Goal: Task Accomplishment & Management: Manage account settings

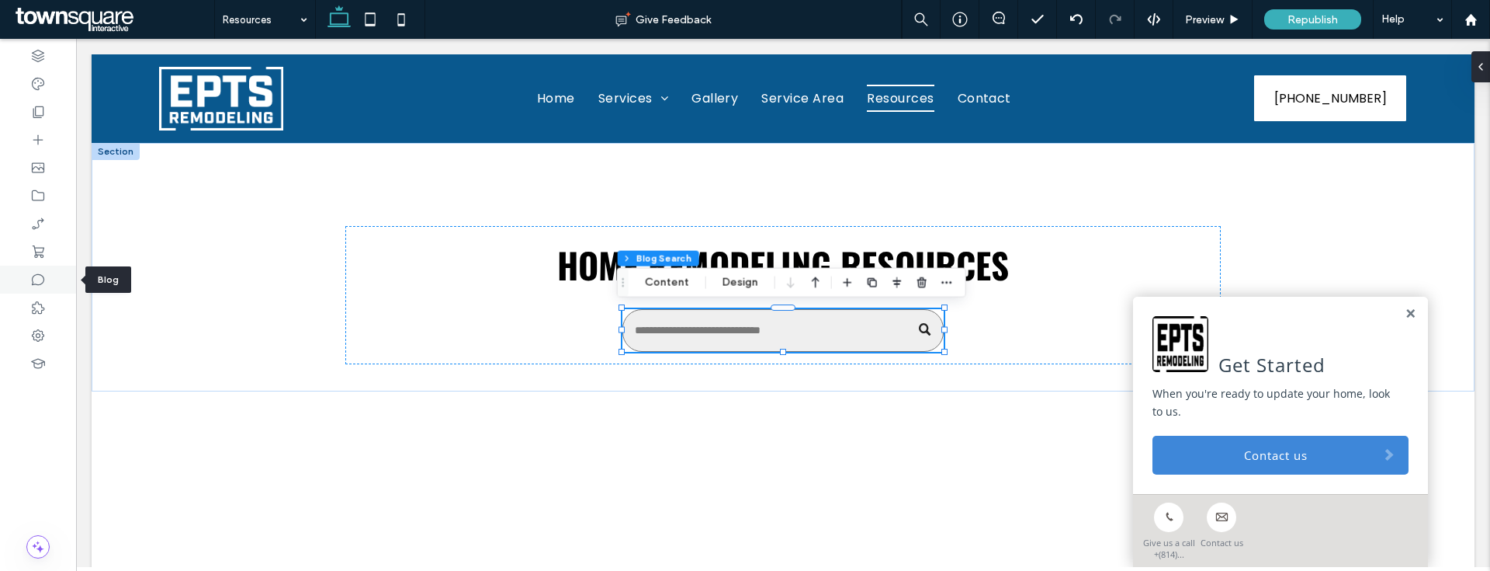
click at [41, 280] on icon at bounding box center [38, 280] width 16 height 16
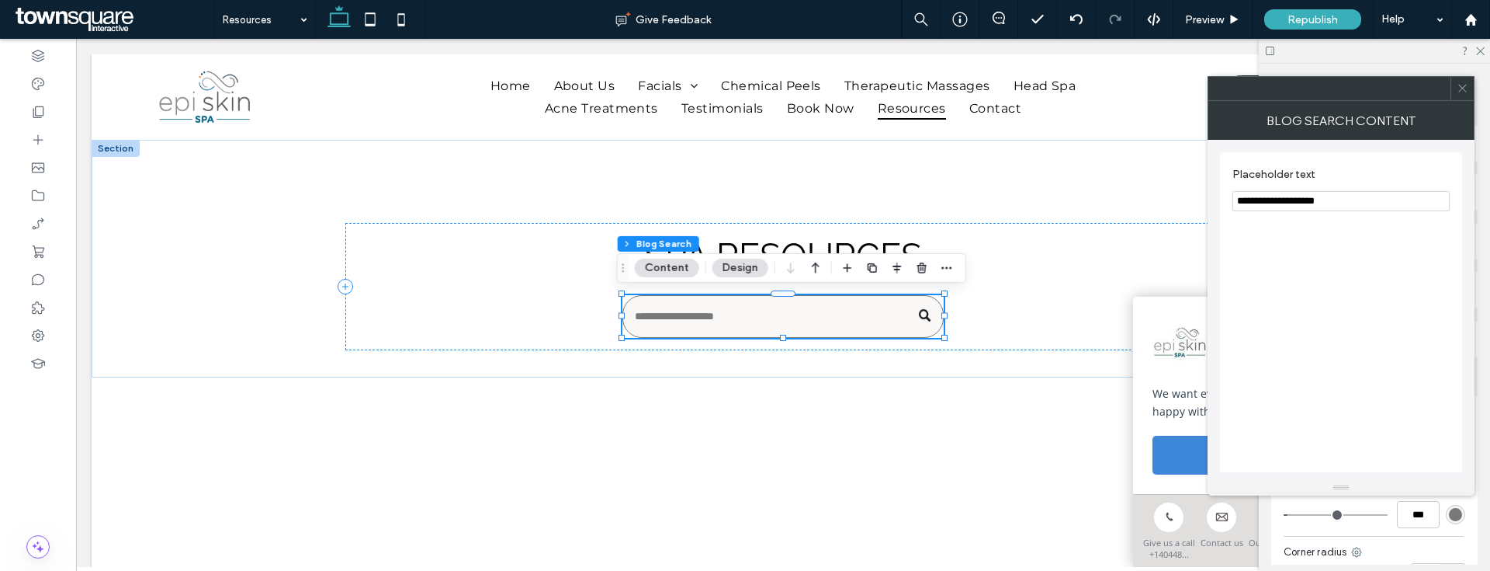
click at [1400, 238] on div "**********" at bounding box center [1341, 312] width 242 height 320
click at [1462, 90] on icon at bounding box center [1463, 88] width 12 height 12
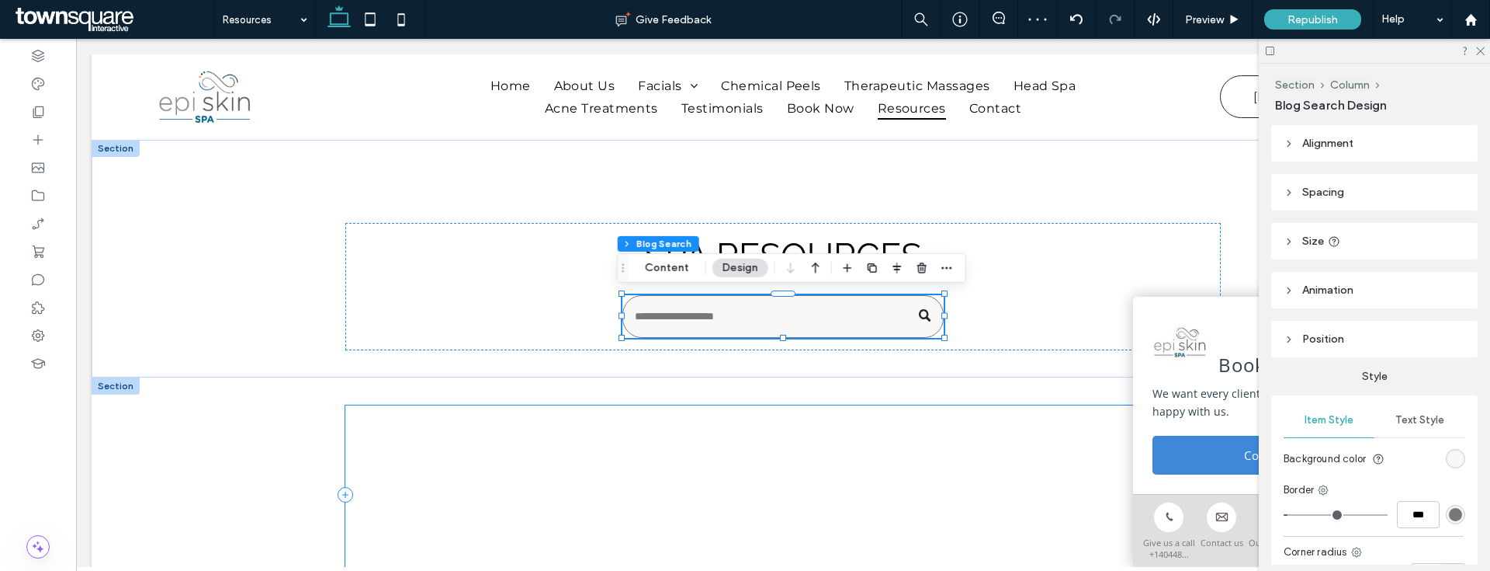
click at [809, 475] on div at bounding box center [783, 494] width 876 height 179
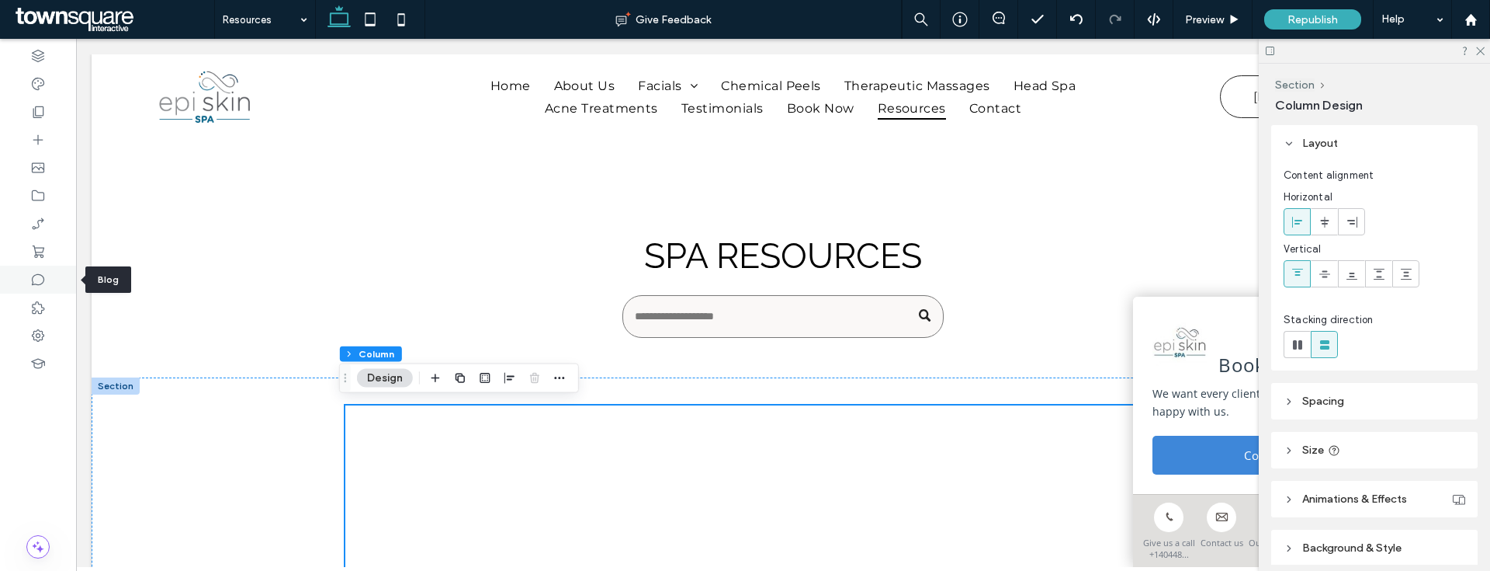
click at [52, 290] on div at bounding box center [38, 279] width 76 height 28
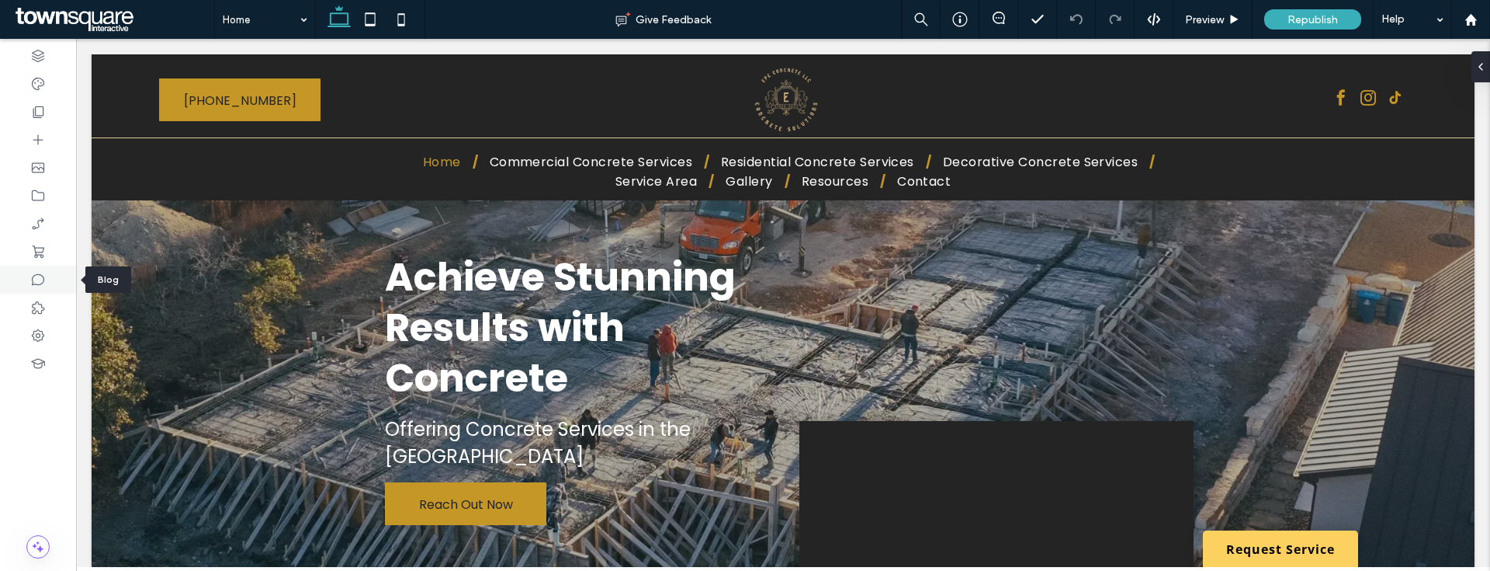
click at [24, 279] on div at bounding box center [38, 279] width 76 height 28
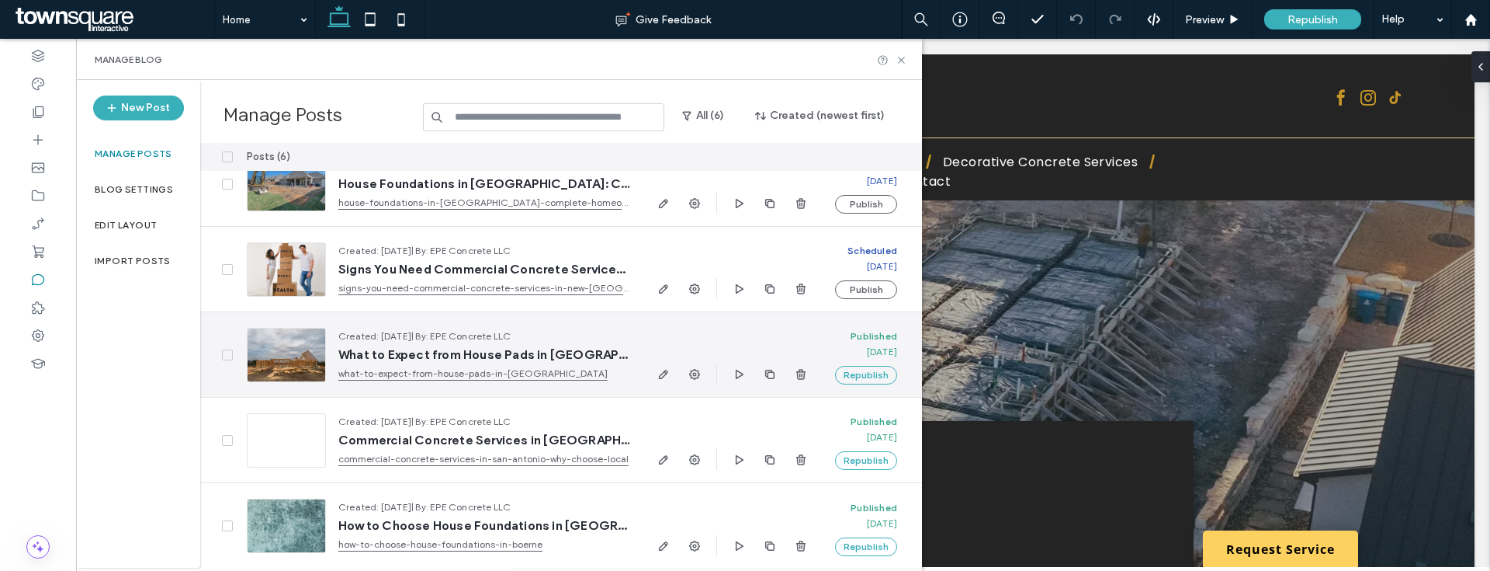
scroll to position [116, 0]
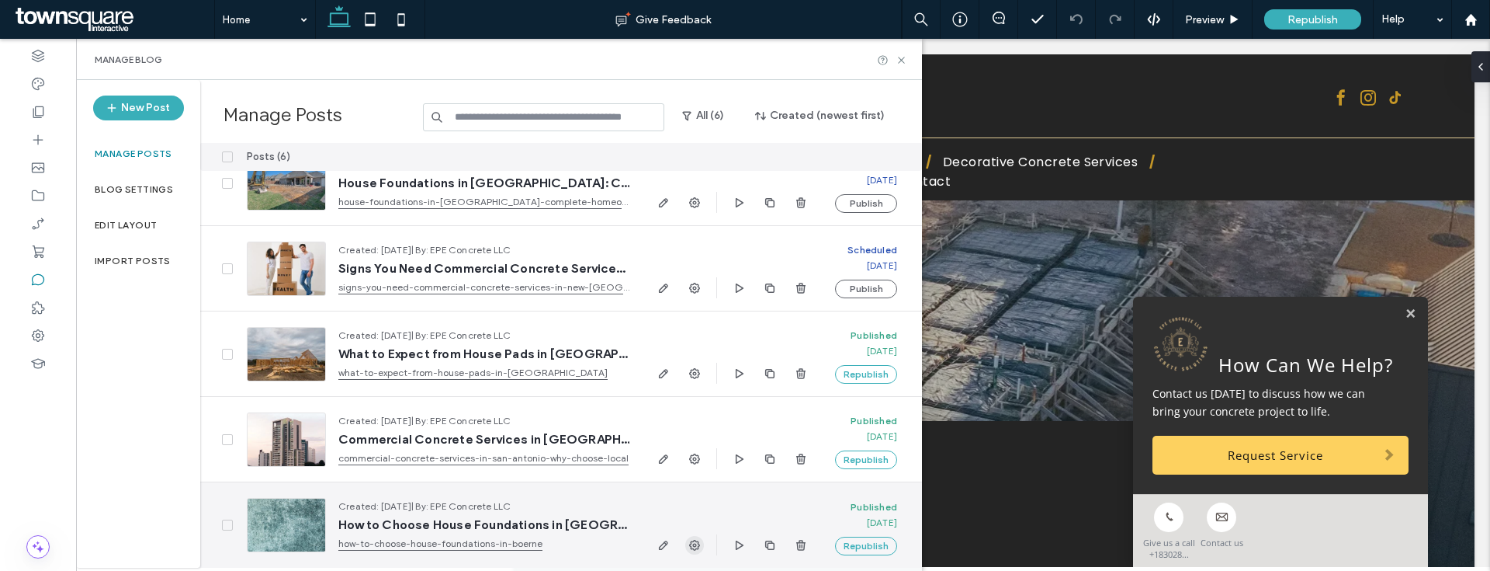
click at [695, 543] on use "button" at bounding box center [694, 544] width 11 height 11
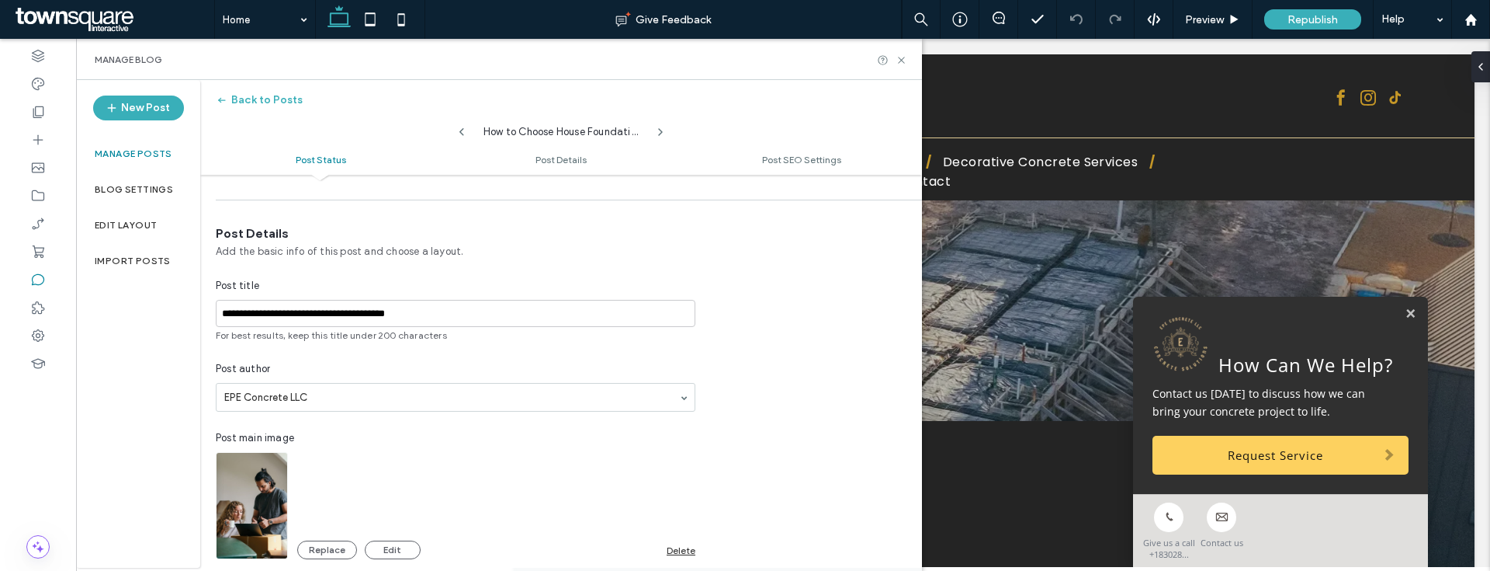
scroll to position [385, 0]
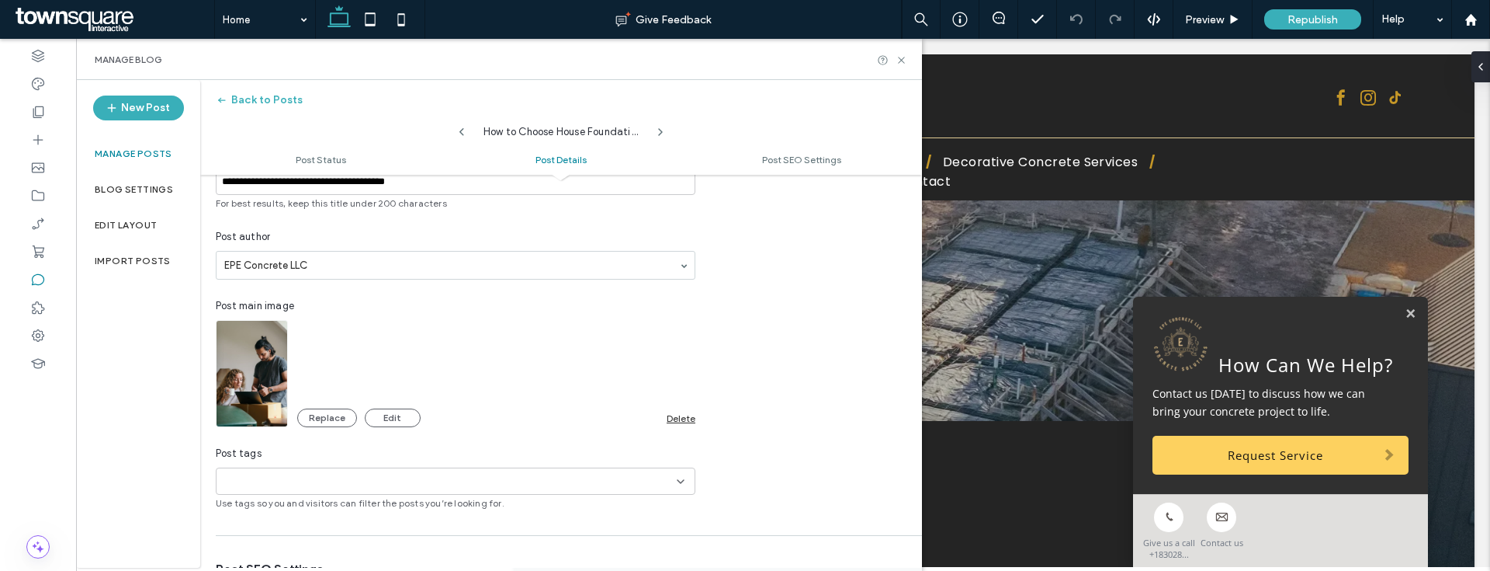
click at [675, 412] on div "Delete" at bounding box center [681, 418] width 29 height 12
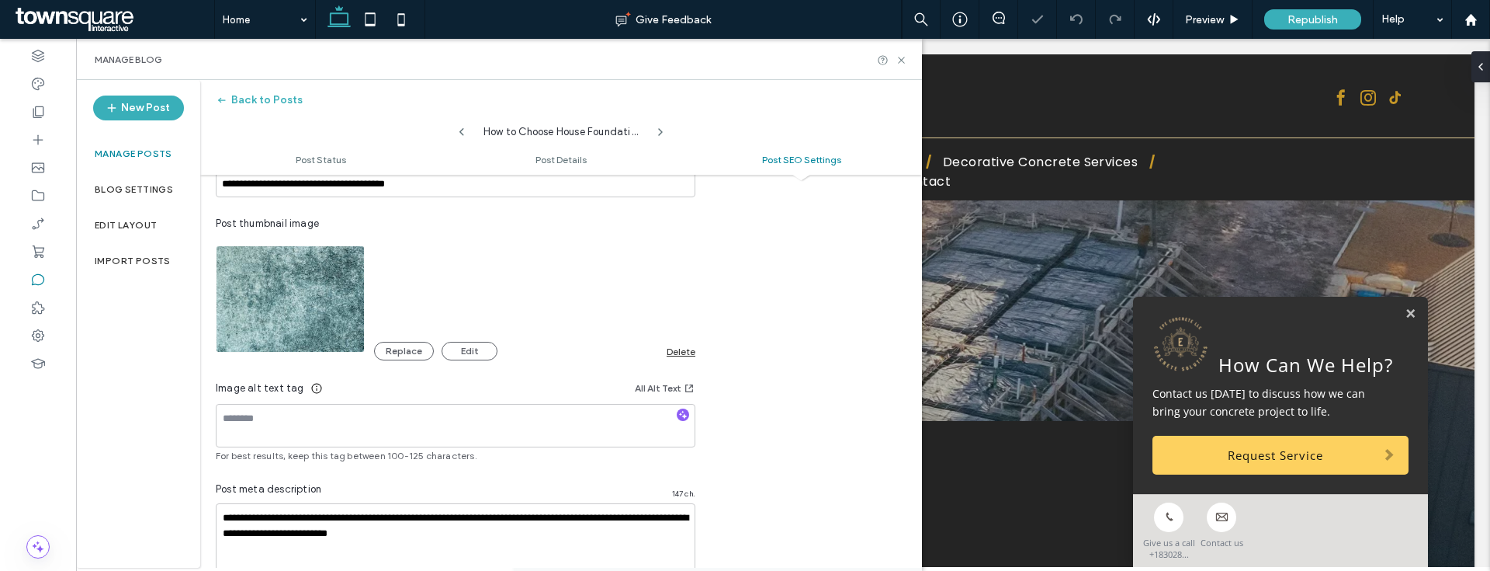
scroll to position [948, 0]
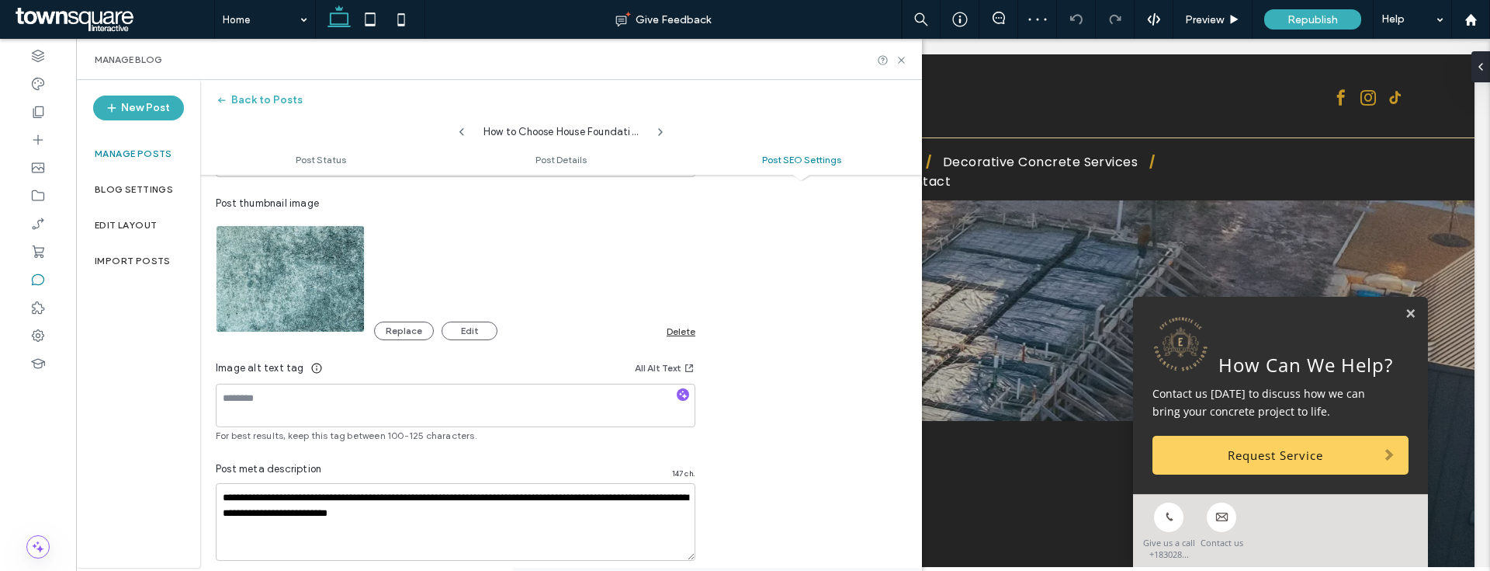
click at [698, 332] on div "**********" at bounding box center [455, 290] width 511 height 578
click at [694, 332] on div "Delete" at bounding box center [681, 331] width 29 height 12
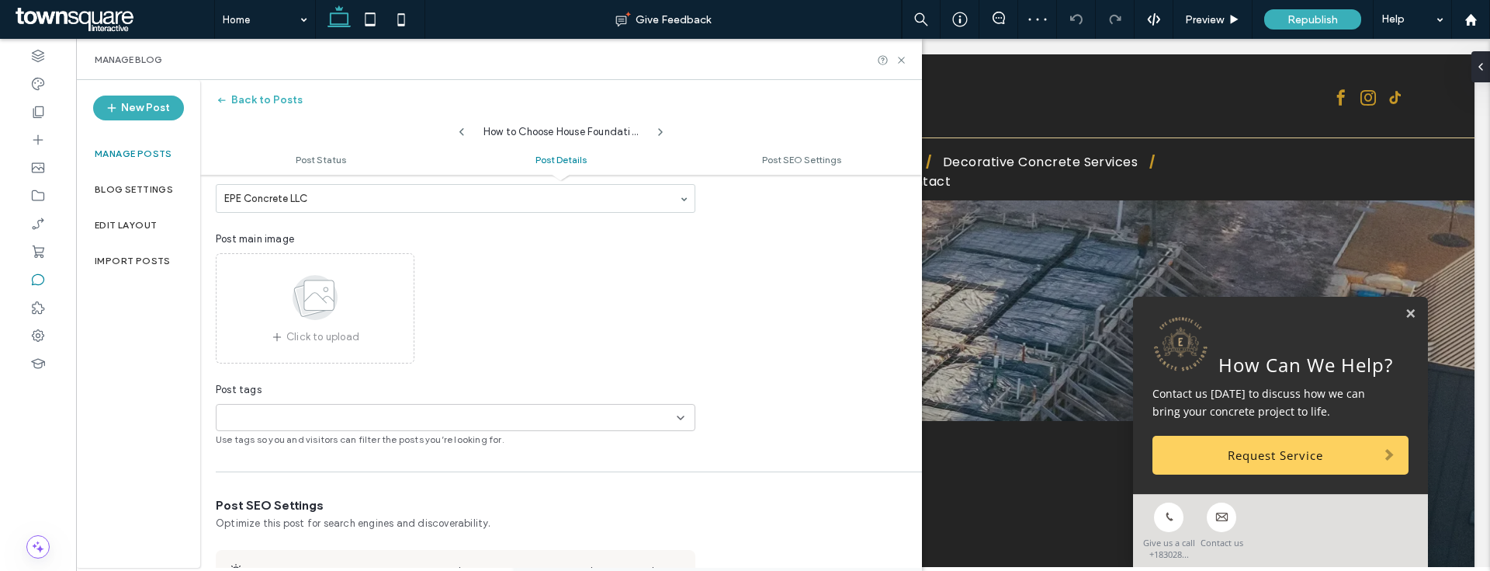
scroll to position [0, 0]
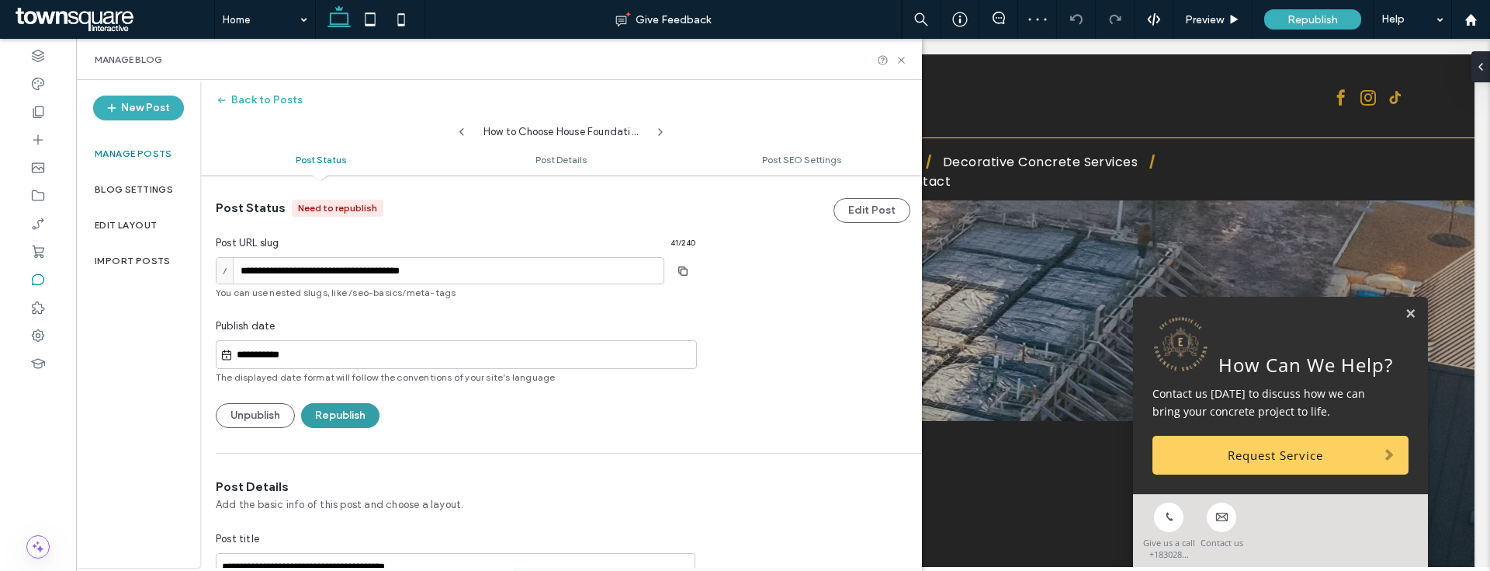
click at [365, 427] on button "Republish" at bounding box center [340, 415] width 78 height 25
click at [346, 404] on button "Republish" at bounding box center [340, 415] width 78 height 25
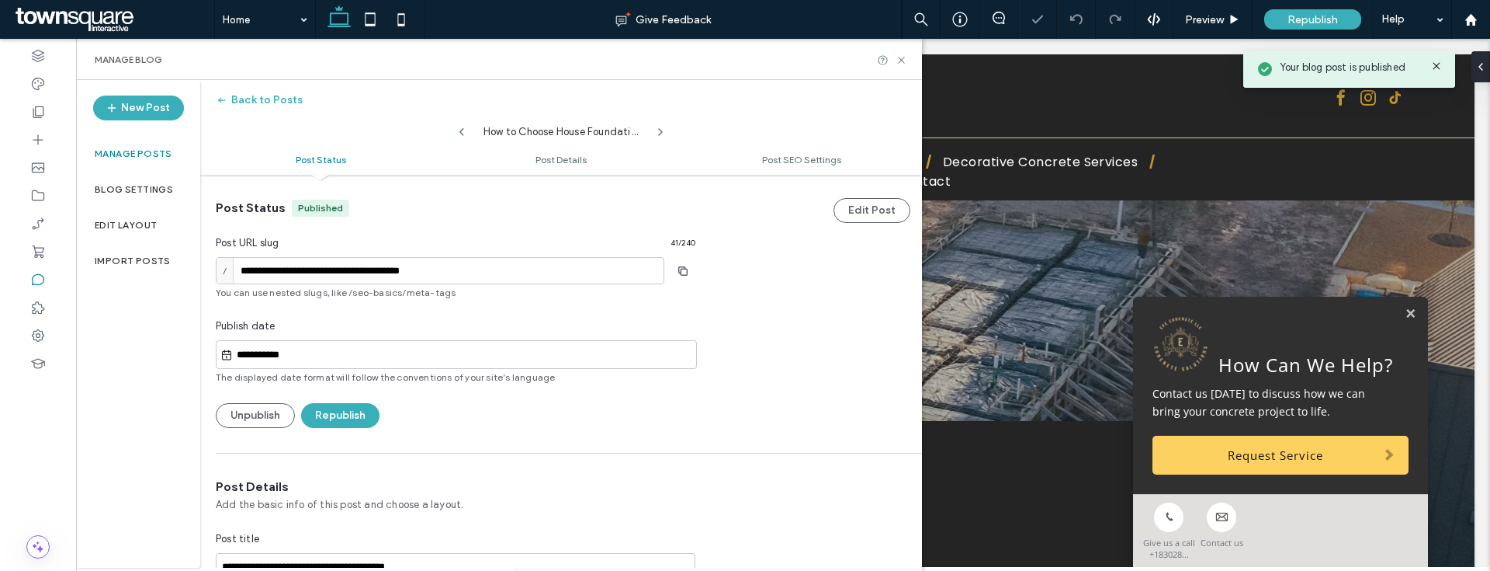
click at [461, 134] on use at bounding box center [462, 132] width 5 height 8
type input "**********"
type textarea "**********"
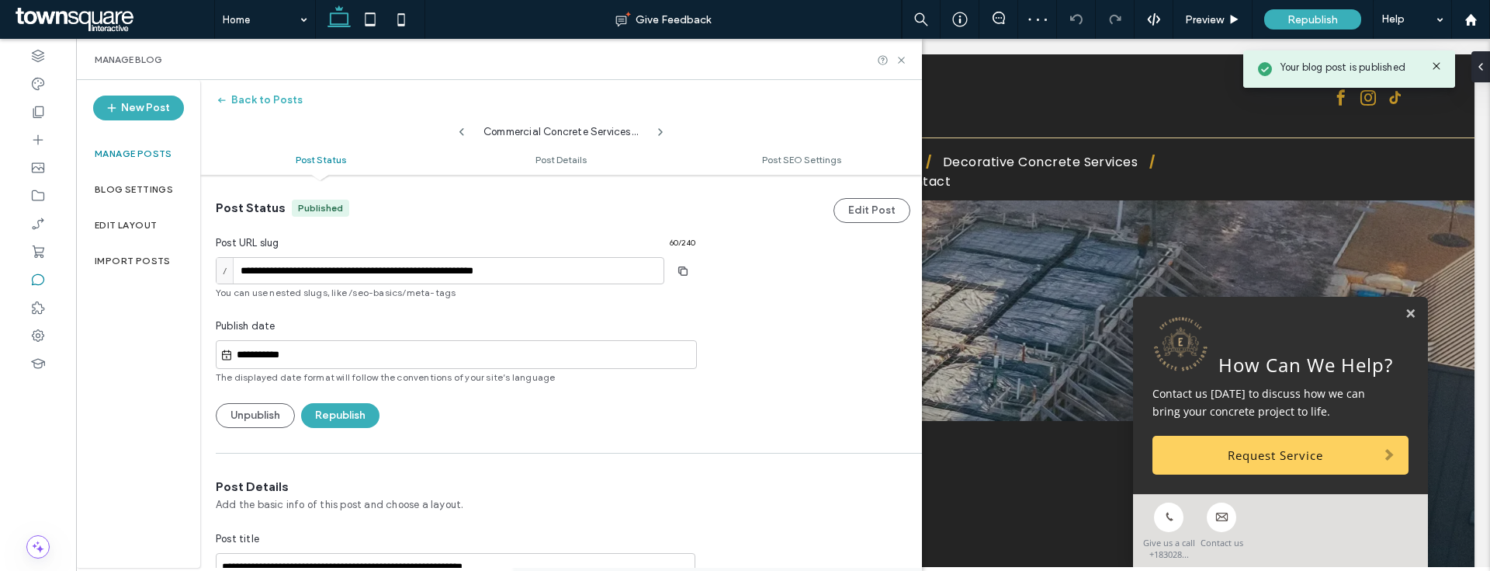
scroll to position [311, 0]
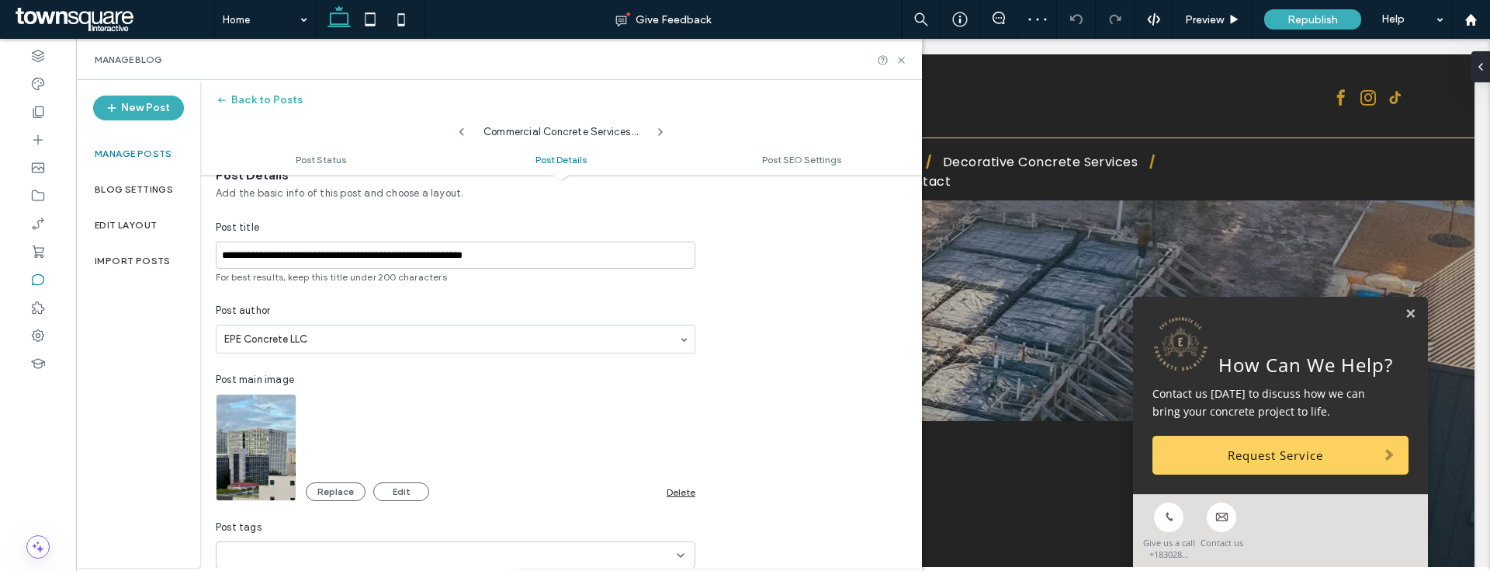
click at [674, 495] on div "Delete" at bounding box center [681, 492] width 29 height 12
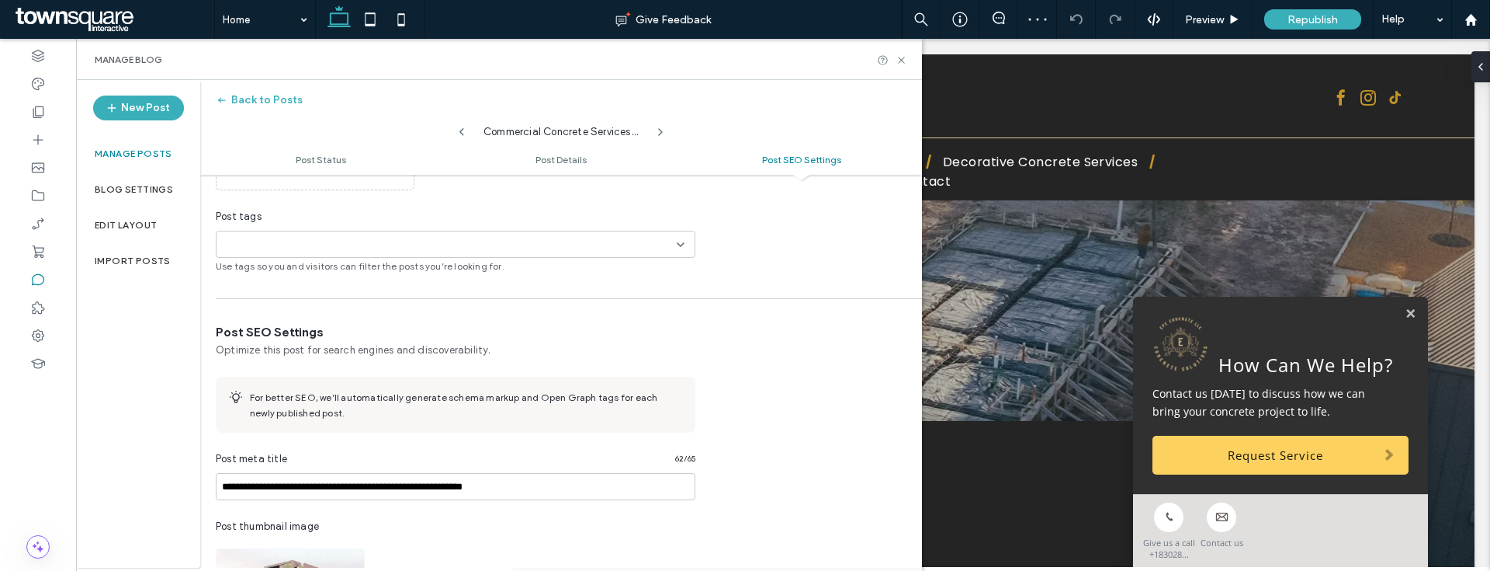
scroll to position [825, 0]
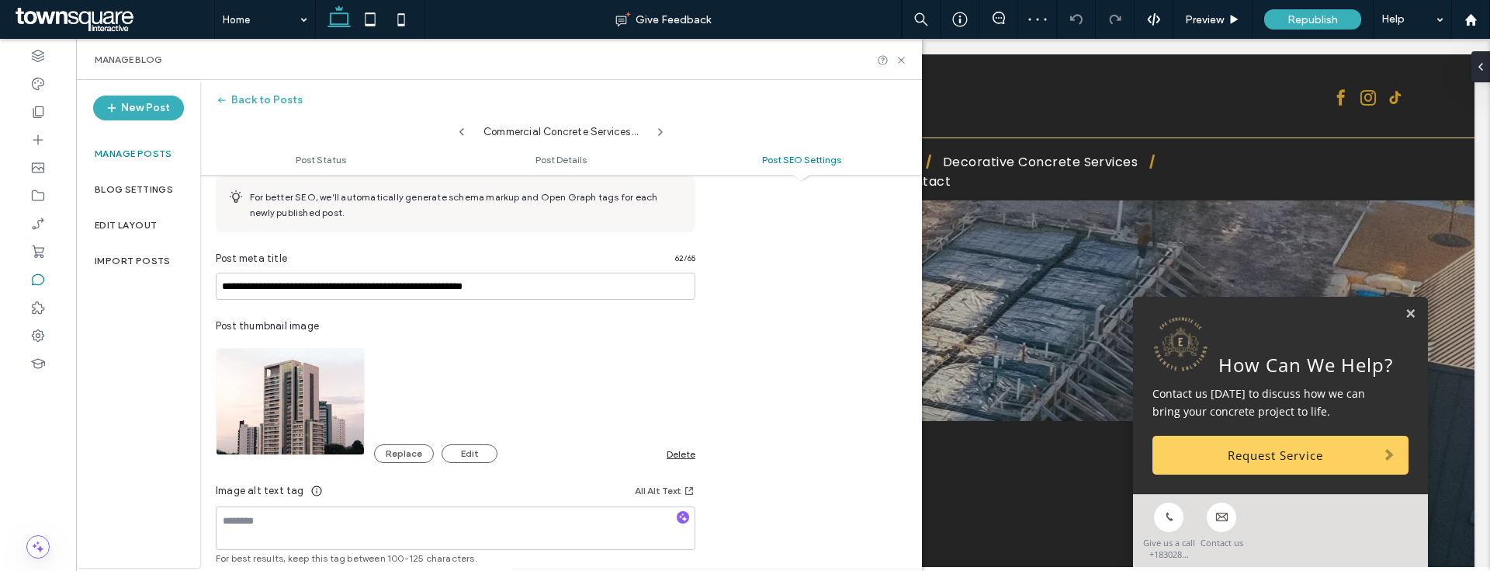
click at [669, 448] on div "Delete" at bounding box center [681, 454] width 29 height 12
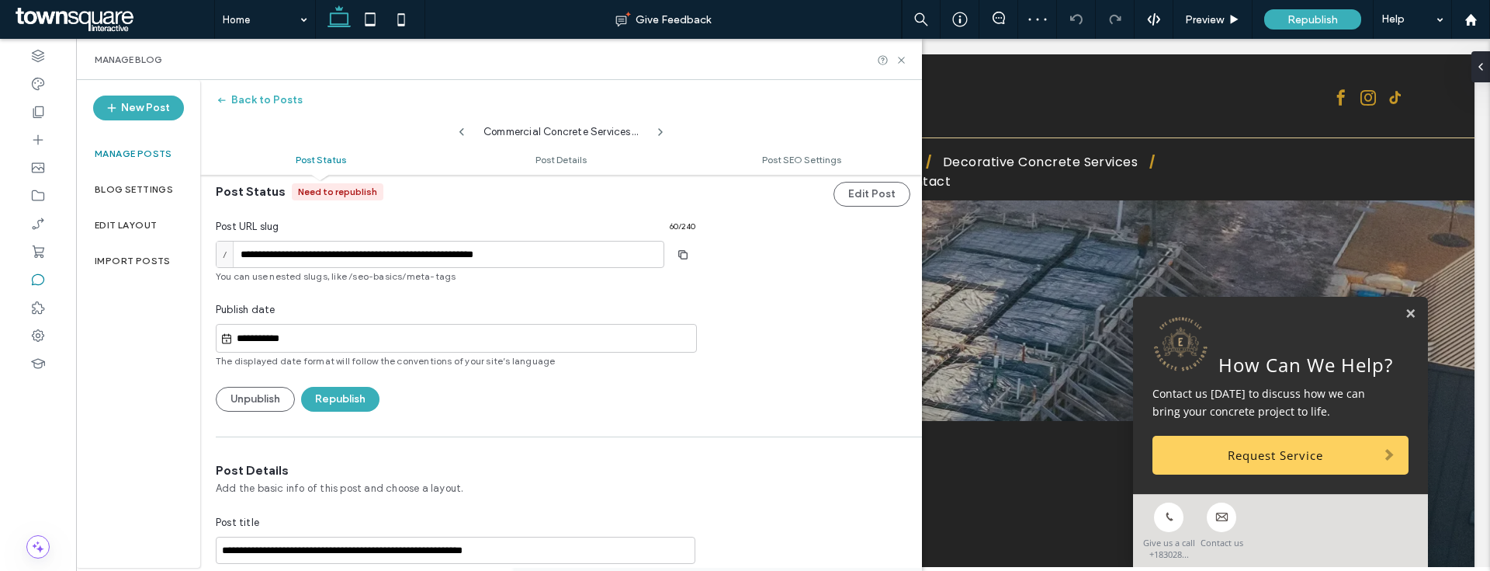
scroll to position [0, 0]
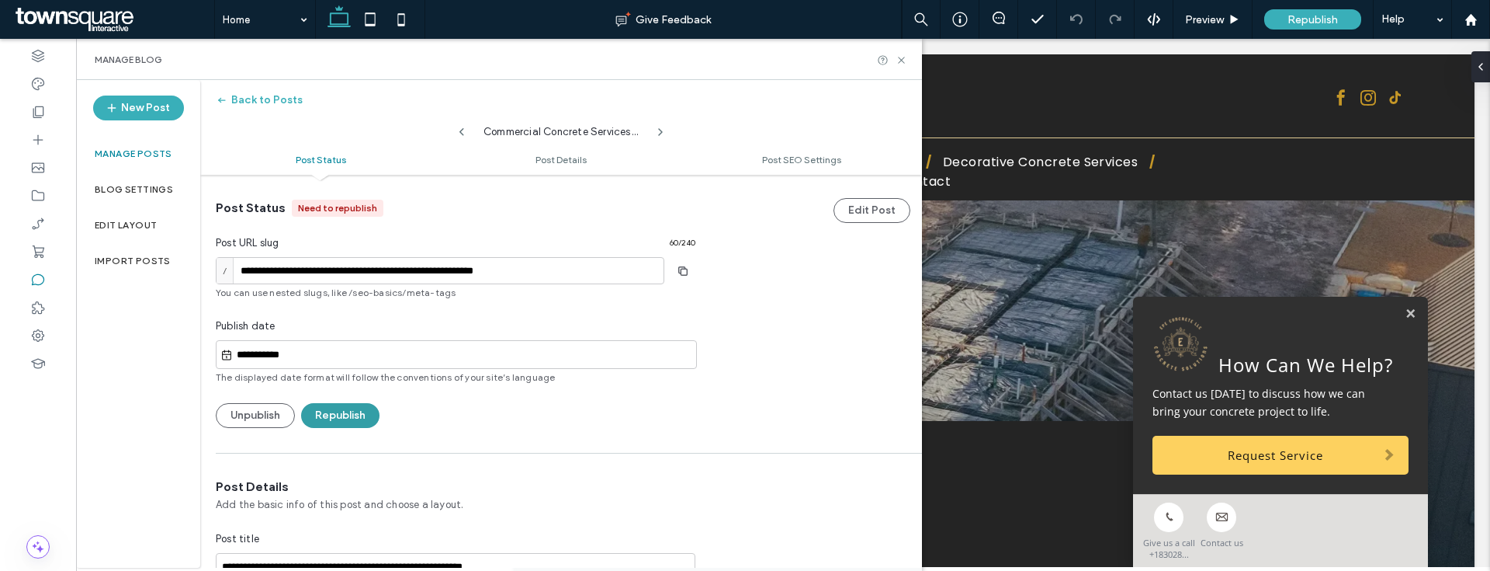
click at [335, 422] on button "Republish" at bounding box center [340, 415] width 78 height 25
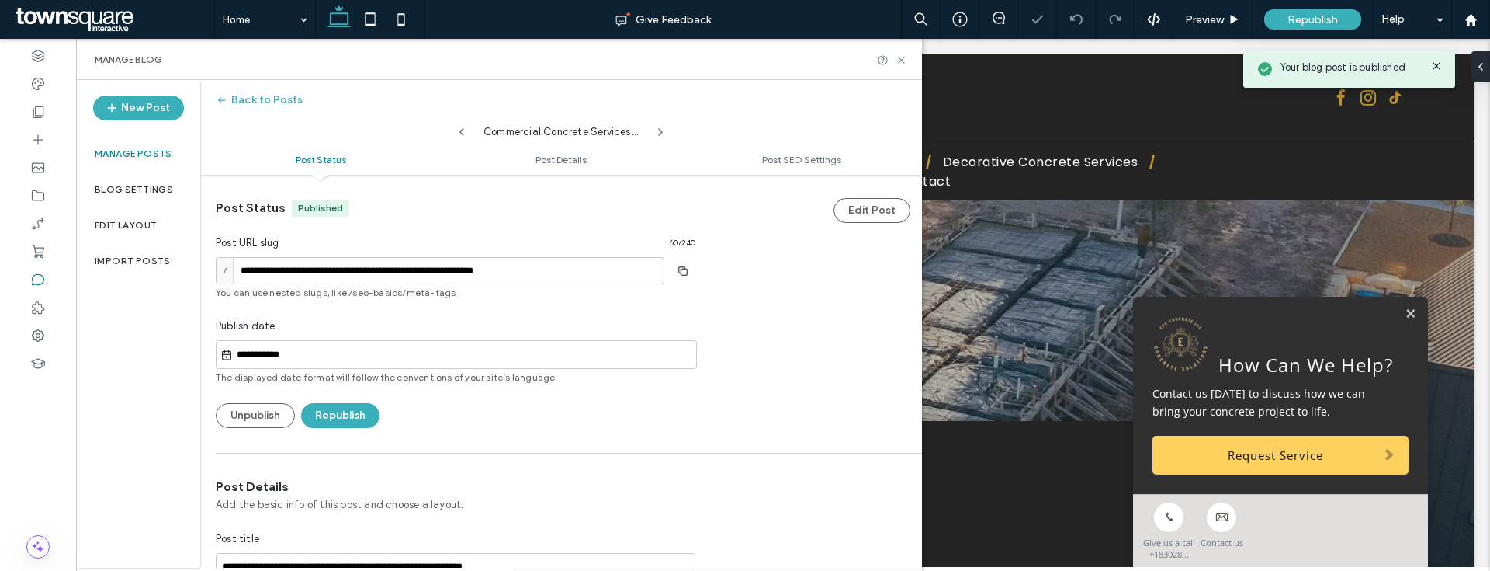
click at [463, 134] on icon at bounding box center [462, 132] width 12 height 12
type input "**********"
type textarea "**********"
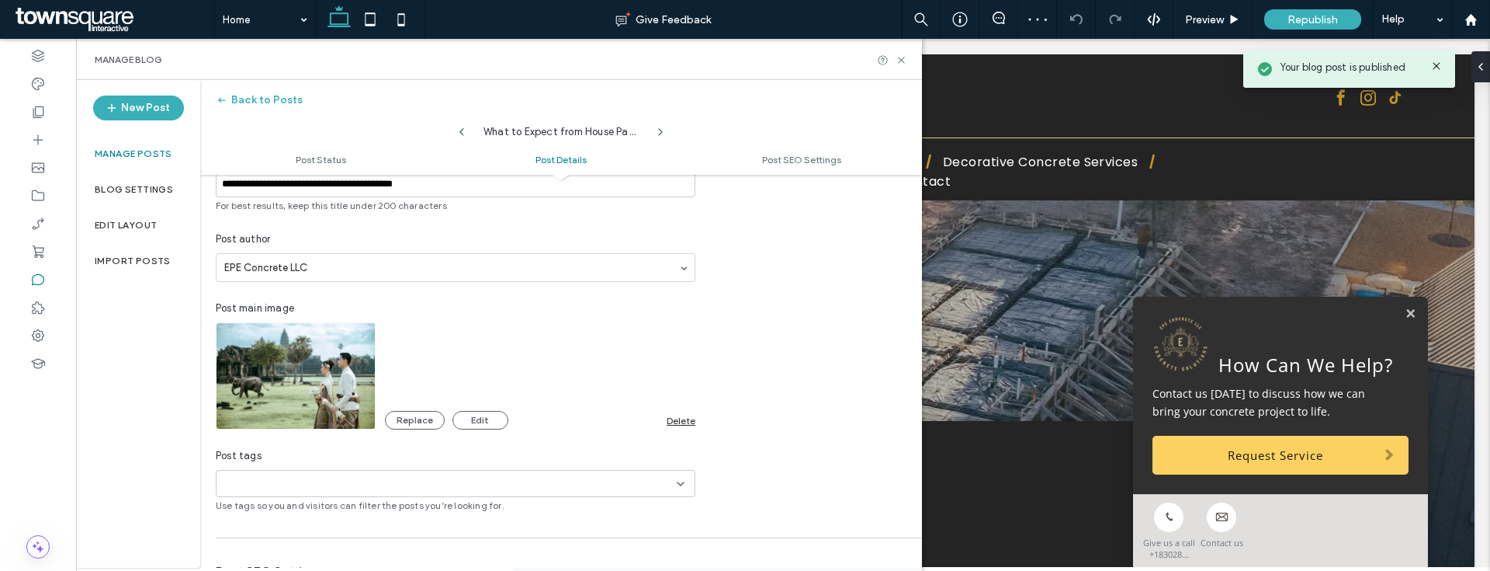
scroll to position [390, 0]
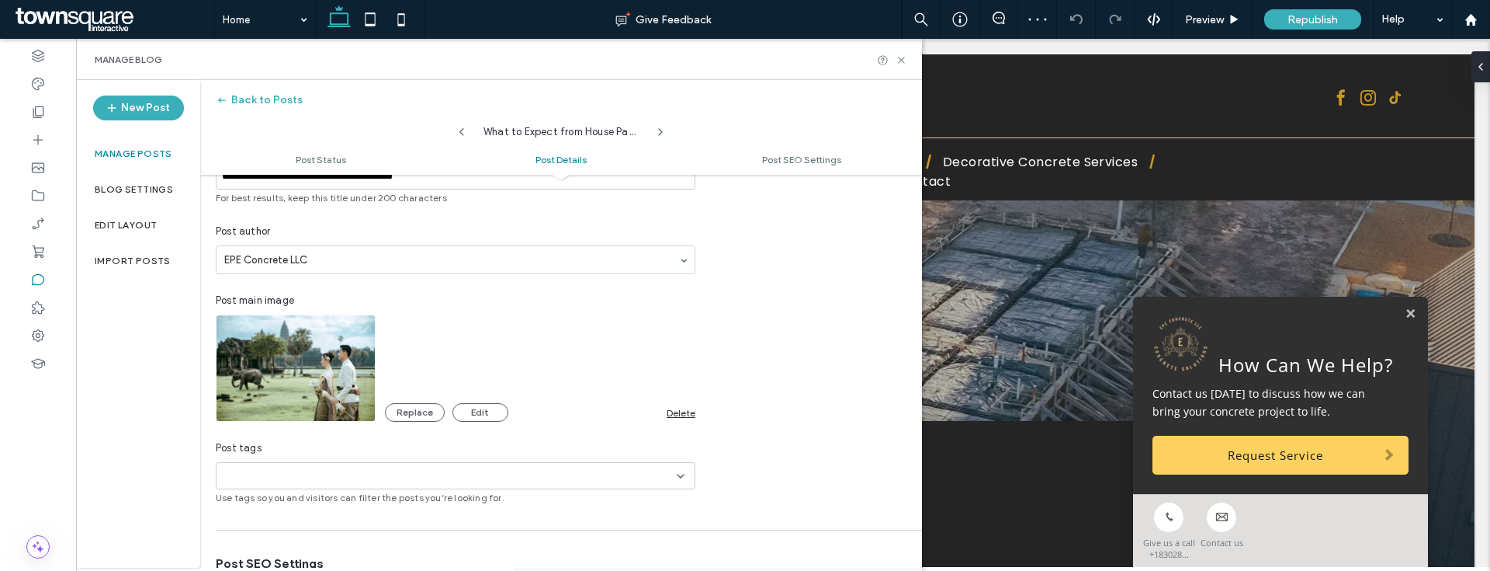
click at [675, 409] on div "Delete" at bounding box center [681, 413] width 29 height 12
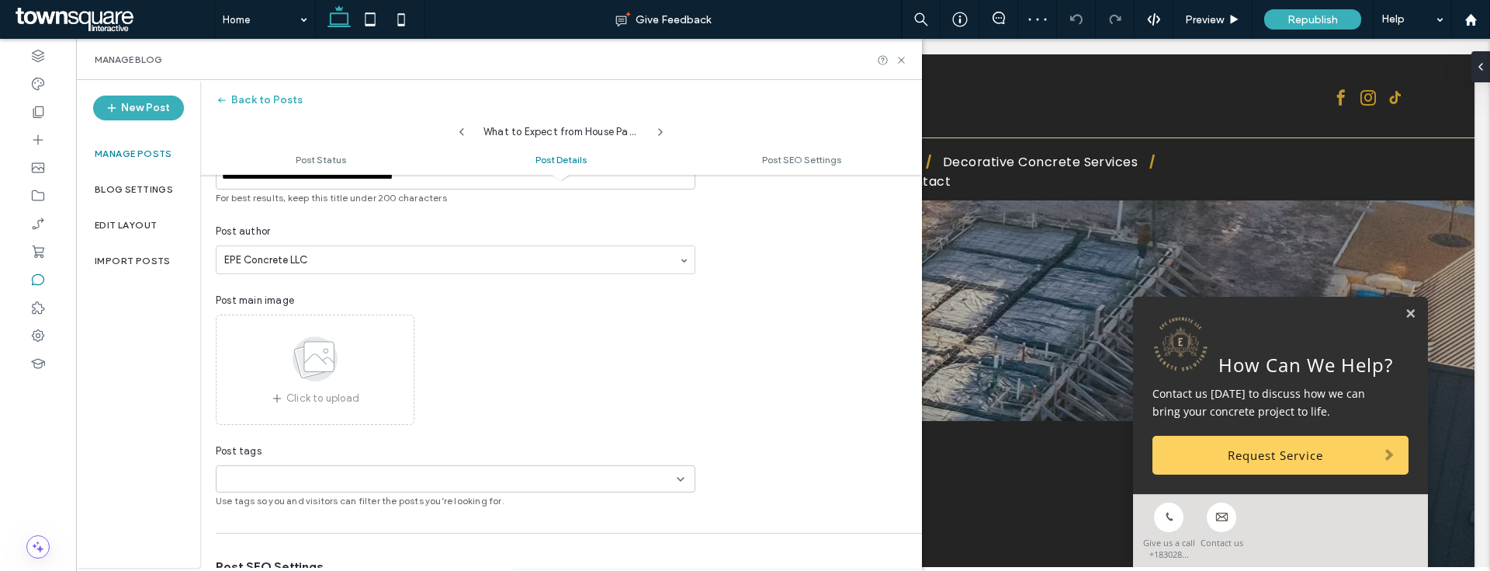
scroll to position [906, 0]
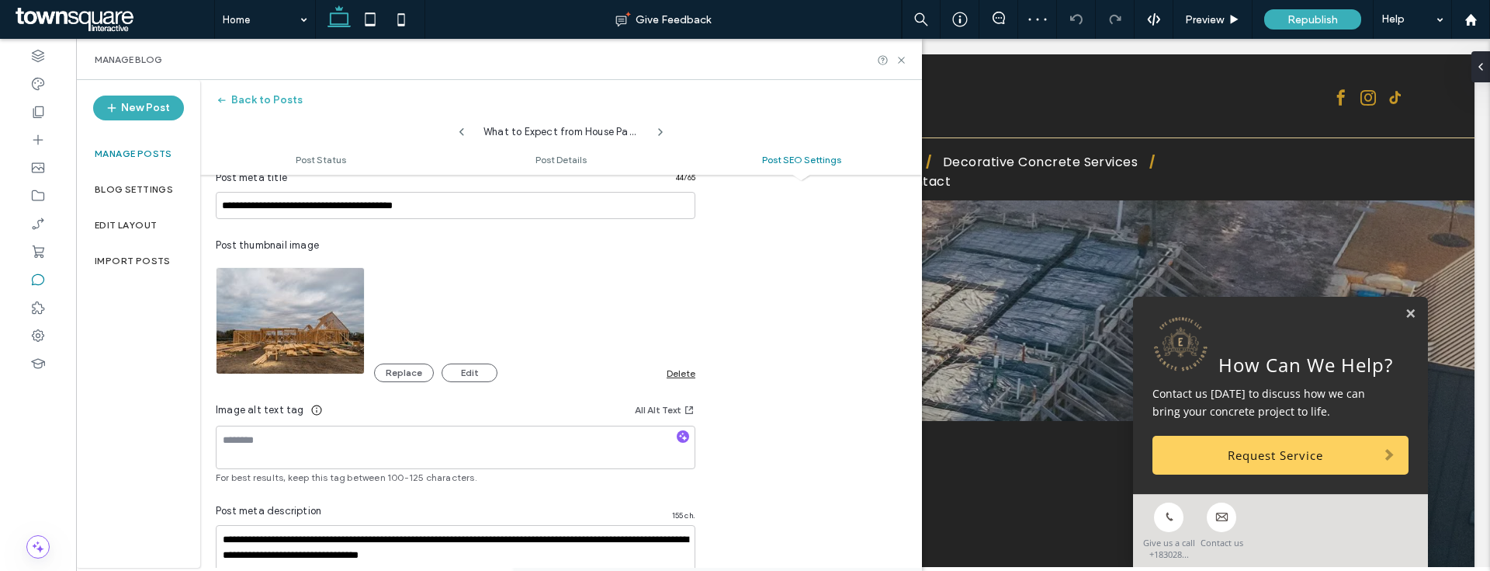
click at [683, 373] on div "Delete" at bounding box center [681, 373] width 29 height 12
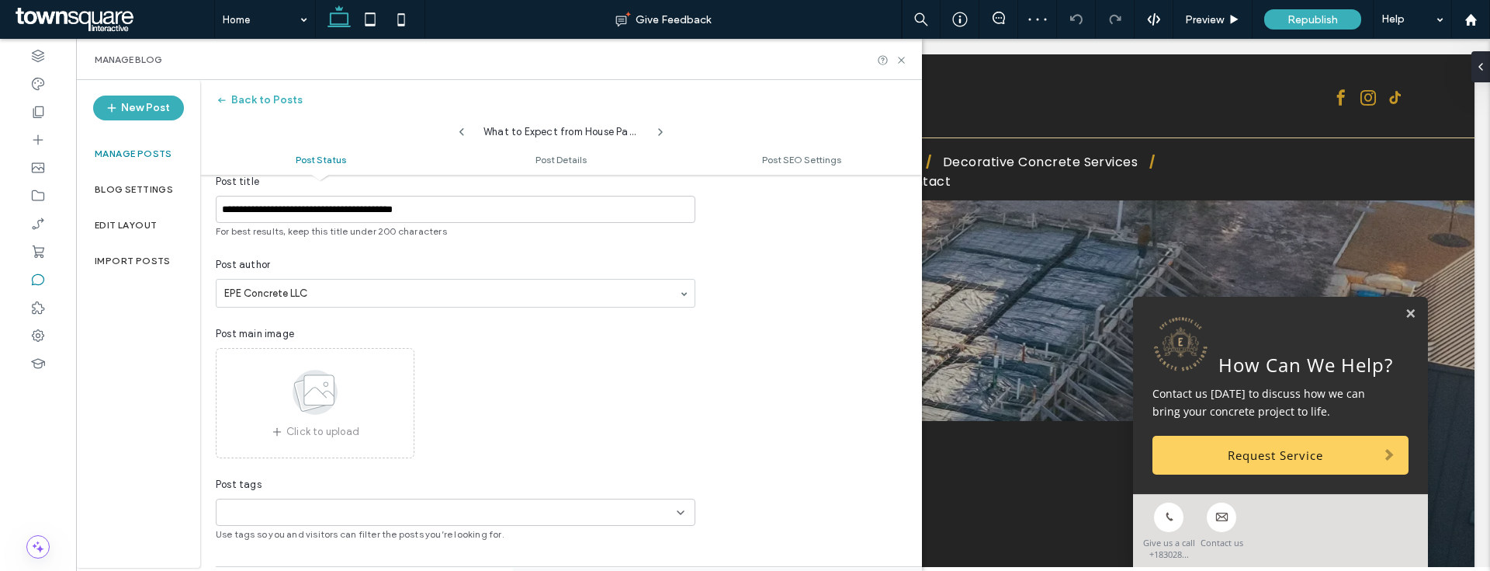
scroll to position [0, 0]
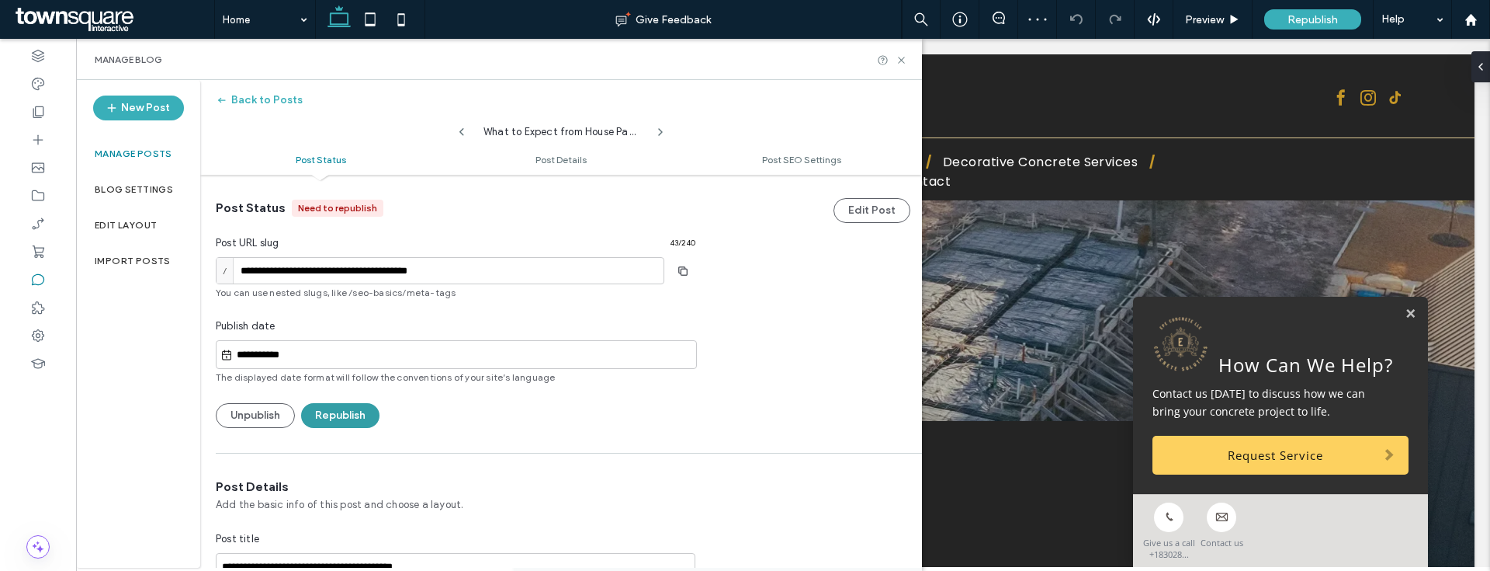
click at [368, 408] on button "Republish" at bounding box center [340, 415] width 78 height 25
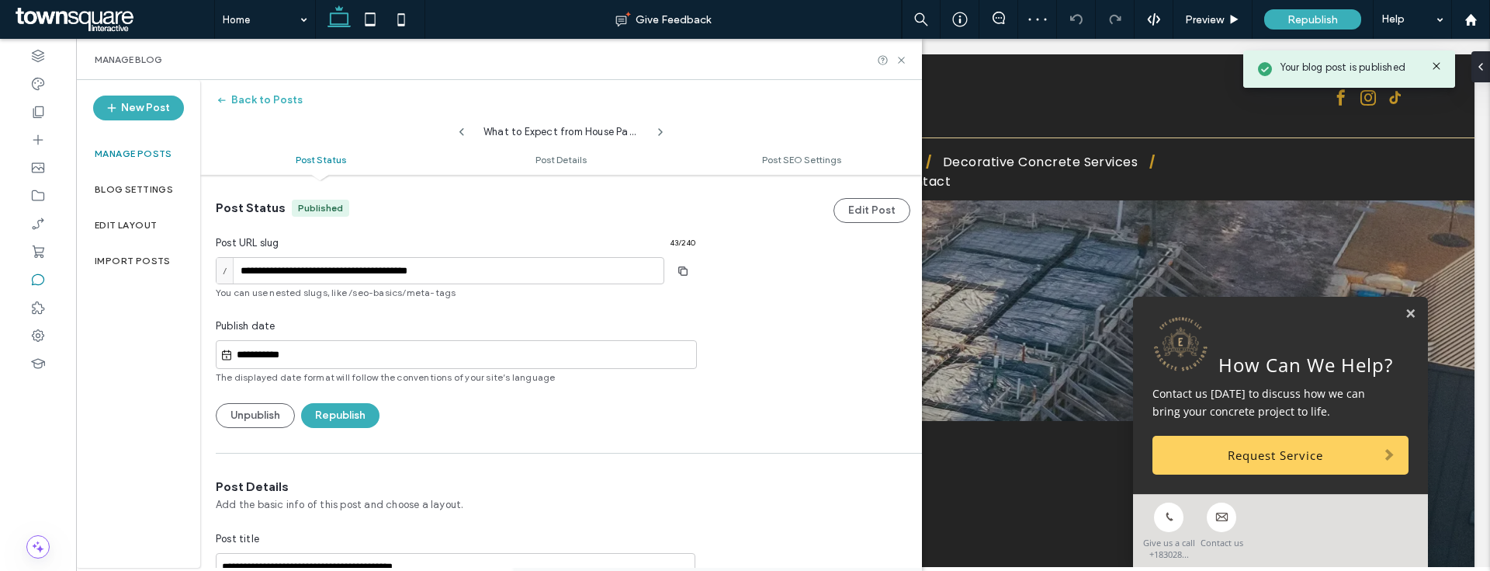
click at [458, 131] on icon at bounding box center [462, 132] width 12 height 12
type input "**********"
type textarea "**********"
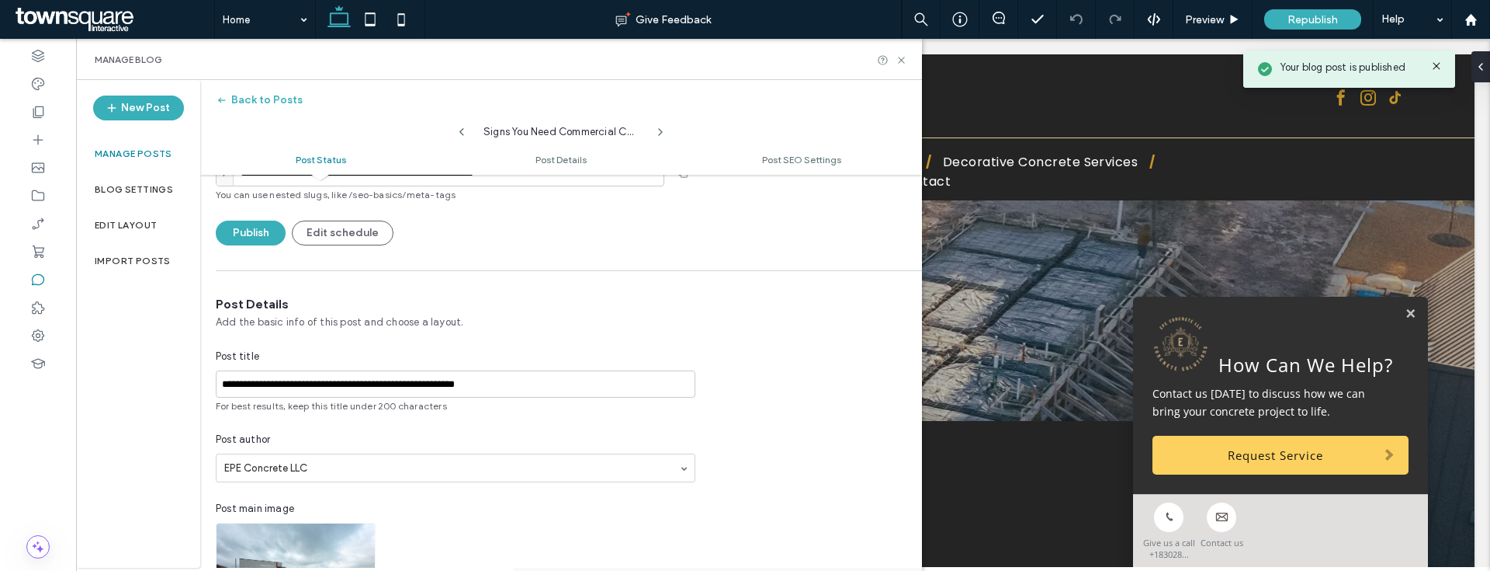
scroll to position [425, 0]
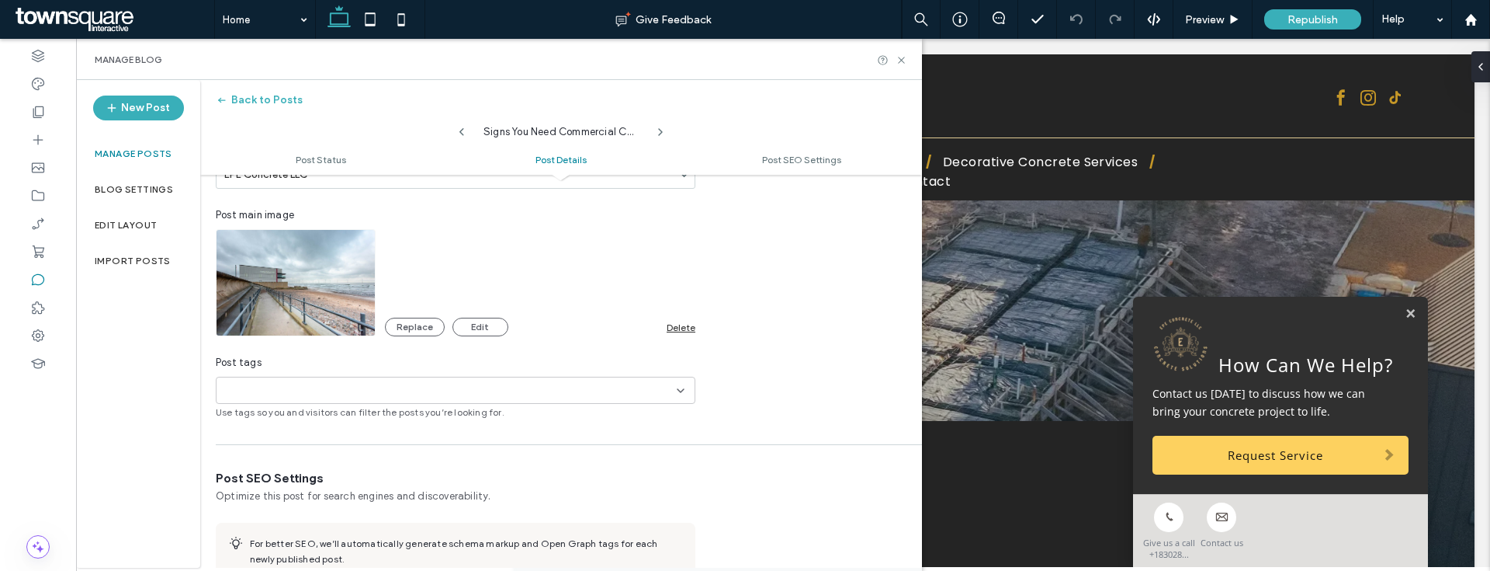
click at [687, 335] on div "Replace Edit Delete" at bounding box center [540, 326] width 310 height 19
click at [685, 328] on div "Delete" at bounding box center [681, 327] width 29 height 12
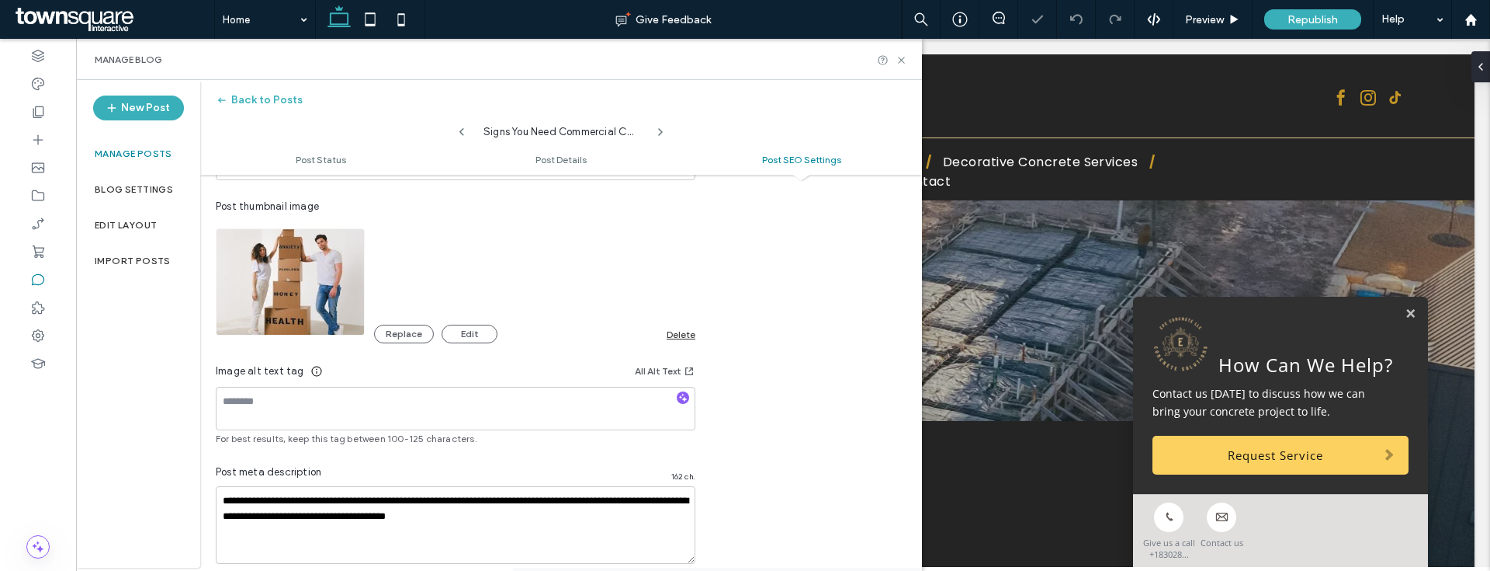
scroll to position [915, 0]
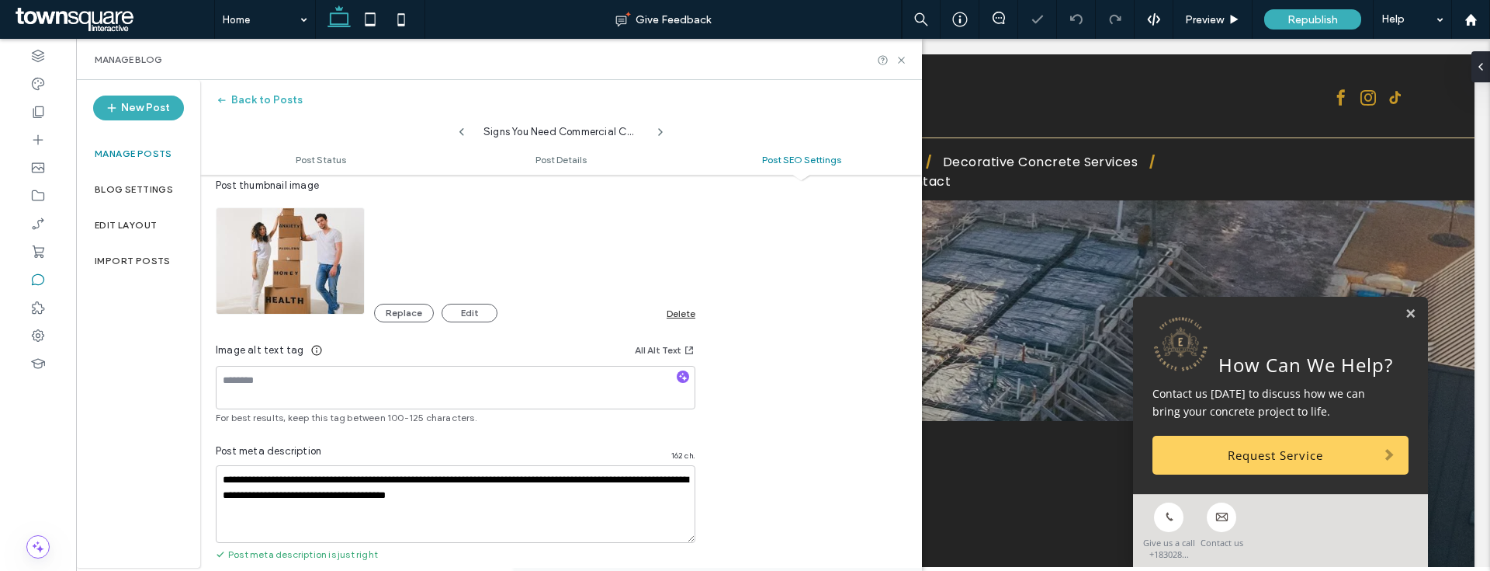
click at [674, 316] on div "Delete" at bounding box center [681, 313] width 29 height 12
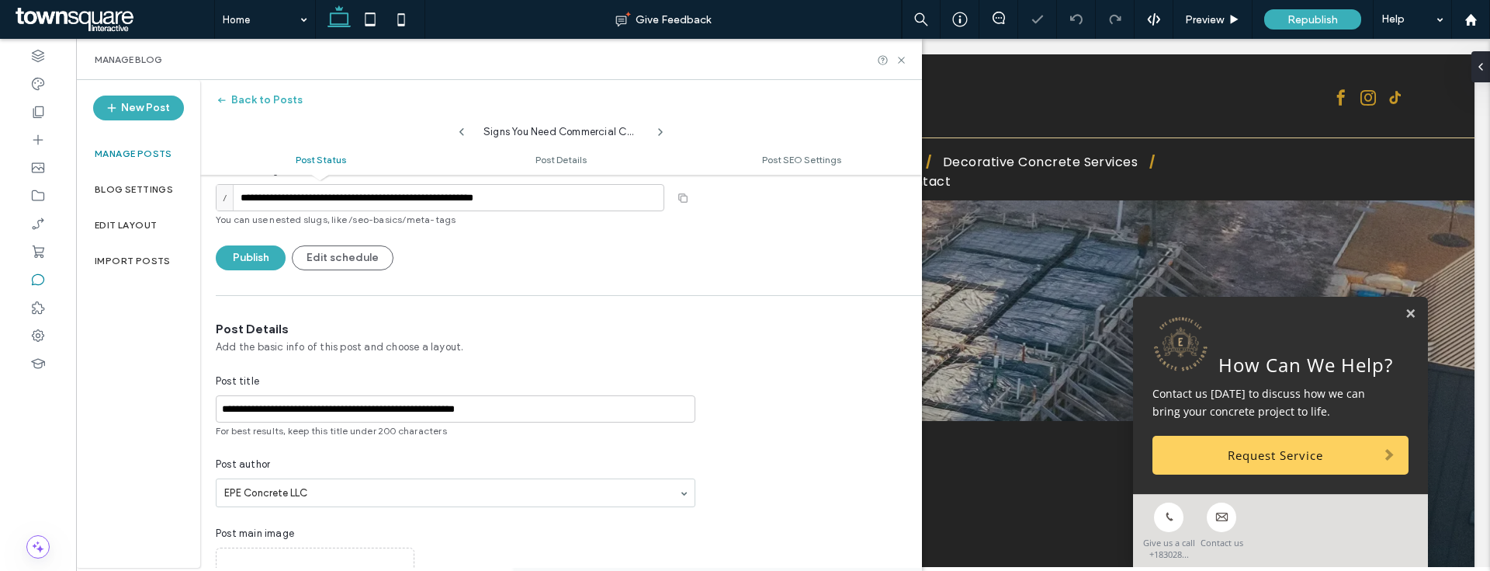
scroll to position [0, 0]
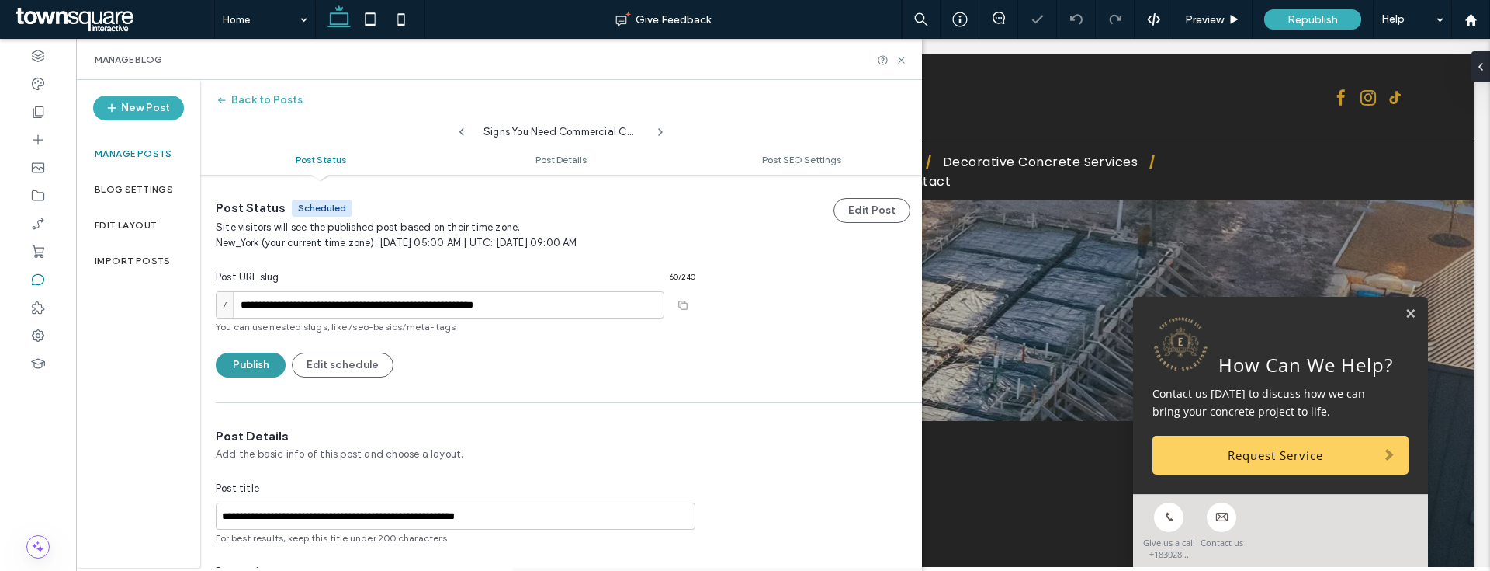
click at [242, 360] on button "Publish" at bounding box center [251, 364] width 70 height 25
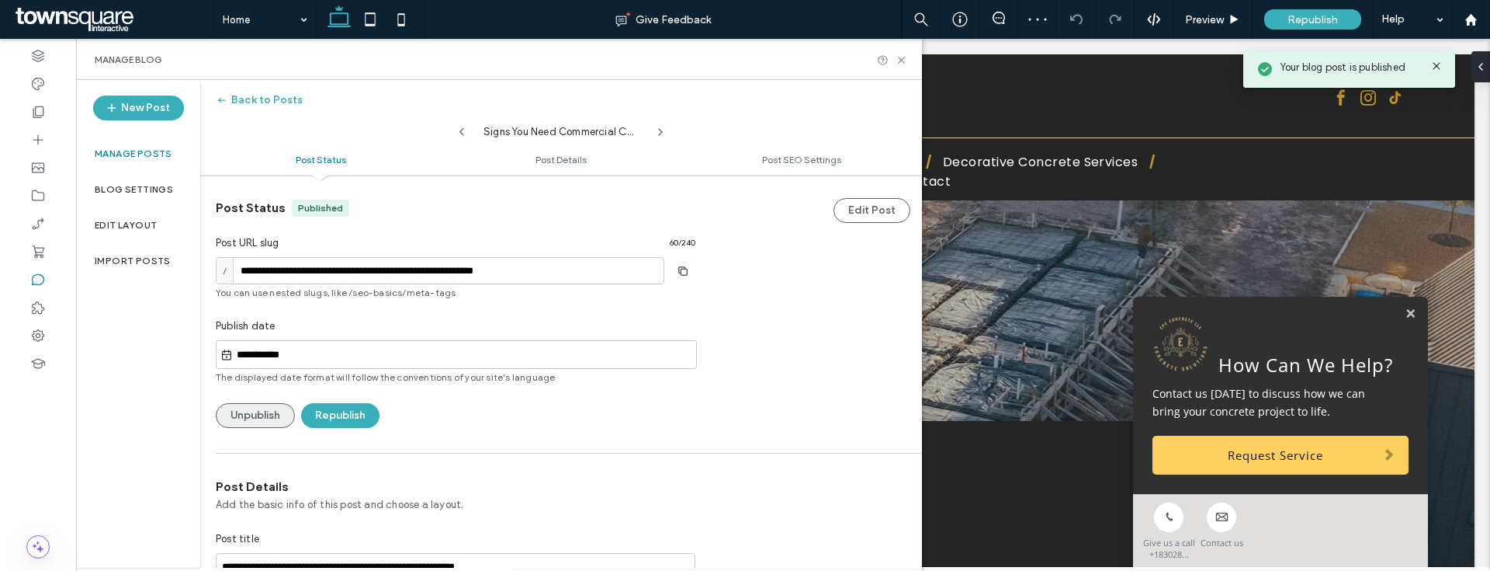
click at [269, 420] on button "Unpublish" at bounding box center [255, 415] width 79 height 25
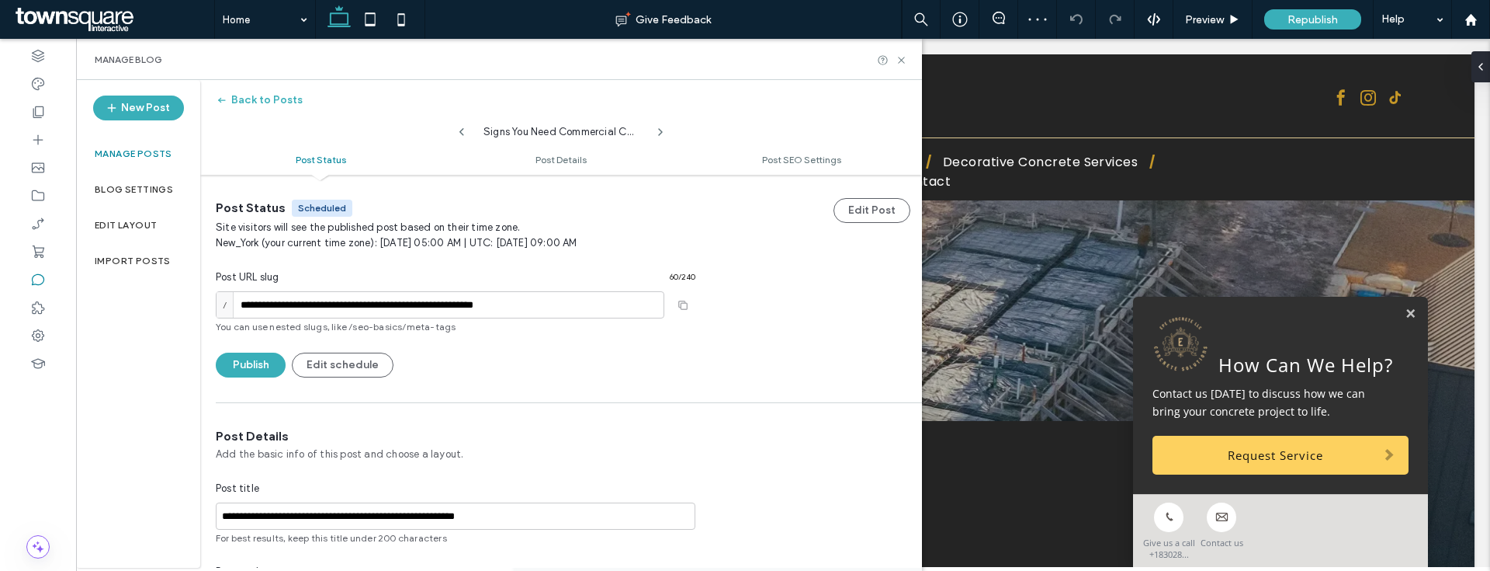
click at [463, 137] on icon at bounding box center [462, 132] width 12 height 12
type input "**********"
type textarea "**********"
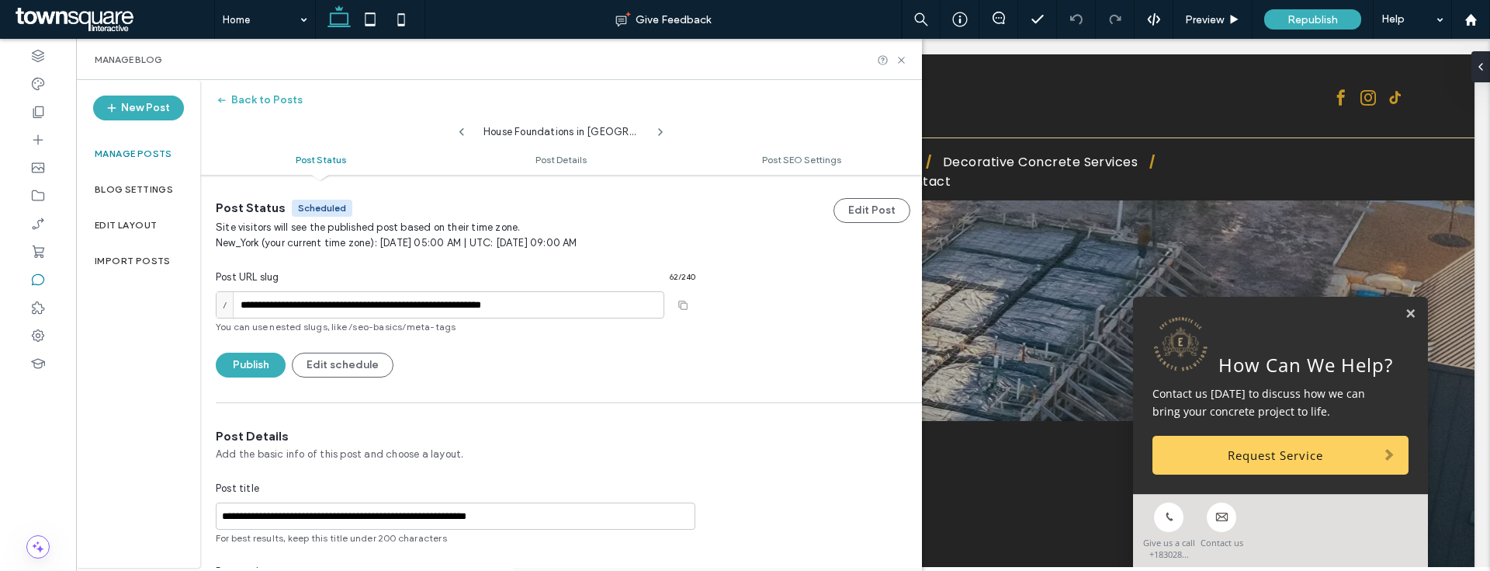
scroll to position [320, 0]
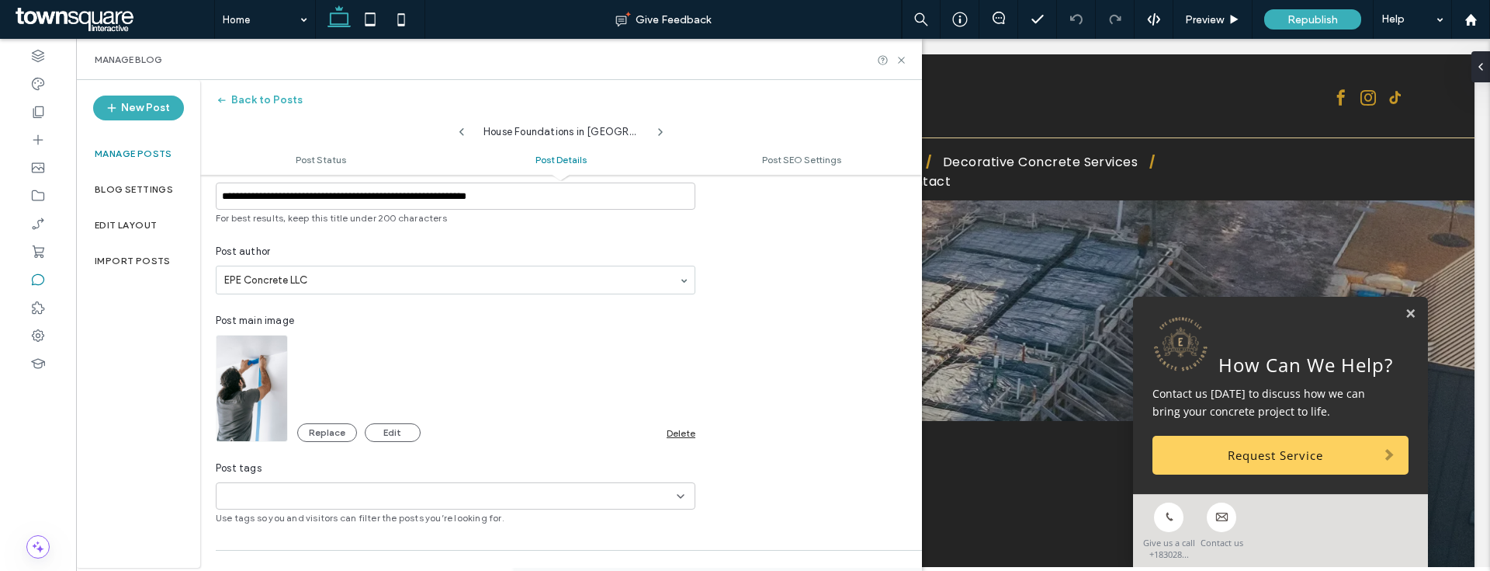
click at [667, 430] on div "Delete" at bounding box center [681, 433] width 29 height 12
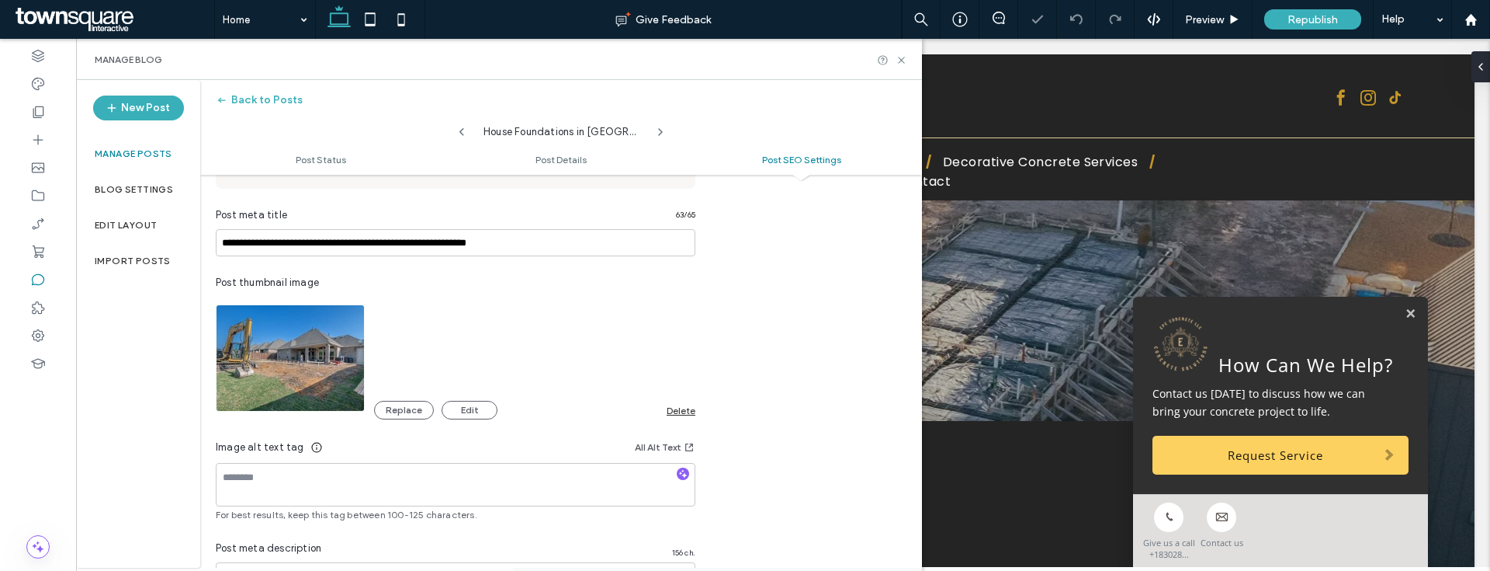
click at [674, 409] on div "Delete" at bounding box center [681, 410] width 29 height 12
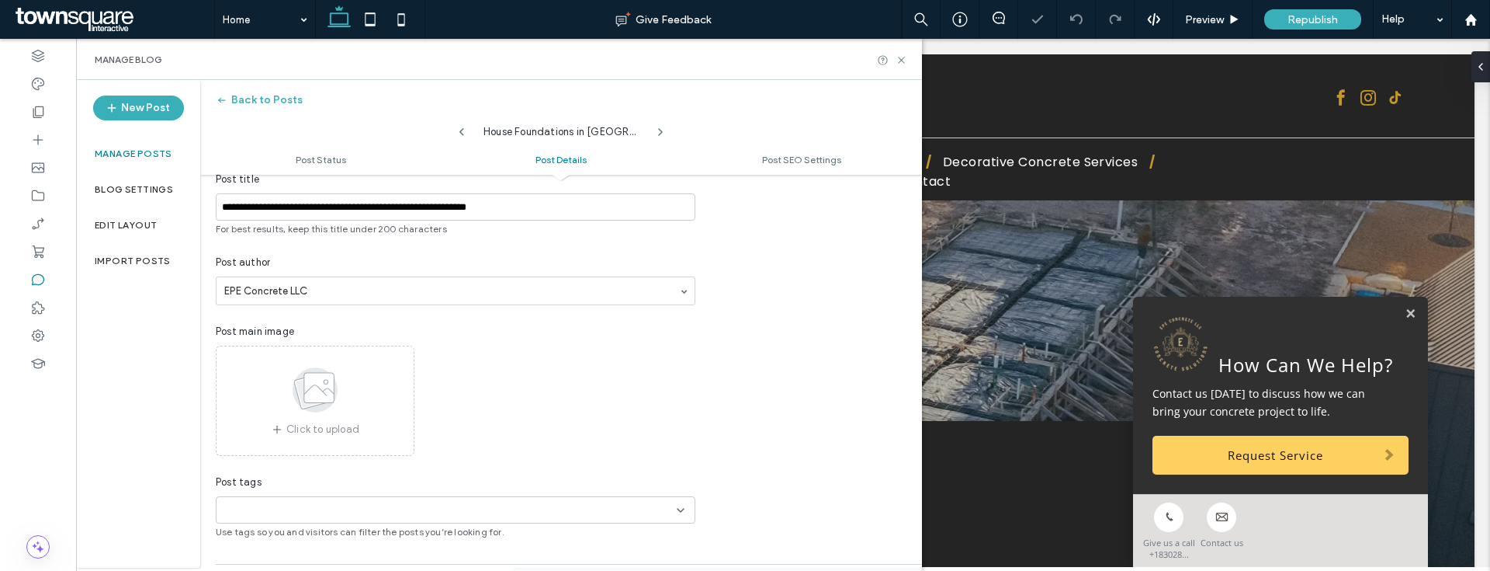
scroll to position [289, 0]
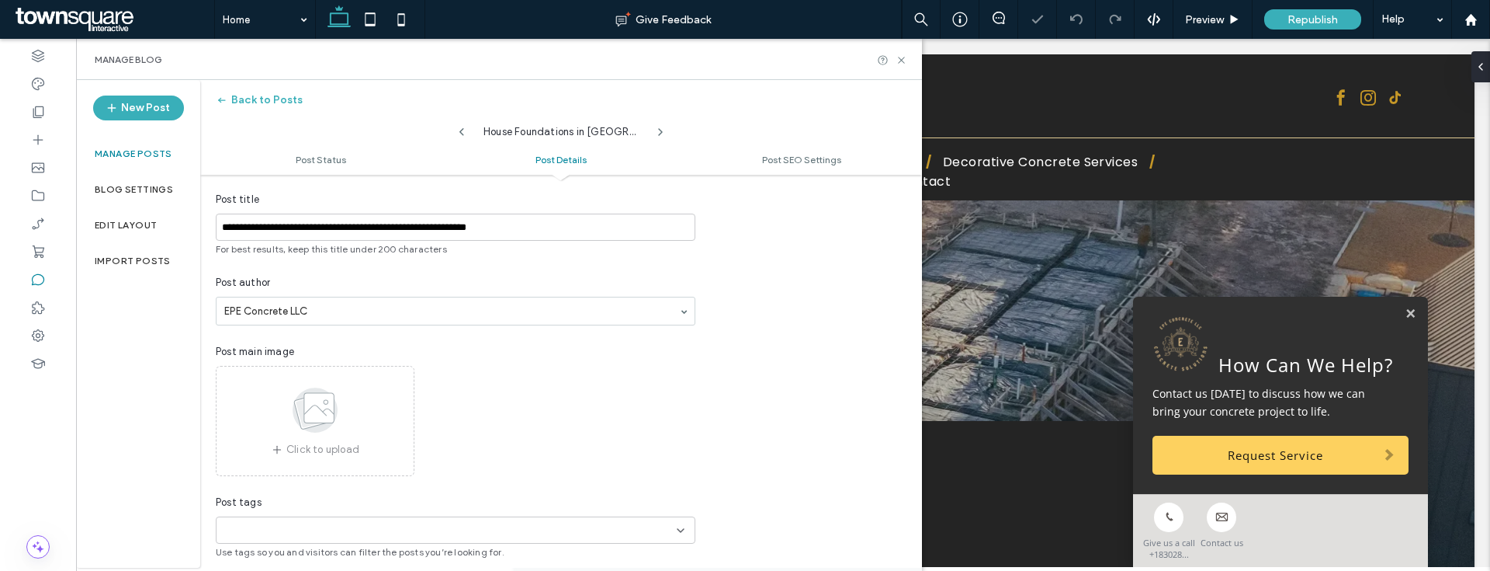
click at [465, 137] on icon at bounding box center [462, 132] width 12 height 12
type input "**********"
type textarea "**********"
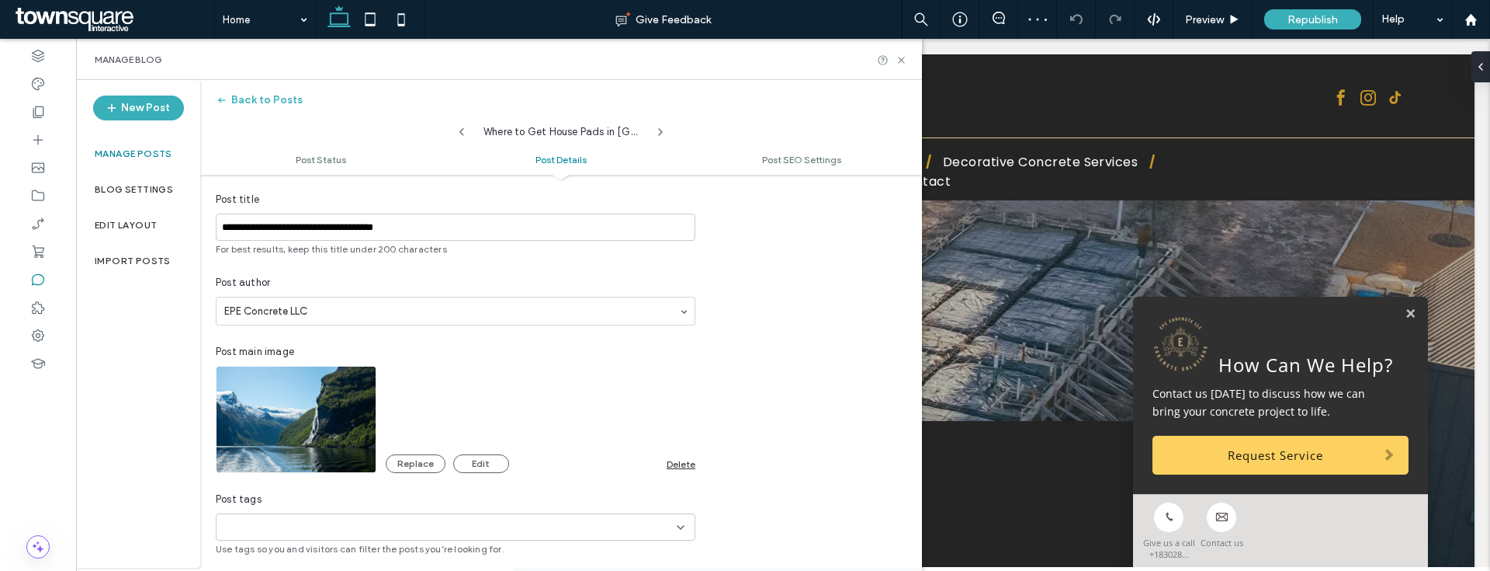
click at [668, 460] on div "Delete" at bounding box center [681, 464] width 29 height 12
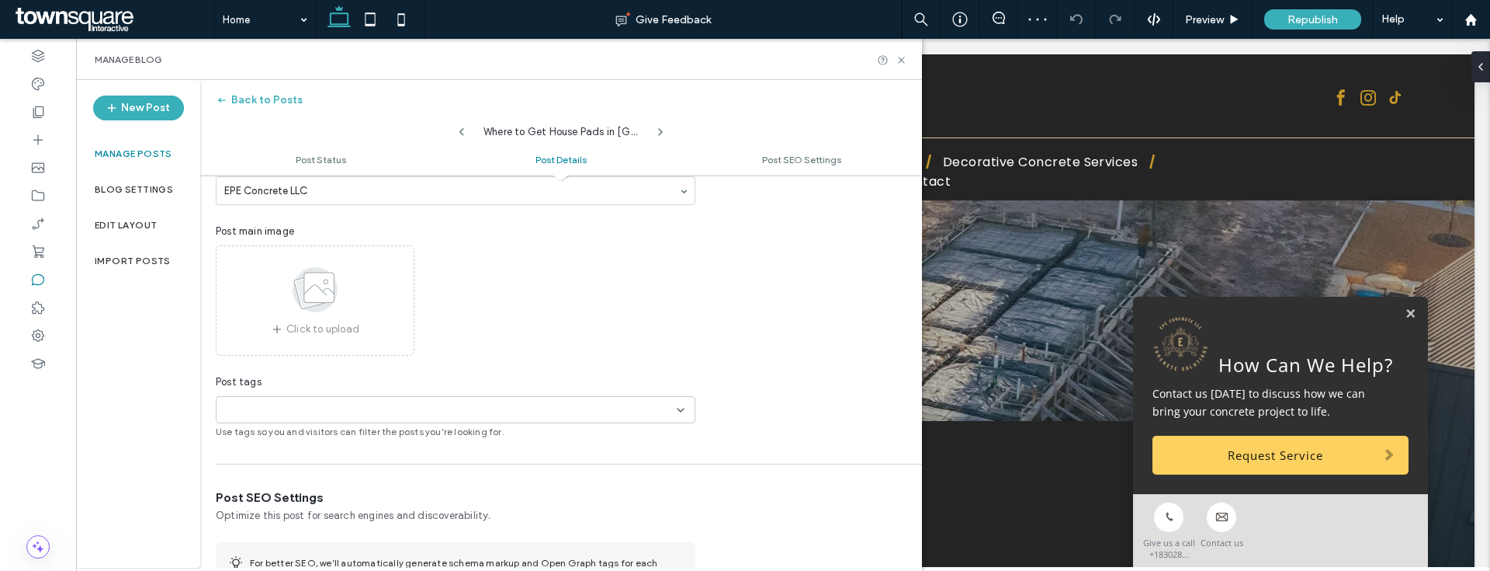
scroll to position [781, 0]
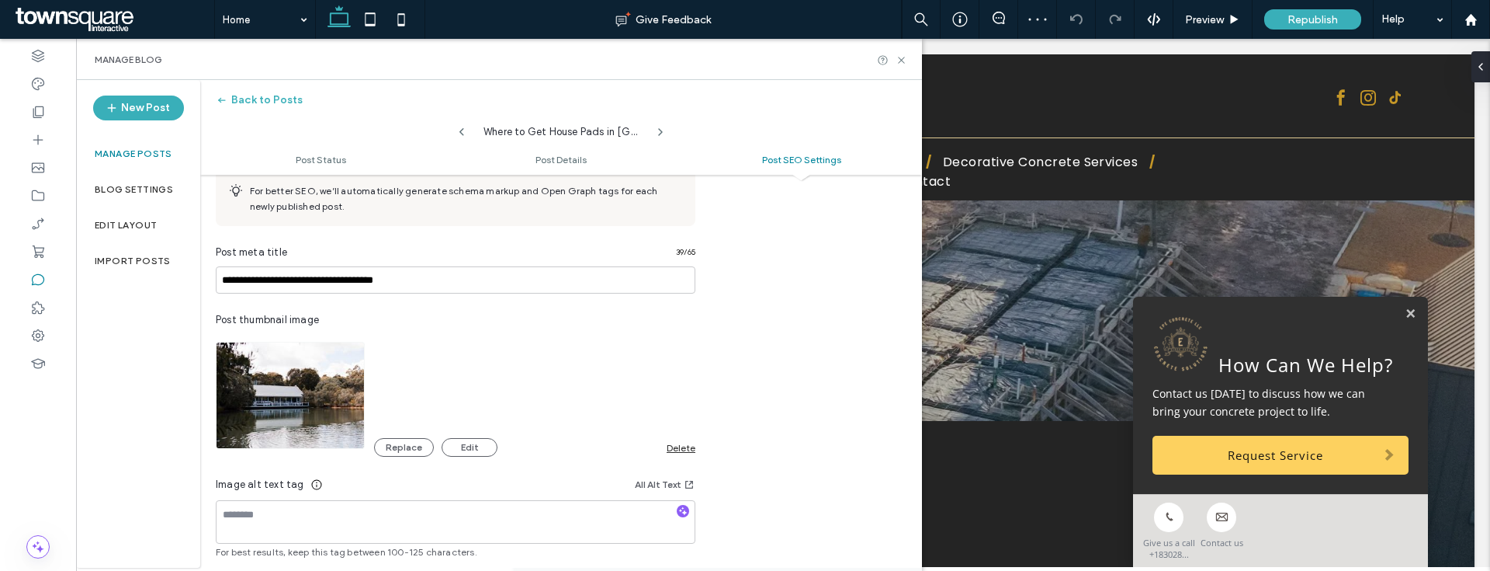
click at [679, 452] on div "Delete" at bounding box center [681, 448] width 29 height 12
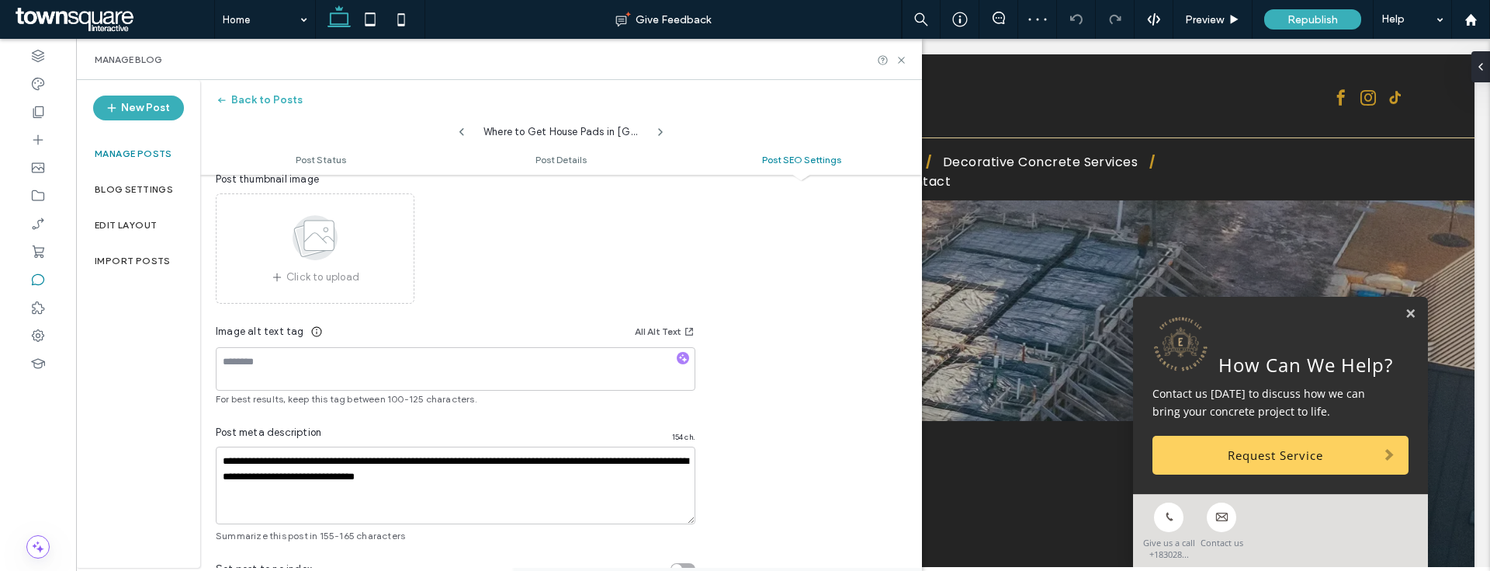
scroll to position [993, 0]
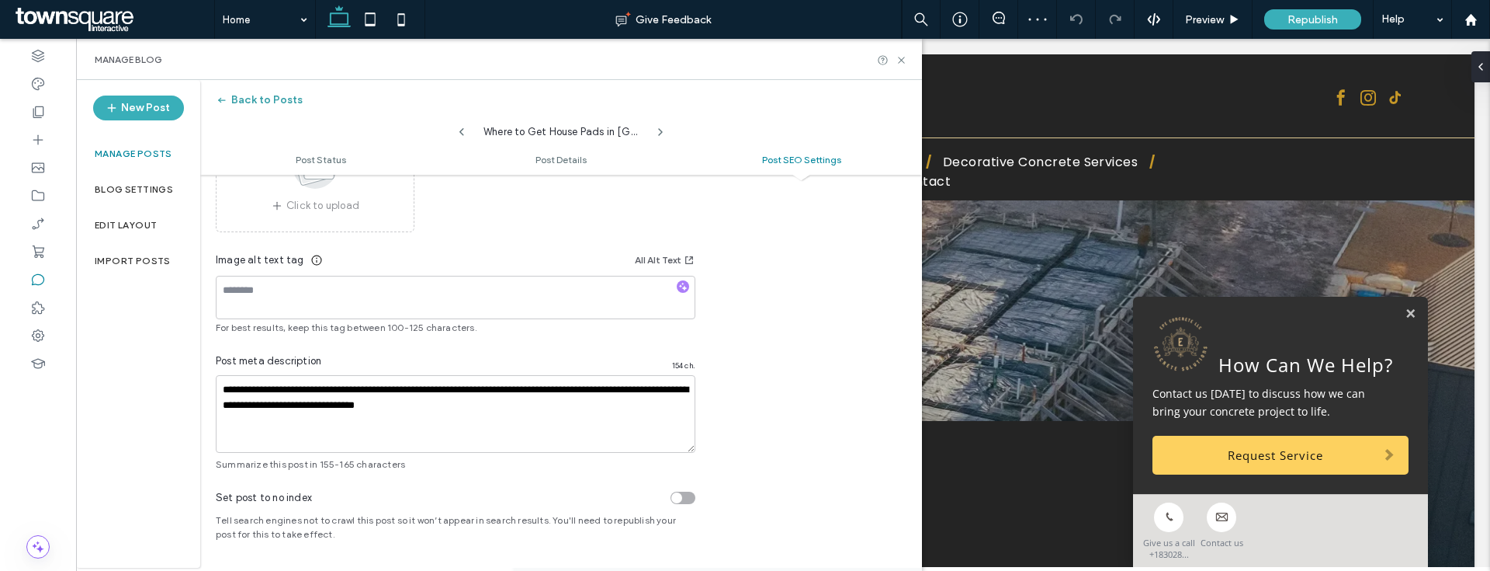
click at [227, 107] on span "button" at bounding box center [224, 99] width 16 height 23
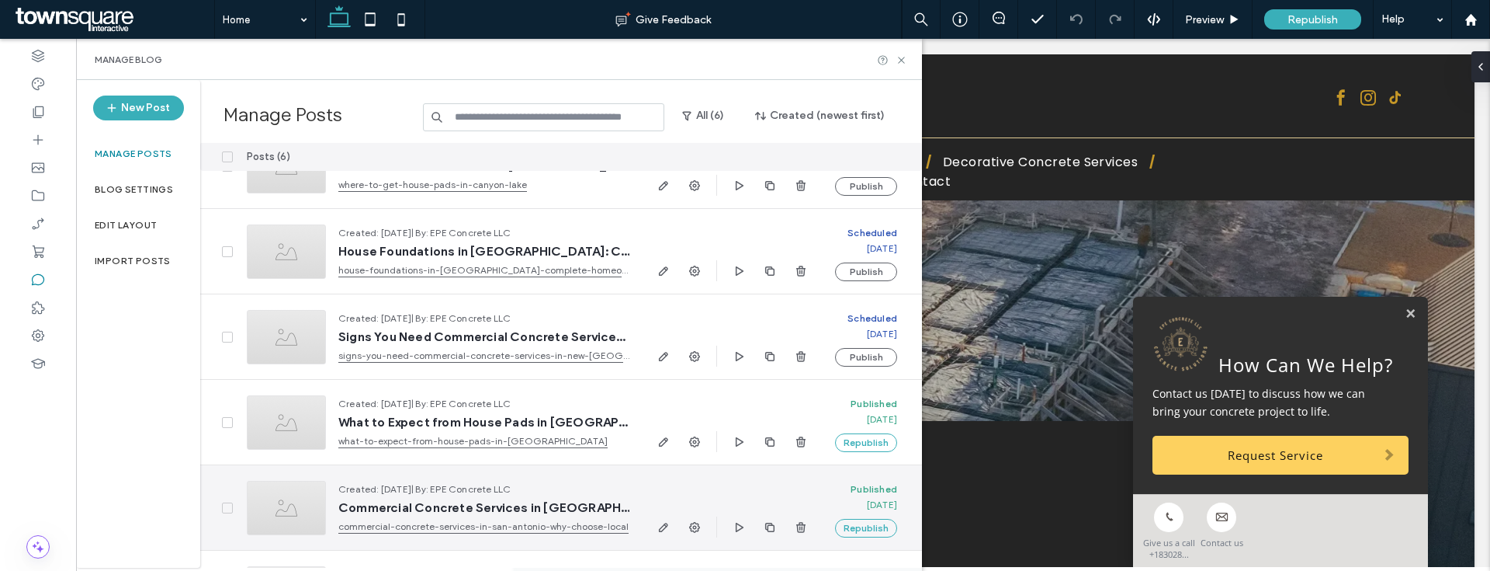
scroll to position [116, 0]
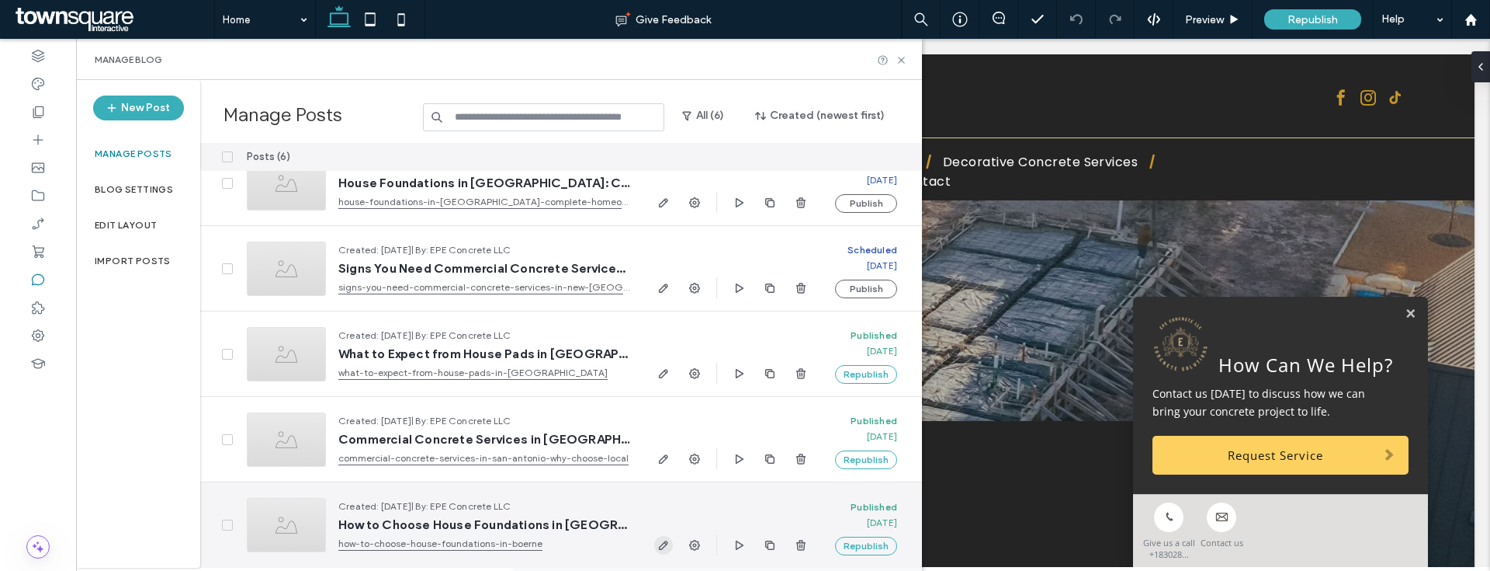
click at [671, 546] on span "button" at bounding box center [663, 545] width 19 height 19
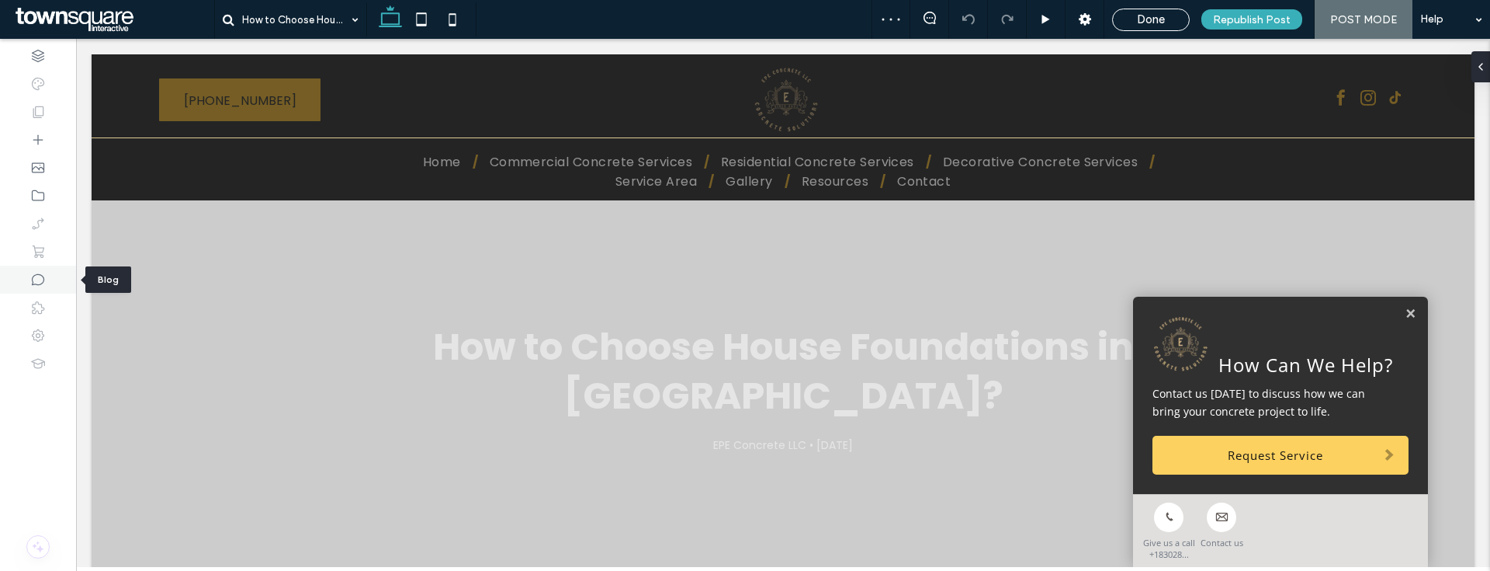
click at [36, 282] on icon at bounding box center [38, 280] width 16 height 16
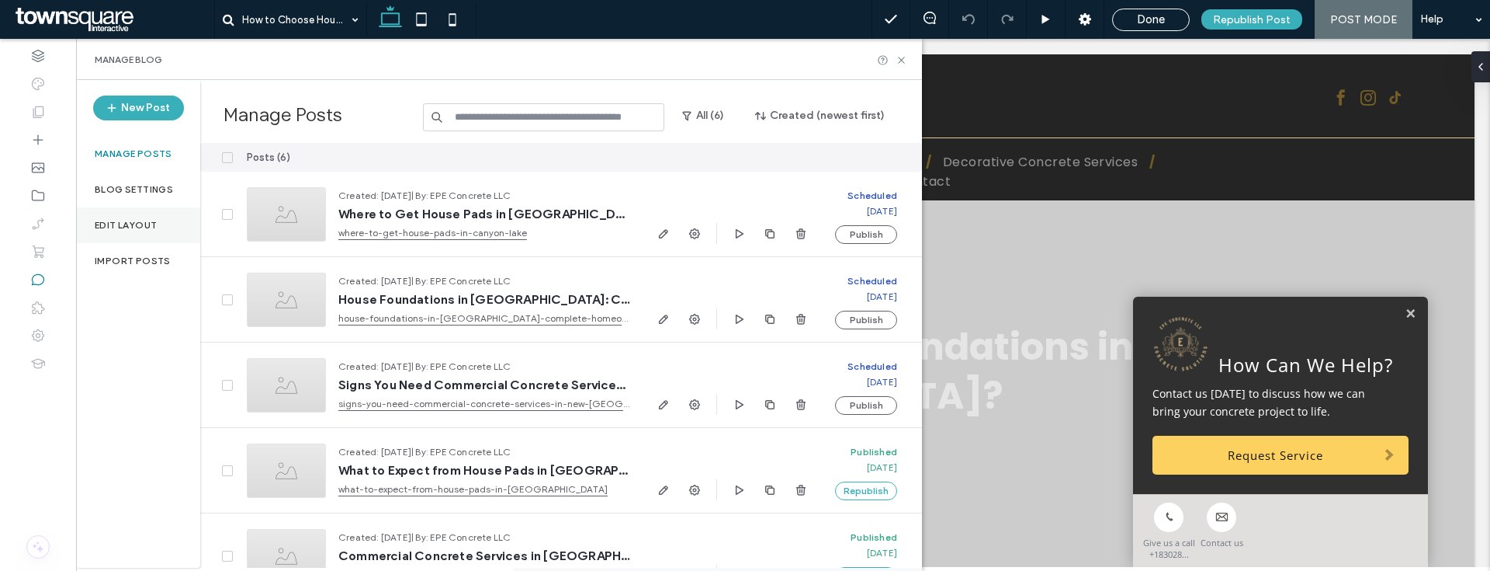
click at [129, 214] on div "Edit Layout" at bounding box center [138, 225] width 124 height 36
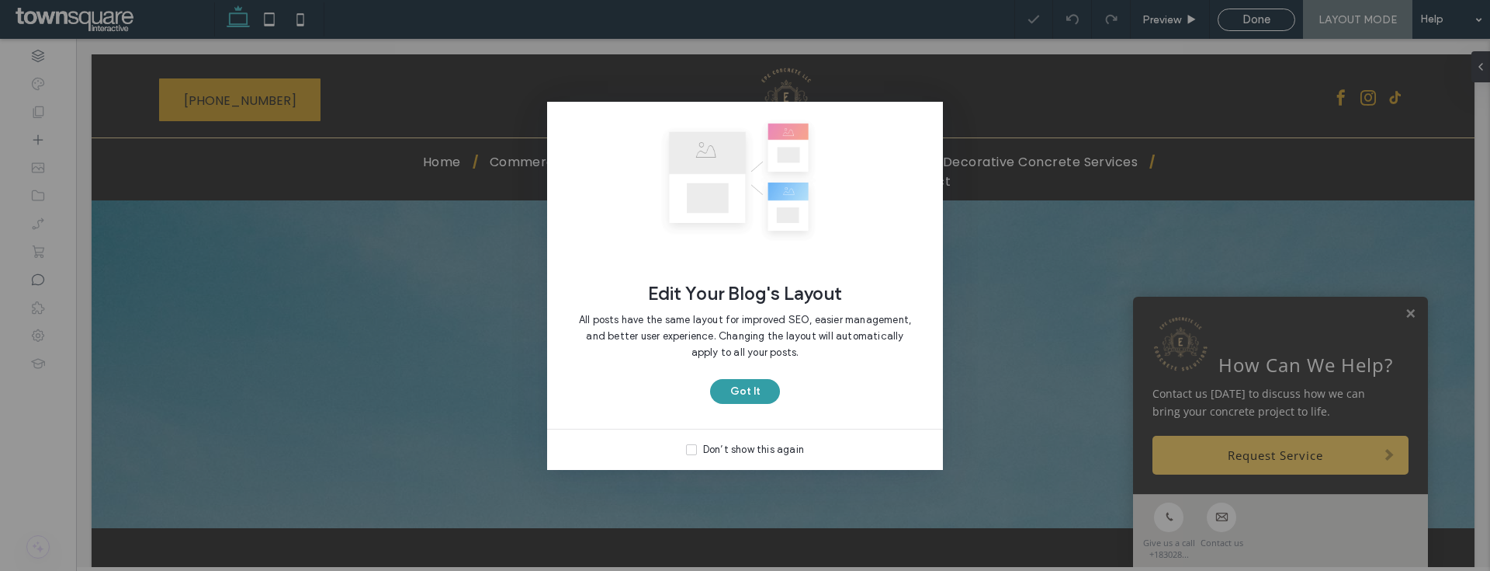
click at [746, 395] on button "Got It" at bounding box center [745, 391] width 70 height 25
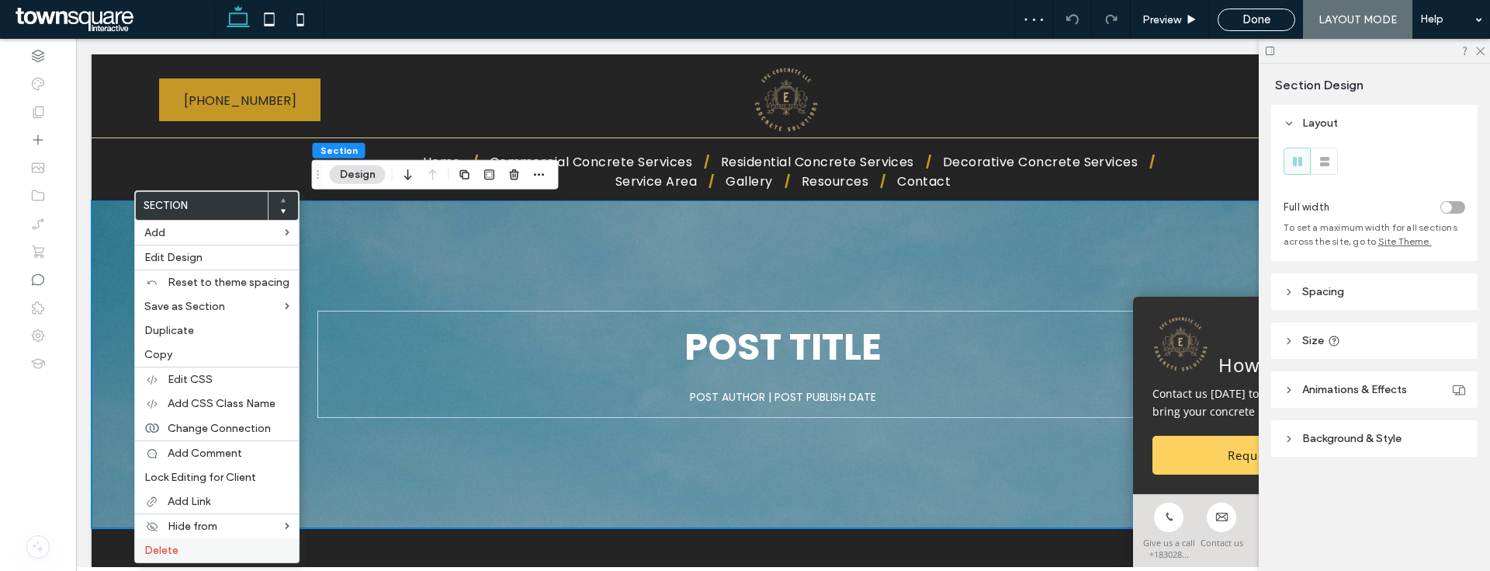
click at [194, 542] on div "Delete" at bounding box center [217, 550] width 164 height 24
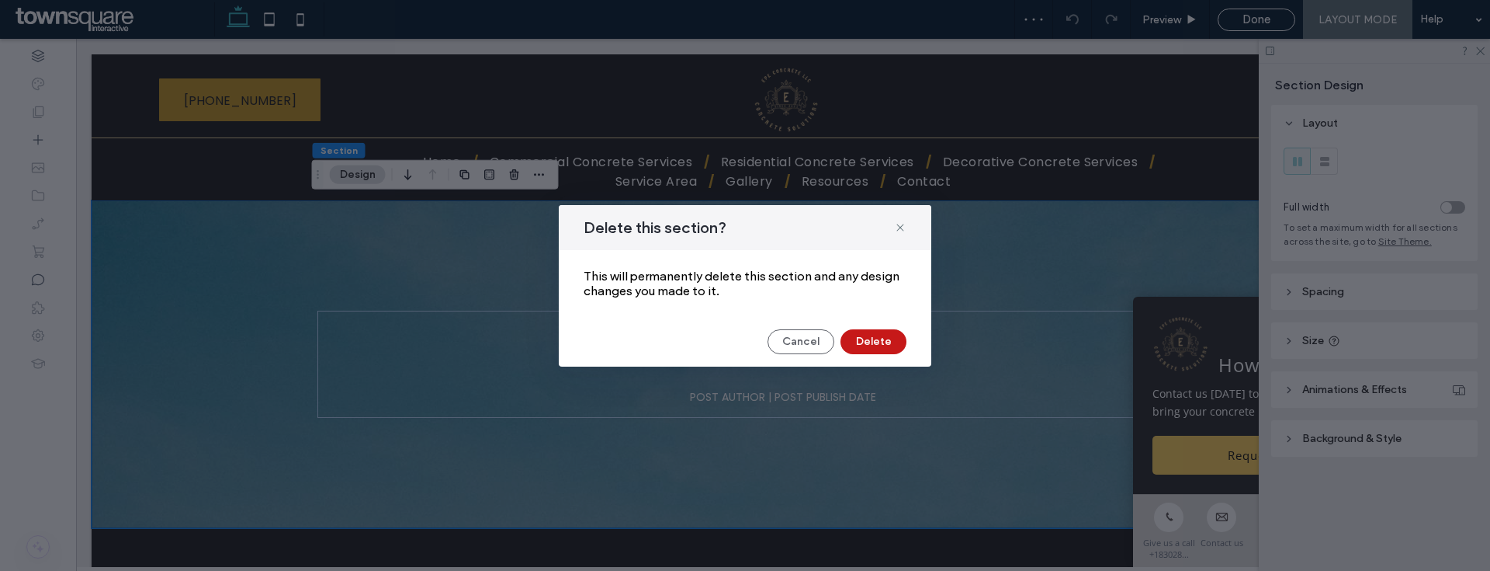
click at [857, 346] on button "Delete" at bounding box center [874, 341] width 66 height 25
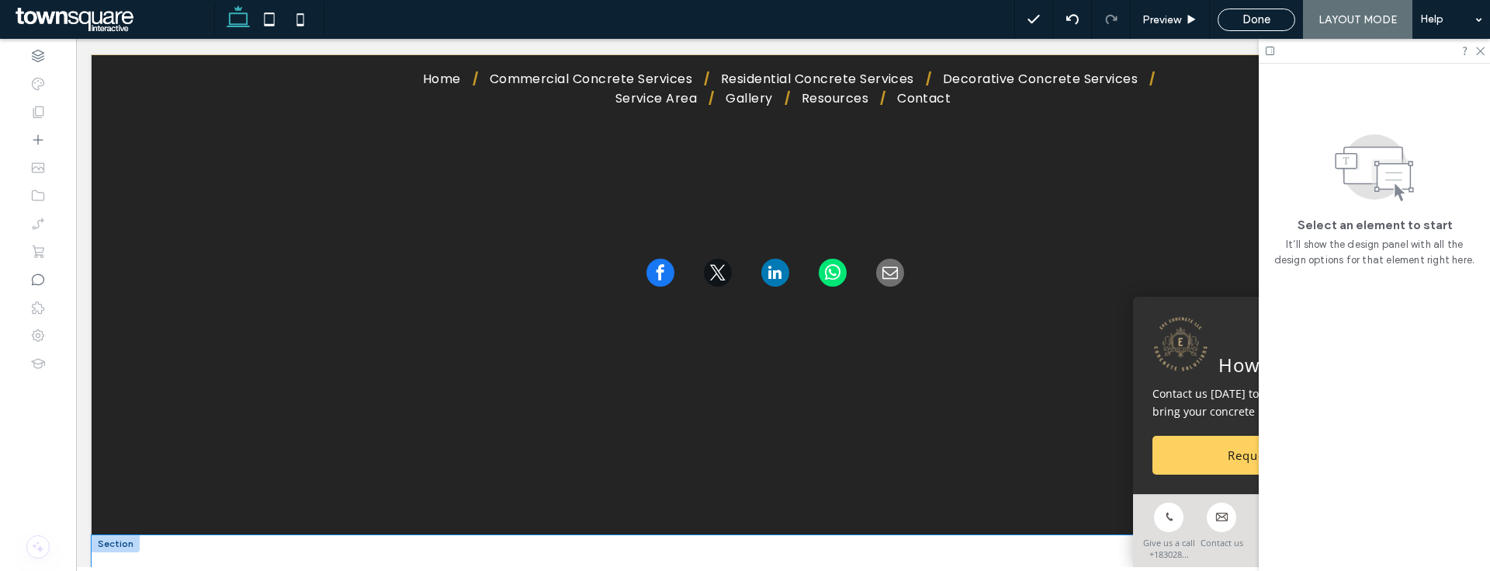
scroll to position [67, 0]
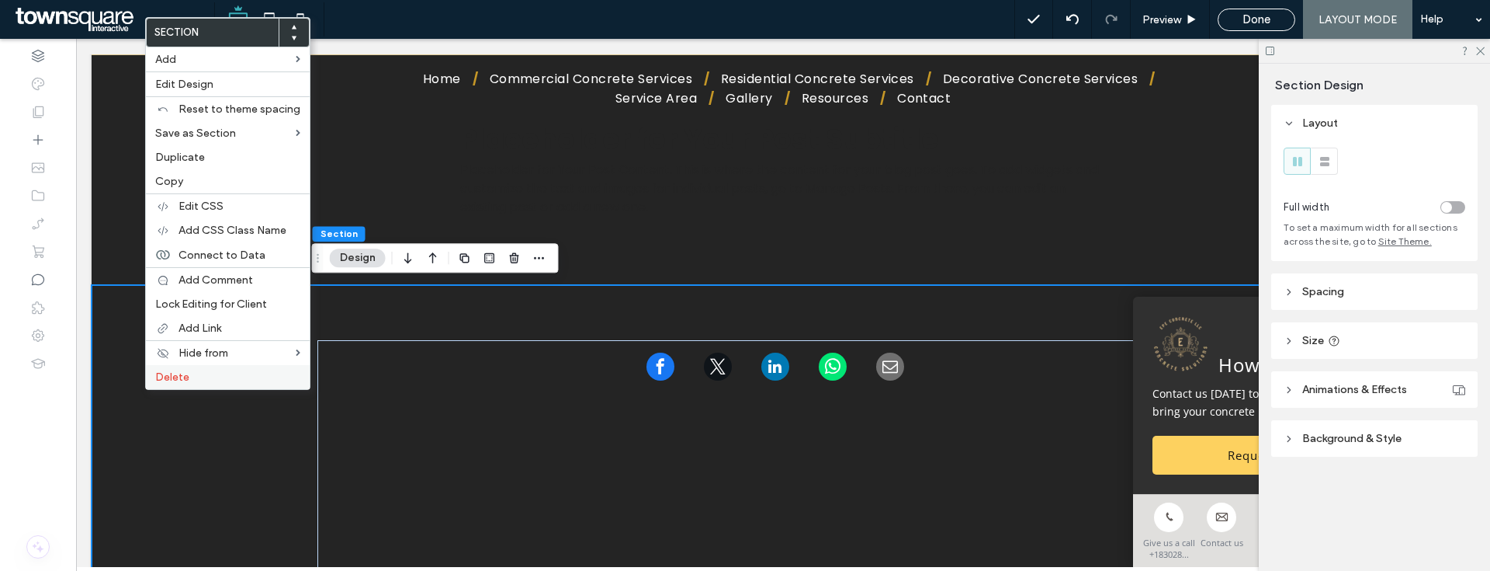
click at [216, 380] on label "Delete" at bounding box center [227, 376] width 145 height 13
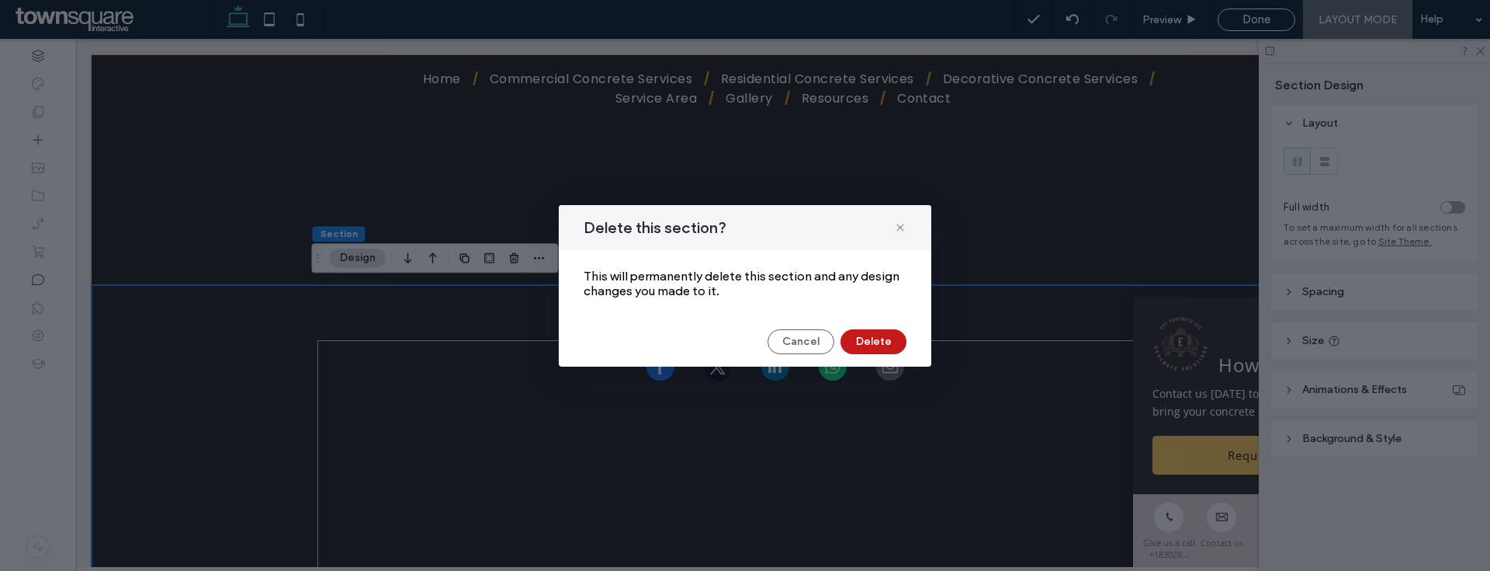
click at [876, 331] on button "Delete" at bounding box center [874, 341] width 66 height 25
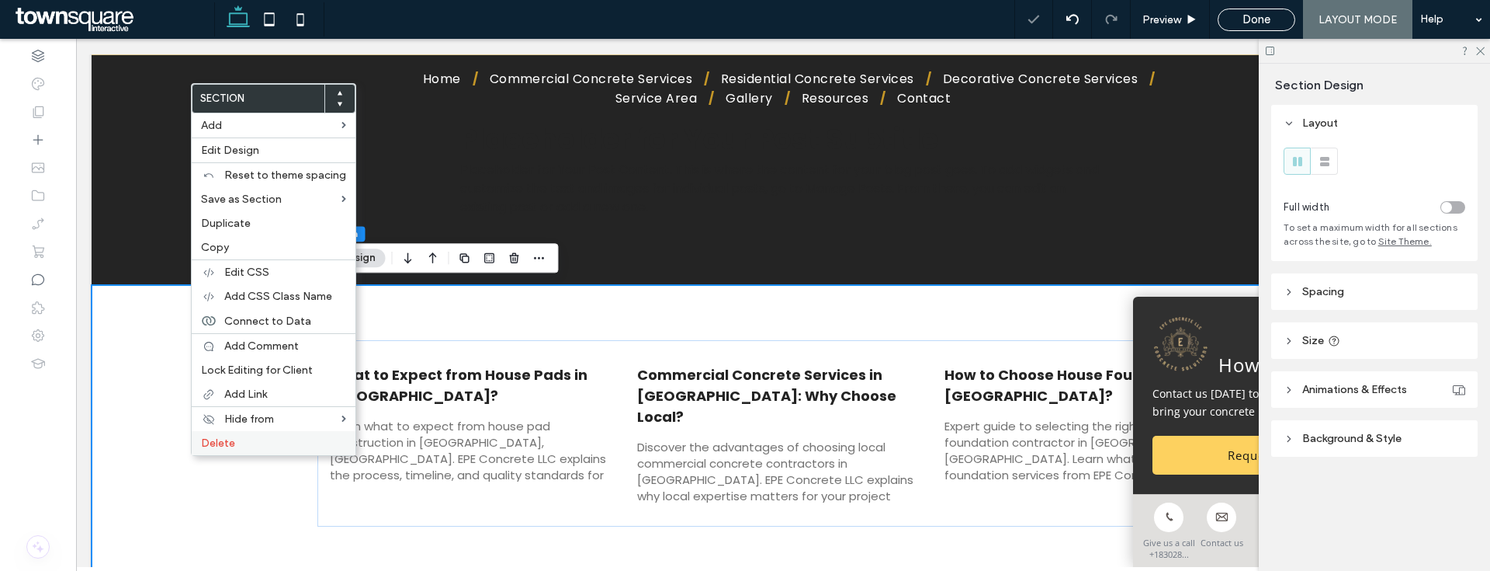
click at [255, 441] on label "Delete" at bounding box center [273, 442] width 145 height 13
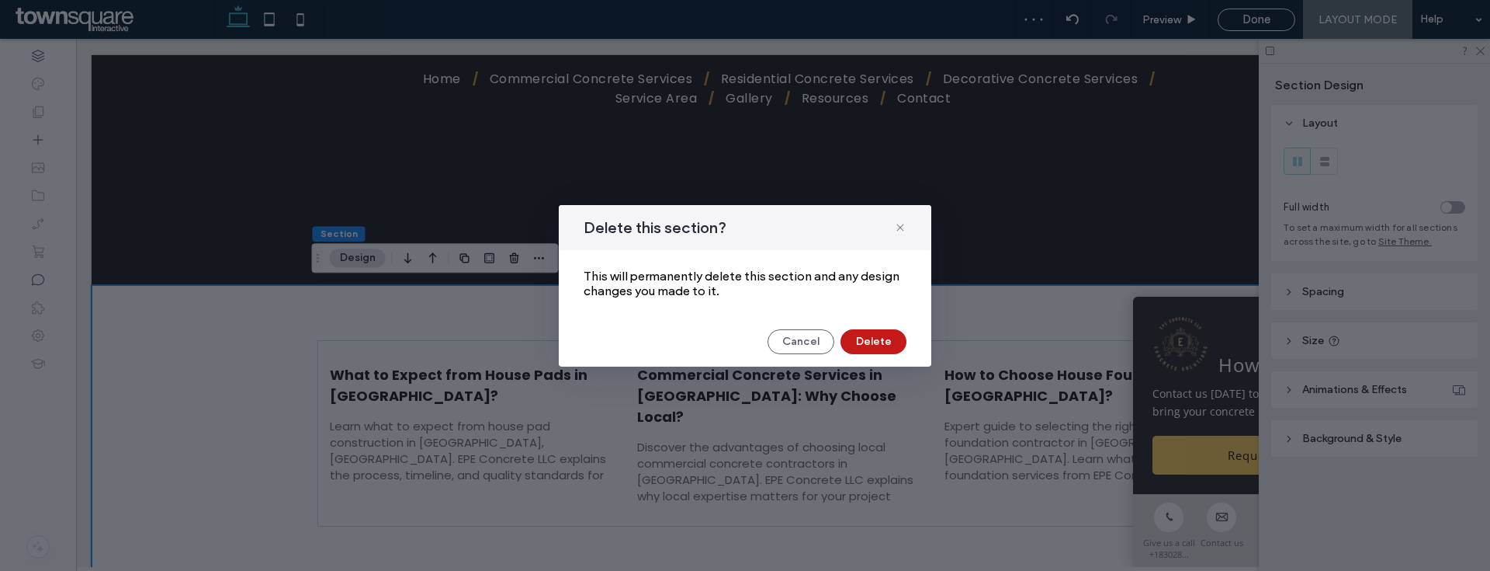
click at [870, 342] on button "Delete" at bounding box center [874, 341] width 66 height 25
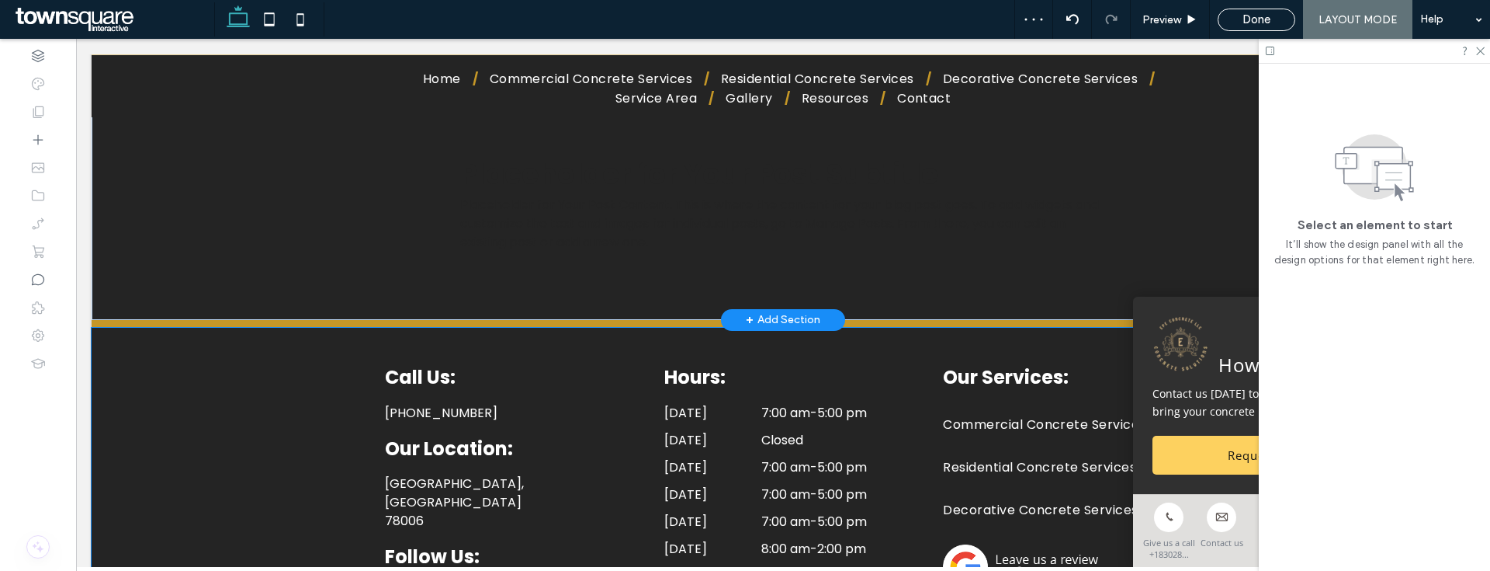
scroll to position [0, 0]
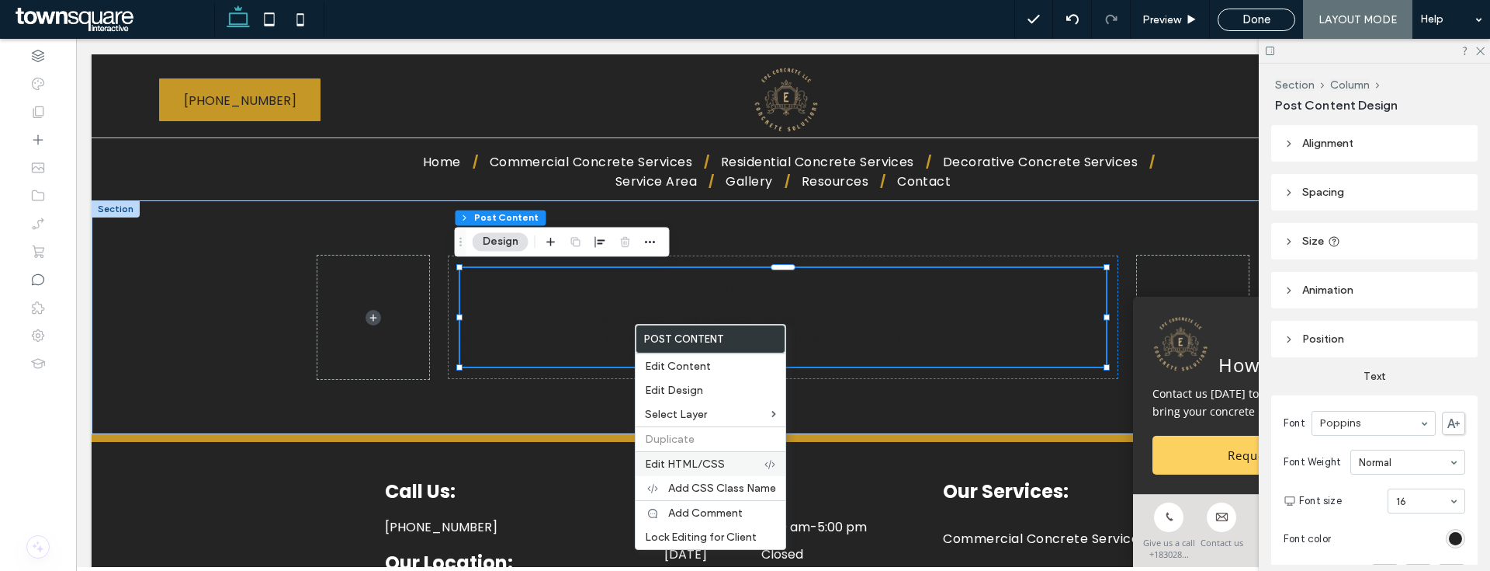
click at [692, 467] on span "Edit HTML/CSS" at bounding box center [685, 463] width 80 height 13
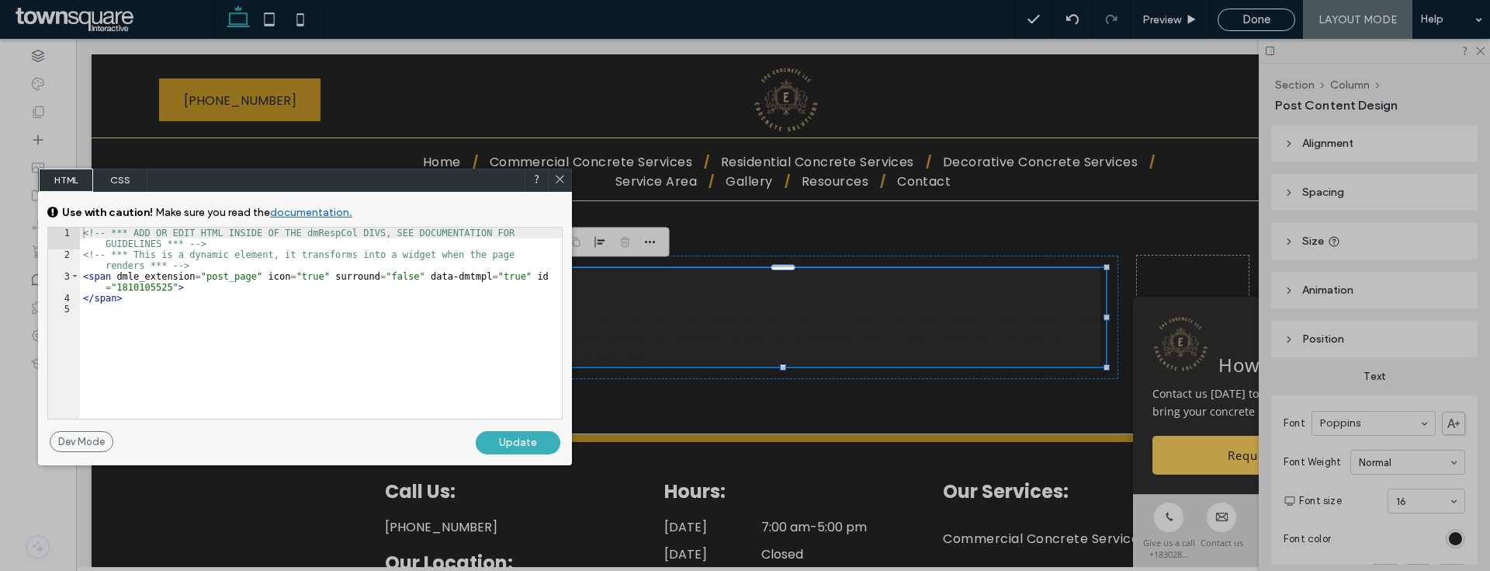
click at [125, 167] on div at bounding box center [227, 285] width 455 height 571
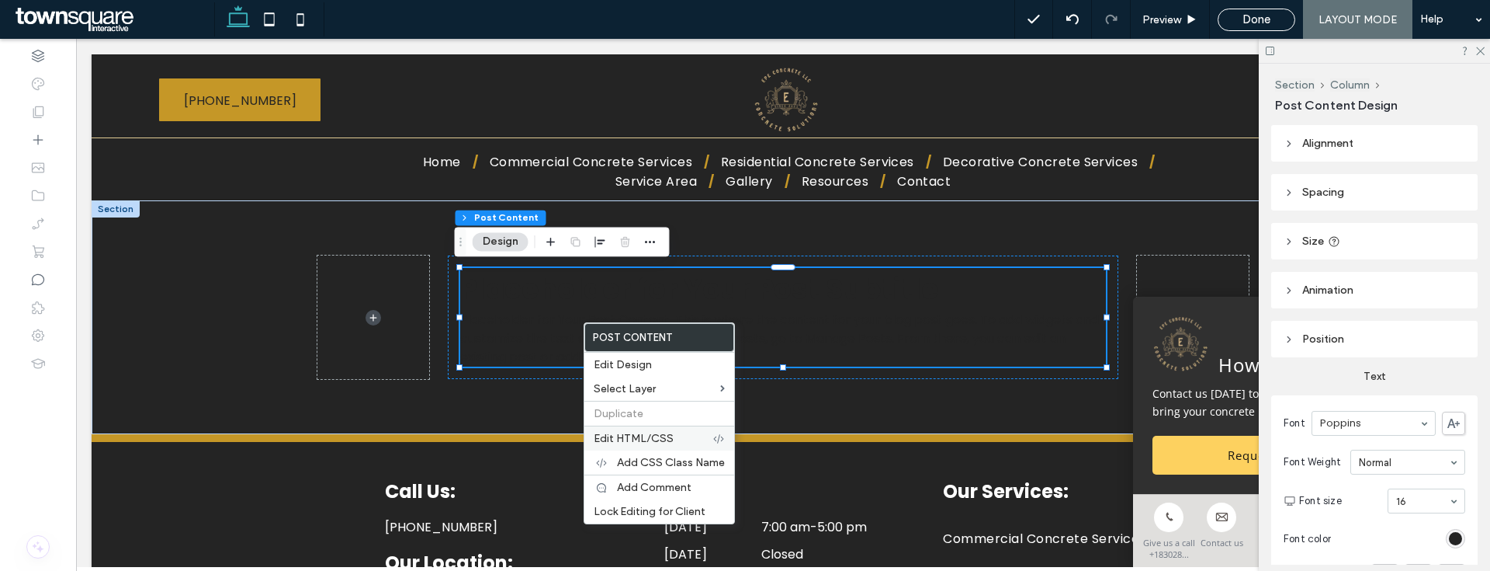
click at [630, 446] on div "Edit HTML/CSS" at bounding box center [659, 437] width 150 height 25
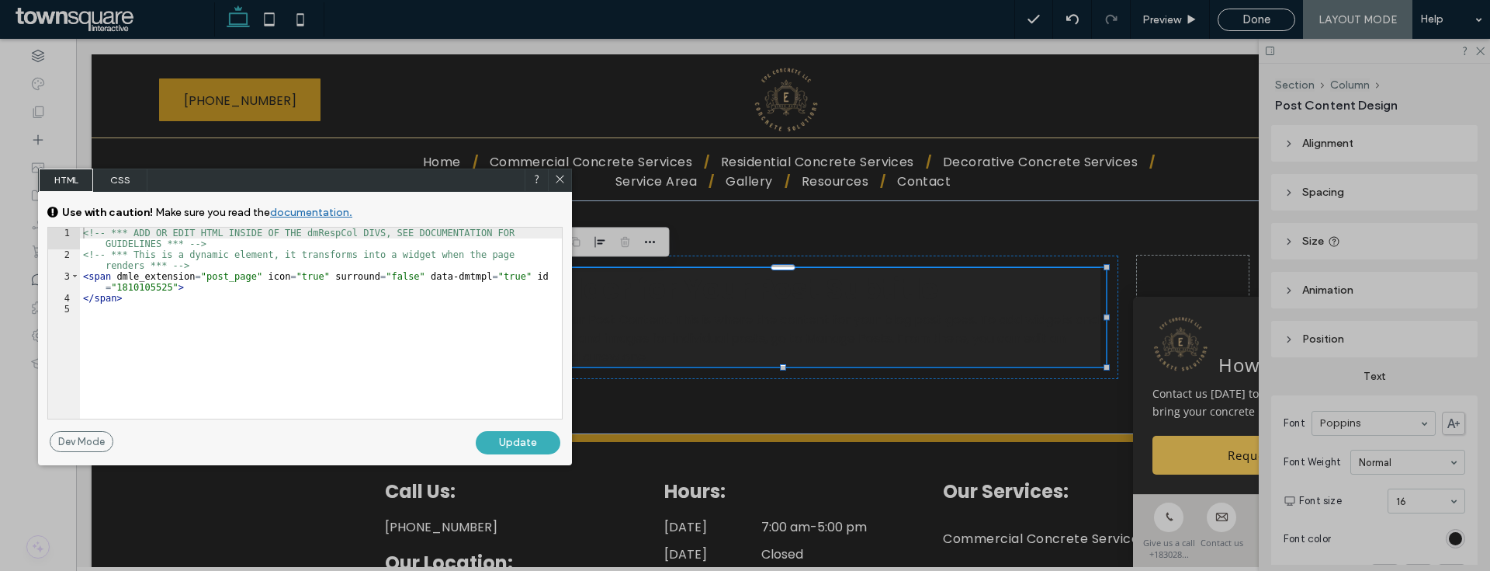
click at [136, 180] on span "CSS" at bounding box center [120, 179] width 54 height 23
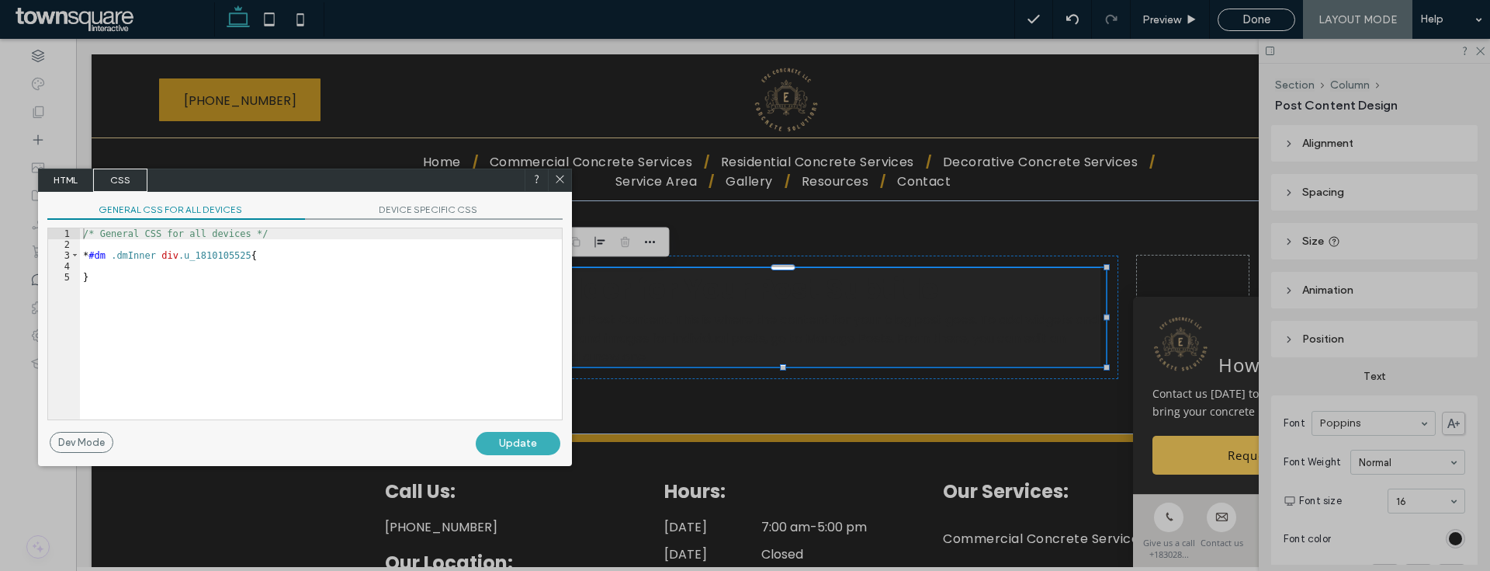
scroll to position [2, 0]
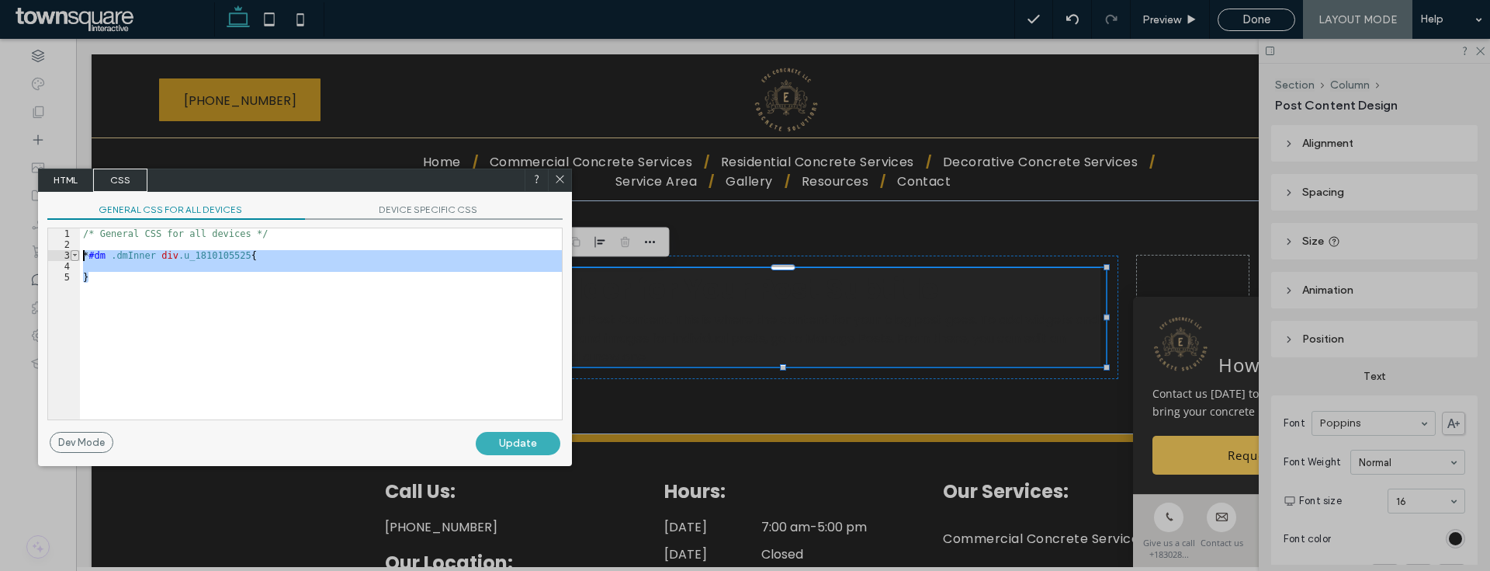
drag, startPoint x: 363, startPoint y: 335, endPoint x: 70, endPoint y: 251, distance: 305.2
click at [70, 251] on div "** 1 2 3 4 5 /* General CSS for all devices */ * #dm .dmInner div .u_1810105525…" at bounding box center [304, 323] width 515 height 193
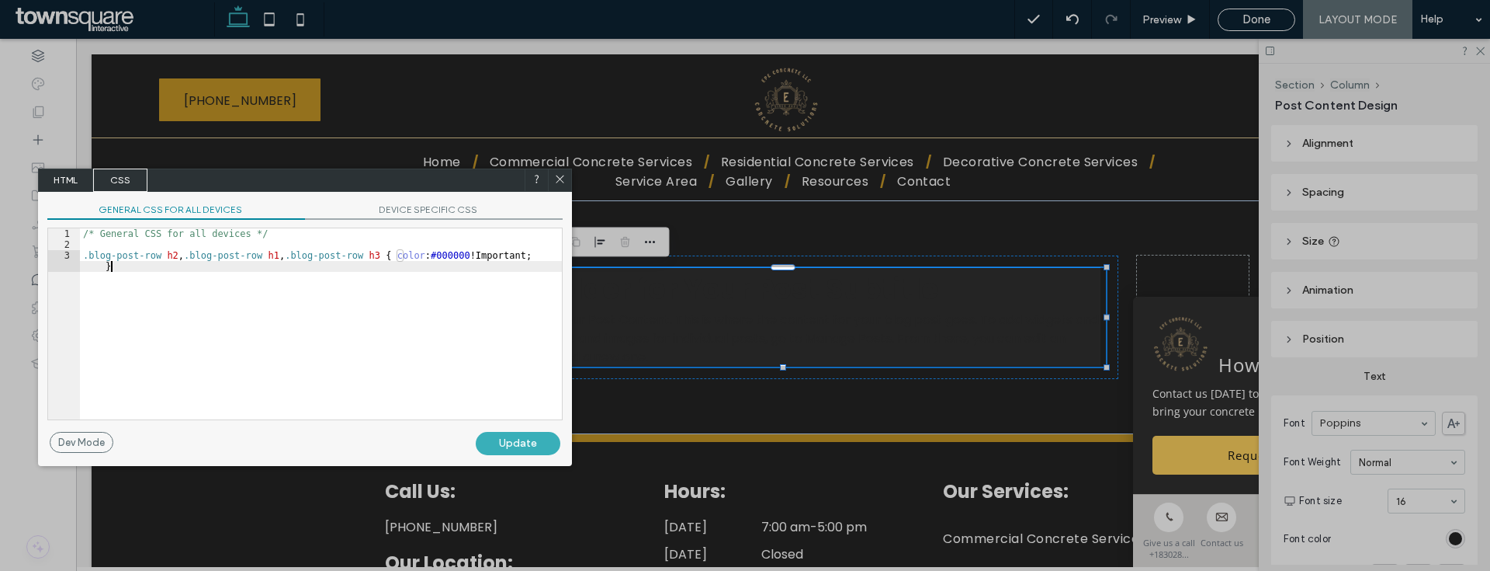
click at [519, 445] on div "Update" at bounding box center [518, 443] width 85 height 23
click at [563, 183] on icon at bounding box center [560, 179] width 12 height 12
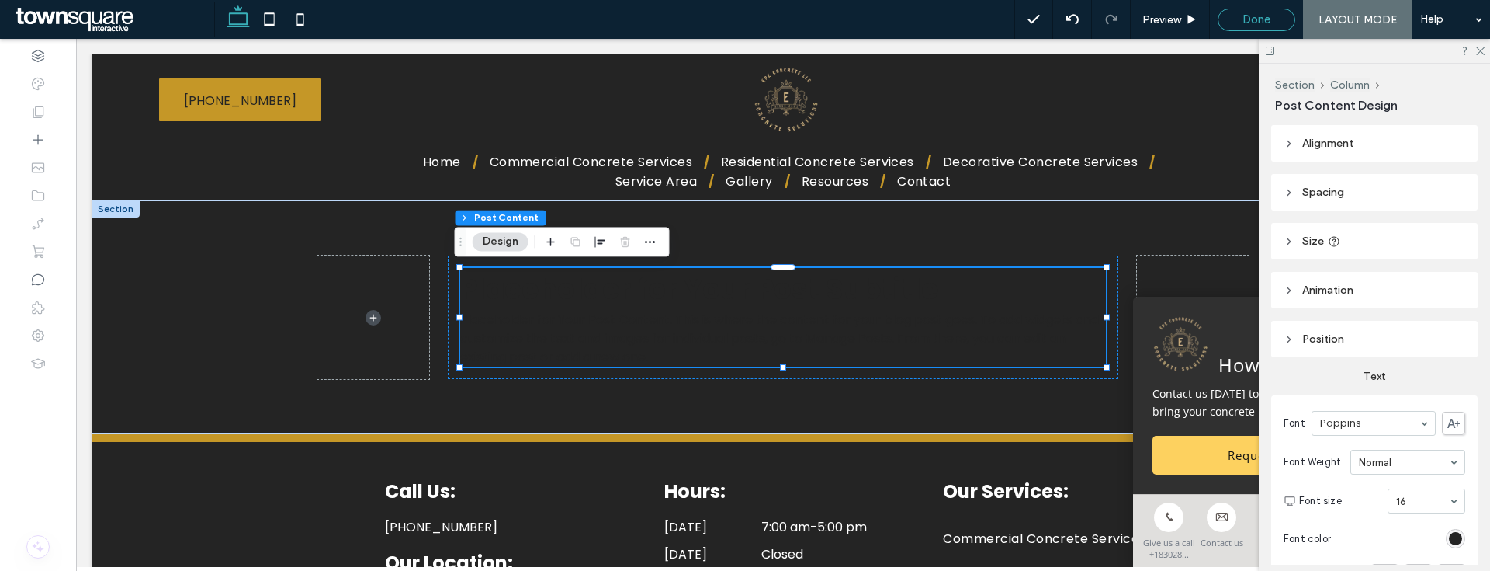
click at [1270, 12] on span "Done" at bounding box center [1257, 19] width 28 height 14
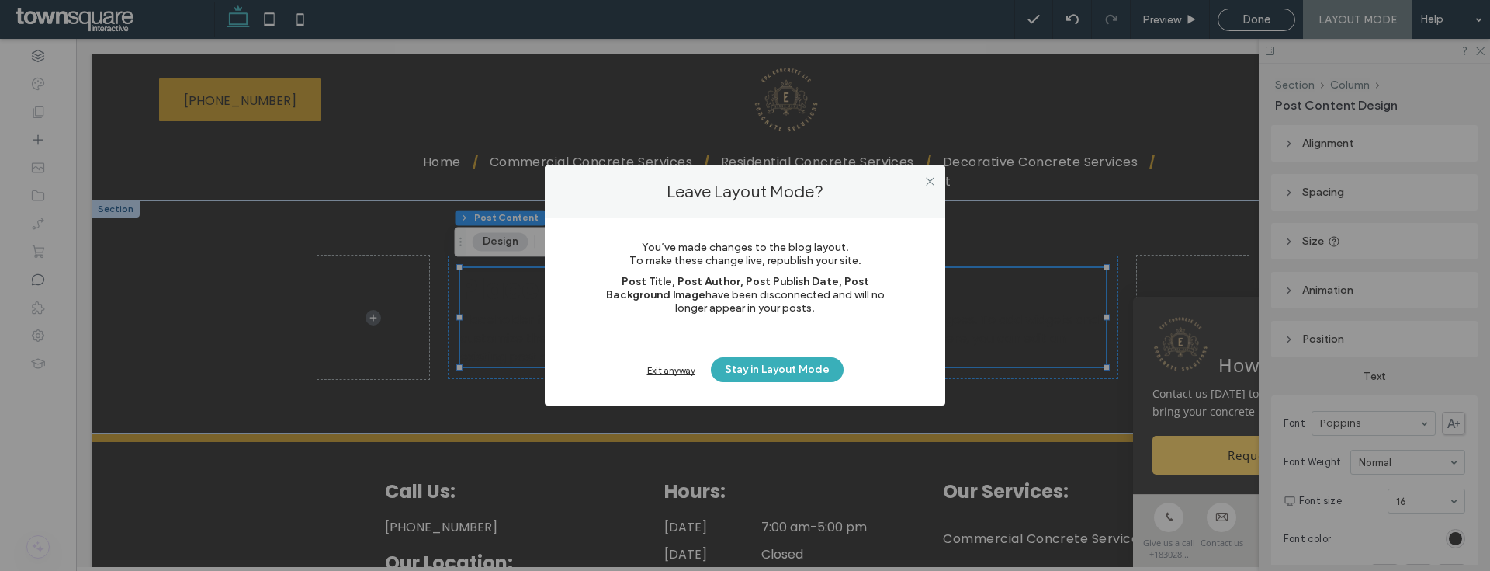
click at [655, 366] on div "Exit anyway" at bounding box center [671, 370] width 48 height 12
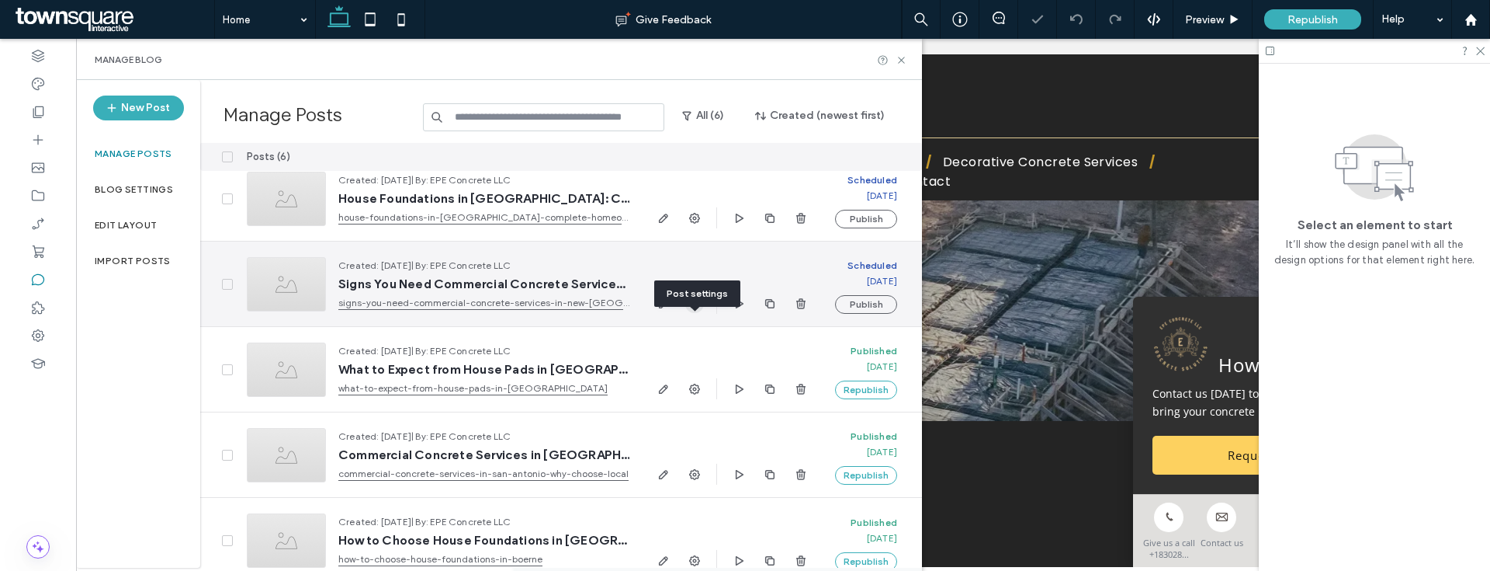
scroll to position [116, 0]
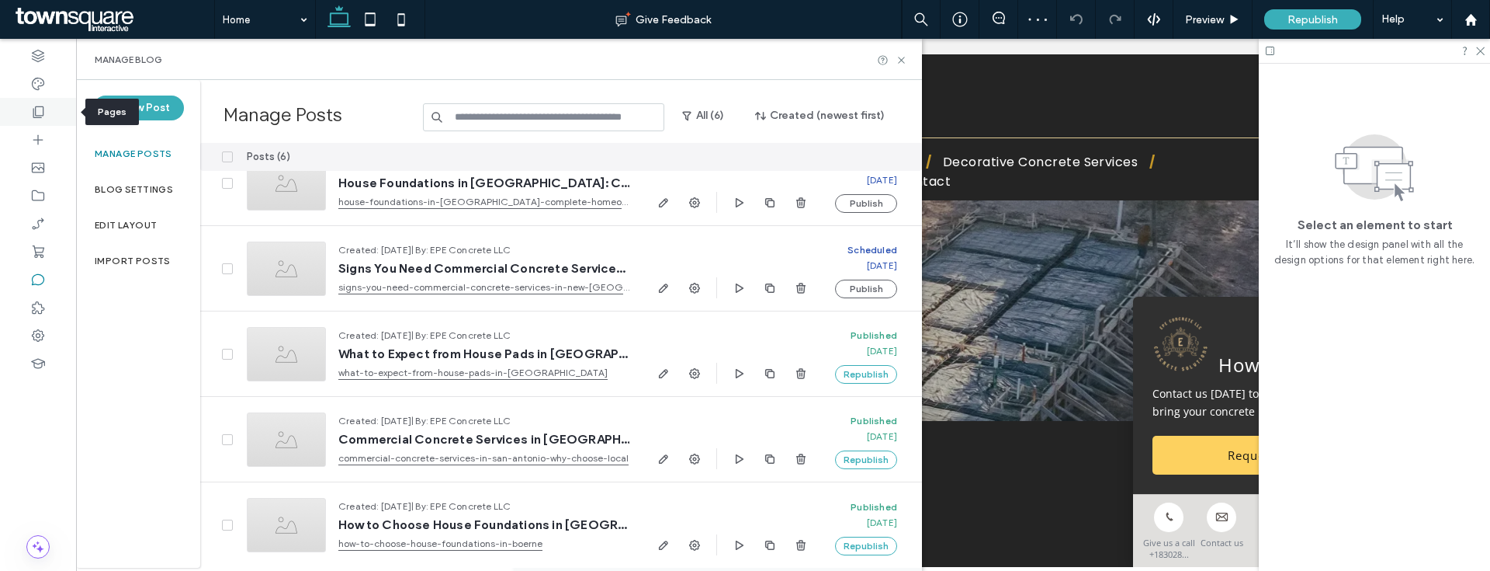
click at [16, 110] on div at bounding box center [38, 112] width 76 height 28
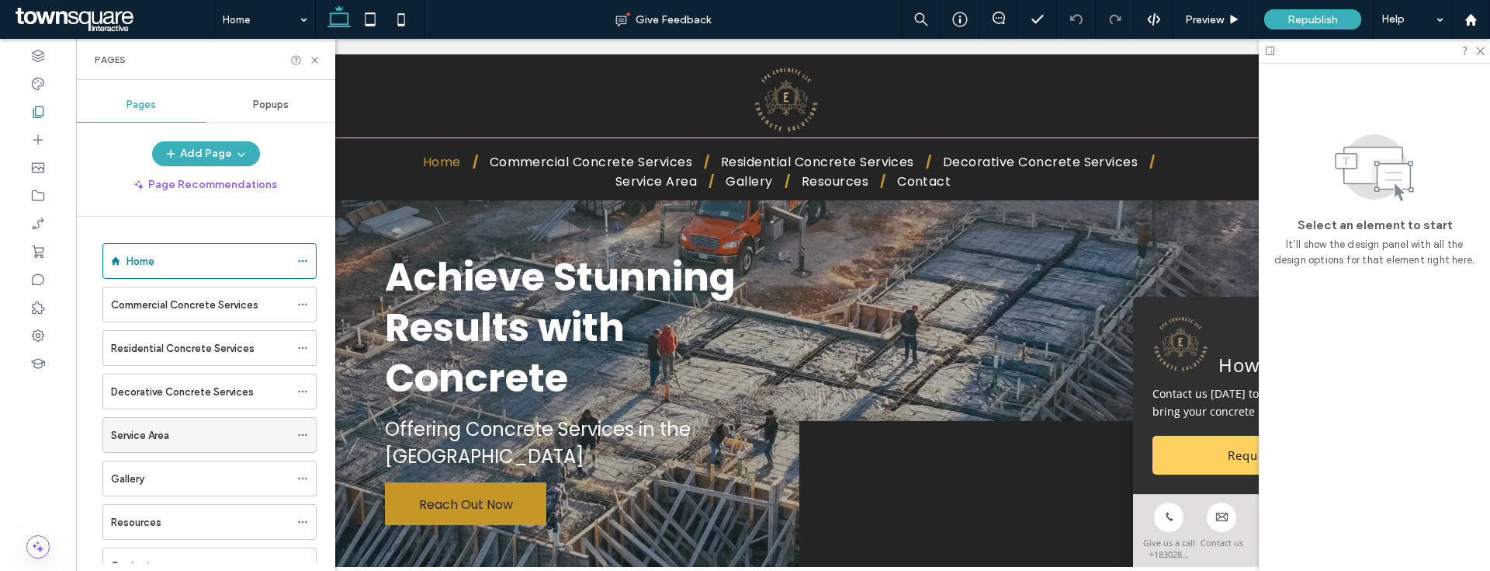
scroll to position [59, 0]
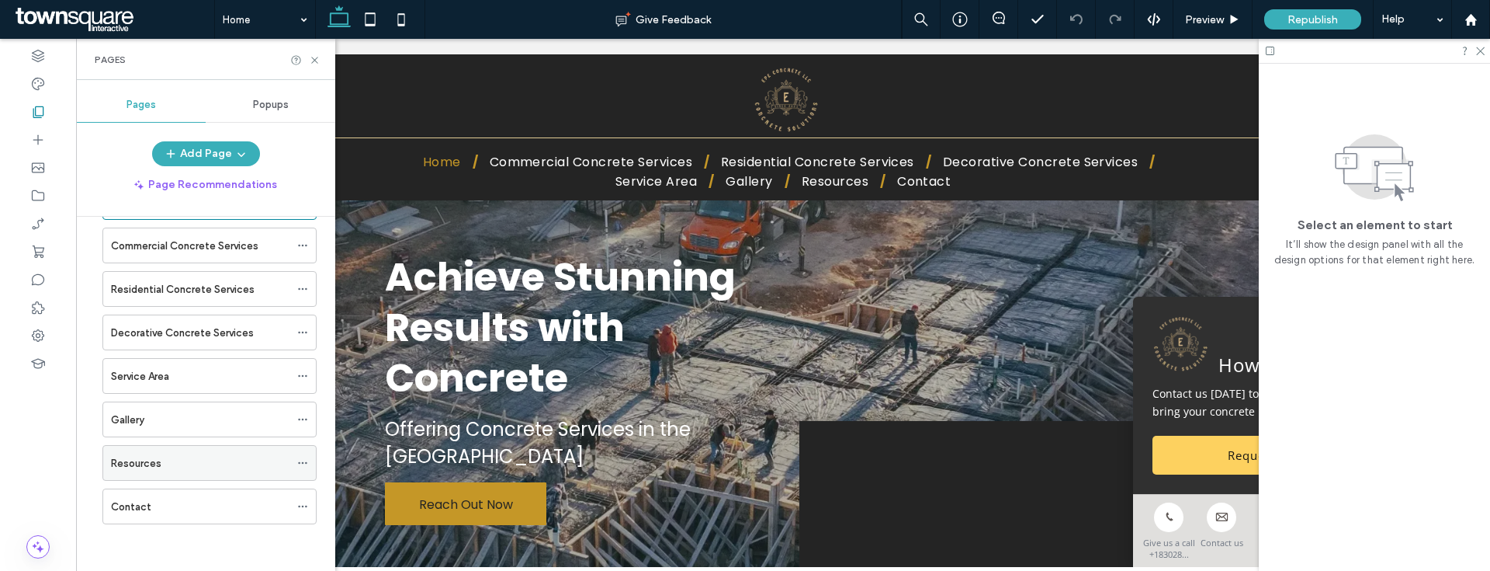
click at [193, 463] on div "Resources" at bounding box center [200, 463] width 179 height 16
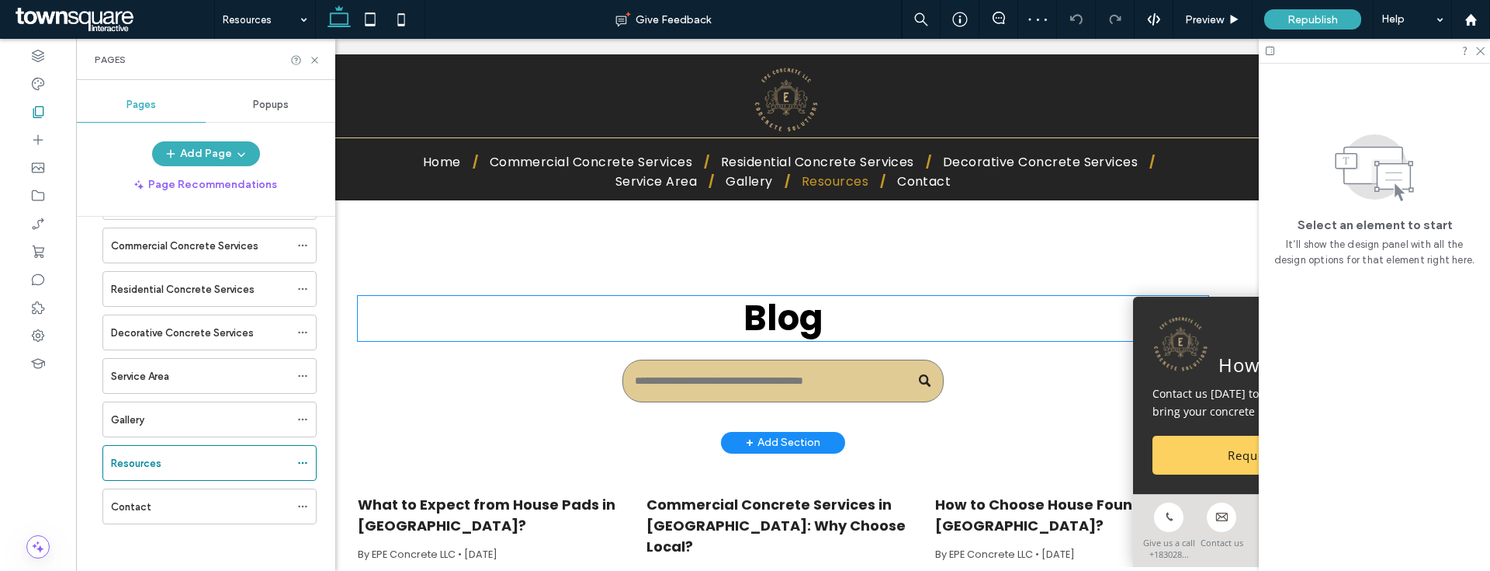
click at [797, 318] on span "Blog" at bounding box center [784, 317] width 80 height 49
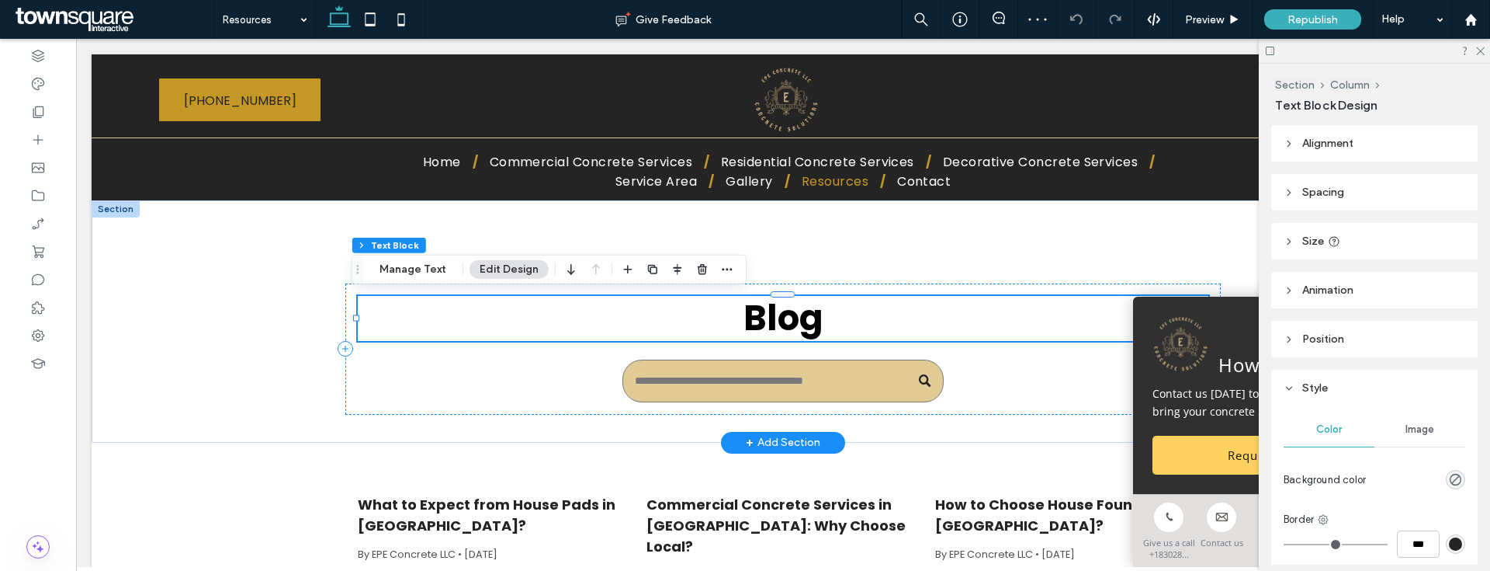
click at [797, 318] on span "Blog" at bounding box center [784, 317] width 80 height 49
type input "*******"
type input "**"
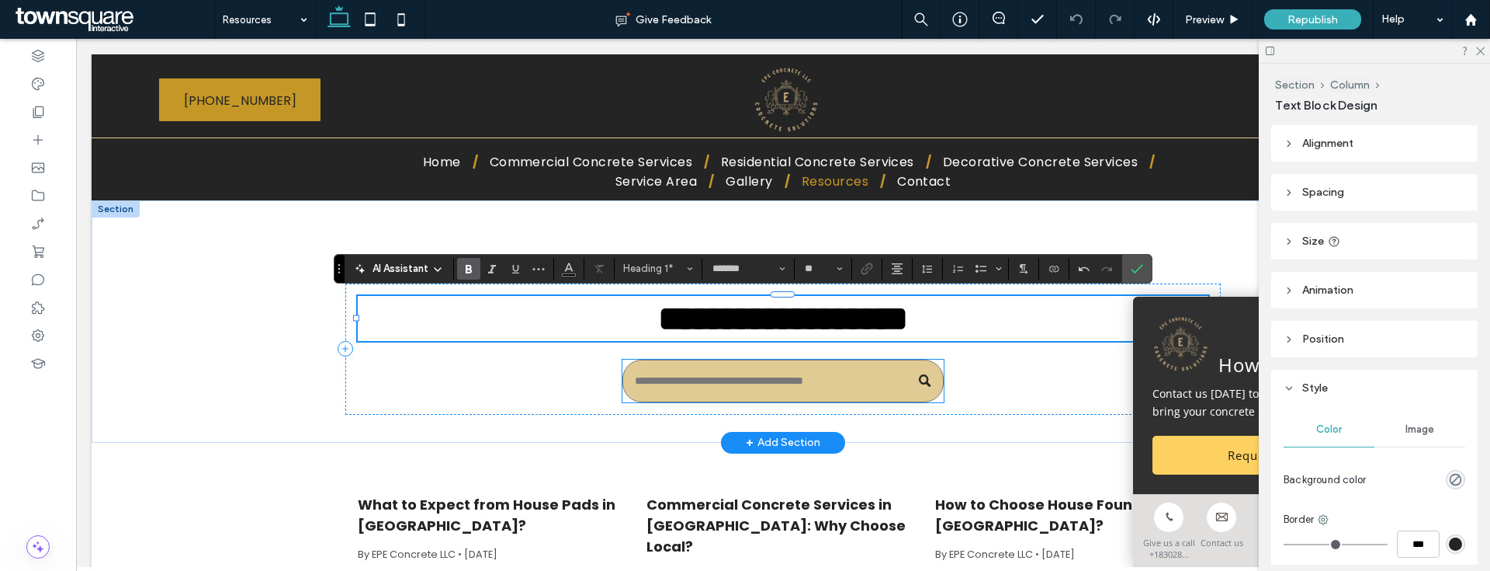
click at [800, 377] on input "Search" at bounding box center [783, 380] width 321 height 43
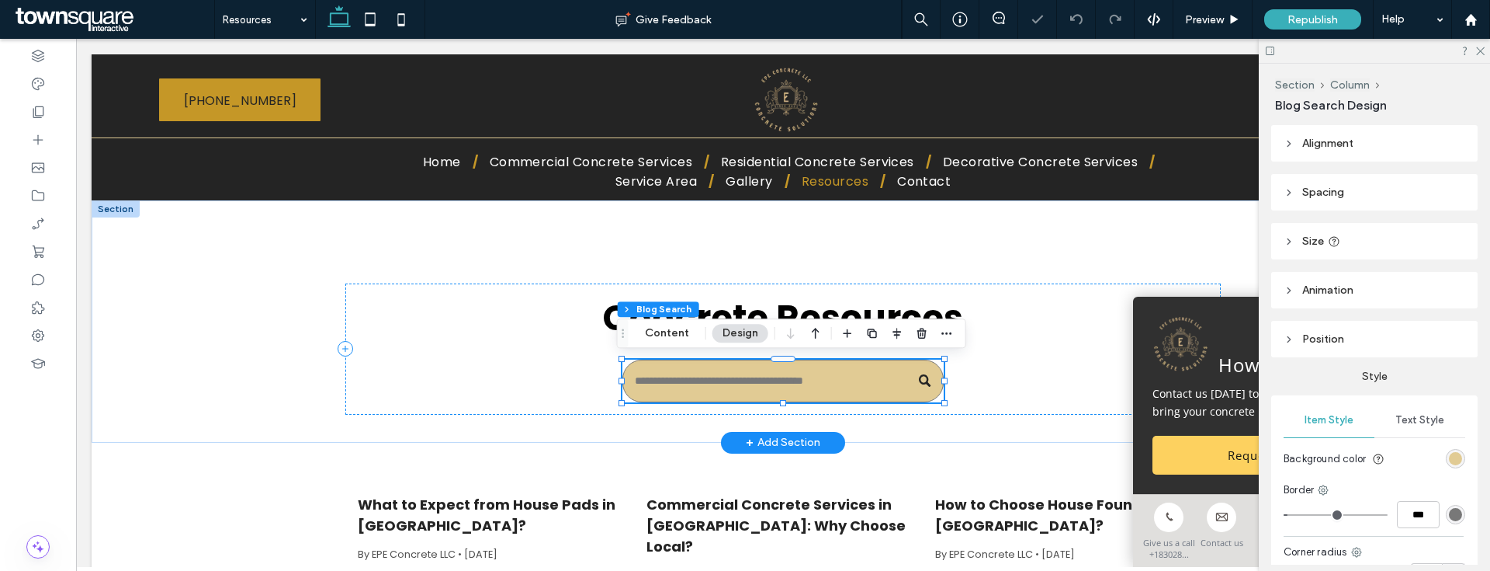
click at [800, 377] on input "Search" at bounding box center [783, 380] width 321 height 43
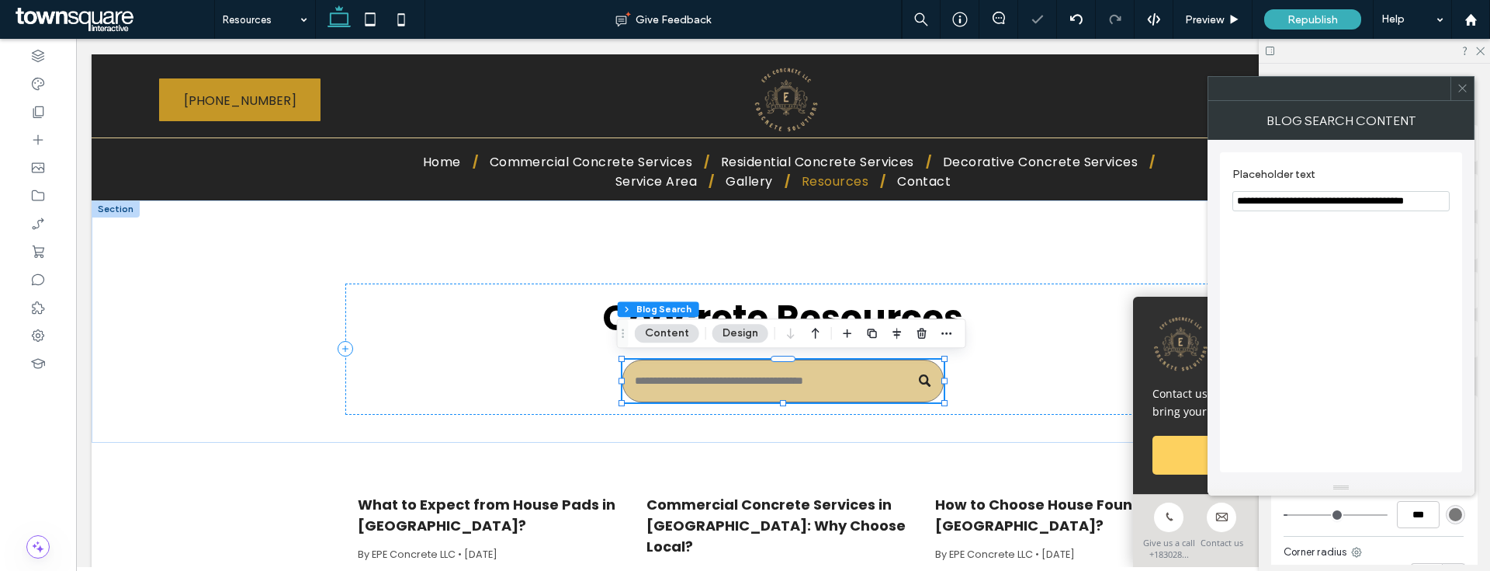
drag, startPoint x: 1273, startPoint y: 200, endPoint x: 1462, endPoint y: 195, distance: 188.7
click at [1462, 195] on div "**********" at bounding box center [1341, 312] width 242 height 320
type input "**********"
click at [1461, 97] on span at bounding box center [1463, 88] width 12 height 23
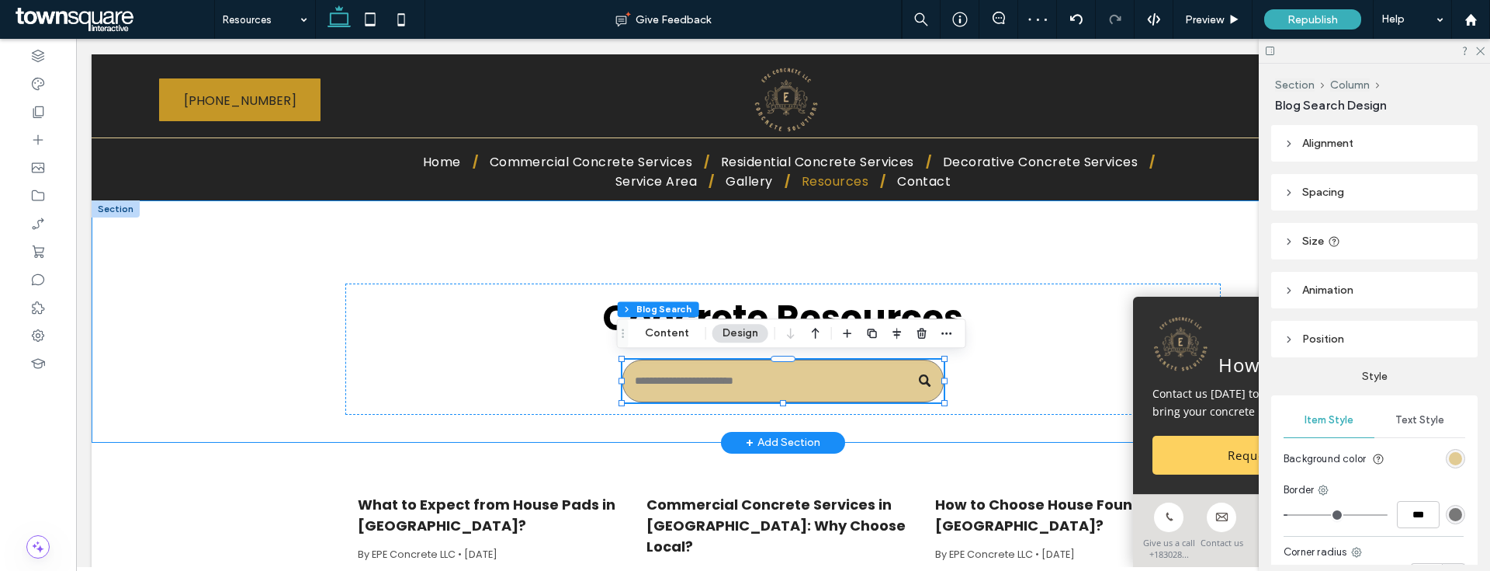
click at [244, 369] on div "Concrete Resources" at bounding box center [783, 321] width 1383 height 242
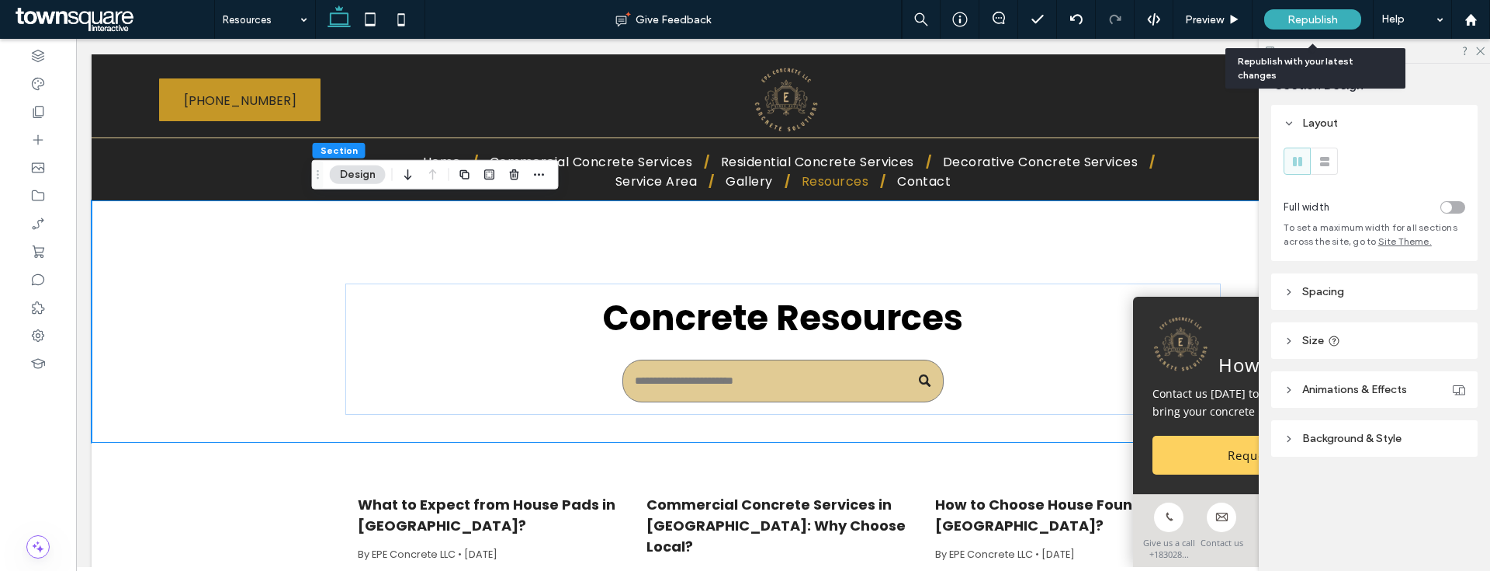
click at [1320, 10] on div "Republish" at bounding box center [1312, 19] width 97 height 20
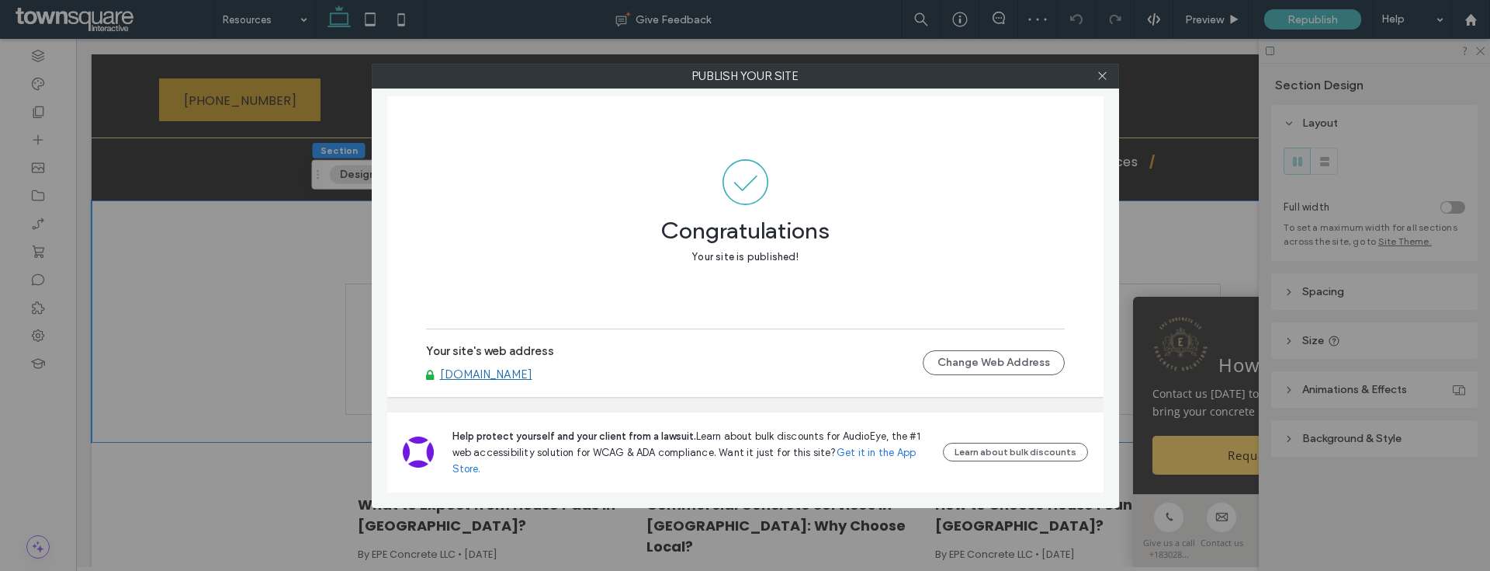
click at [511, 373] on link "www.epeconcretetx.com" at bounding box center [486, 374] width 92 height 14
click at [1105, 78] on icon at bounding box center [1103, 76] width 12 height 12
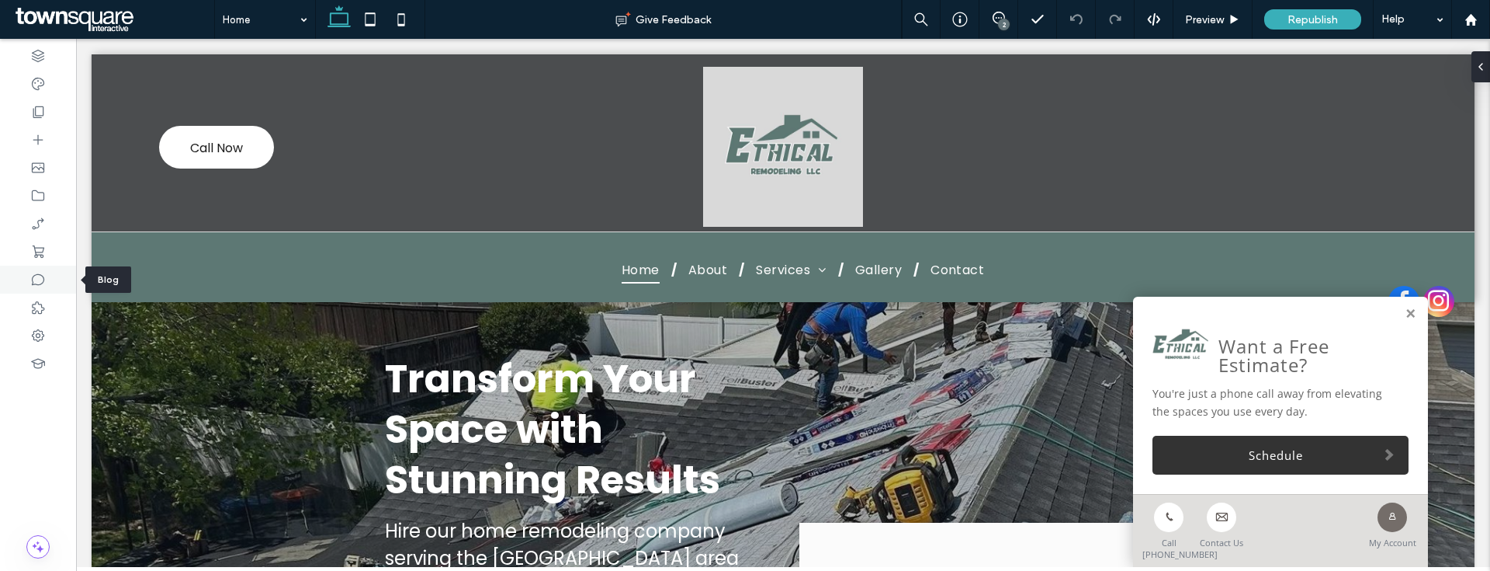
click at [54, 281] on div at bounding box center [38, 279] width 76 height 28
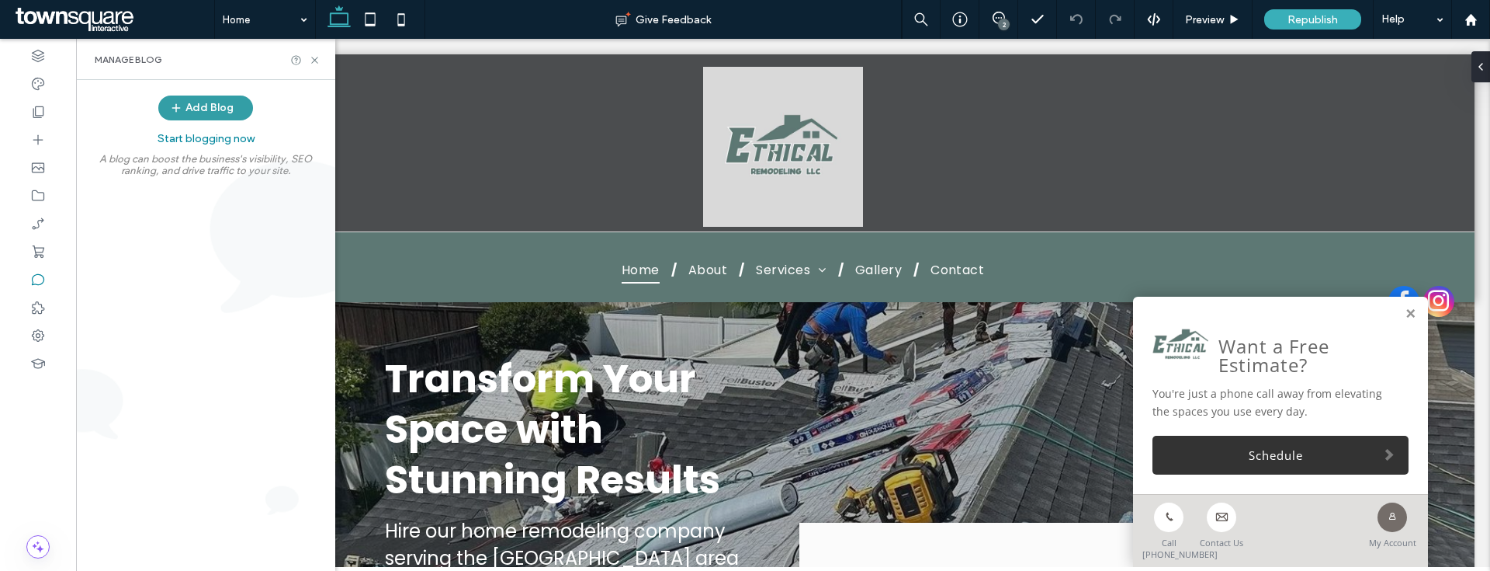
click at [194, 118] on button "Add Blog" at bounding box center [205, 107] width 95 height 25
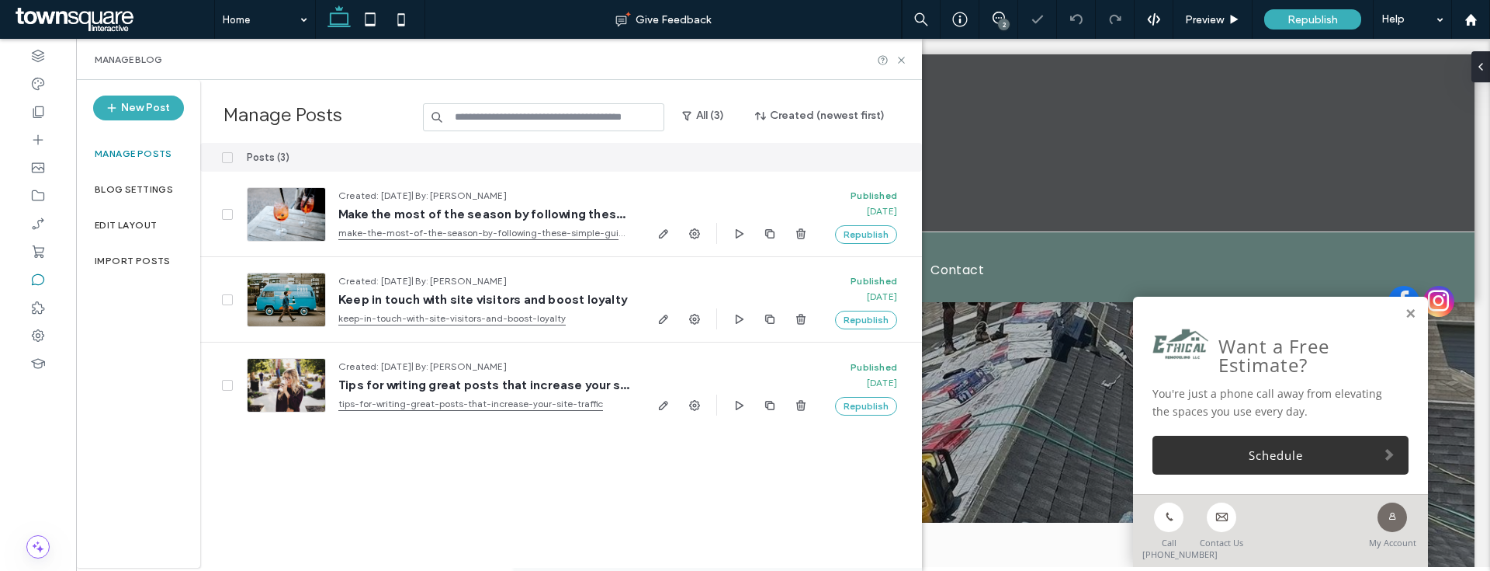
click at [235, 159] on div "Posts (3)" at bounding box center [438, 157] width 408 height 29
click at [218, 159] on div at bounding box center [217, 157] width 34 height 29
drag, startPoint x: 234, startPoint y: 158, endPoint x: 224, endPoint y: 147, distance: 15.4
click at [224, 147] on div "Posts (3)" at bounding box center [561, 157] width 722 height 29
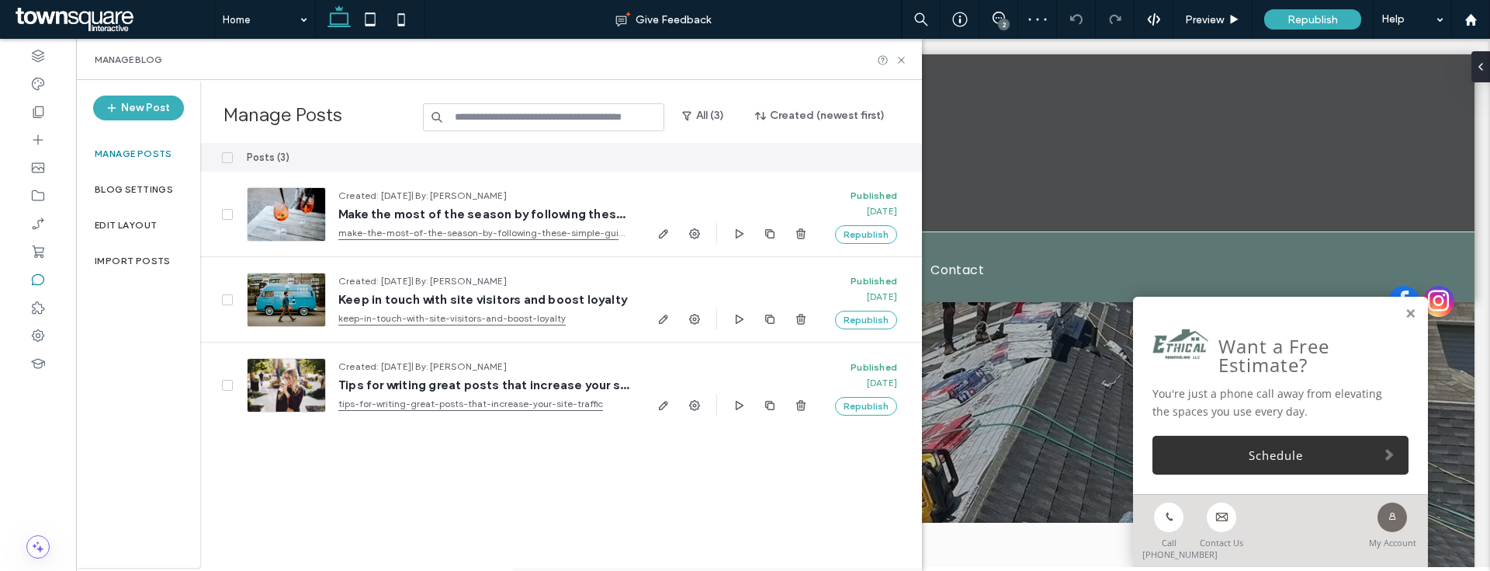
click at [241, 156] on div "Posts (3)" at bounding box center [438, 157] width 408 height 29
click at [232, 156] on span at bounding box center [227, 157] width 11 height 11
click at [820, 162] on button "Delete" at bounding box center [807, 157] width 56 height 19
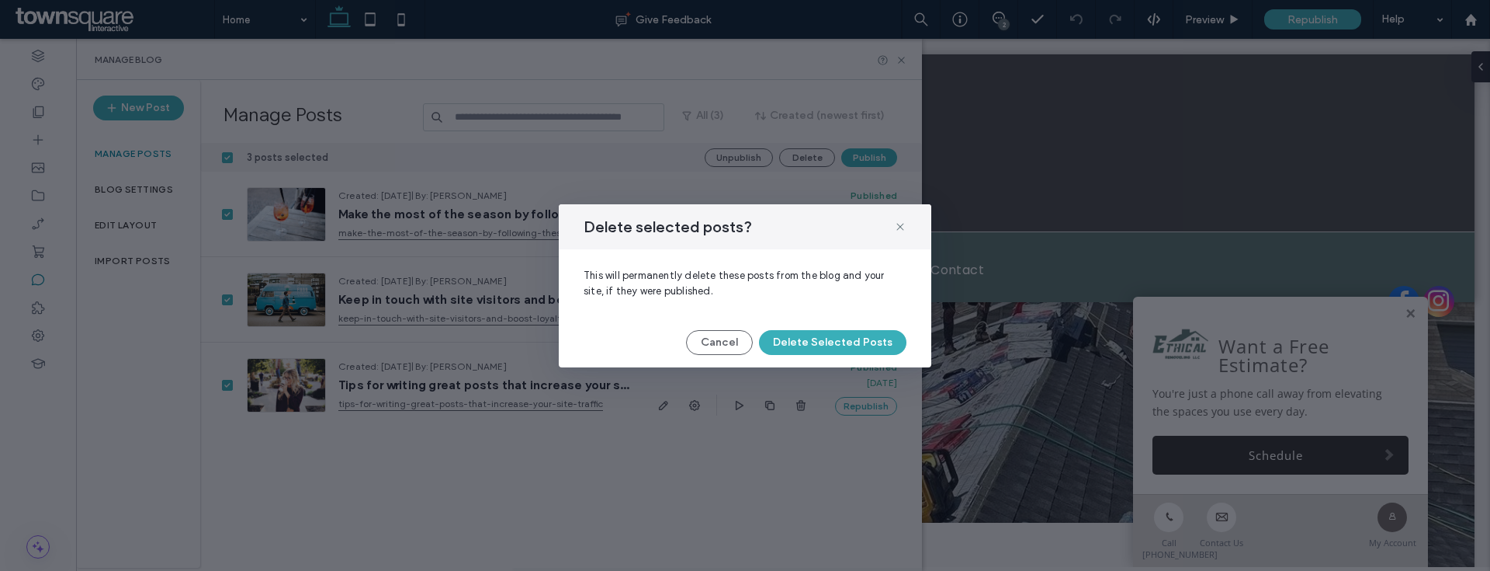
drag, startPoint x: 819, startPoint y: 357, endPoint x: 800, endPoint y: 360, distance: 18.9
click at [814, 356] on div "Delete selected posts? This will permanently delete these posts from the blog a…" at bounding box center [745, 285] width 373 height 163
click at [807, 342] on button "Delete Selected Posts" at bounding box center [832, 342] width 147 height 25
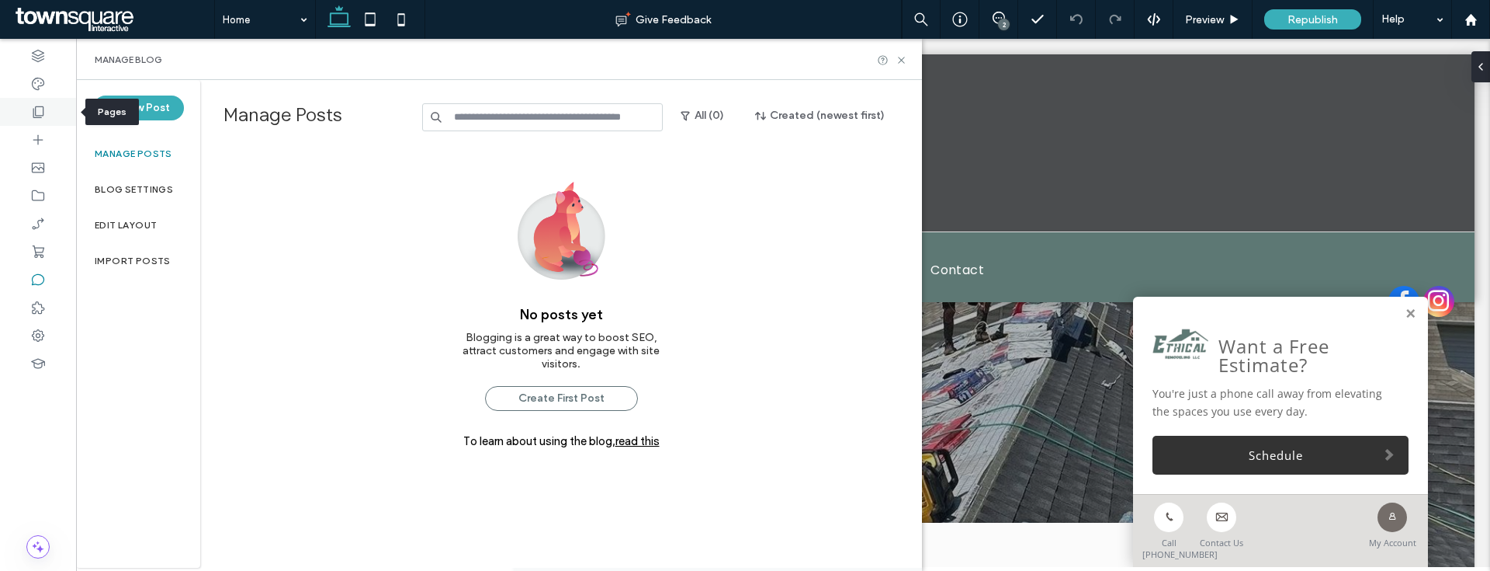
click at [53, 106] on div at bounding box center [38, 112] width 76 height 28
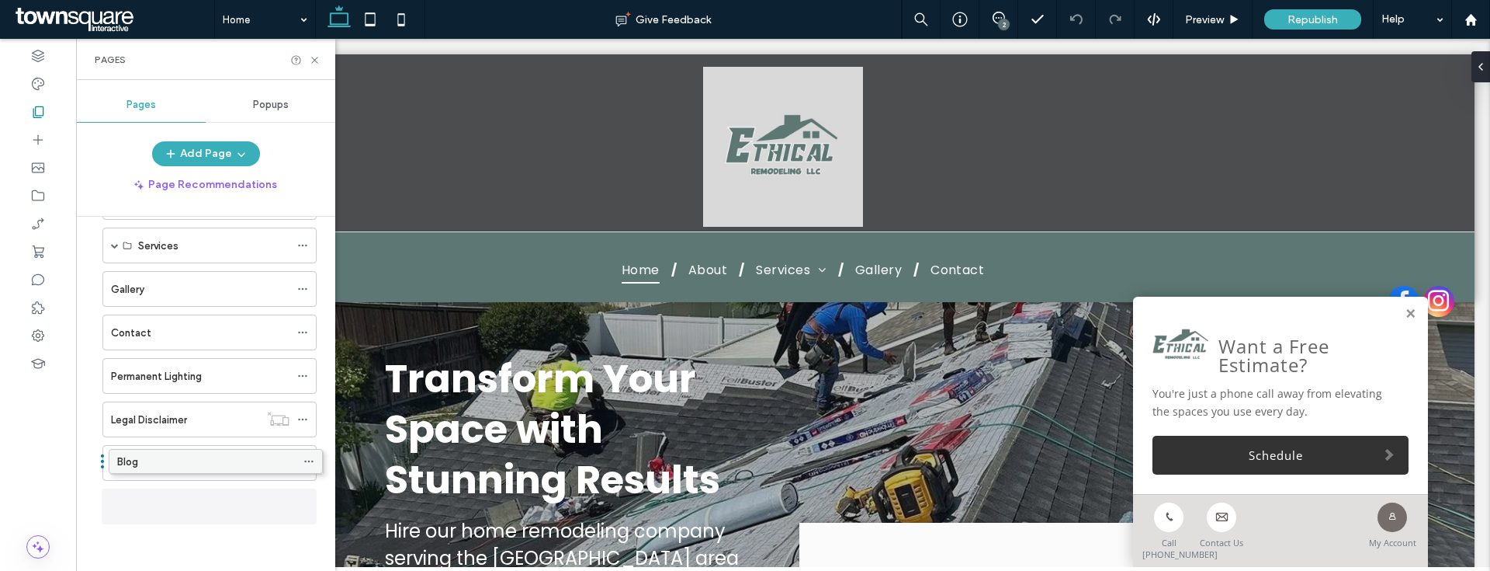
scroll to position [95, 0]
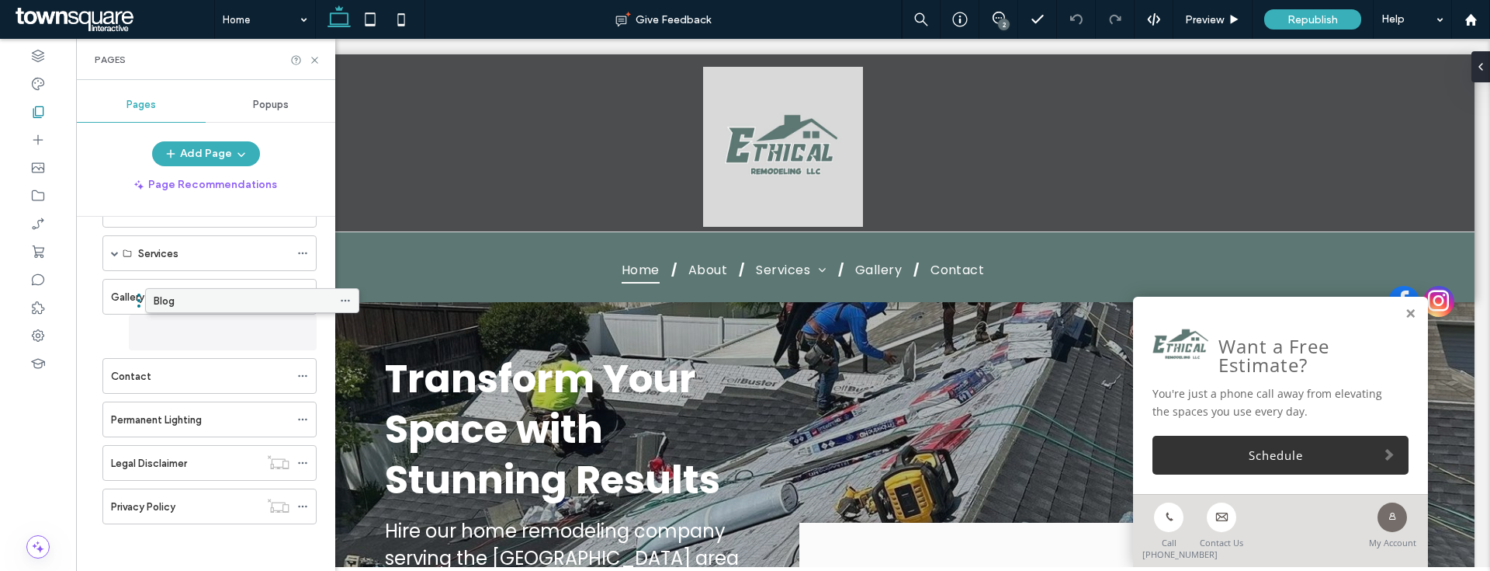
drag, startPoint x: 156, startPoint y: 512, endPoint x: 199, endPoint y: 311, distance: 204.8
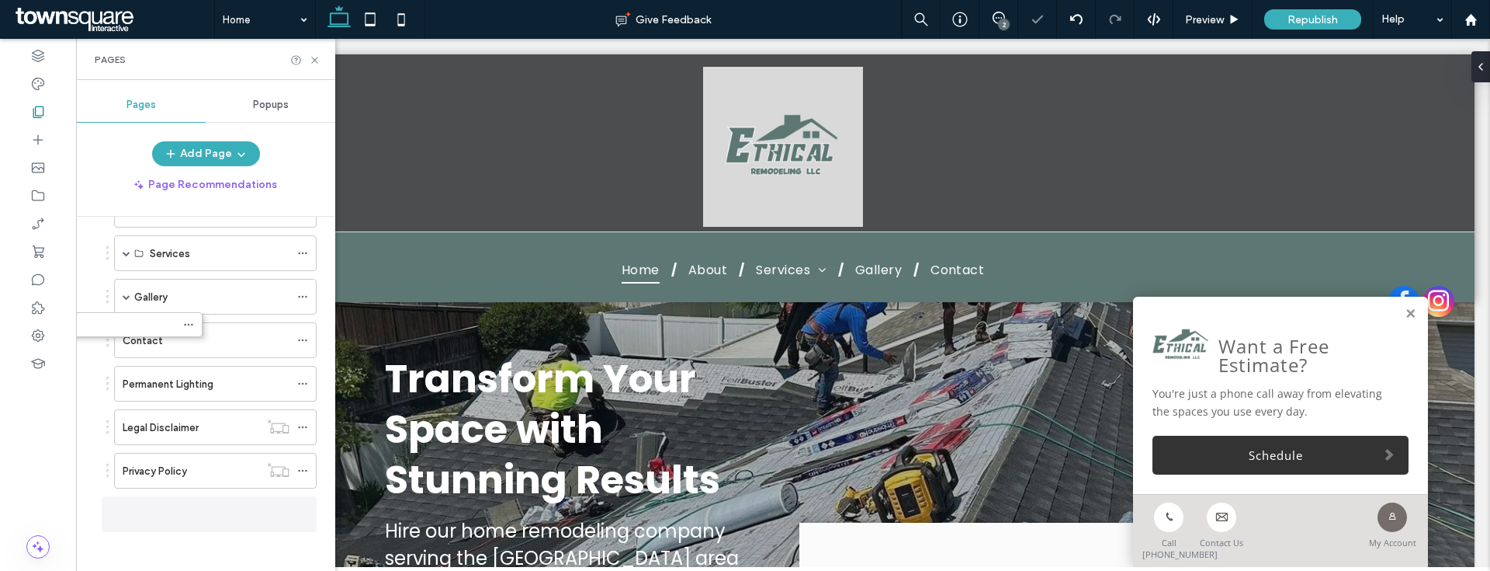
drag, startPoint x: 223, startPoint y: 341, endPoint x: 109, endPoint y: 338, distance: 114.1
drag, startPoint x: 165, startPoint y: 521, endPoint x: 152, endPoint y: 338, distance: 183.6
drag, startPoint x: 156, startPoint y: 387, endPoint x: 143, endPoint y: 322, distance: 66.5
click at [304, 335] on icon at bounding box center [302, 340] width 11 height 11
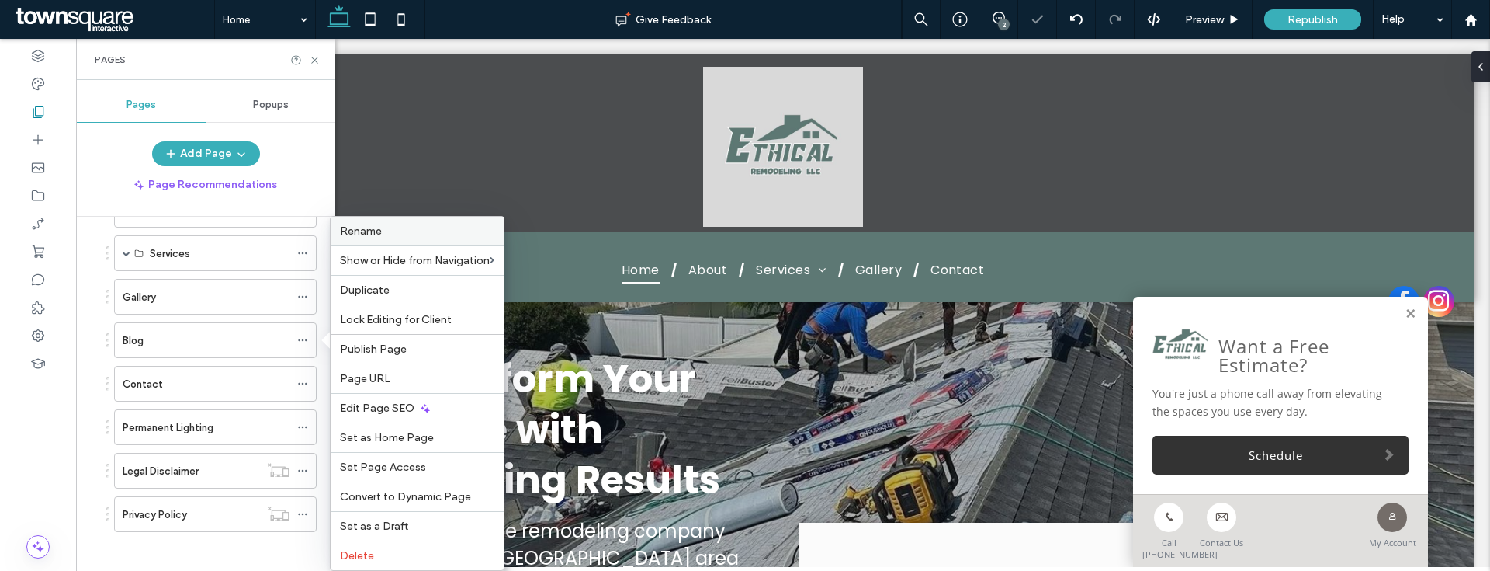
click at [382, 231] on label "Rename" at bounding box center [417, 230] width 154 height 13
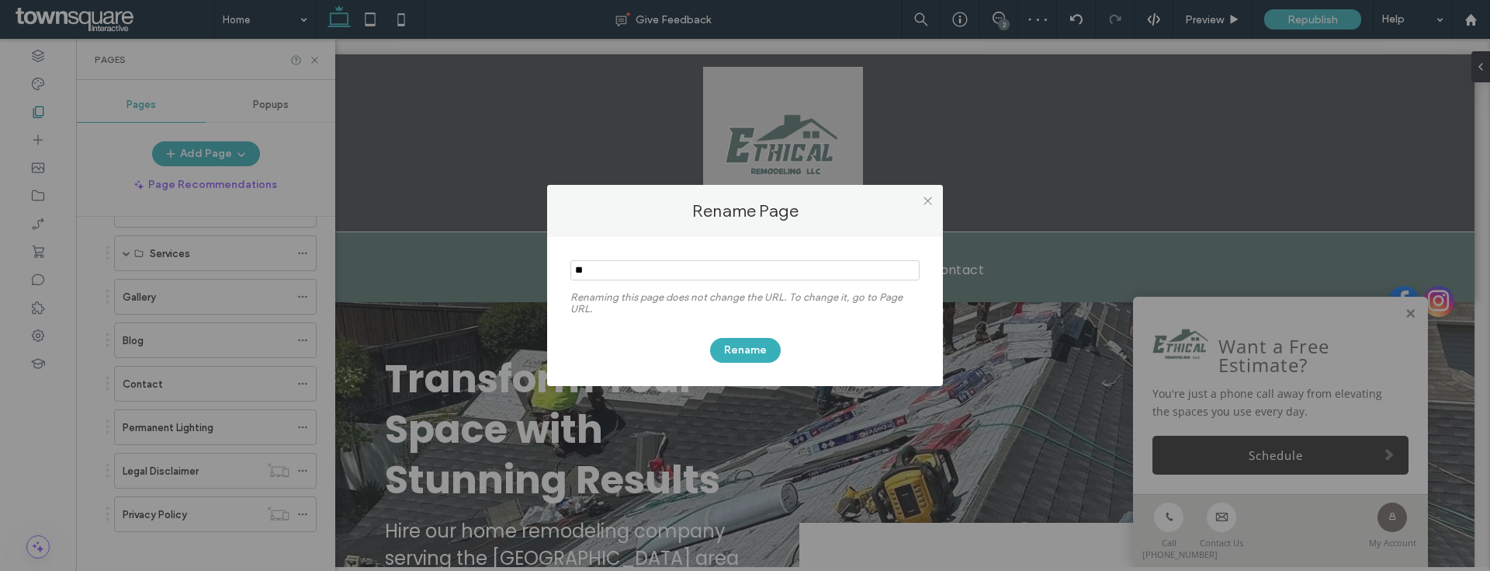
type input "*"
type input "*********"
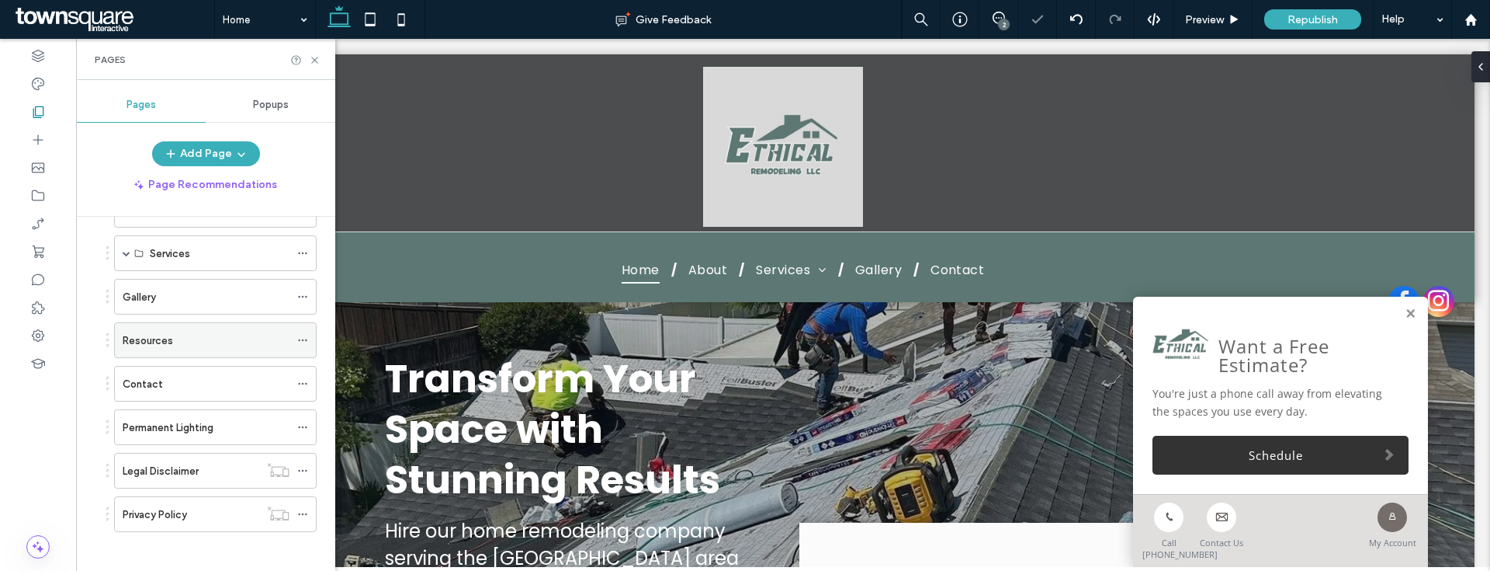
click at [298, 335] on icon at bounding box center [302, 340] width 11 height 11
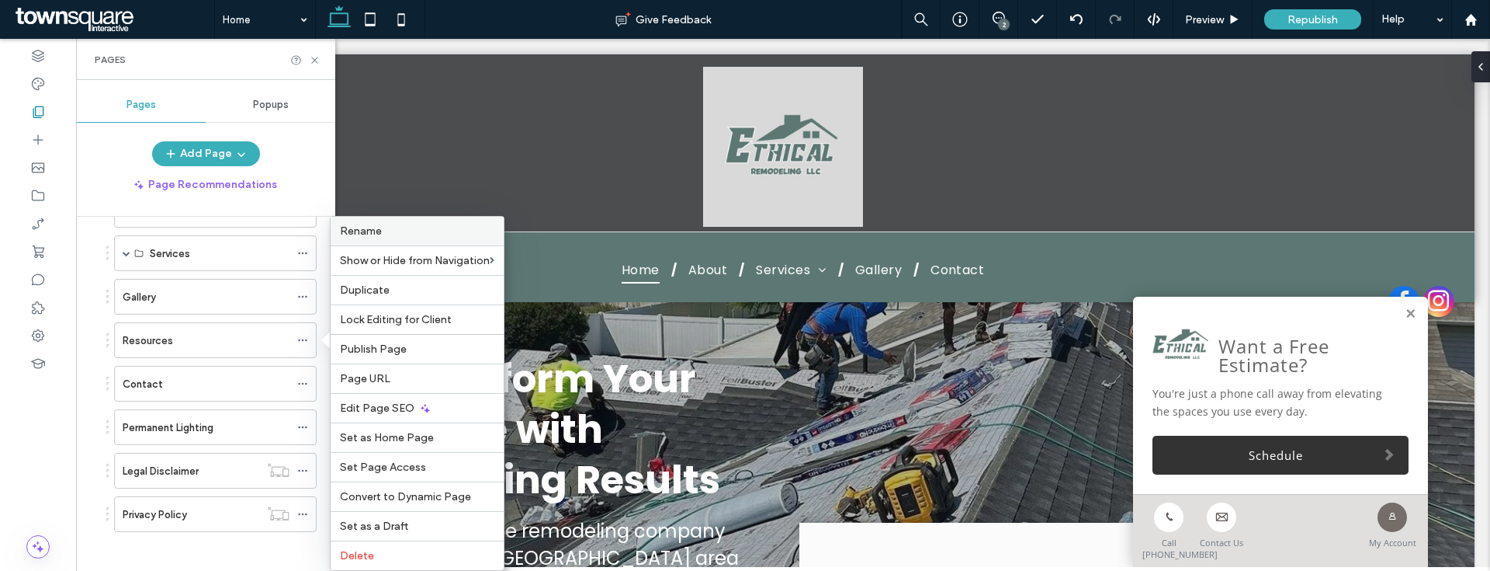
click at [430, 234] on label "Rename" at bounding box center [417, 230] width 154 height 13
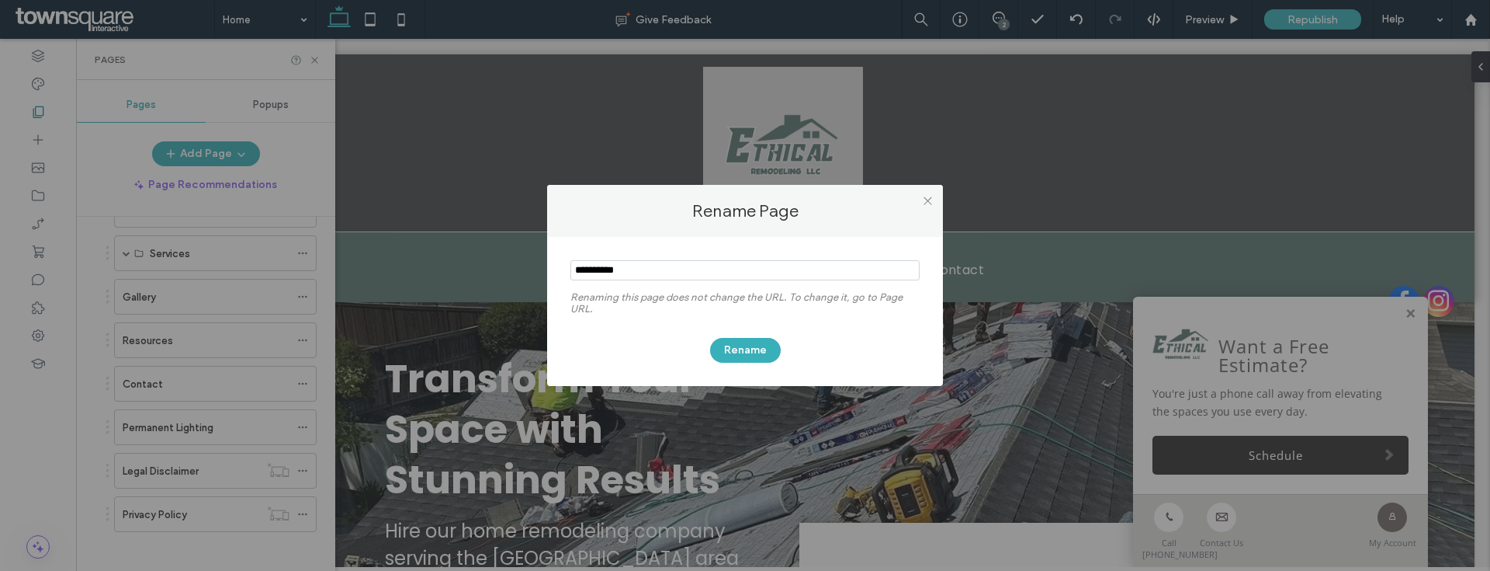
click at [685, 267] on input "notEmpty" at bounding box center [745, 270] width 349 height 20
type input "*********"
click at [930, 206] on span at bounding box center [928, 200] width 12 height 23
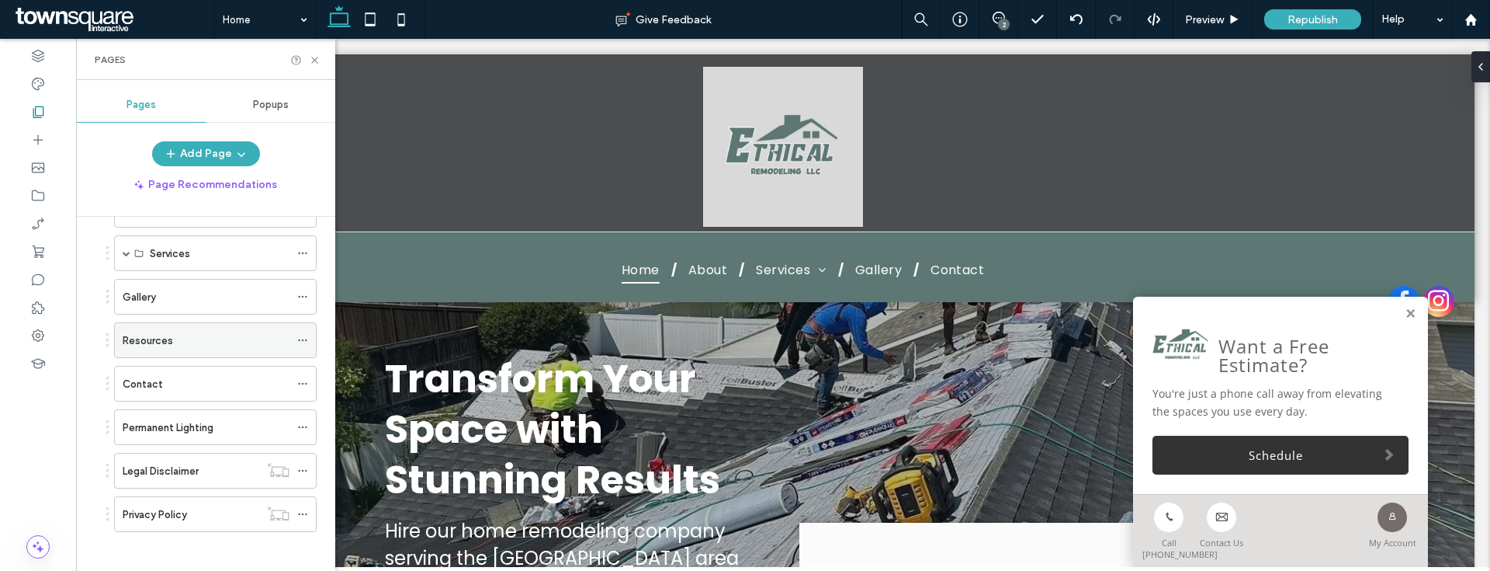
click at [291, 338] on div "Resources" at bounding box center [215, 340] width 203 height 36
click at [300, 335] on icon at bounding box center [302, 340] width 11 height 11
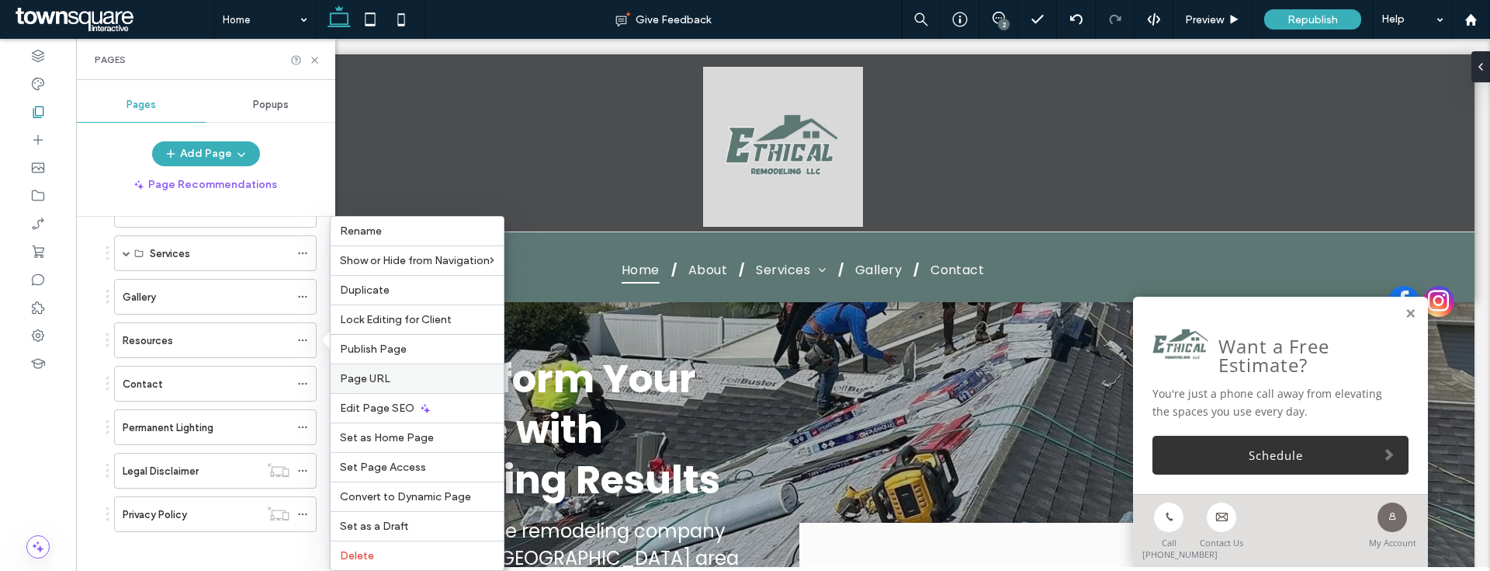
click at [392, 387] on div "Page URL" at bounding box center [417, 377] width 173 height 29
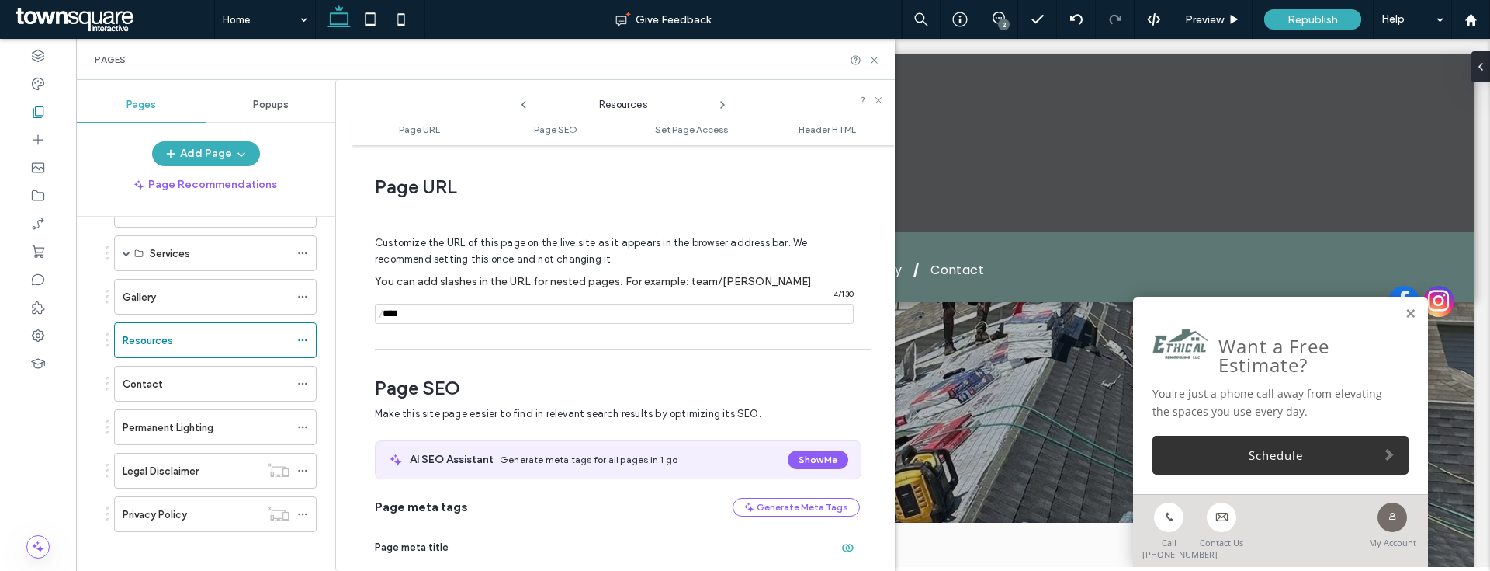
scroll to position [8, 0]
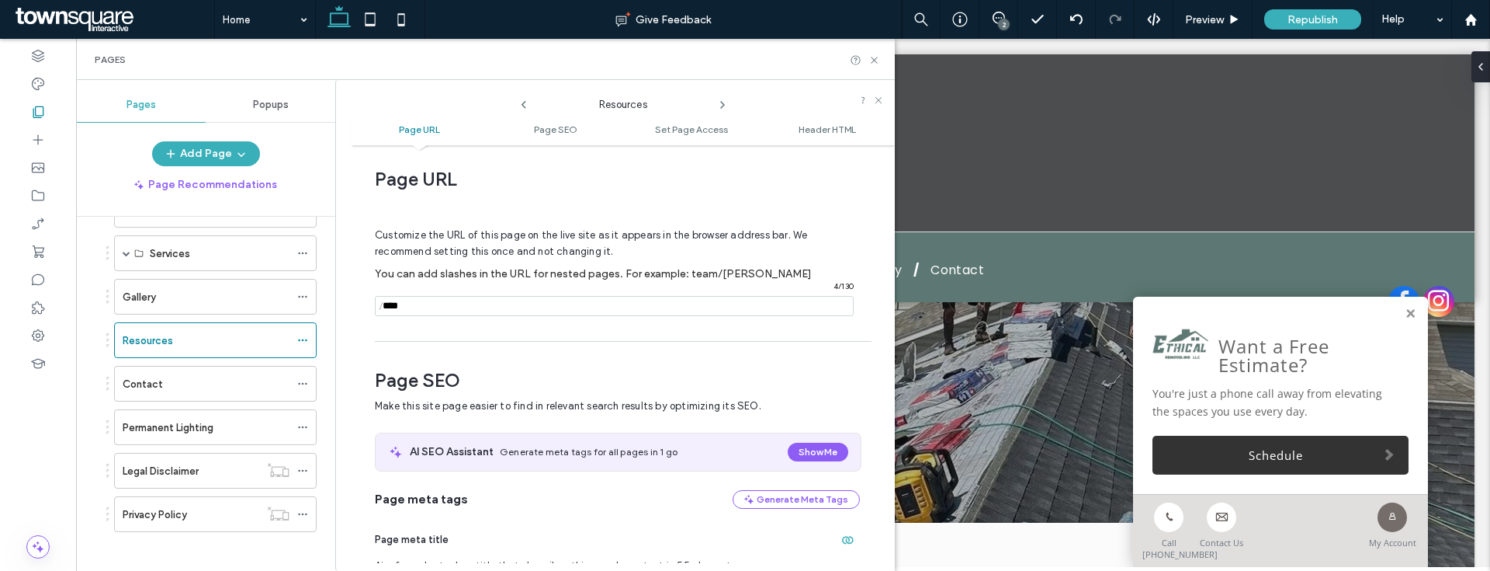
click at [496, 305] on input "notEmpty" at bounding box center [614, 306] width 479 height 20
type input "**********"
click at [874, 58] on icon at bounding box center [875, 60] width 12 height 12
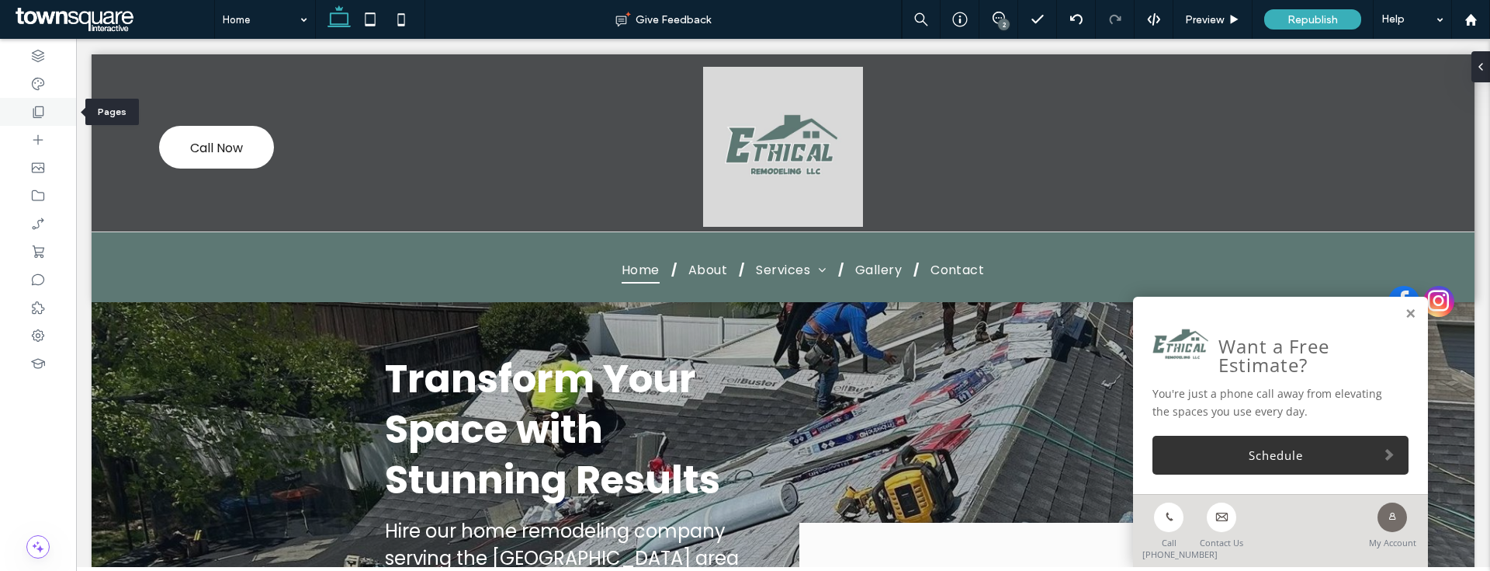
click at [47, 113] on div at bounding box center [38, 112] width 76 height 28
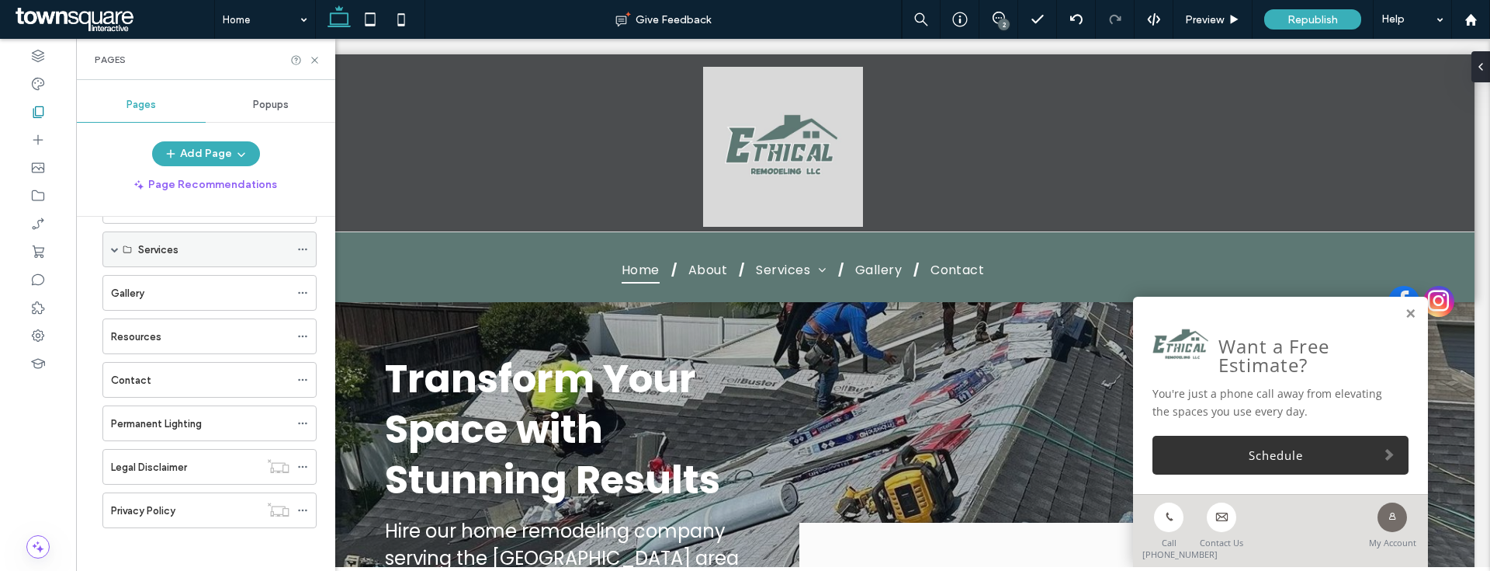
scroll to position [102, 0]
click at [211, 329] on div "Resources" at bounding box center [200, 332] width 179 height 16
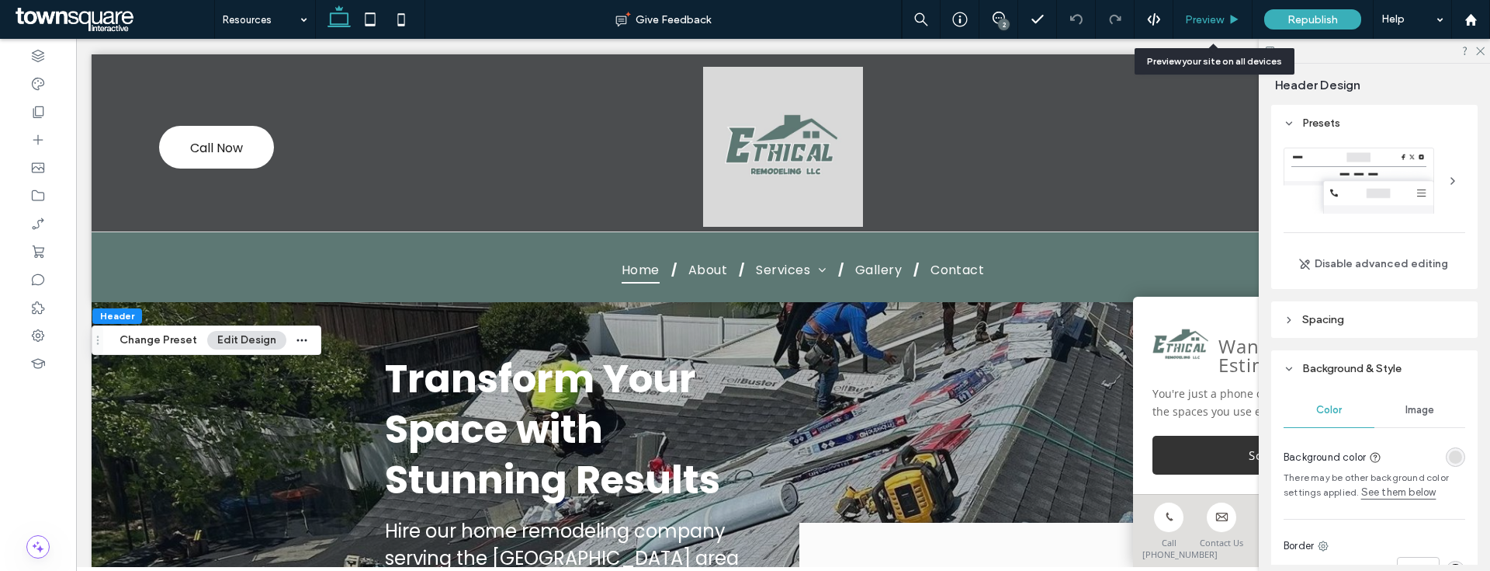
click at [1192, 24] on span "Preview" at bounding box center [1204, 19] width 39 height 13
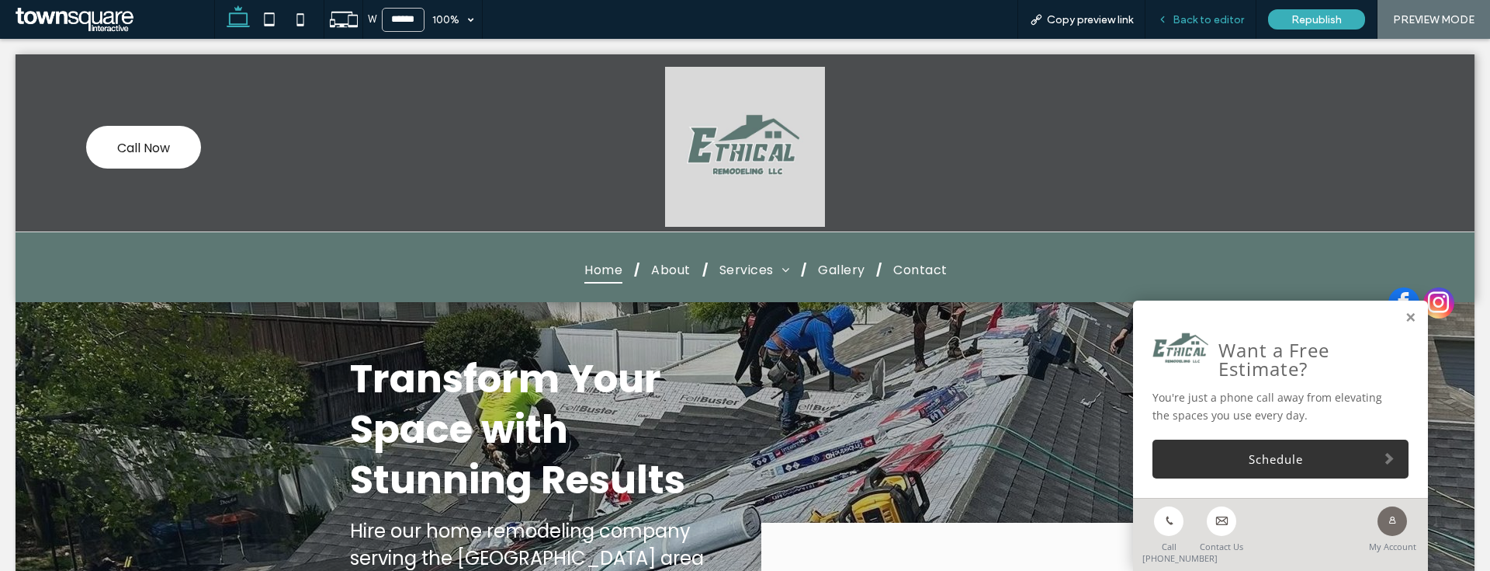
click at [1203, 19] on span "Back to editor" at bounding box center [1208, 19] width 71 height 13
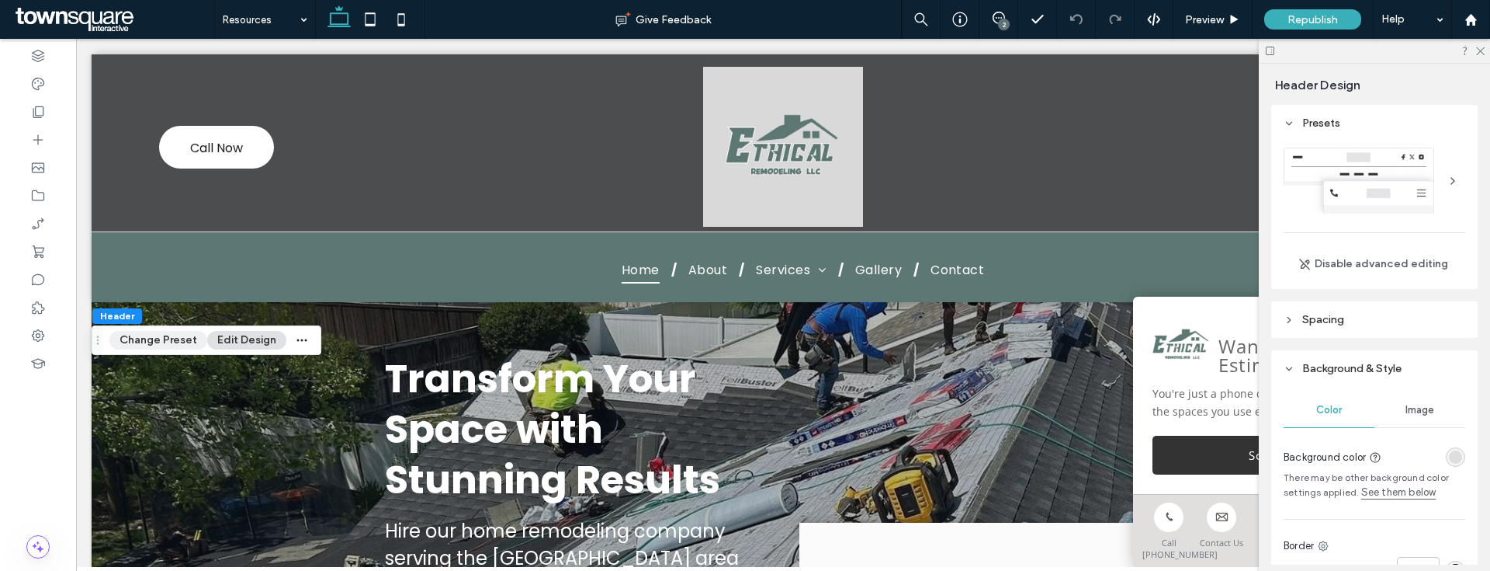
click at [157, 345] on button "Change Preset" at bounding box center [158, 340] width 98 height 19
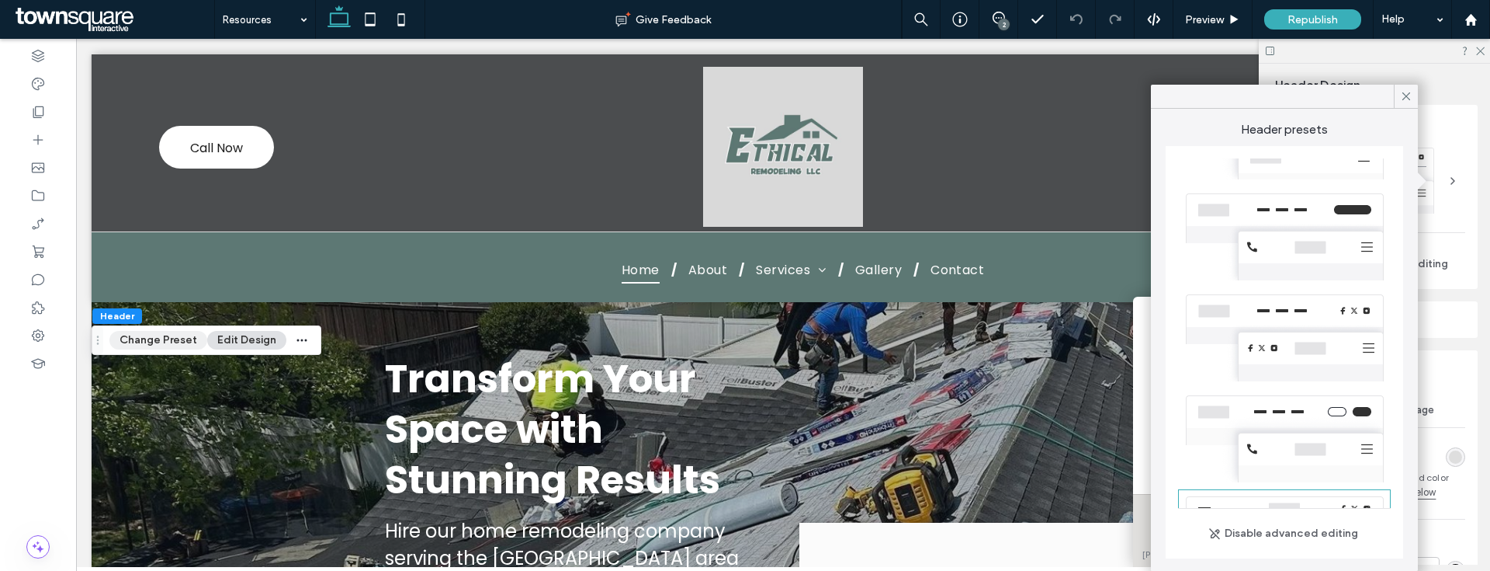
scroll to position [355, 0]
click at [209, 341] on button "Edit Design" at bounding box center [246, 340] width 79 height 19
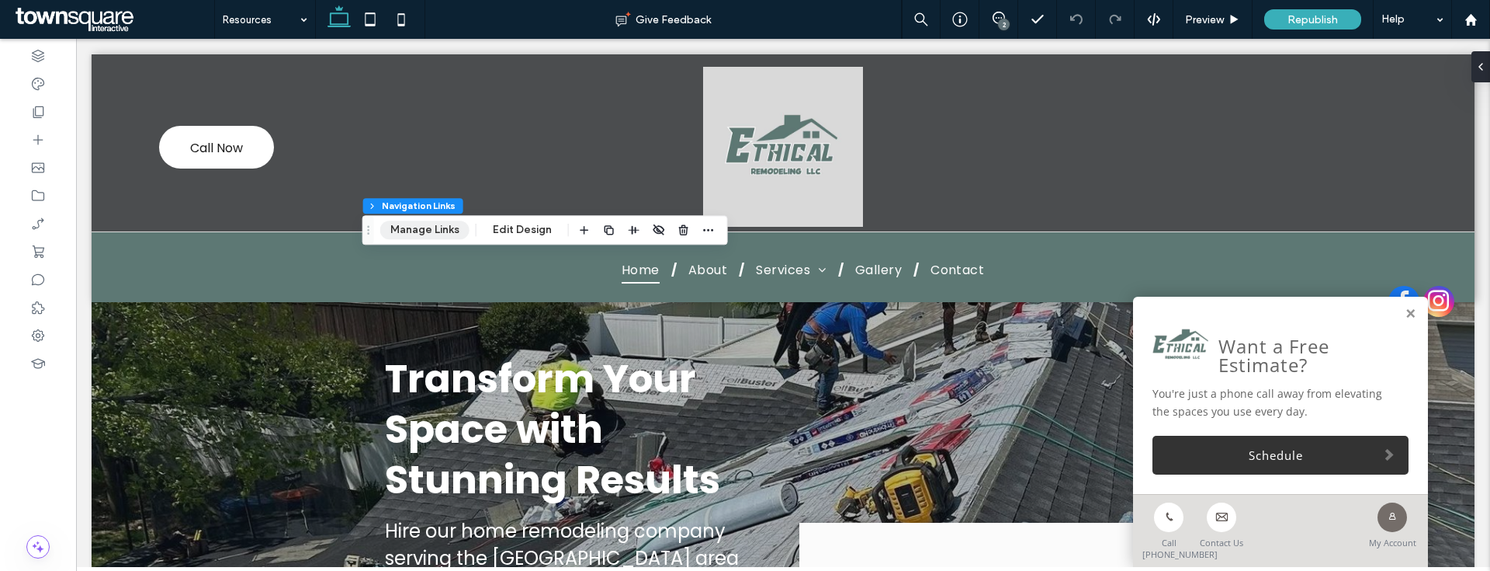
click at [420, 236] on button "Manage Links" at bounding box center [424, 229] width 89 height 19
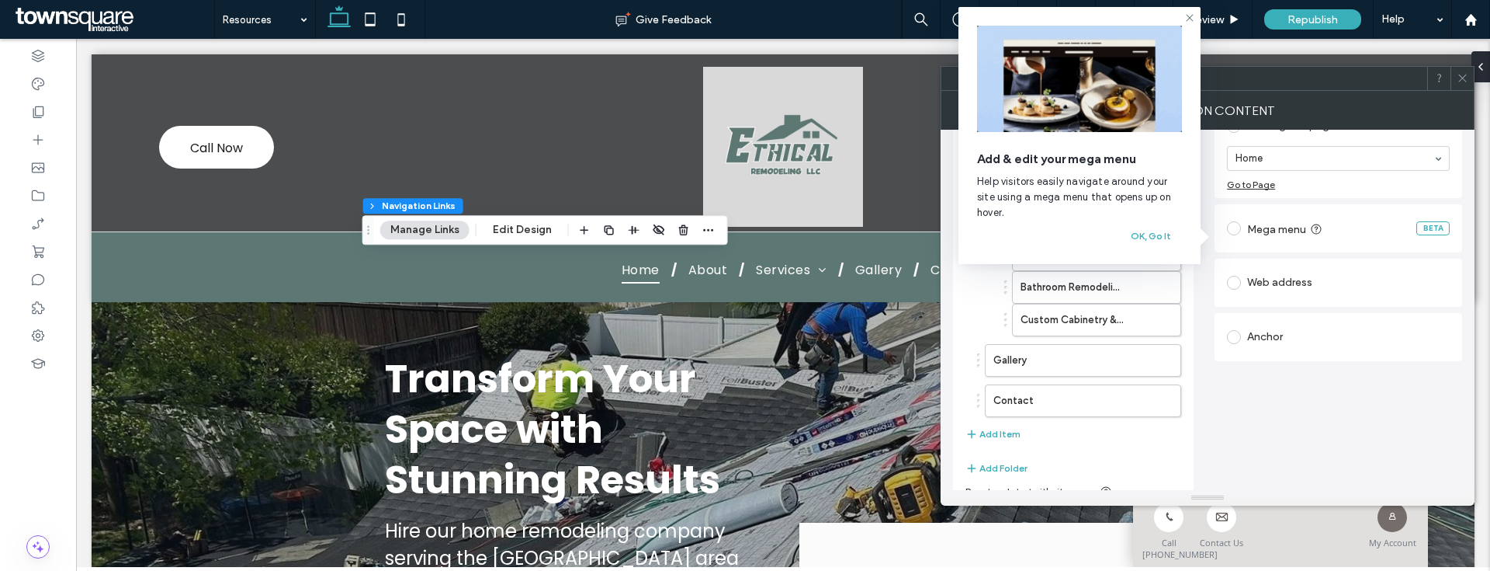
scroll to position [134, 0]
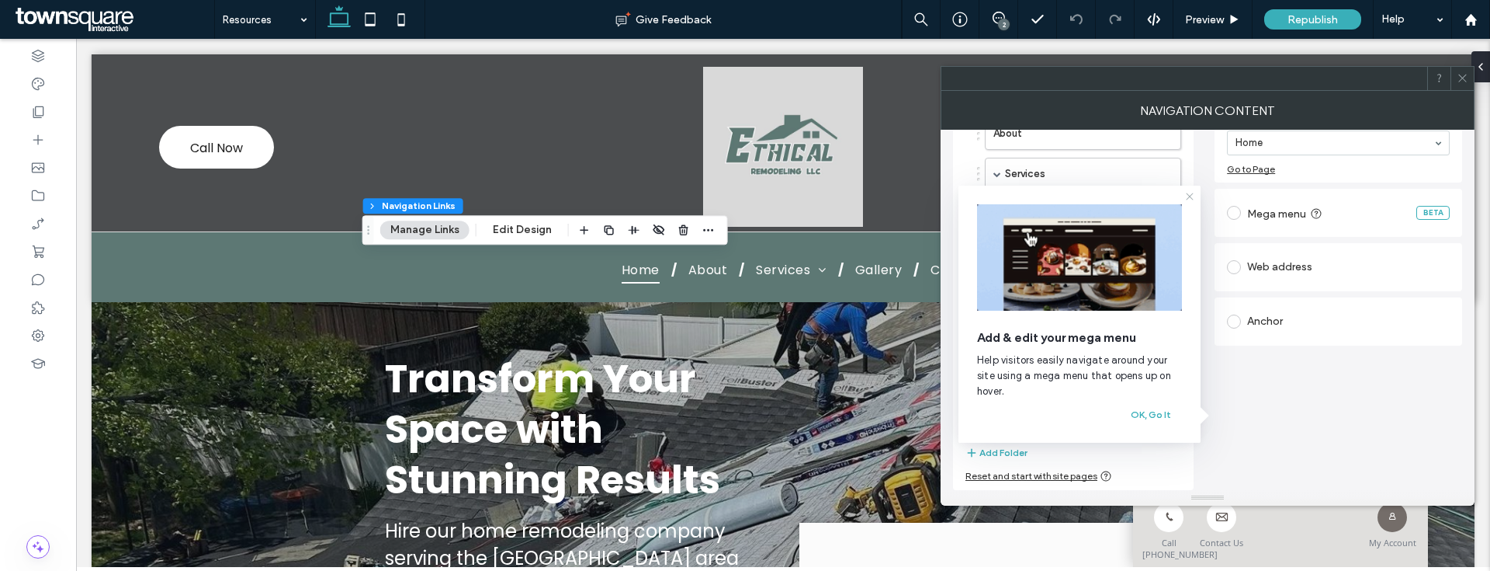
click at [1192, 200] on icon at bounding box center [1190, 196] width 12 height 12
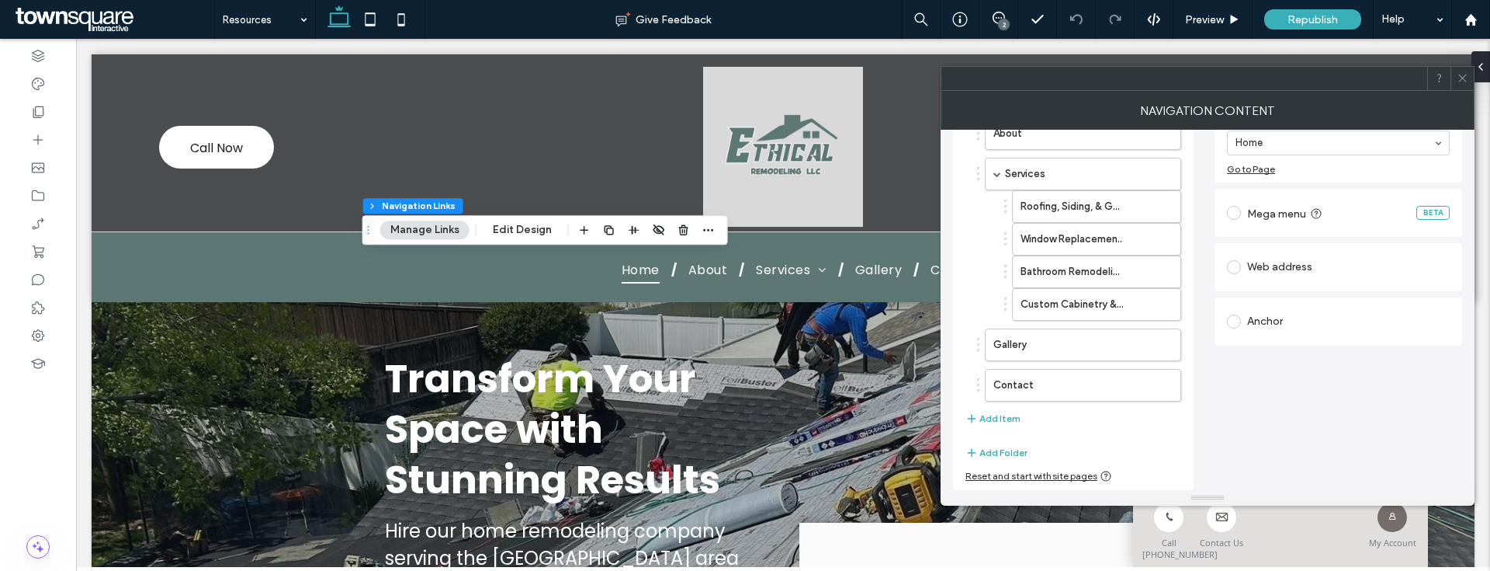
click at [1060, 418] on div "Home About Services Roofing, Siding, & Gutter Replacement Services Window Repla…" at bounding box center [1074, 252] width 216 height 366
click at [1009, 421] on button "Add Item" at bounding box center [993, 418] width 55 height 19
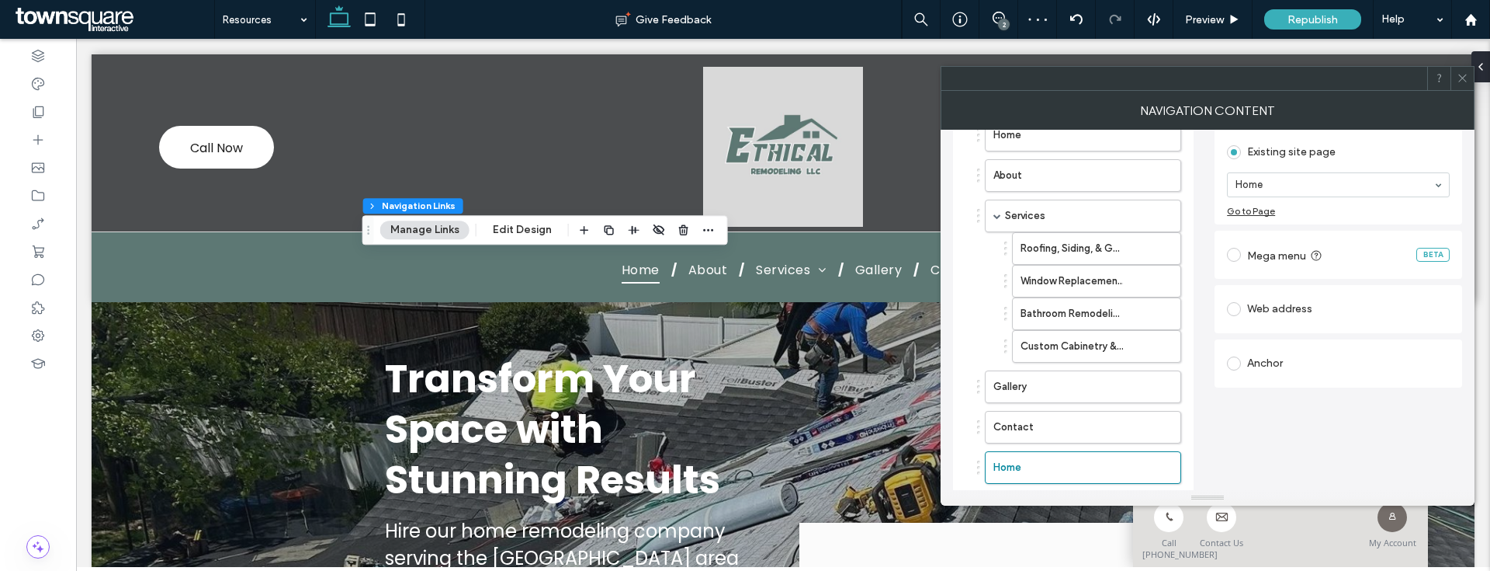
scroll to position [174, 0]
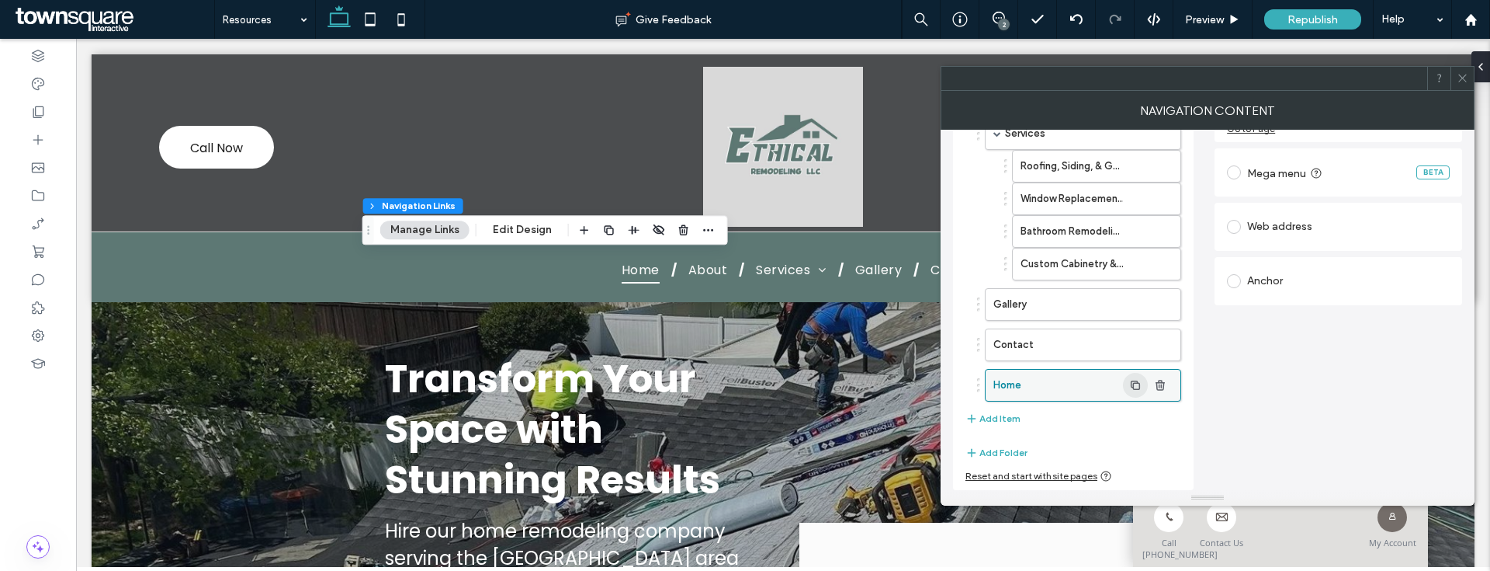
click at [1135, 387] on icon "button" at bounding box center [1135, 385] width 12 height 12
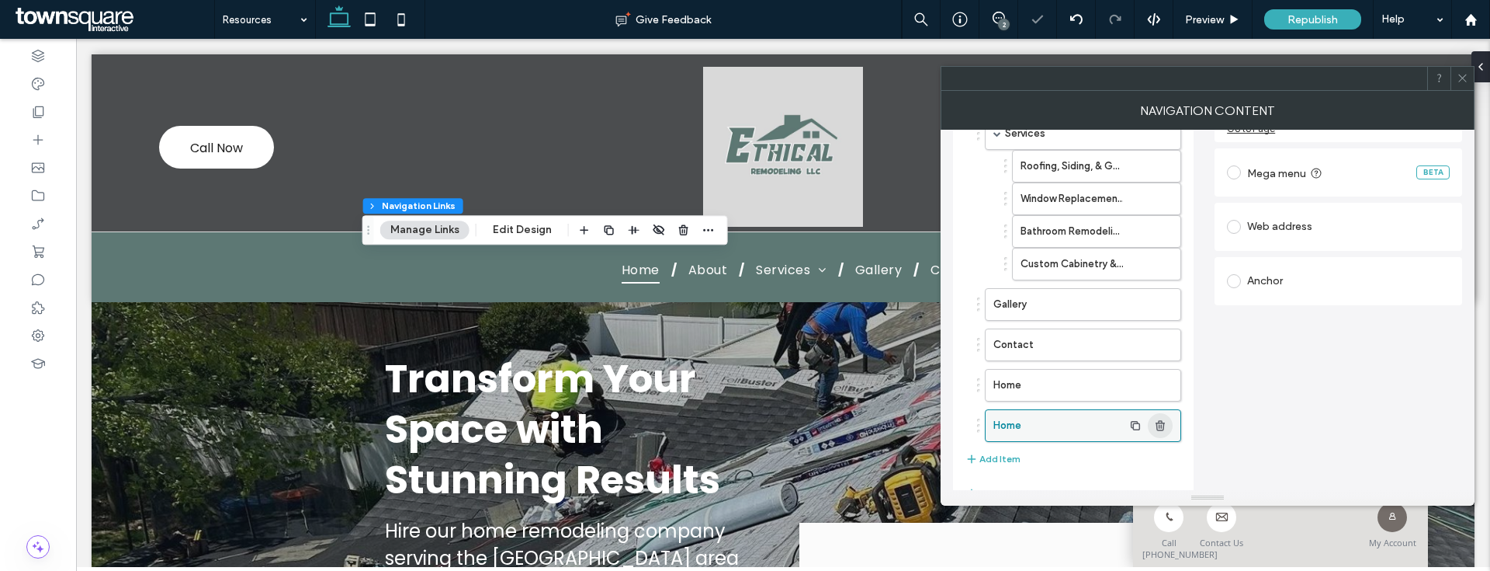
click at [1165, 419] on icon "button" at bounding box center [1160, 425] width 12 height 12
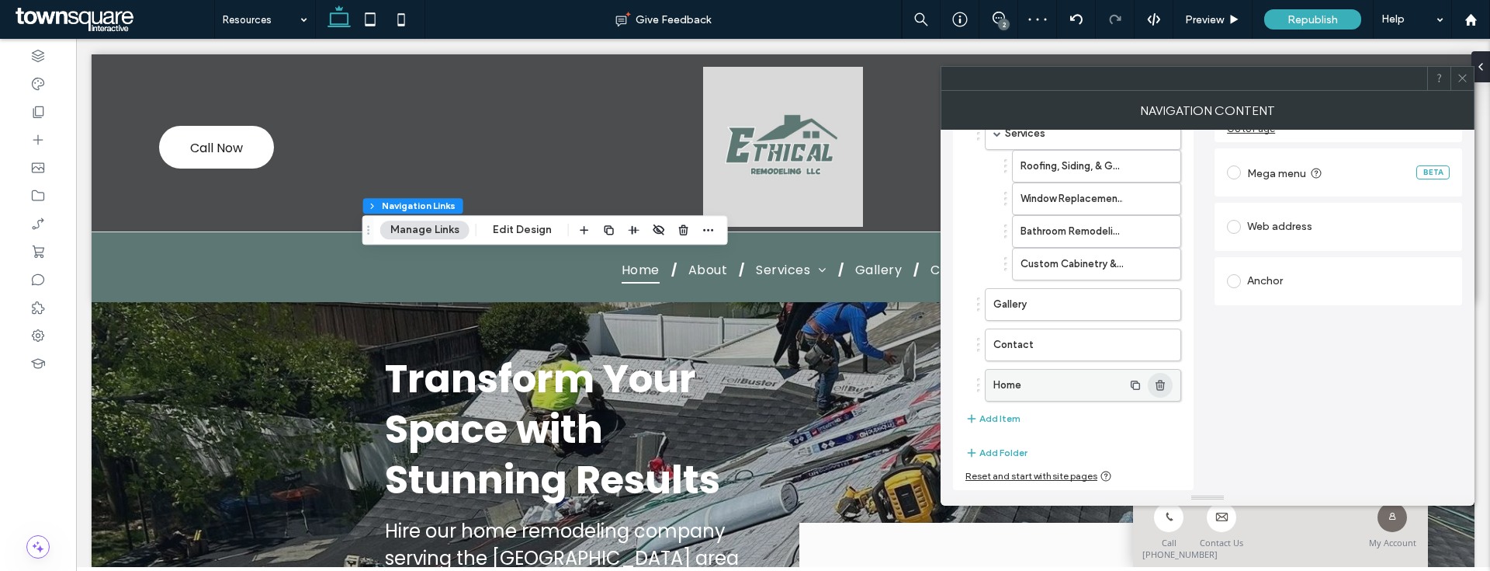
click at [1157, 390] on span "button" at bounding box center [1160, 385] width 25 height 25
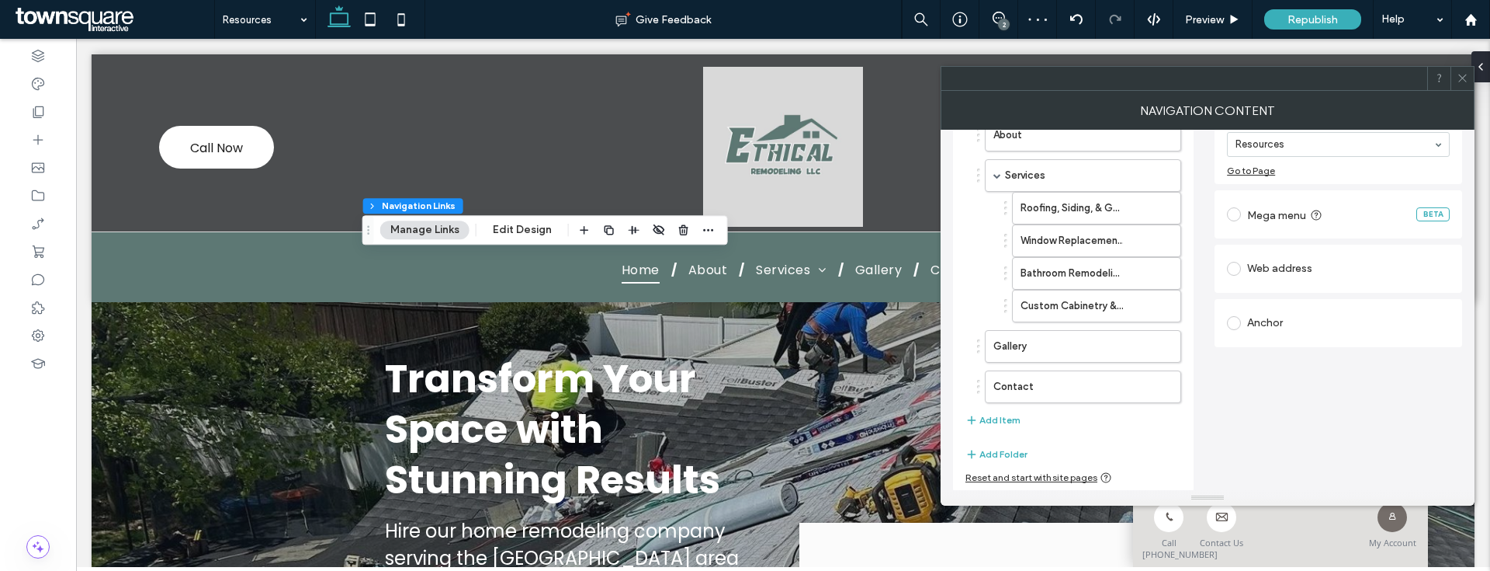
scroll to position [134, 0]
click at [1005, 424] on button "Add Item" at bounding box center [993, 418] width 55 height 19
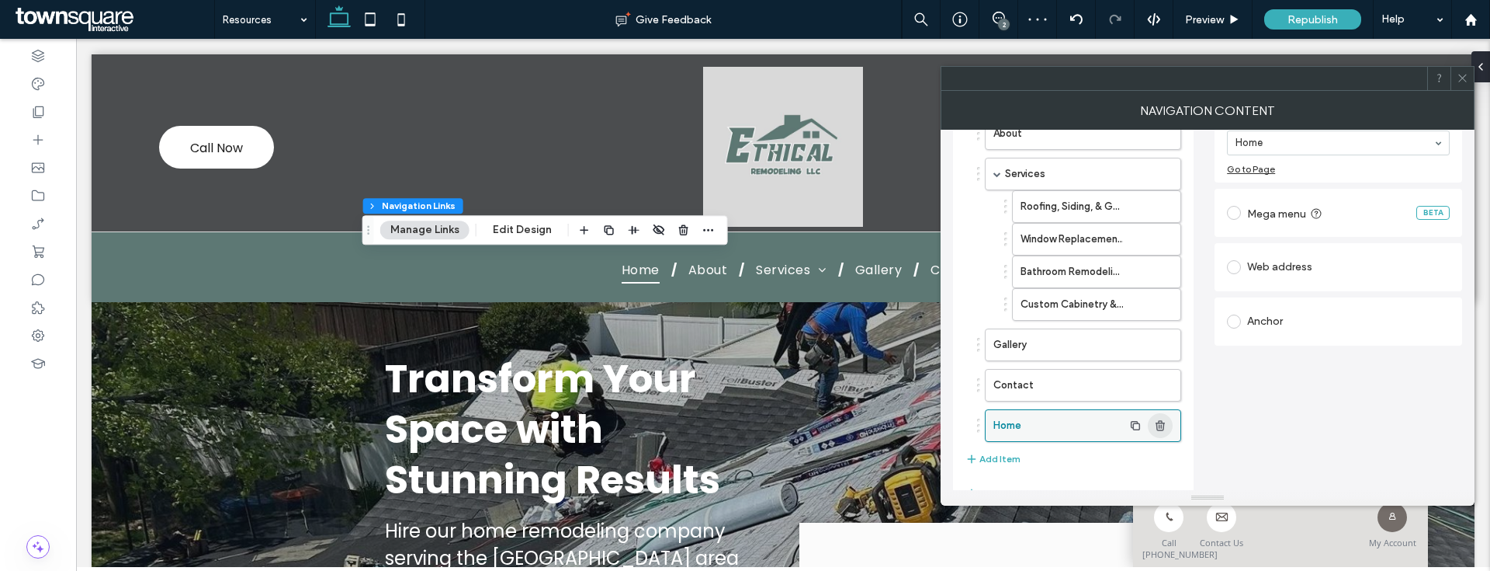
click at [1159, 421] on use "button" at bounding box center [1160, 425] width 9 height 10
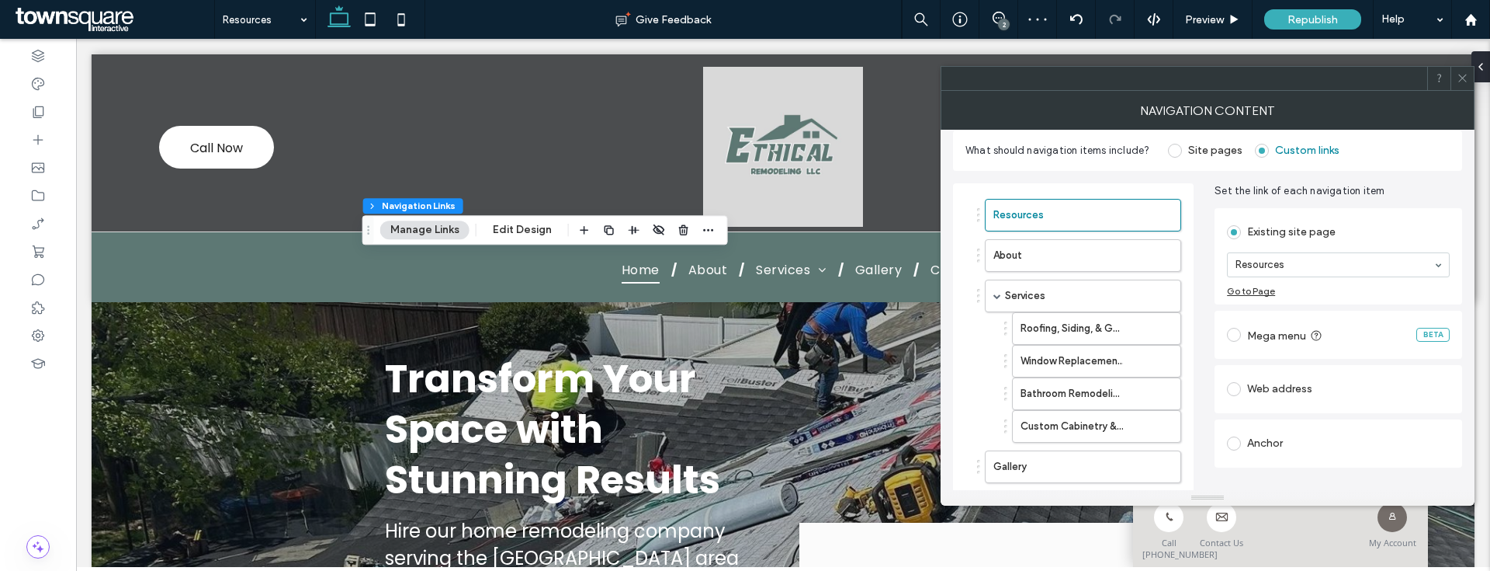
scroll to position [0, 0]
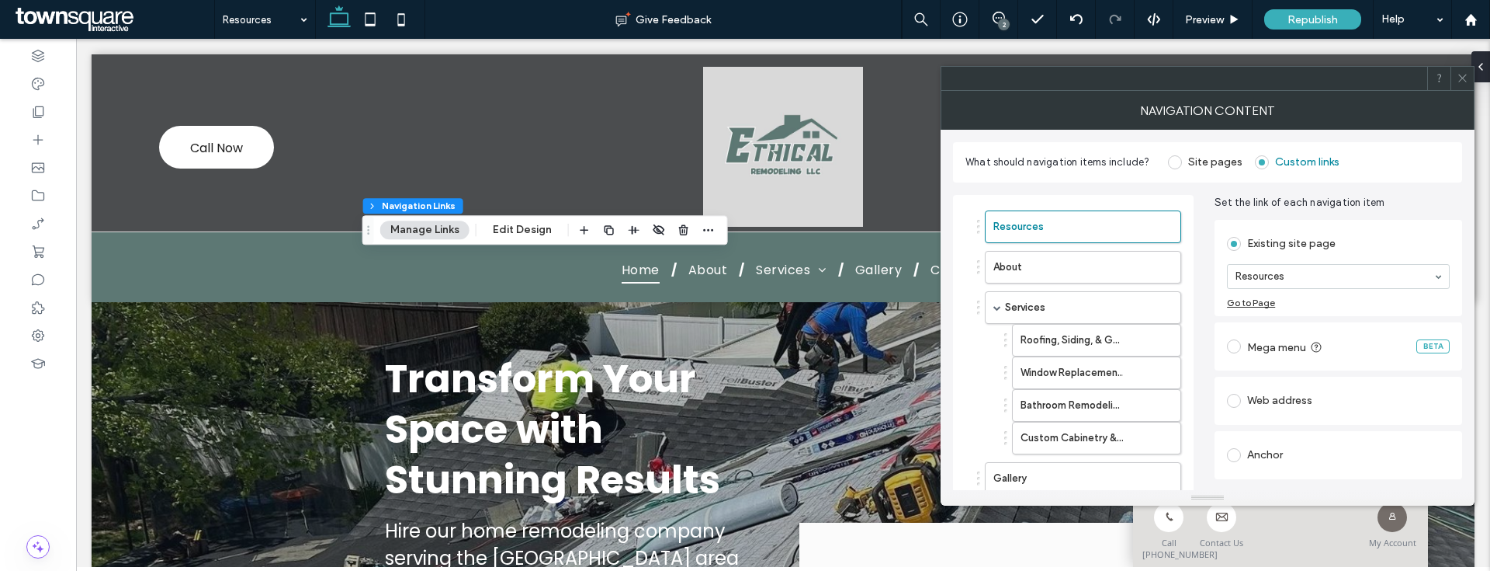
click at [1173, 165] on span at bounding box center [1175, 162] width 14 height 14
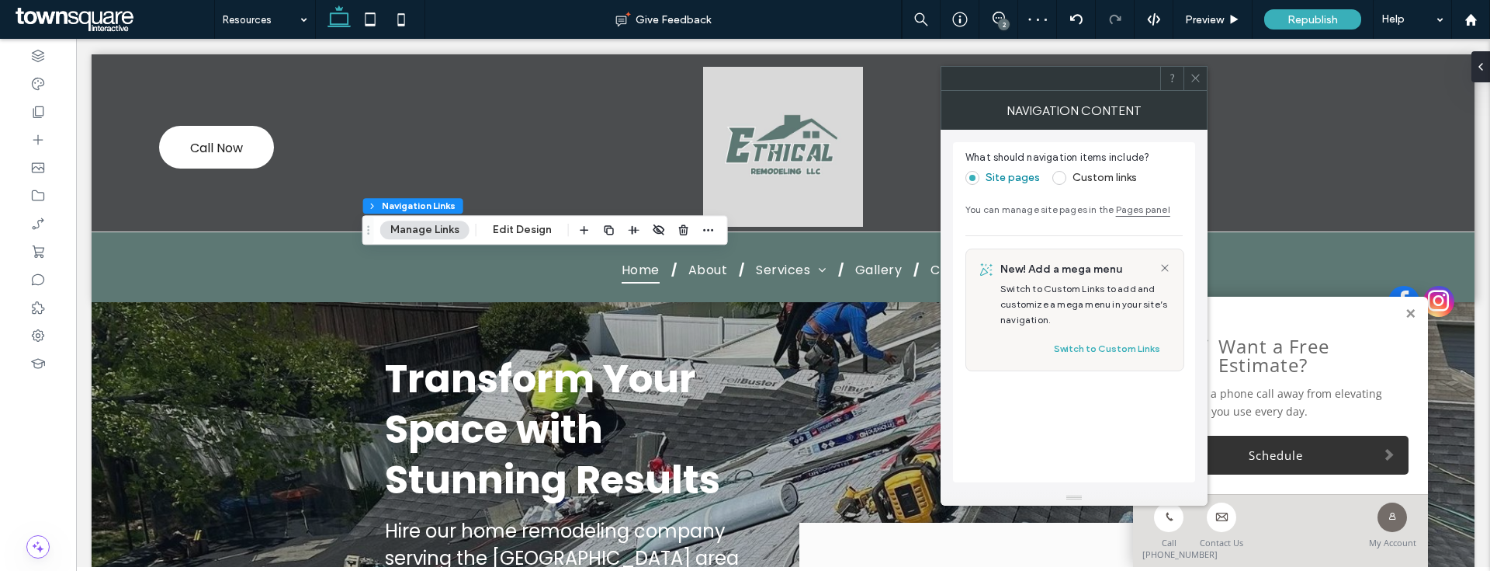
click at [1060, 182] on span at bounding box center [1060, 178] width 14 height 14
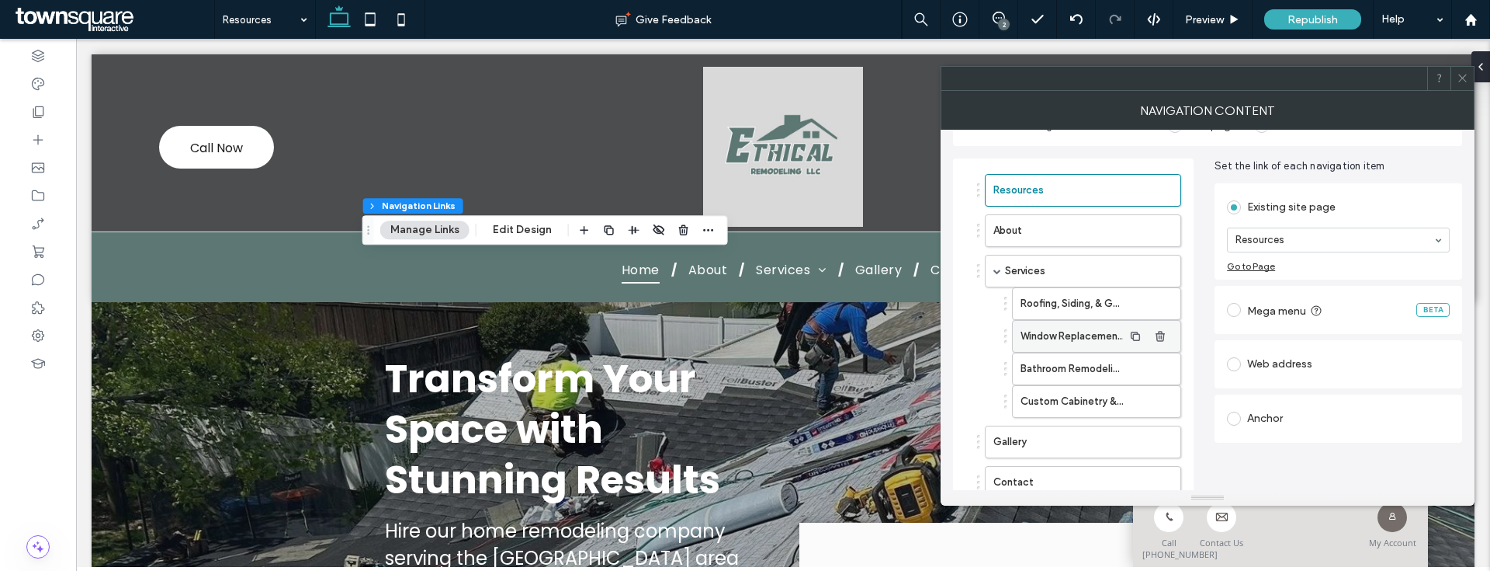
scroll to position [65, 0]
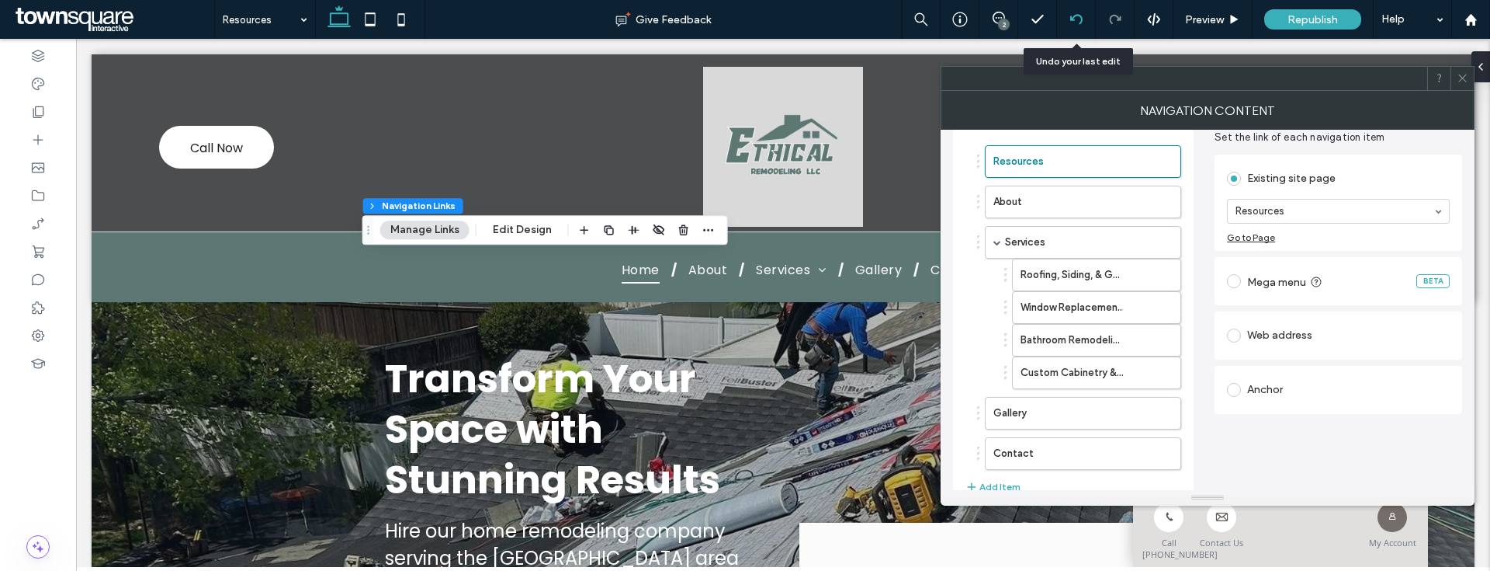
click at [1070, 19] on use at bounding box center [1076, 19] width 12 height 10
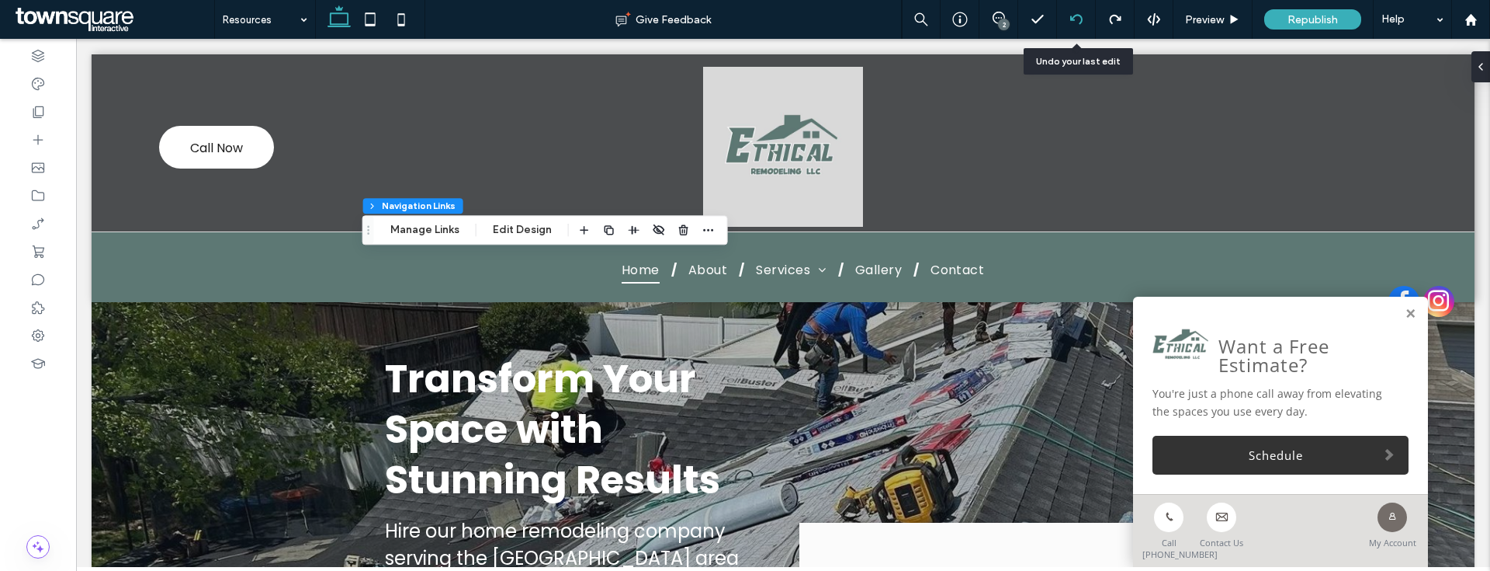
click at [1084, 16] on div at bounding box center [1076, 19] width 38 height 12
click at [387, 231] on button "Manage Links" at bounding box center [424, 229] width 89 height 19
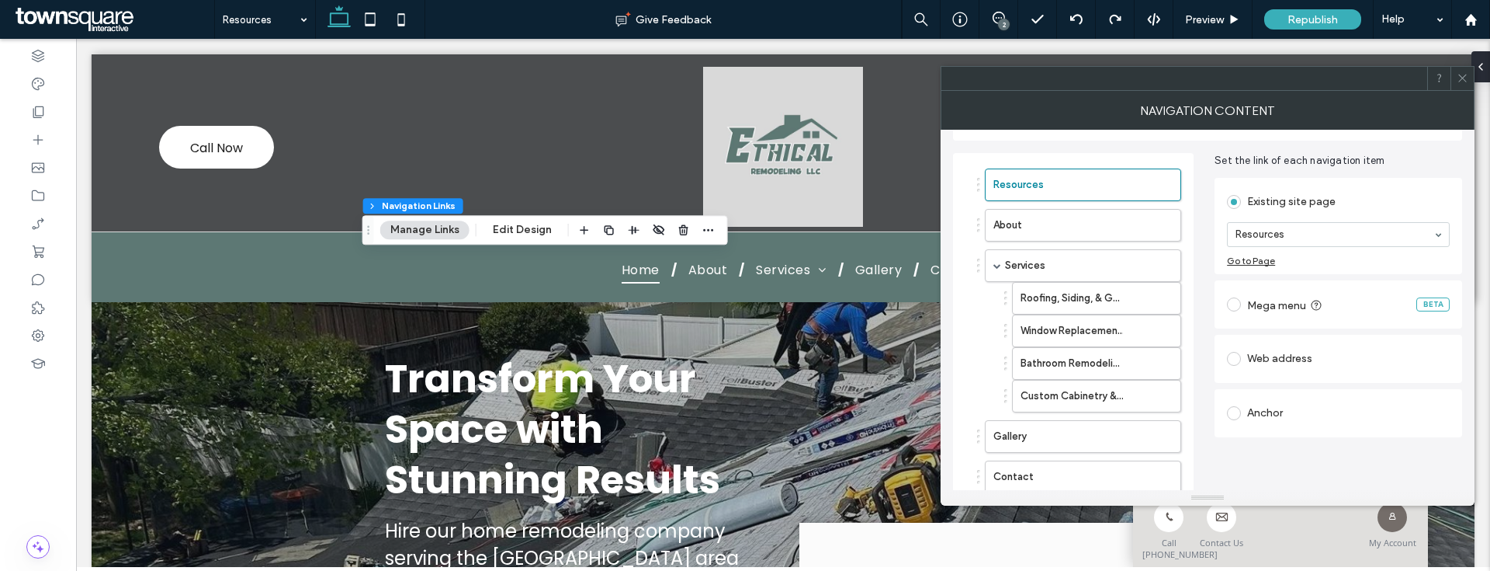
scroll to position [0, 0]
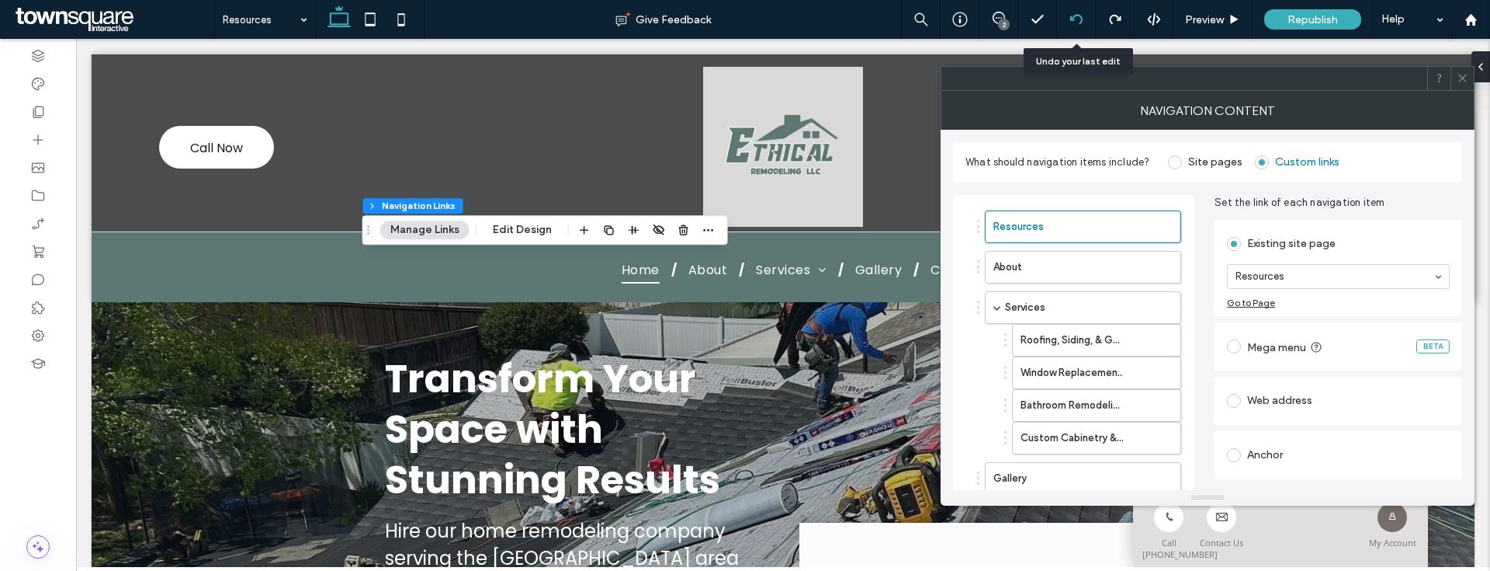
click at [1080, 8] on div at bounding box center [1076, 19] width 39 height 39
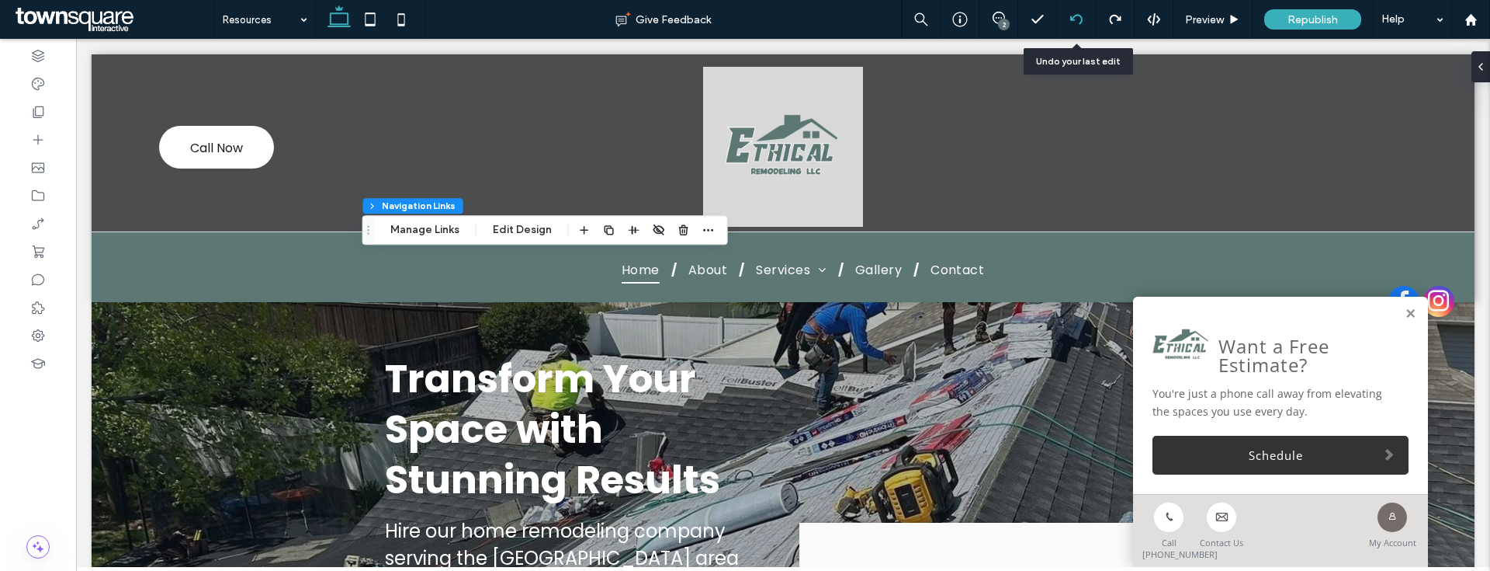
click at [1074, 18] on icon at bounding box center [1076, 19] width 12 height 12
click at [450, 231] on button "Manage Links" at bounding box center [424, 229] width 89 height 19
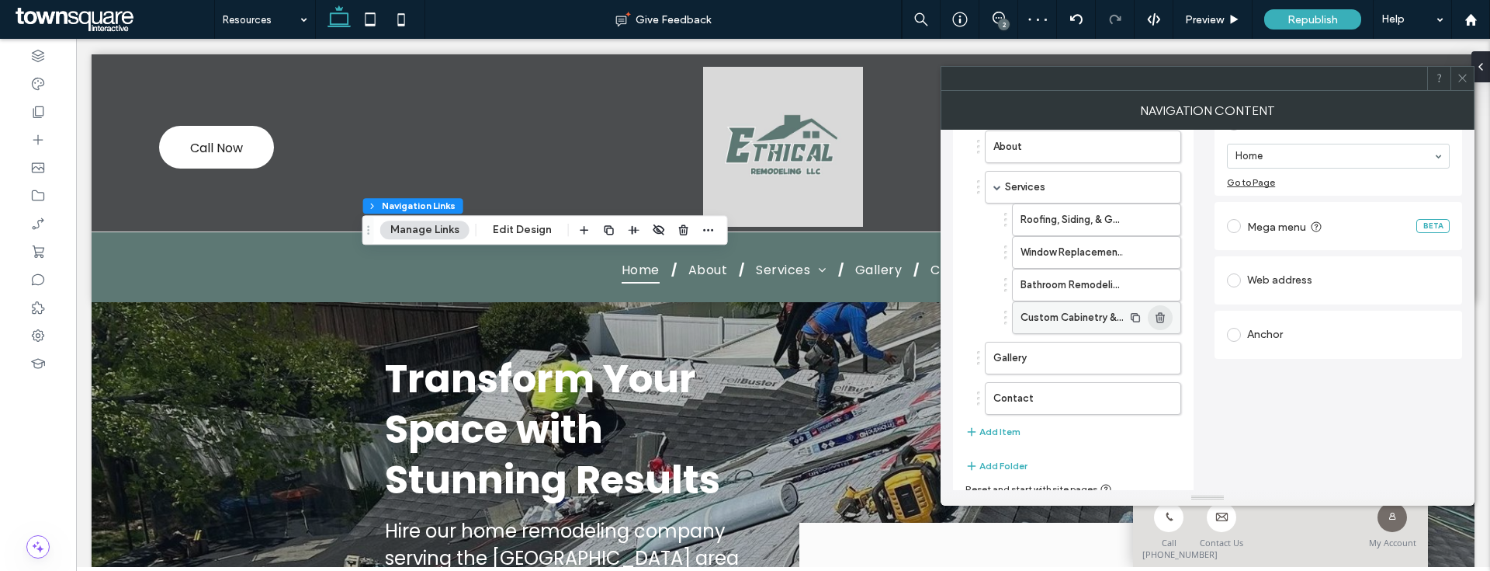
scroll to position [134, 0]
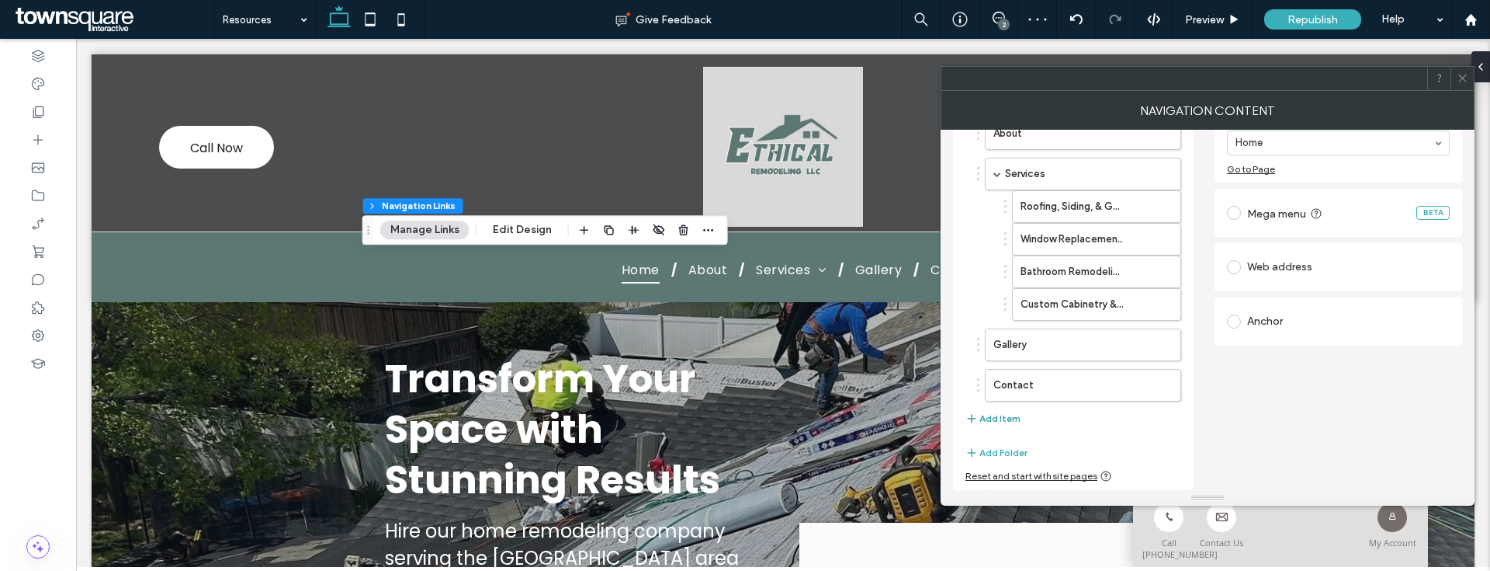
click at [991, 419] on button "Add Item" at bounding box center [993, 418] width 55 height 19
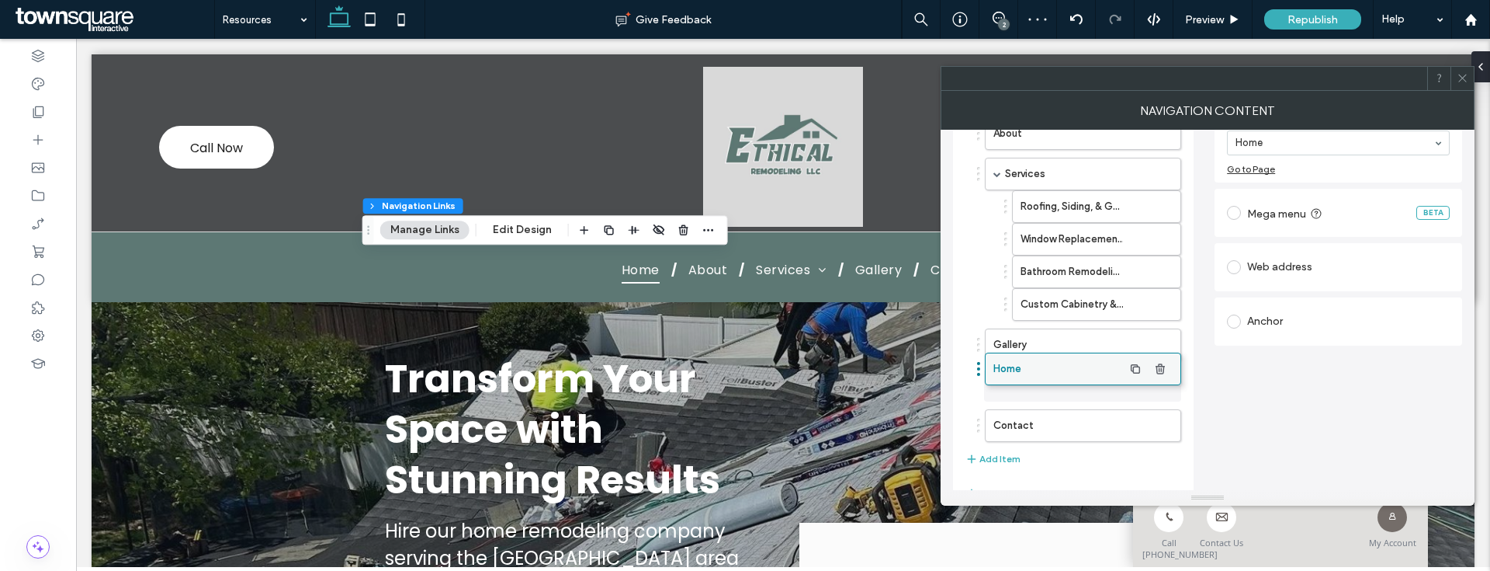
drag, startPoint x: 1039, startPoint y: 428, endPoint x: 1040, endPoint y: 366, distance: 61.3
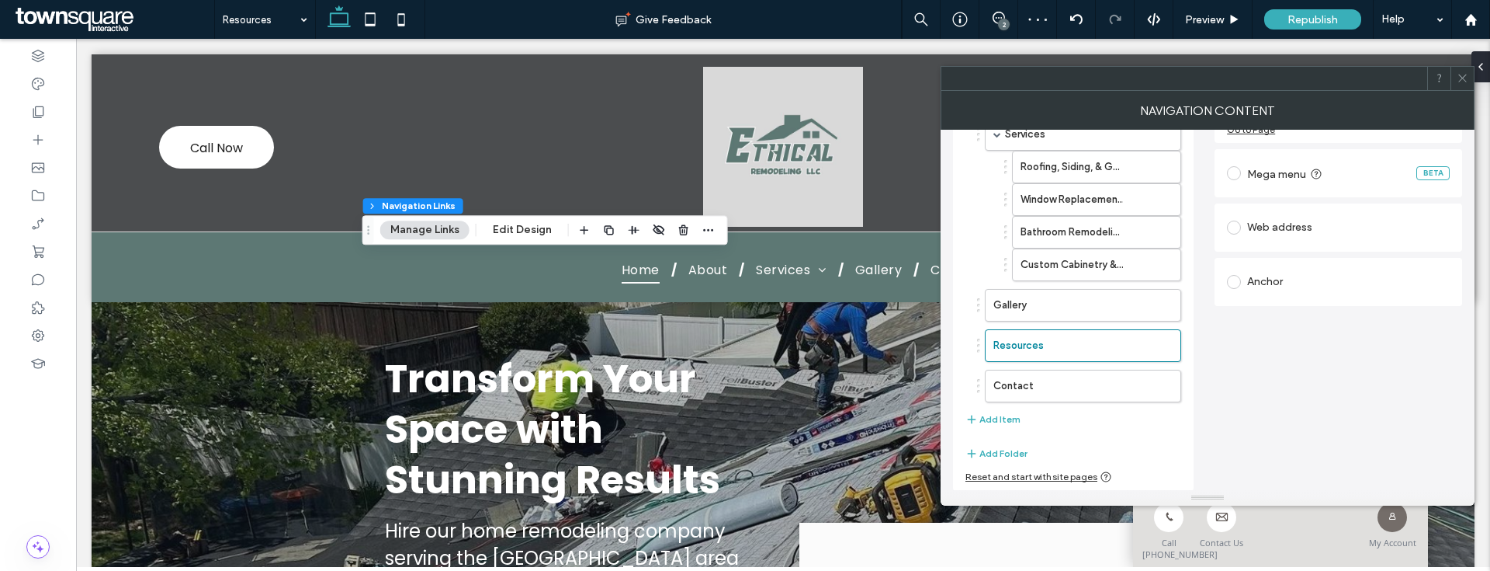
scroll to position [174, 0]
click at [1467, 83] on icon at bounding box center [1463, 78] width 12 height 12
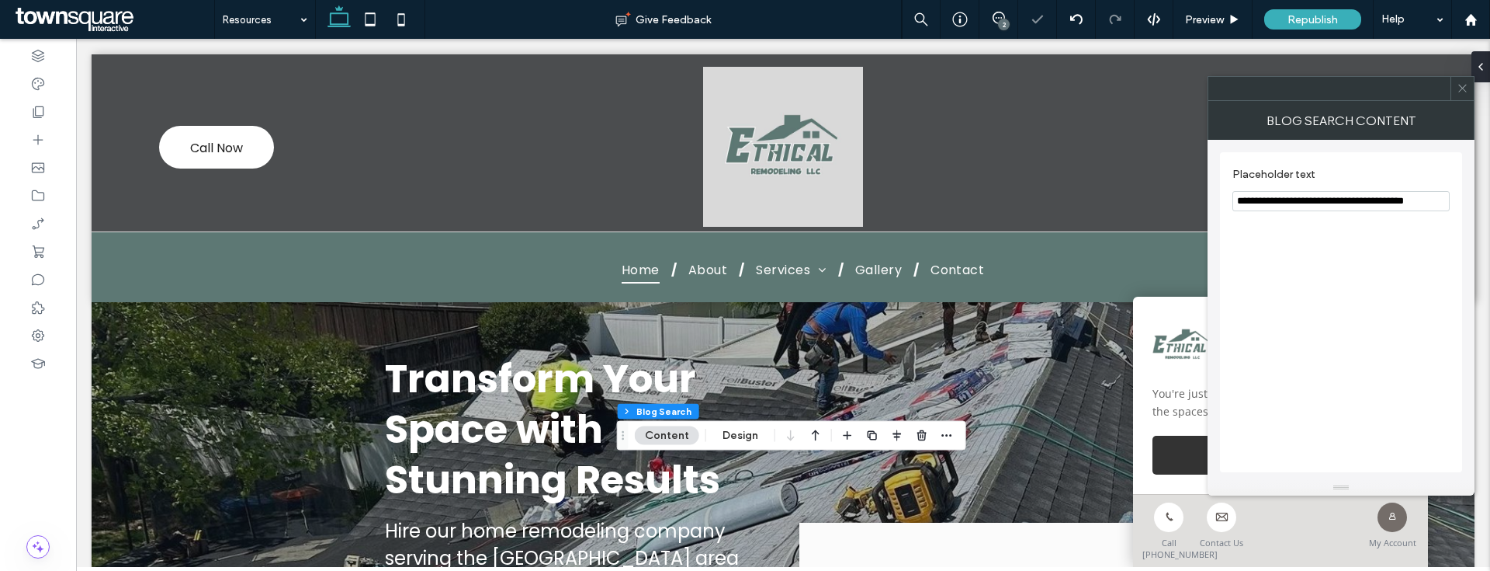
drag, startPoint x: 1279, startPoint y: 203, endPoint x: 1408, endPoint y: 200, distance: 128.9
click at [1408, 200] on input "**********" at bounding box center [1341, 201] width 217 height 20
type input "**********"
click at [1465, 101] on div "Blog Search Content" at bounding box center [1341, 120] width 267 height 39
click at [33, 109] on use at bounding box center [38, 112] width 11 height 12
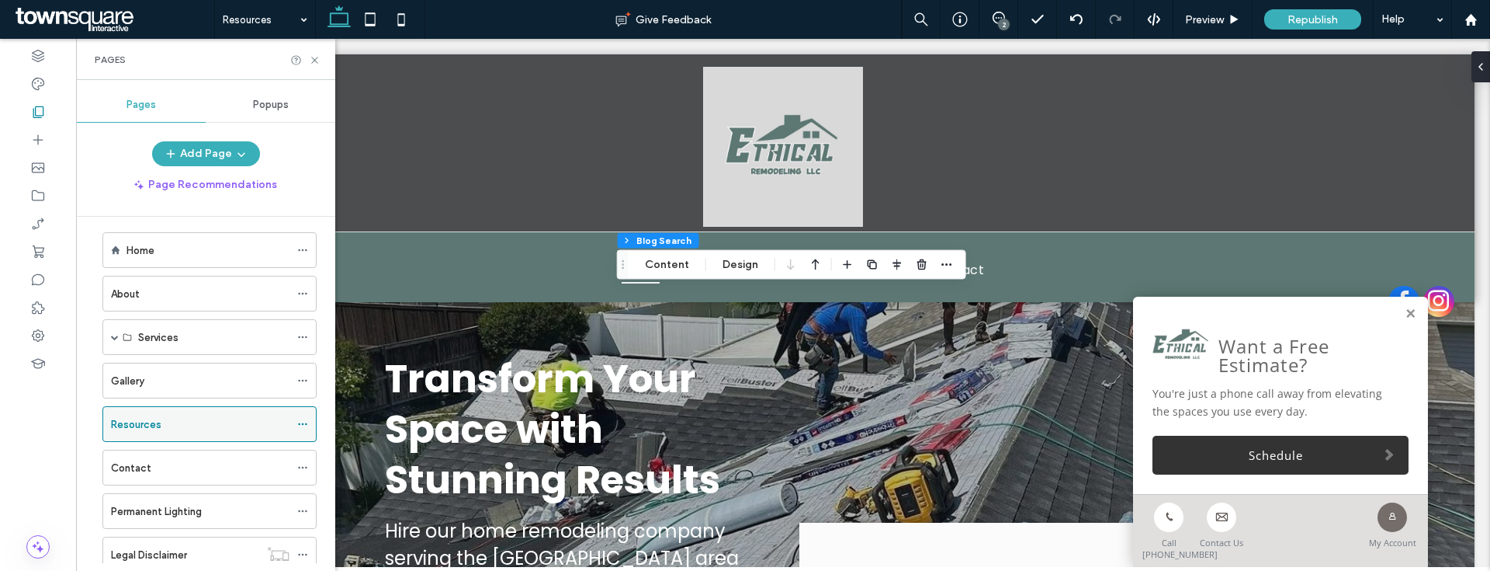
scroll to position [0, 0]
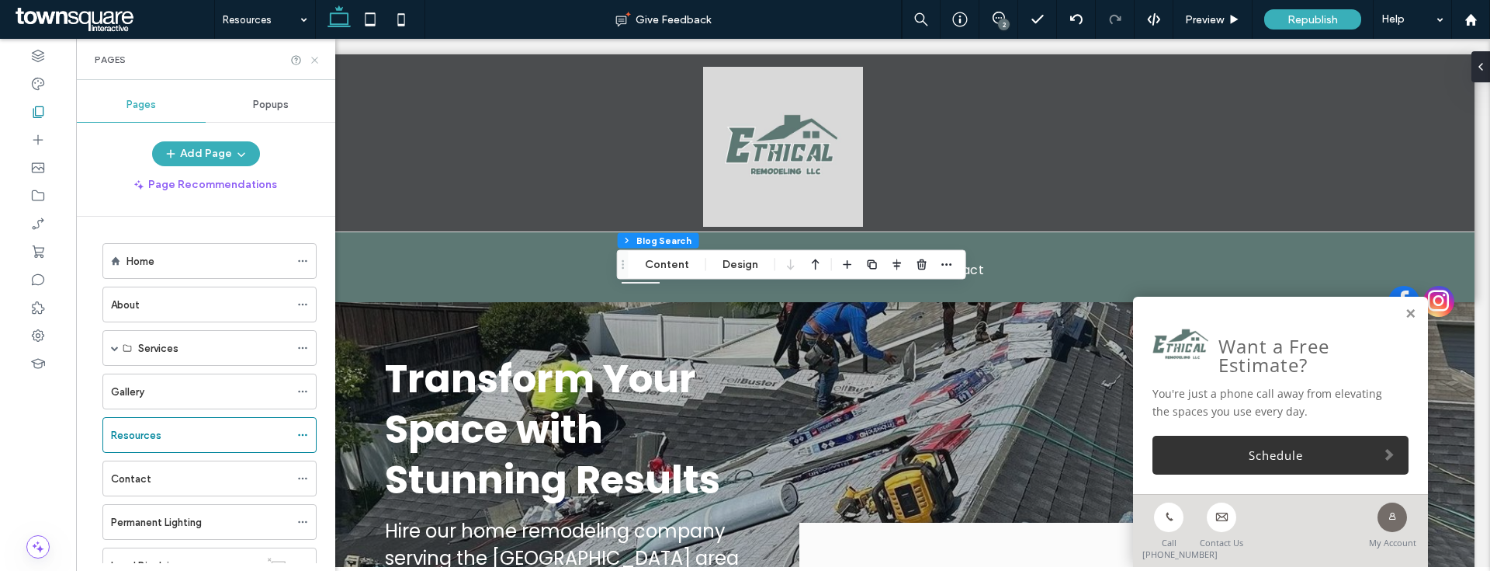
click at [314, 58] on use at bounding box center [314, 60] width 6 height 6
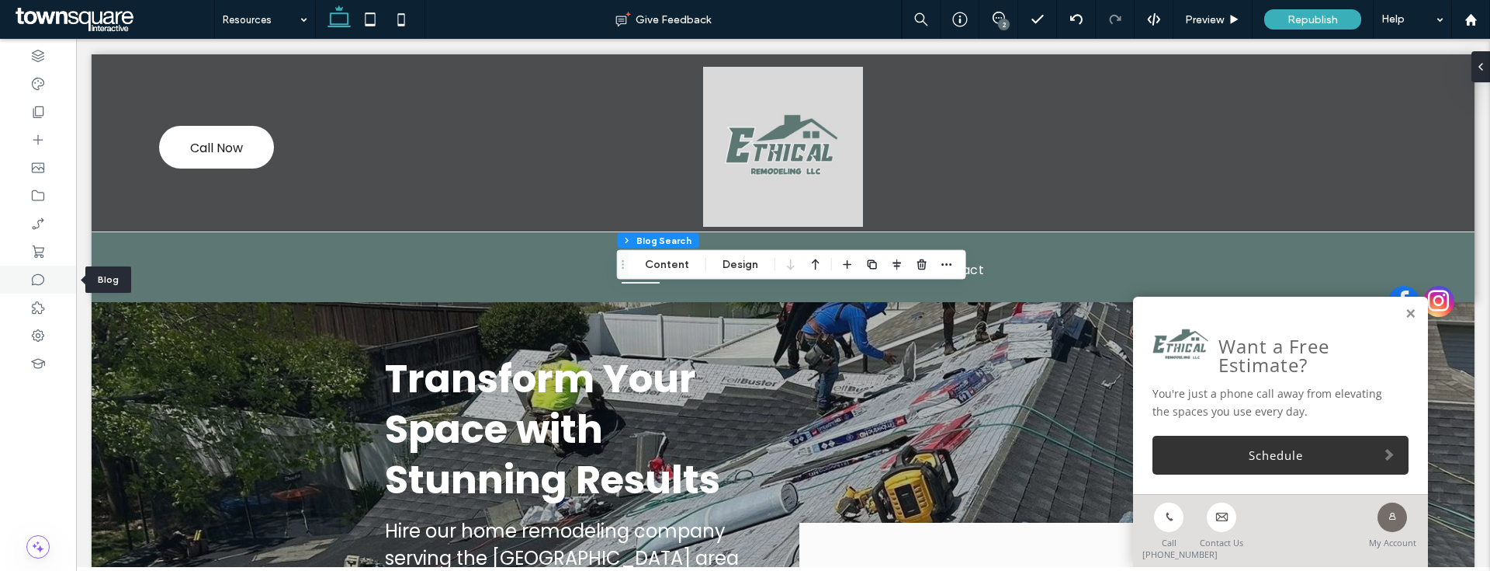
click at [36, 289] on div at bounding box center [38, 279] width 76 height 28
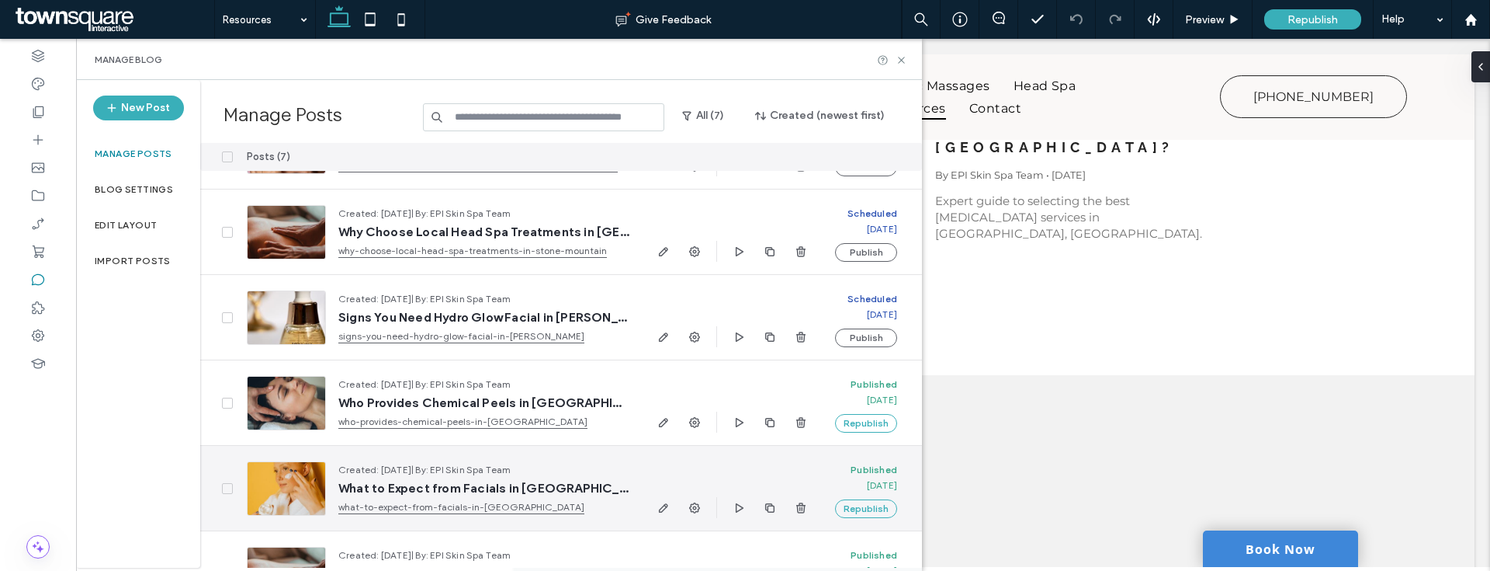
scroll to position [202, 0]
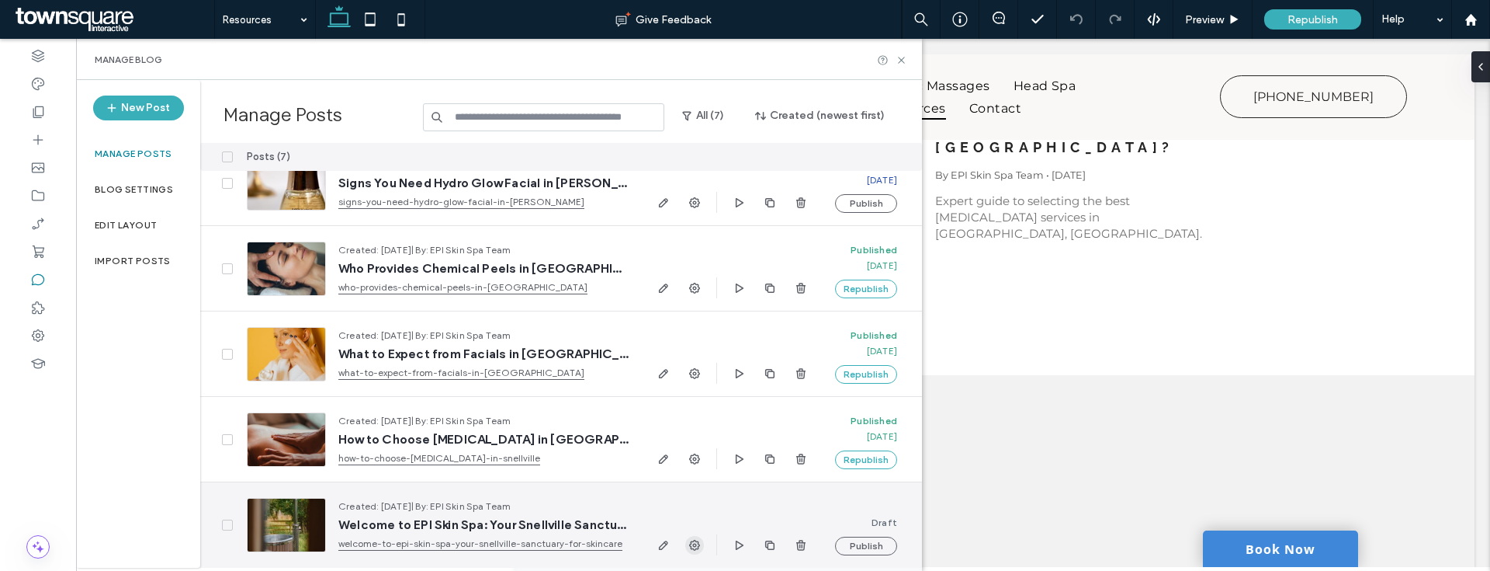
click at [701, 544] on span "button" at bounding box center [694, 545] width 19 height 19
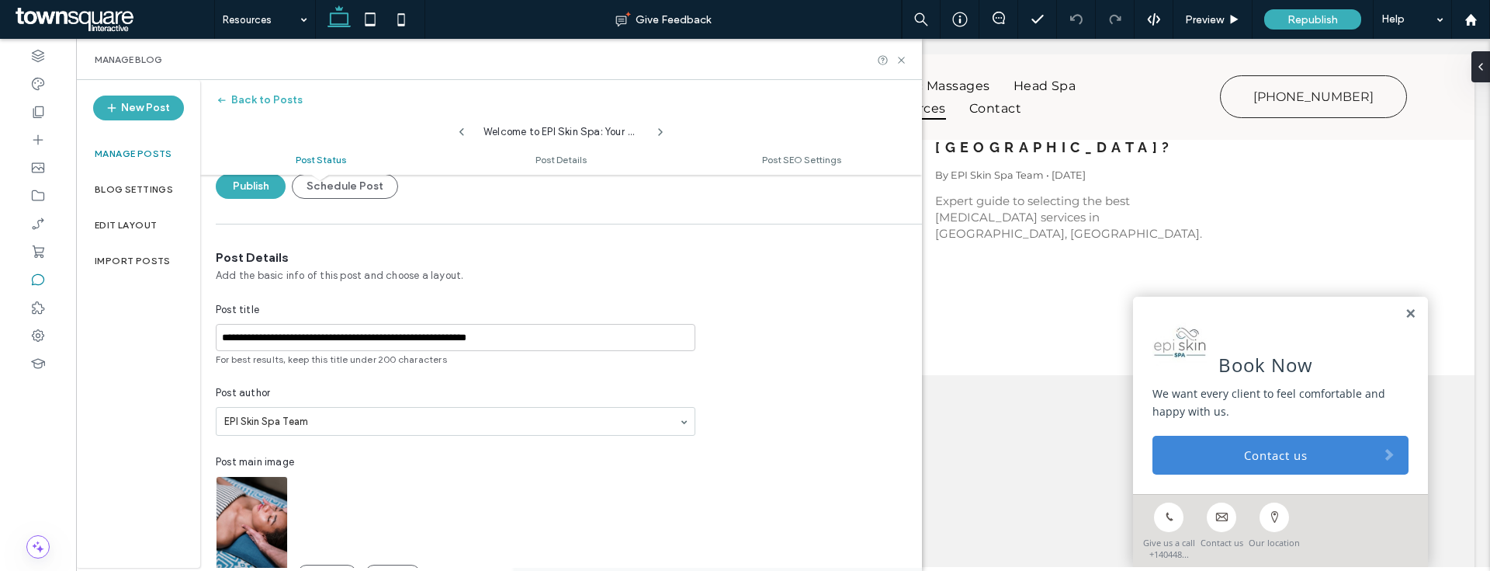
scroll to position [292, 0]
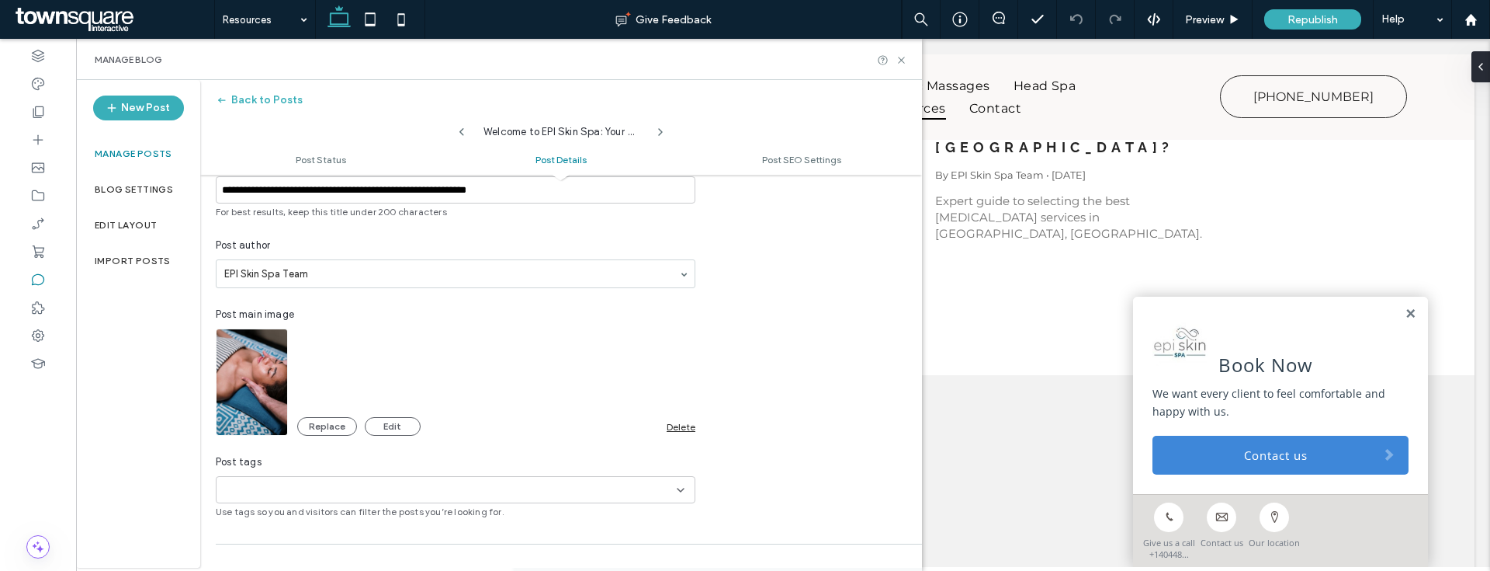
click at [678, 428] on div "Delete" at bounding box center [681, 427] width 29 height 12
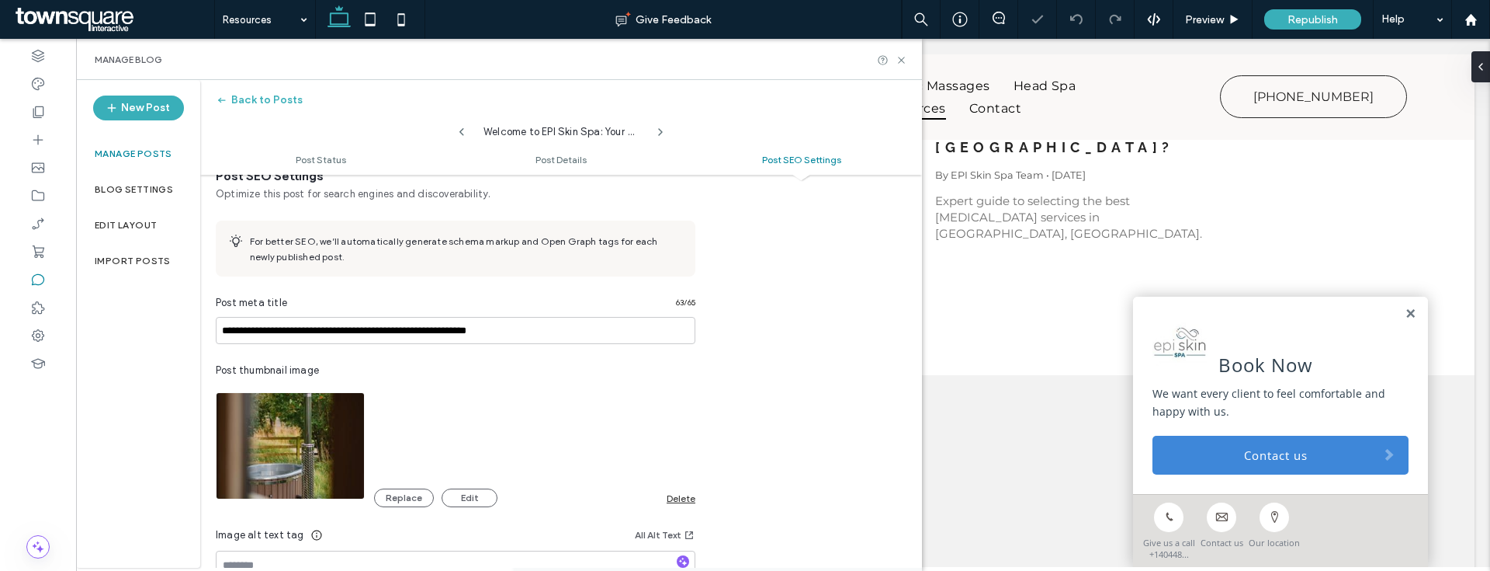
scroll to position [806, 0]
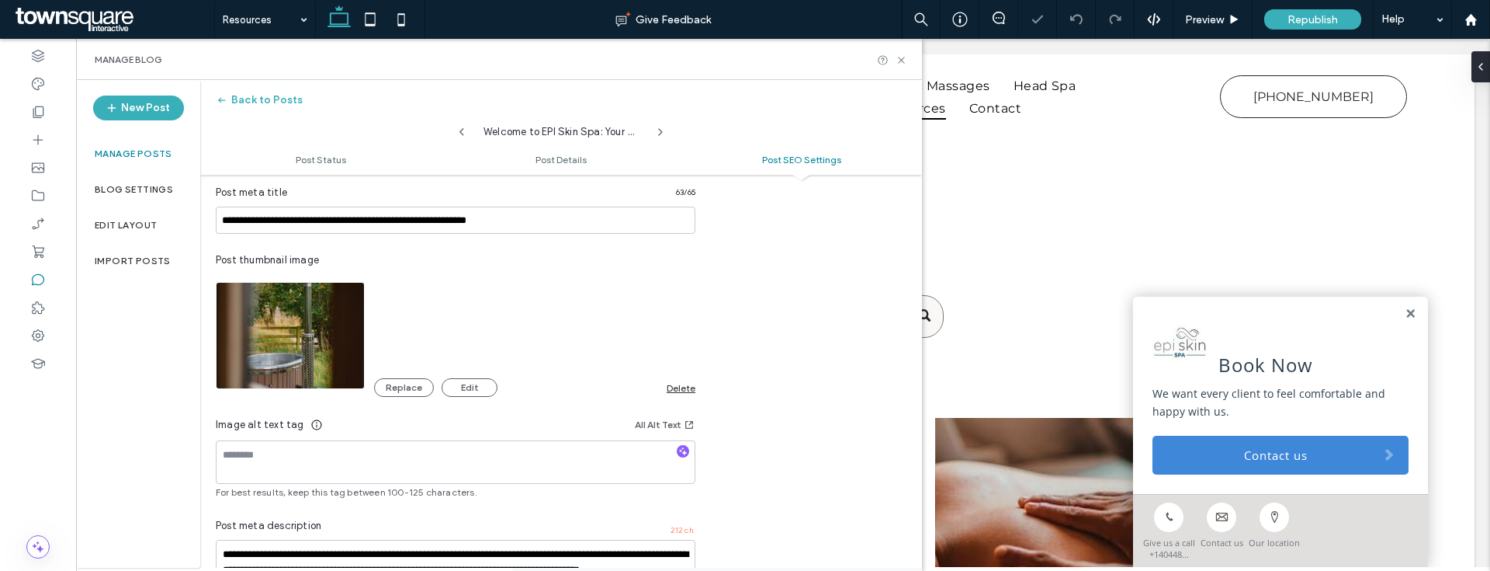
click at [685, 390] on div "Delete" at bounding box center [681, 388] width 29 height 12
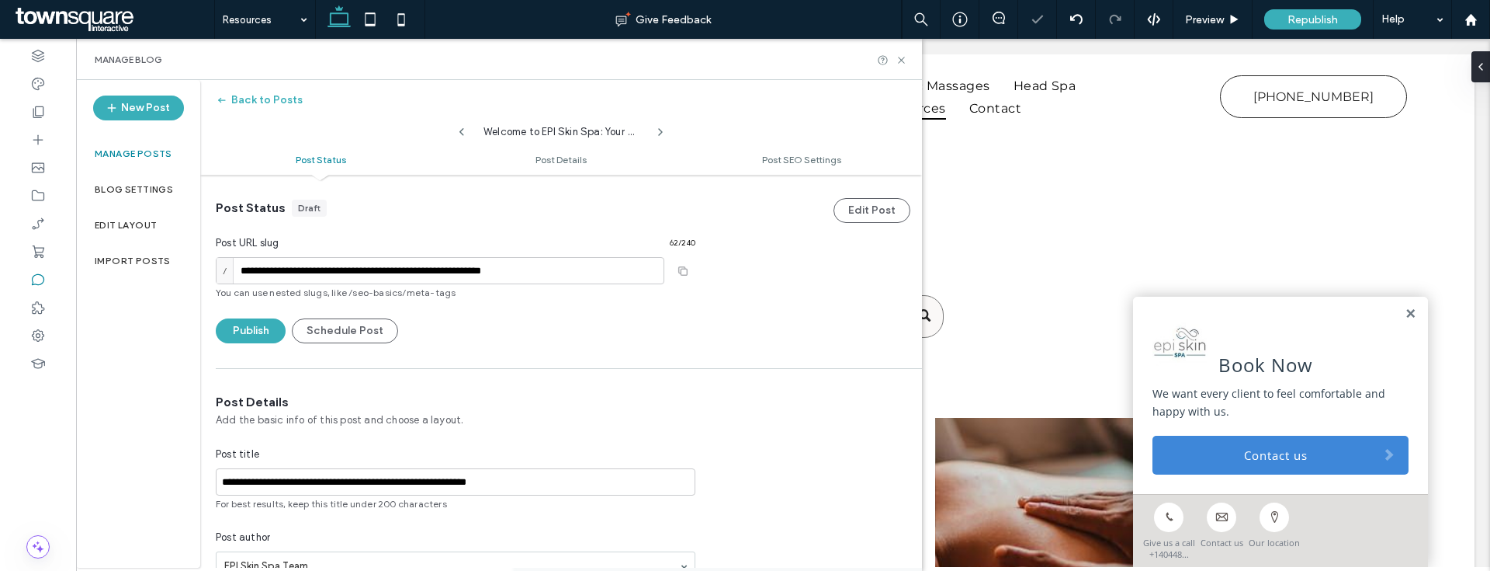
scroll to position [0, 0]
click at [233, 335] on button "Publish" at bounding box center [251, 330] width 70 height 25
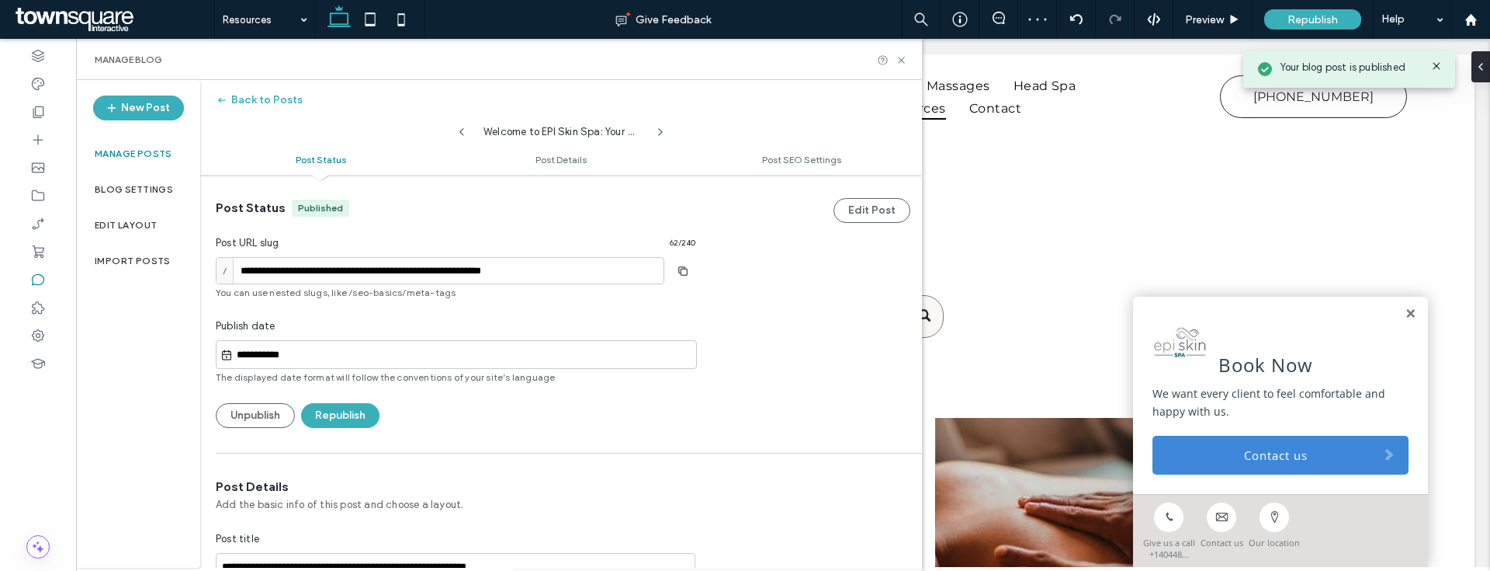
click at [276, 397] on div "**********" at bounding box center [456, 313] width 480 height 228
click at [276, 403] on button "Unpublish" at bounding box center [255, 415] width 79 height 25
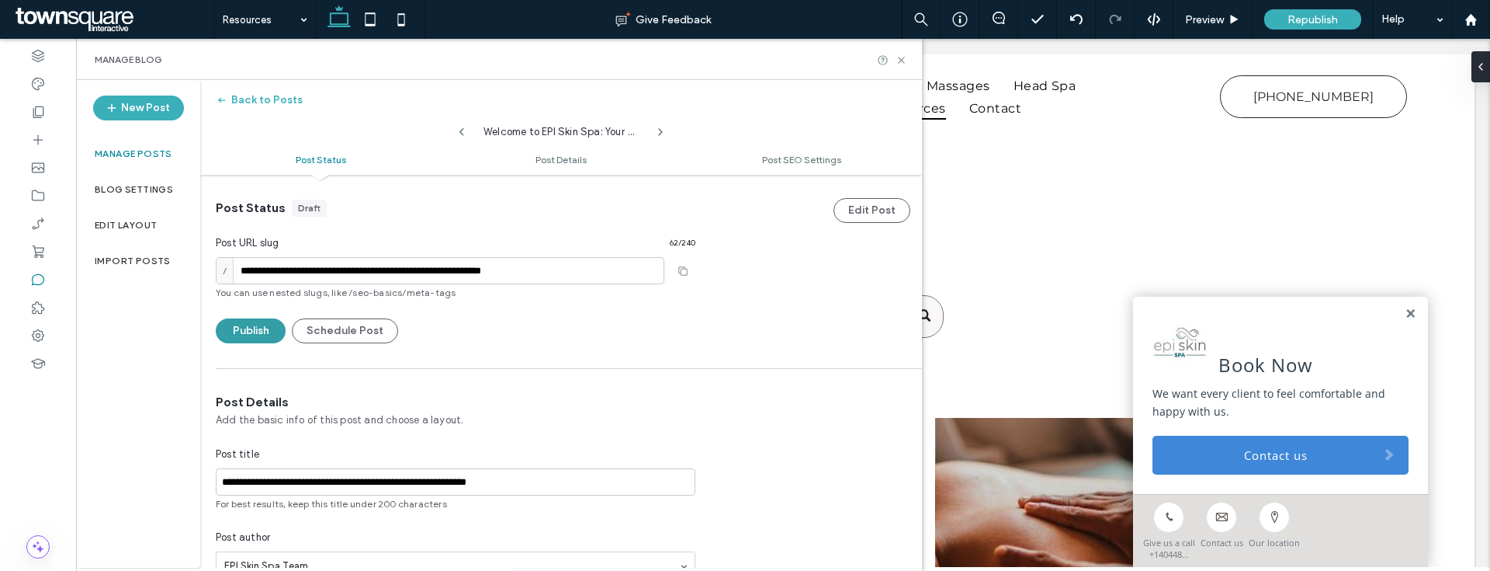
click at [251, 330] on button "Publish" at bounding box center [251, 330] width 70 height 25
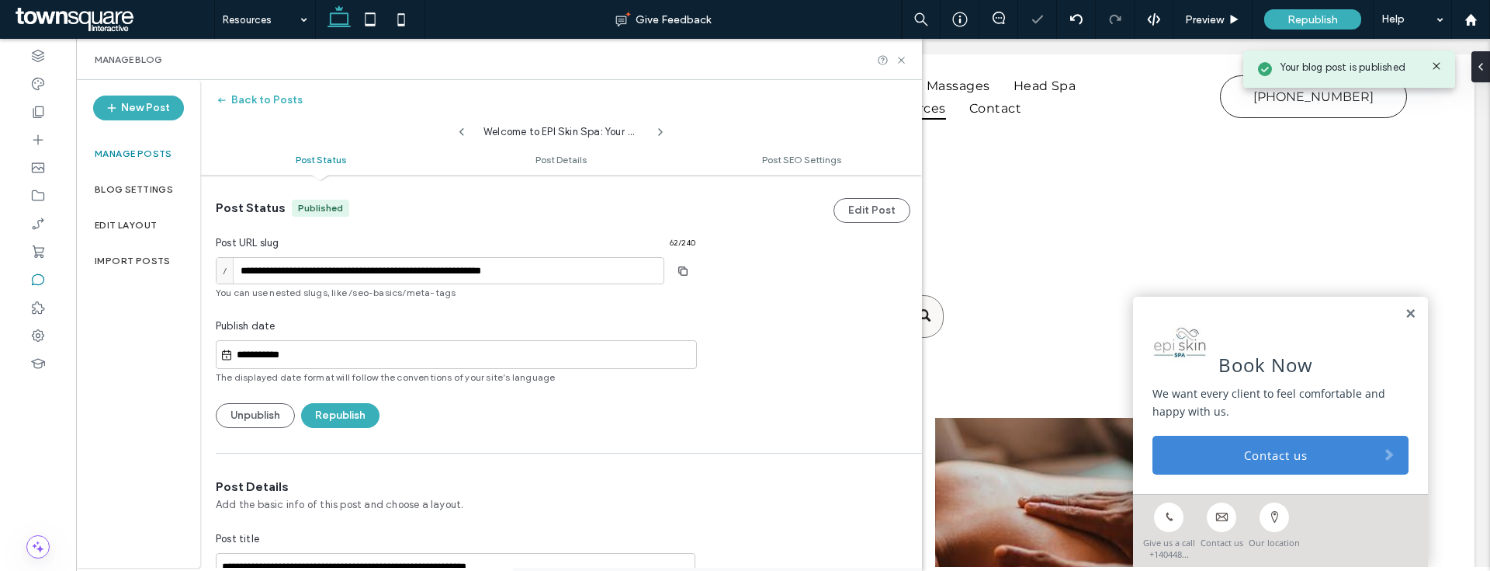
click at [465, 132] on icon at bounding box center [462, 132] width 12 height 12
type input "**********"
type textarea "**********"
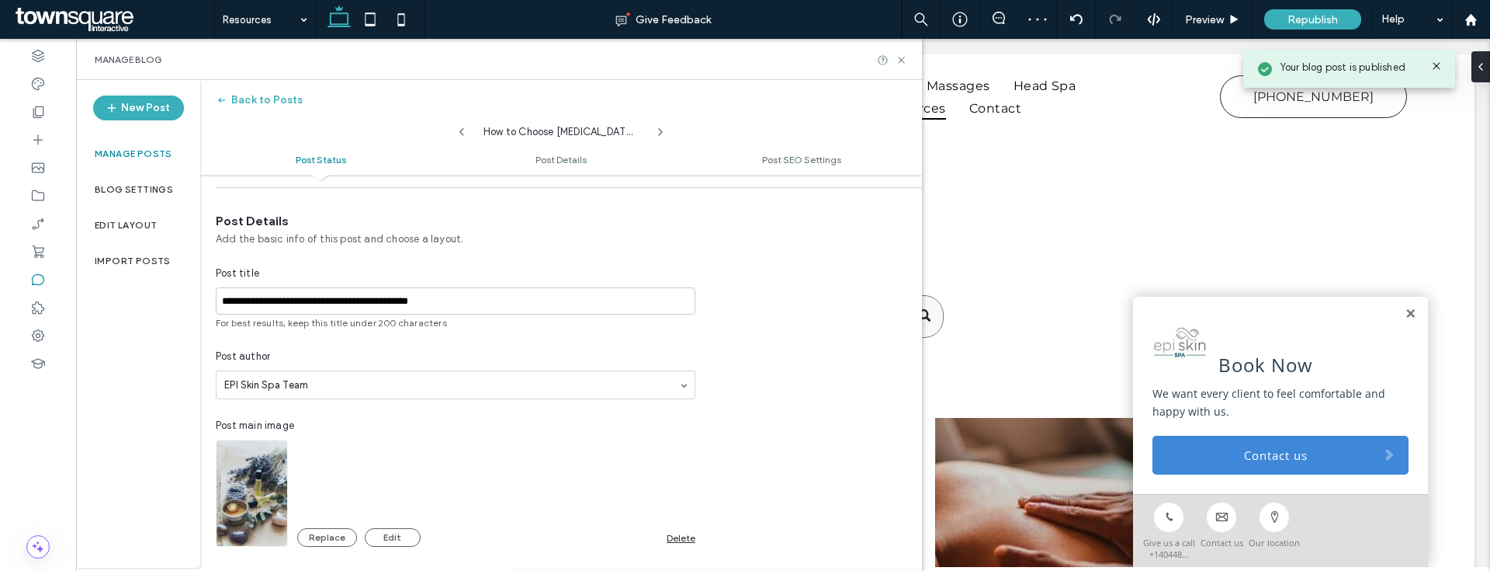
scroll to position [268, 0]
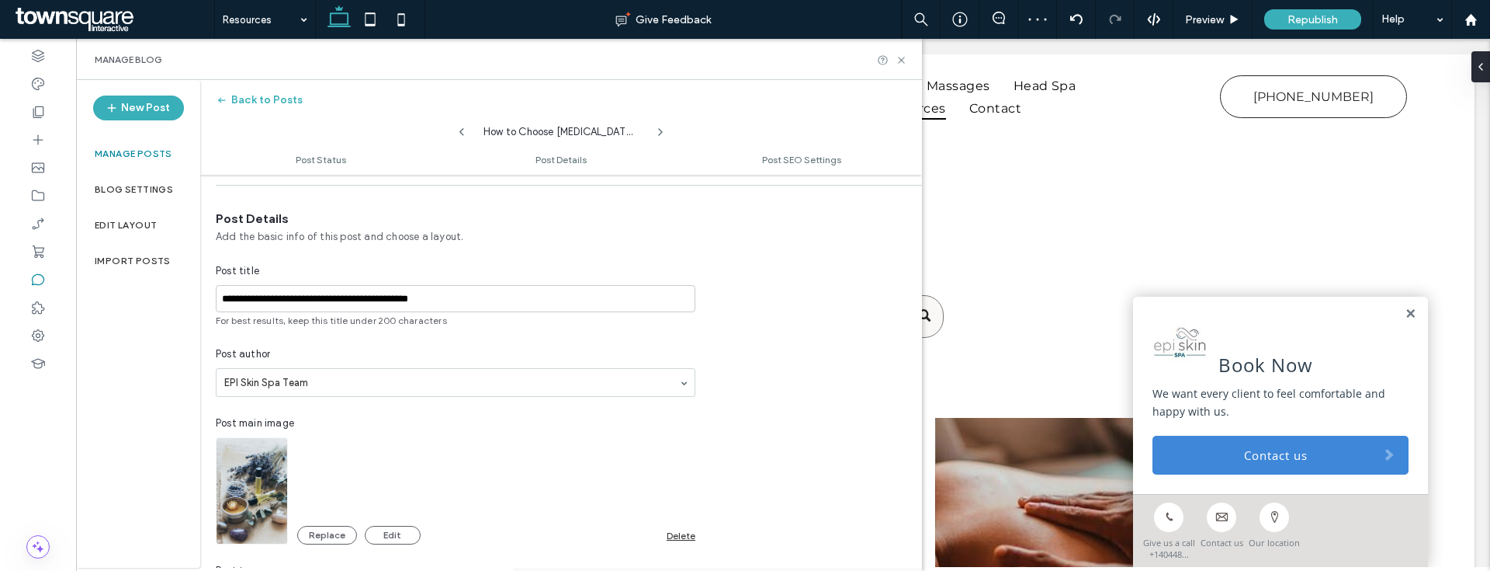
click at [682, 531] on div "Delete" at bounding box center [681, 535] width 29 height 12
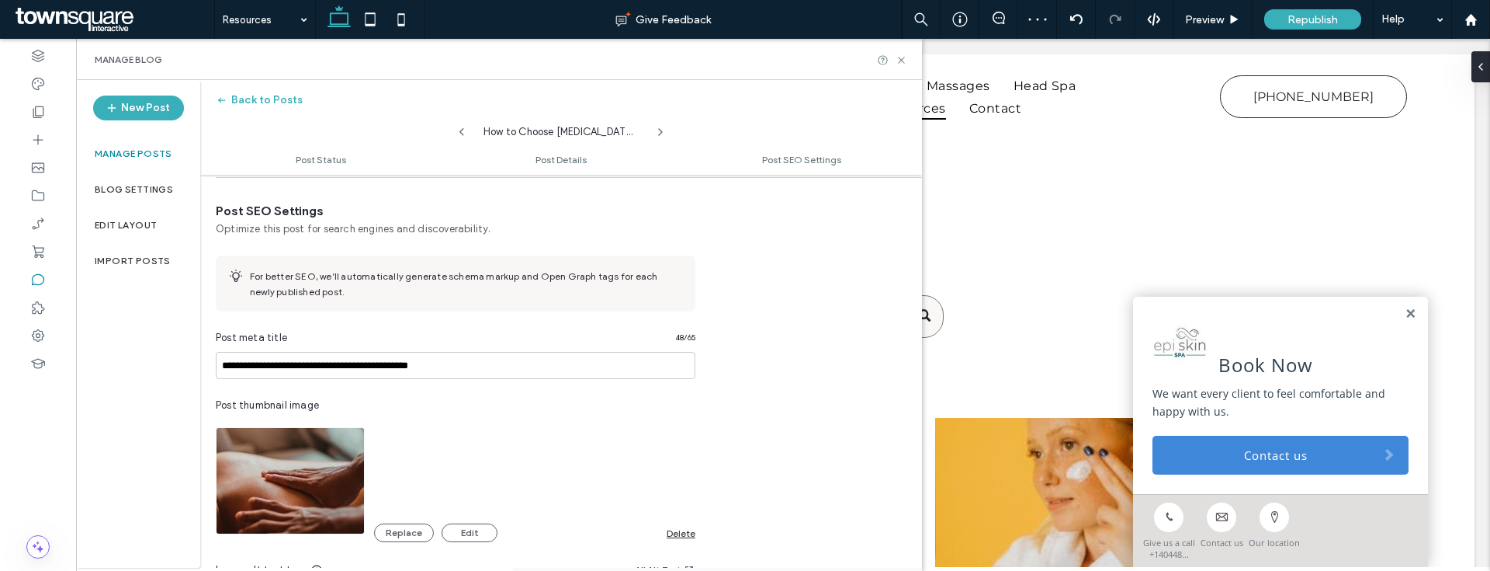
scroll to position [0, 0]
click at [681, 530] on div "Delete" at bounding box center [681, 533] width 29 height 12
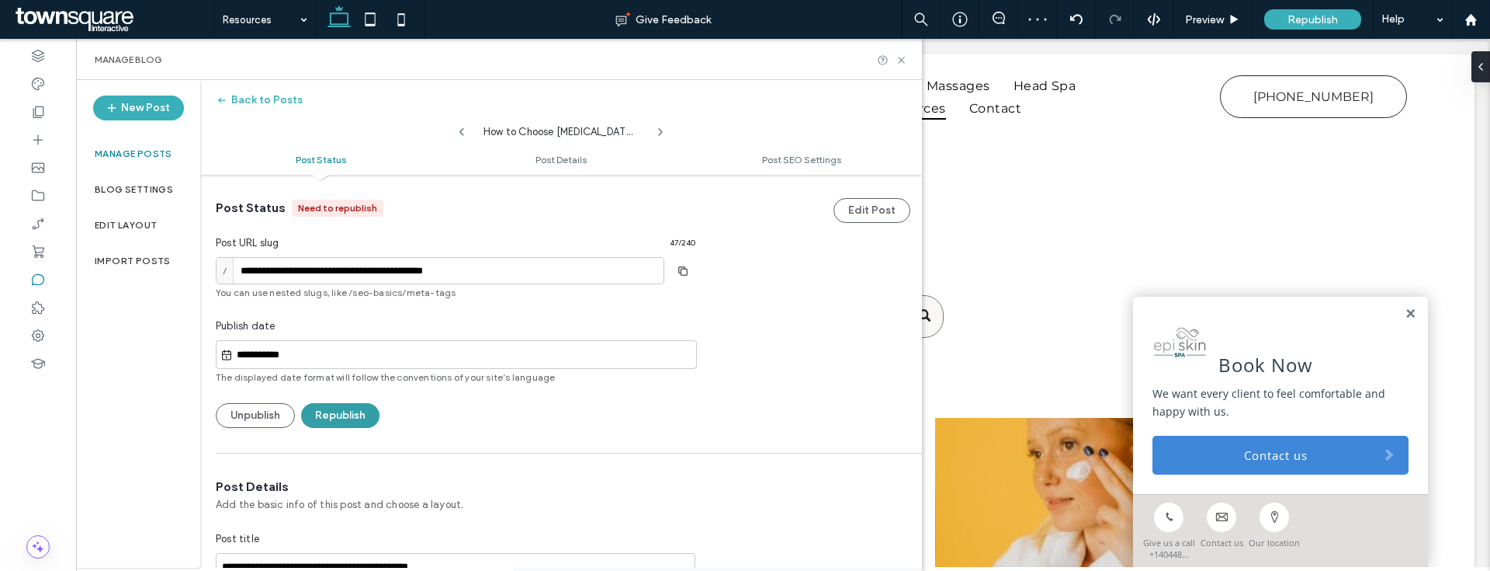
click at [331, 412] on button "Republish" at bounding box center [340, 415] width 78 height 25
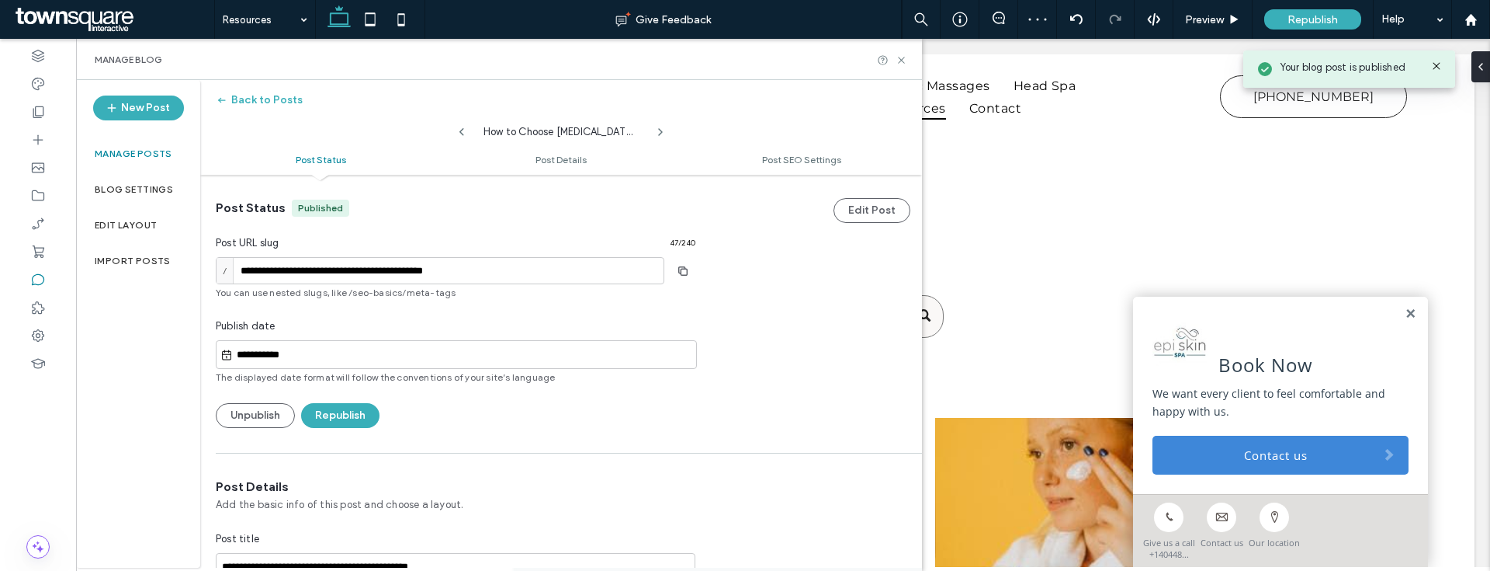
click at [465, 128] on icon at bounding box center [462, 132] width 12 height 12
type input "**********"
type textarea "**********"
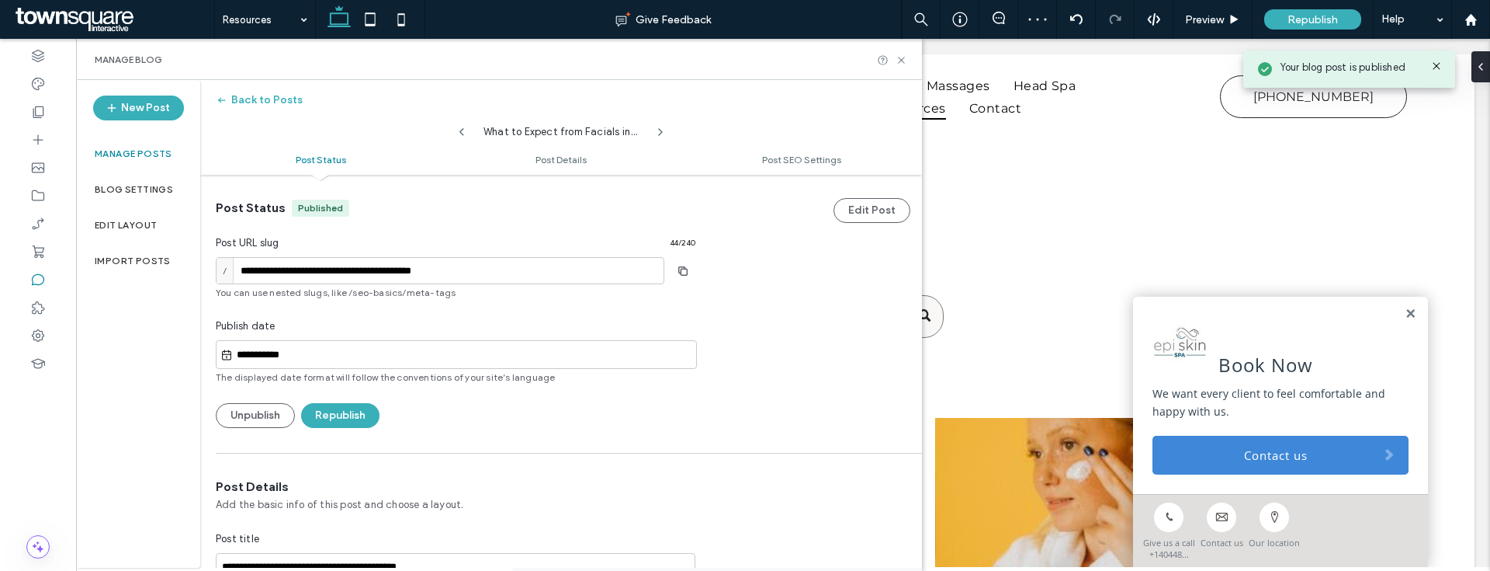
scroll to position [501, 0]
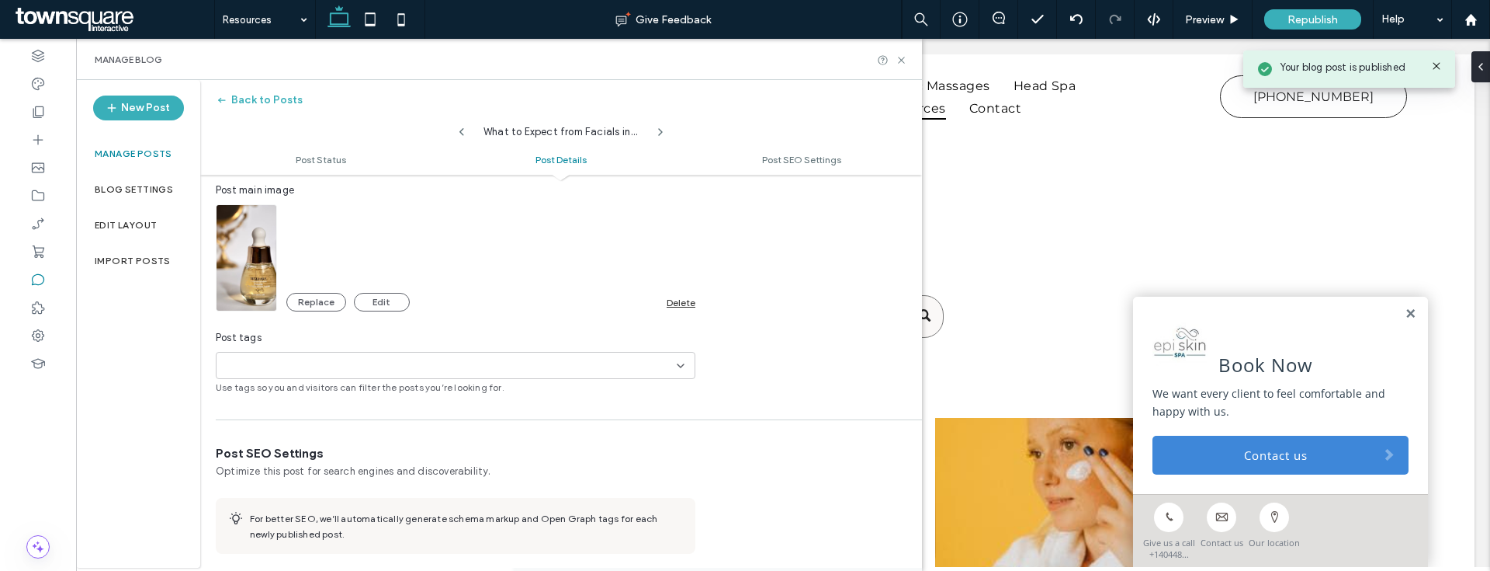
click at [670, 300] on div "Delete" at bounding box center [681, 303] width 29 height 12
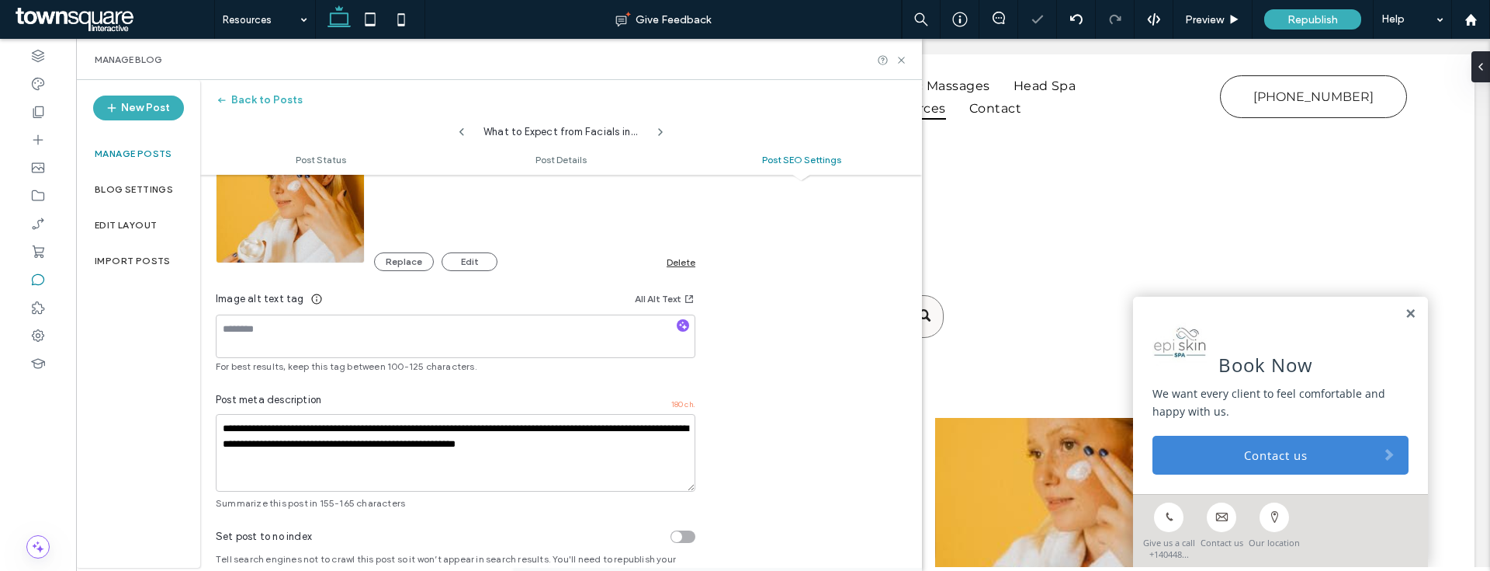
scroll to position [0, 0]
click at [679, 262] on div "Delete" at bounding box center [681, 262] width 29 height 12
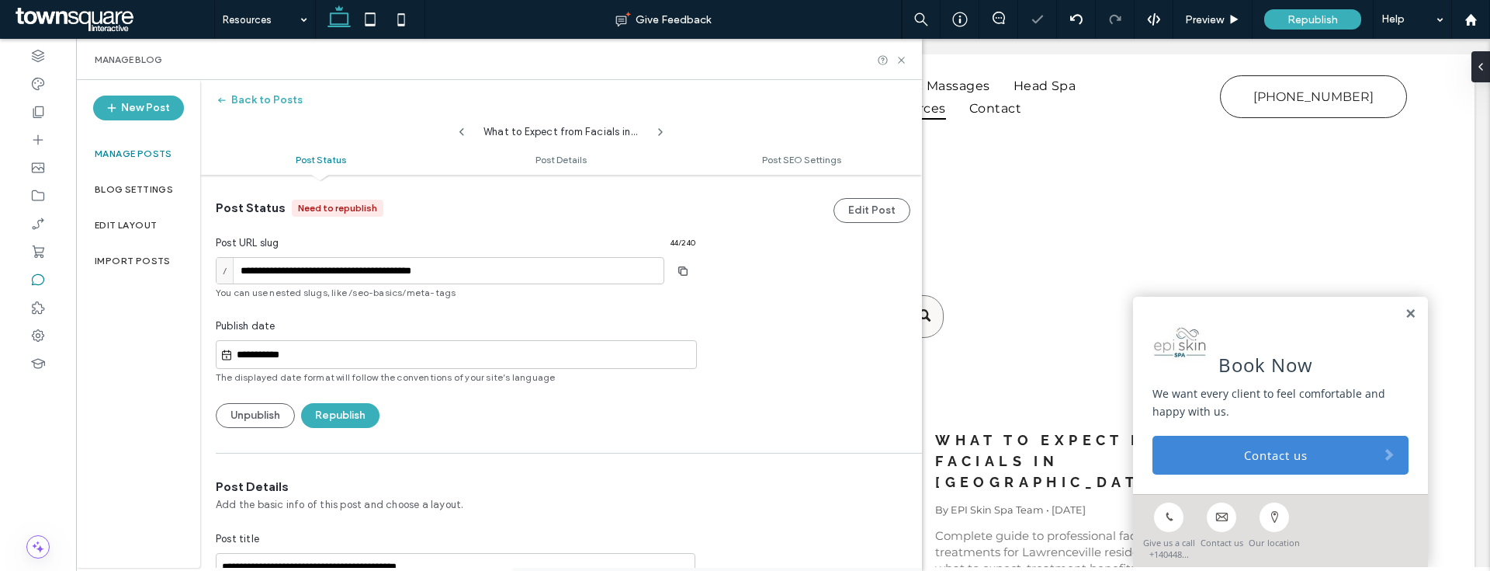
click at [377, 401] on div "**********" at bounding box center [456, 313] width 480 height 228
click at [359, 419] on button "Republish" at bounding box center [340, 415] width 78 height 25
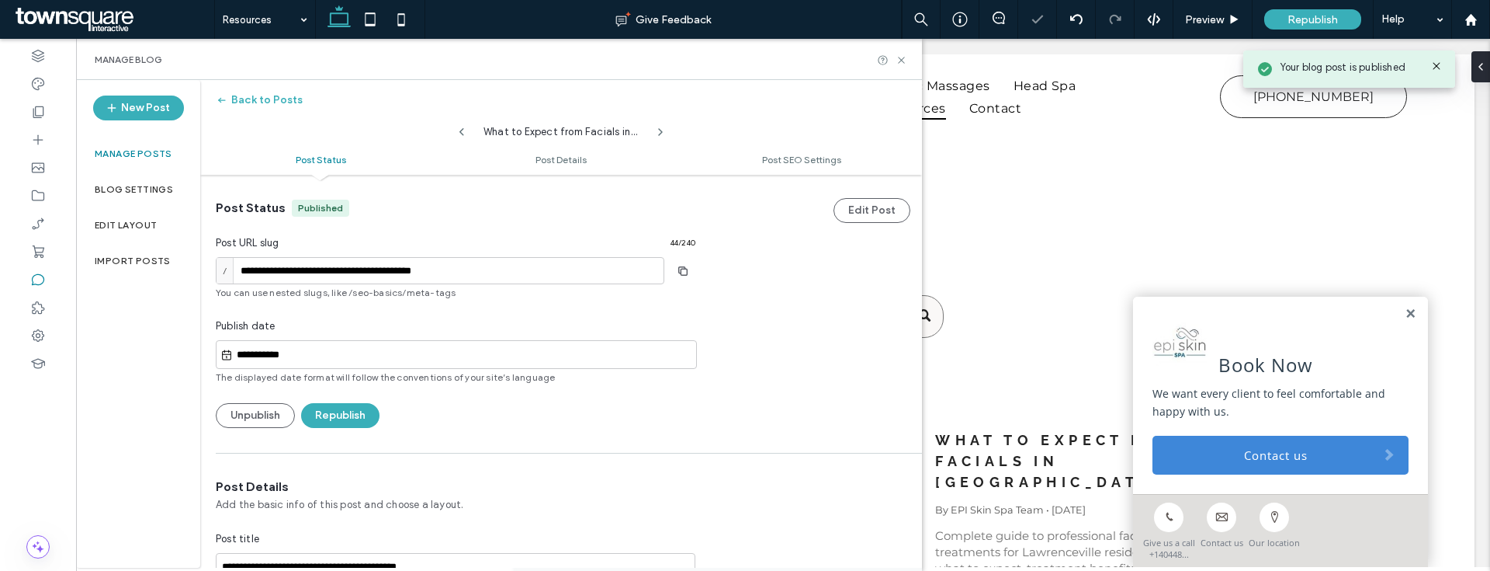
click at [463, 133] on icon at bounding box center [462, 132] width 12 height 12
type input "**********"
type textarea "**********"
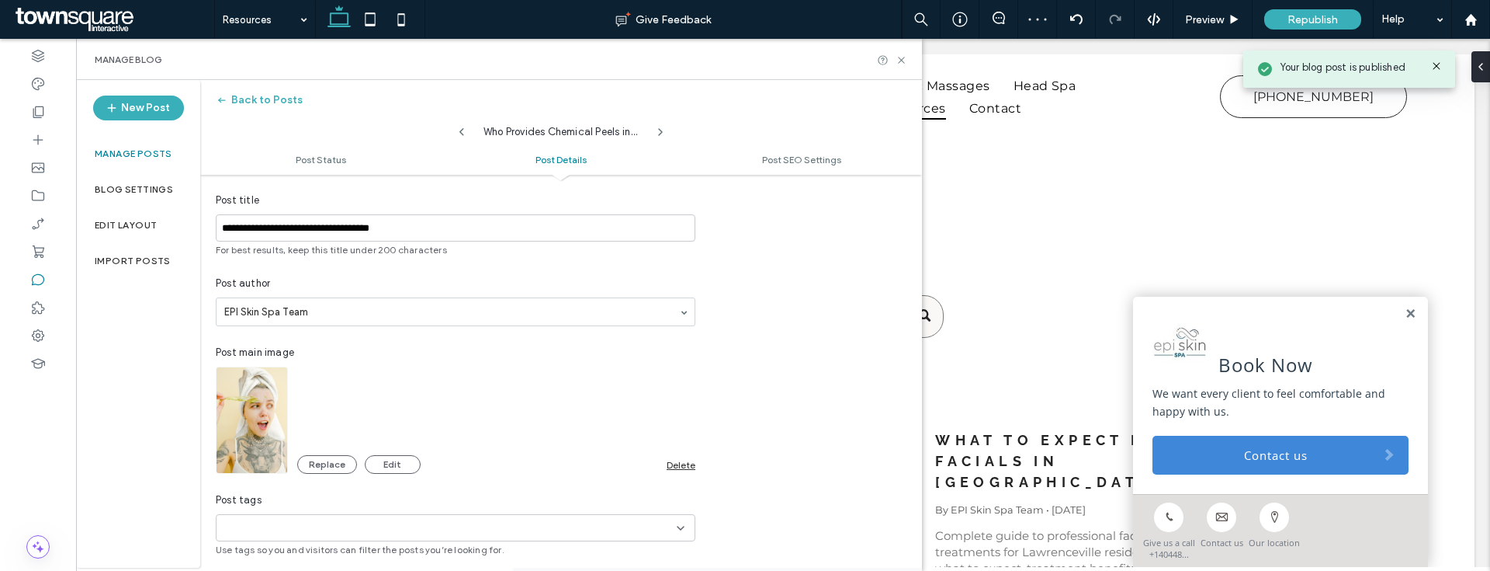
scroll to position [340, 0]
click at [685, 459] on div "Delete" at bounding box center [681, 463] width 29 height 12
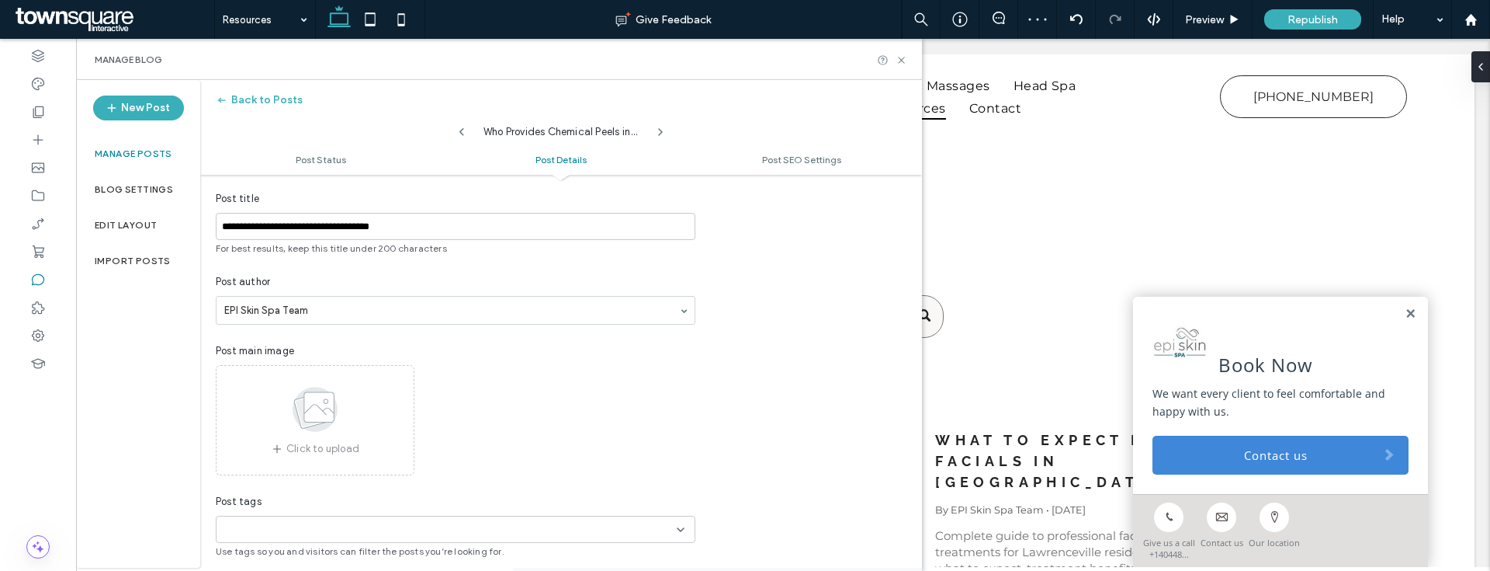
scroll to position [0, 0]
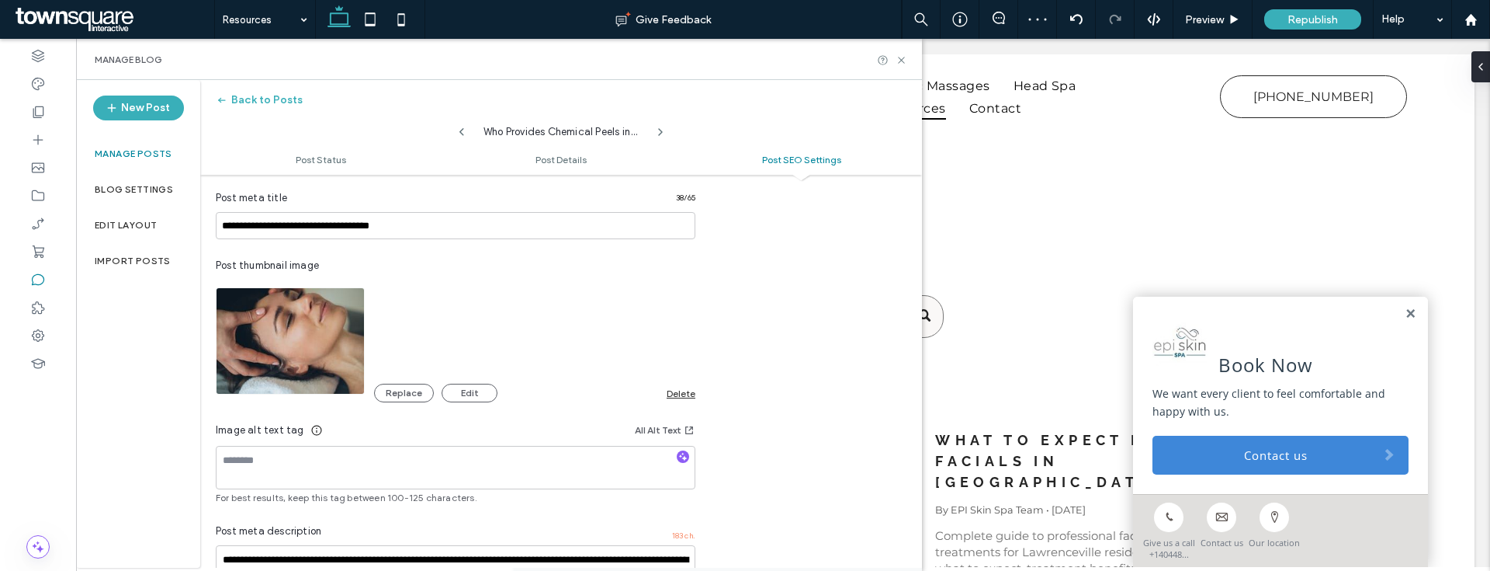
click at [677, 391] on div "Delete" at bounding box center [681, 393] width 29 height 12
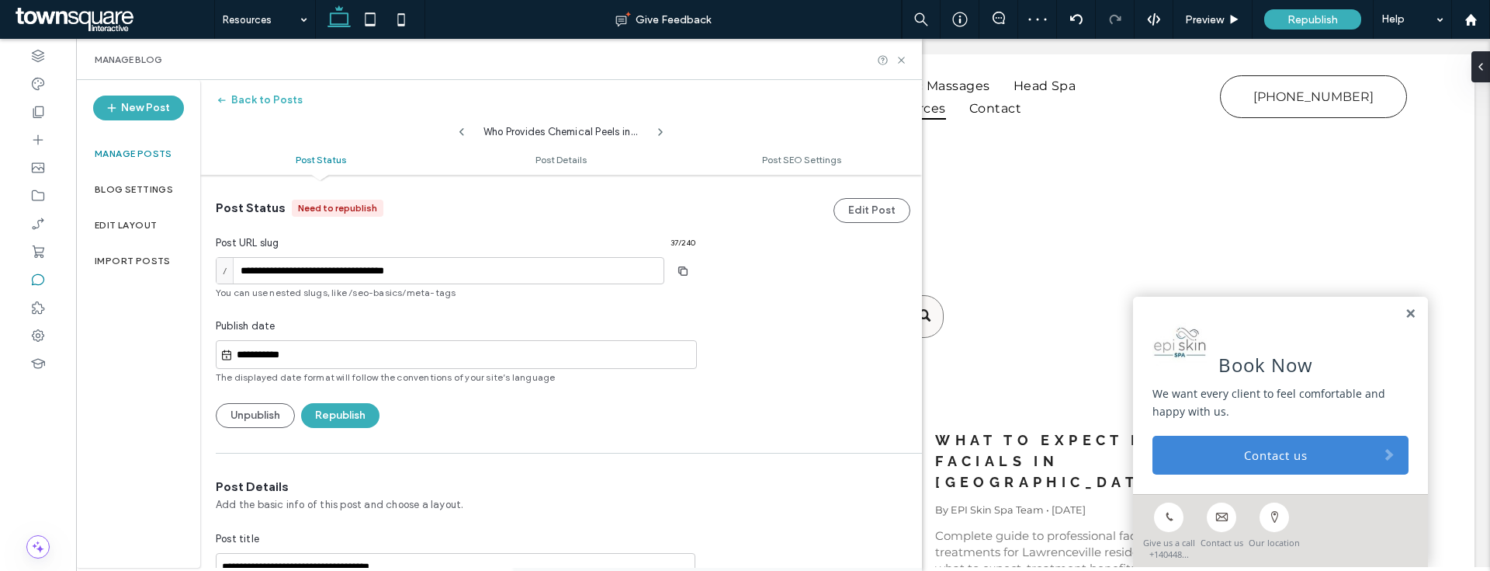
click at [363, 424] on button "Republish" at bounding box center [340, 415] width 78 height 25
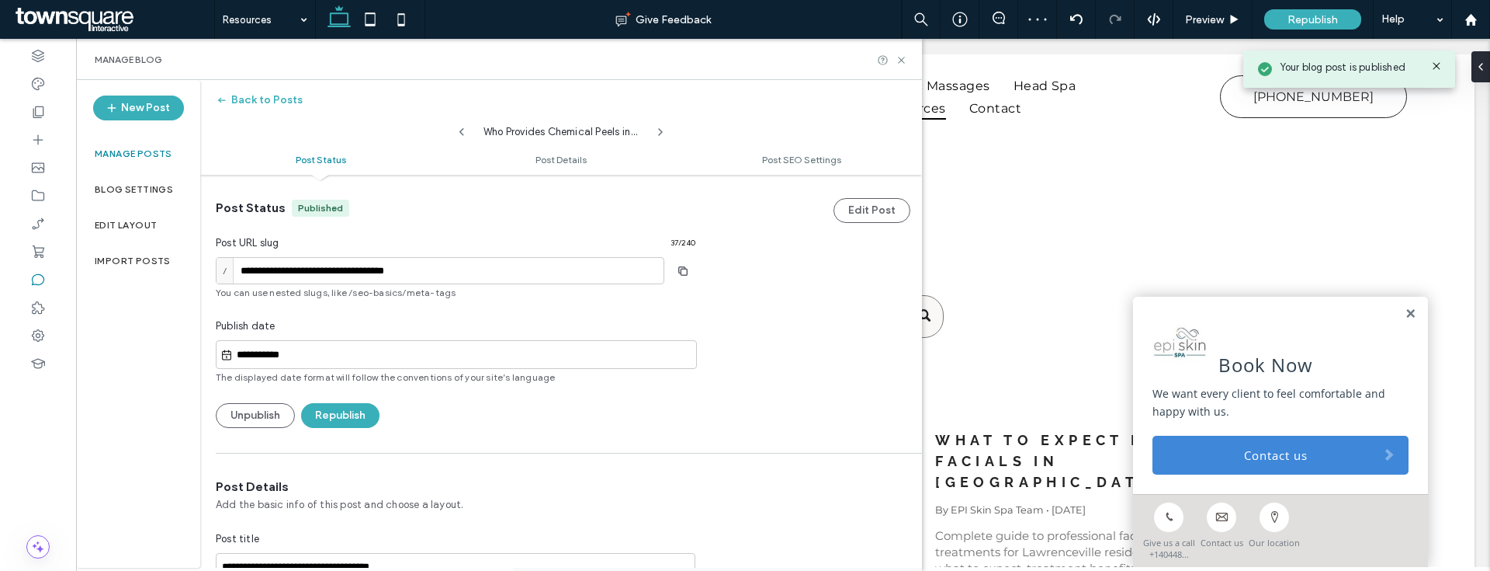
click at [461, 135] on icon at bounding box center [462, 132] width 12 height 12
type input "**********"
type textarea "**********"
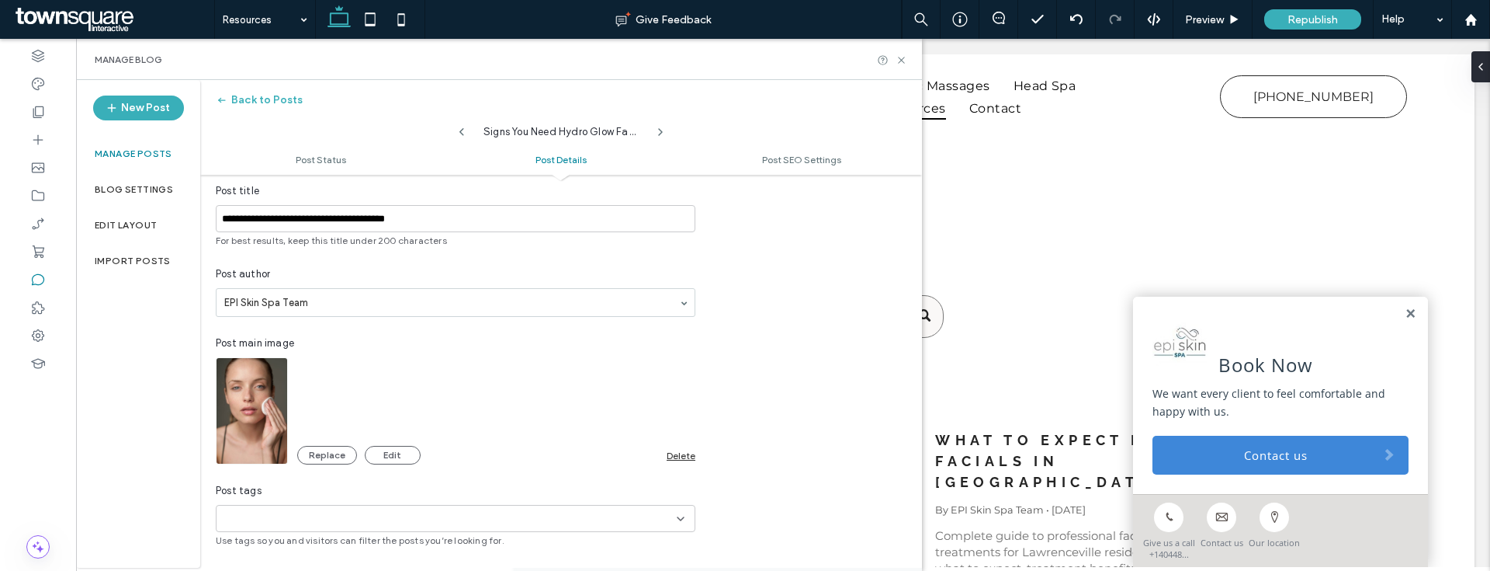
click at [691, 459] on div "Delete" at bounding box center [681, 455] width 29 height 12
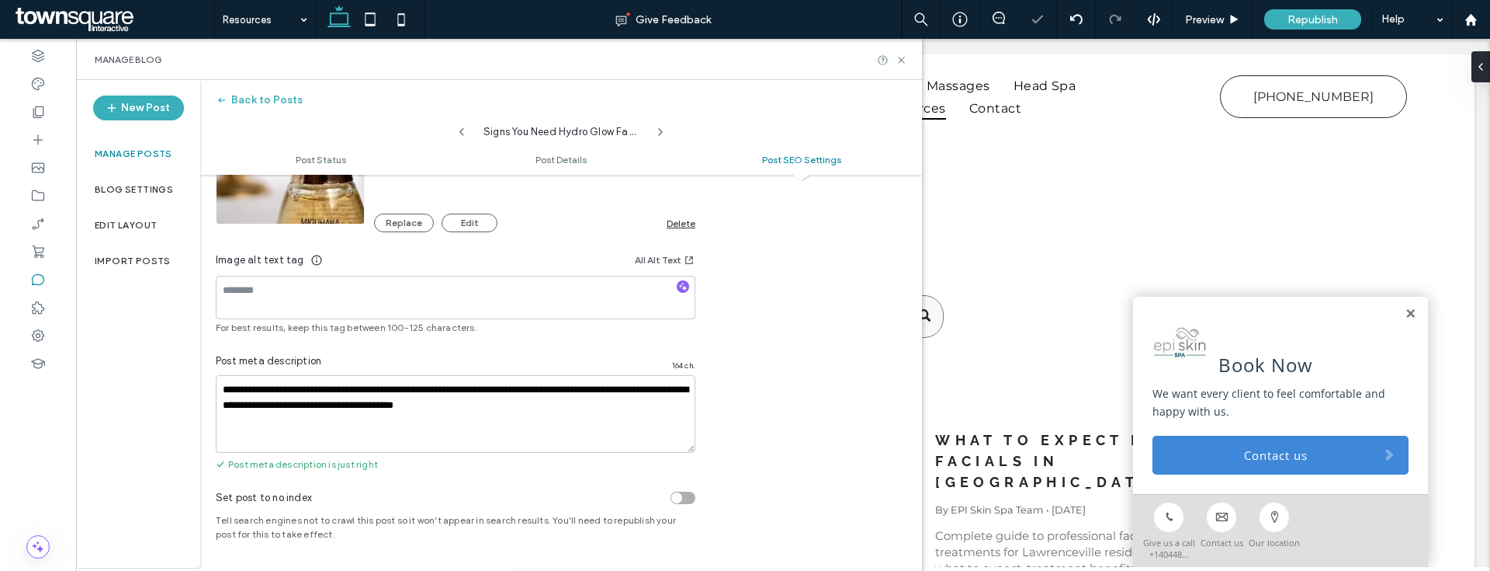
click at [682, 203] on div "Replace Edit Delete" at bounding box center [534, 215] width 321 height 34
click at [682, 217] on div "Delete" at bounding box center [681, 223] width 29 height 12
click at [460, 135] on icon at bounding box center [462, 132] width 12 height 12
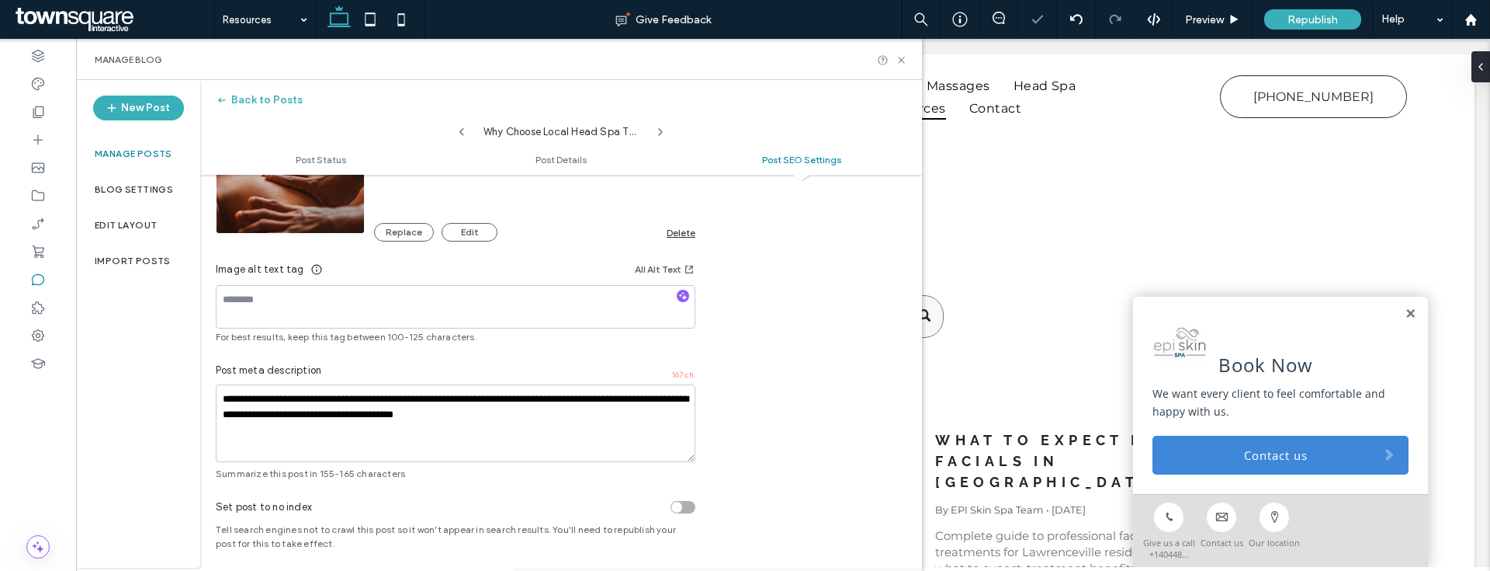
type input "**********"
type textarea "**********"
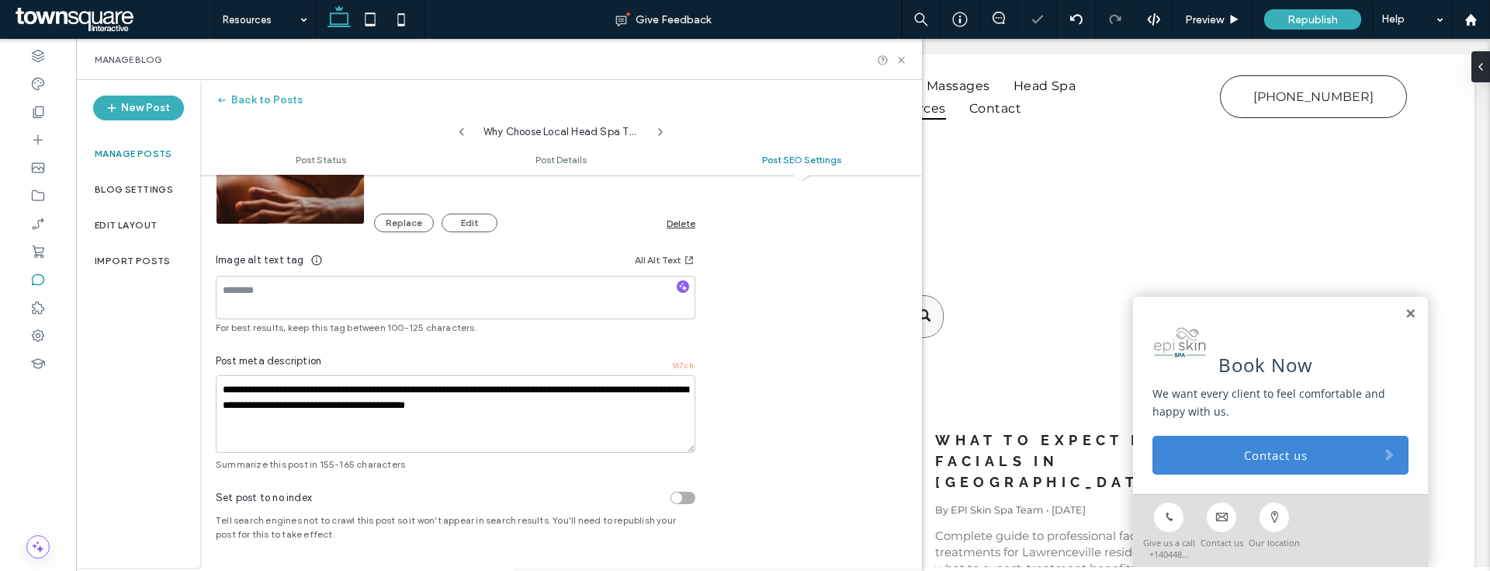
click at [671, 225] on div "Delete" at bounding box center [681, 223] width 29 height 12
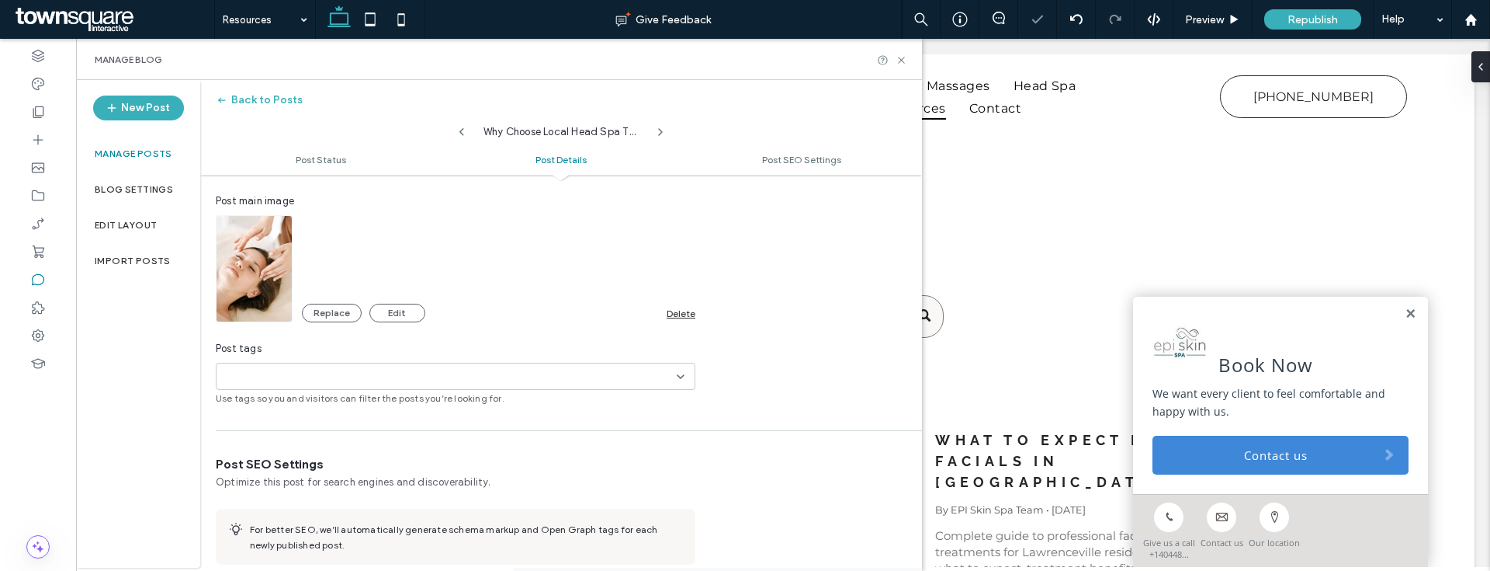
click at [682, 310] on div "Delete" at bounding box center [681, 313] width 29 height 12
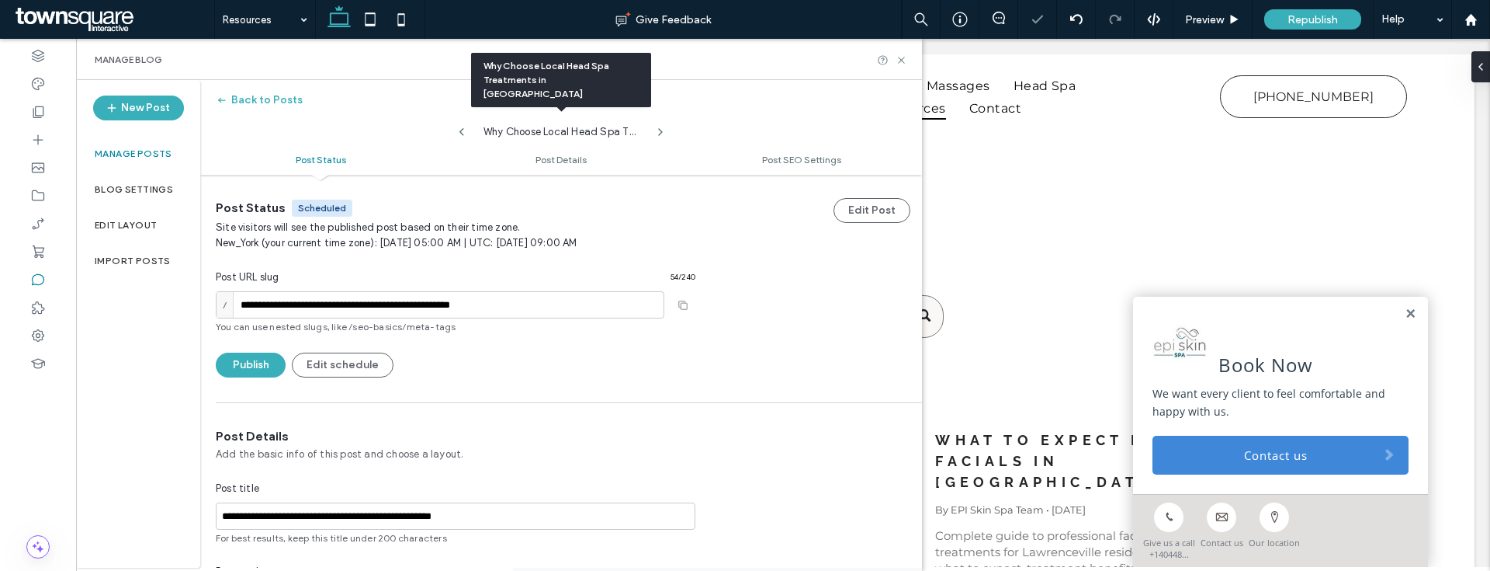
click at [467, 136] on icon at bounding box center [462, 132] width 12 height 12
type input "**********"
type textarea "**********"
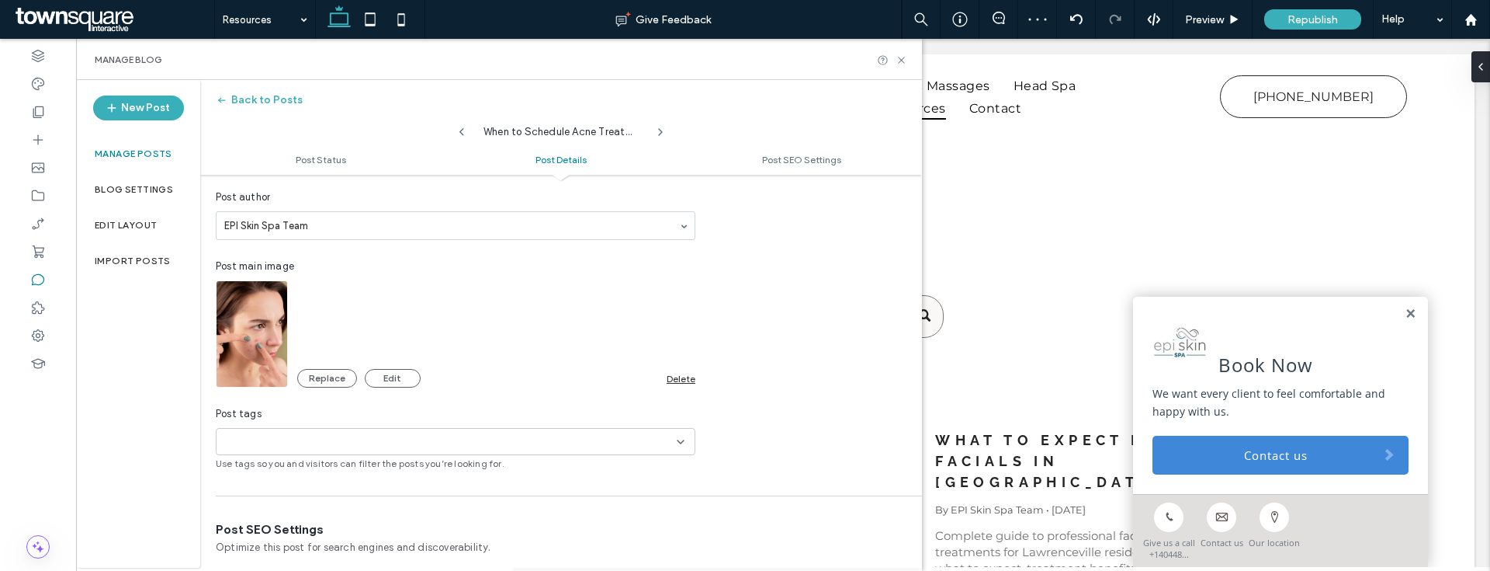
click at [685, 374] on div "Delete" at bounding box center [681, 379] width 29 height 12
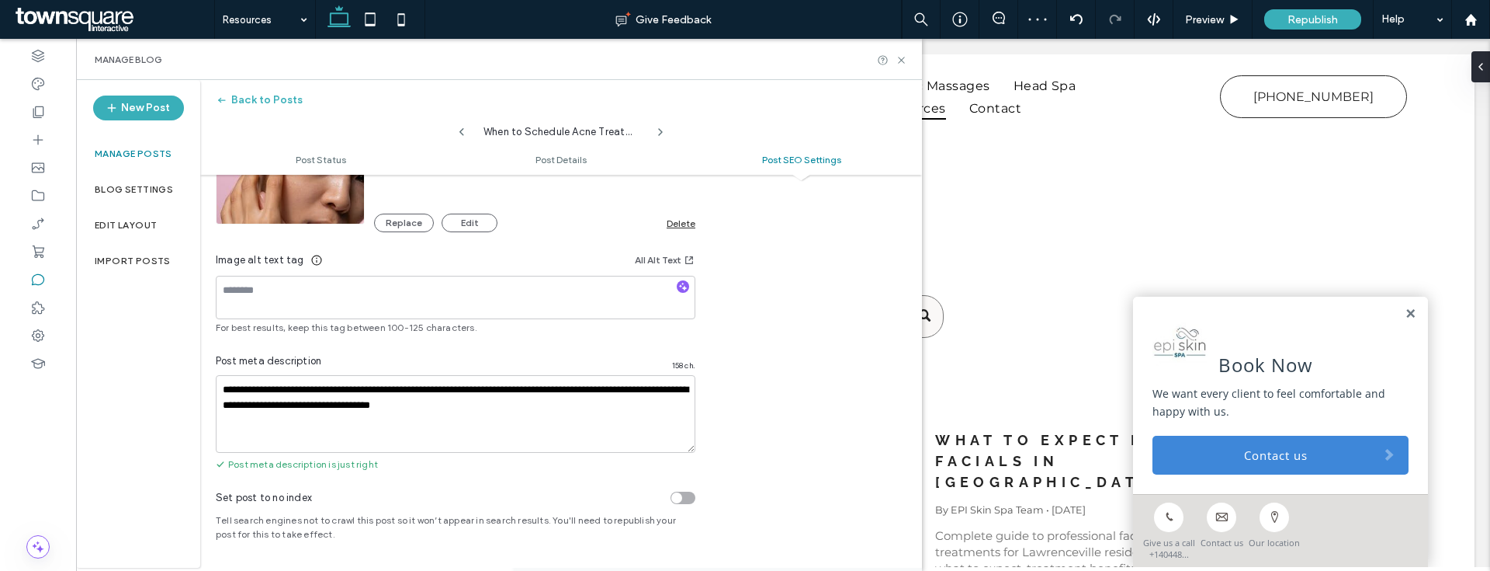
click at [687, 220] on div "Delete" at bounding box center [681, 223] width 29 height 12
click at [256, 97] on button "Back to Posts" at bounding box center [259, 100] width 87 height 25
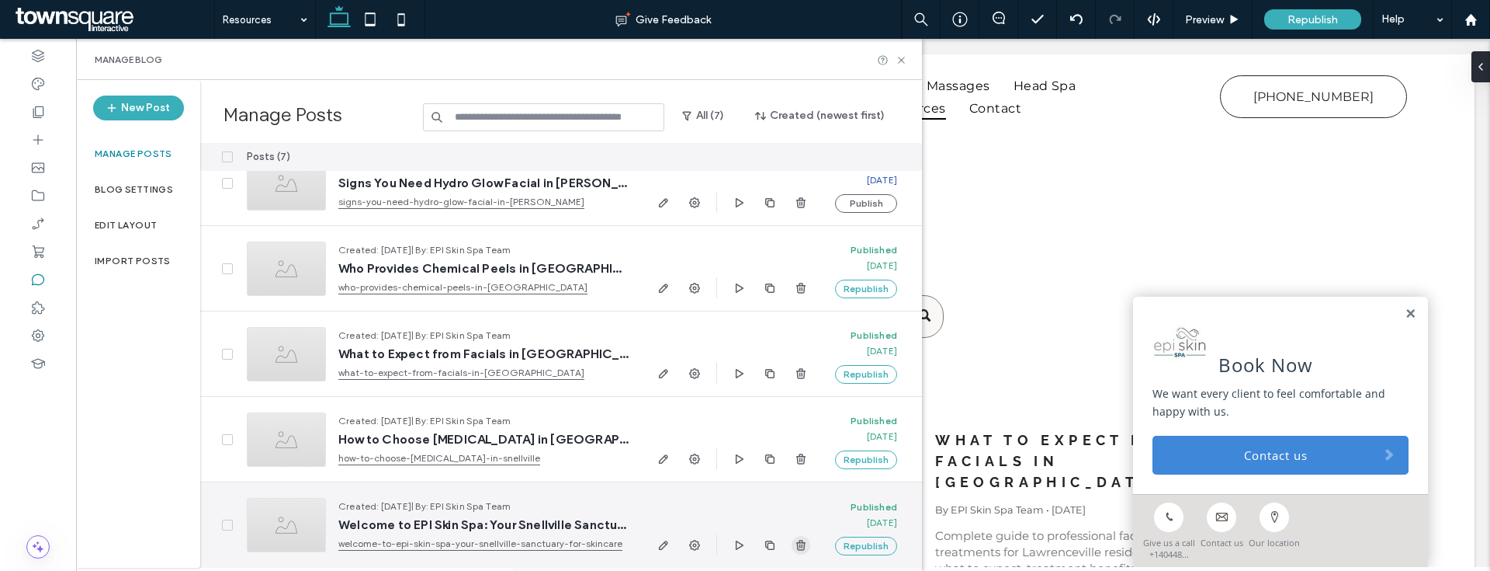
click at [802, 543] on use "button" at bounding box center [800, 544] width 9 height 10
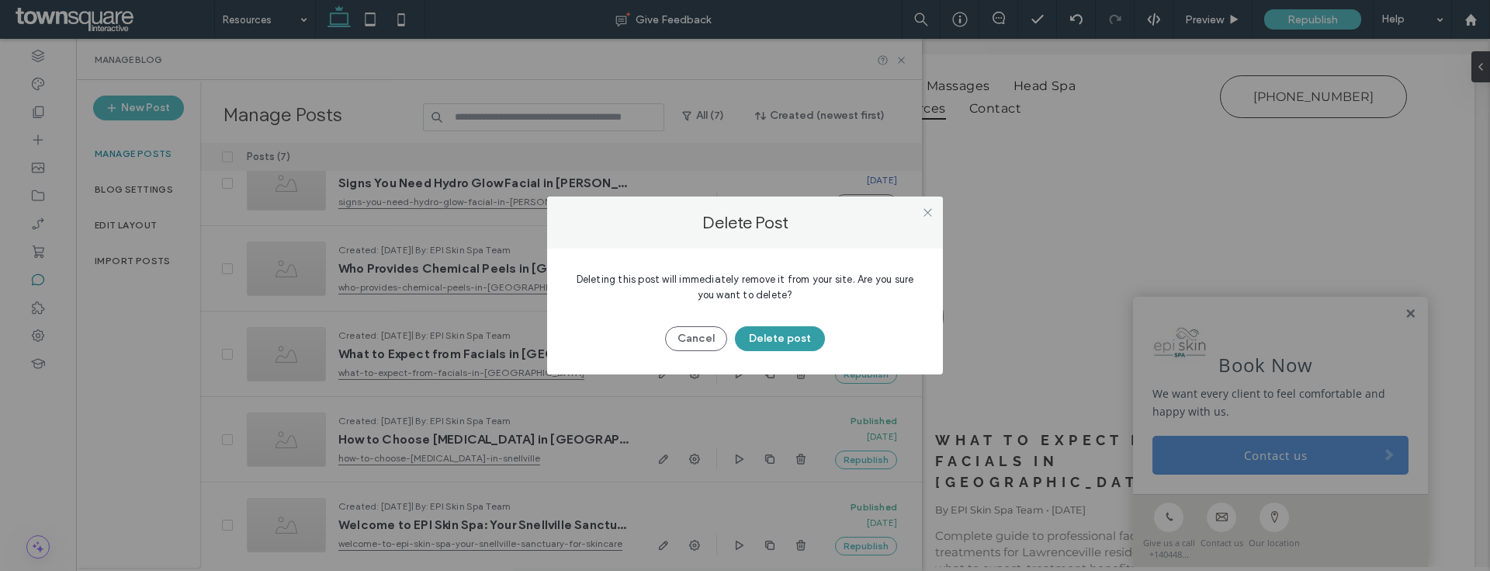
click at [798, 338] on button "Delete post" at bounding box center [780, 338] width 90 height 25
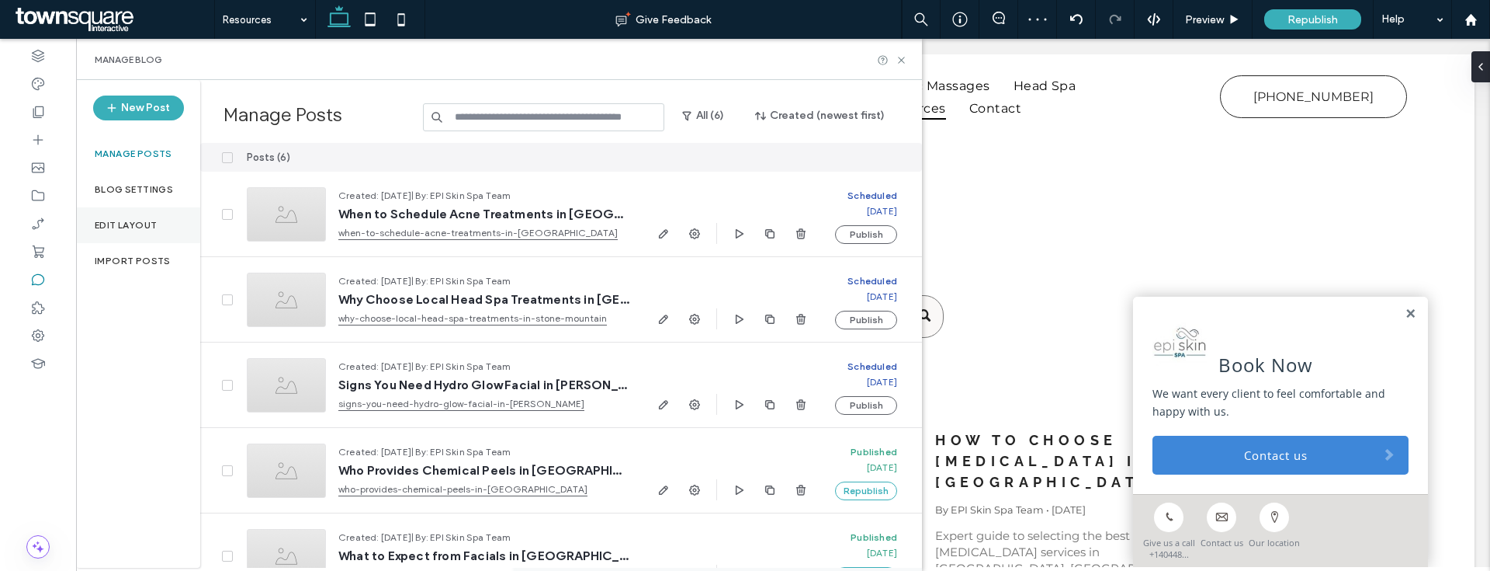
click at [134, 232] on div "Edit Layout" at bounding box center [138, 225] width 124 height 36
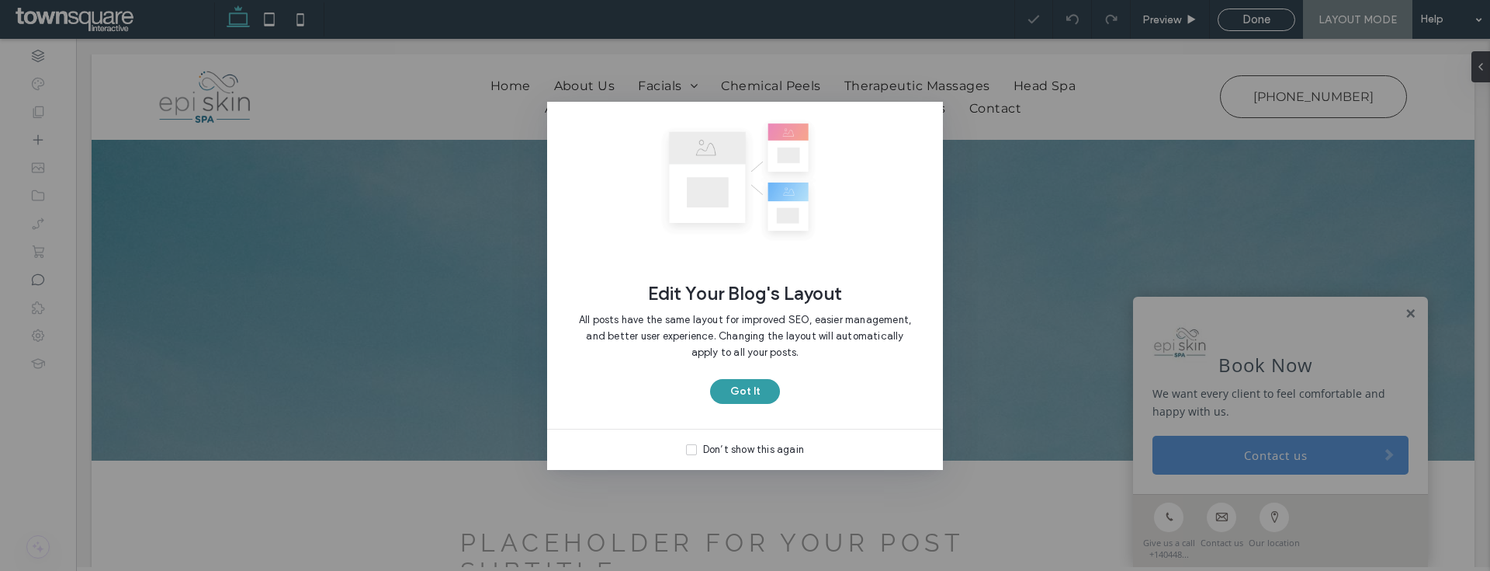
click at [732, 383] on button "Got It" at bounding box center [745, 391] width 70 height 25
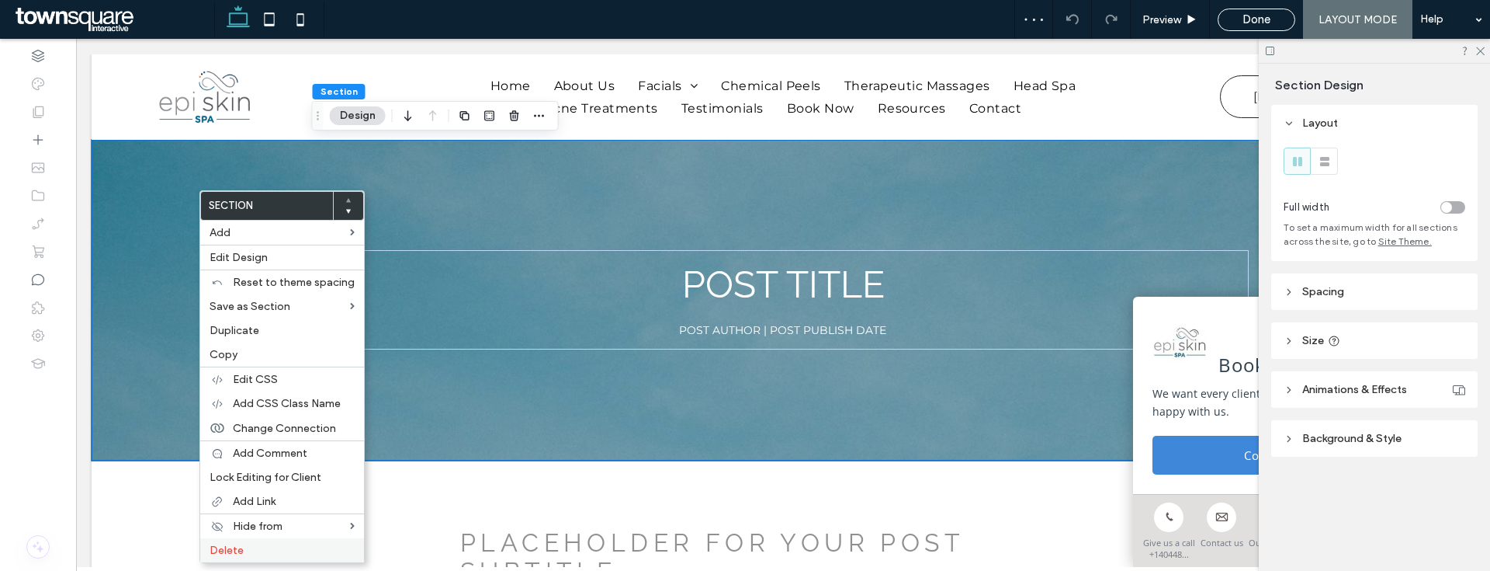
click at [240, 554] on span "Delete" at bounding box center [227, 549] width 34 height 13
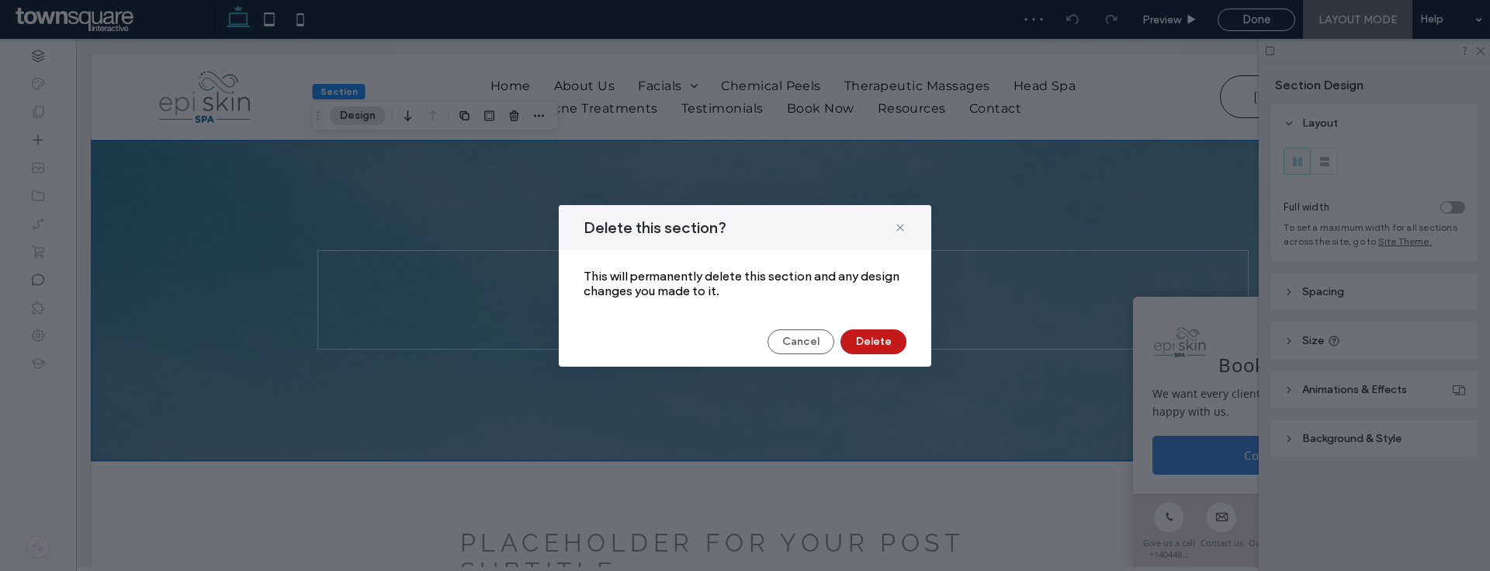
click at [876, 331] on button "Delete" at bounding box center [874, 341] width 66 height 25
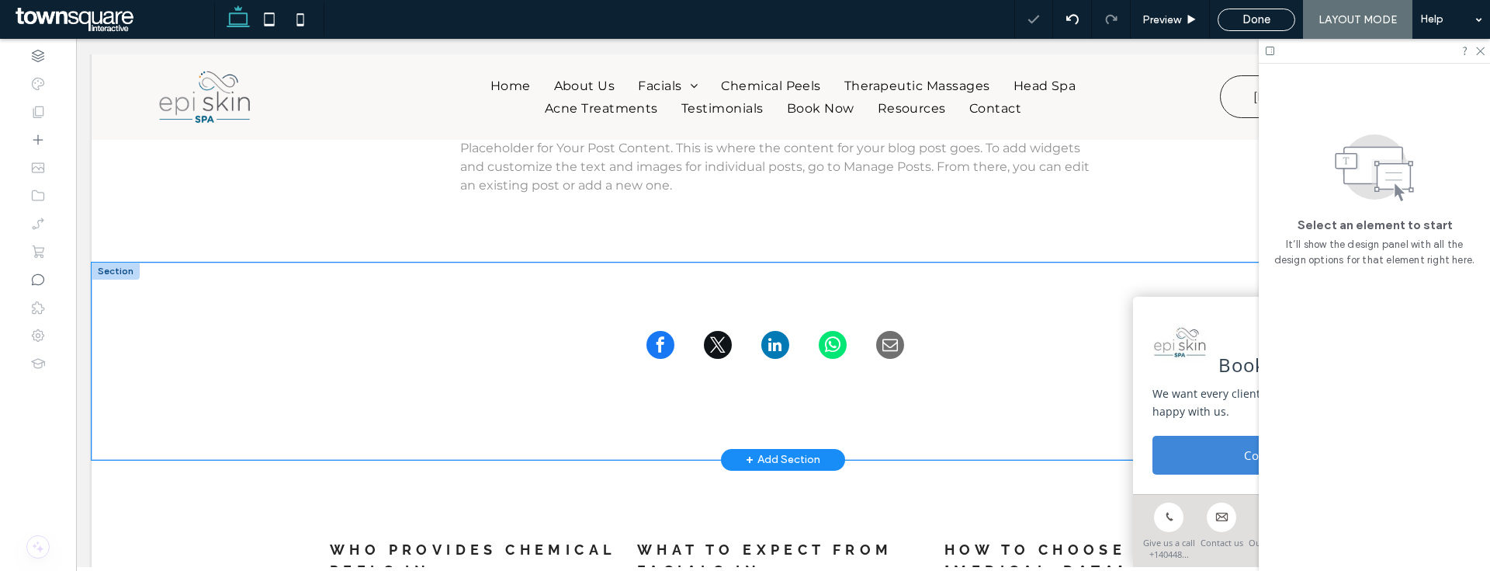
scroll to position [127, 0]
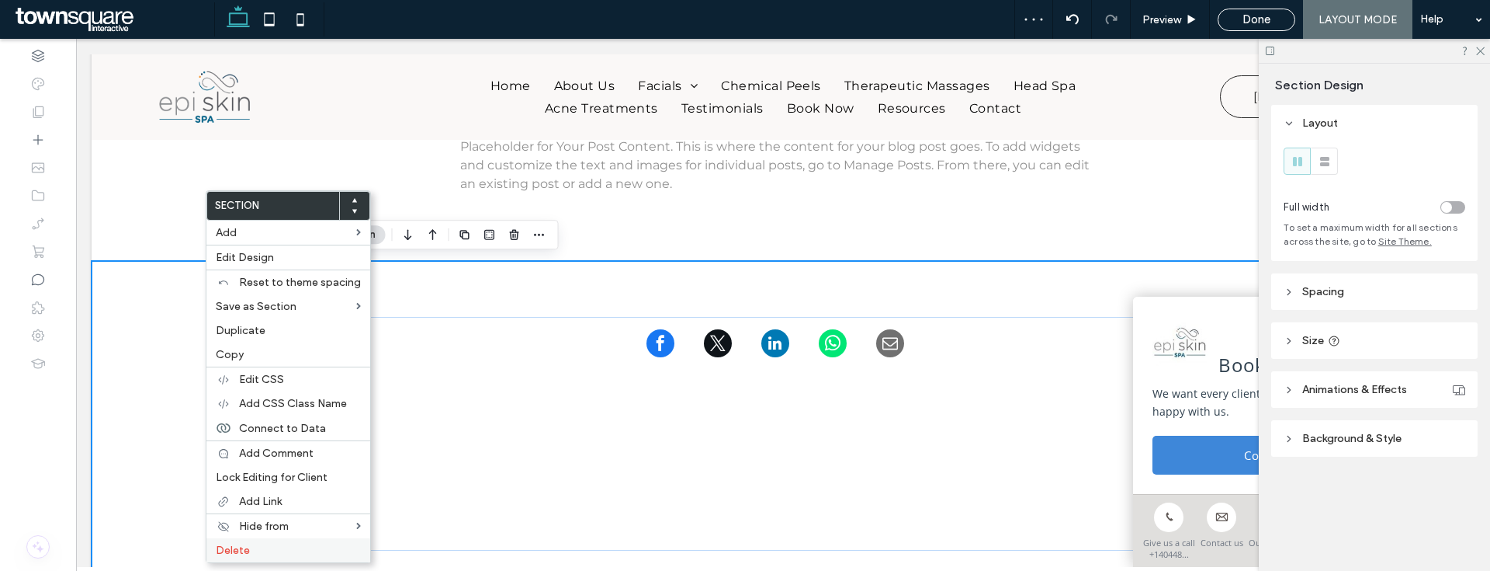
click at [258, 553] on label "Delete" at bounding box center [288, 549] width 145 height 13
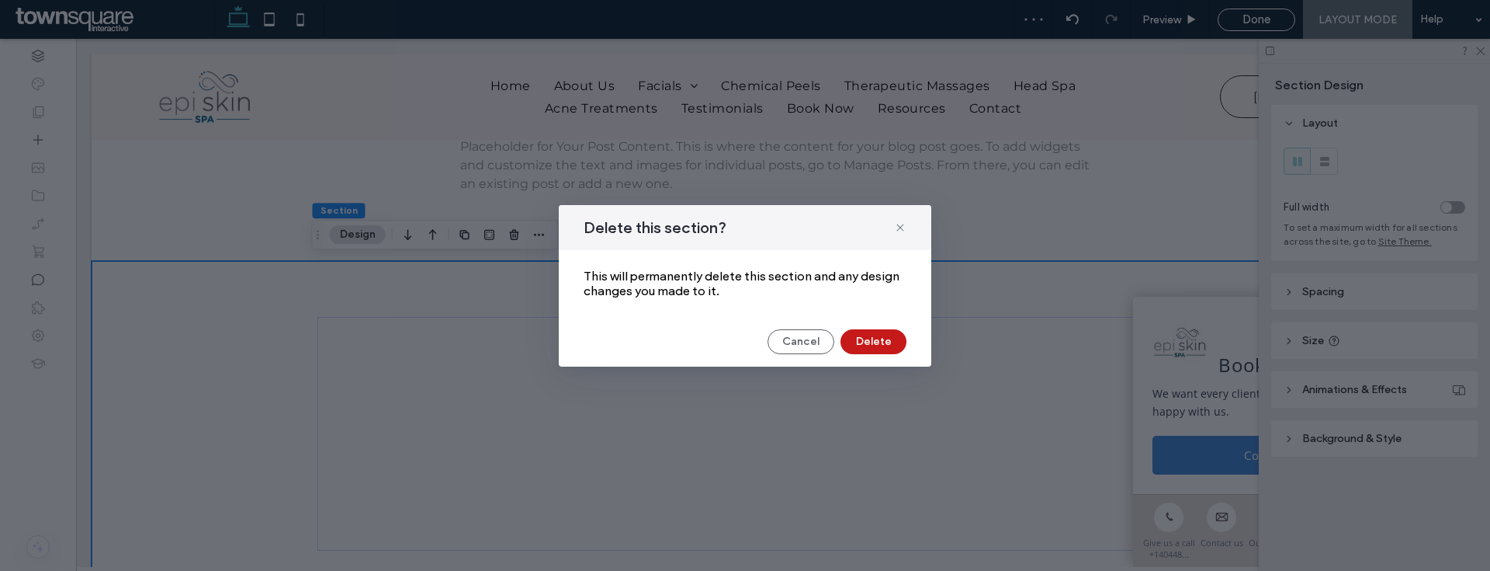
drag, startPoint x: 884, startPoint y: 347, endPoint x: 513, endPoint y: 311, distance: 372.7
click at [884, 347] on button "Delete" at bounding box center [874, 341] width 66 height 25
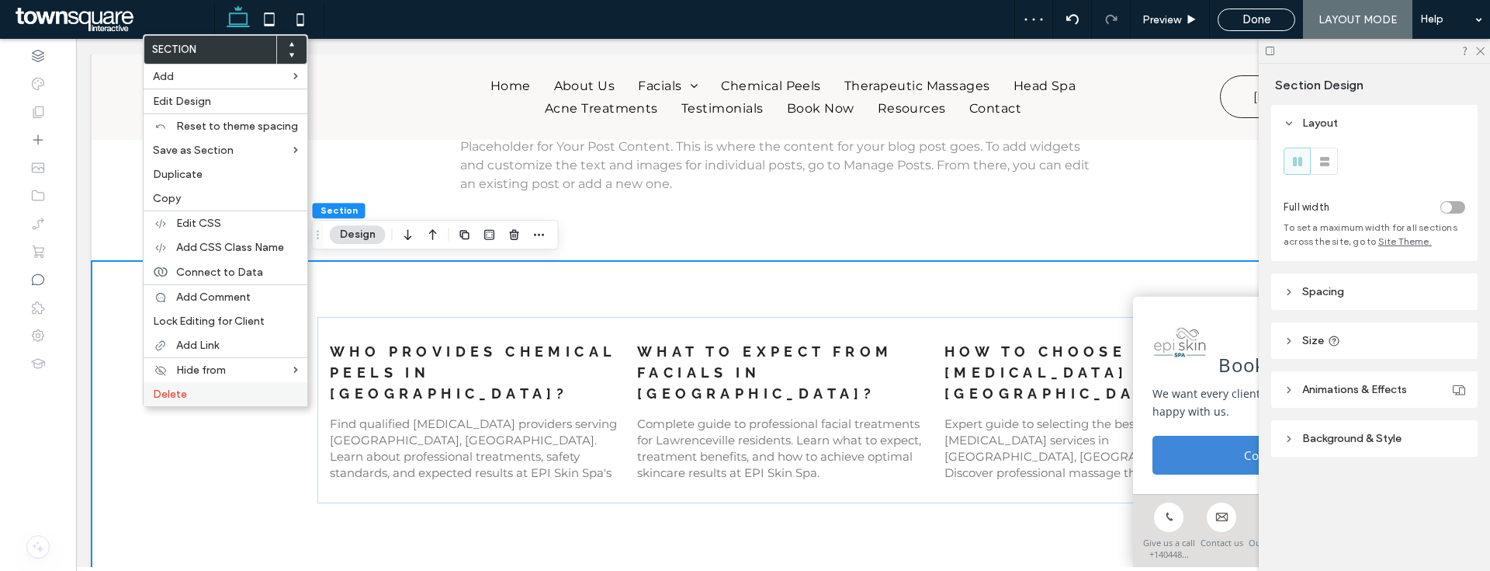
click at [181, 394] on span "Delete" at bounding box center [170, 393] width 34 height 13
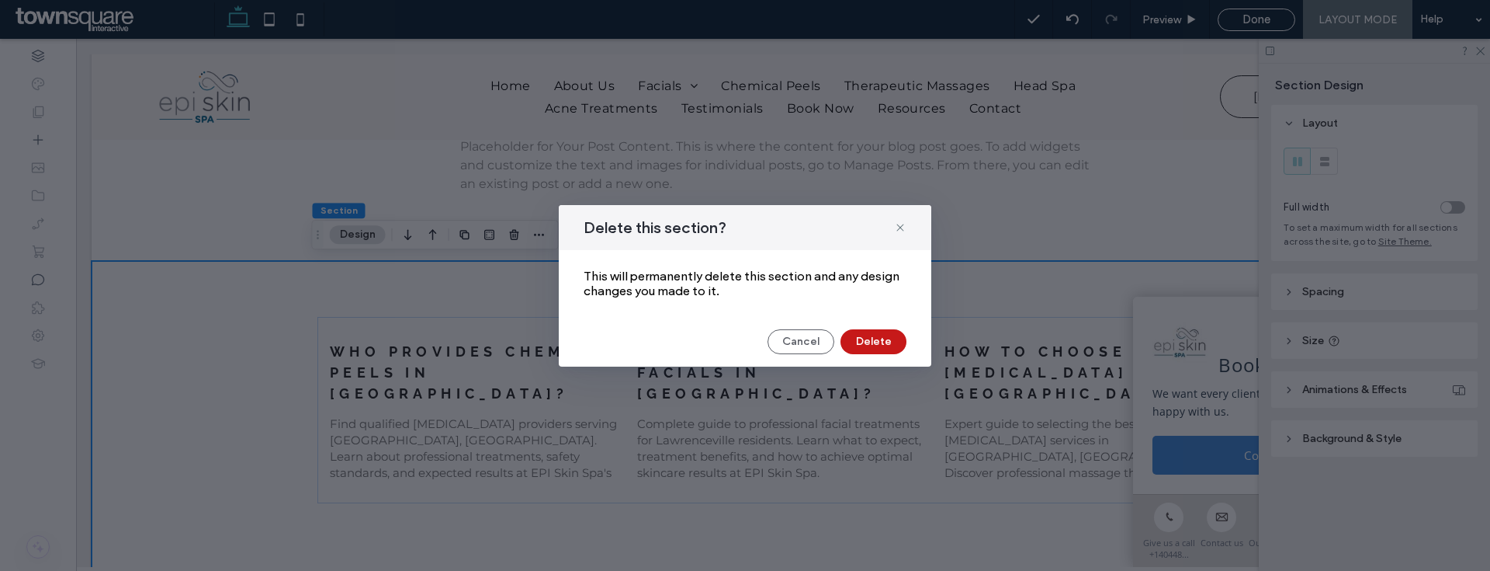
click at [883, 346] on button "Delete" at bounding box center [874, 341] width 66 height 25
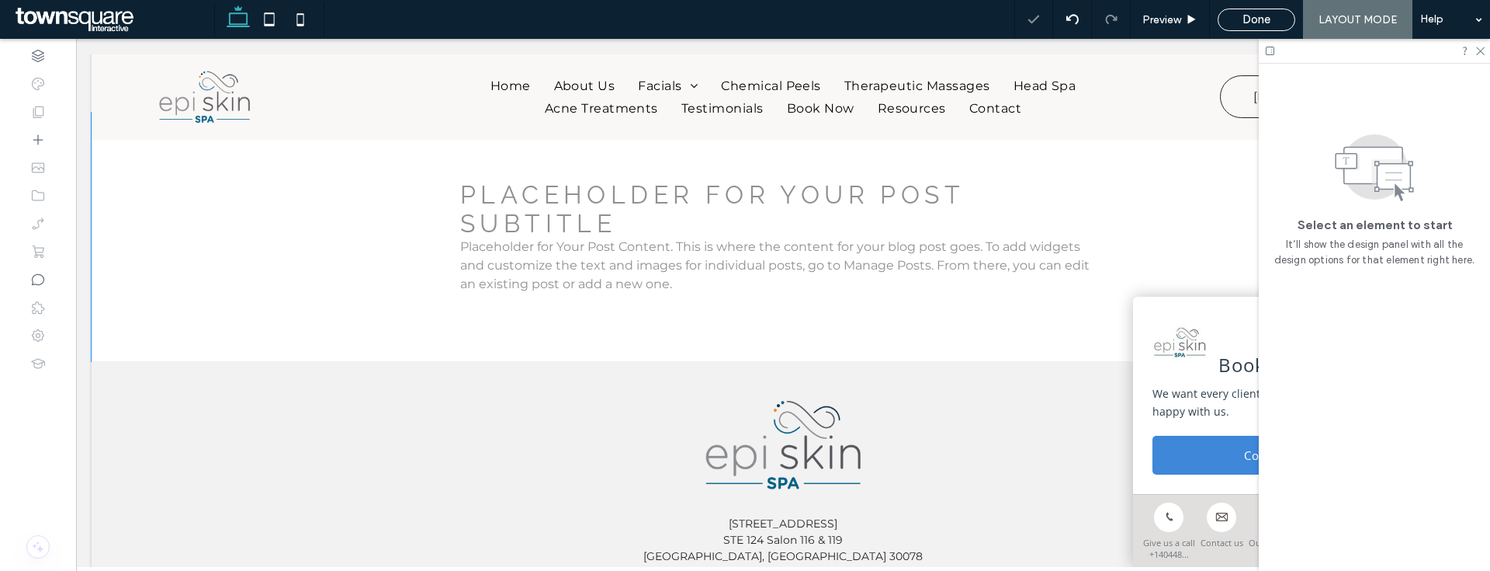
scroll to position [0, 0]
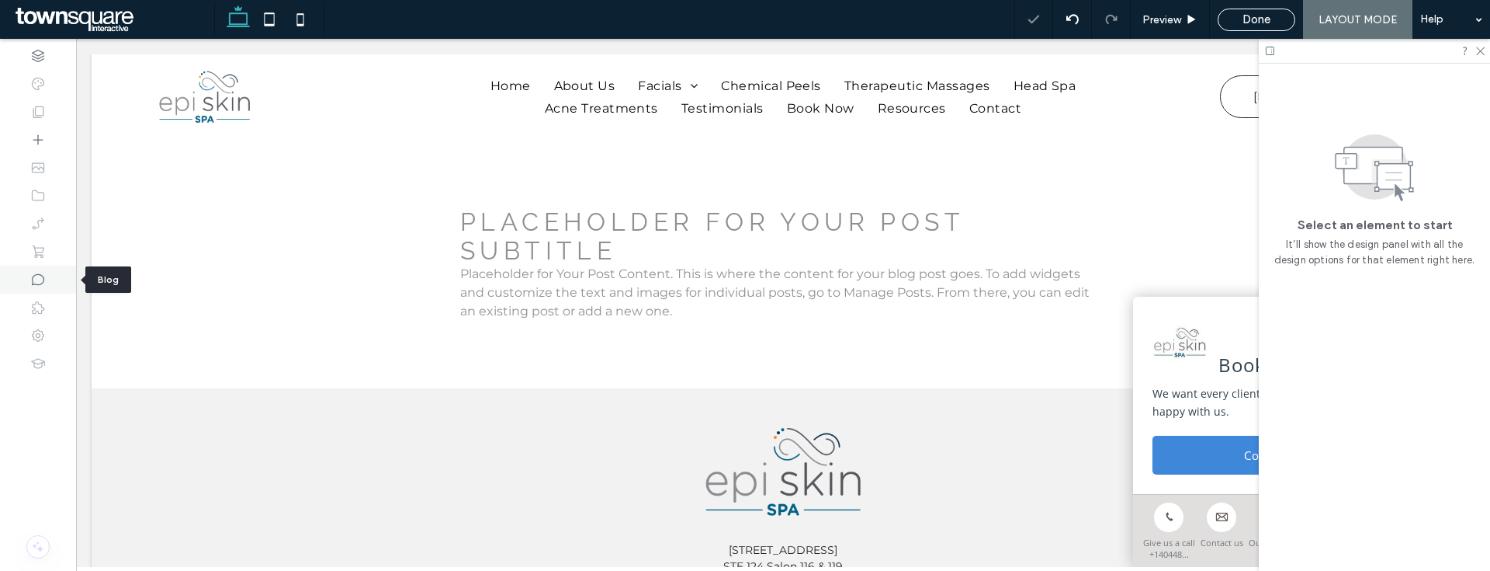
click at [59, 279] on div at bounding box center [38, 279] width 76 height 28
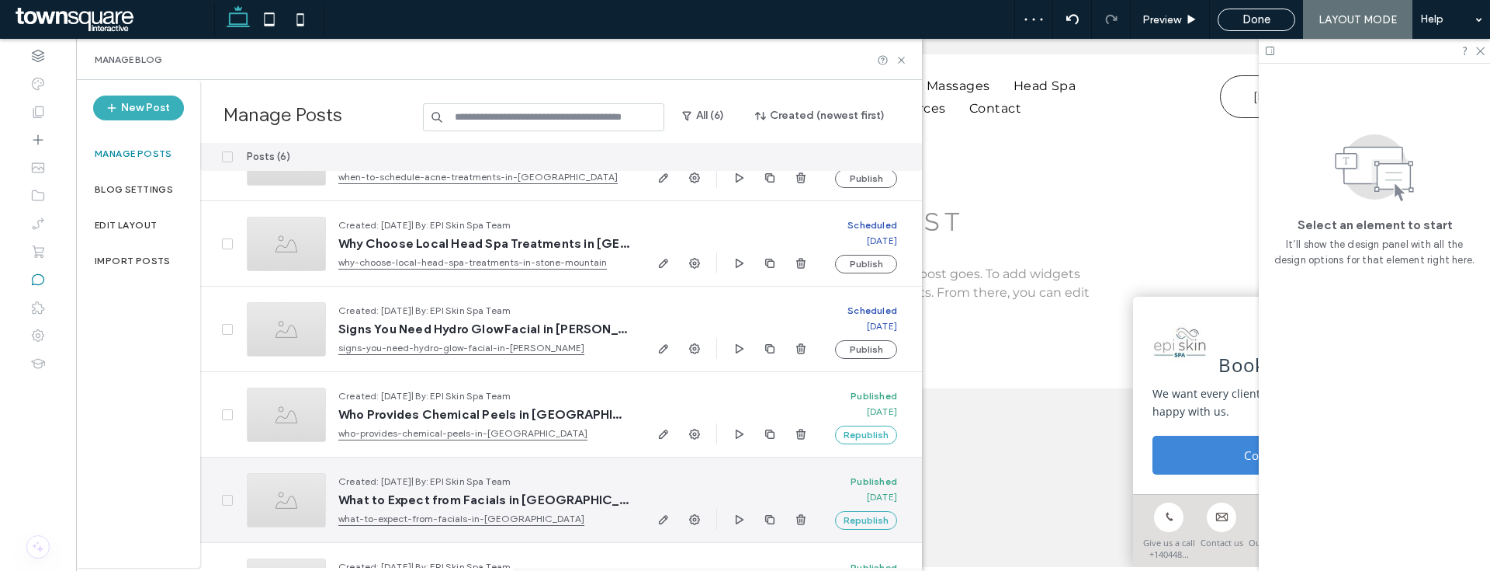
scroll to position [116, 0]
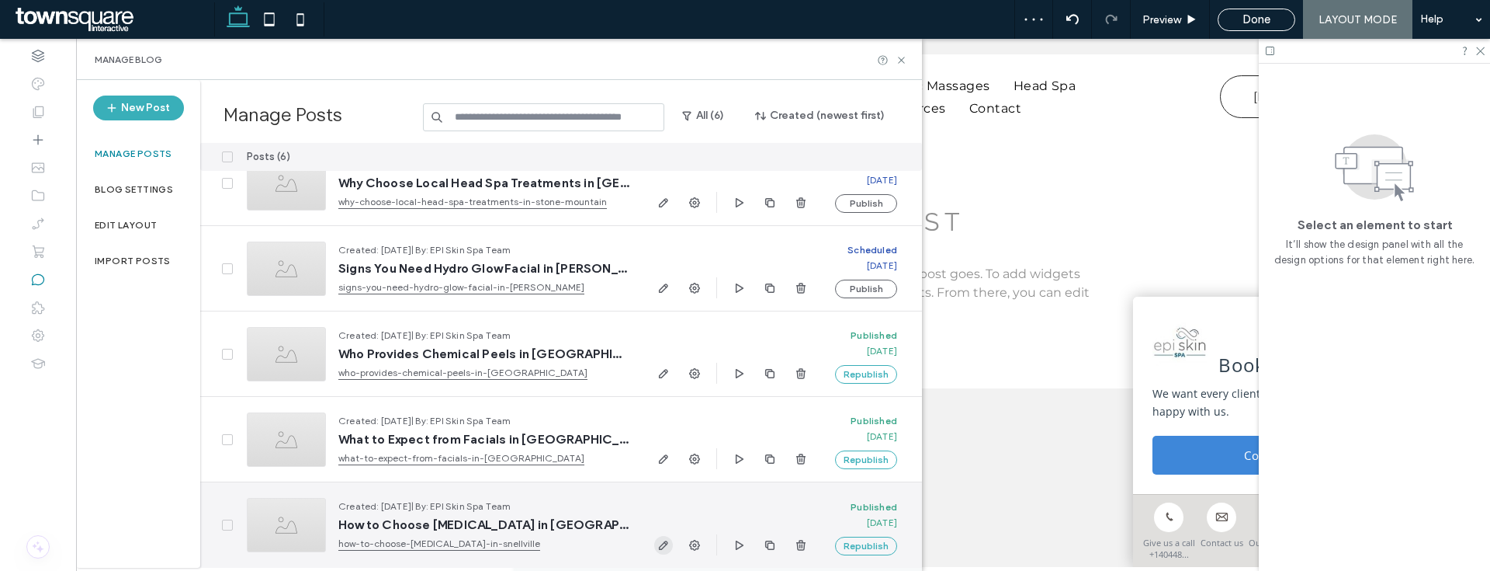
click at [657, 548] on icon "button" at bounding box center [663, 545] width 12 height 12
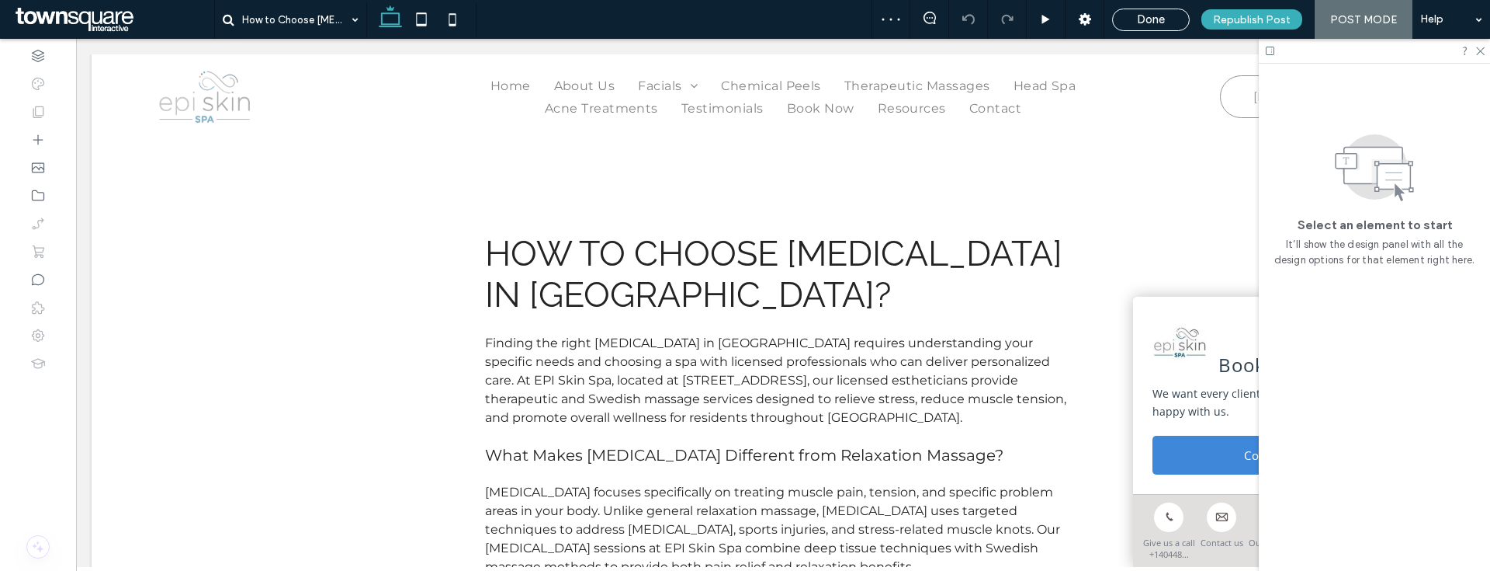
click at [1130, 33] on div "Done Republish Post POST MODE Help" at bounding box center [1181, 19] width 619 height 39
click at [1131, 30] on div "Done Republish Post POST MODE Help" at bounding box center [1181, 19] width 619 height 39
click at [1142, 25] on span "Done" at bounding box center [1151, 19] width 28 height 14
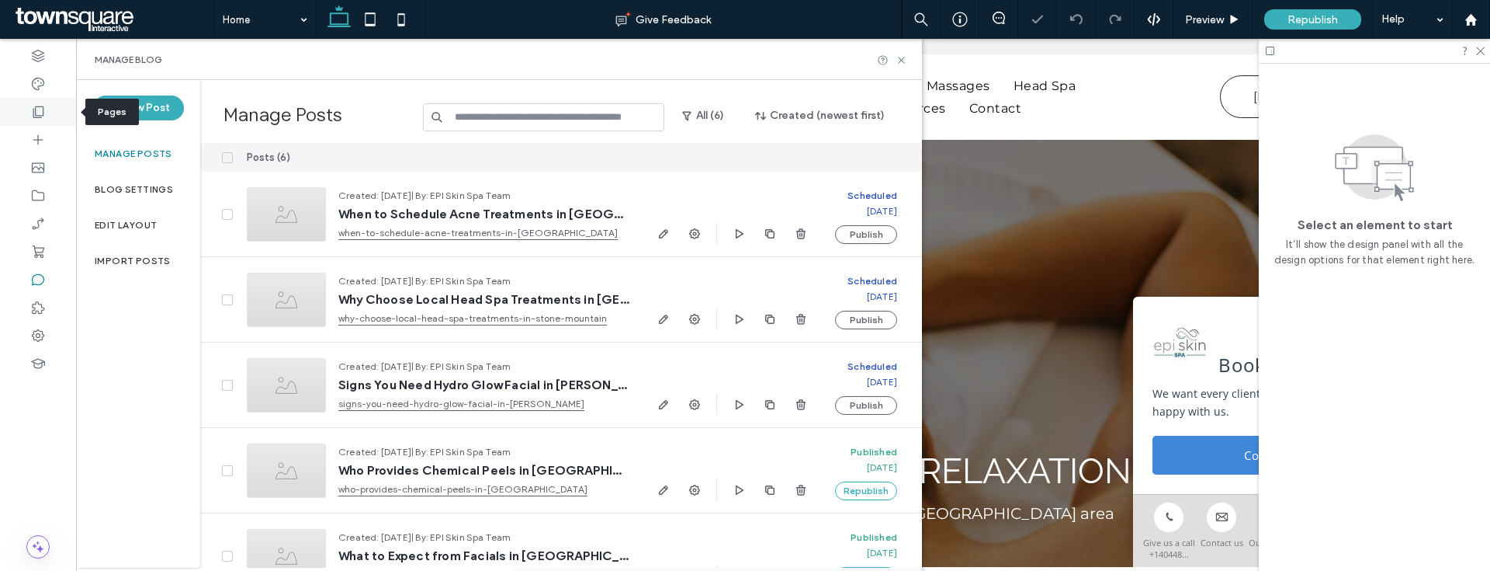
click at [23, 113] on div at bounding box center [38, 112] width 76 height 28
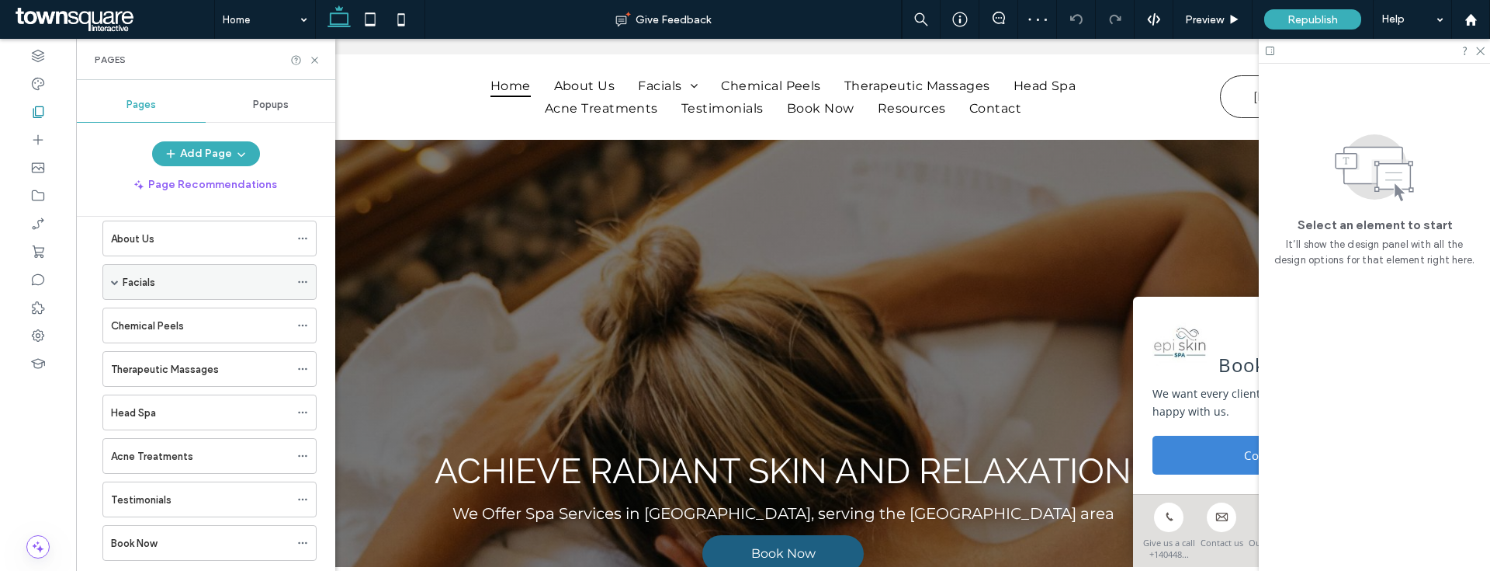
scroll to position [189, 0]
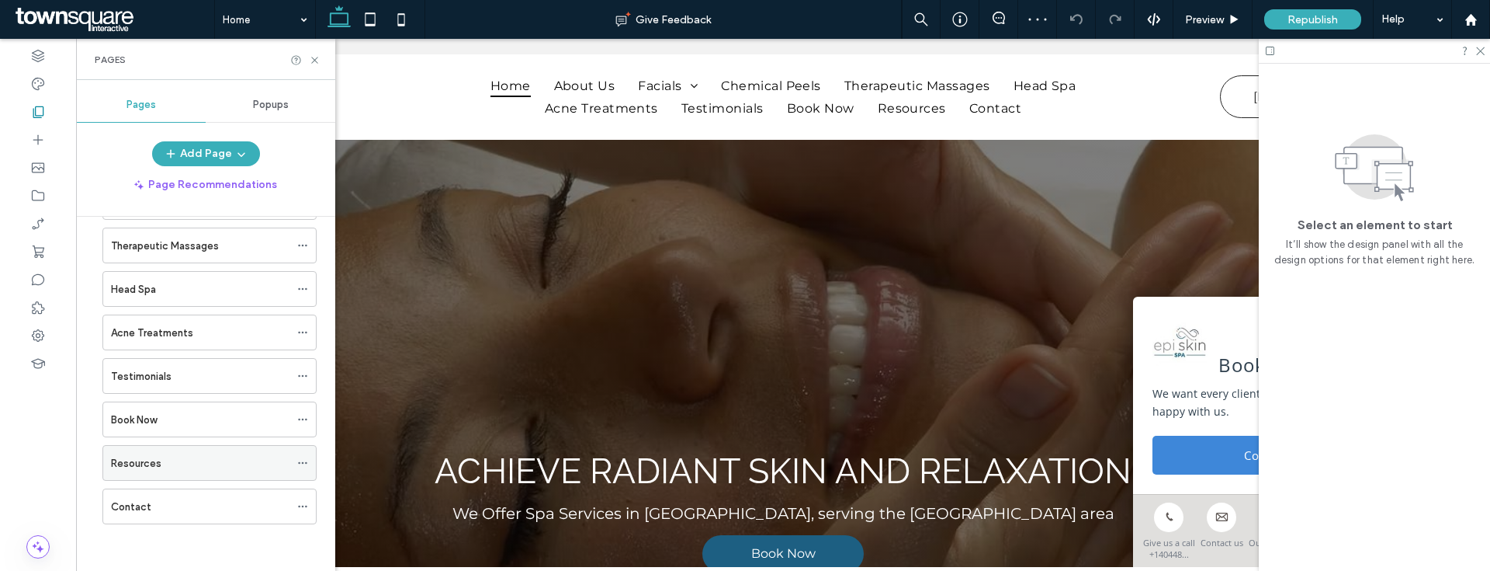
click at [199, 453] on div "Resources" at bounding box center [200, 463] width 179 height 34
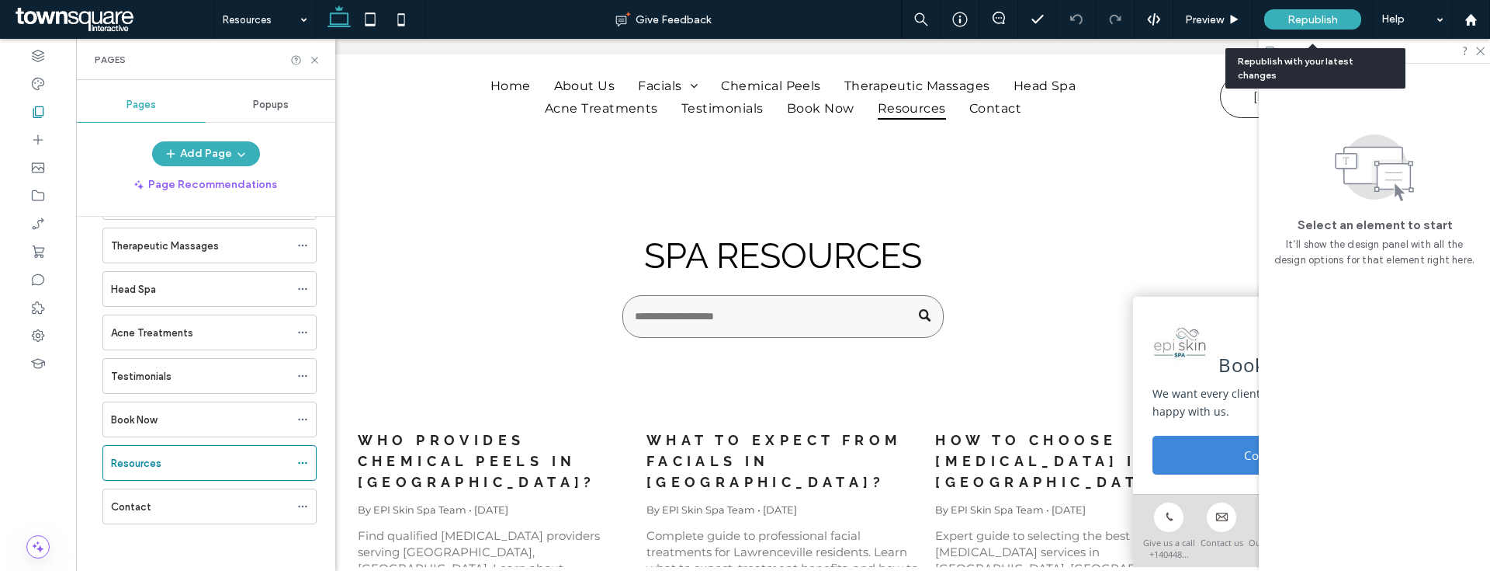
click at [1308, 34] on div "Republish" at bounding box center [1312, 19] width 97 height 39
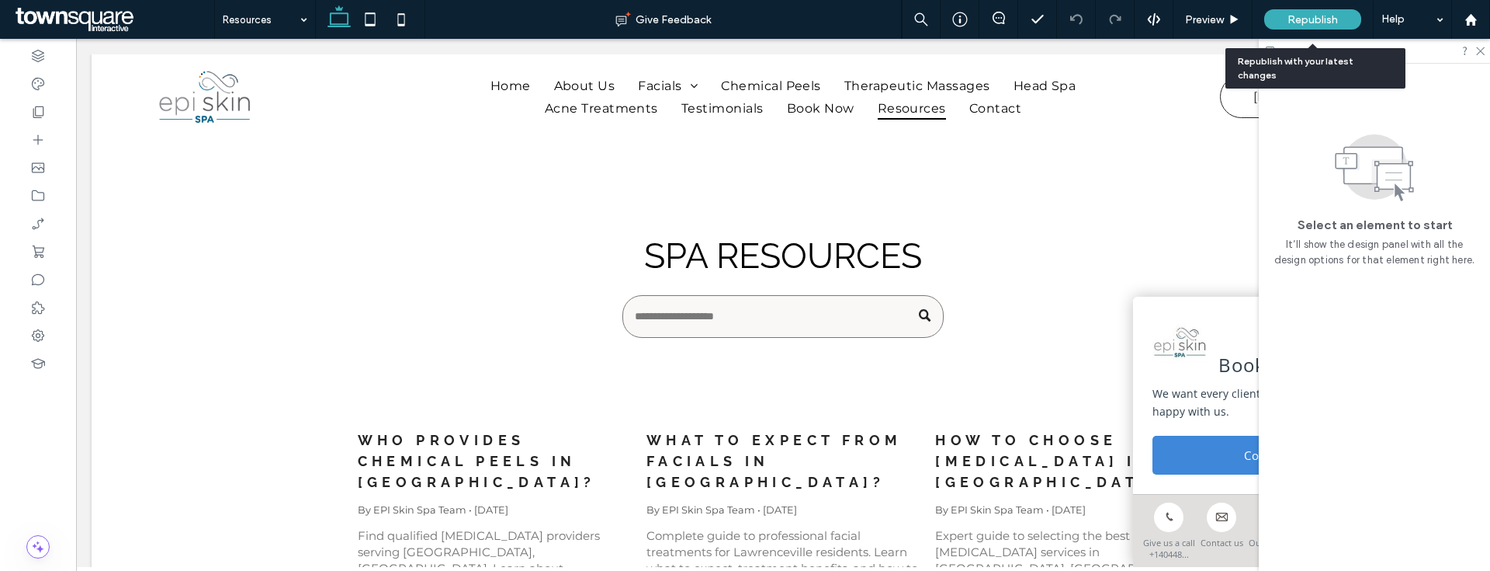
click at [1308, 28] on div "Republish" at bounding box center [1312, 19] width 97 height 20
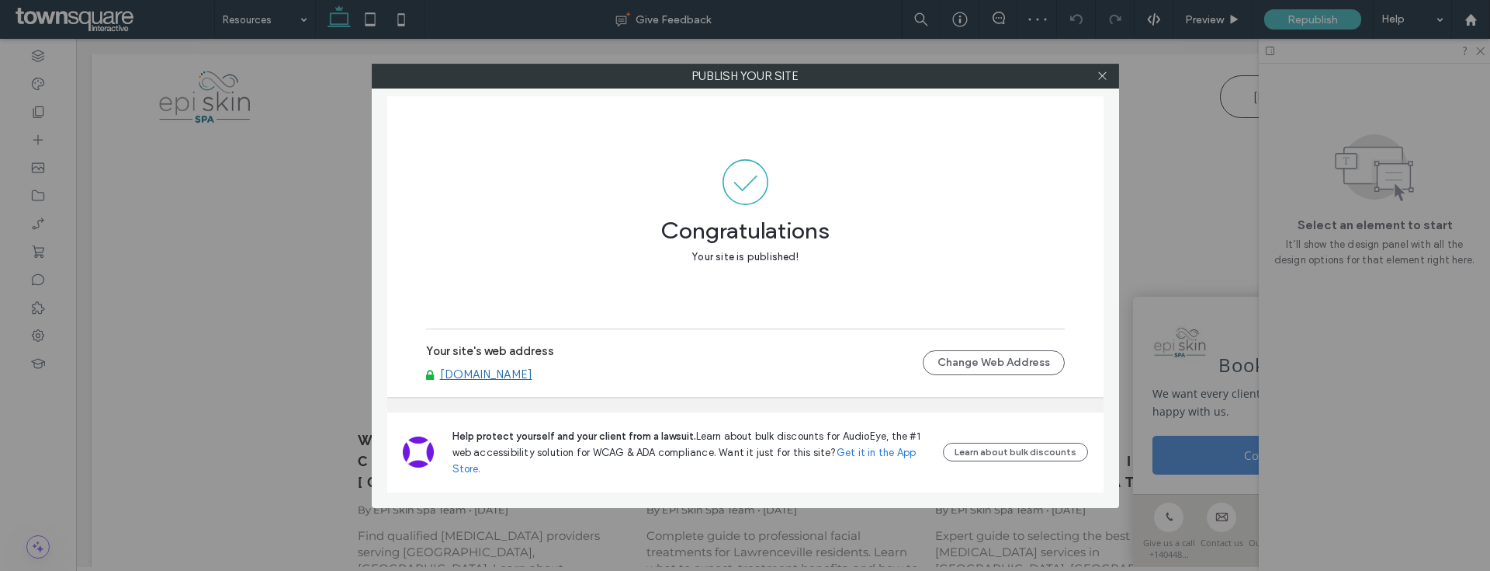
click at [487, 374] on link "www.episkinspa.com" at bounding box center [486, 374] width 92 height 14
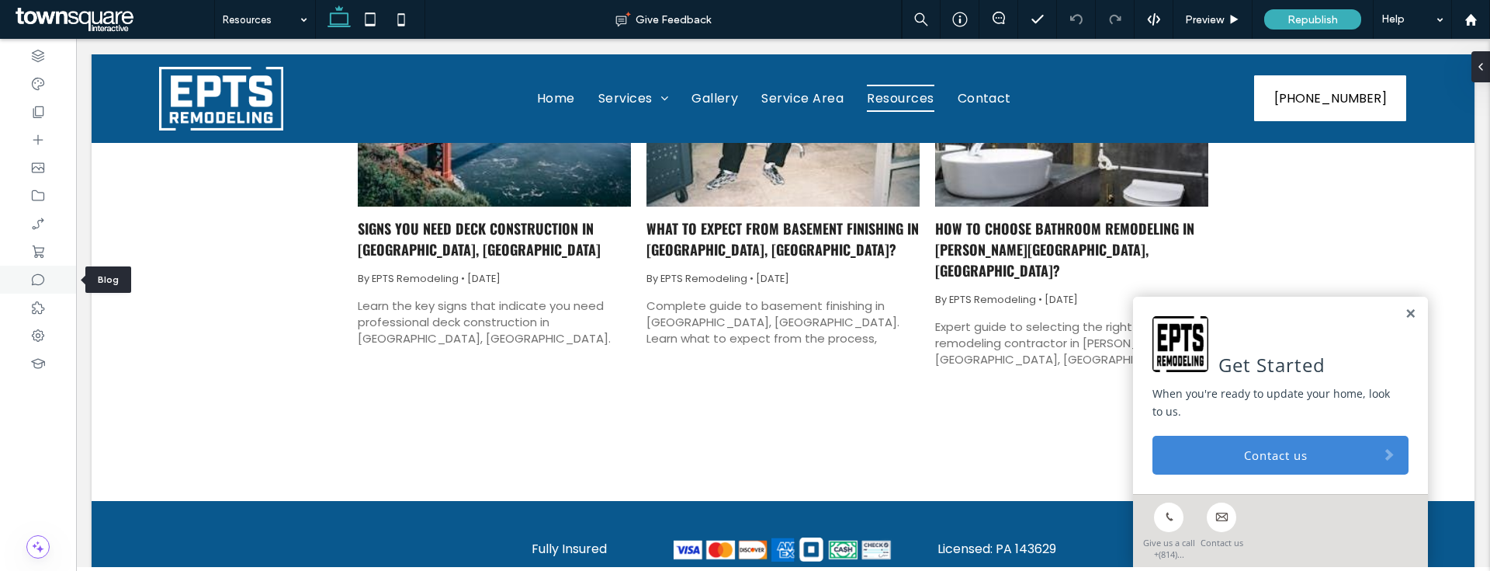
click at [55, 283] on div at bounding box center [38, 279] width 76 height 28
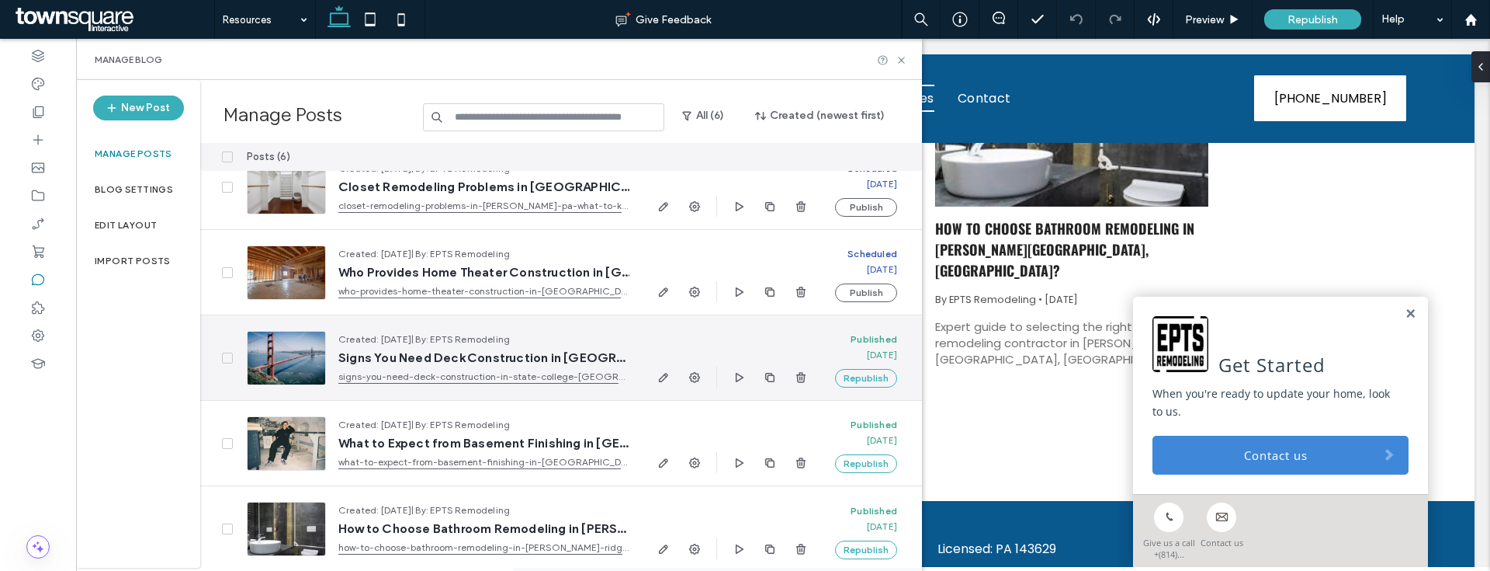
scroll to position [116, 0]
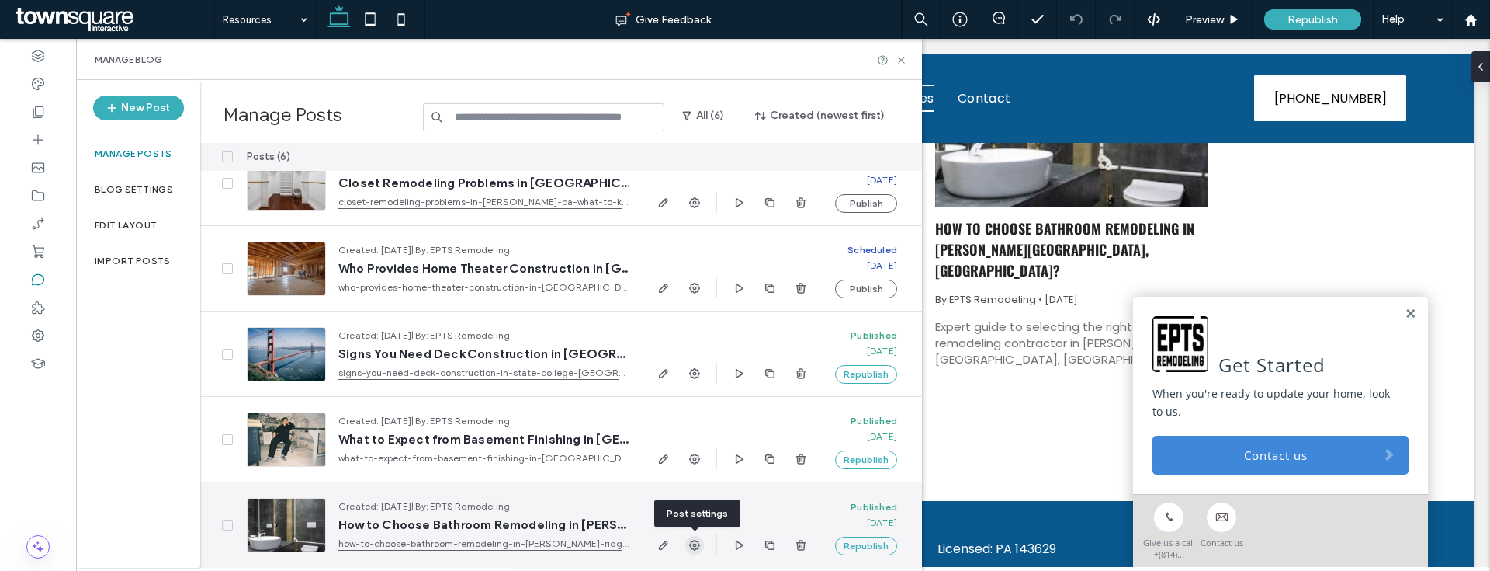
click at [695, 551] on span "button" at bounding box center [694, 545] width 19 height 19
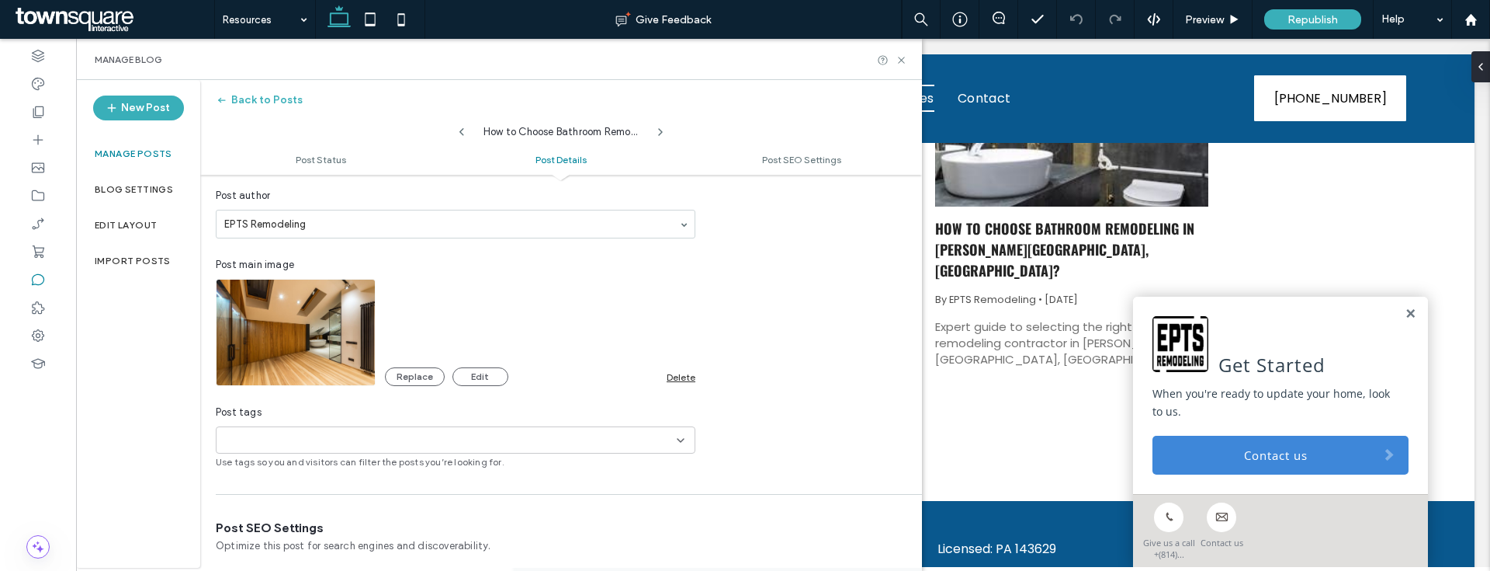
click at [673, 376] on div "Delete" at bounding box center [681, 377] width 29 height 12
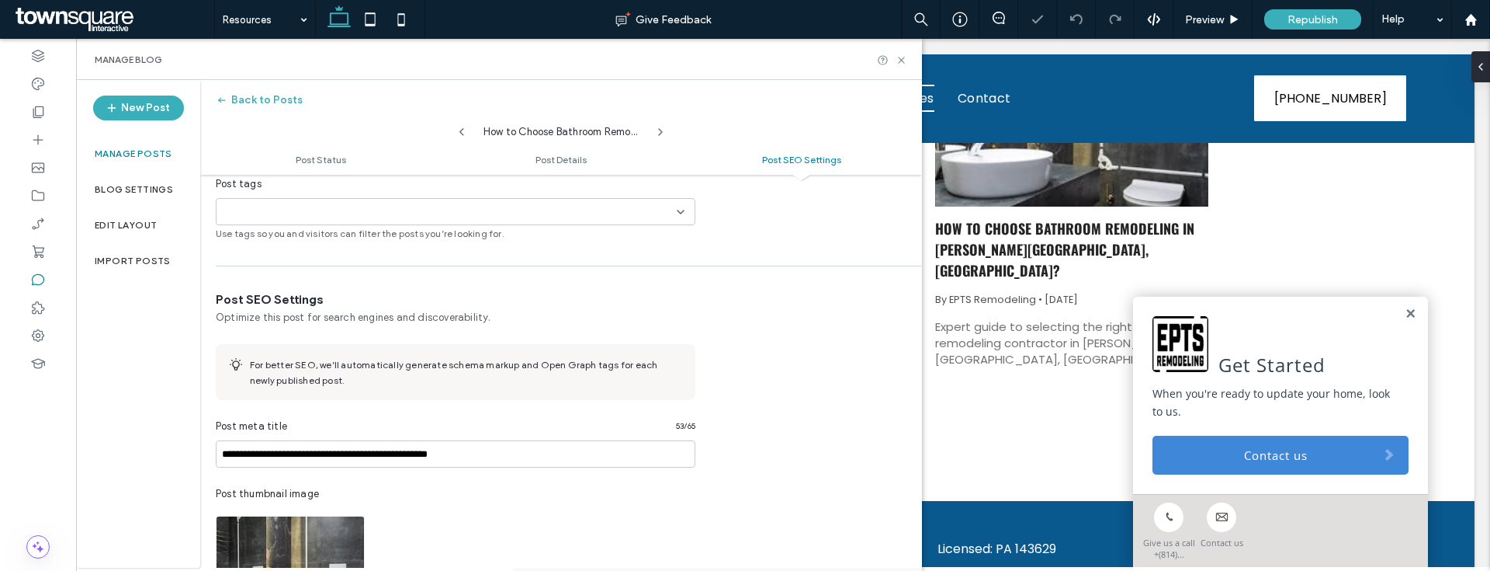
scroll to position [928, 0]
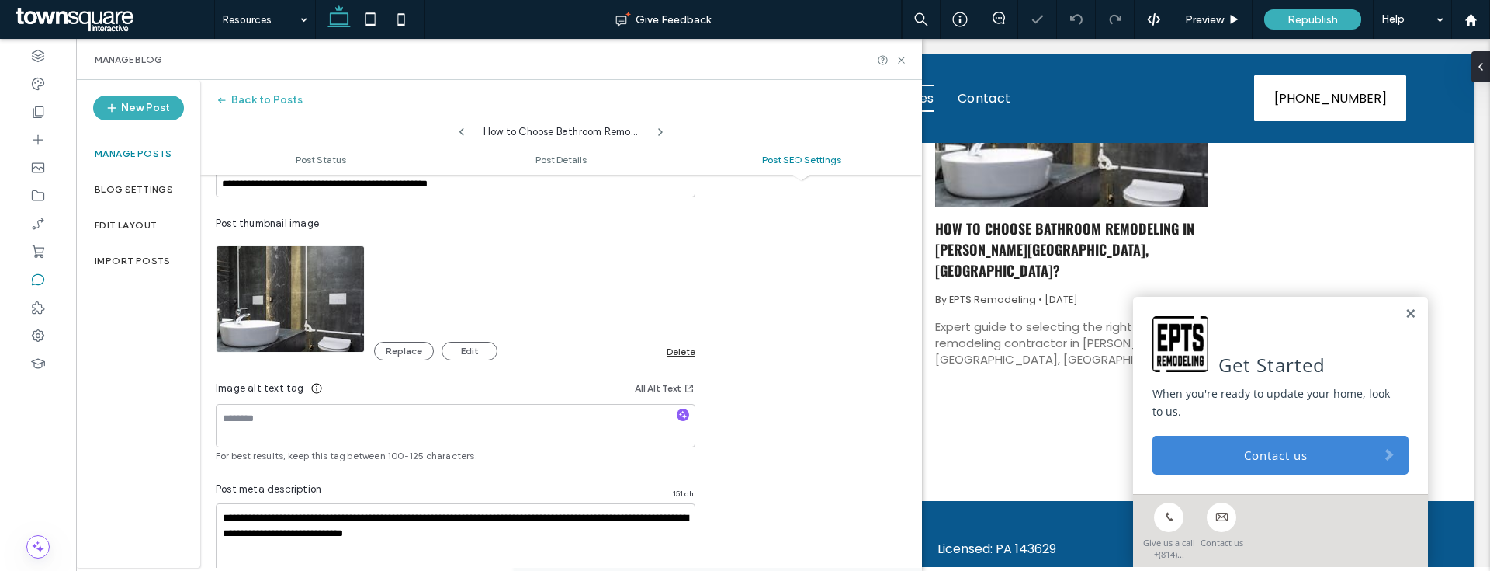
click at [678, 356] on div "Delete" at bounding box center [681, 351] width 29 height 12
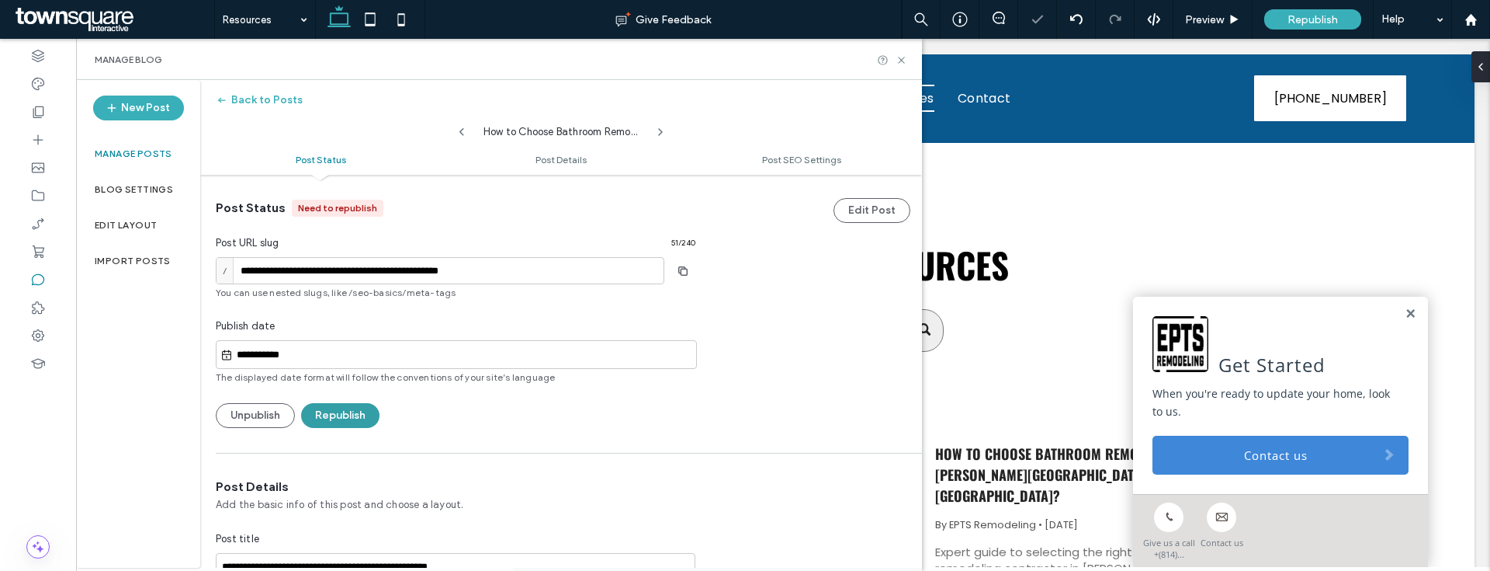
scroll to position [0, 0]
click at [352, 415] on button "Republish" at bounding box center [340, 415] width 78 height 25
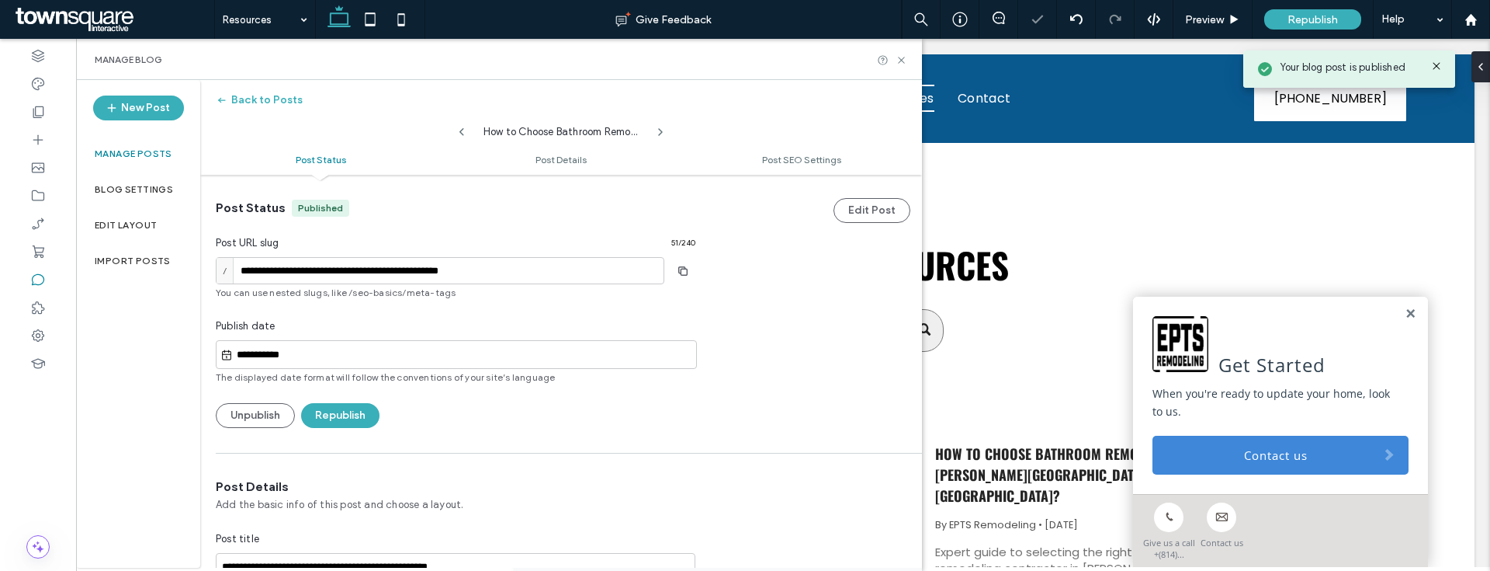
click at [466, 130] on icon at bounding box center [462, 132] width 12 height 12
type input "**********"
type textarea "**********"
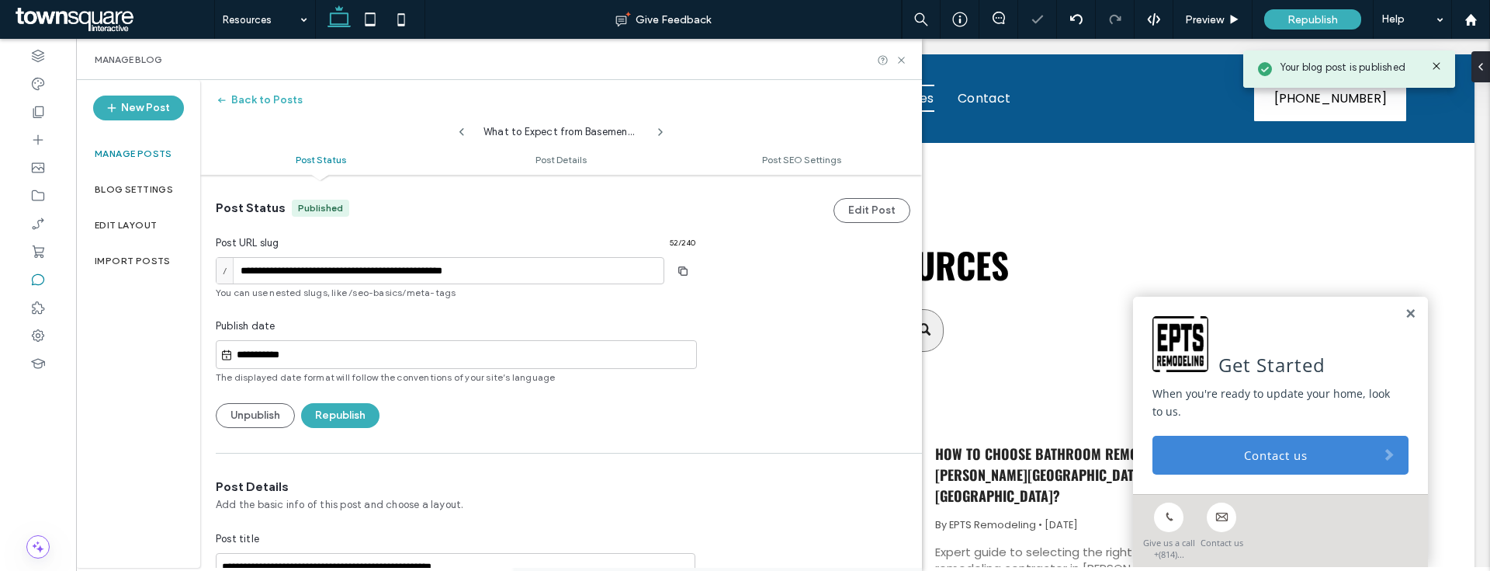
scroll to position [519, 0]
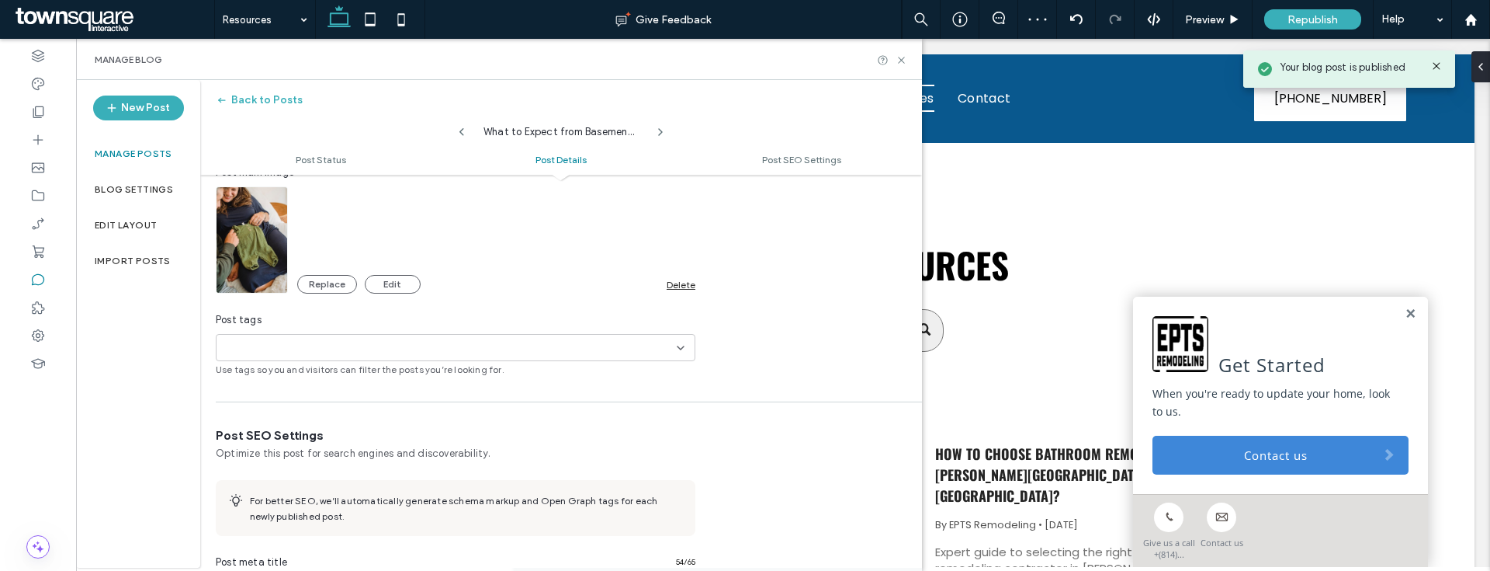
click at [670, 292] on div "Replace Edit Delete" at bounding box center [496, 284] width 398 height 19
click at [671, 286] on div "Delete" at bounding box center [681, 285] width 29 height 12
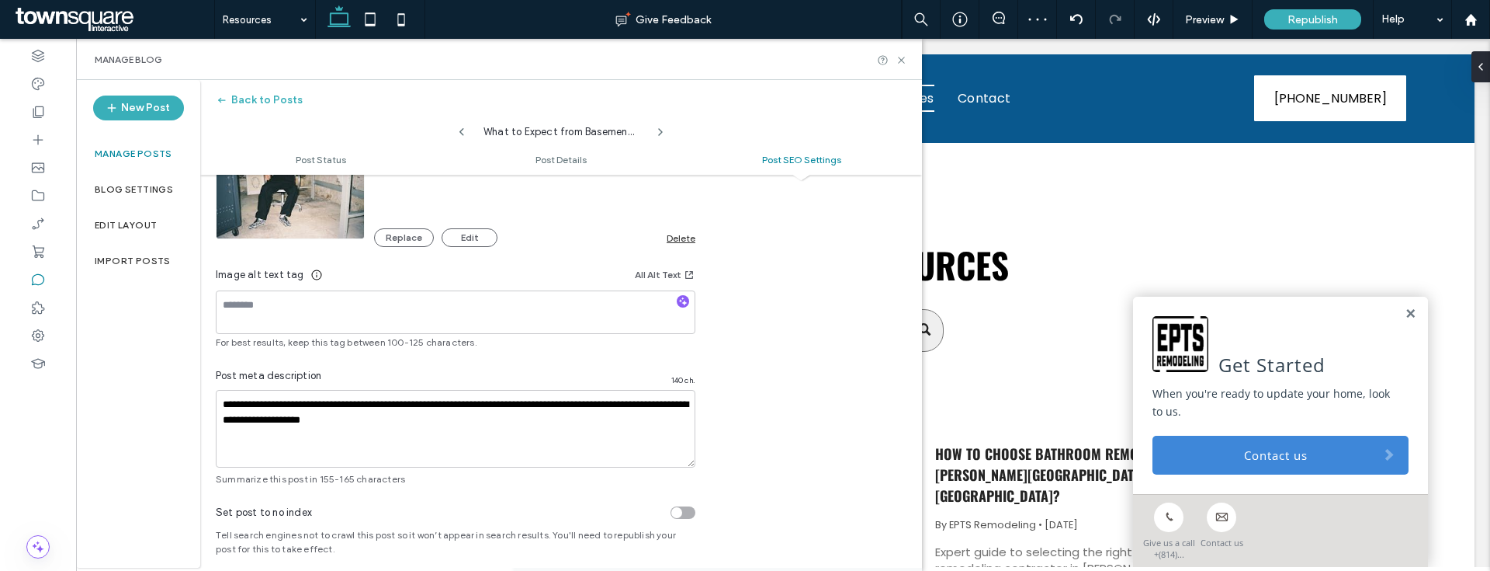
scroll to position [0, 0]
click at [685, 232] on div "Delete" at bounding box center [681, 238] width 29 height 12
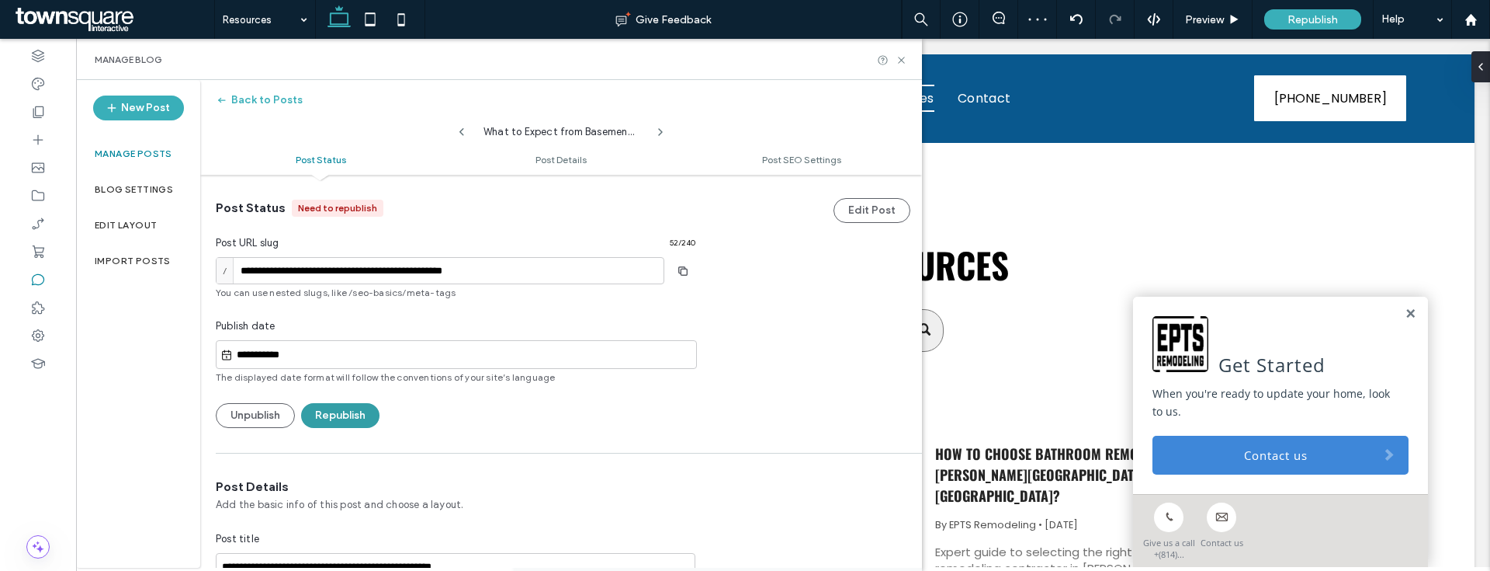
click at [332, 406] on button "Republish" at bounding box center [340, 415] width 78 height 25
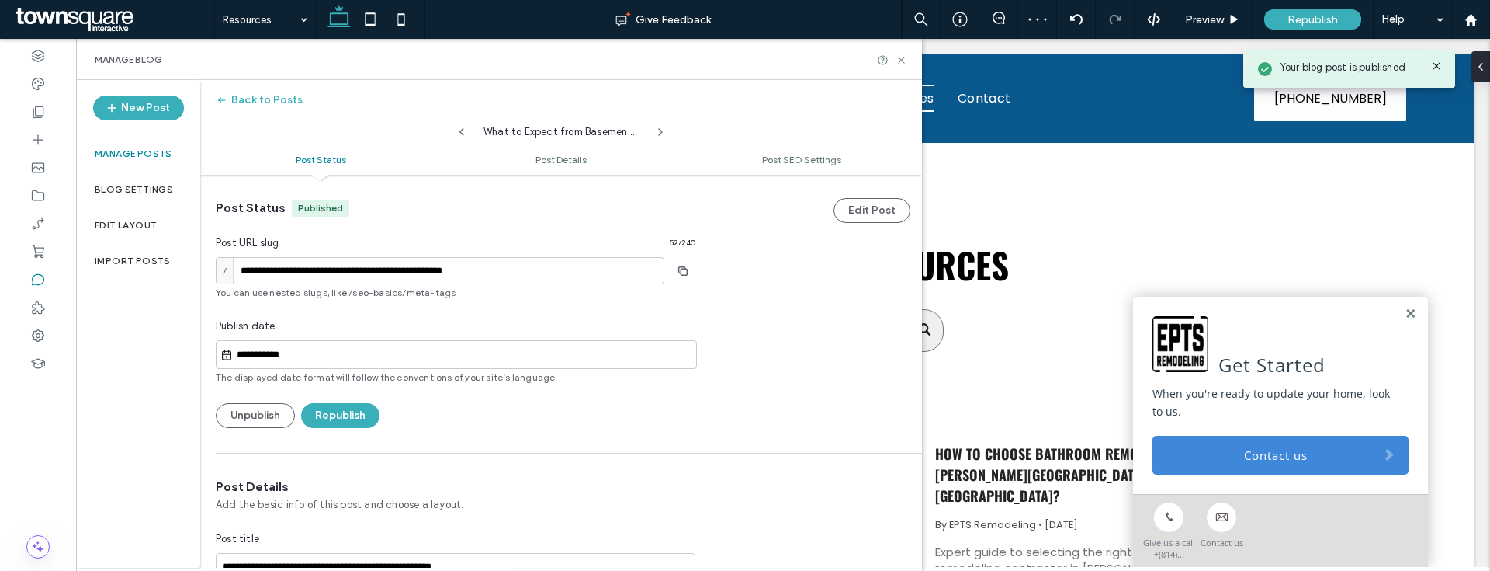
click at [466, 124] on span at bounding box center [462, 128] width 12 height 20
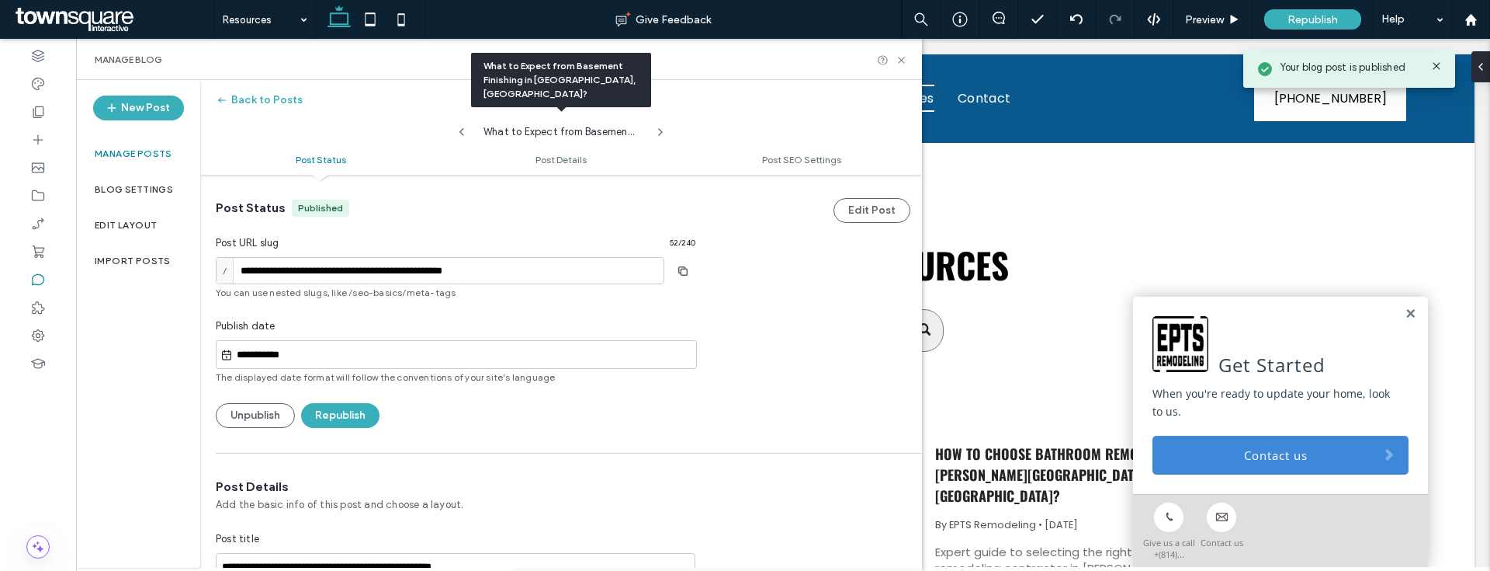
click at [465, 131] on icon at bounding box center [462, 132] width 12 height 12
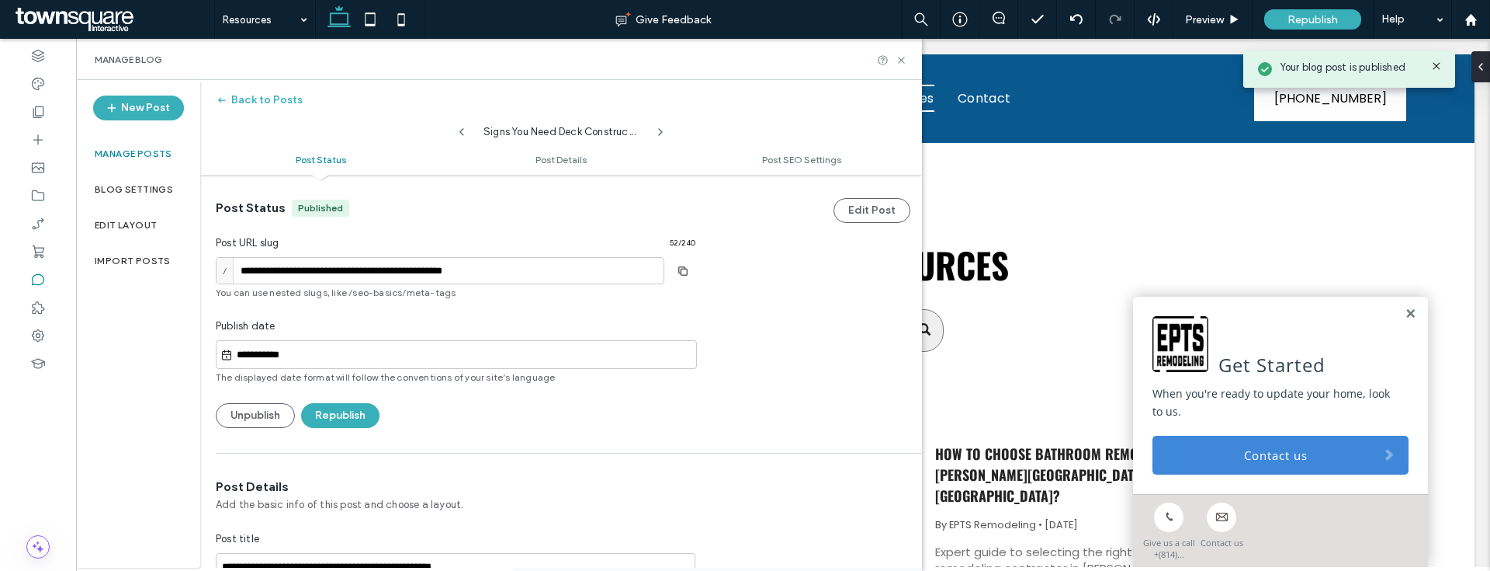
type input "**********"
type textarea "**********"
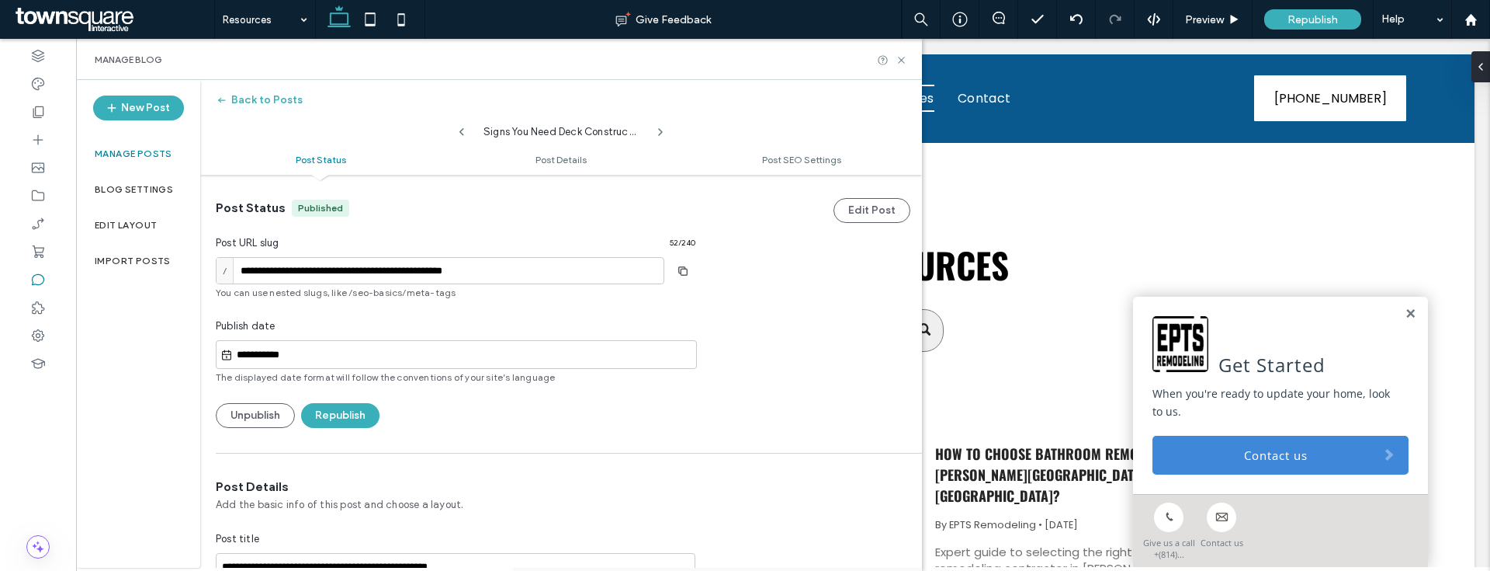
scroll to position [503, 0]
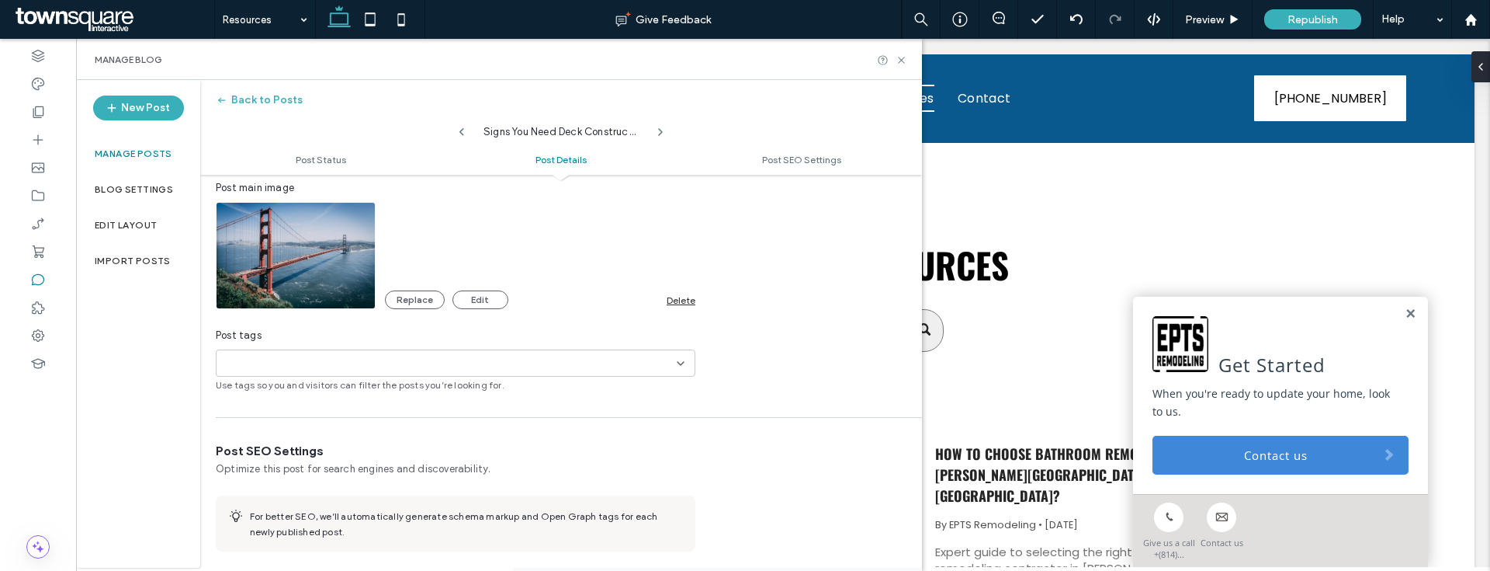
click at [666, 300] on div "Replace Edit" at bounding box center [526, 299] width 282 height 19
click at [669, 300] on div "Delete" at bounding box center [681, 300] width 29 height 12
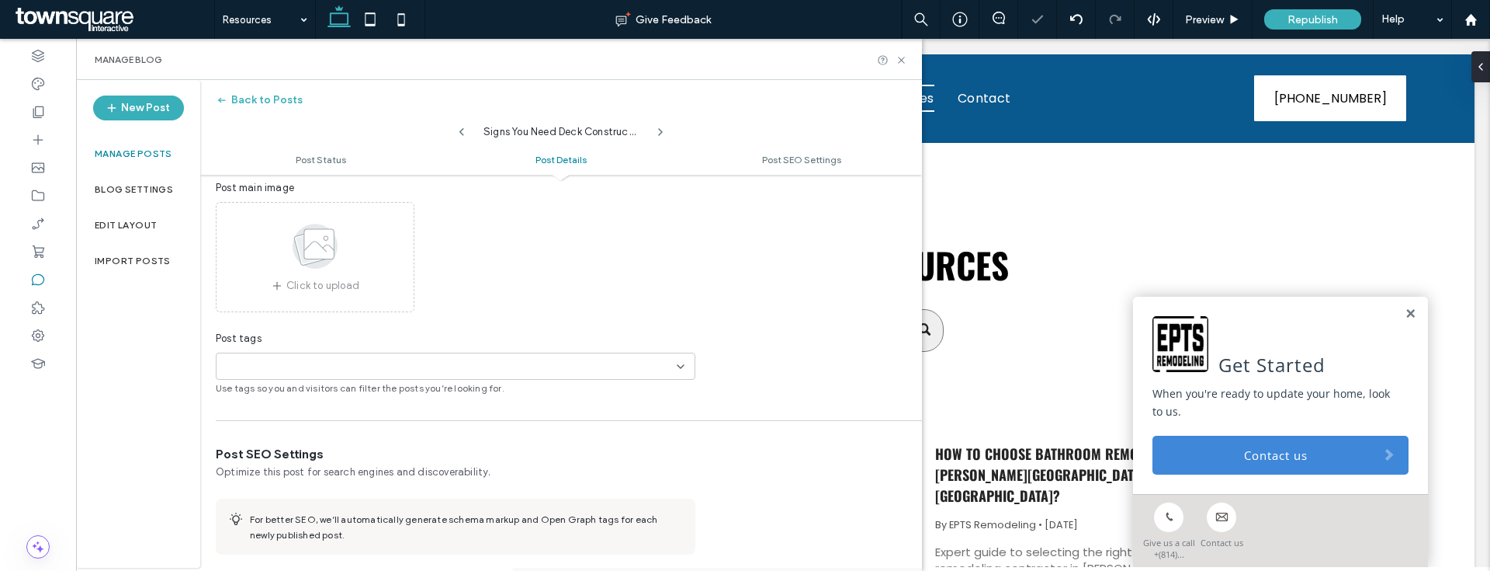
scroll to position [825, 0]
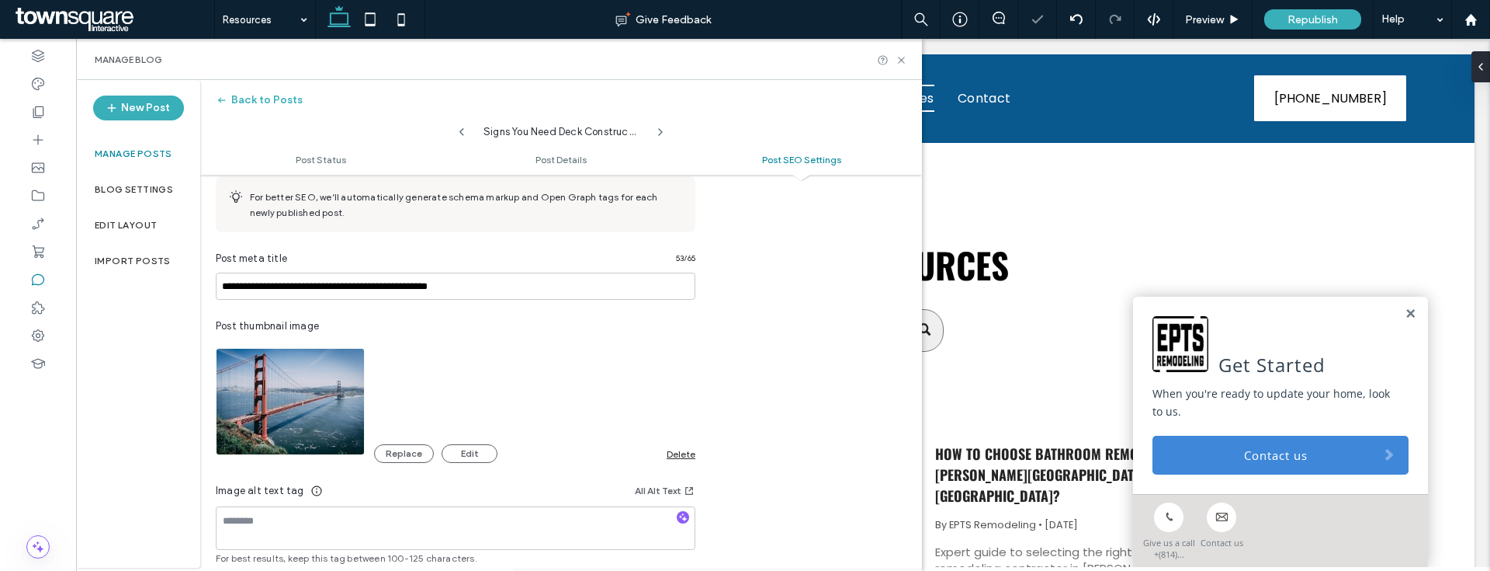
click at [697, 456] on div "**********" at bounding box center [455, 412] width 511 height 578
click at [694, 456] on div "Delete" at bounding box center [681, 454] width 29 height 12
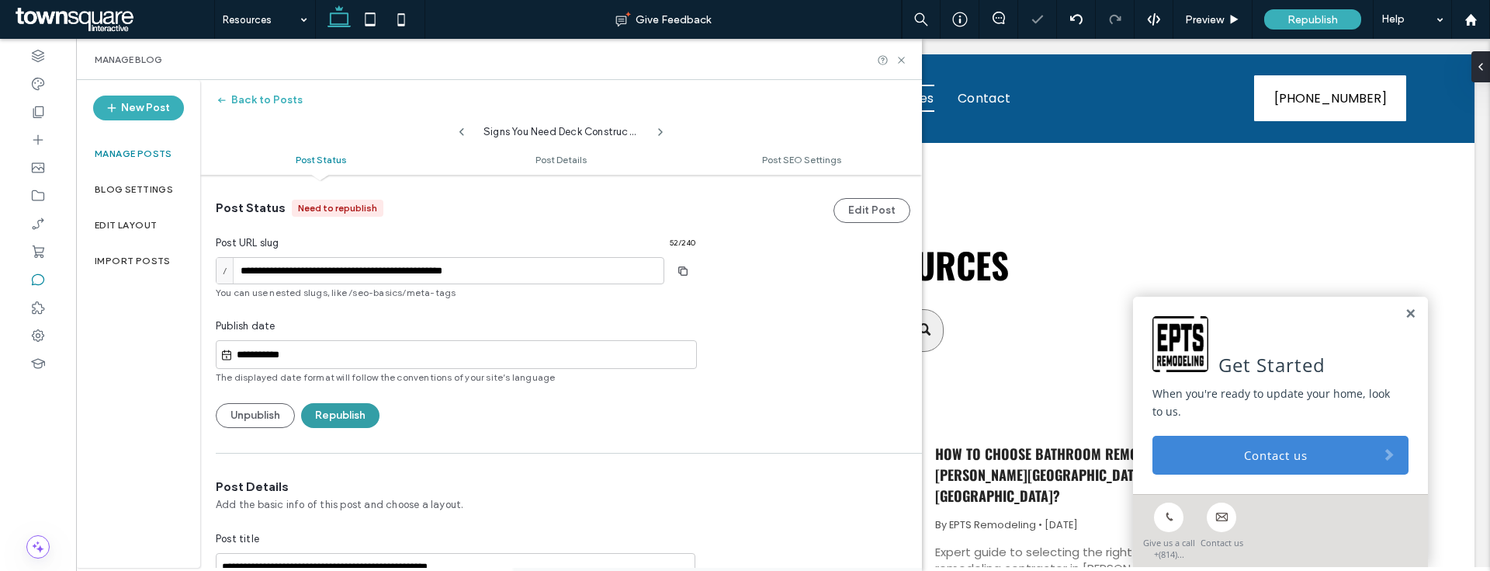
click at [356, 415] on button "Republish" at bounding box center [340, 415] width 78 height 25
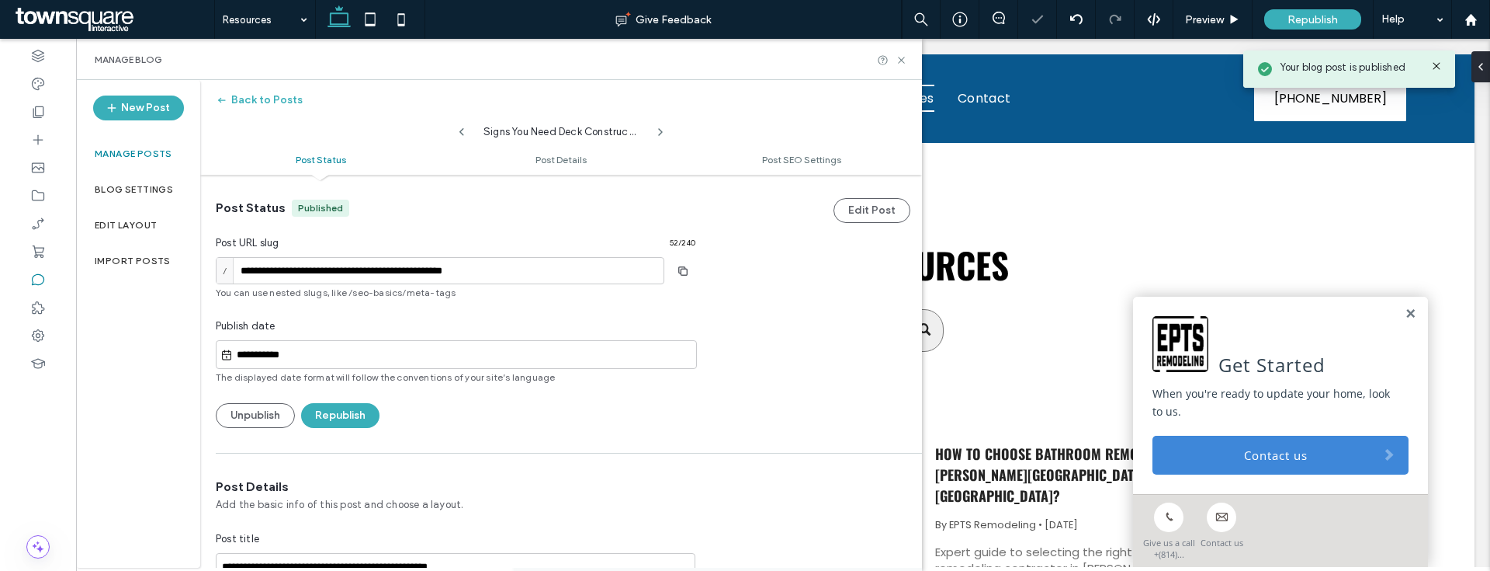
click at [459, 128] on icon at bounding box center [462, 132] width 12 height 12
type input "**********"
type textarea "**********"
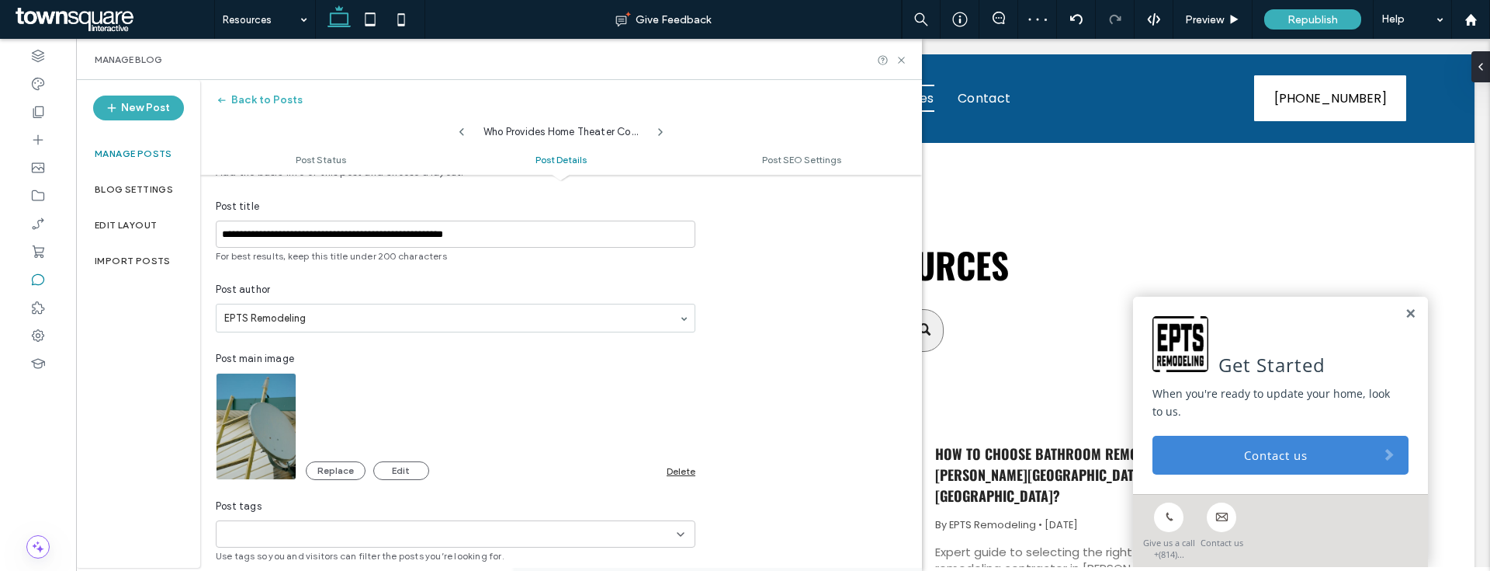
click at [683, 471] on div "Delete" at bounding box center [681, 471] width 29 height 12
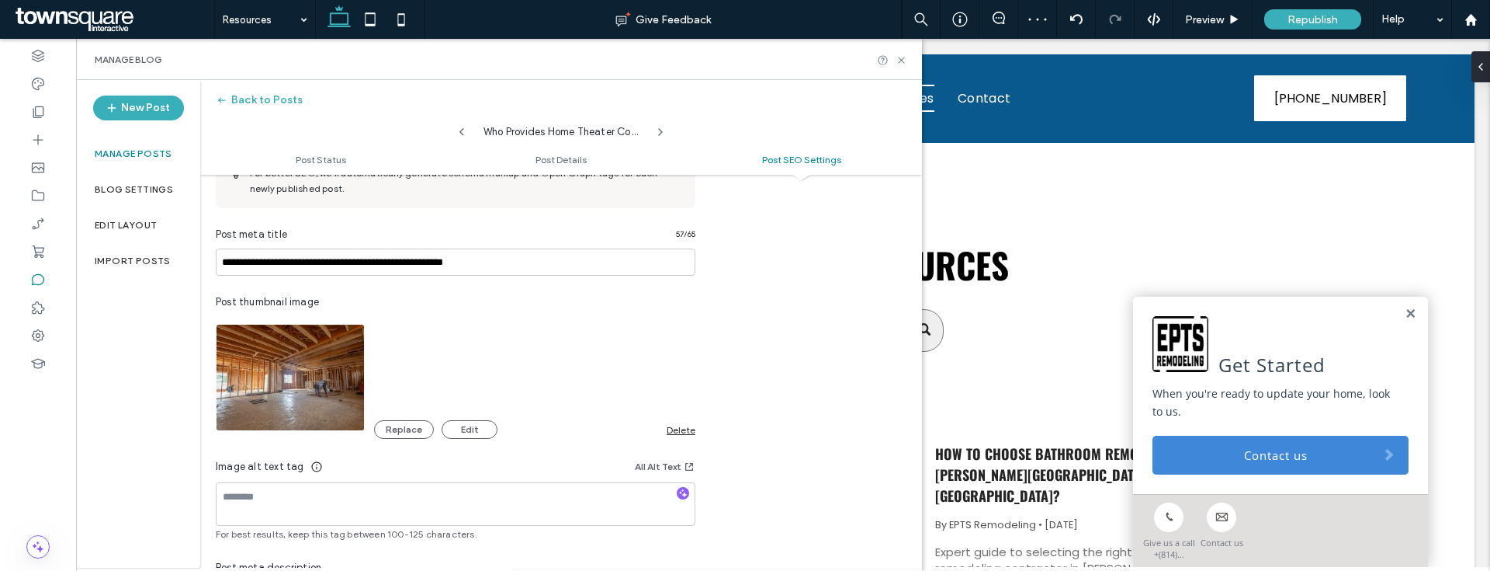
click at [685, 431] on div "Delete" at bounding box center [681, 430] width 29 height 12
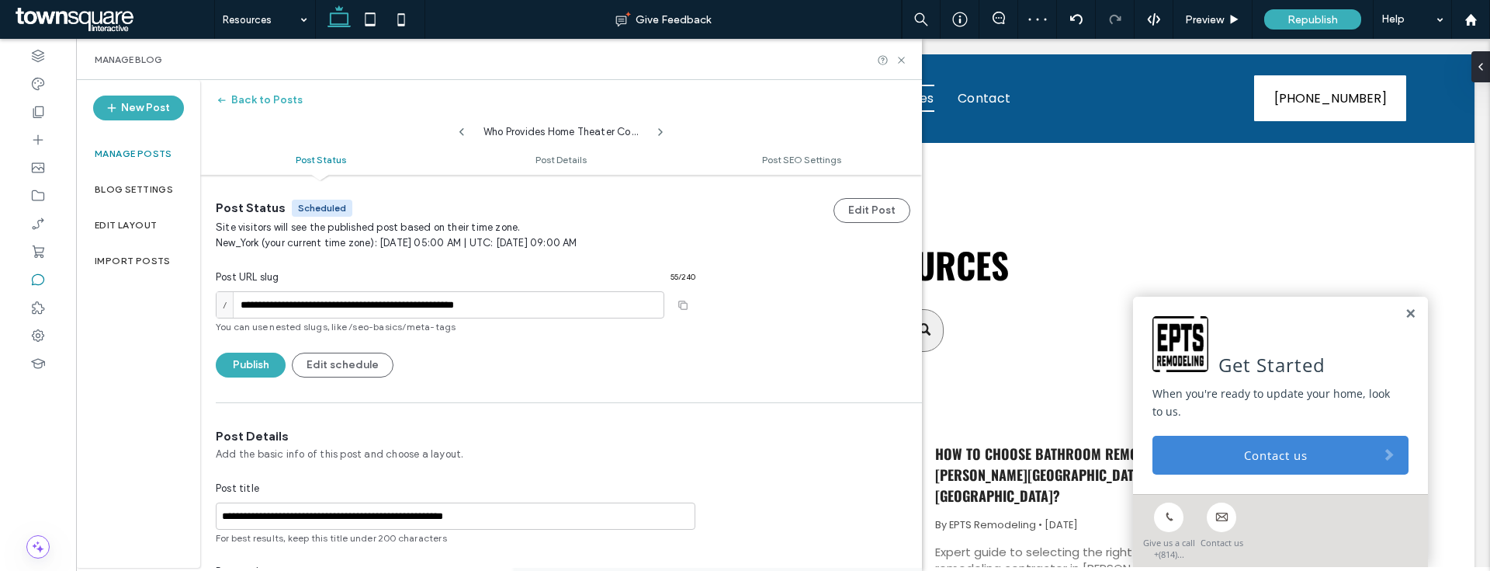
click at [459, 136] on icon at bounding box center [462, 132] width 12 height 12
type input "**********"
type textarea "**********"
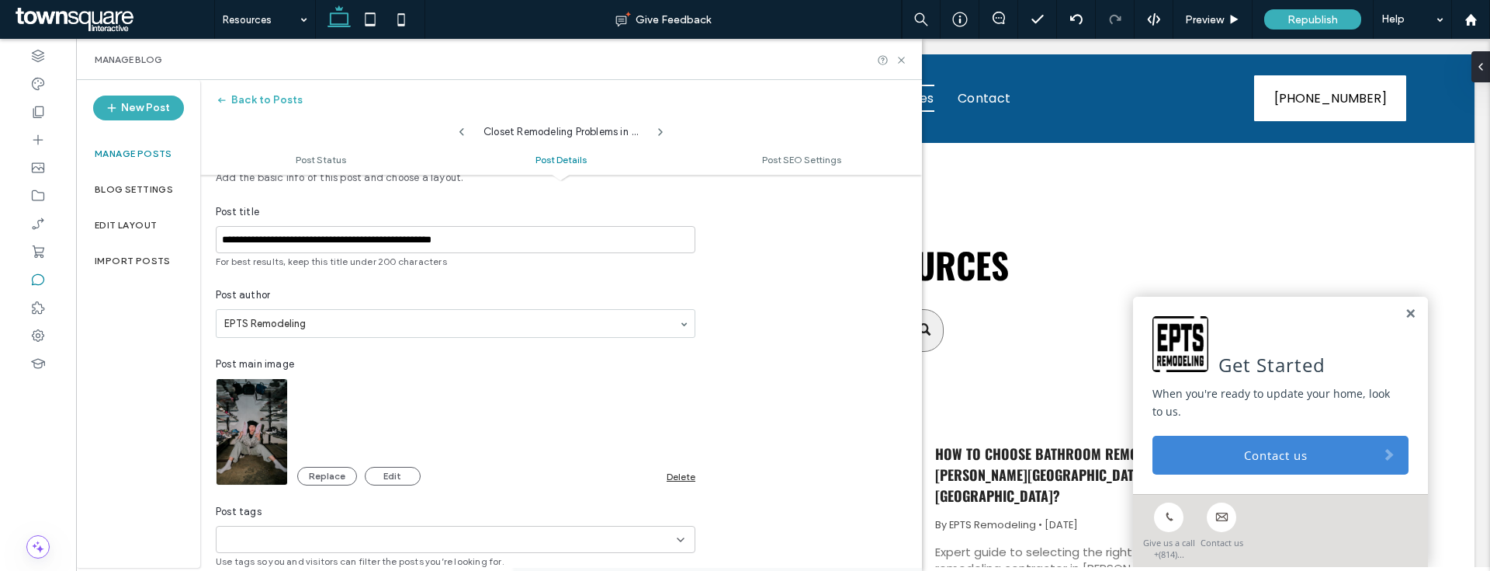
scroll to position [523, 0]
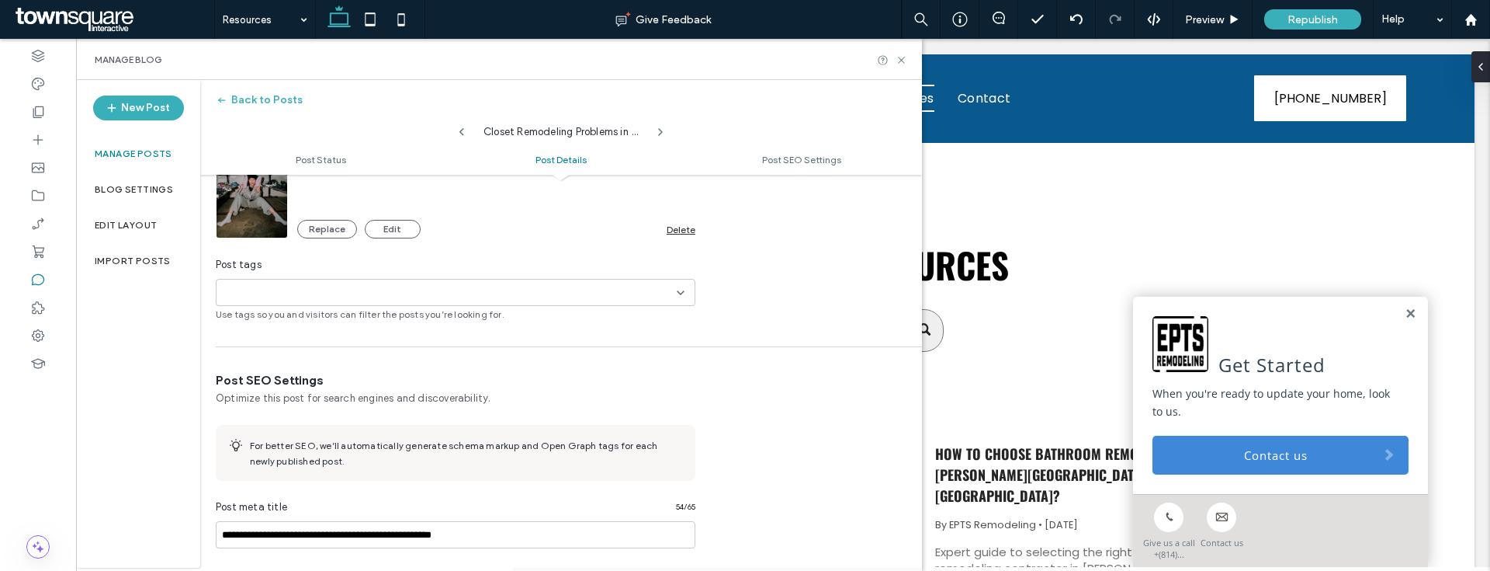
click at [692, 227] on div "Delete" at bounding box center [681, 230] width 29 height 12
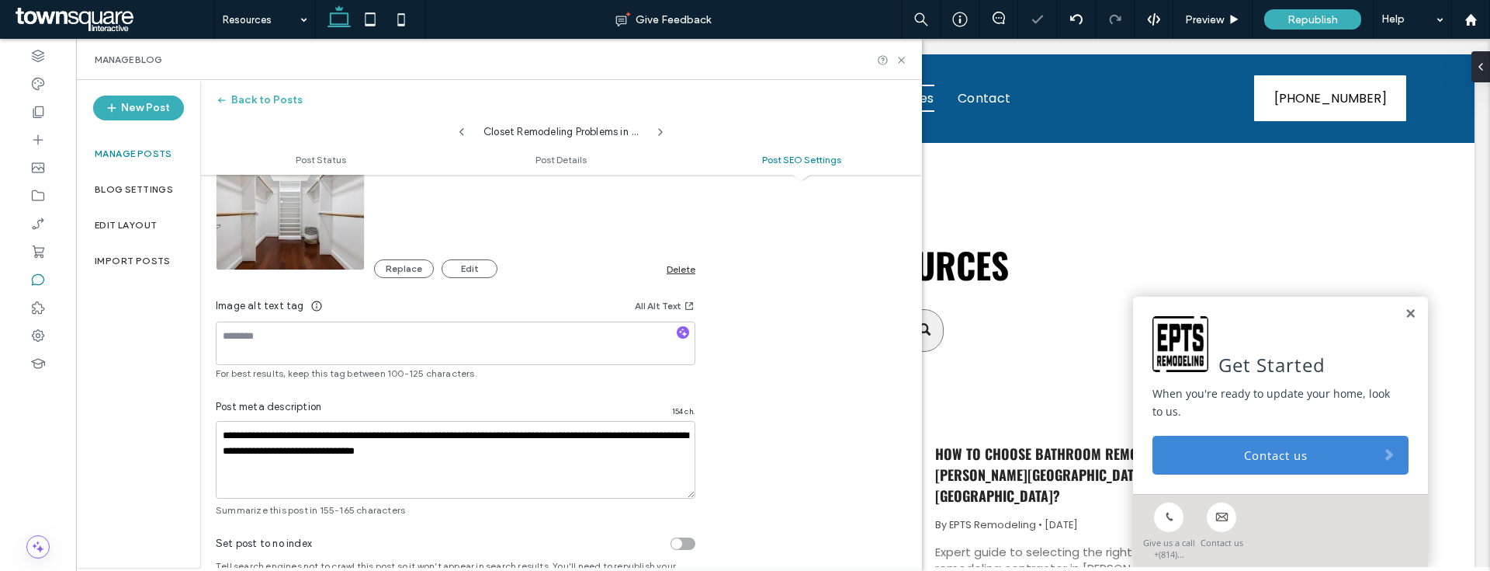
scroll to position [961, 0]
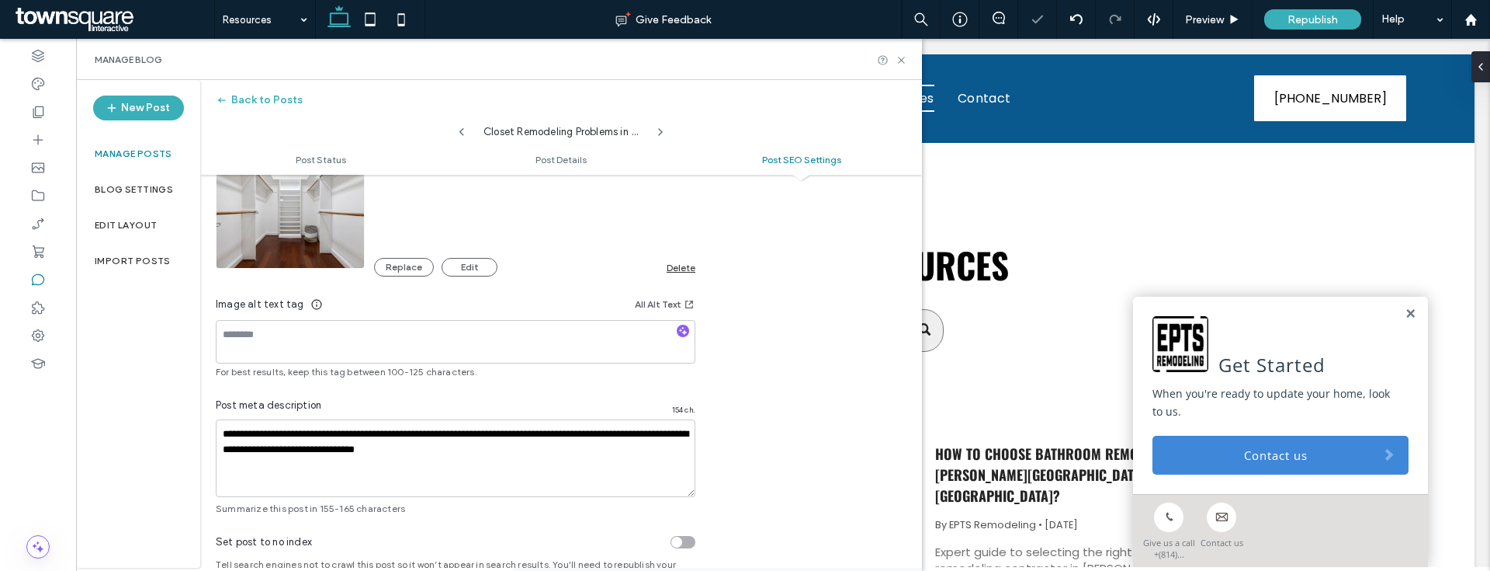
click at [671, 268] on div "Delete" at bounding box center [681, 268] width 29 height 12
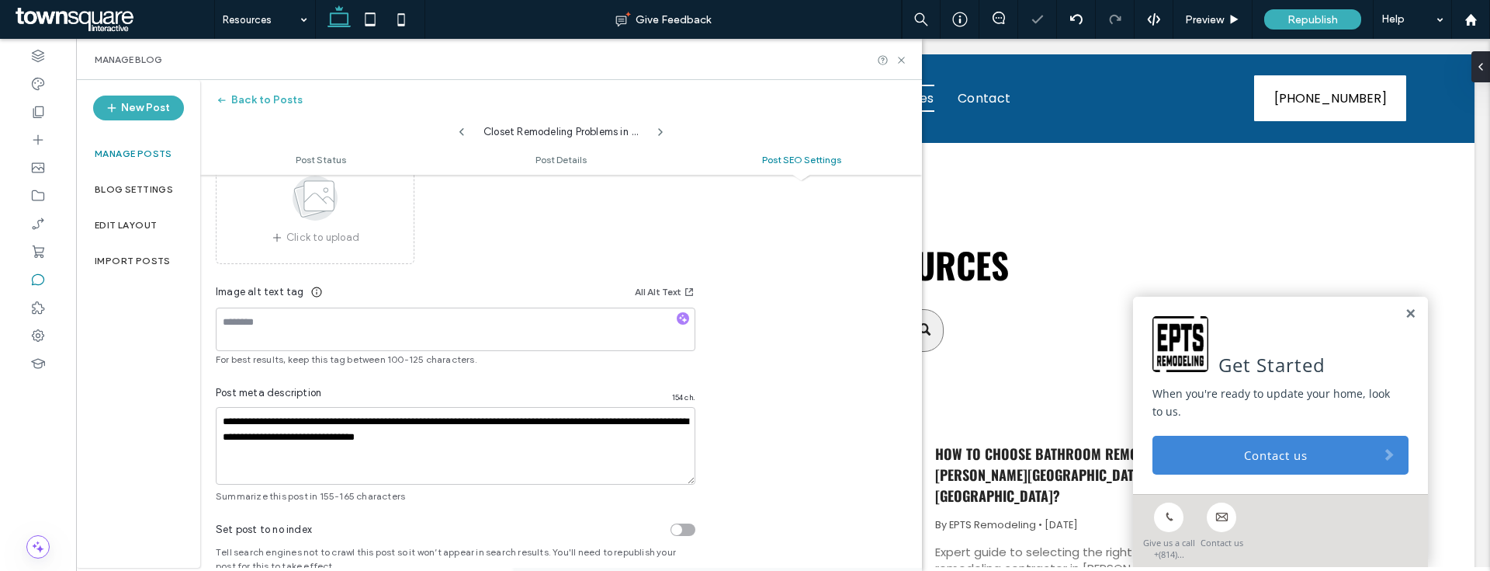
scroll to position [0, 0]
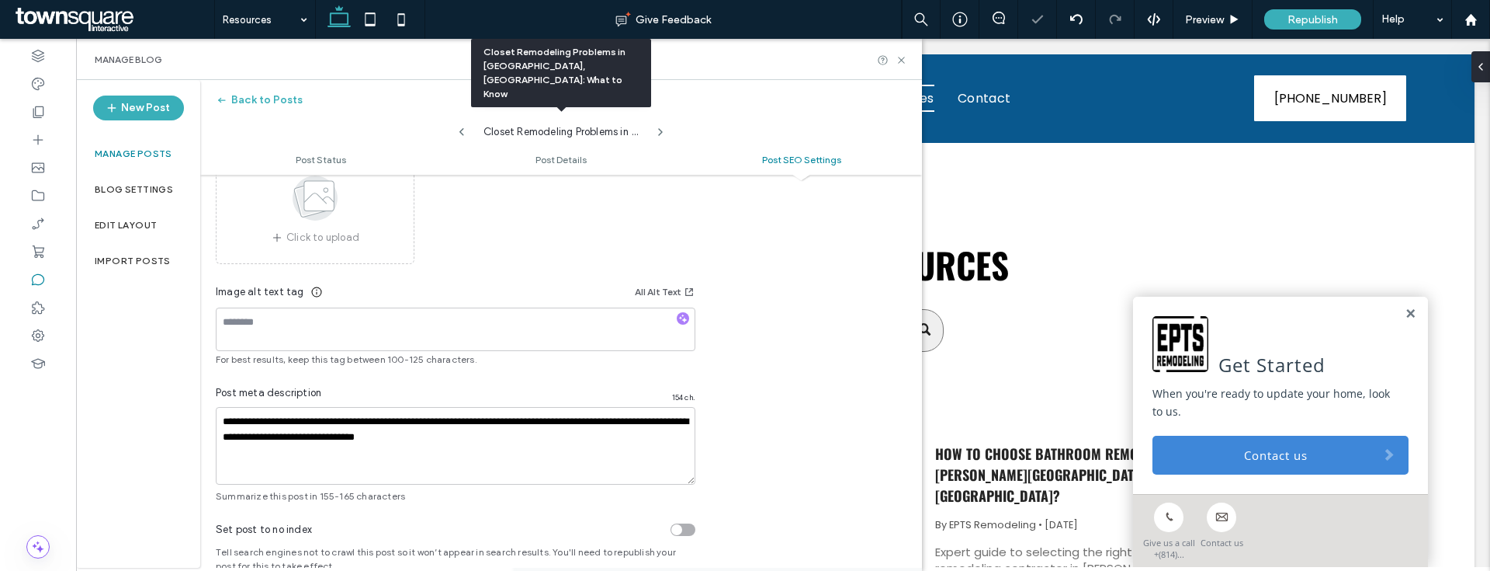
click at [469, 136] on div "Closet Remodeling Problems in Tyrone, PA: What to Know" at bounding box center [561, 127] width 186 height 23
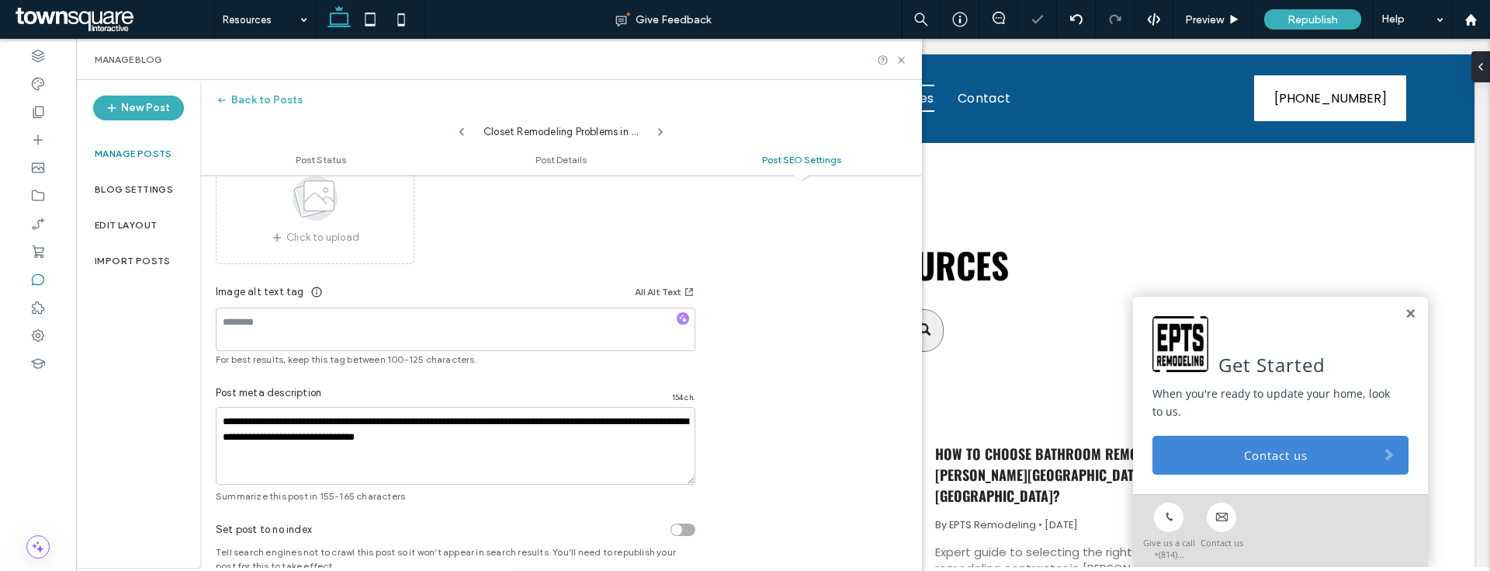
click at [460, 133] on icon at bounding box center [462, 132] width 12 height 12
type input "**********"
type textarea "**********"
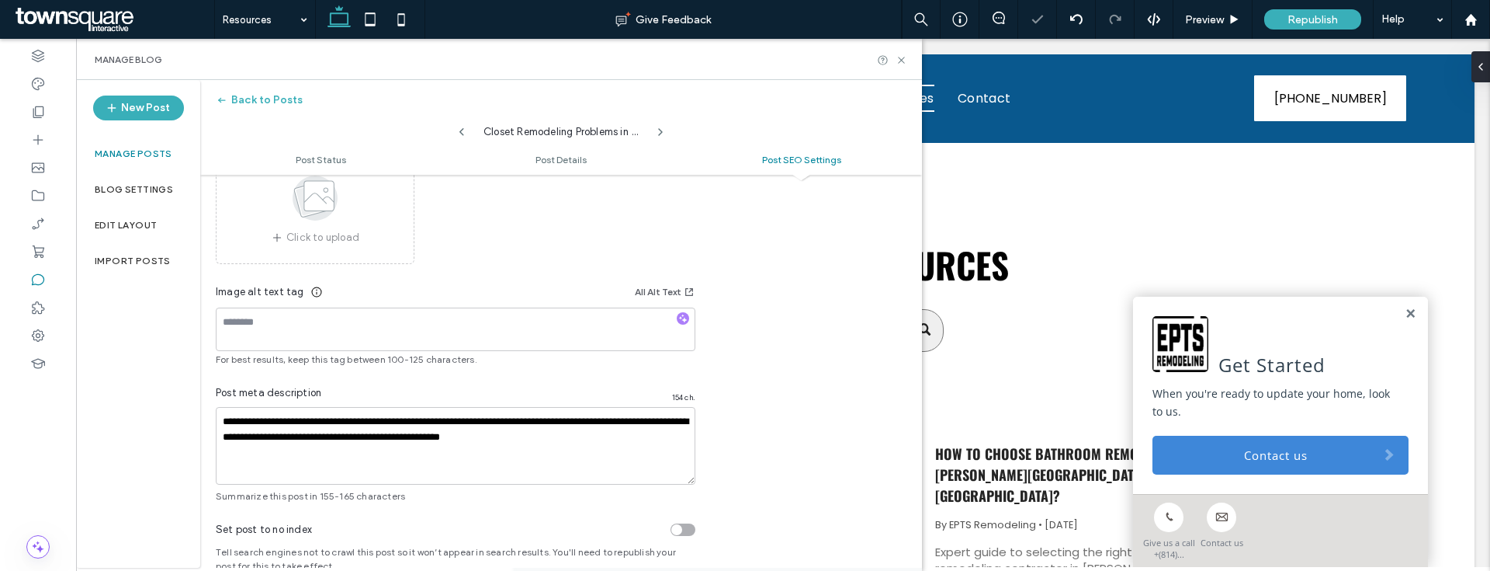
scroll to position [958, 0]
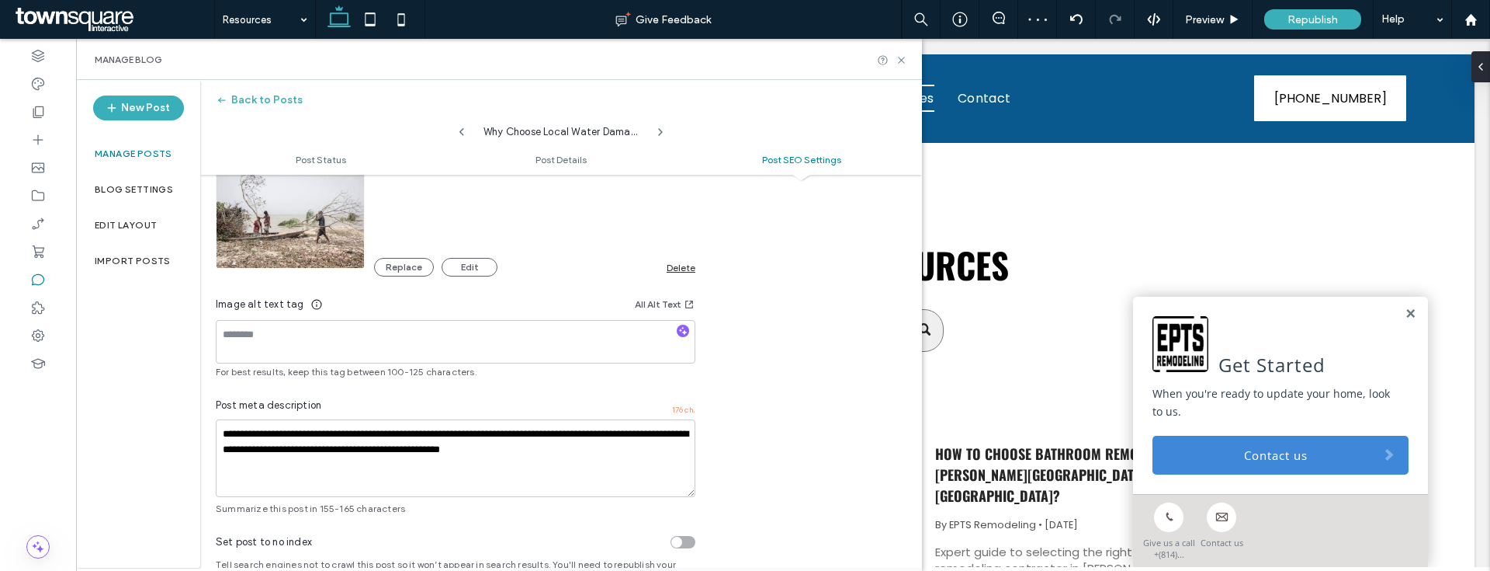
click at [681, 276] on div "**********" at bounding box center [455, 226] width 511 height 578
click at [688, 272] on div "Delete" at bounding box center [681, 268] width 29 height 12
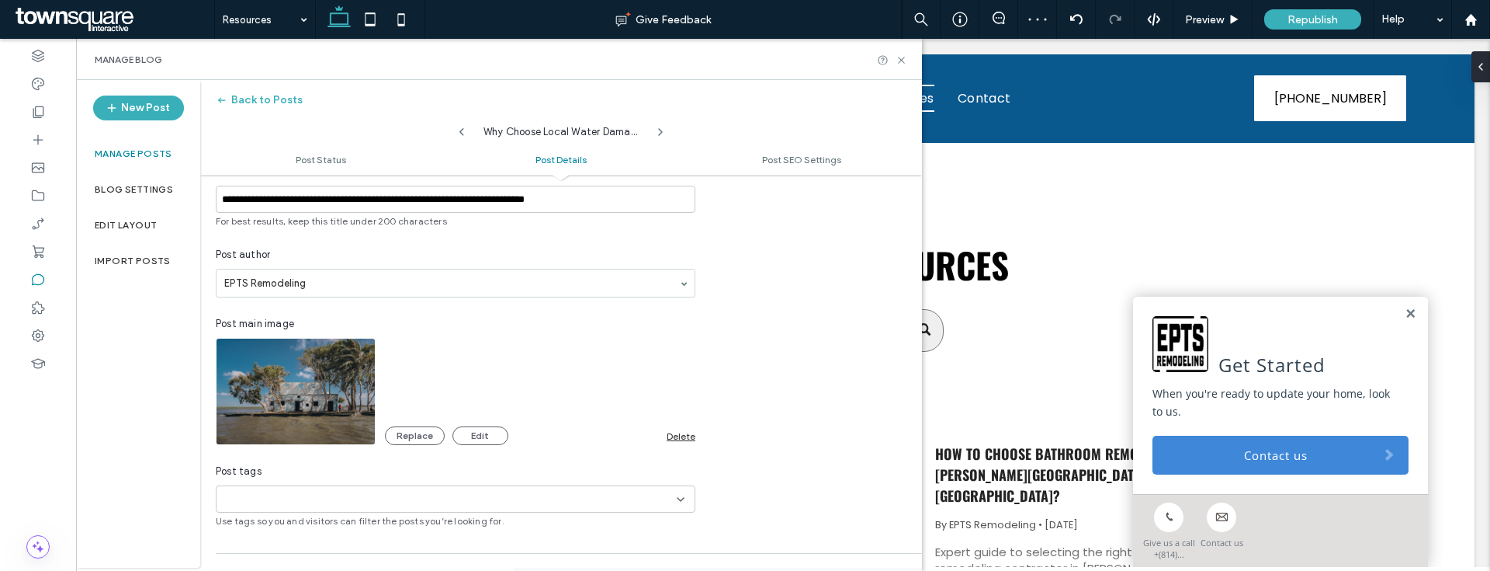
scroll to position [0, 0]
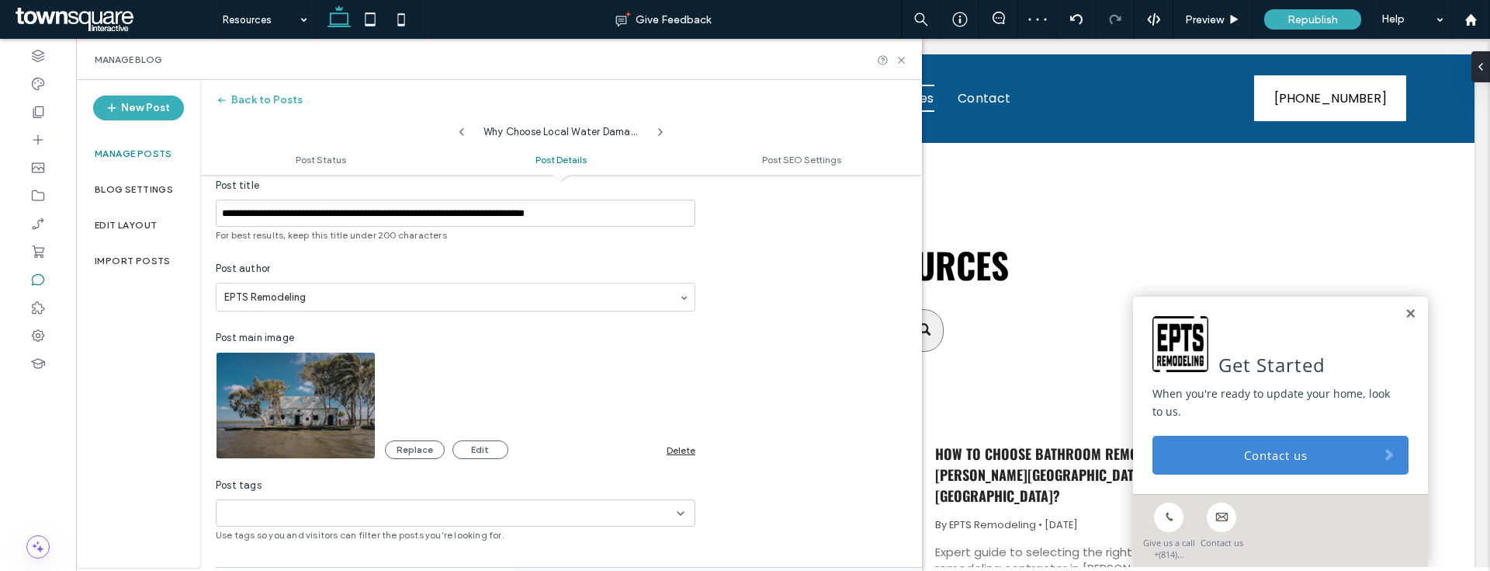
click at [675, 446] on div "Delete" at bounding box center [681, 450] width 29 height 12
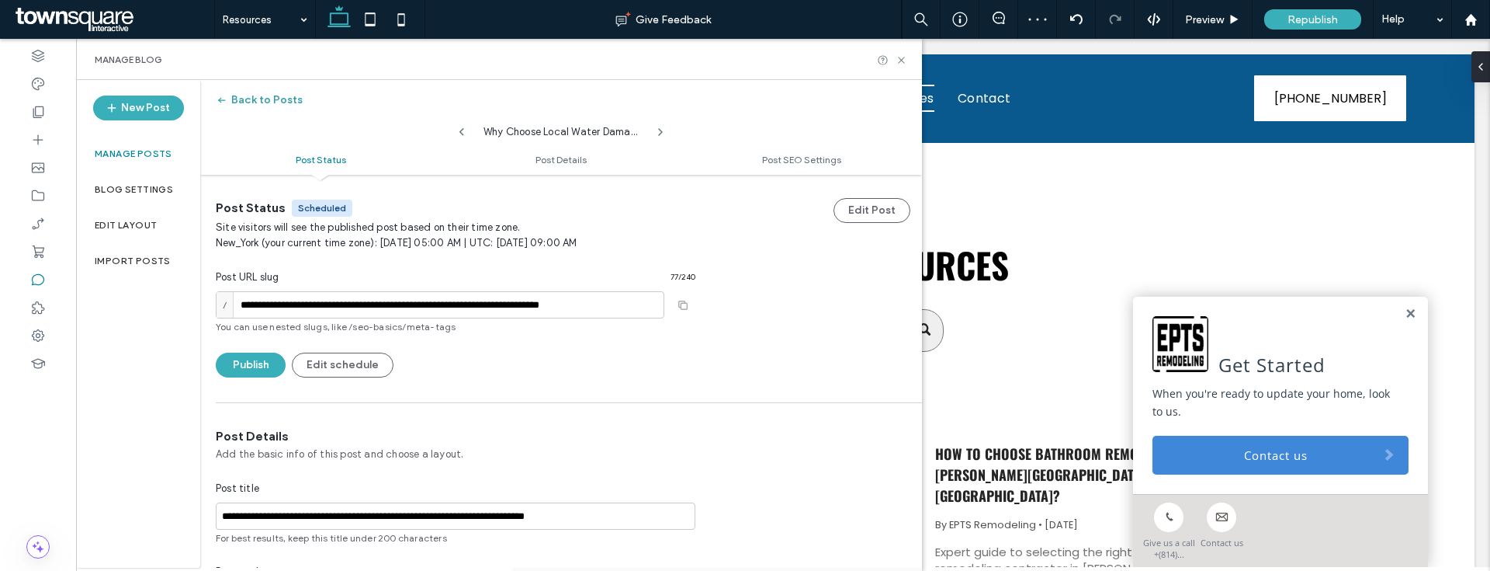
click at [234, 95] on button "Back to Posts" at bounding box center [259, 100] width 87 height 25
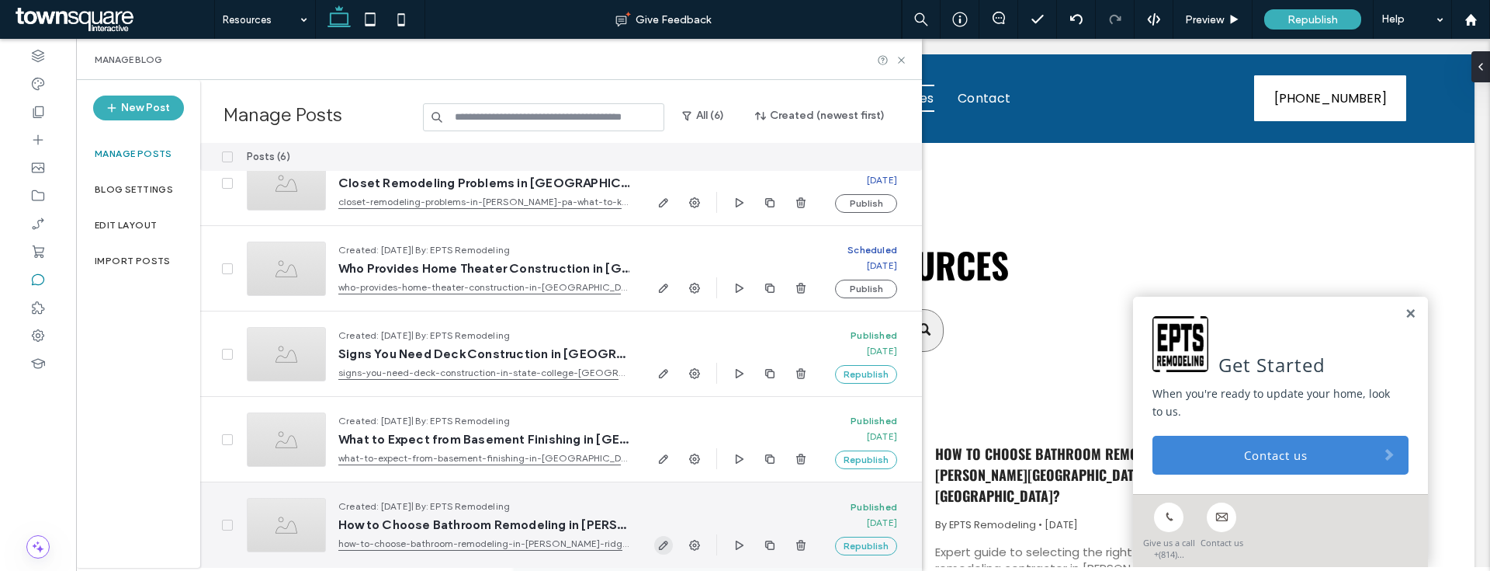
click at [666, 551] on span "button" at bounding box center [663, 545] width 19 height 19
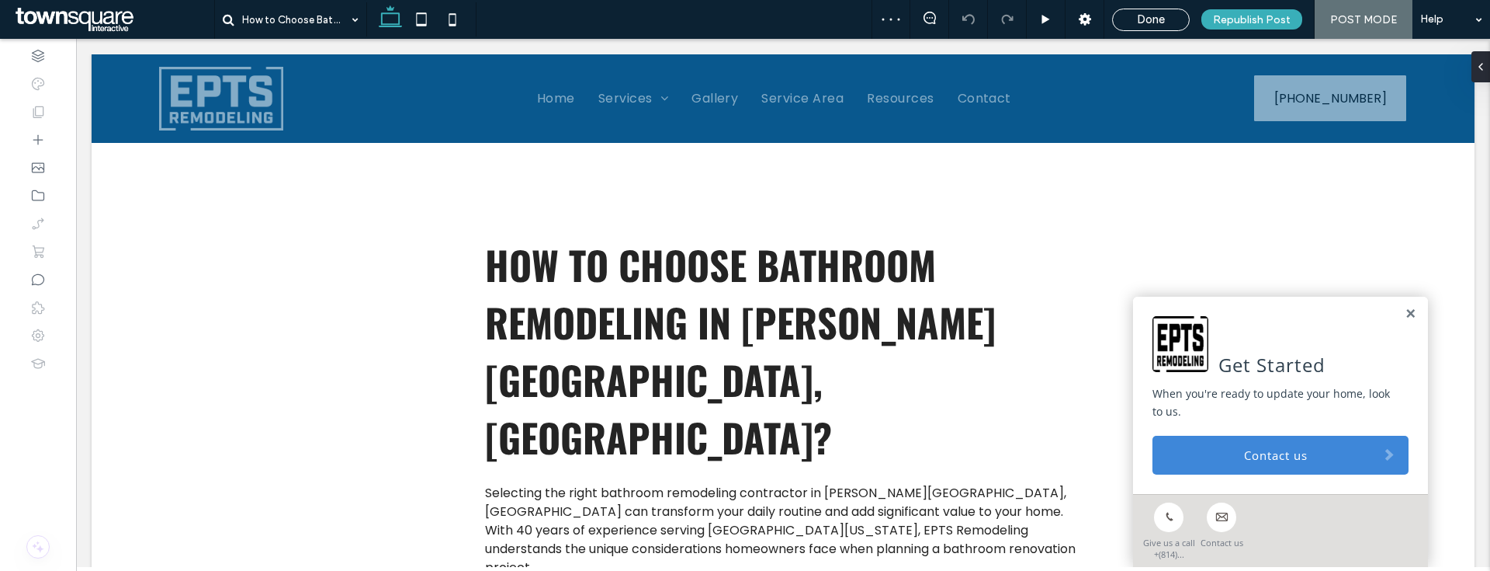
click at [1148, 32] on div "Done Republish Post POST MODE Help" at bounding box center [1181, 19] width 619 height 39
click at [1182, 12] on div "Done" at bounding box center [1151, 19] width 76 height 14
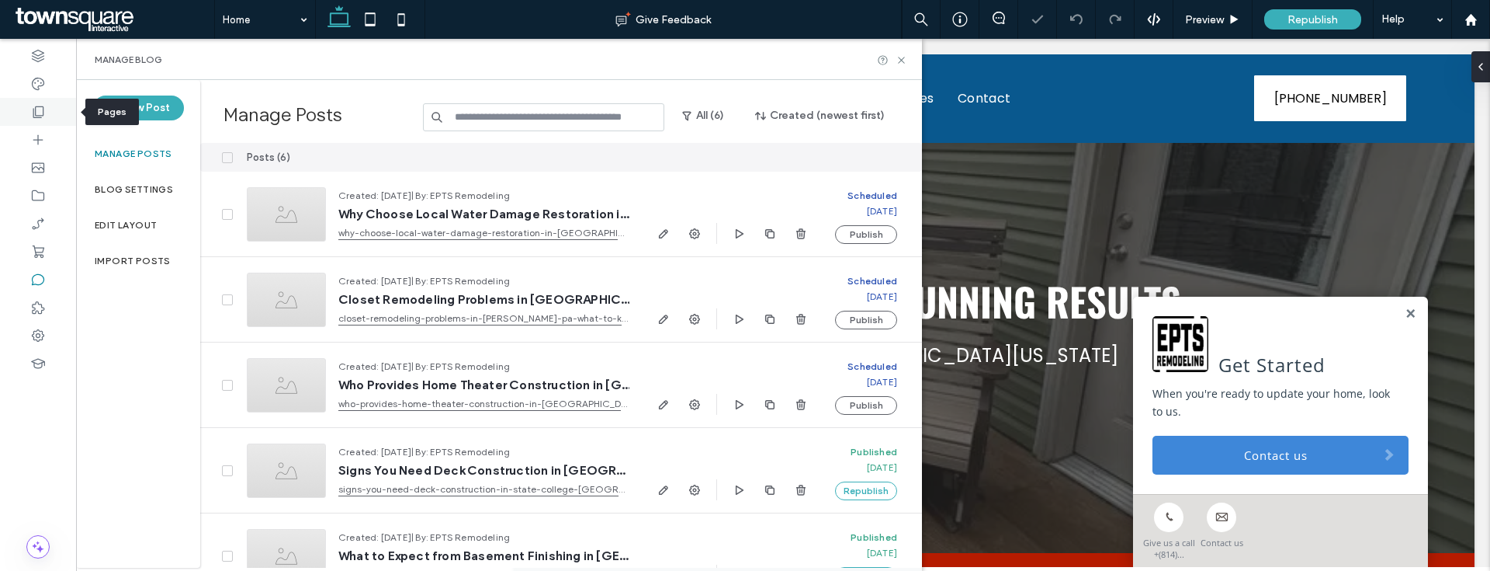
click at [48, 104] on div at bounding box center [38, 112] width 76 height 28
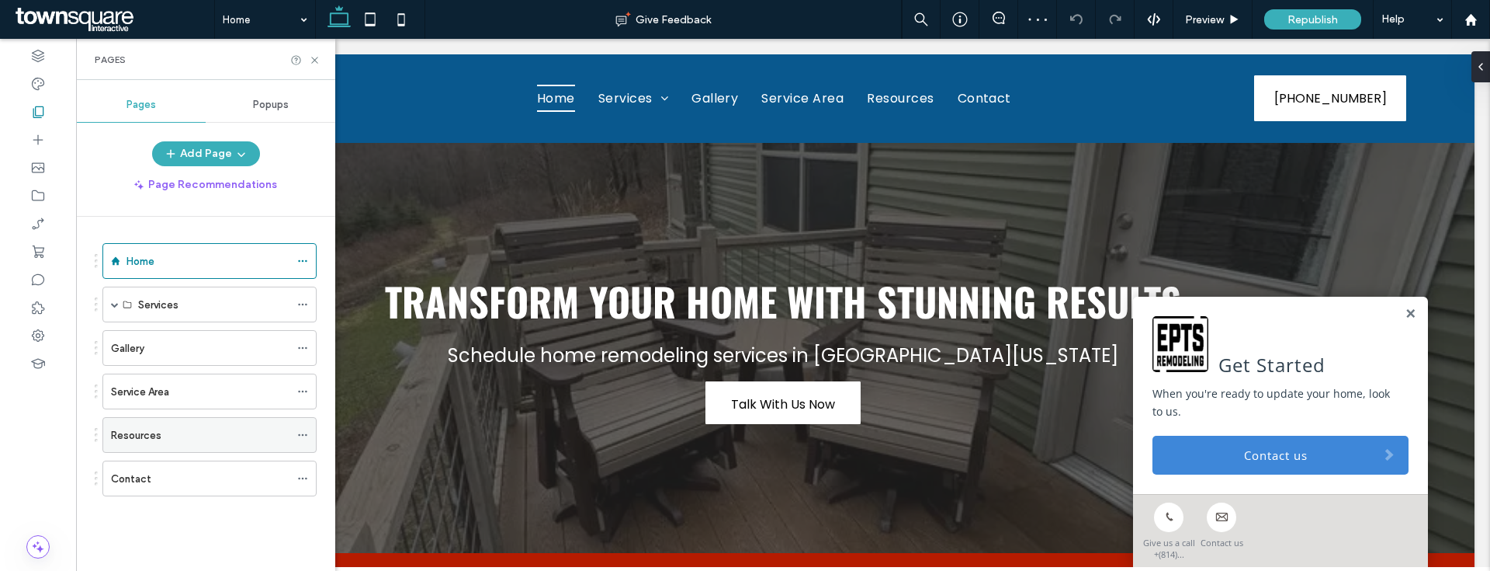
click at [145, 432] on label "Resources" at bounding box center [136, 434] width 50 height 27
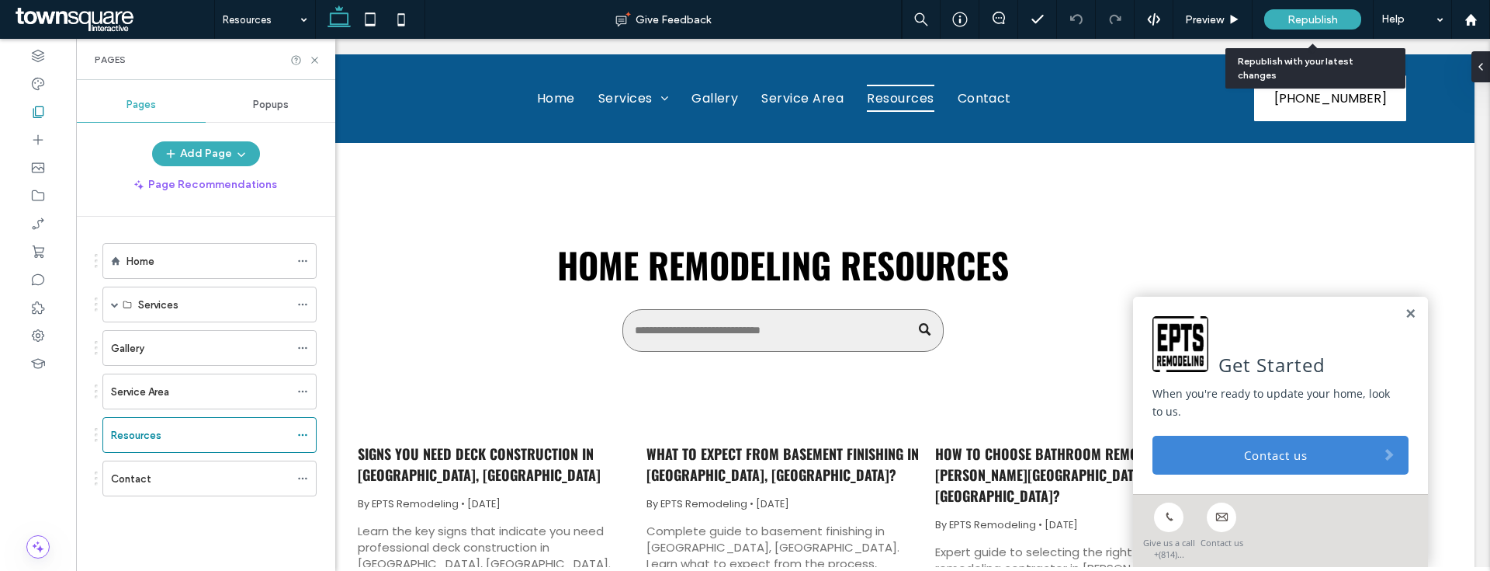
click at [1308, 29] on div "Republish" at bounding box center [1312, 19] width 97 height 39
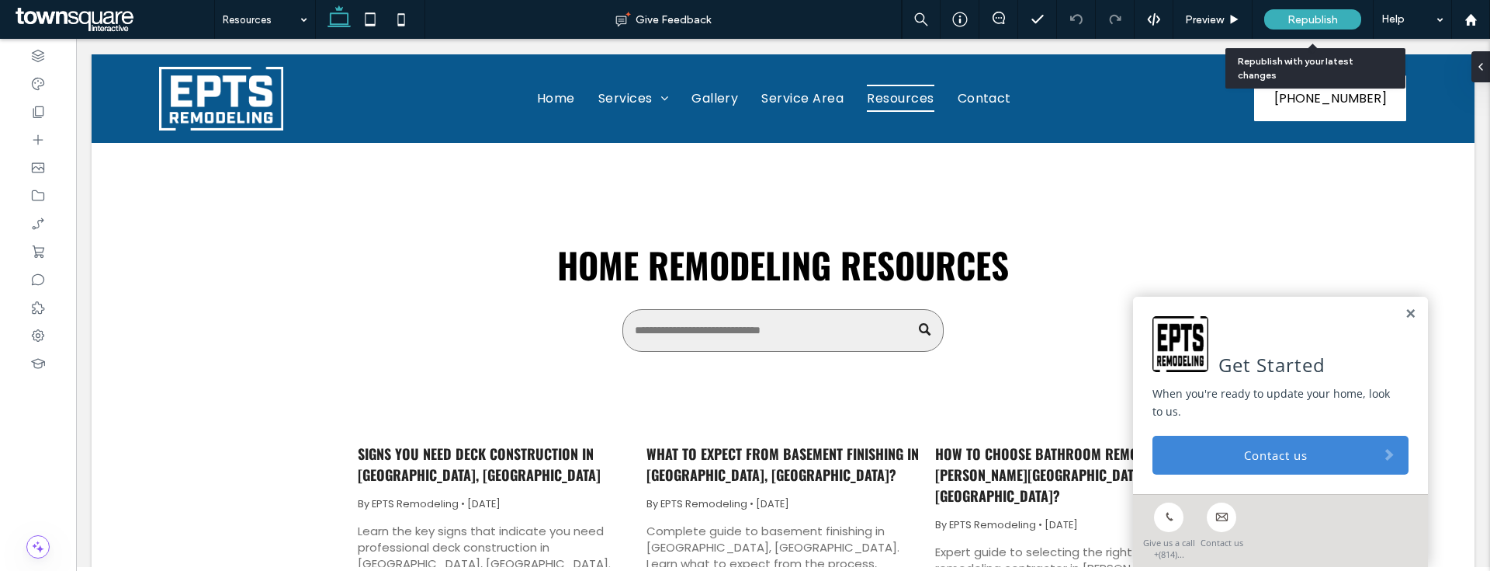
click at [1307, 13] on span "Republish" at bounding box center [1313, 19] width 50 height 13
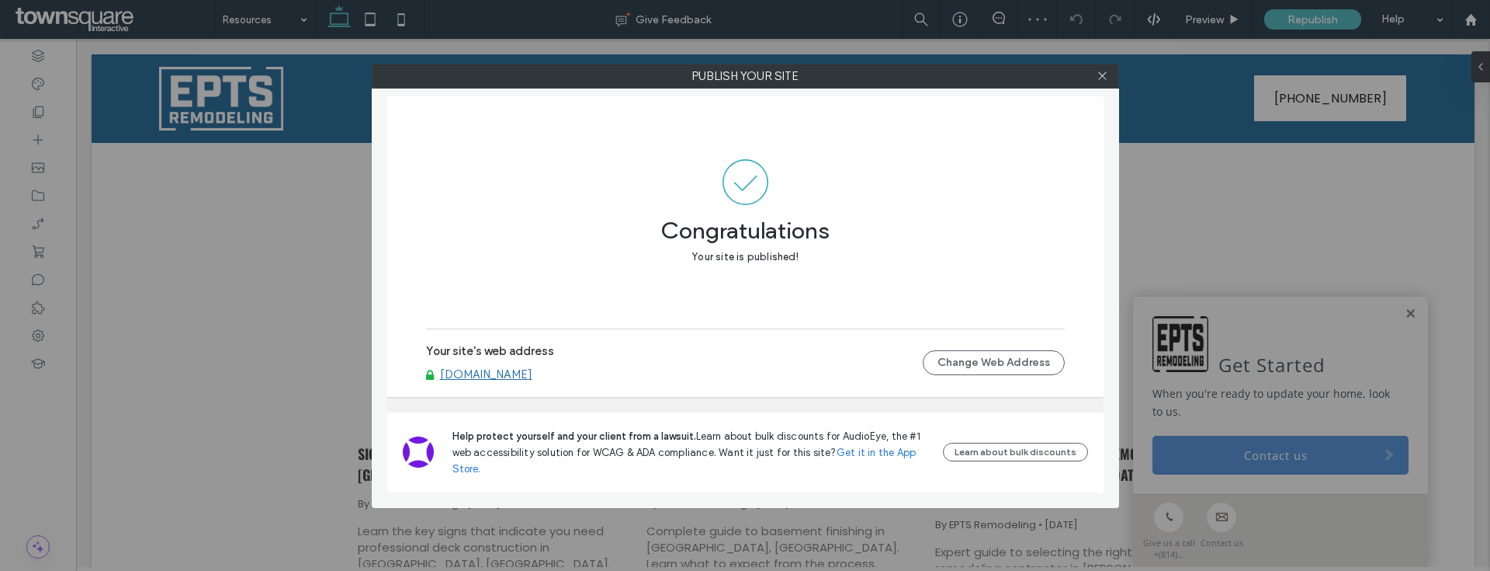
click at [492, 380] on link "www.eptsremodeling.com" at bounding box center [486, 374] width 92 height 14
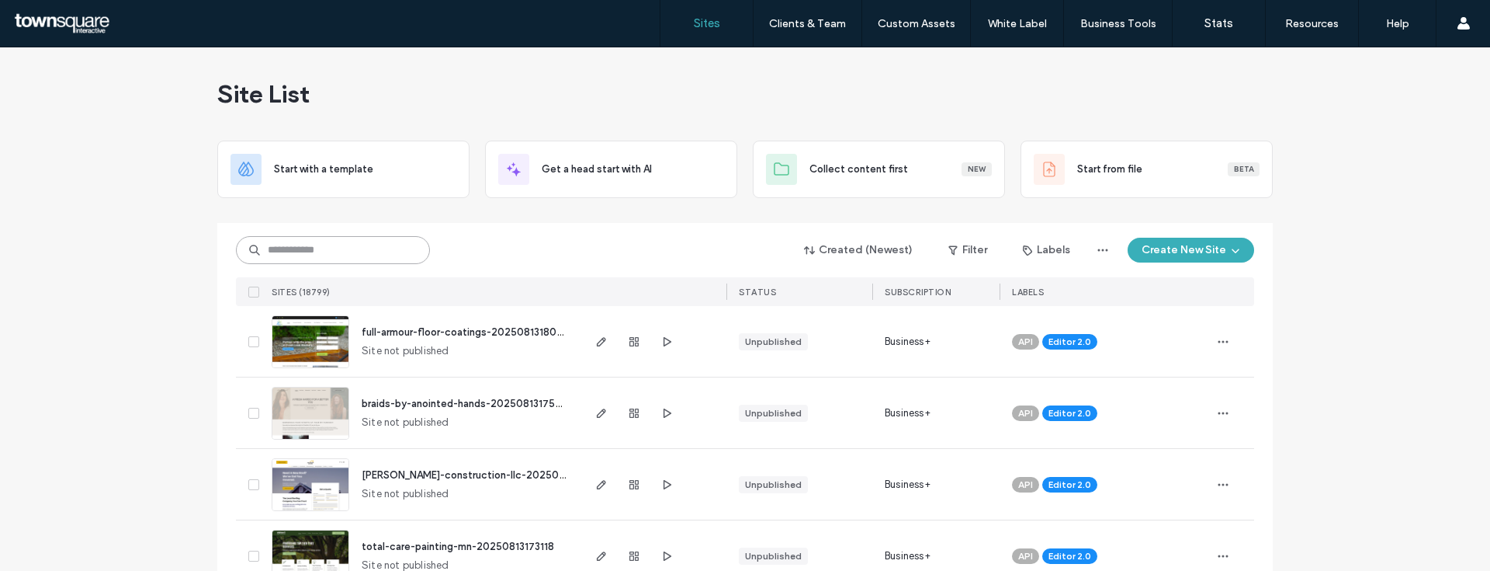
click at [369, 262] on input at bounding box center [333, 250] width 194 height 28
paste input "********"
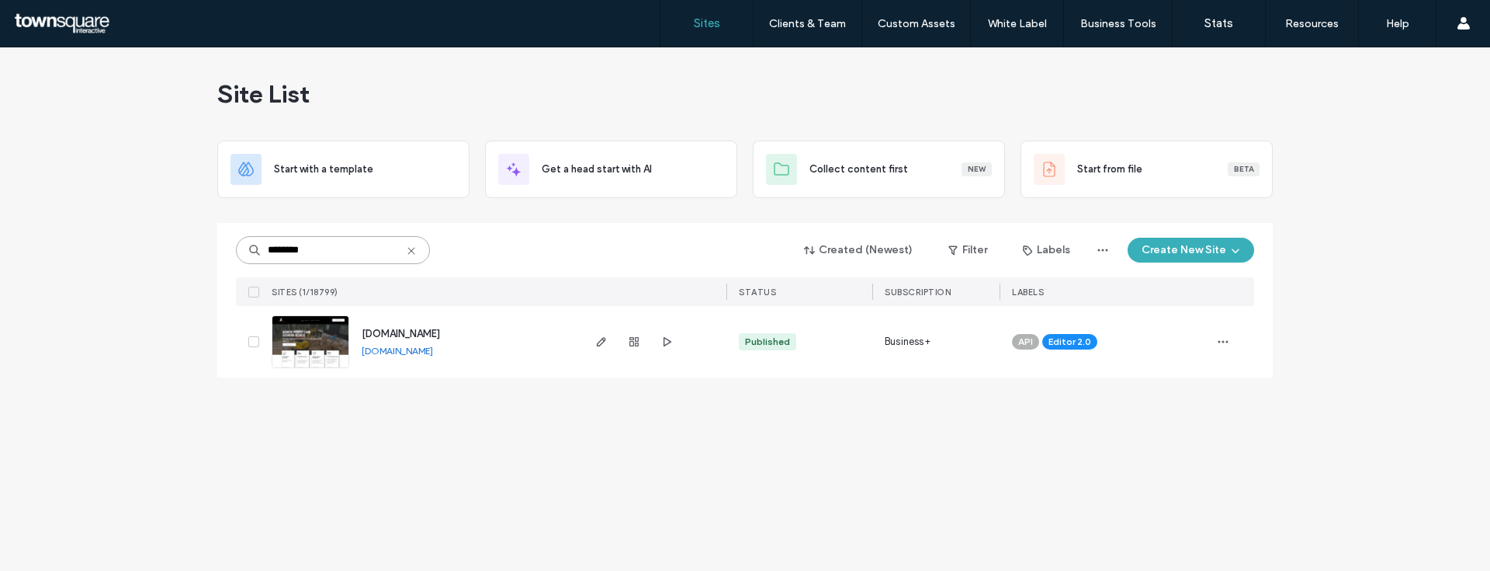
type input "********"
click at [429, 329] on span "[DOMAIN_NAME]" at bounding box center [401, 334] width 78 height 12
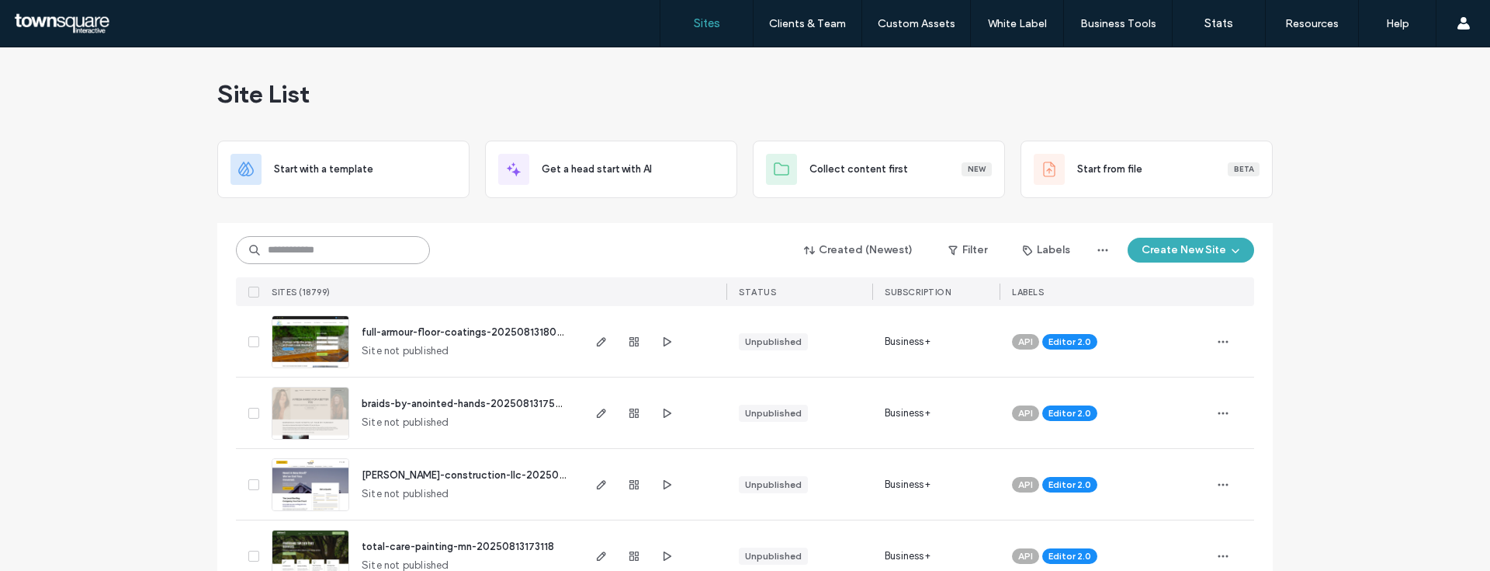
click at [364, 246] on input at bounding box center [333, 250] width 194 height 28
paste input "********"
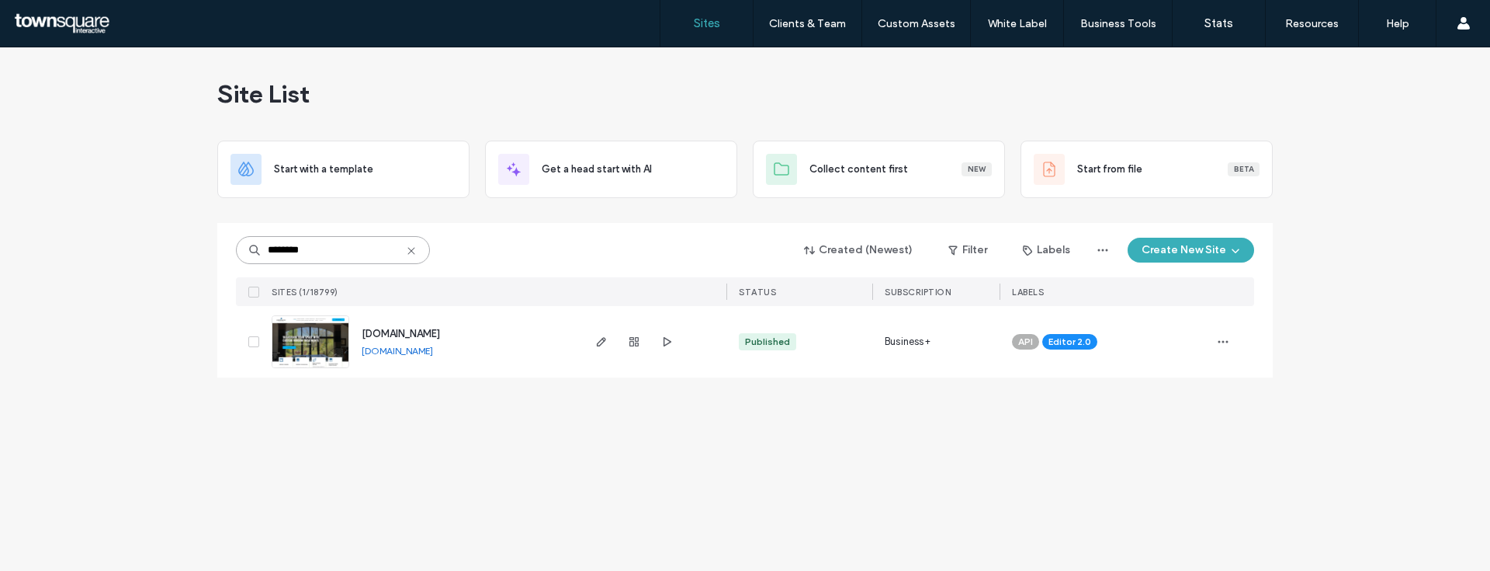
type input "********"
click at [427, 332] on span "www.expressivewindowfashions.com" at bounding box center [401, 334] width 78 height 12
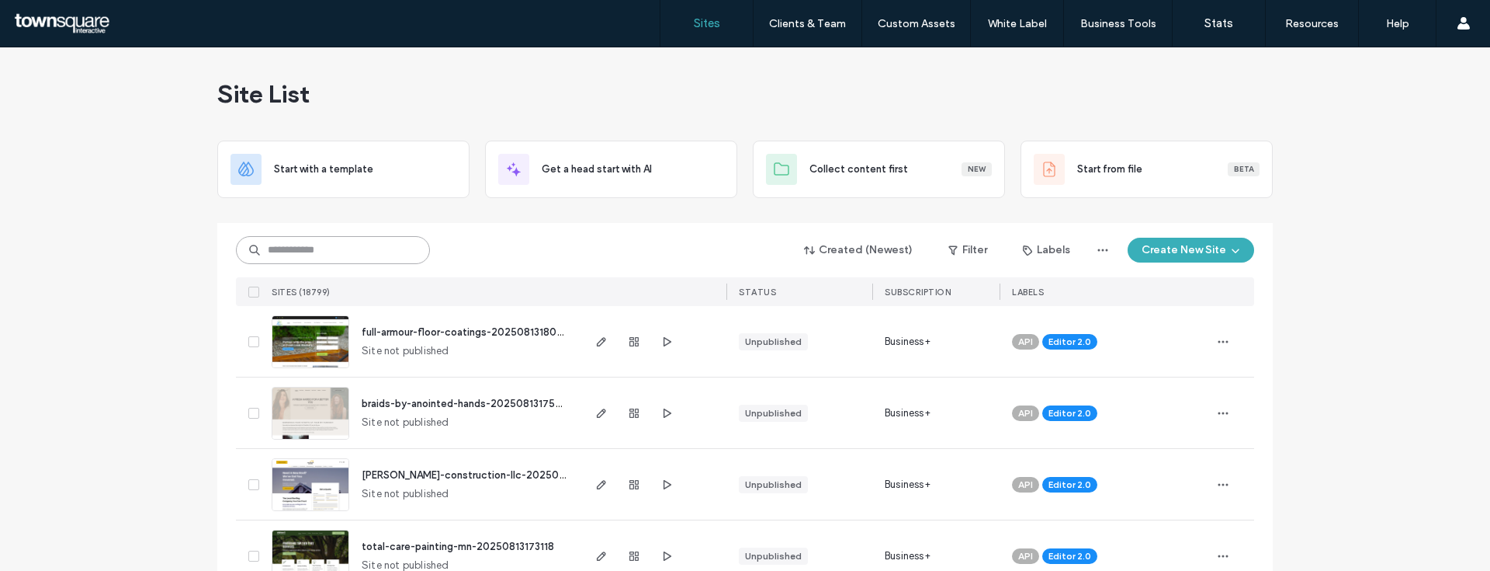
click at [376, 246] on input at bounding box center [333, 250] width 194 height 28
paste input "********"
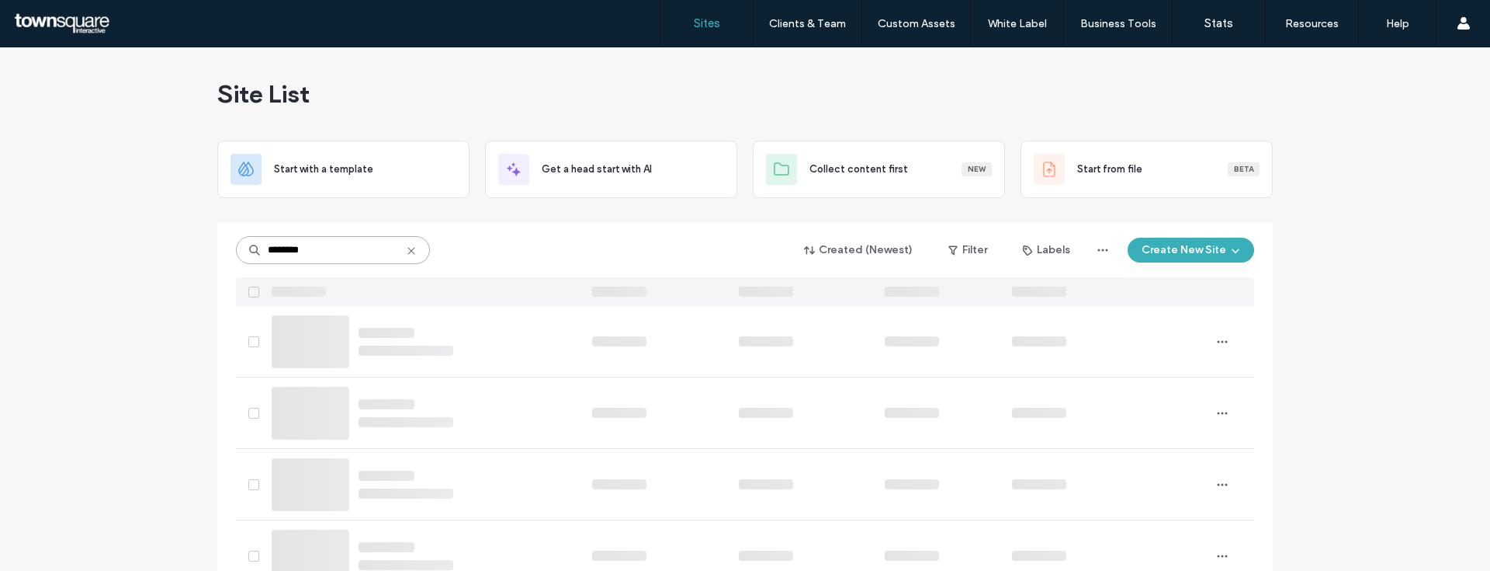
type input "********"
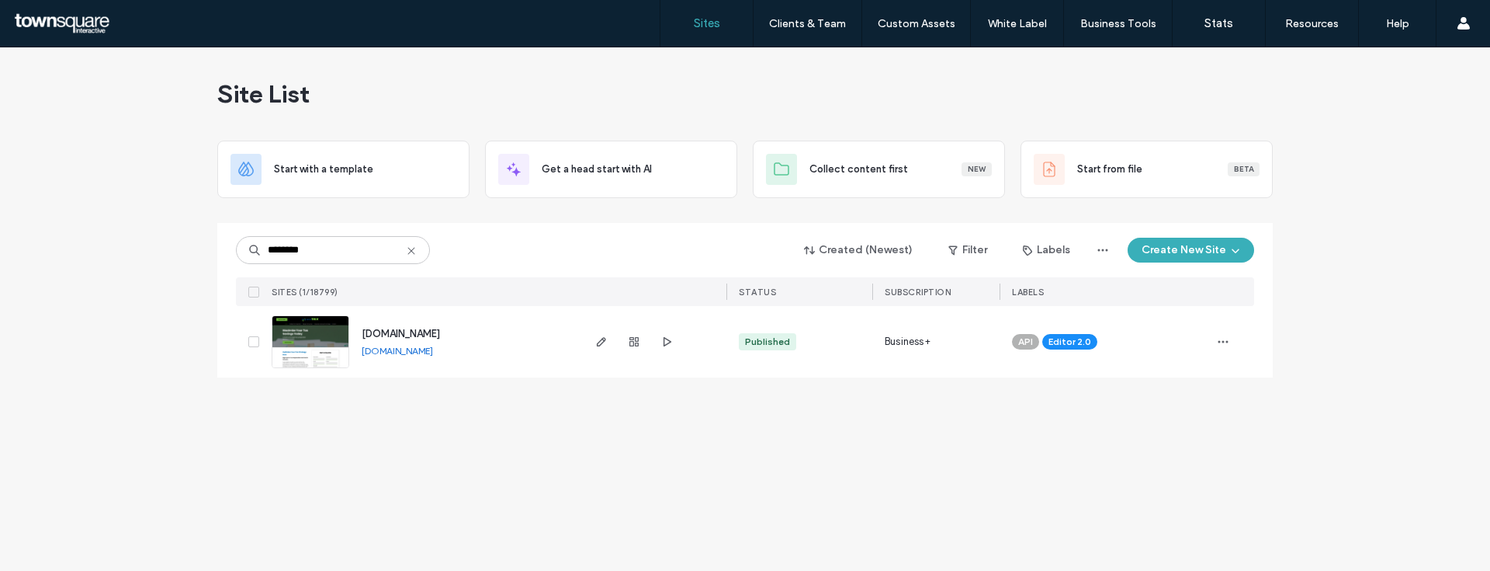
click at [409, 334] on span "www.expresstax.pro" at bounding box center [401, 334] width 78 height 12
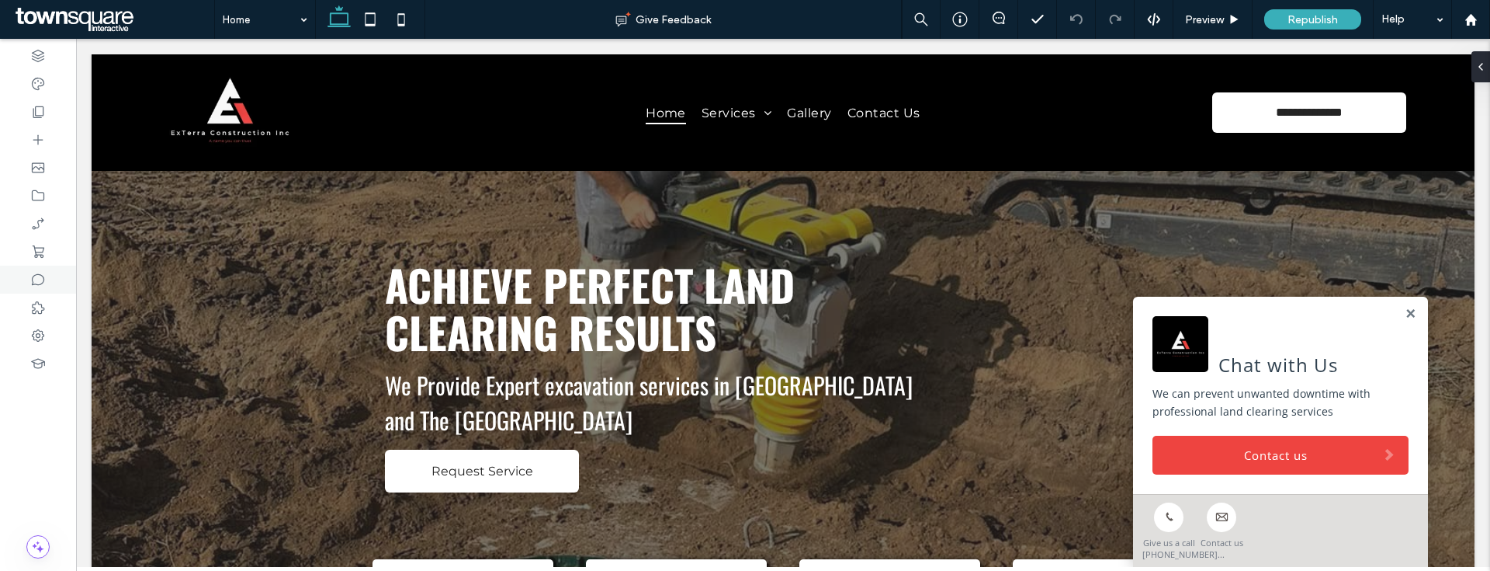
click at [50, 289] on div at bounding box center [38, 279] width 76 height 28
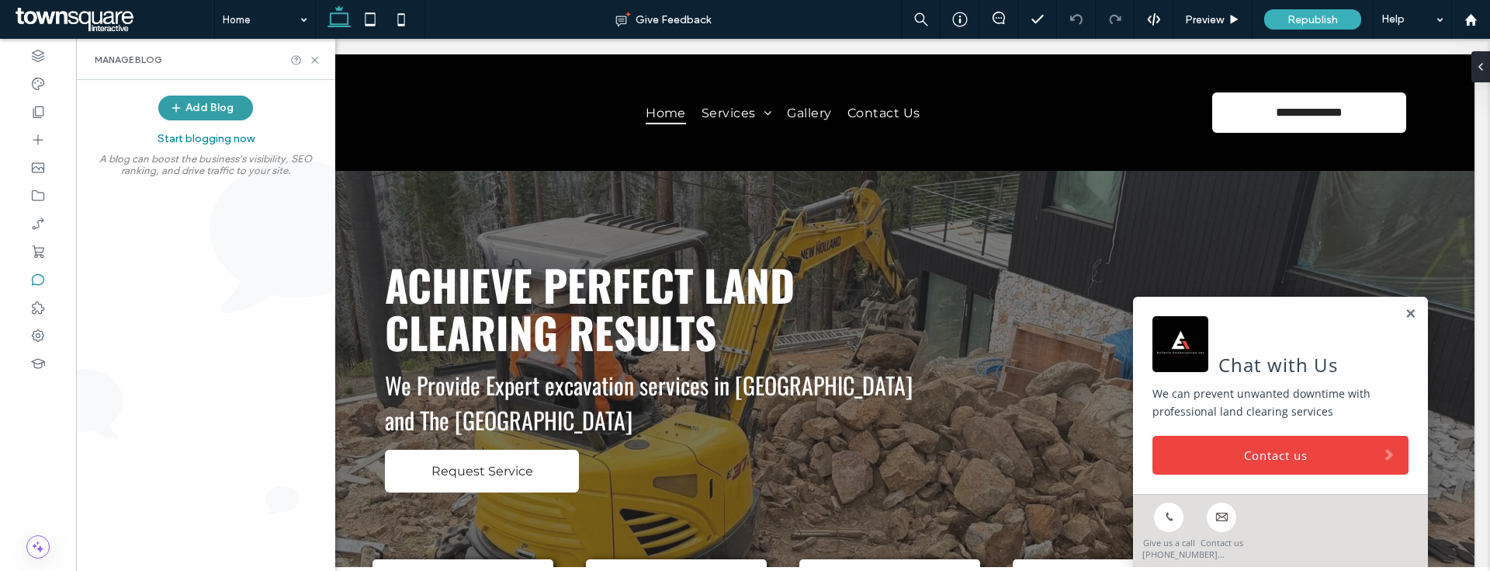
click at [234, 106] on button "Add Blog" at bounding box center [205, 107] width 95 height 25
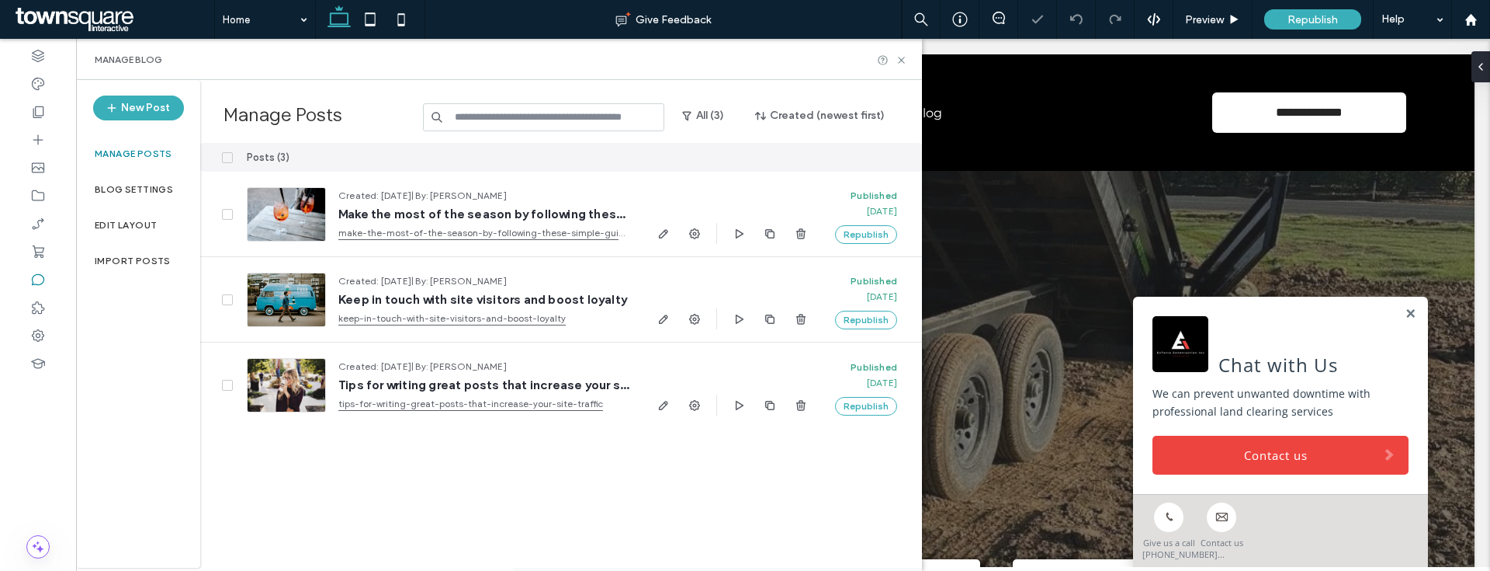
click at [223, 152] on span at bounding box center [227, 157] width 11 height 11
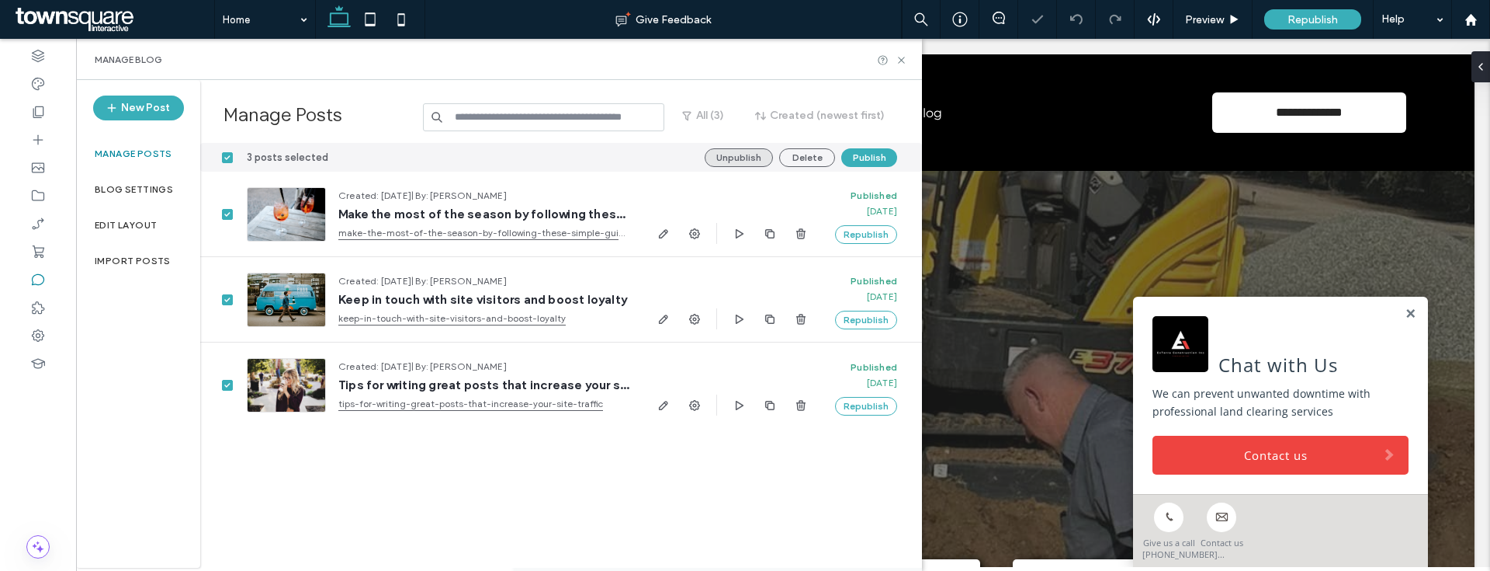
click at [772, 154] on button "Unpublish" at bounding box center [739, 157] width 68 height 19
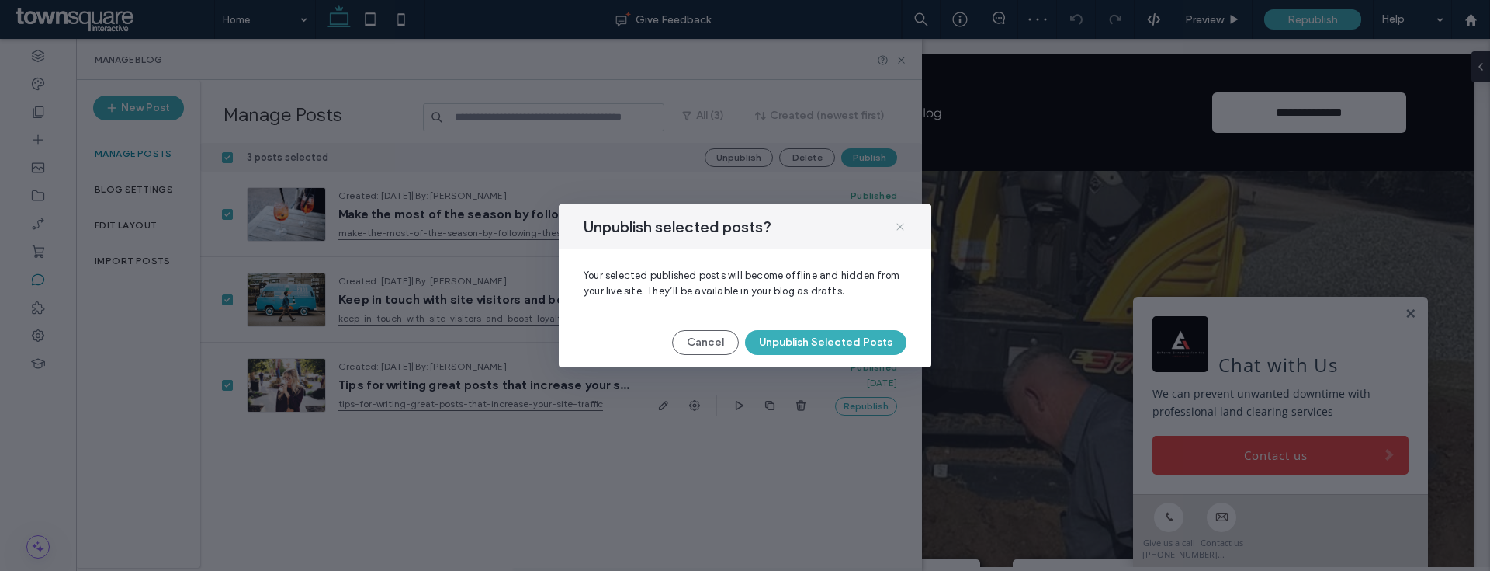
click at [898, 223] on icon at bounding box center [900, 226] width 12 height 12
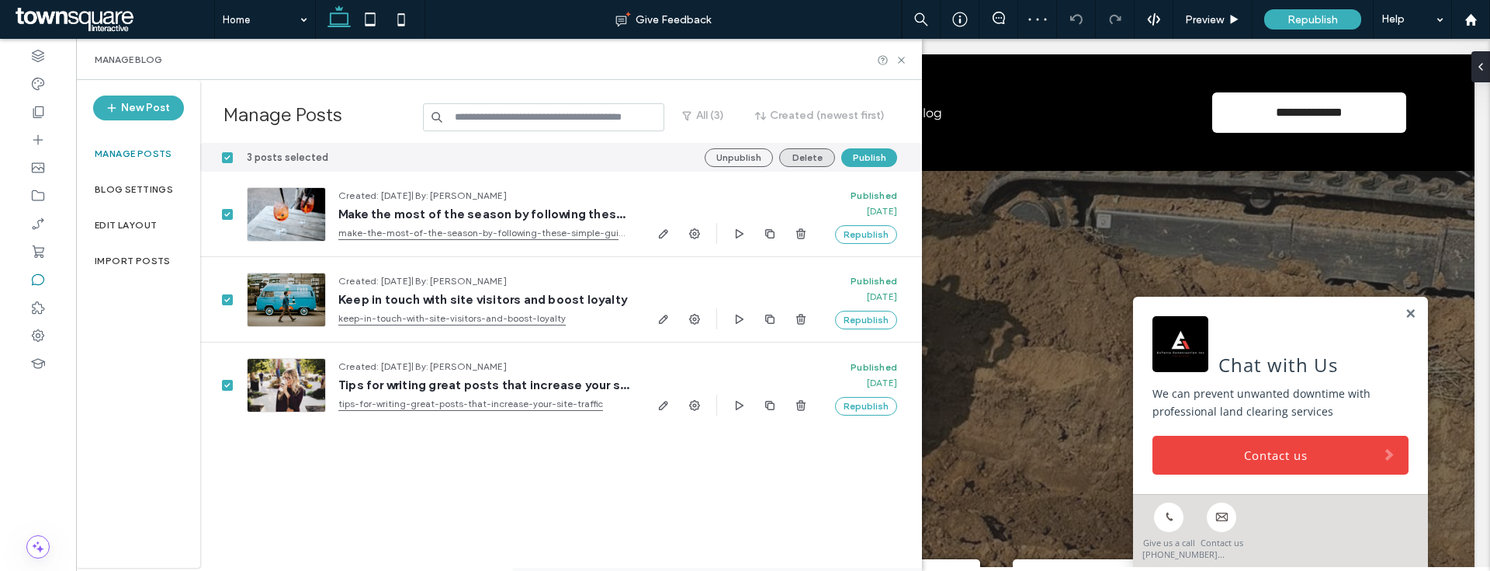
click at [810, 162] on button "Delete" at bounding box center [807, 157] width 56 height 19
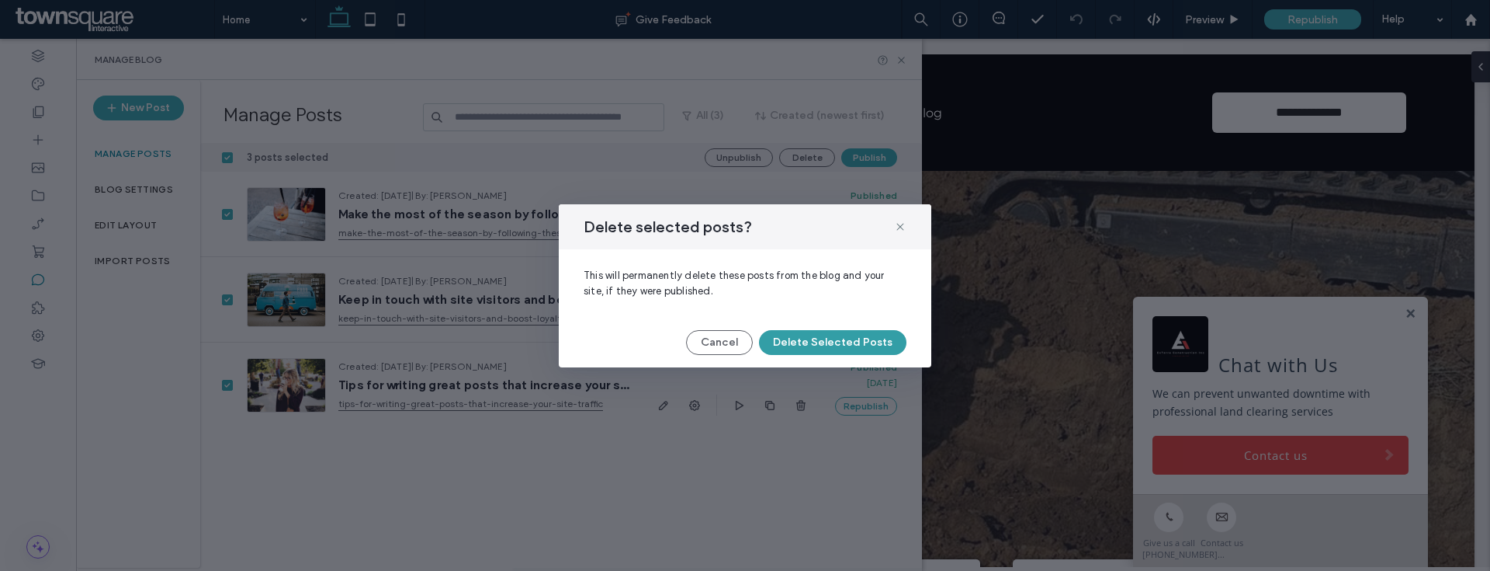
click at [811, 338] on button "Delete Selected Posts" at bounding box center [832, 342] width 147 height 25
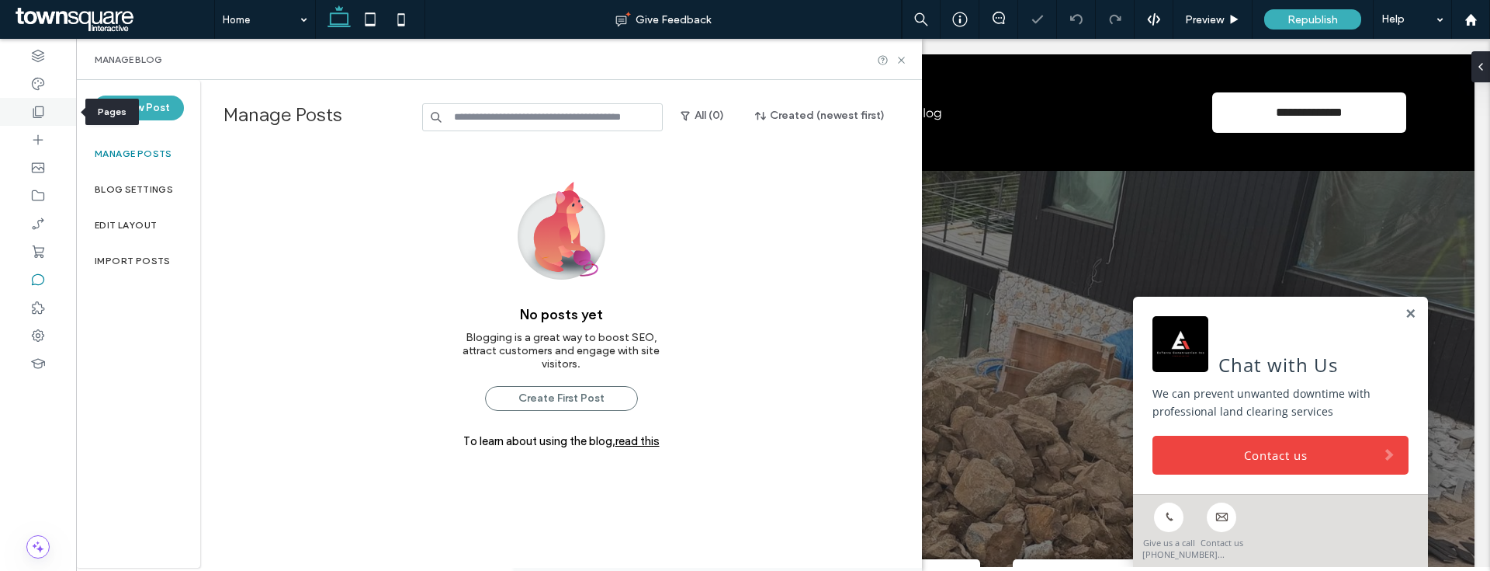
click at [31, 112] on icon at bounding box center [38, 112] width 16 height 16
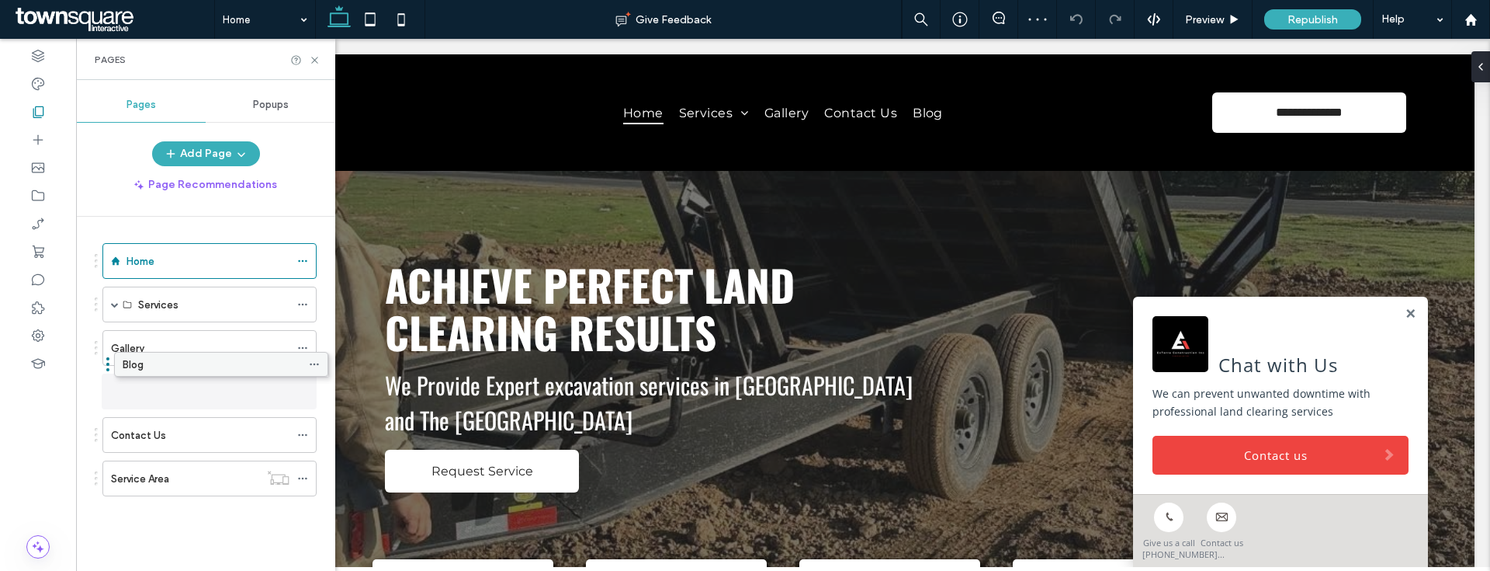
drag, startPoint x: 117, startPoint y: 470, endPoint x: 129, endPoint y: 362, distance: 109.3
click at [305, 390] on use at bounding box center [302, 391] width 9 height 2
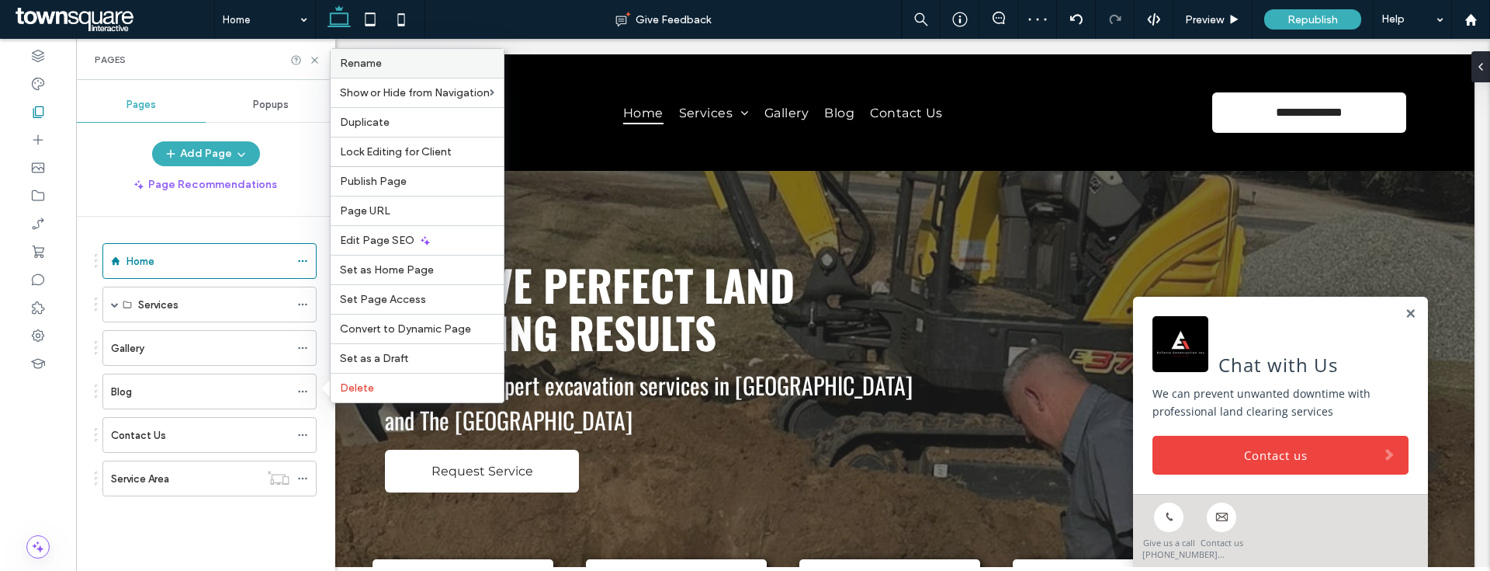
click at [406, 63] on label "Rename" at bounding box center [417, 63] width 154 height 13
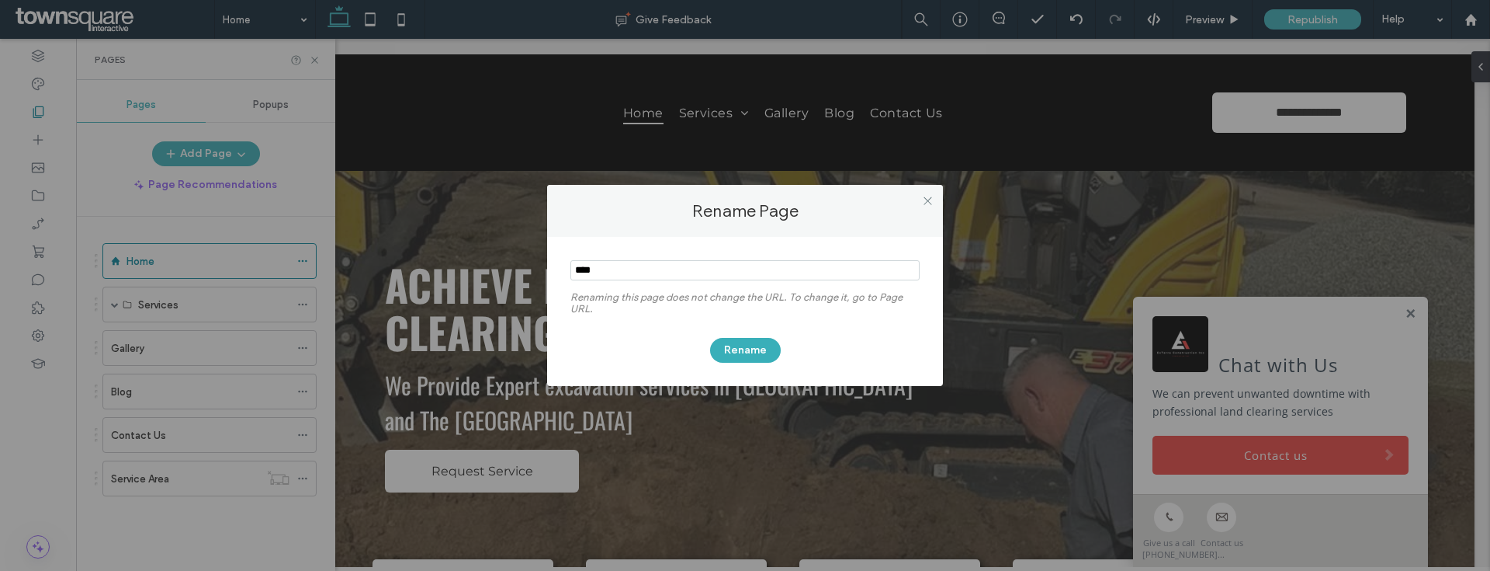
click at [619, 262] on input "notEmpty" at bounding box center [745, 270] width 349 height 20
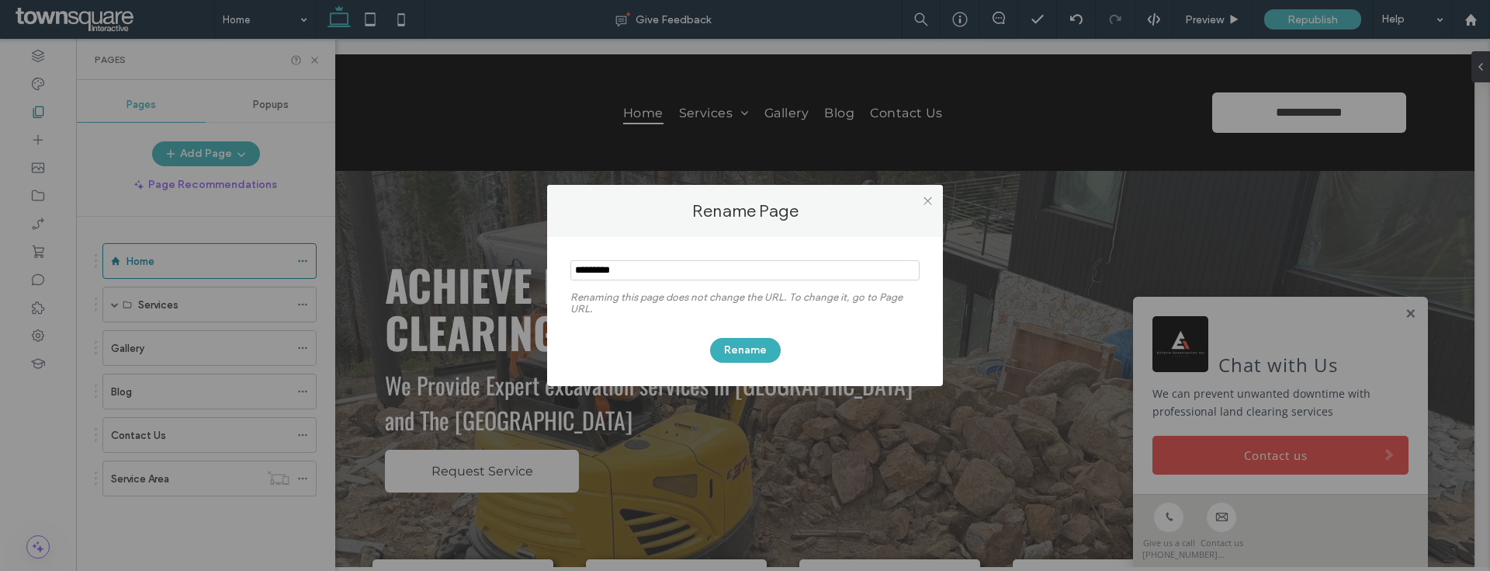
type input "*********"
click at [746, 363] on div "Renaming this page does not change the URL. To change it, go to Page URL. Rename" at bounding box center [745, 311] width 396 height 149
click at [747, 351] on button "Rename" at bounding box center [745, 350] width 71 height 25
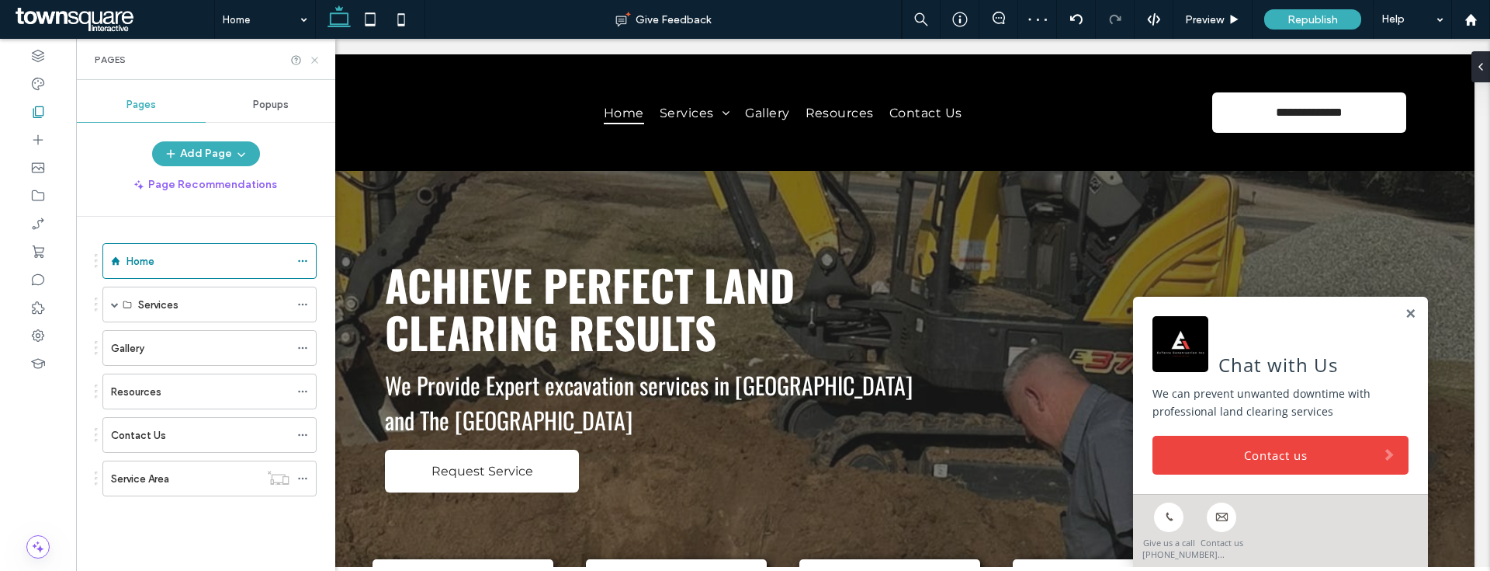
click at [314, 60] on use at bounding box center [314, 60] width 6 height 6
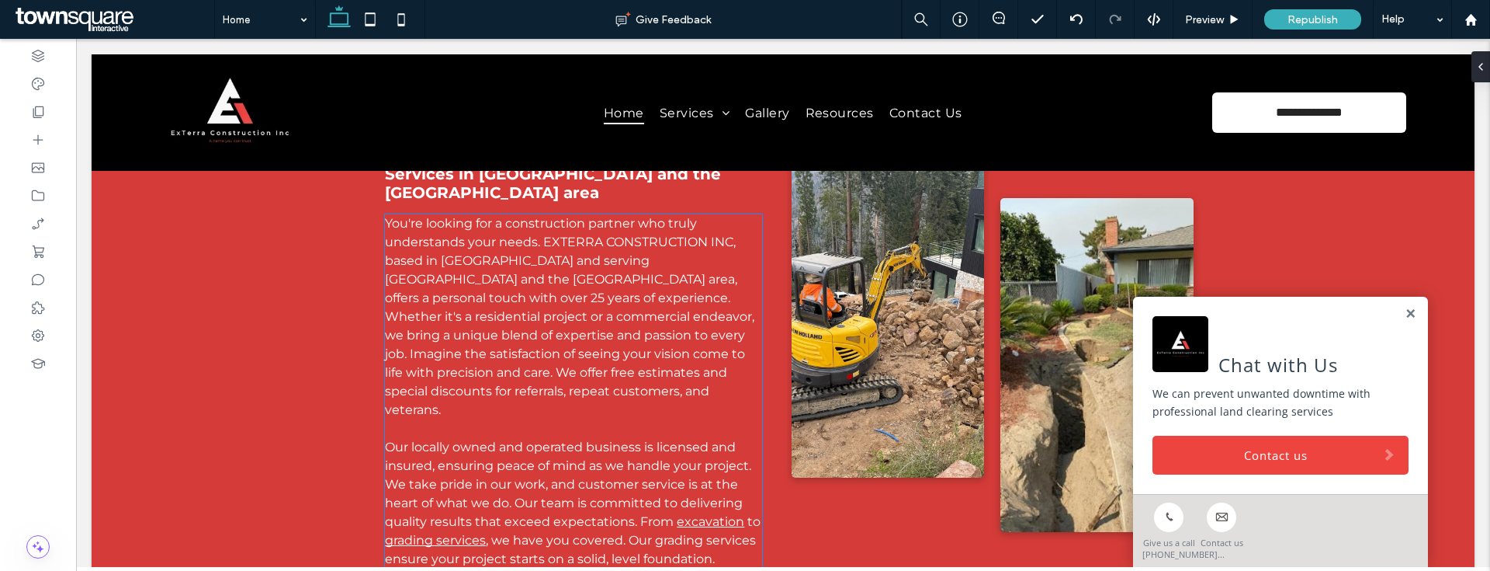
scroll to position [1099, 0]
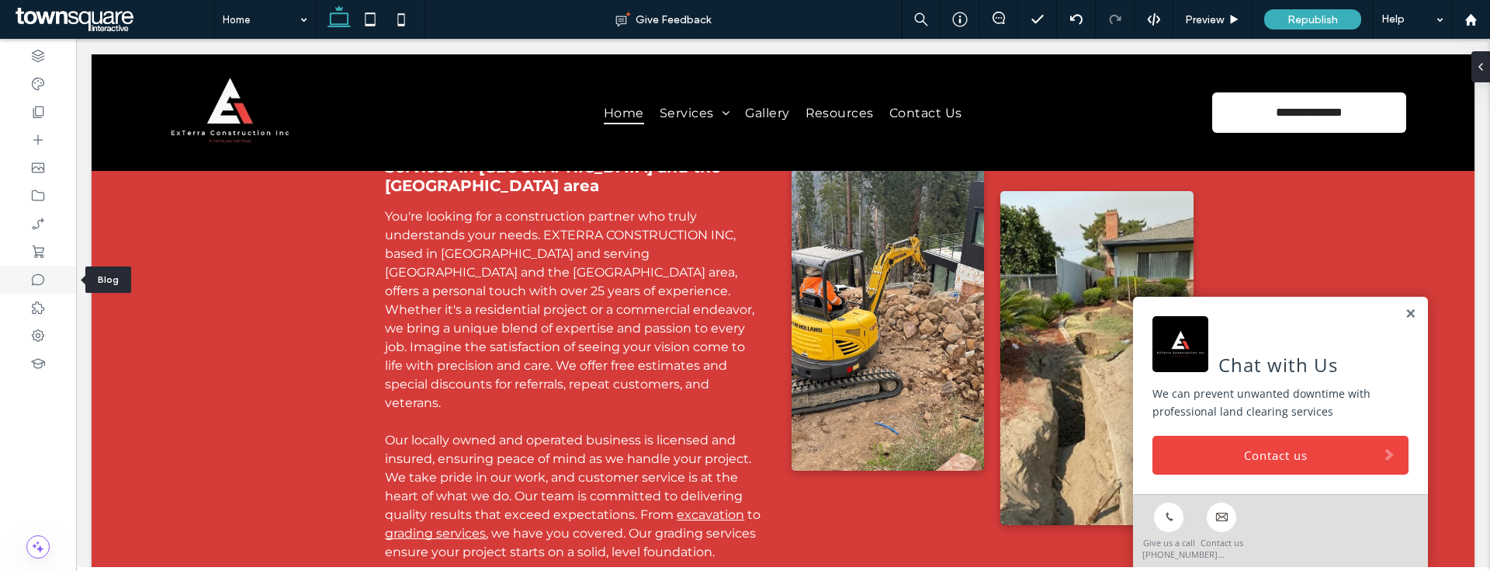
click at [45, 270] on div at bounding box center [38, 279] width 76 height 28
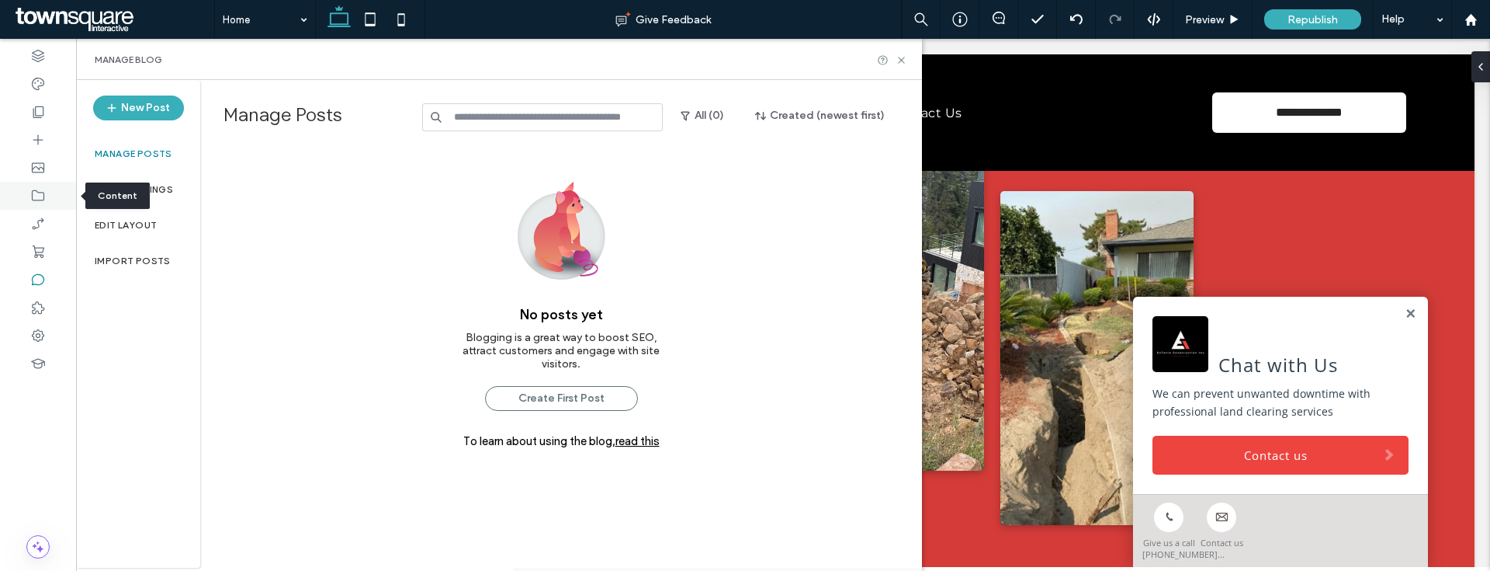
click at [50, 195] on div at bounding box center [38, 196] width 76 height 28
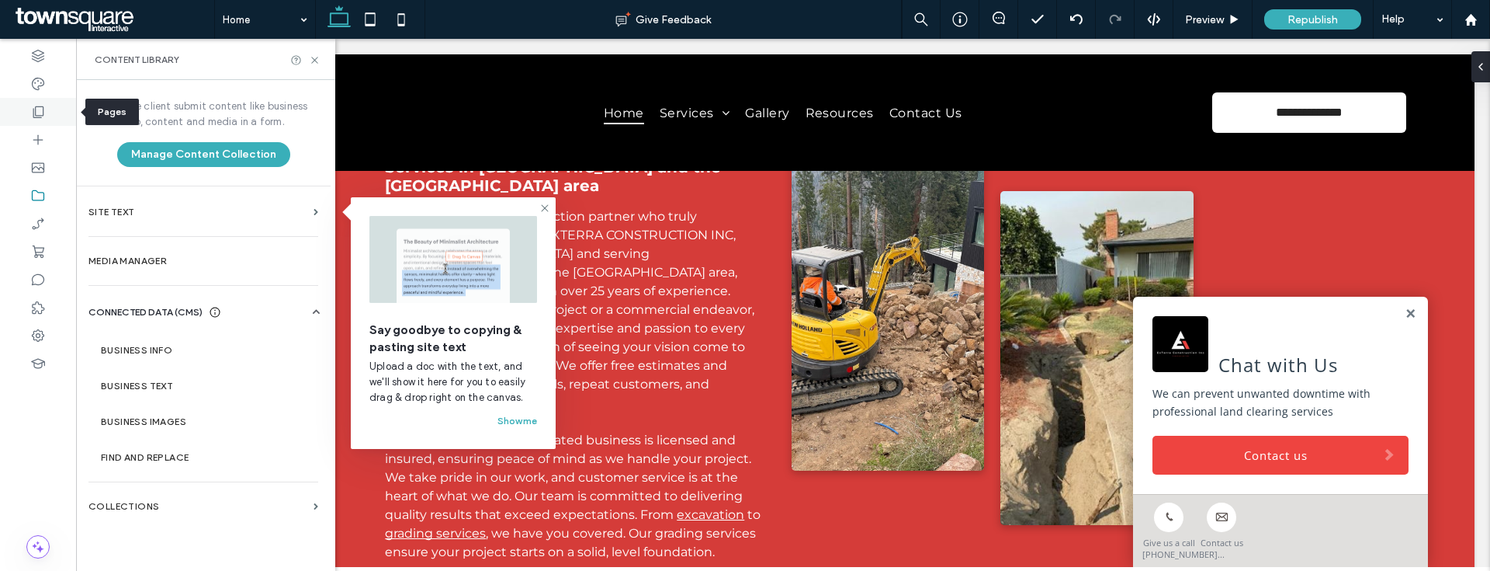
click at [49, 118] on div at bounding box center [38, 112] width 76 height 28
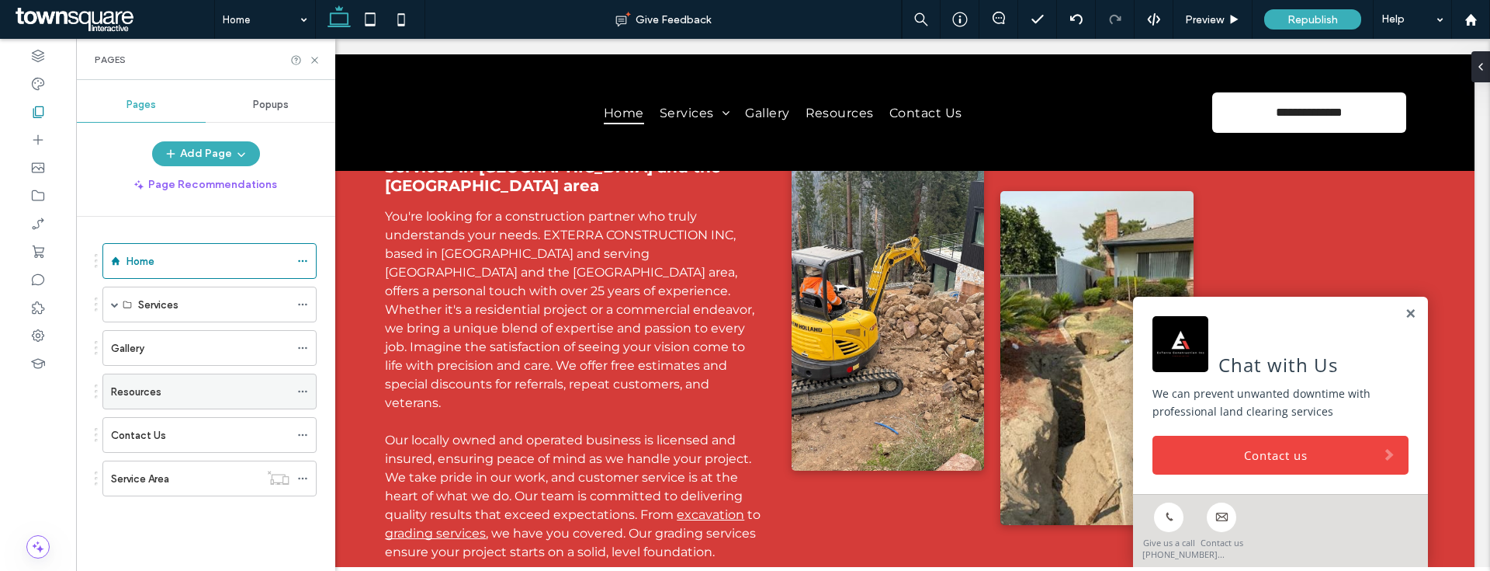
click at [300, 383] on span at bounding box center [302, 391] width 11 height 23
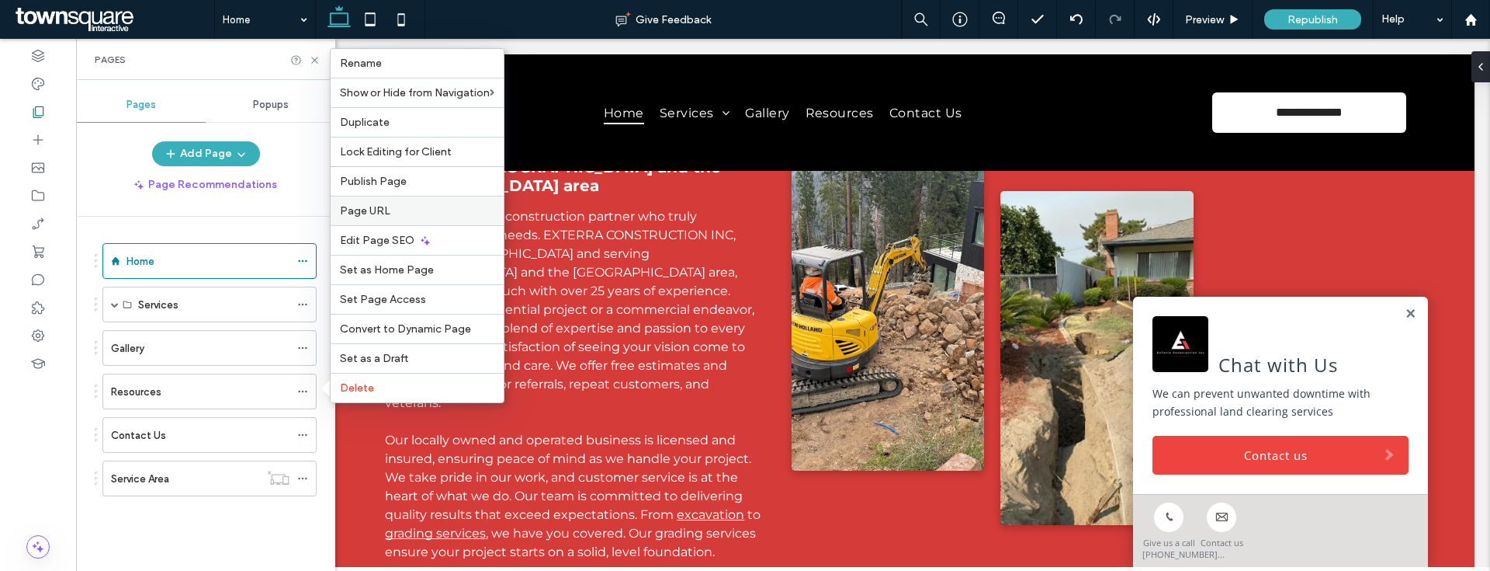
click at [428, 203] on div "Page URL" at bounding box center [417, 210] width 173 height 29
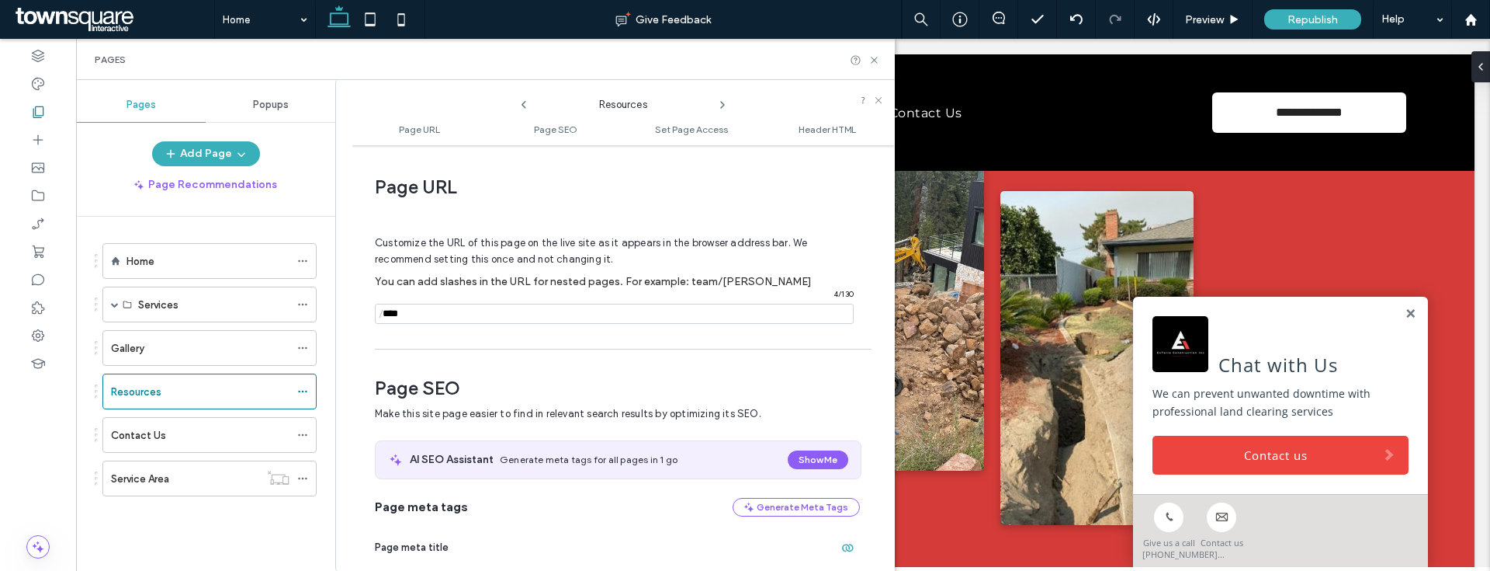
scroll to position [8, 0]
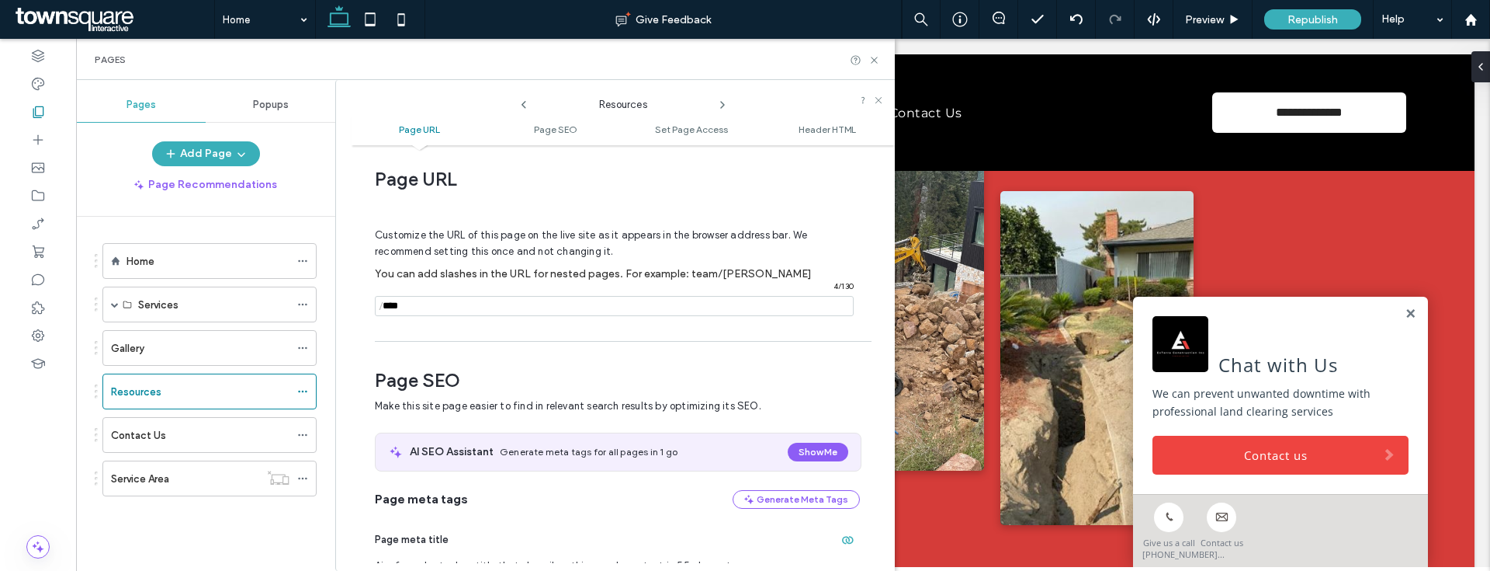
click at [521, 304] on input "notEmpty" at bounding box center [614, 306] width 479 height 20
type input "**********"
click at [879, 60] on icon at bounding box center [875, 60] width 12 height 12
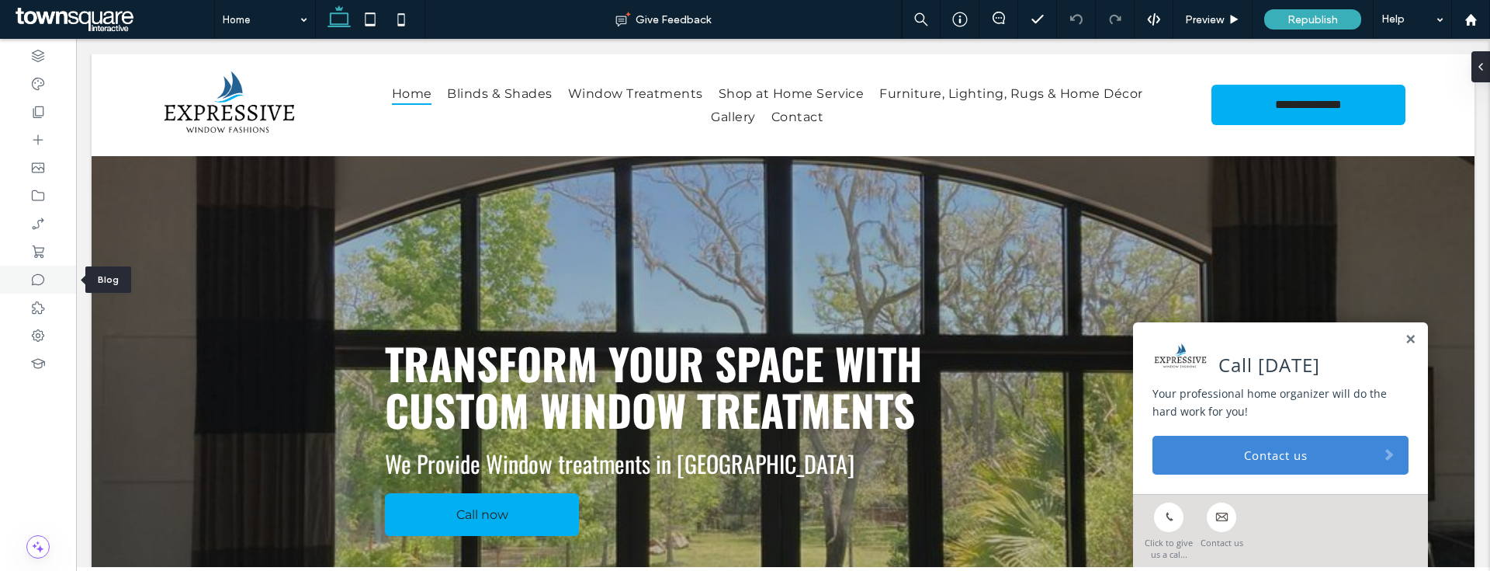
click at [30, 278] on icon at bounding box center [38, 280] width 16 height 16
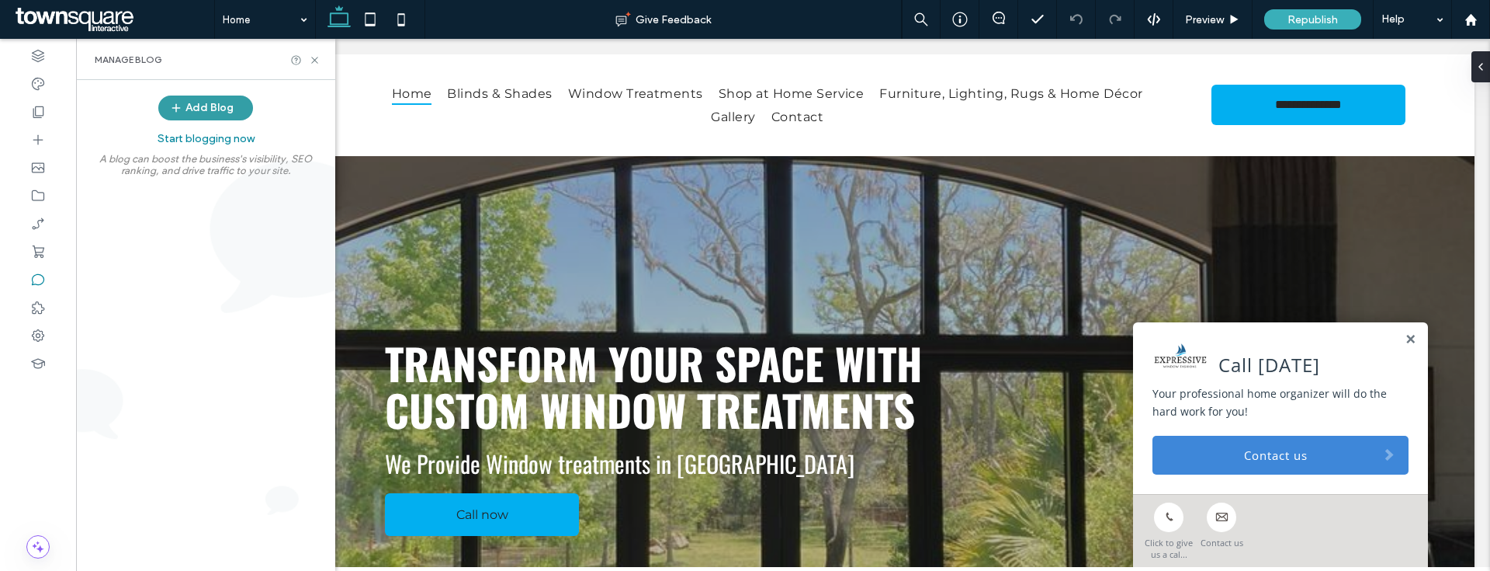
click at [192, 98] on button "Add Blog" at bounding box center [205, 107] width 95 height 25
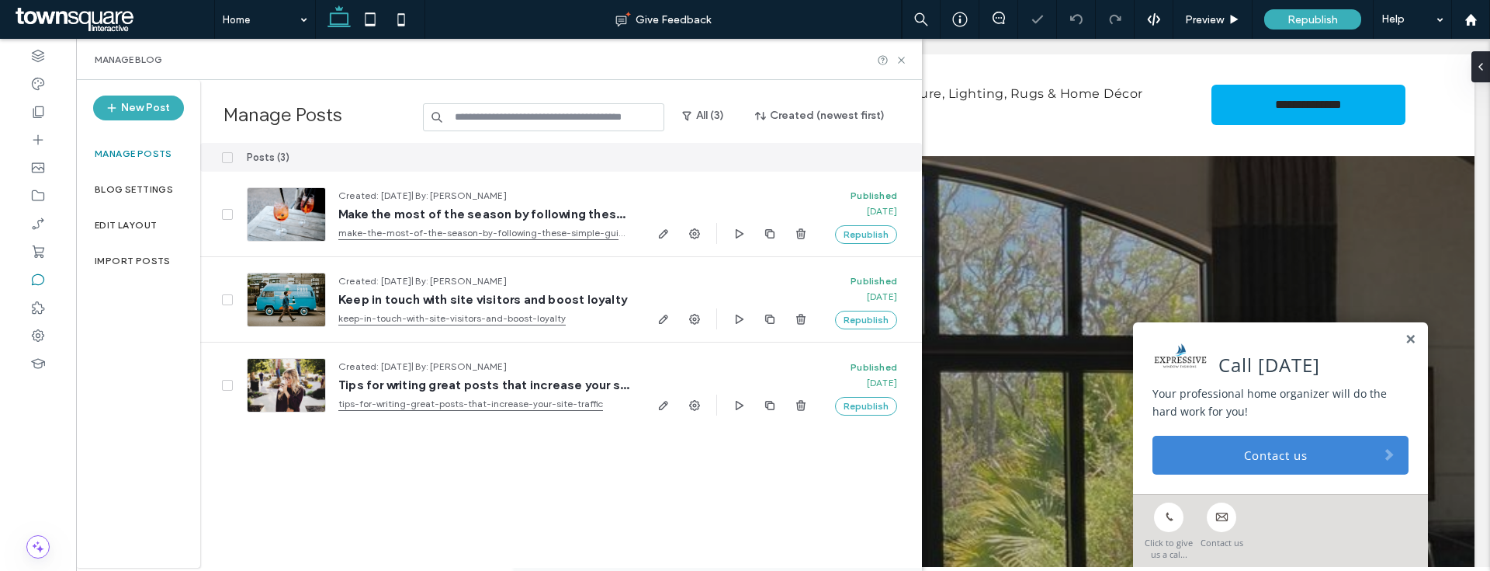
click at [227, 152] on span at bounding box center [227, 157] width 11 height 11
click at [824, 152] on button "Delete" at bounding box center [807, 157] width 56 height 19
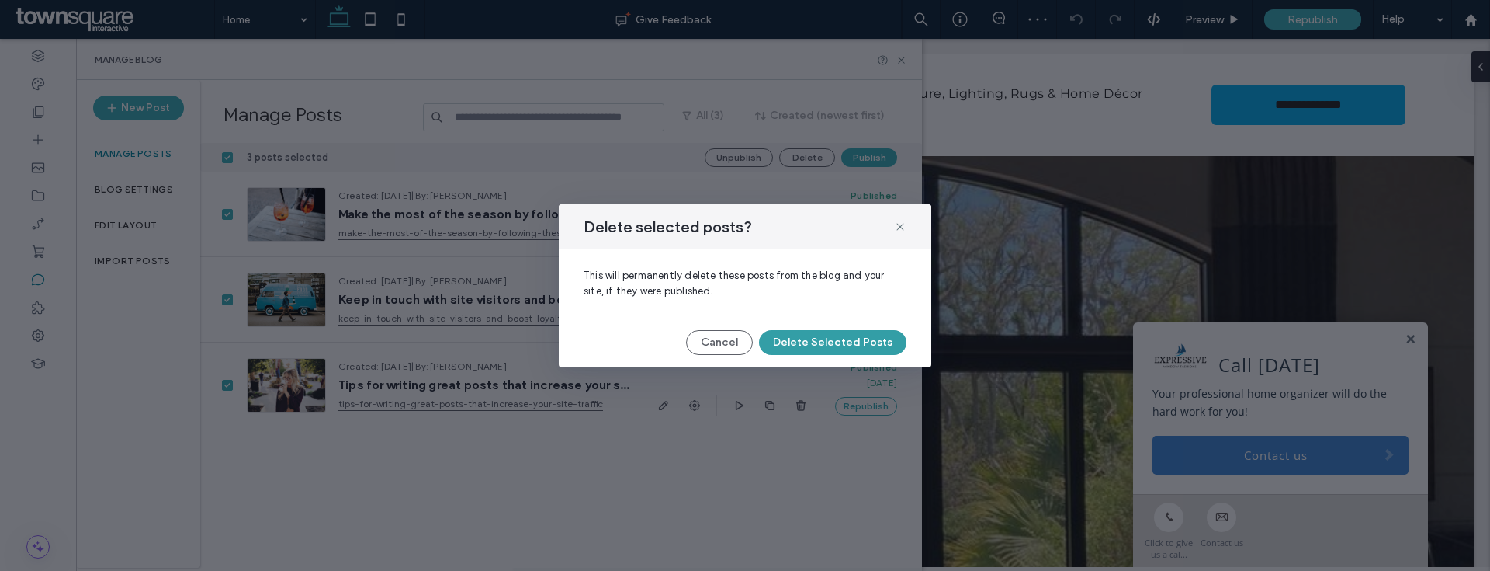
click at [848, 349] on button "Delete Selected Posts" at bounding box center [832, 342] width 147 height 25
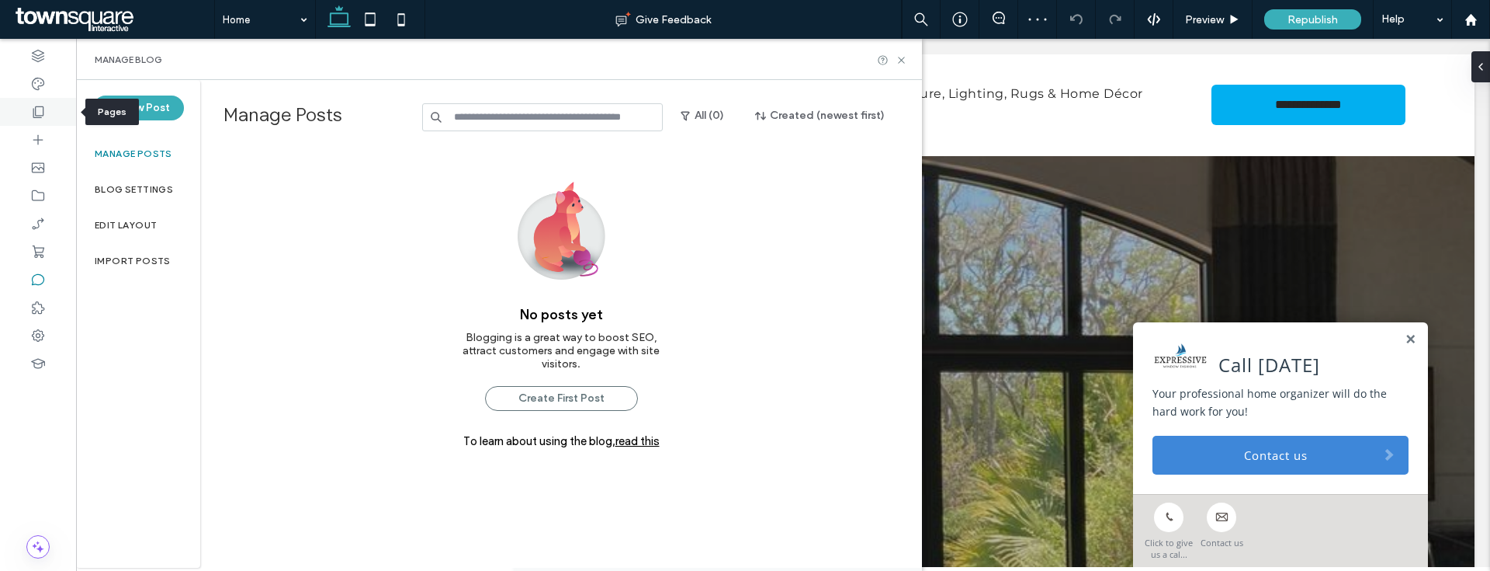
click at [42, 116] on icon at bounding box center [38, 112] width 16 height 16
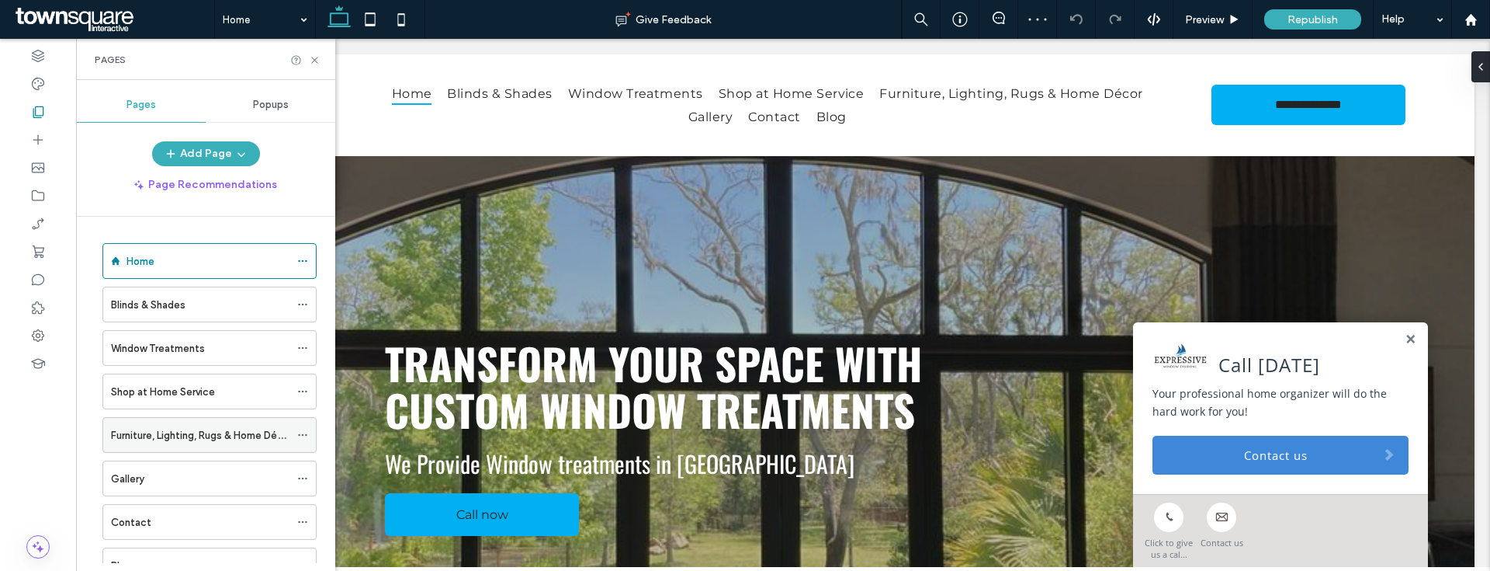
scroll to position [59, 0]
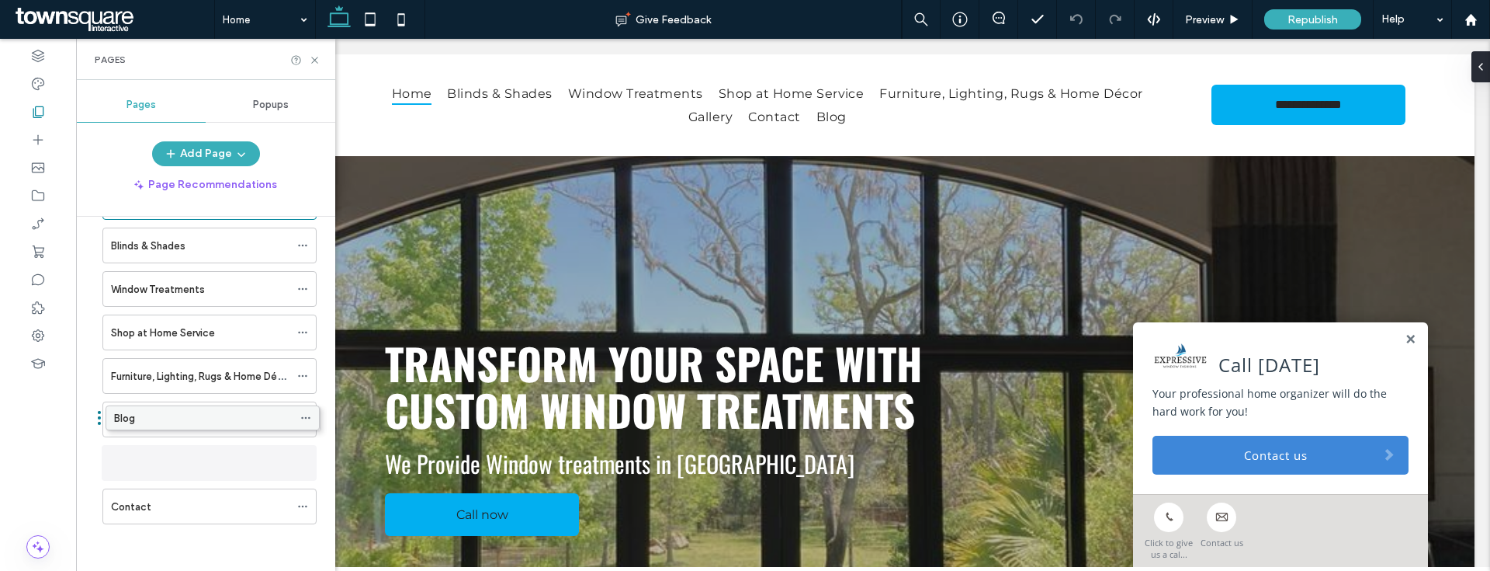
drag, startPoint x: 179, startPoint y: 512, endPoint x: 180, endPoint y: 438, distance: 73.7
click at [296, 464] on div "Blog" at bounding box center [209, 463] width 214 height 36
click at [300, 460] on icon at bounding box center [302, 462] width 11 height 11
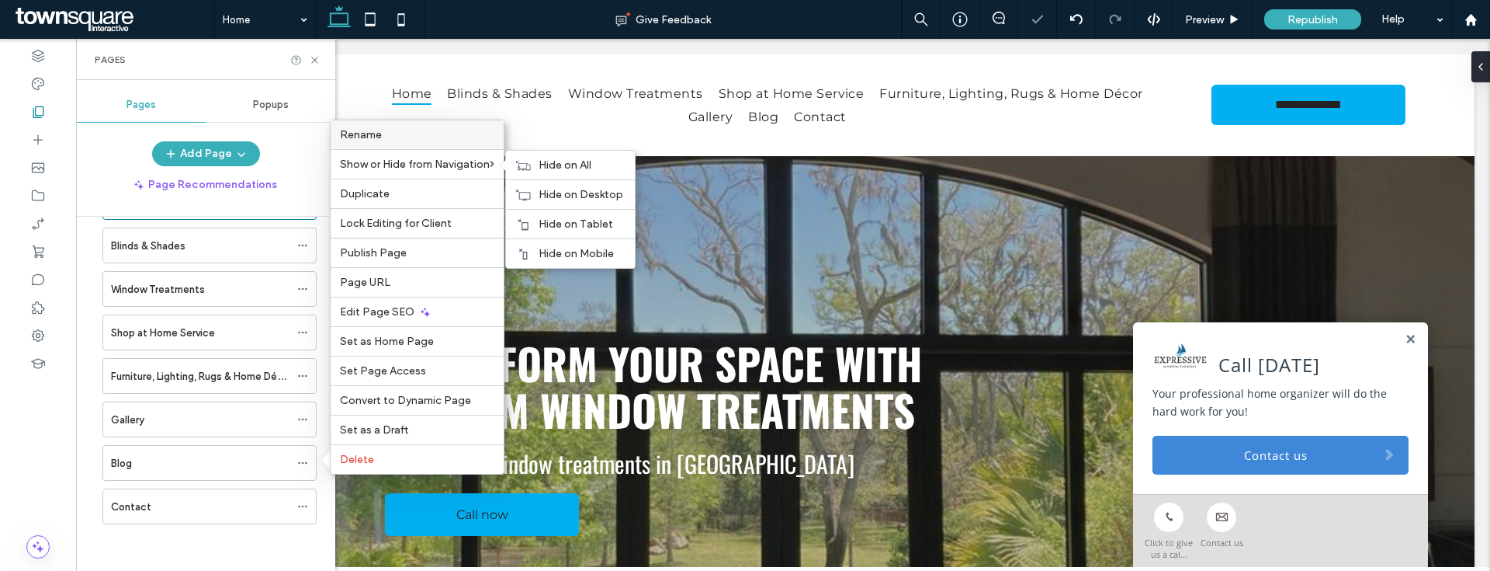
click at [393, 140] on label "Rename" at bounding box center [417, 134] width 154 height 13
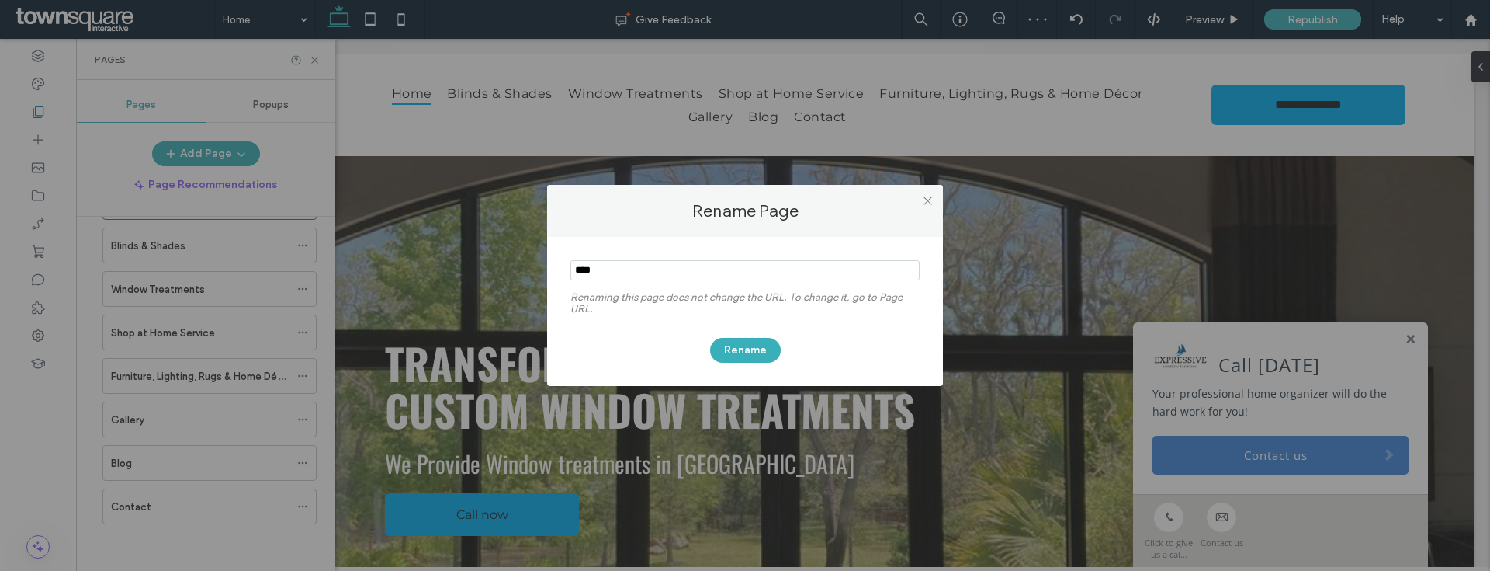
click at [616, 282] on section at bounding box center [745, 271] width 349 height 39
click at [616, 279] on input "notEmpty" at bounding box center [745, 270] width 349 height 20
type input "*********"
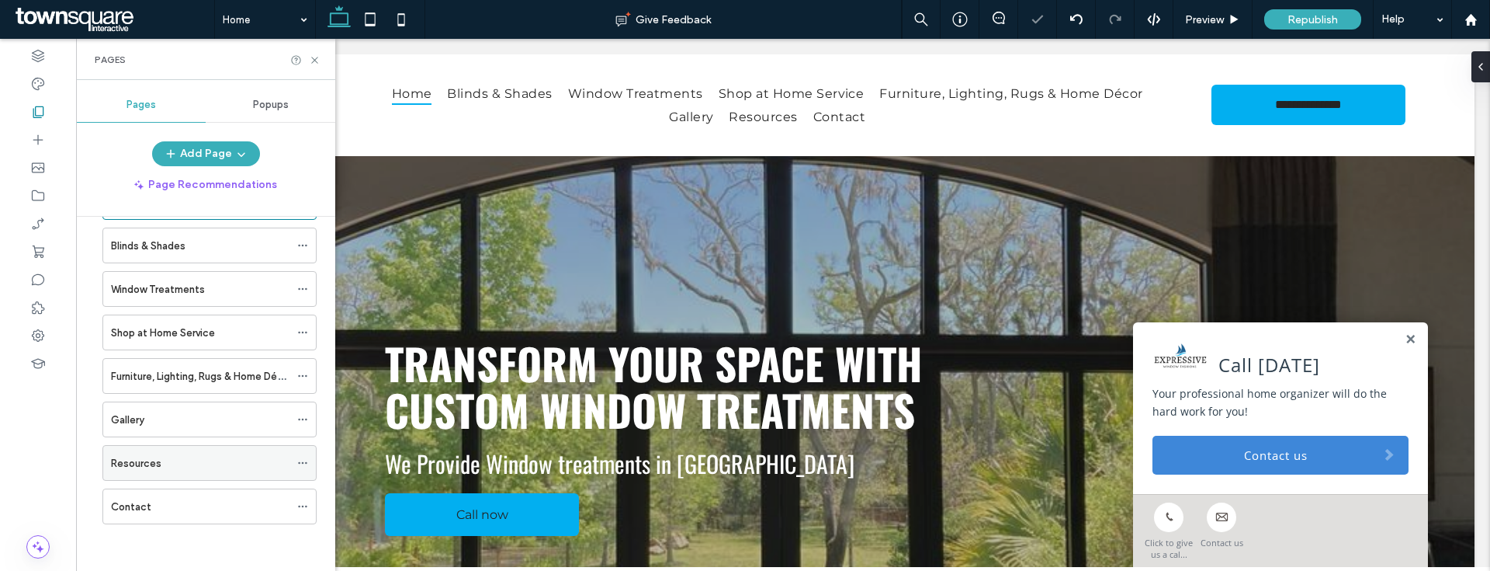
click at [297, 465] on icon at bounding box center [302, 462] width 11 height 11
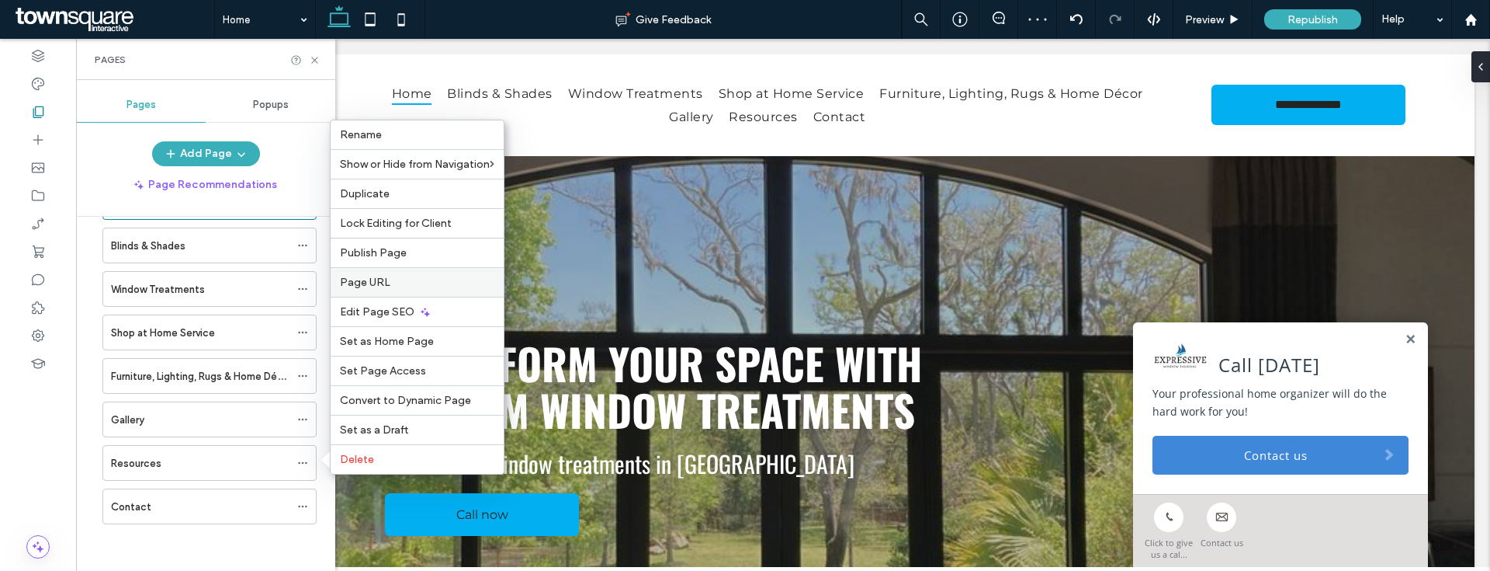
click at [398, 269] on div "Page URL" at bounding box center [417, 281] width 173 height 29
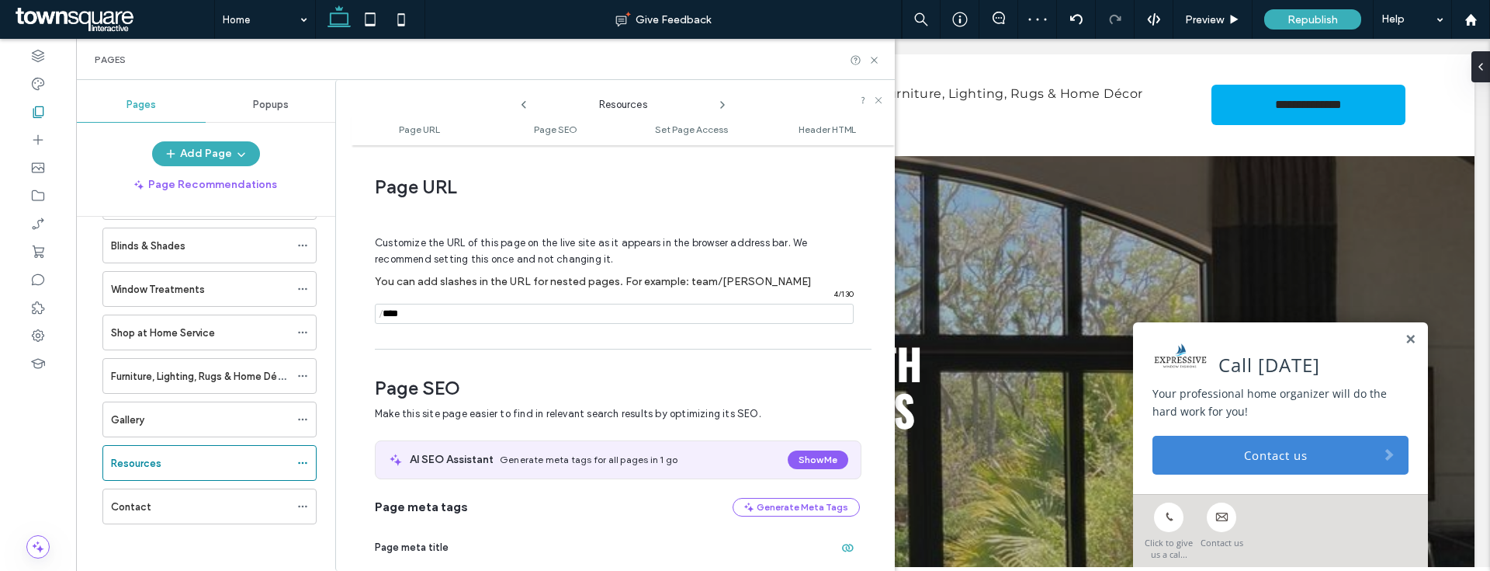
scroll to position [8, 0]
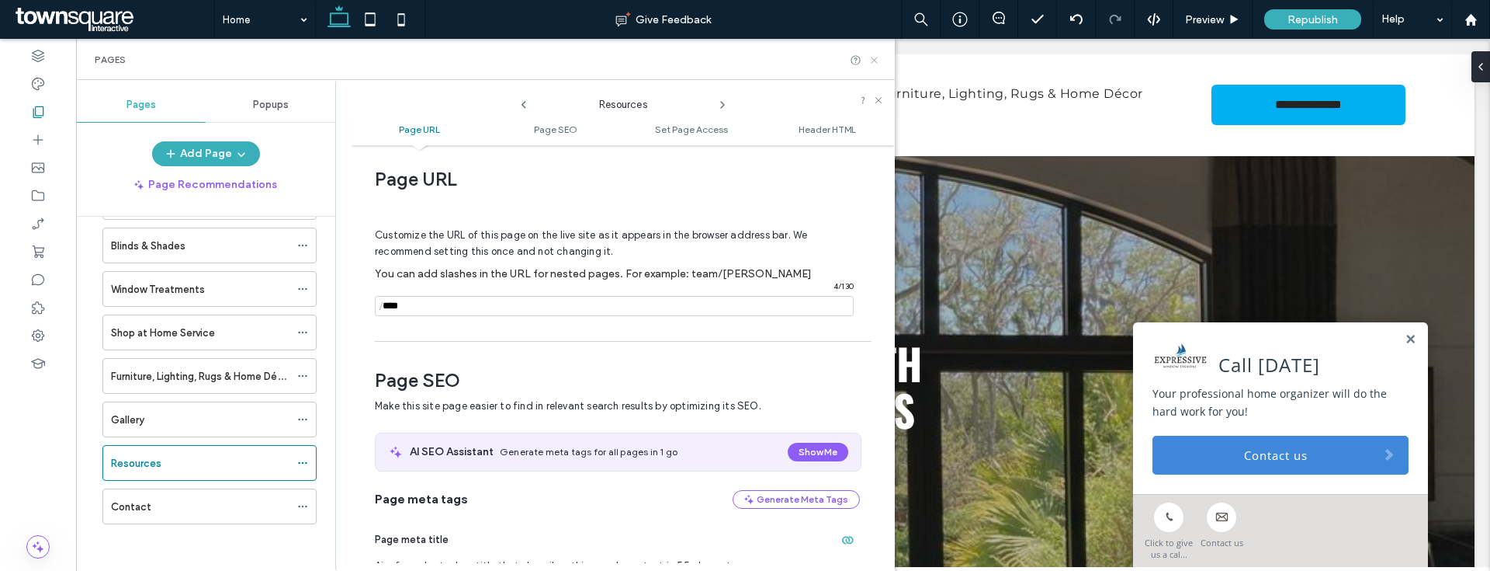
click at [872, 59] on icon at bounding box center [875, 60] width 12 height 12
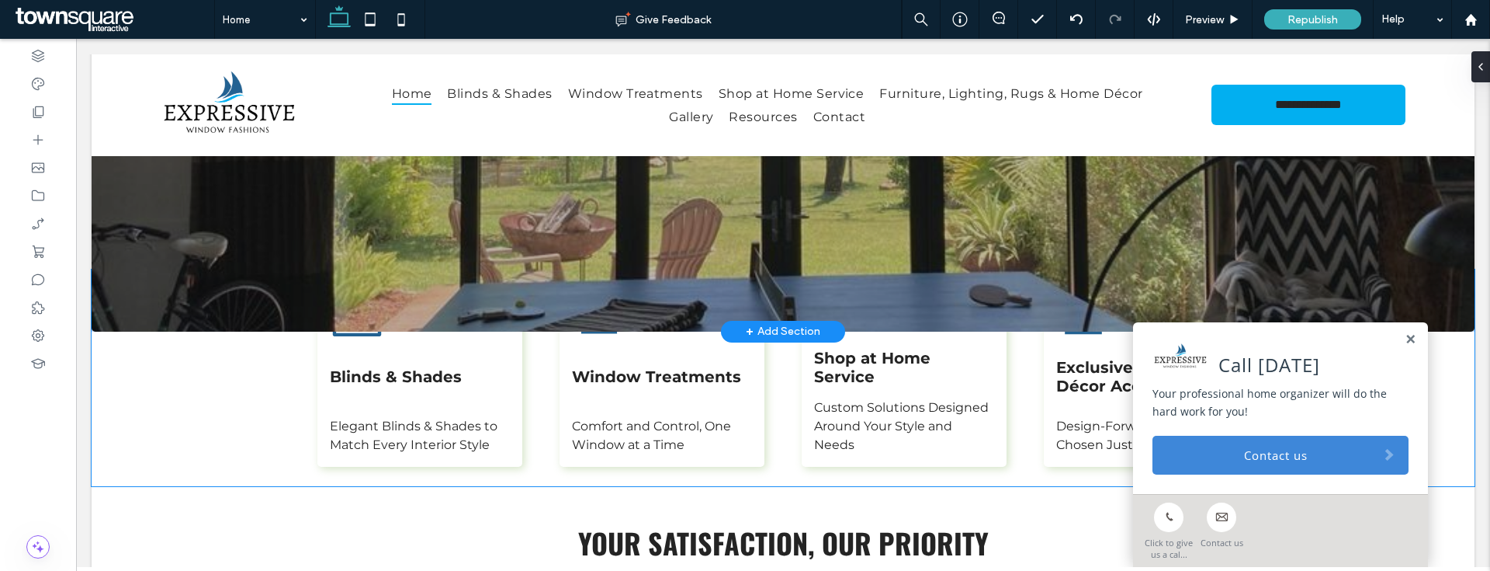
scroll to position [373, 0]
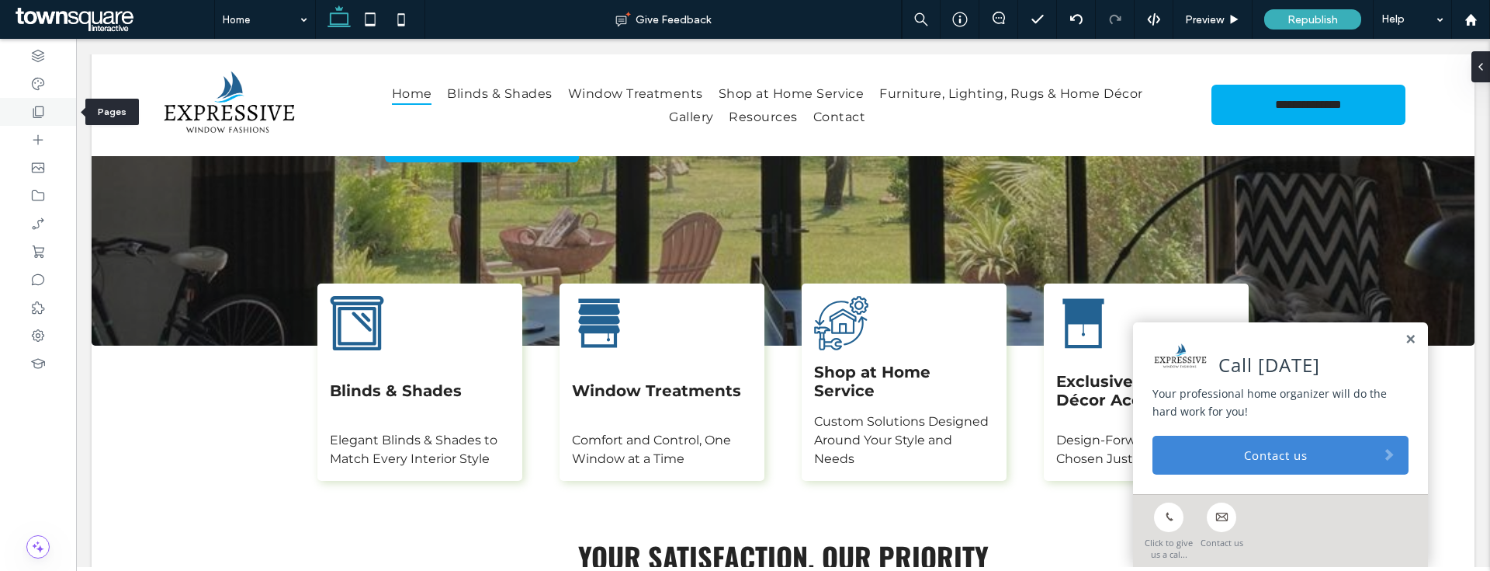
click at [42, 107] on icon at bounding box center [38, 112] width 16 height 16
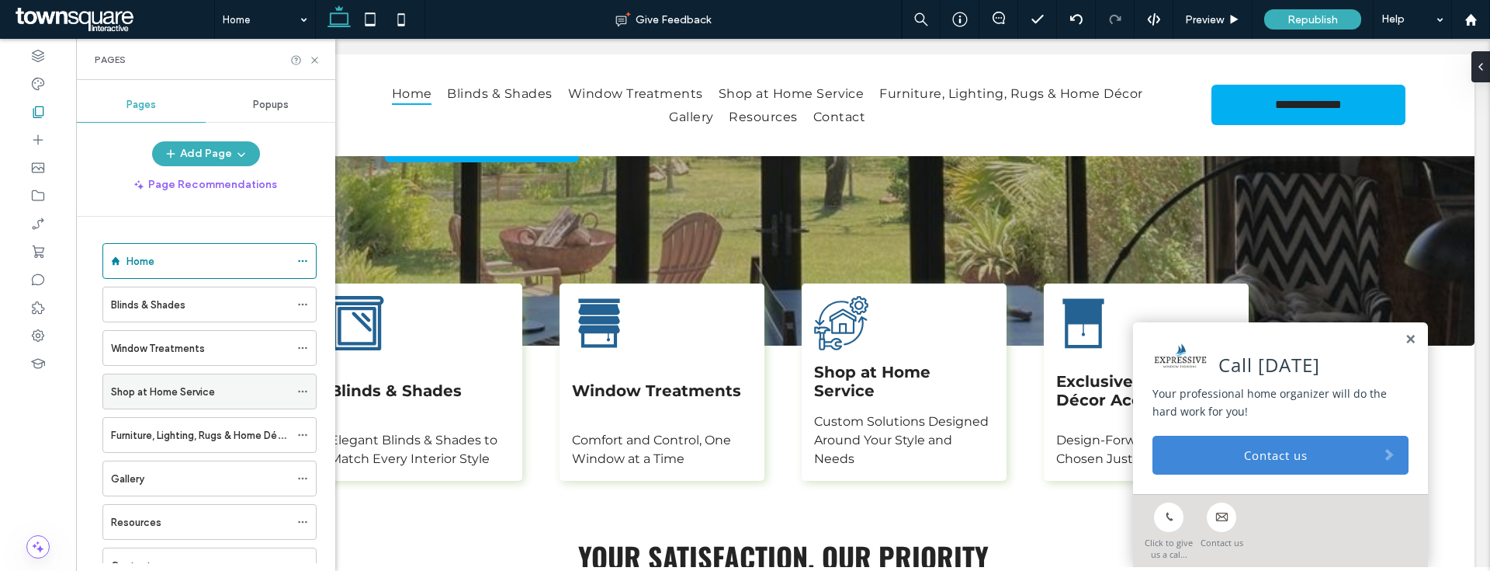
scroll to position [59, 0]
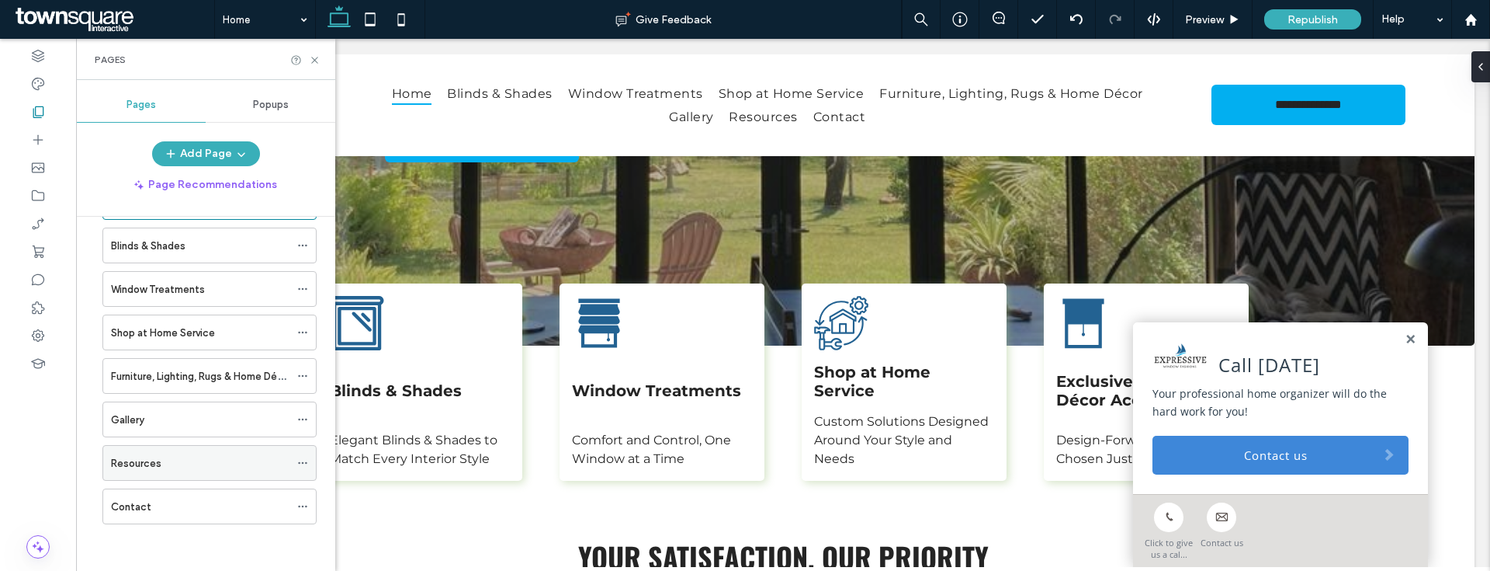
click at [295, 465] on div "Resources" at bounding box center [209, 463] width 214 height 36
click at [300, 462] on icon at bounding box center [302, 462] width 11 height 11
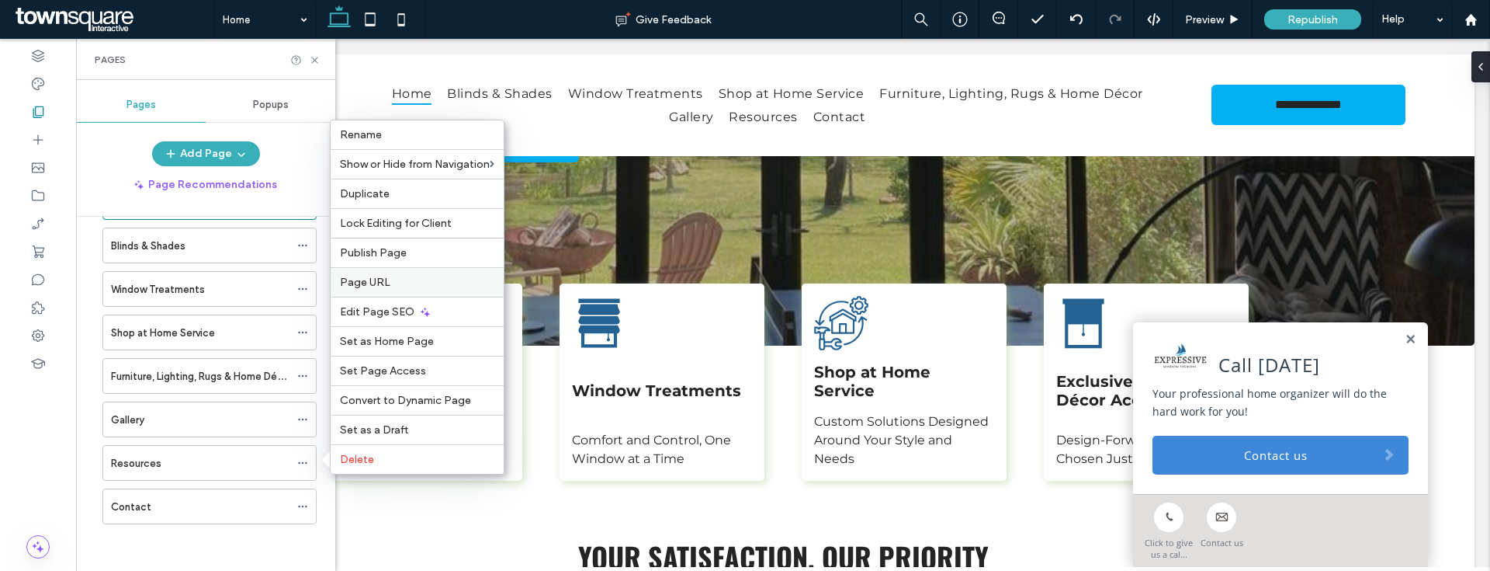
click at [380, 276] on span "Page URL" at bounding box center [365, 282] width 50 height 13
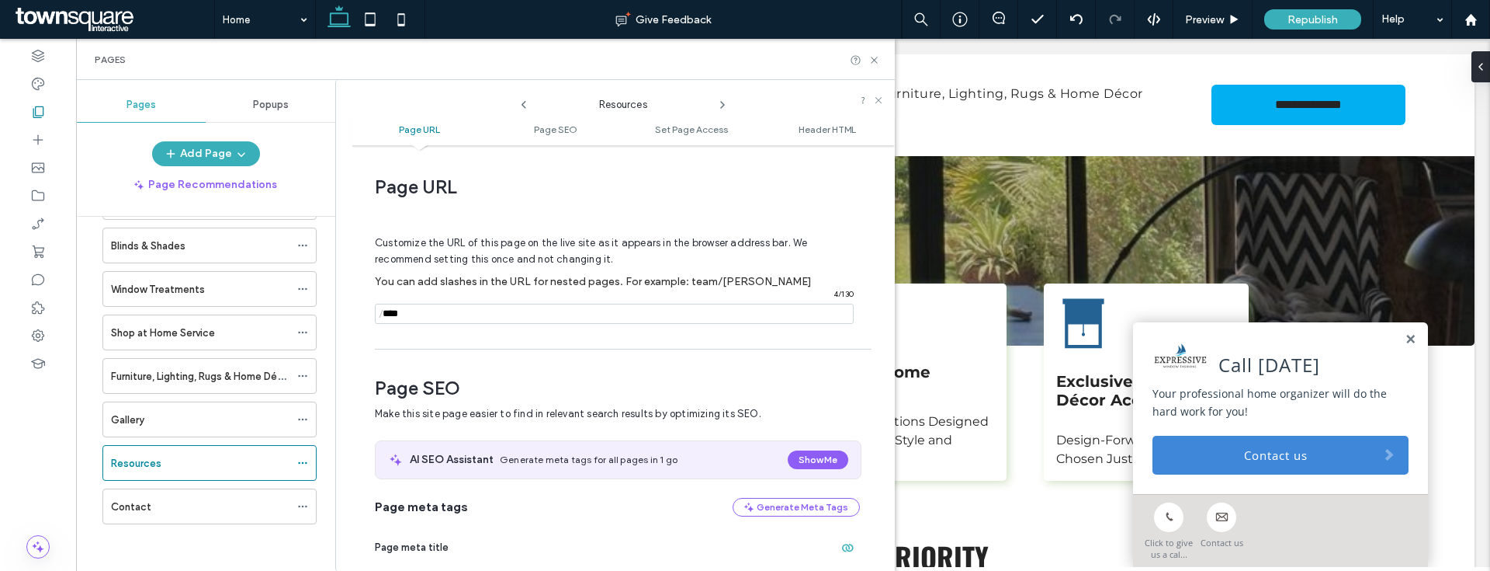
scroll to position [8, 0]
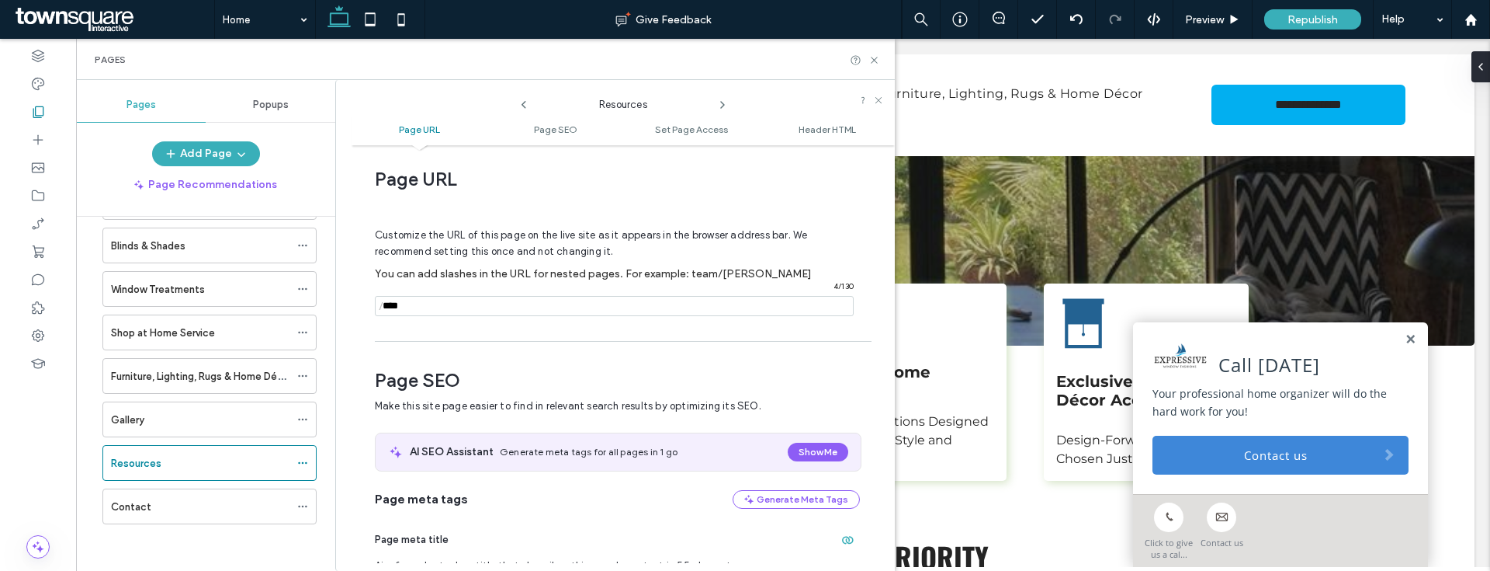
click at [482, 300] on input "notEmpty" at bounding box center [614, 306] width 479 height 20
type input "**********"
click at [876, 59] on icon at bounding box center [875, 60] width 12 height 12
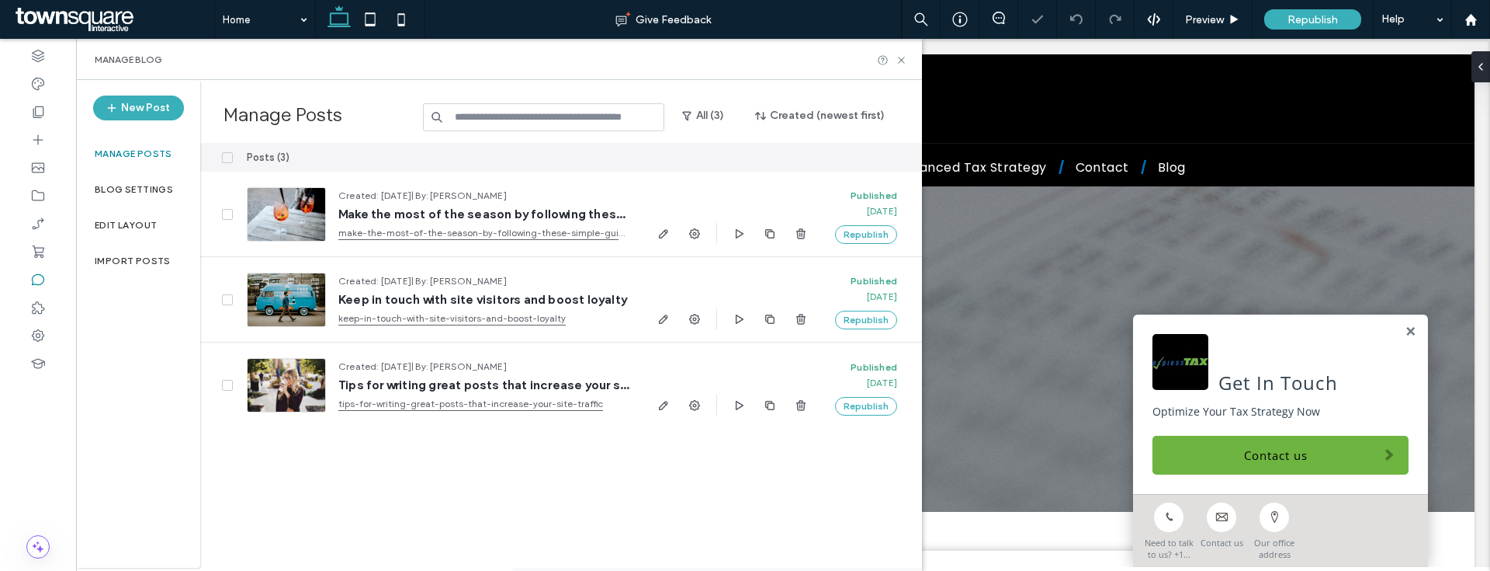
click at [227, 159] on icon at bounding box center [227, 157] width 6 height 5
click at [810, 152] on button "Delete" at bounding box center [807, 157] width 56 height 19
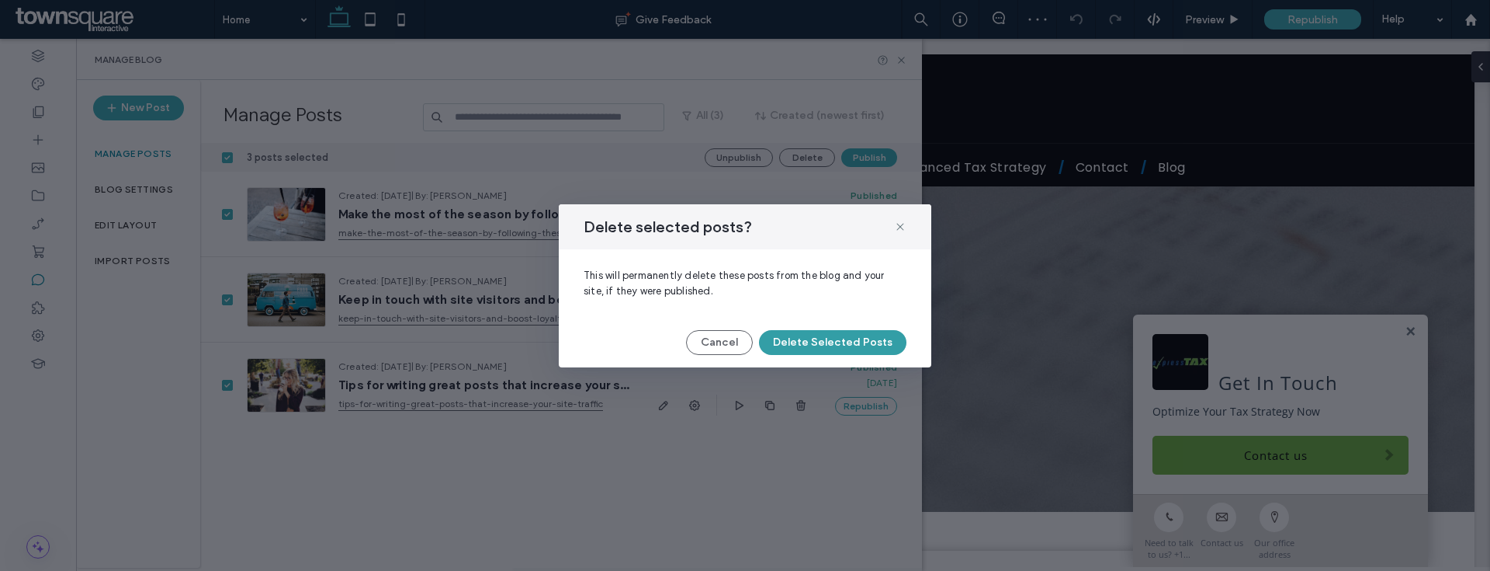
click at [837, 336] on button "Delete Selected Posts" at bounding box center [832, 342] width 147 height 25
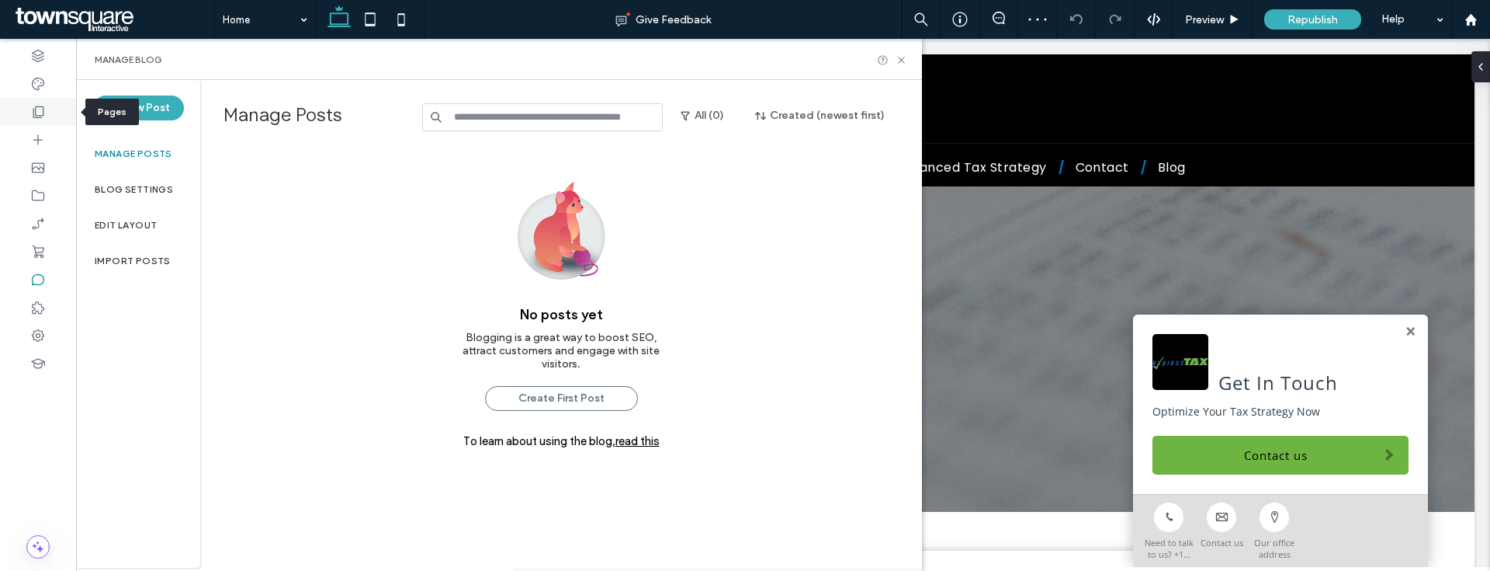
click at [40, 107] on icon at bounding box center [38, 112] width 16 height 16
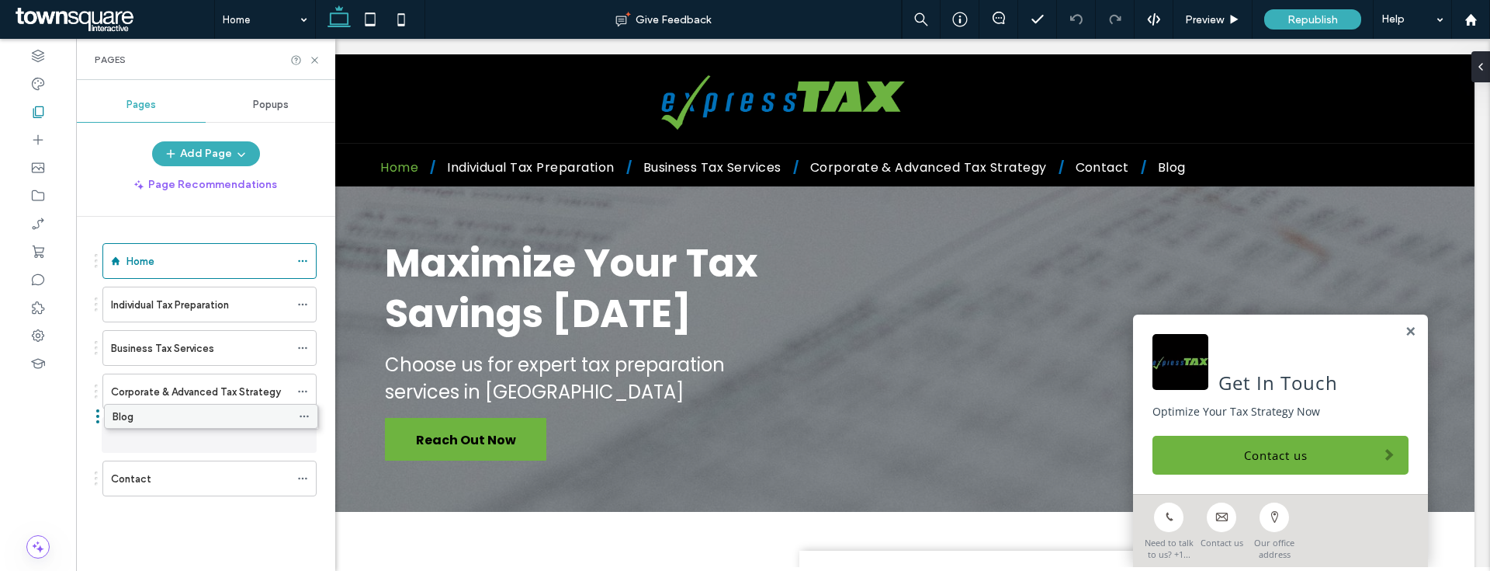
drag, startPoint x: 175, startPoint y: 473, endPoint x: 177, endPoint y: 417, distance: 56.7
click at [305, 431] on icon at bounding box center [302, 434] width 11 height 11
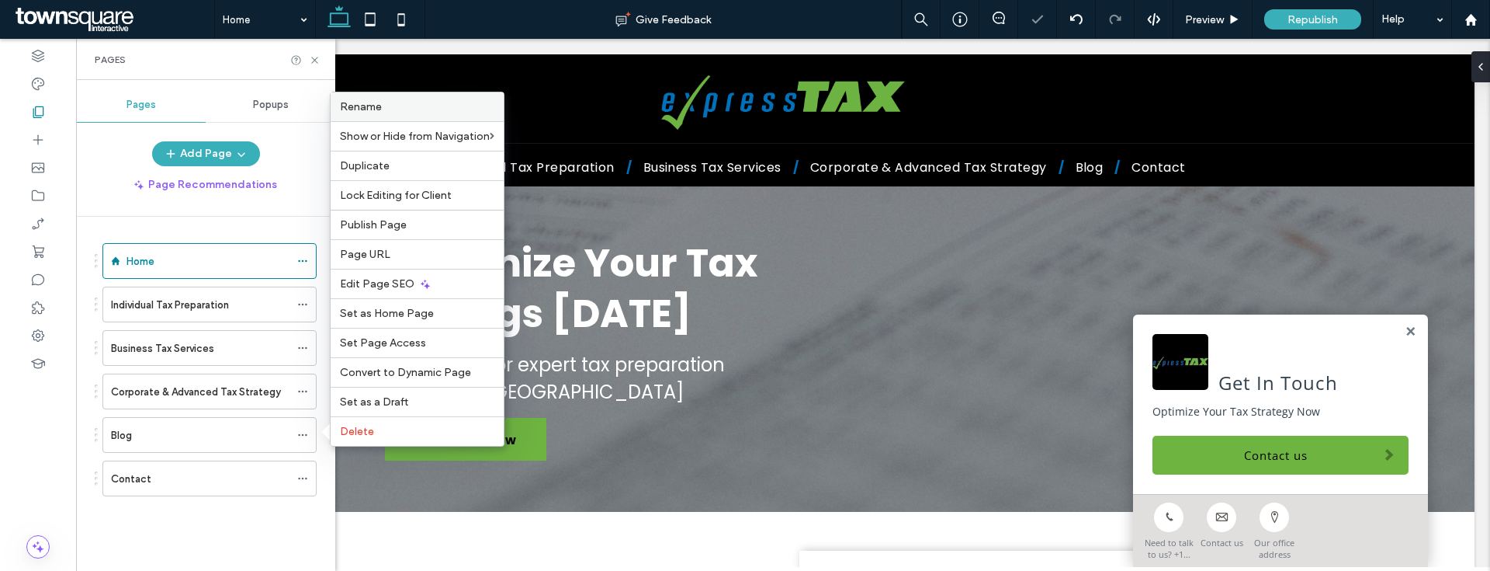
click at [431, 103] on label "Rename" at bounding box center [417, 106] width 154 height 13
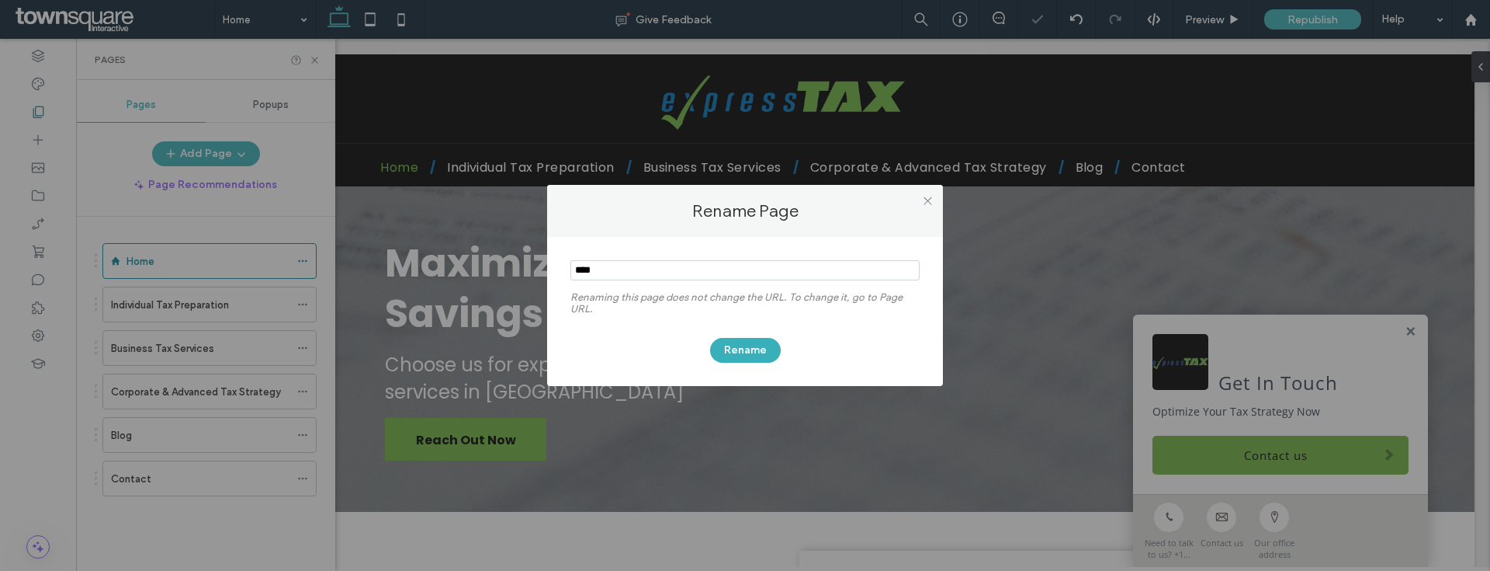
click at [609, 270] on input "notEmpty" at bounding box center [745, 270] width 349 height 20
type input "*********"
click at [767, 339] on button "Rename" at bounding box center [745, 350] width 71 height 25
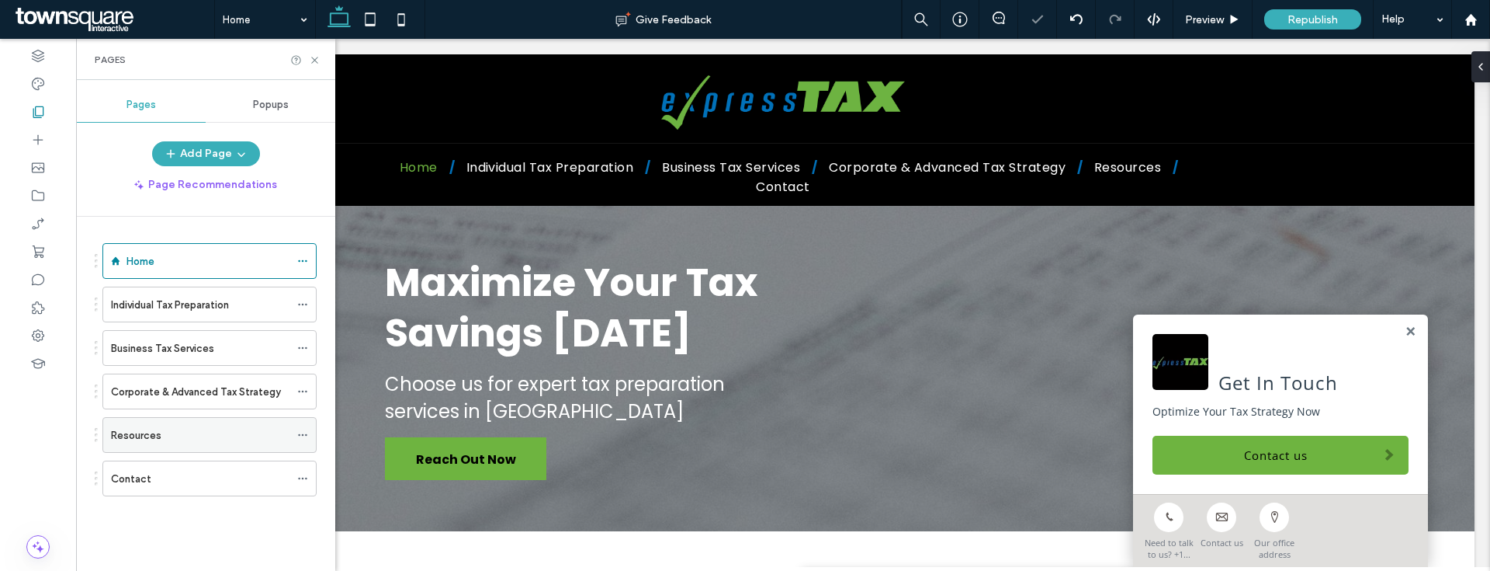
click at [303, 439] on icon at bounding box center [302, 434] width 11 height 11
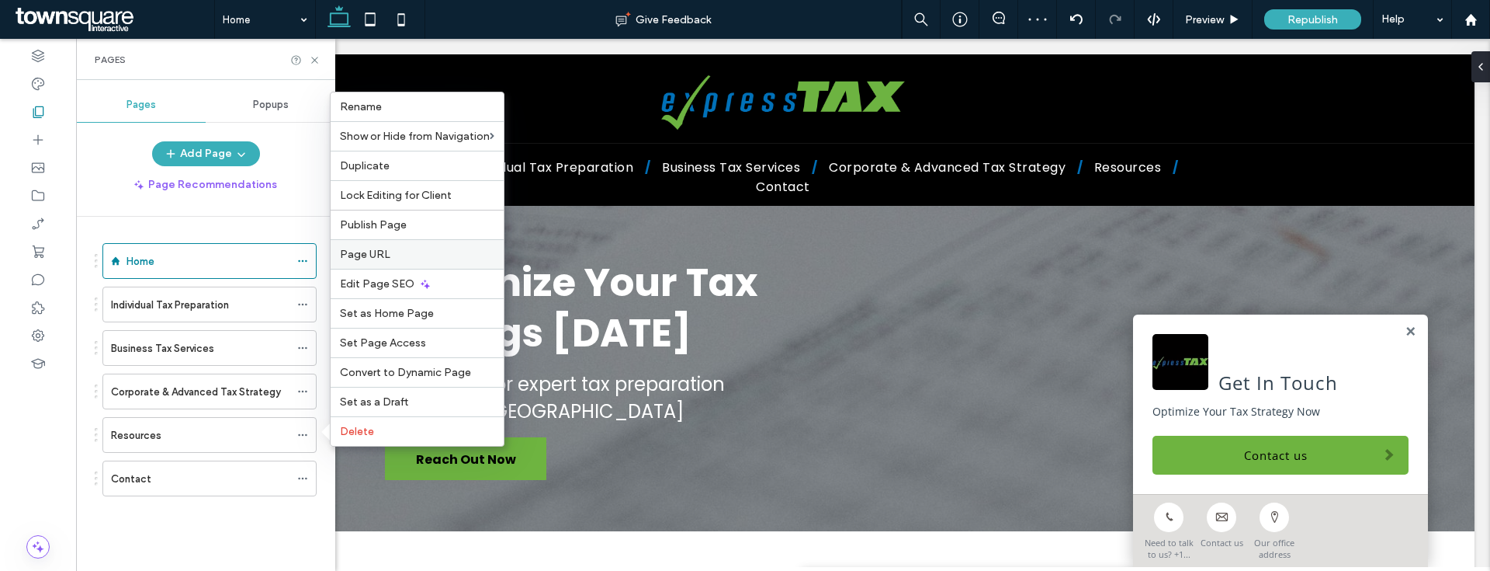
click at [395, 242] on div "Page URL" at bounding box center [417, 253] width 173 height 29
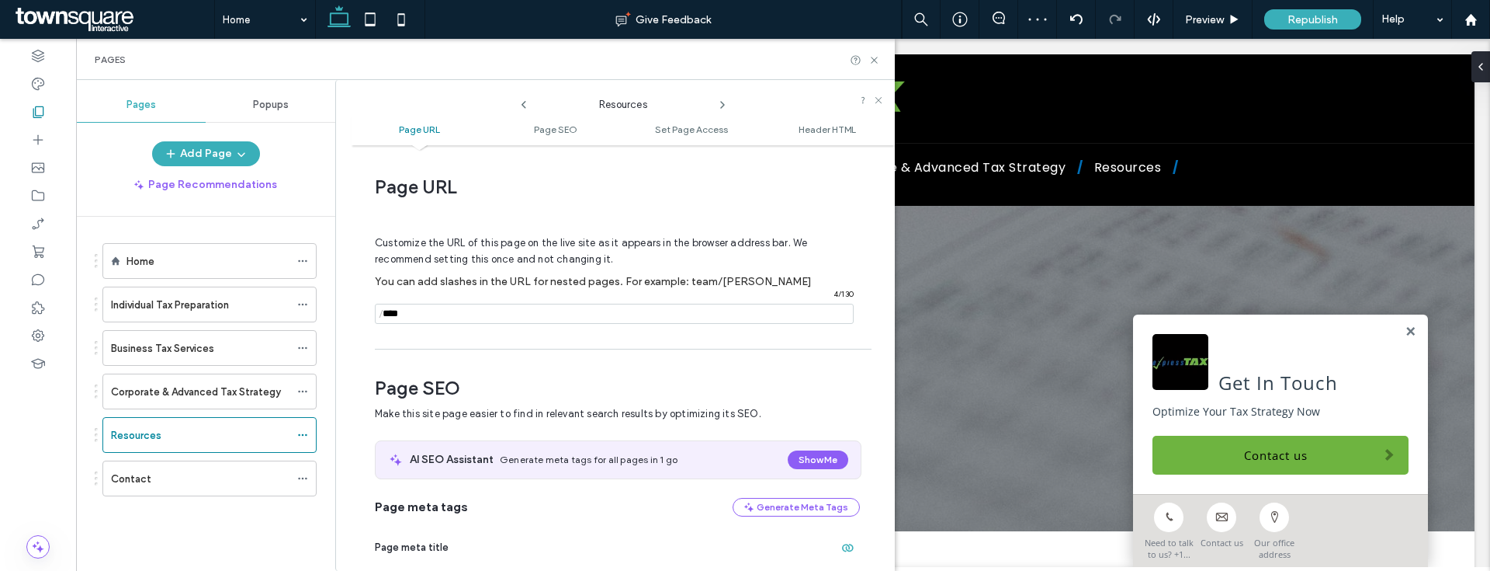
scroll to position [8, 0]
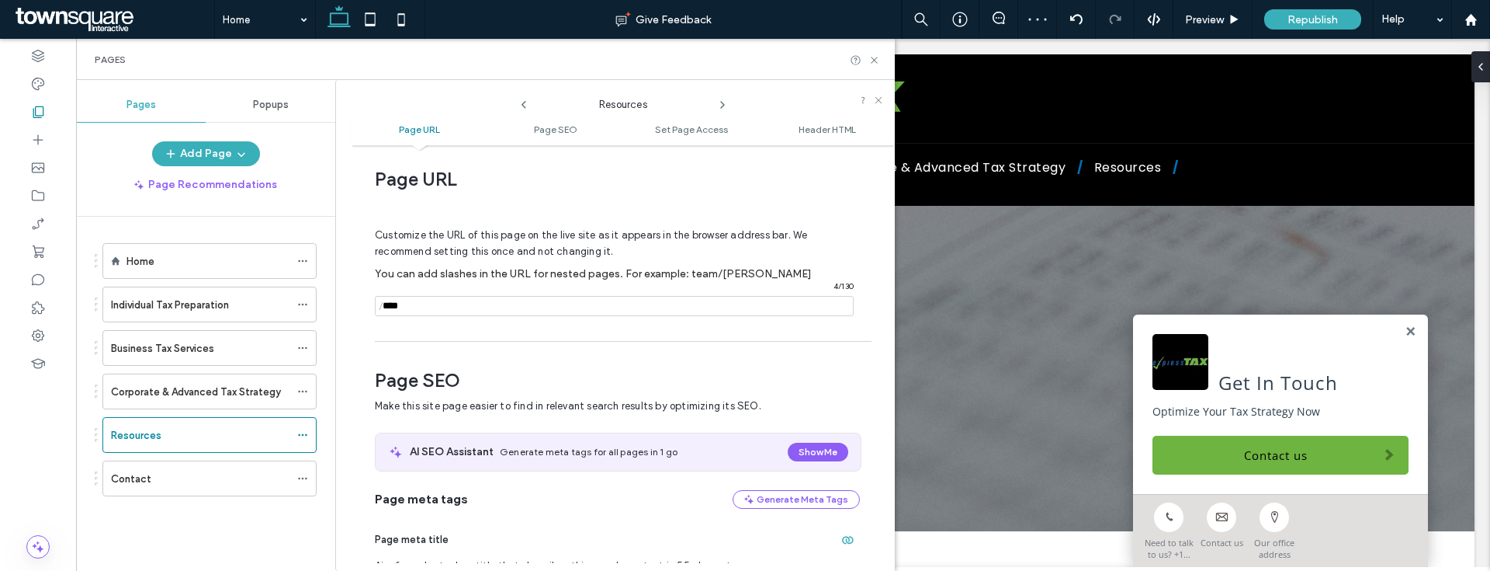
click at [426, 308] on input "notEmpty" at bounding box center [614, 306] width 479 height 20
type input "**********"
click at [876, 50] on div "Pages" at bounding box center [485, 59] width 819 height 41
click at [876, 52] on div "Pages" at bounding box center [485, 59] width 819 height 41
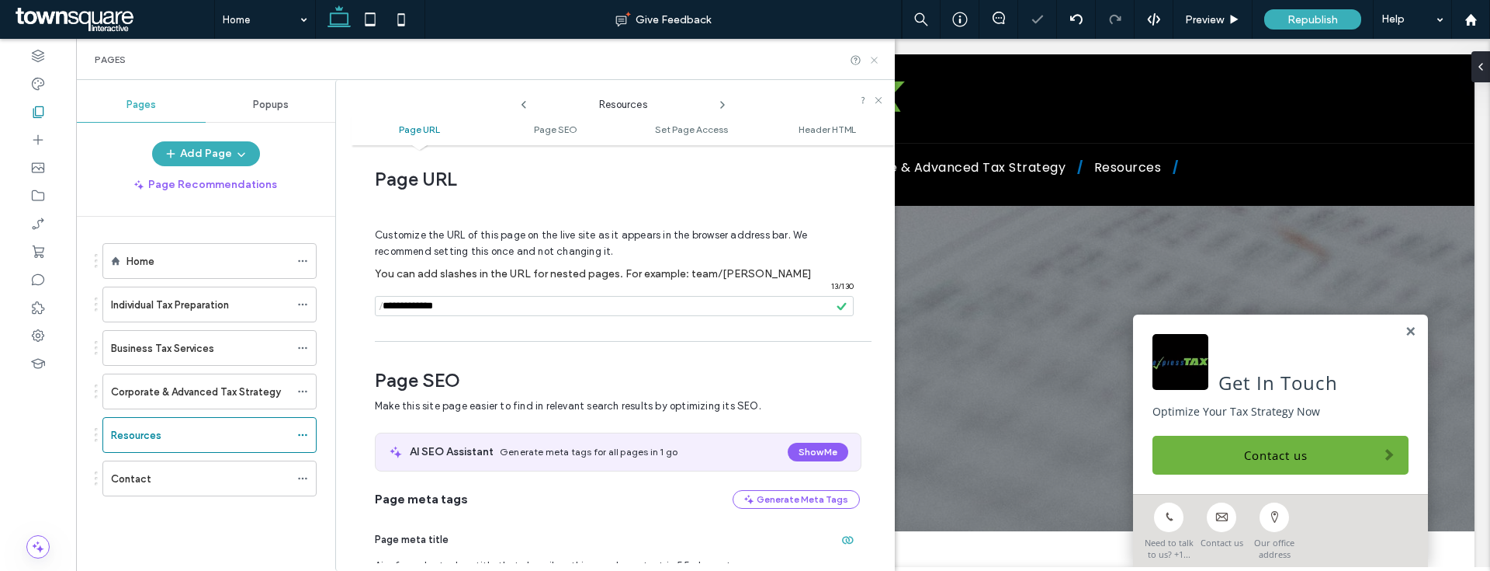
click at [876, 63] on icon at bounding box center [875, 60] width 12 height 12
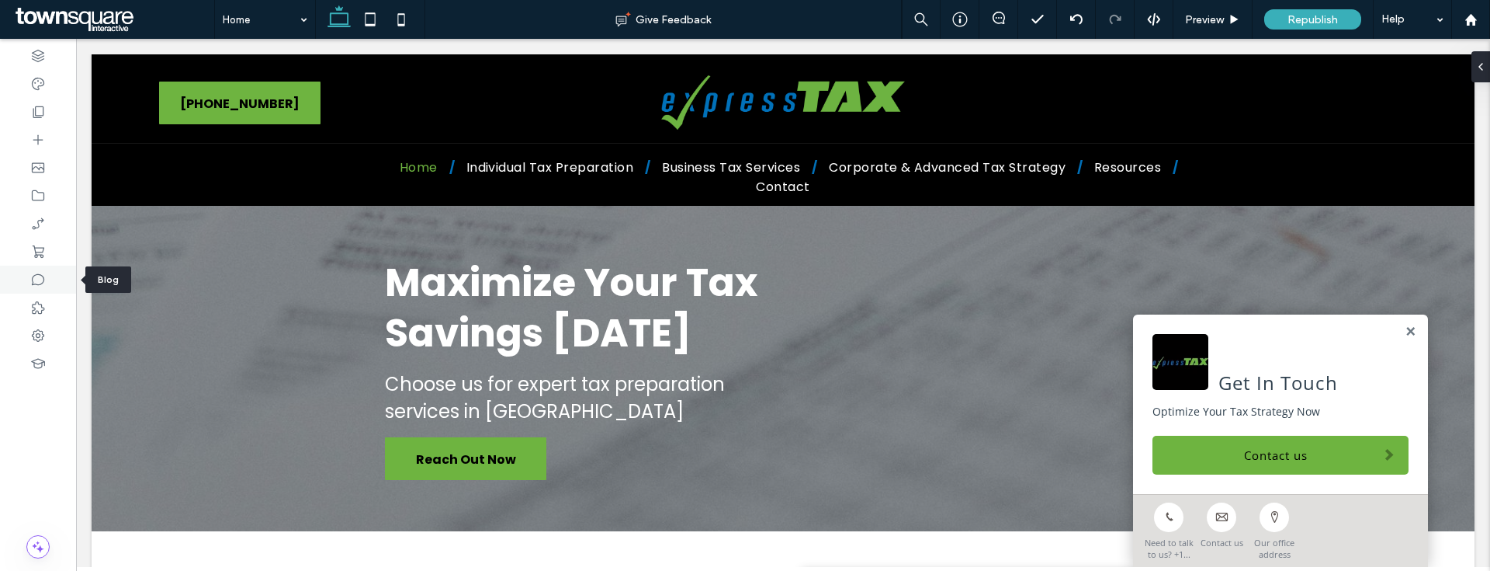
click at [30, 272] on icon at bounding box center [38, 280] width 16 height 16
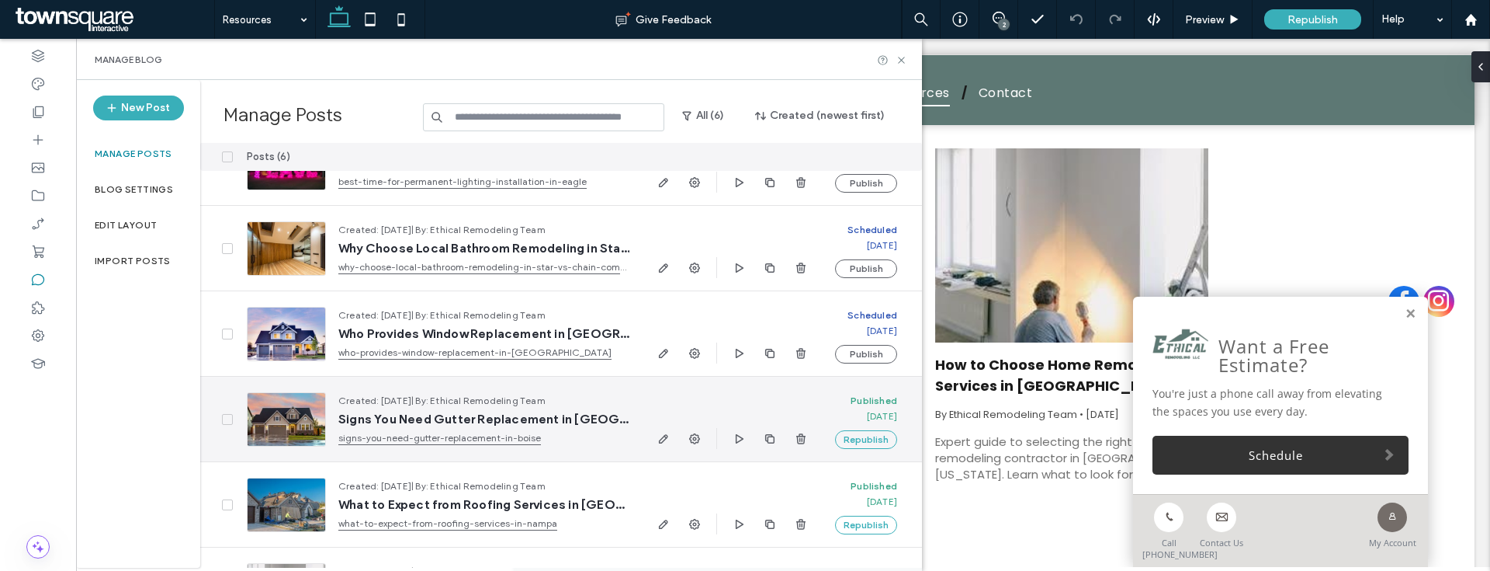
scroll to position [116, 0]
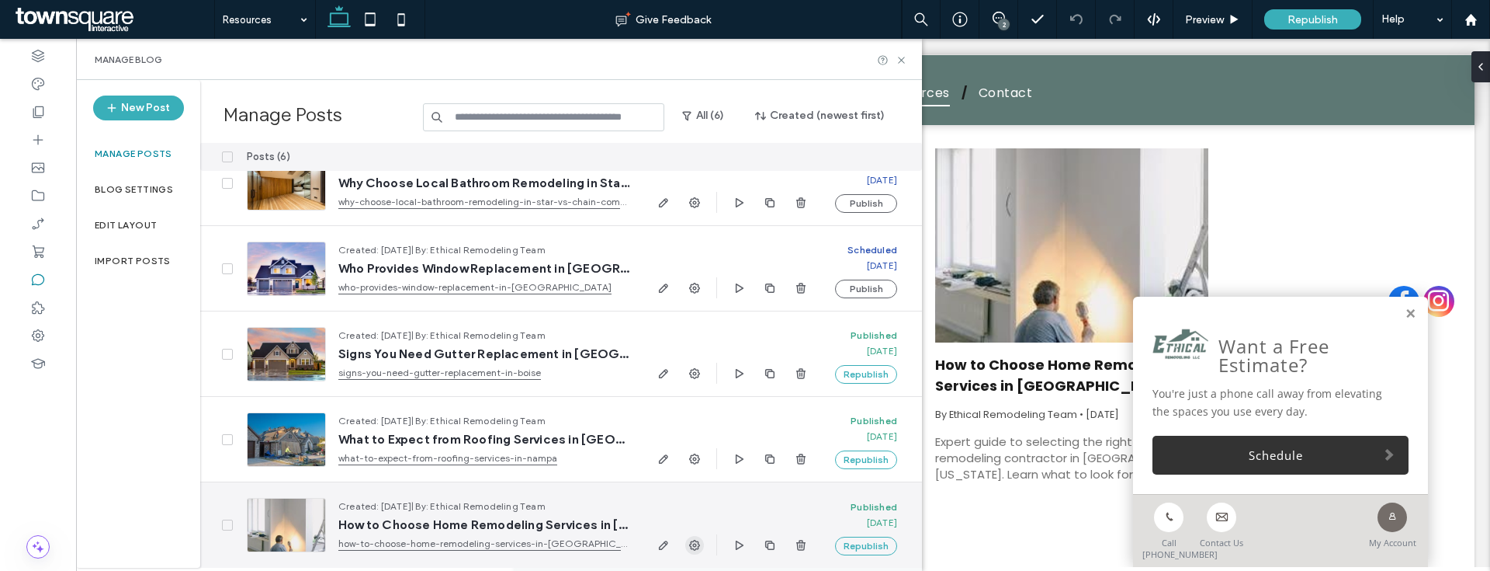
click at [689, 544] on use "button" at bounding box center [694, 544] width 11 height 11
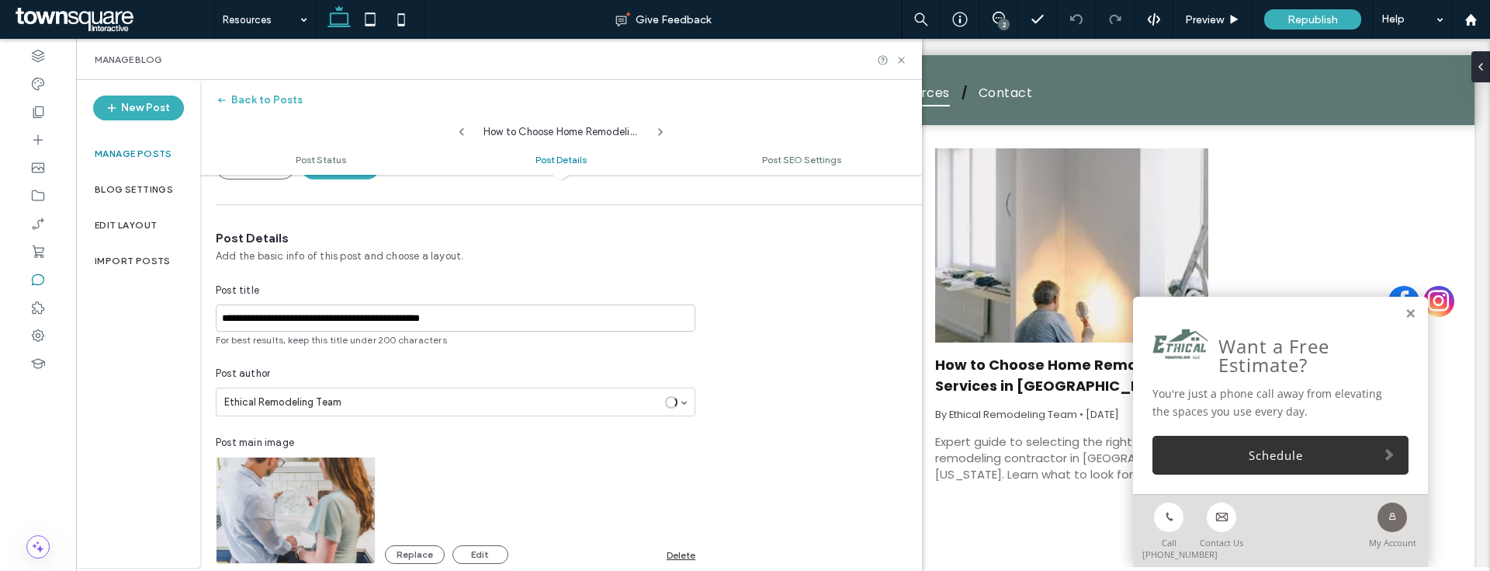
scroll to position [571, 0]
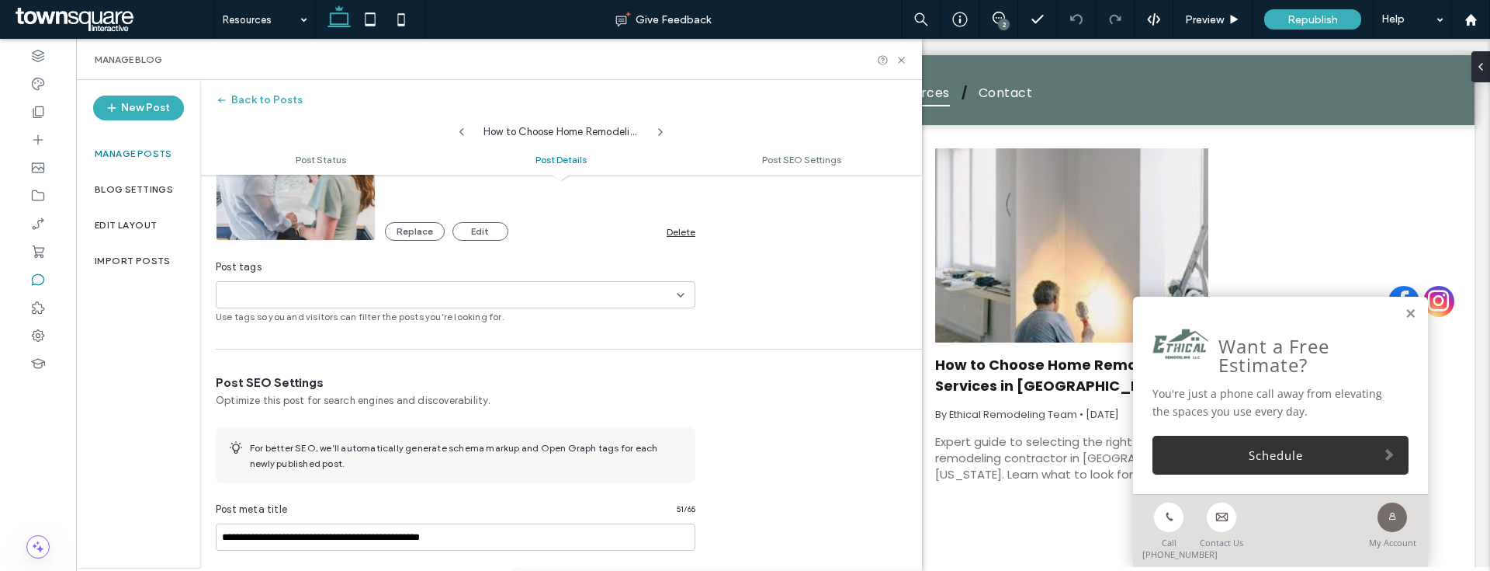
click at [687, 228] on div "Delete" at bounding box center [681, 232] width 29 height 12
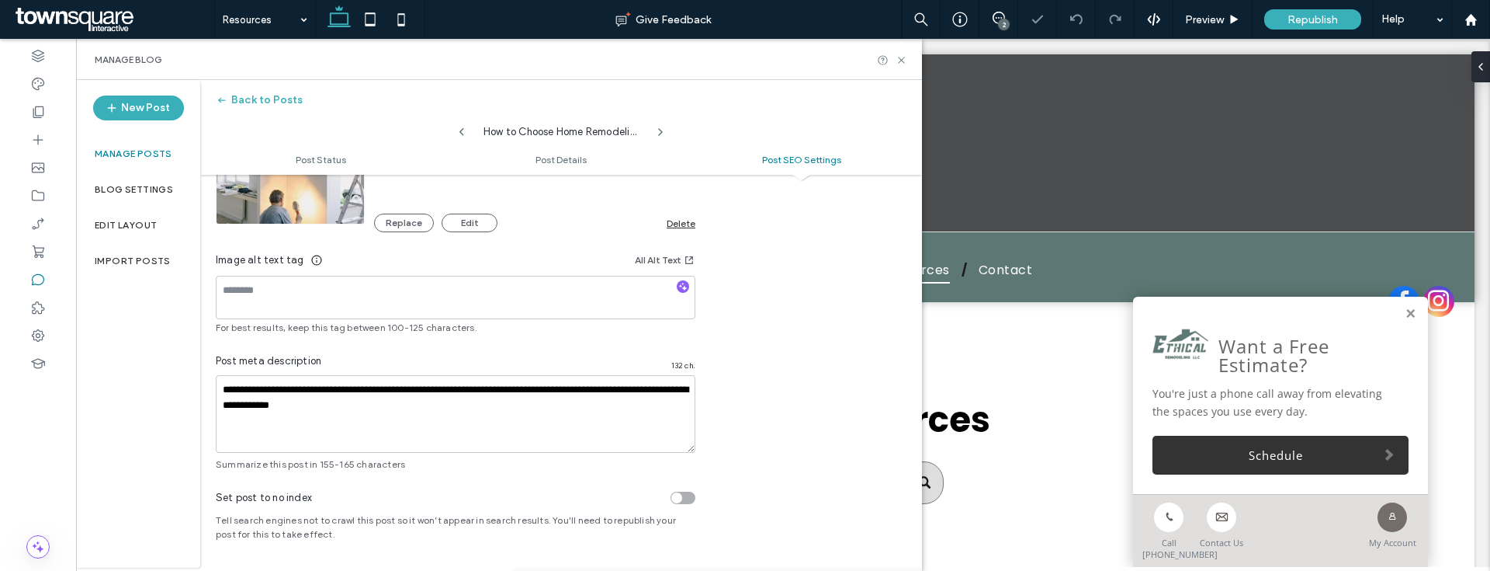
scroll to position [0, 0]
click at [689, 220] on div "Delete" at bounding box center [681, 223] width 29 height 12
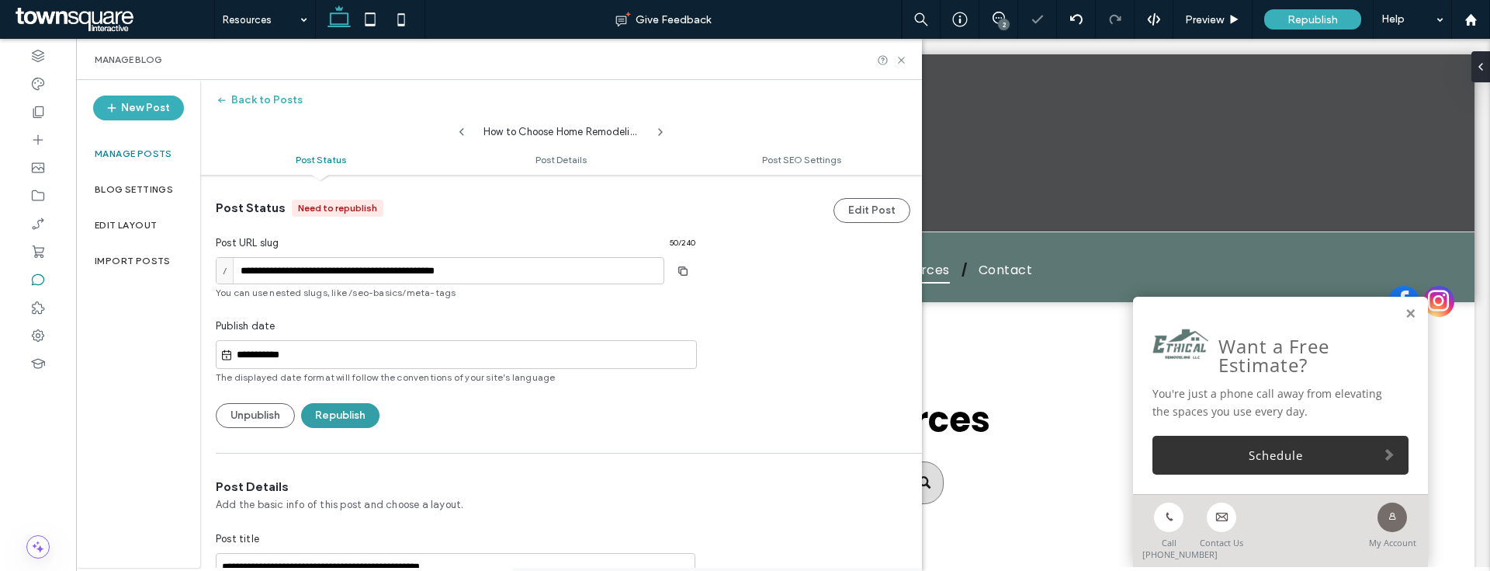
click at [354, 411] on button "Republish" at bounding box center [340, 415] width 78 height 25
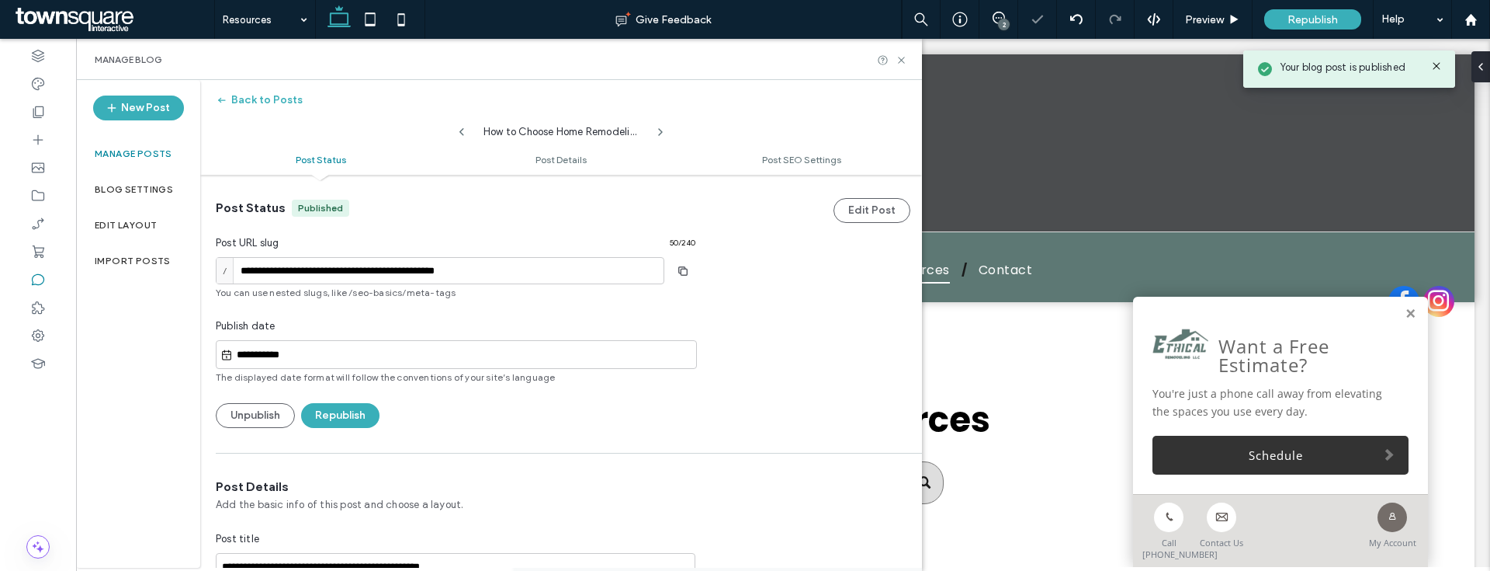
click at [460, 135] on icon at bounding box center [462, 132] width 12 height 12
type input "**********"
type textarea "**********"
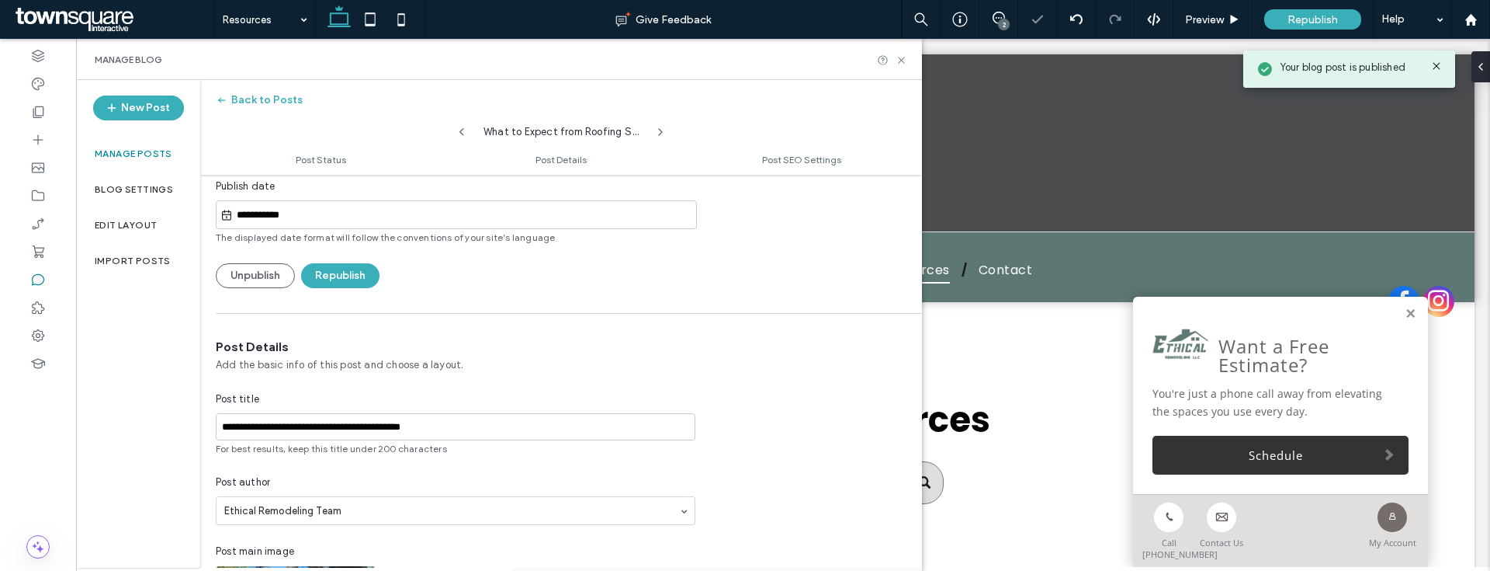
scroll to position [300, 0]
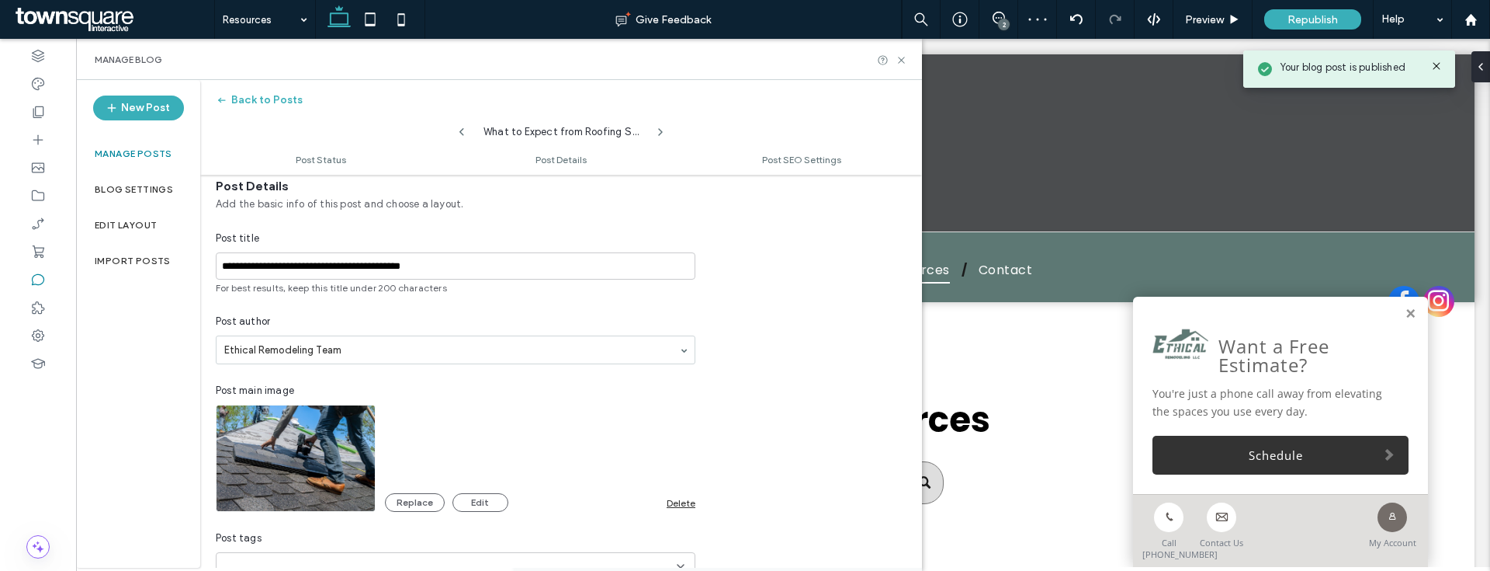
click at [680, 501] on div "Delete" at bounding box center [681, 503] width 29 height 12
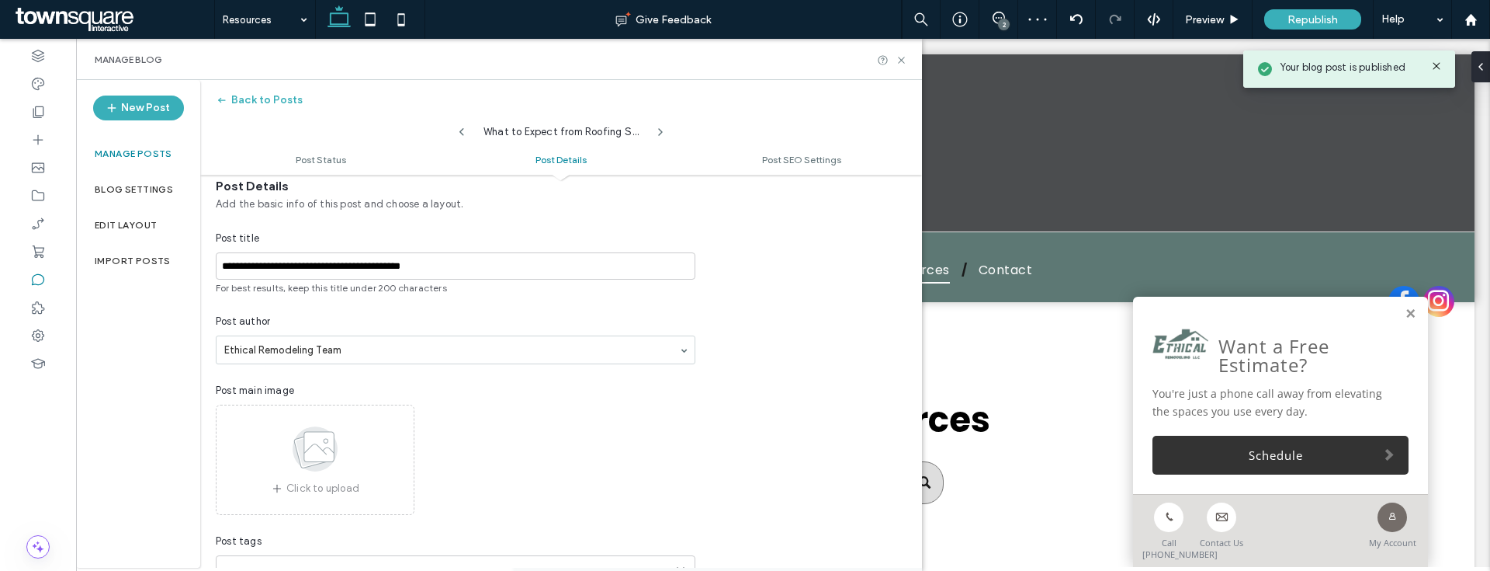
scroll to position [834, 0]
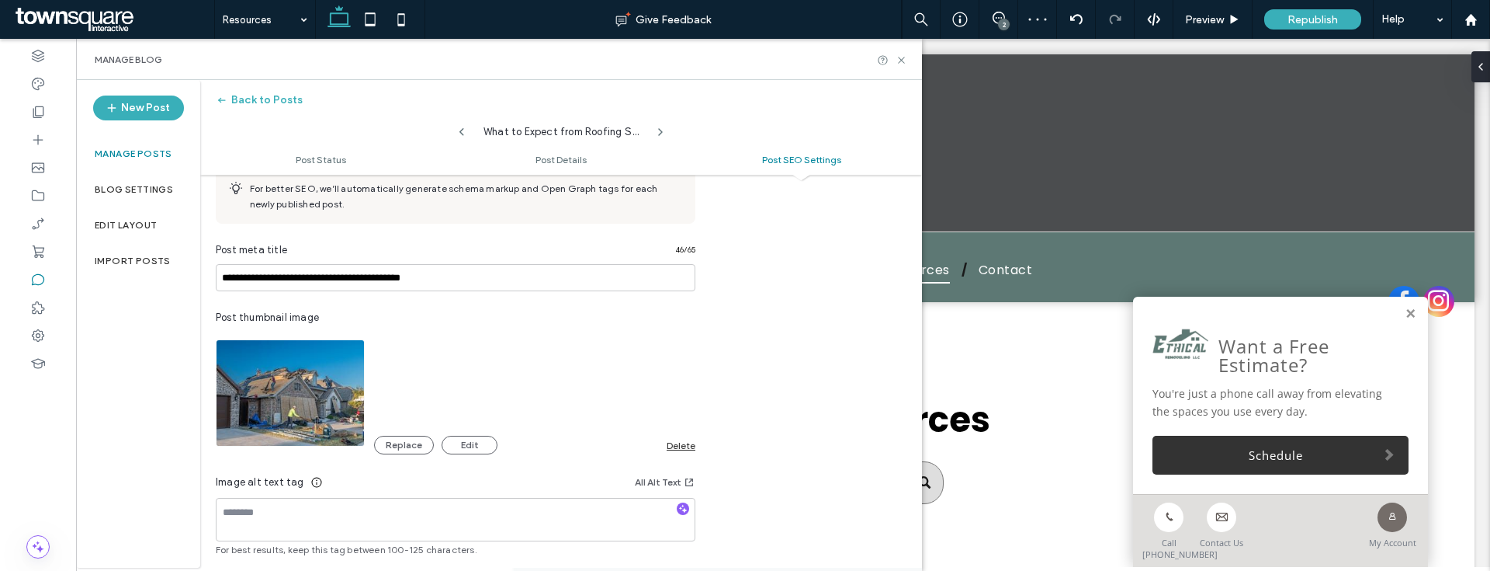
click at [682, 444] on div "Delete" at bounding box center [681, 445] width 29 height 12
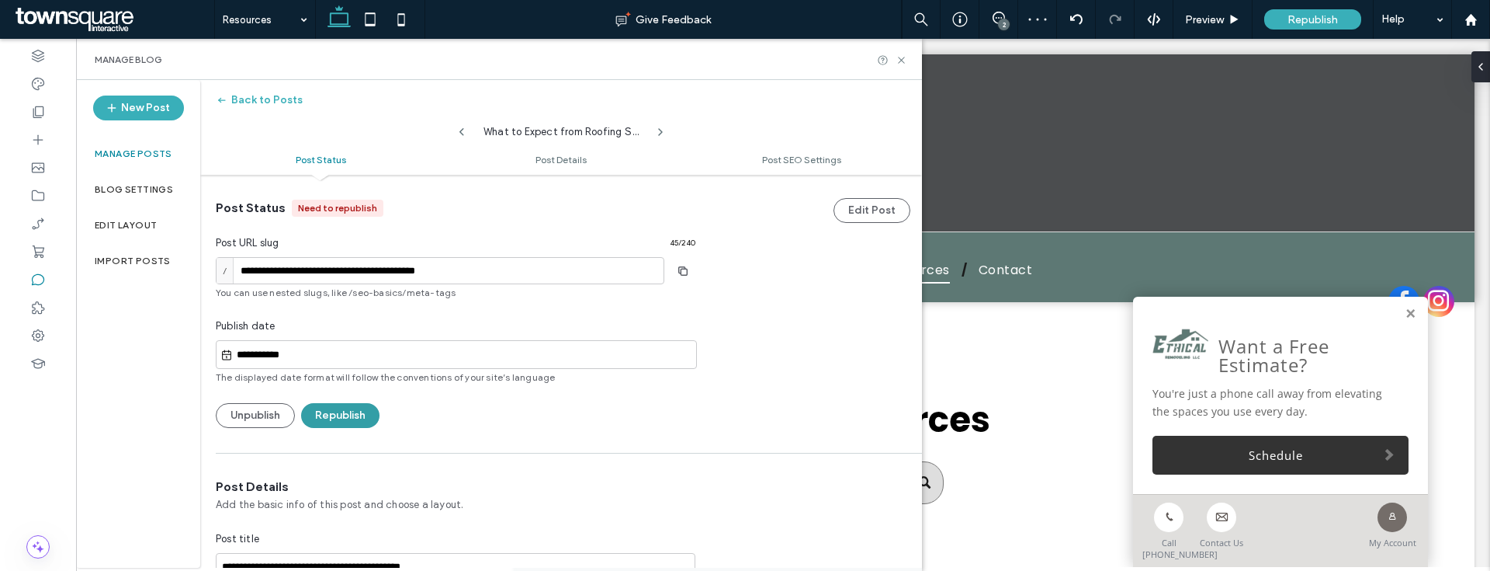
scroll to position [0, 0]
click at [345, 421] on button "Republish" at bounding box center [340, 415] width 78 height 25
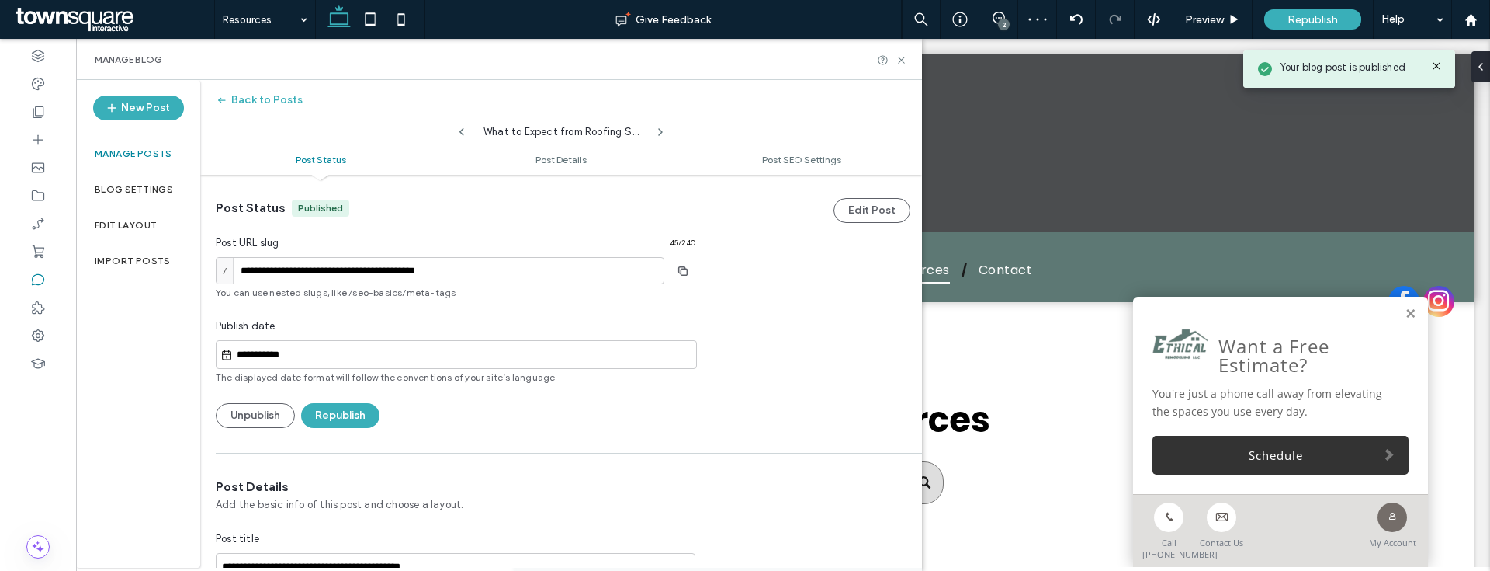
click at [463, 134] on use at bounding box center [462, 132] width 5 height 8
type input "**********"
type textarea "**********"
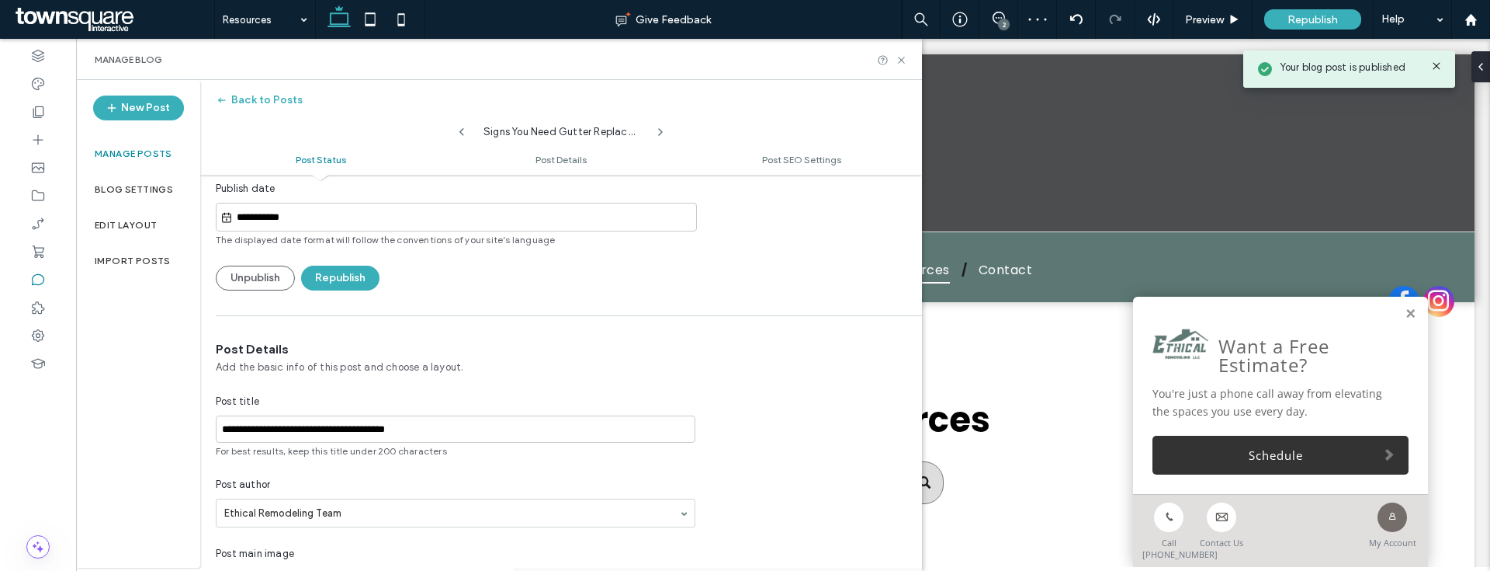
scroll to position [304, 0]
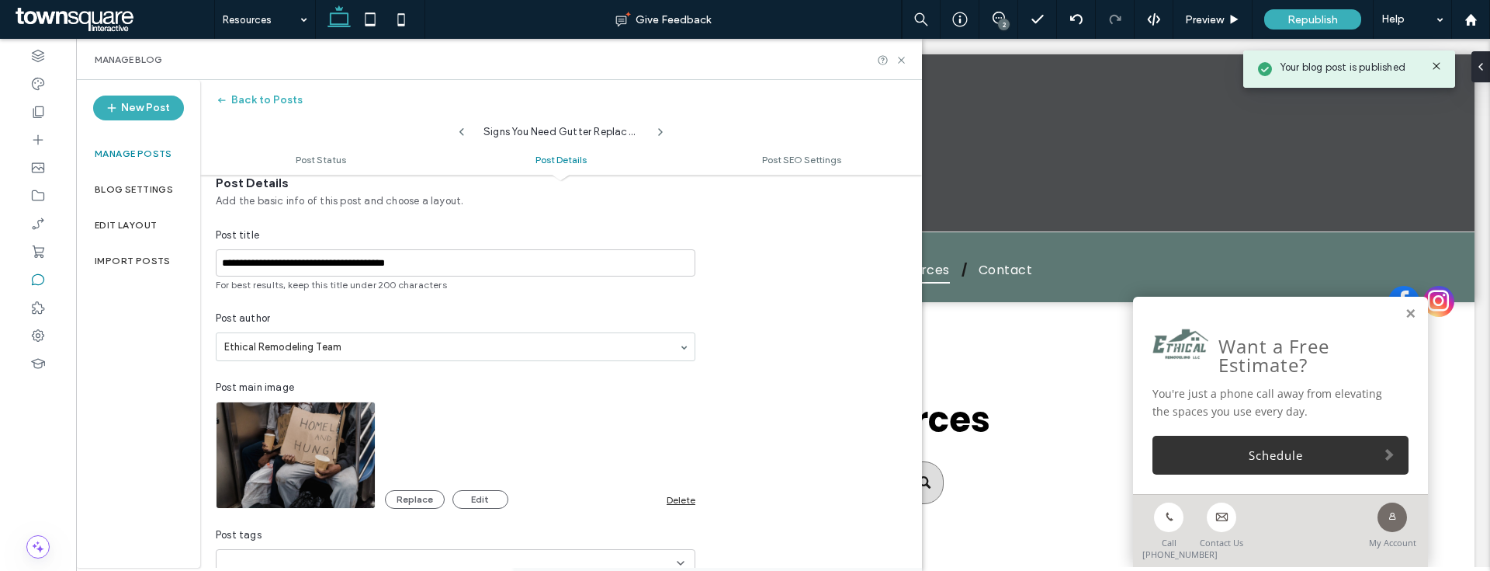
click at [676, 498] on div "Delete" at bounding box center [681, 500] width 29 height 12
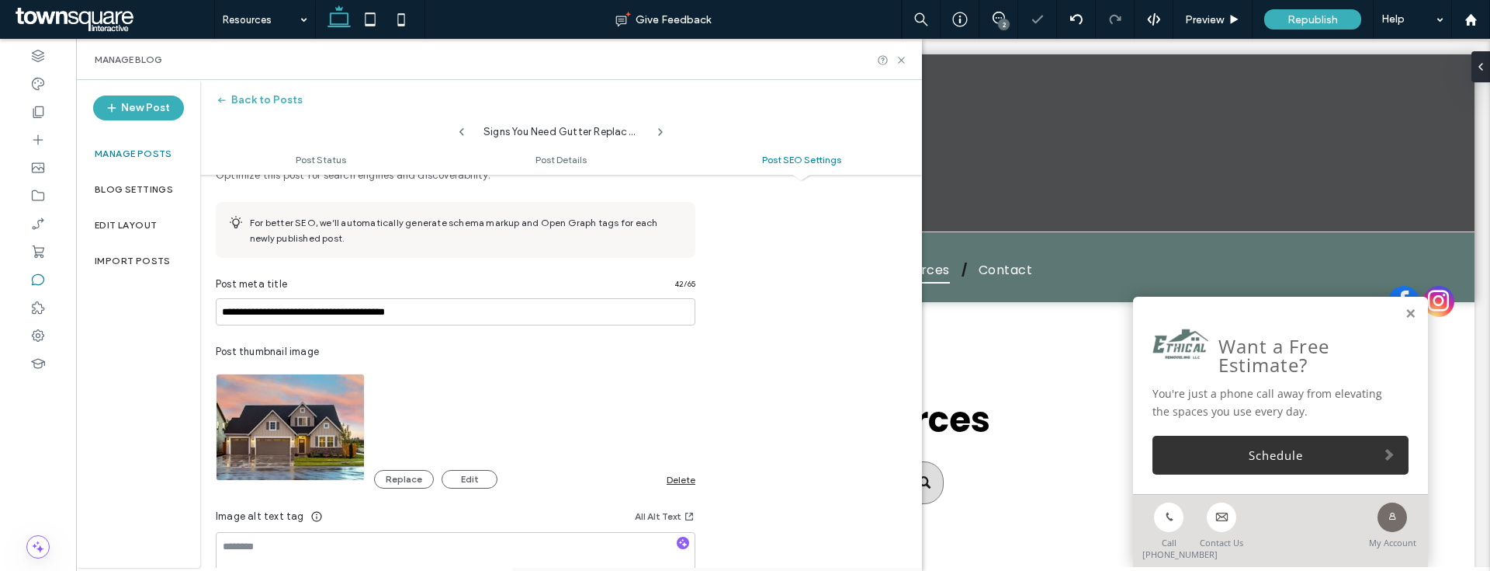
scroll to position [0, 0]
click at [687, 480] on div "Delete" at bounding box center [681, 479] width 29 height 12
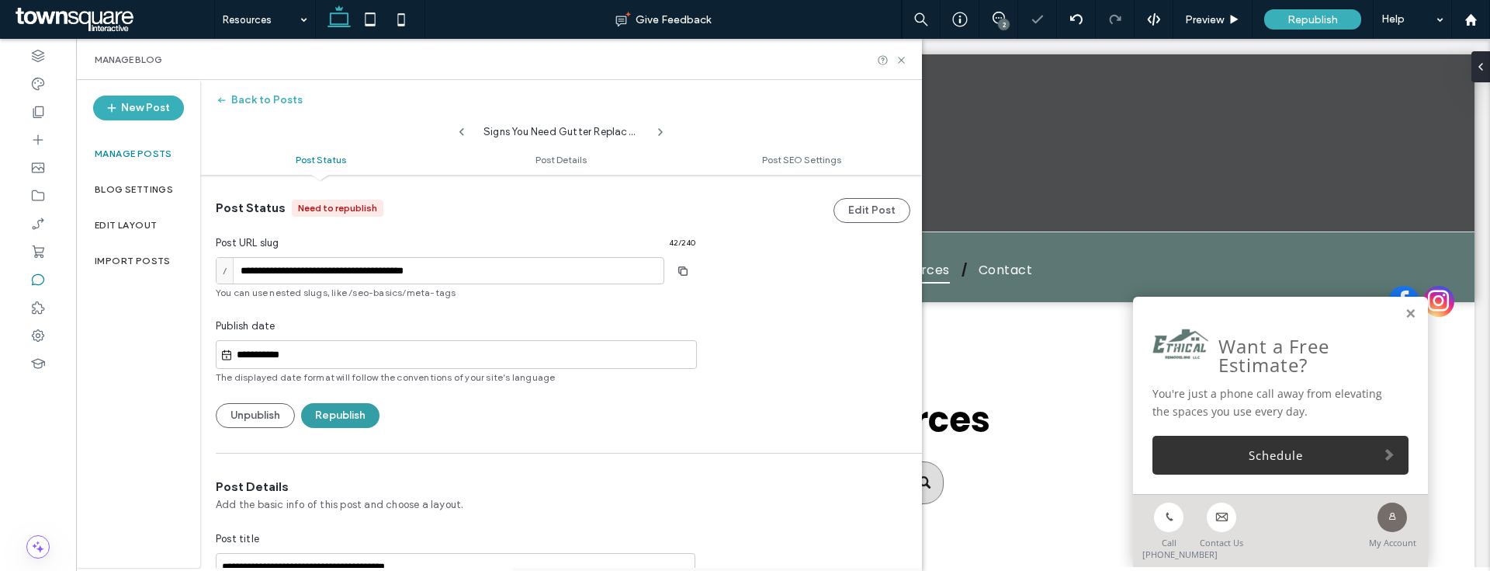
click at [353, 405] on button "Republish" at bounding box center [340, 415] width 78 height 25
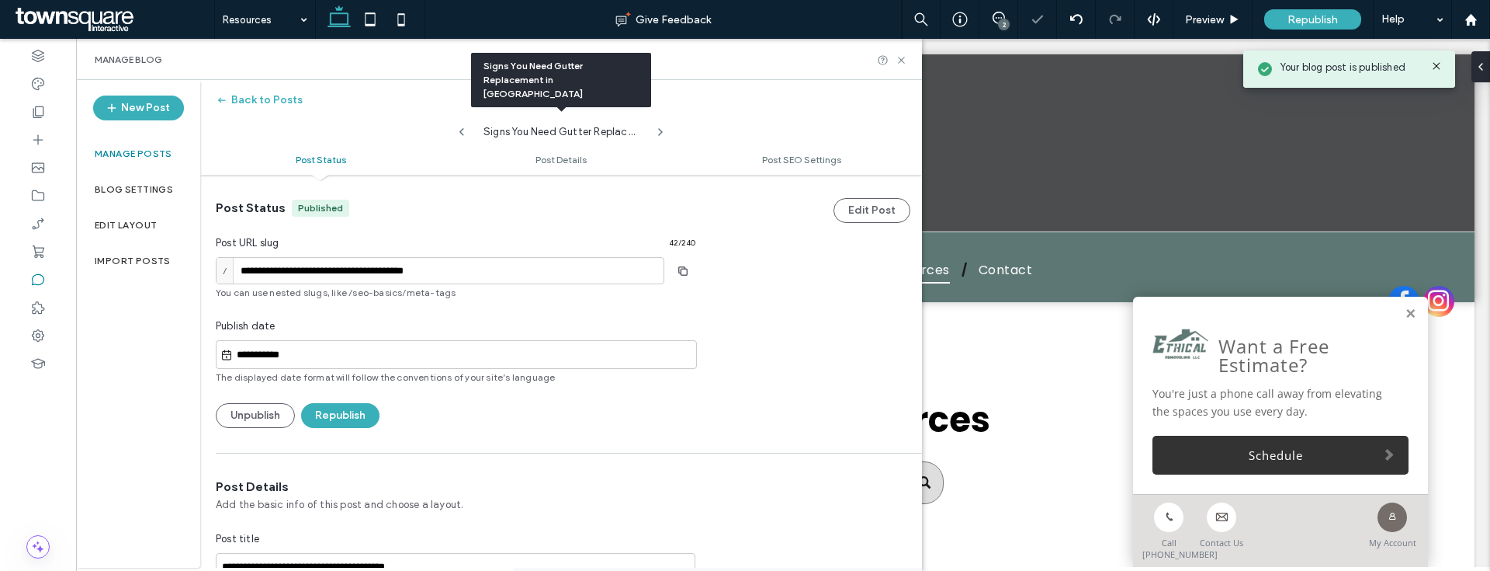
click at [462, 130] on use at bounding box center [462, 132] width 5 height 8
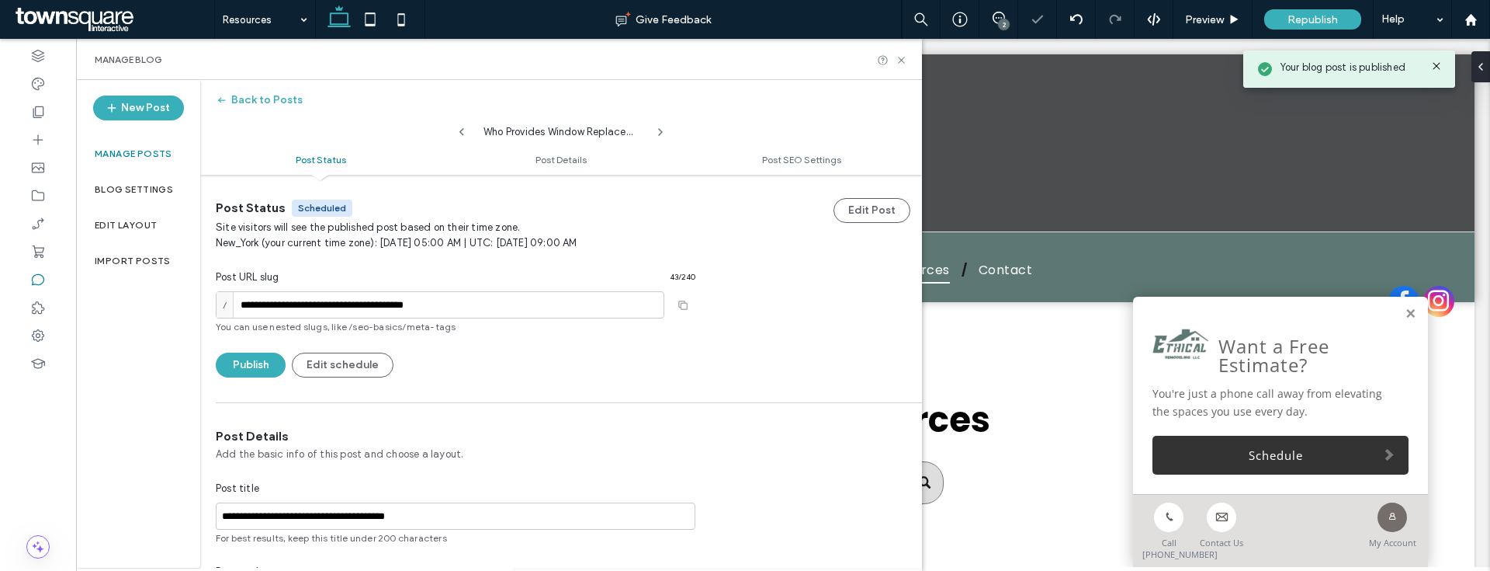
type input "**********"
type textarea "**********"
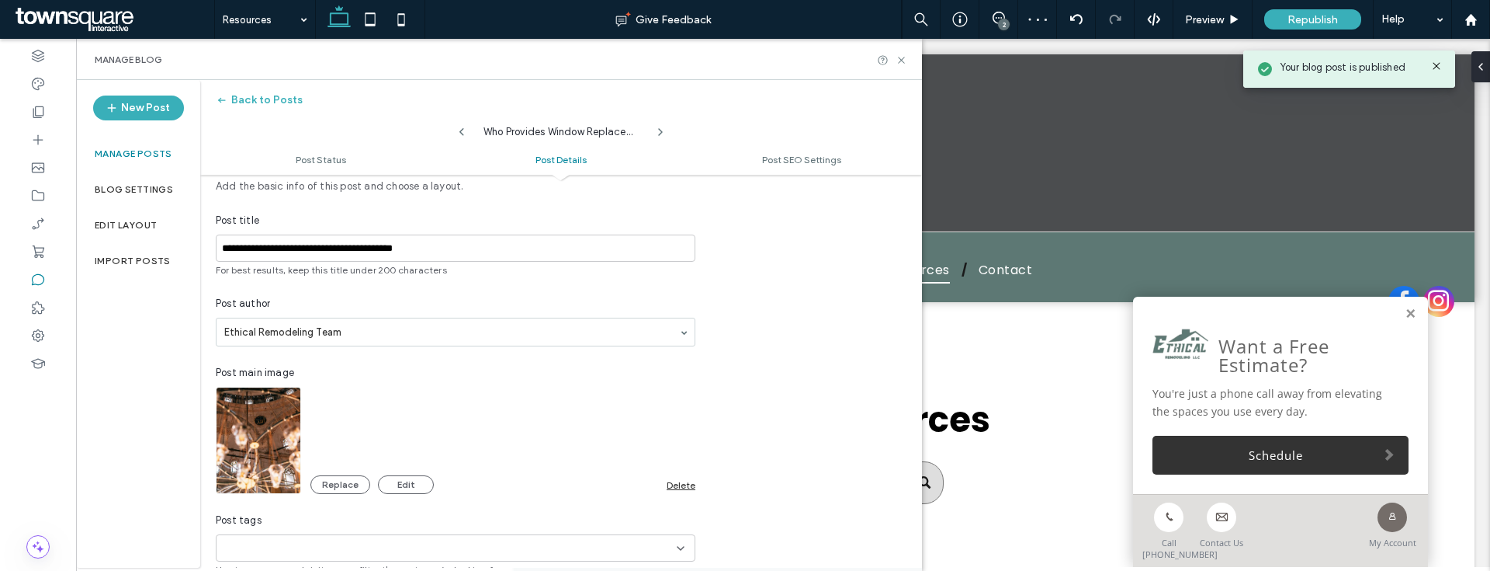
scroll to position [269, 0]
click at [685, 487] on div "Delete" at bounding box center [681, 483] width 29 height 12
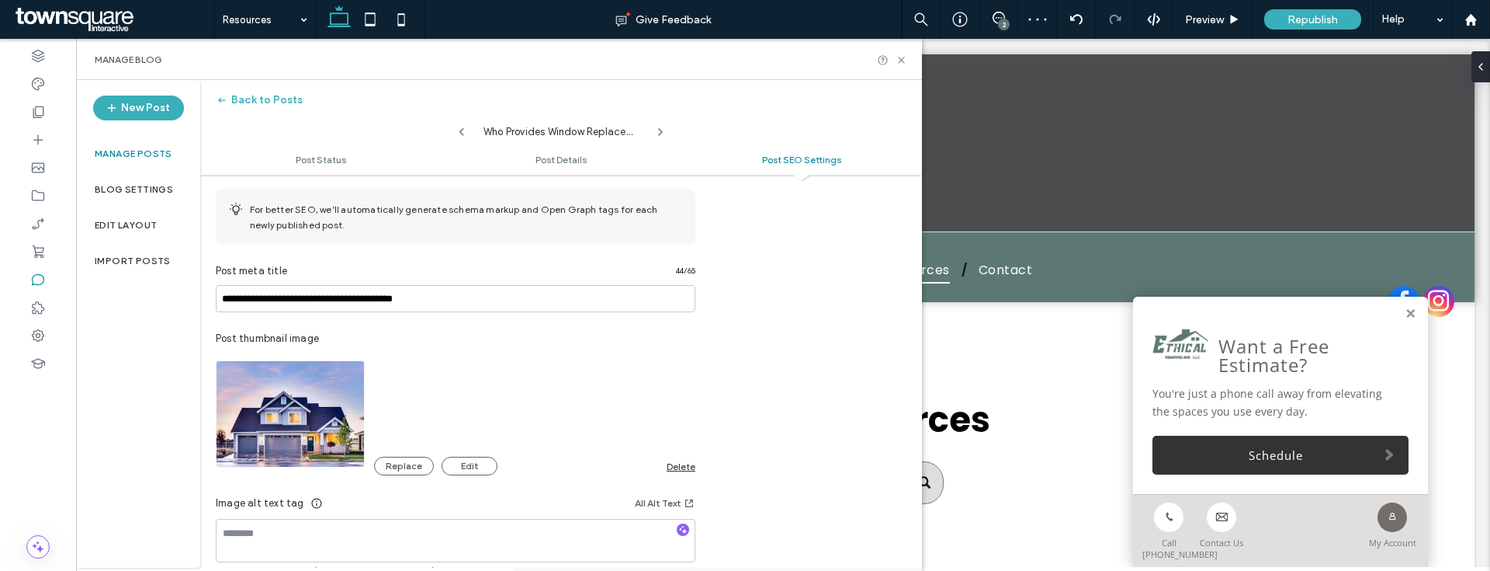
scroll to position [0, 0]
click at [675, 474] on div "Replace Edit Delete" at bounding box center [534, 465] width 321 height 19
click at [675, 470] on div "Delete" at bounding box center [681, 466] width 29 height 12
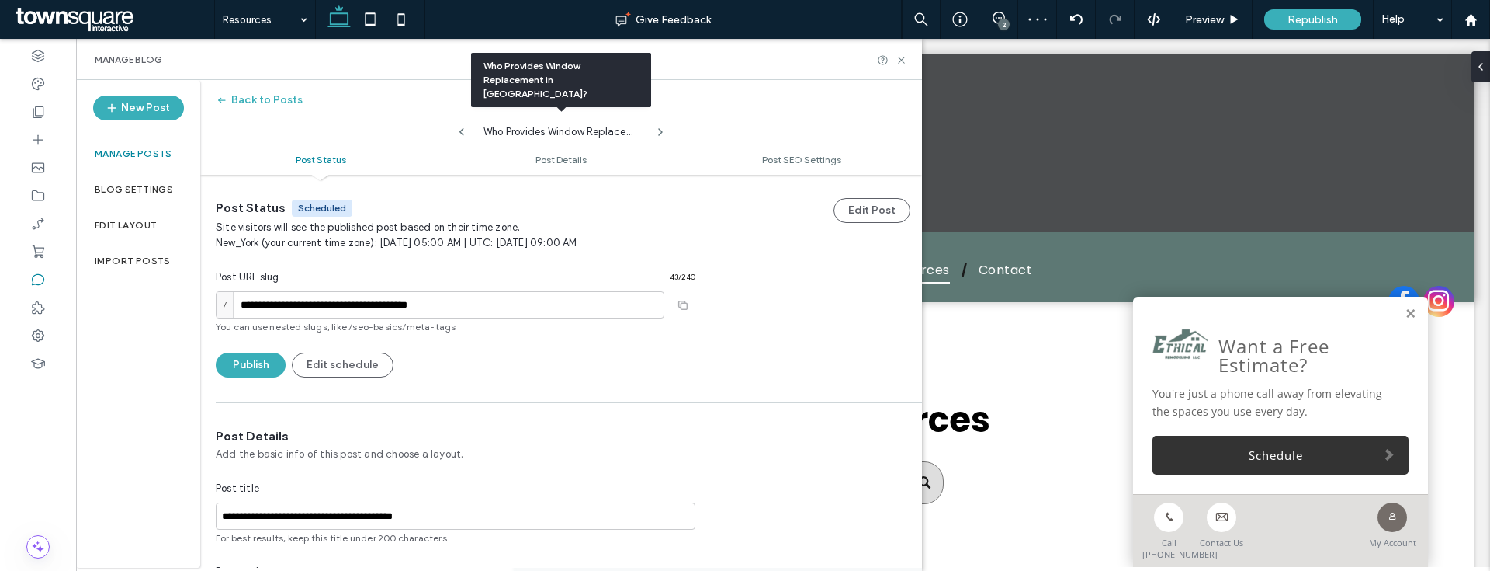
click at [463, 134] on use at bounding box center [462, 132] width 5 height 8
type input "**********"
type textarea "**********"
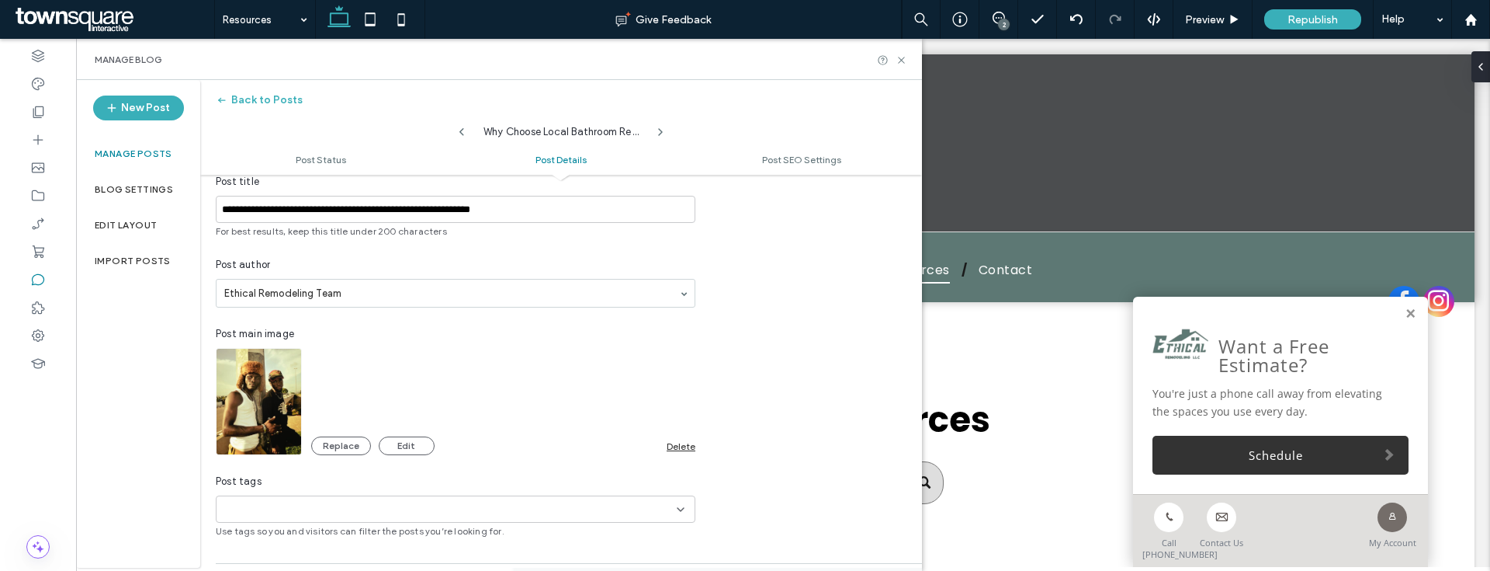
click at [693, 442] on div "Delete" at bounding box center [681, 446] width 29 height 12
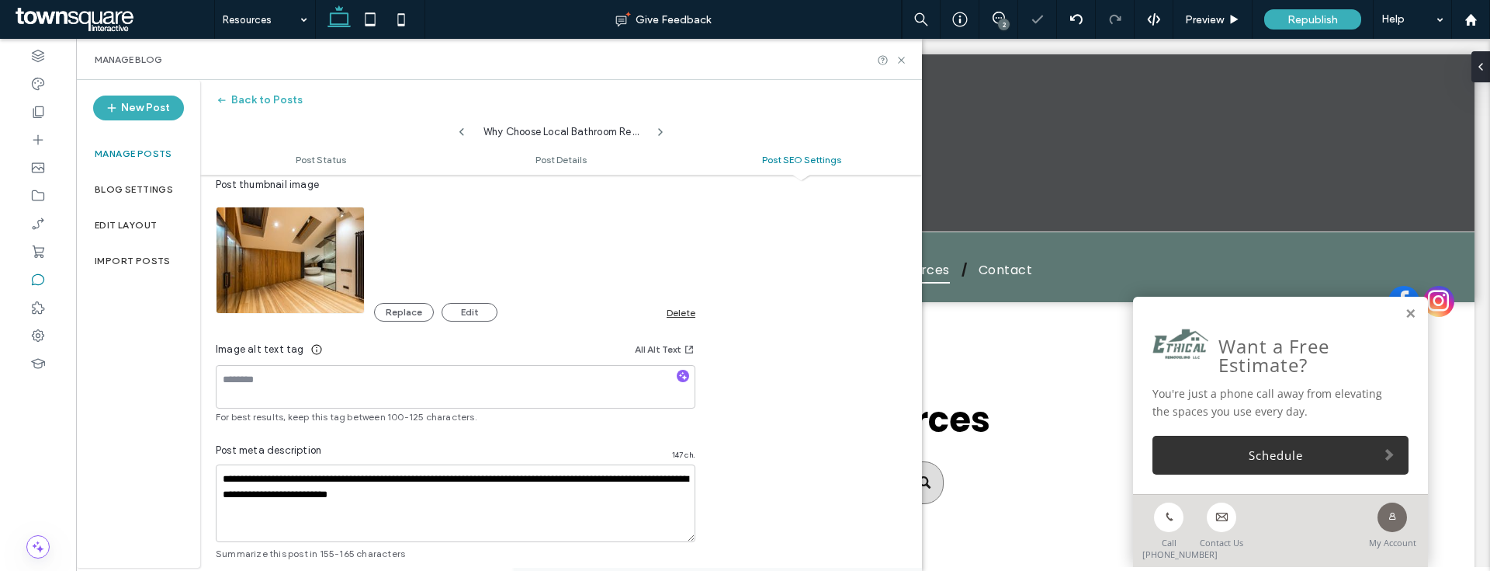
click at [685, 314] on div "Delete" at bounding box center [681, 313] width 29 height 12
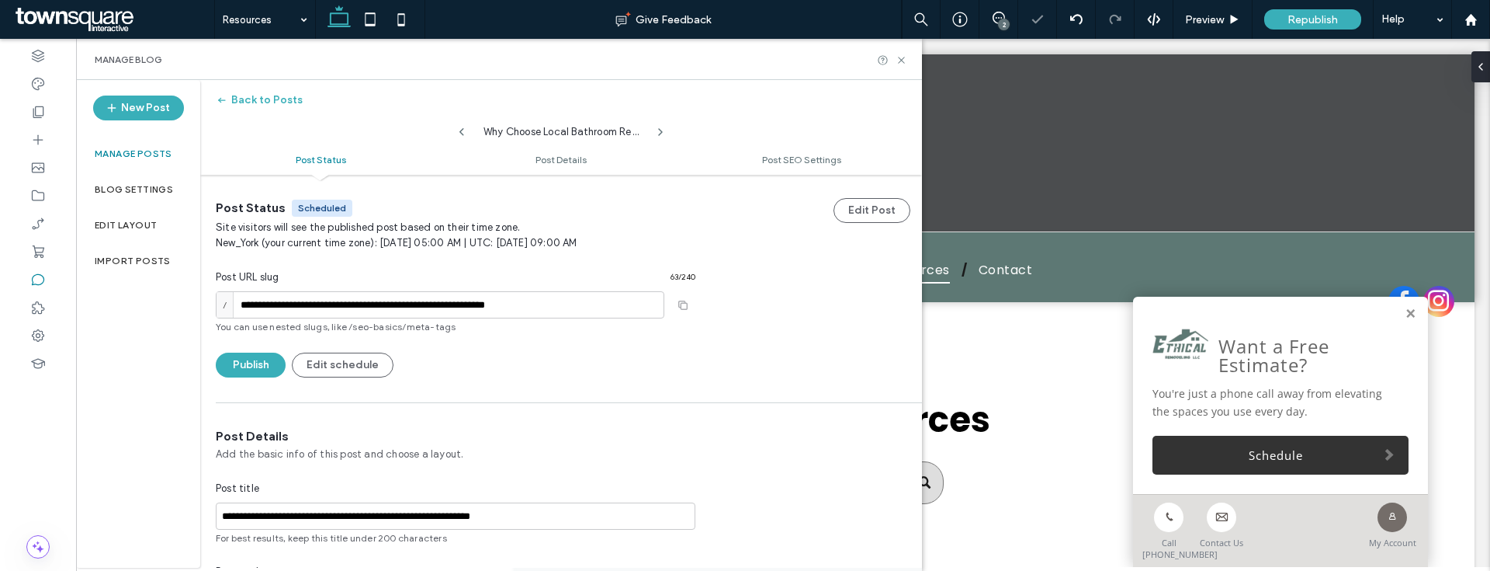
click at [463, 131] on icon at bounding box center [462, 132] width 12 height 12
type input "**********"
type textarea "**********"
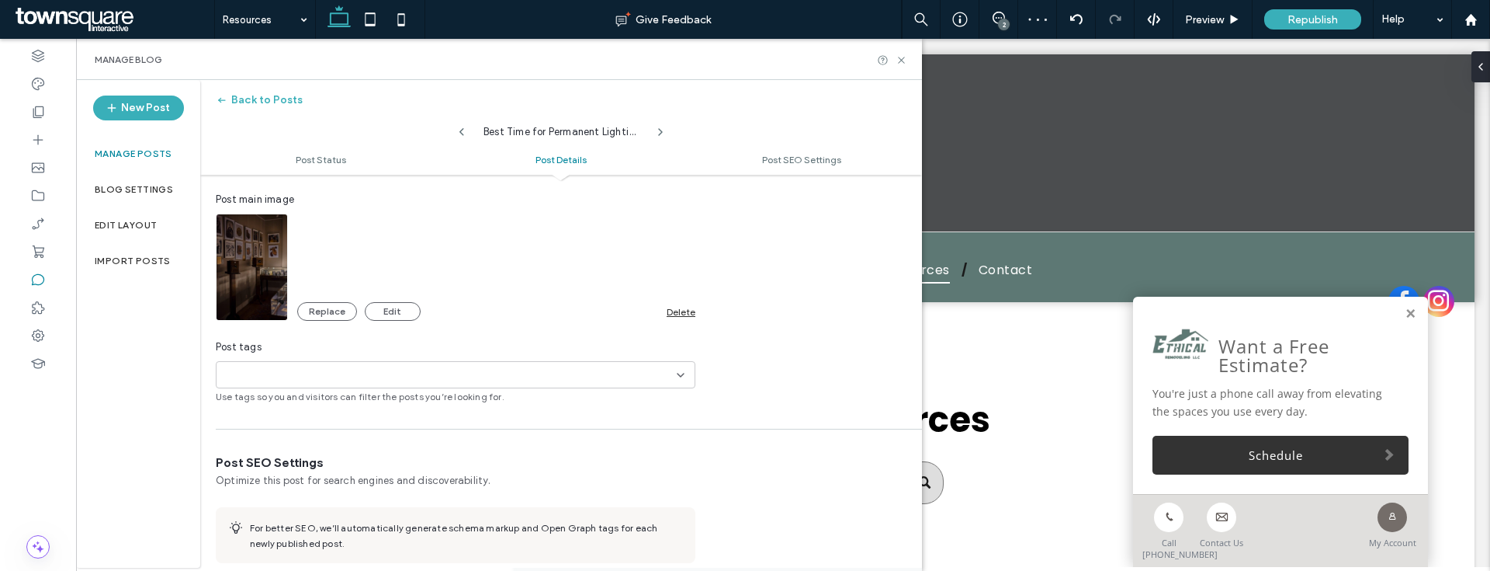
click at [690, 313] on div "Delete" at bounding box center [681, 312] width 29 height 12
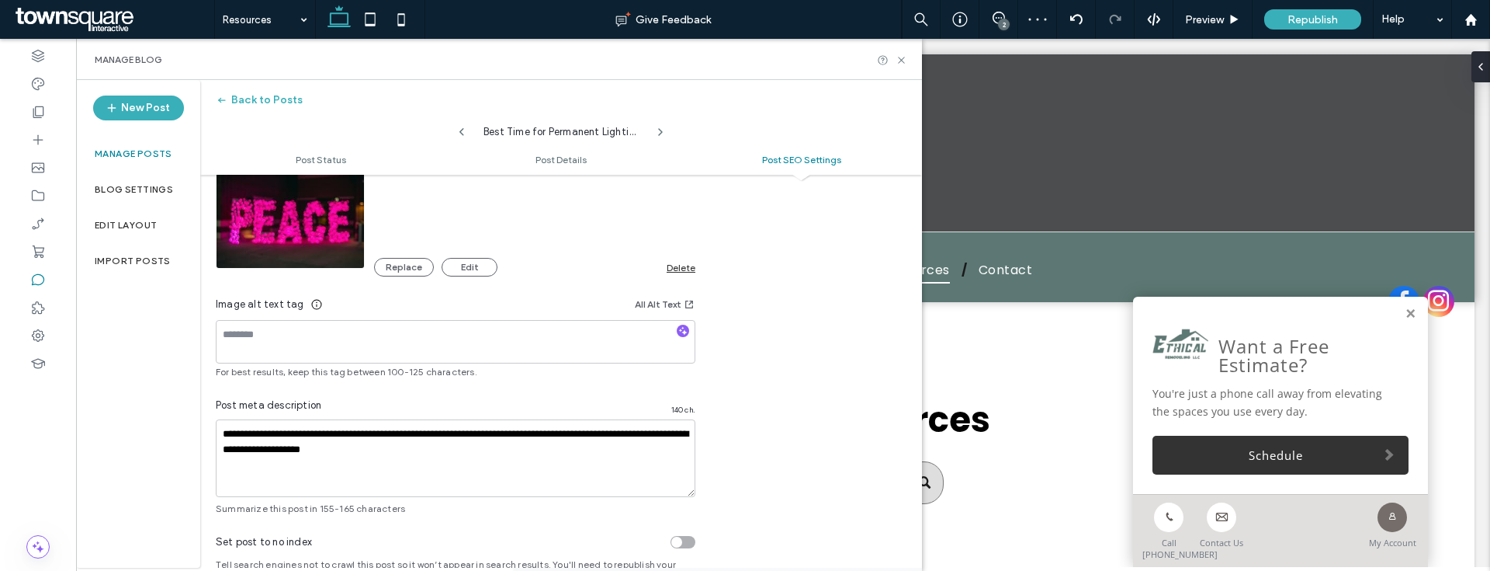
click at [698, 271] on div "**********" at bounding box center [455, 226] width 511 height 578
click at [696, 271] on div "**********" at bounding box center [455, 226] width 511 height 578
click at [683, 272] on div "Delete" at bounding box center [681, 268] width 29 height 12
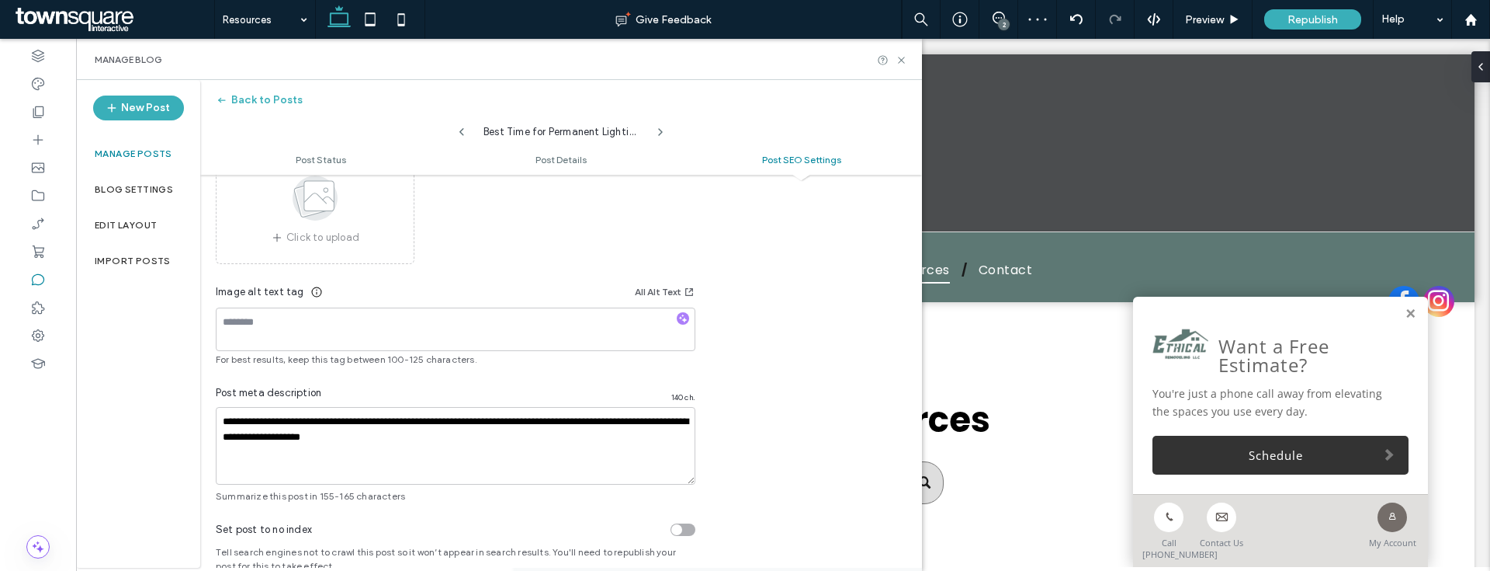
click at [459, 135] on icon at bounding box center [462, 132] width 12 height 12
type input "**********"
type textarea "**********"
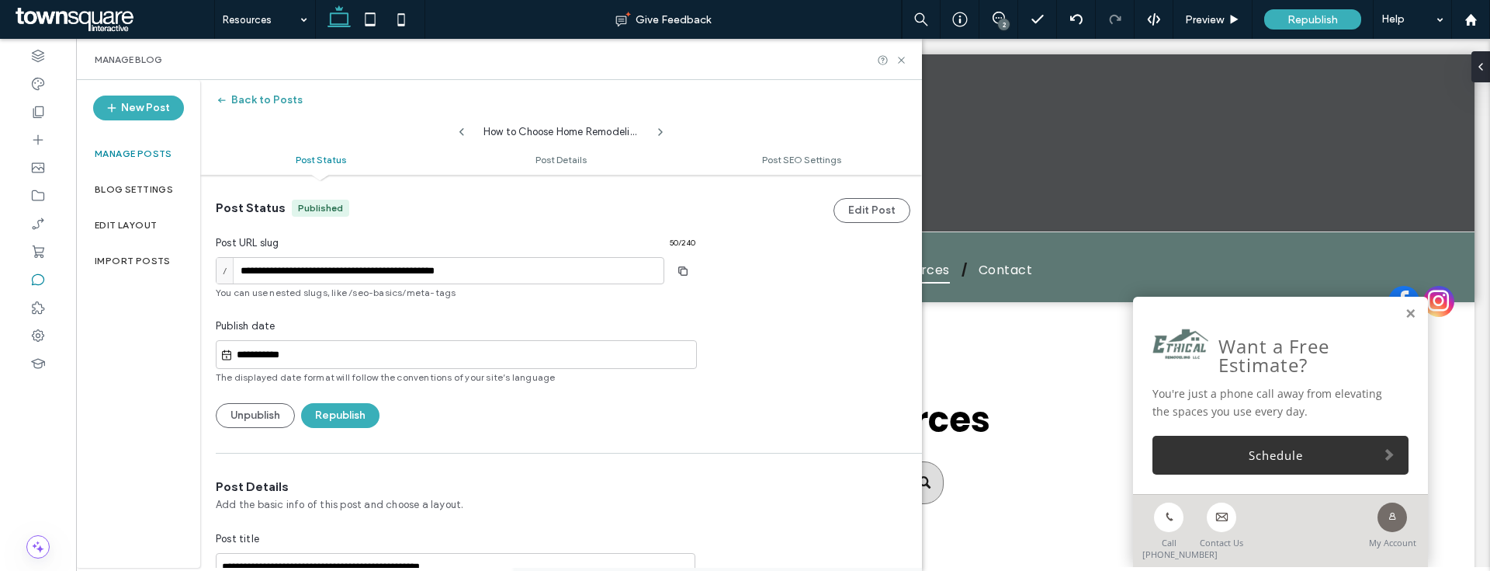
click at [269, 99] on button "Back to Posts" at bounding box center [259, 100] width 87 height 25
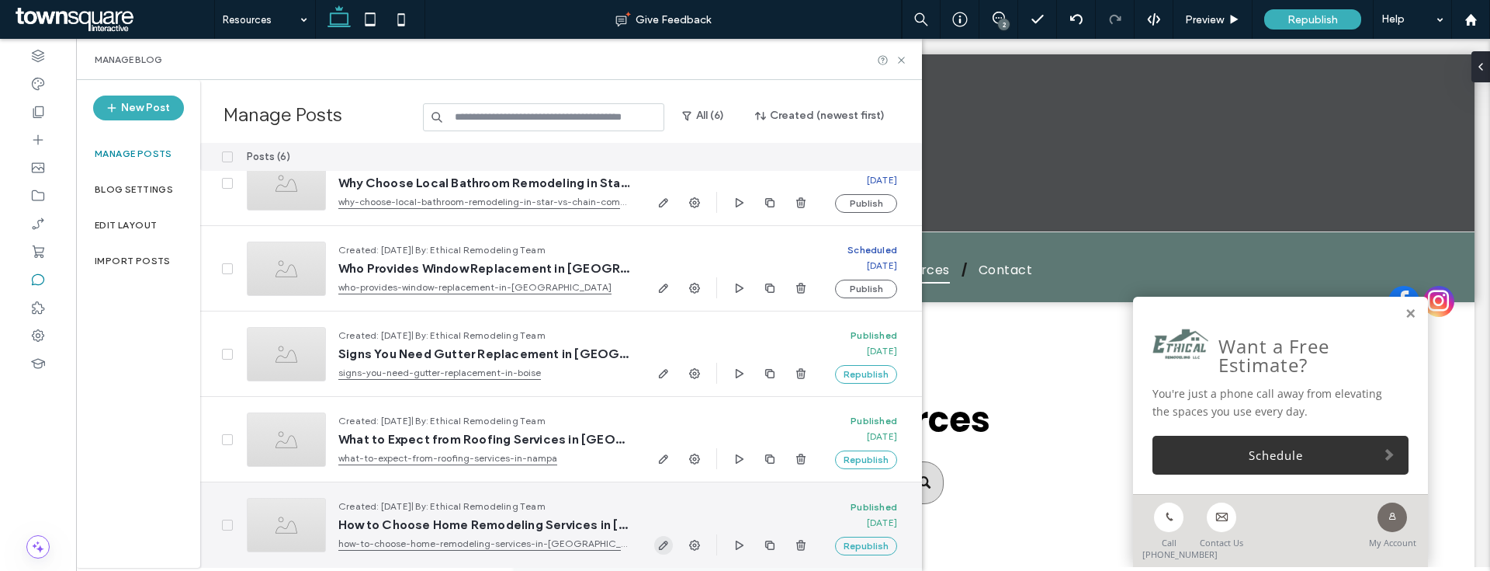
click at [669, 546] on icon "button" at bounding box center [663, 545] width 12 height 12
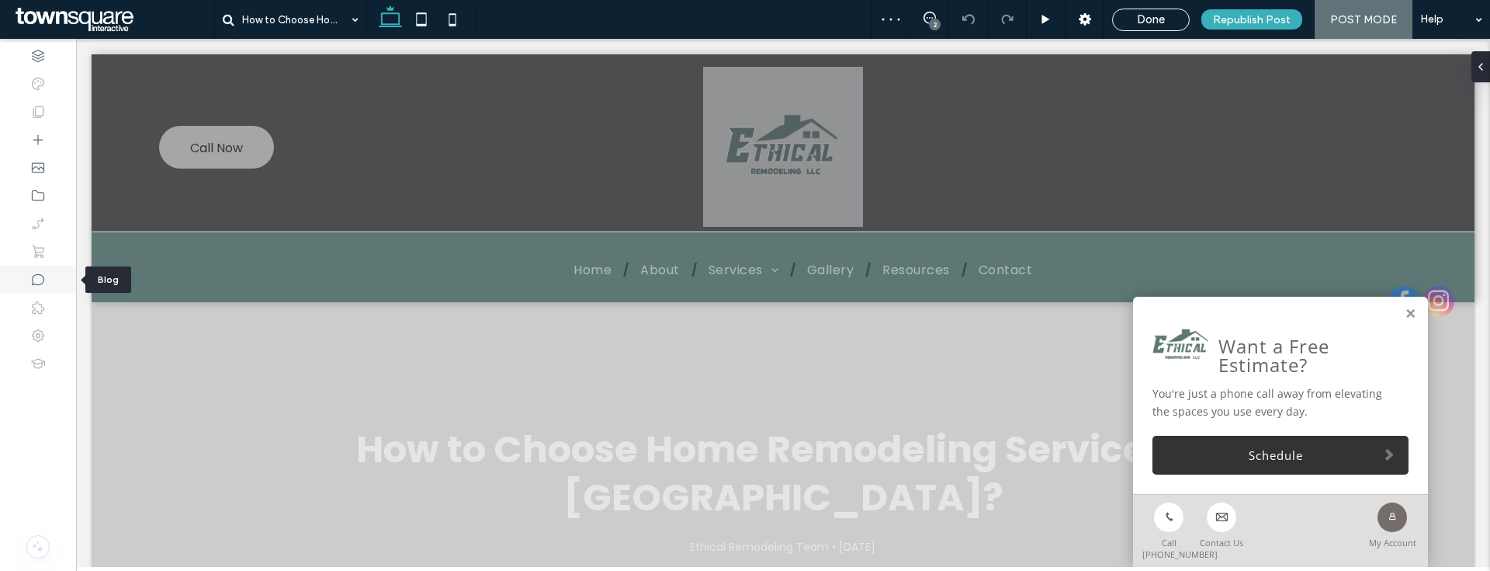
click at [32, 279] on use at bounding box center [38, 280] width 12 height 12
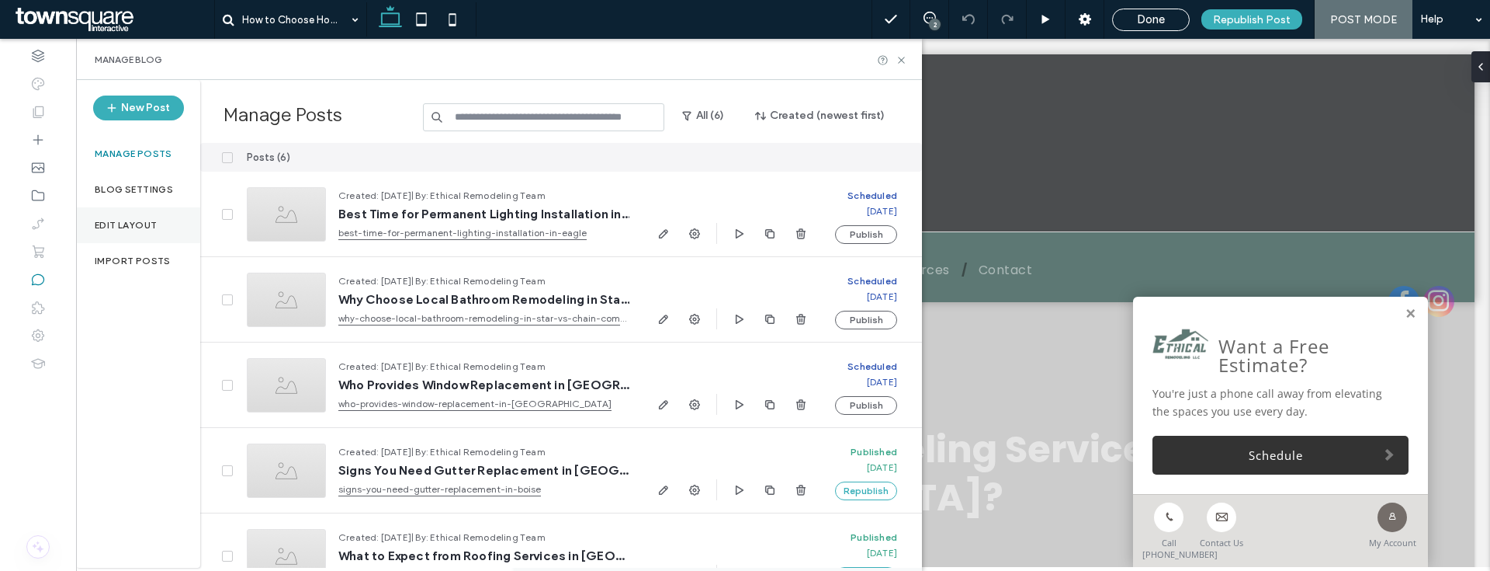
click at [142, 233] on div "Edit Layout" at bounding box center [138, 225] width 124 height 36
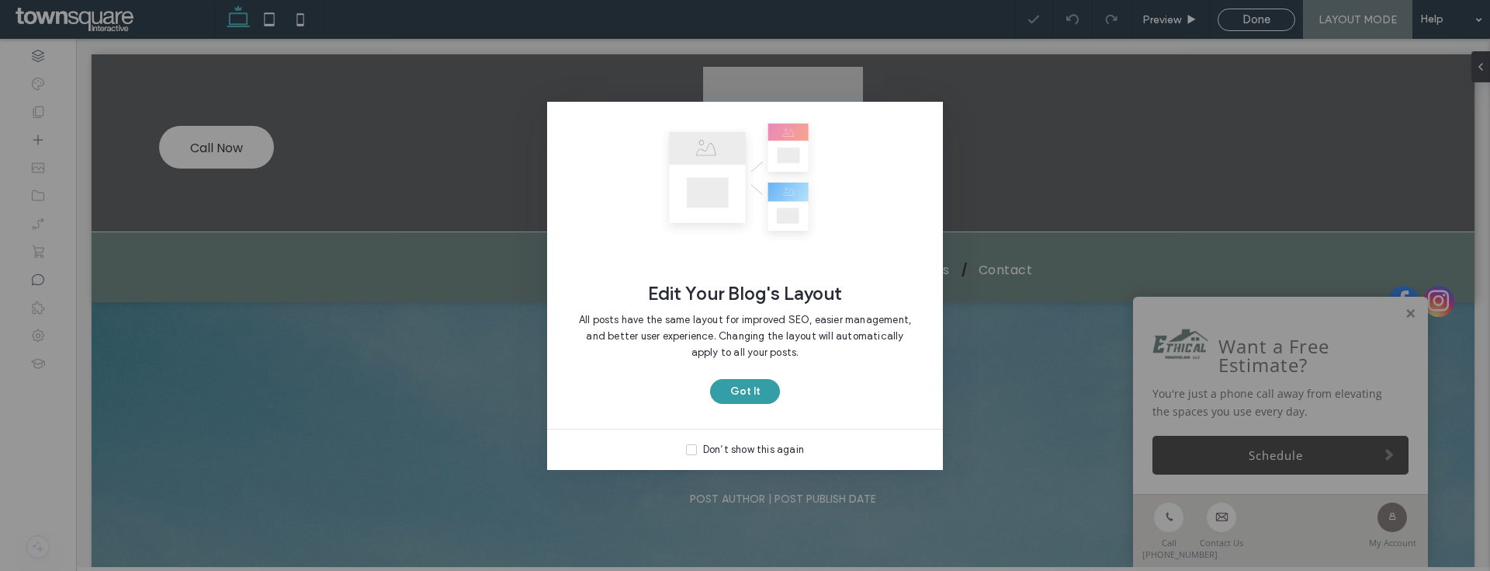
click at [763, 396] on button "Got It" at bounding box center [745, 391] width 70 height 25
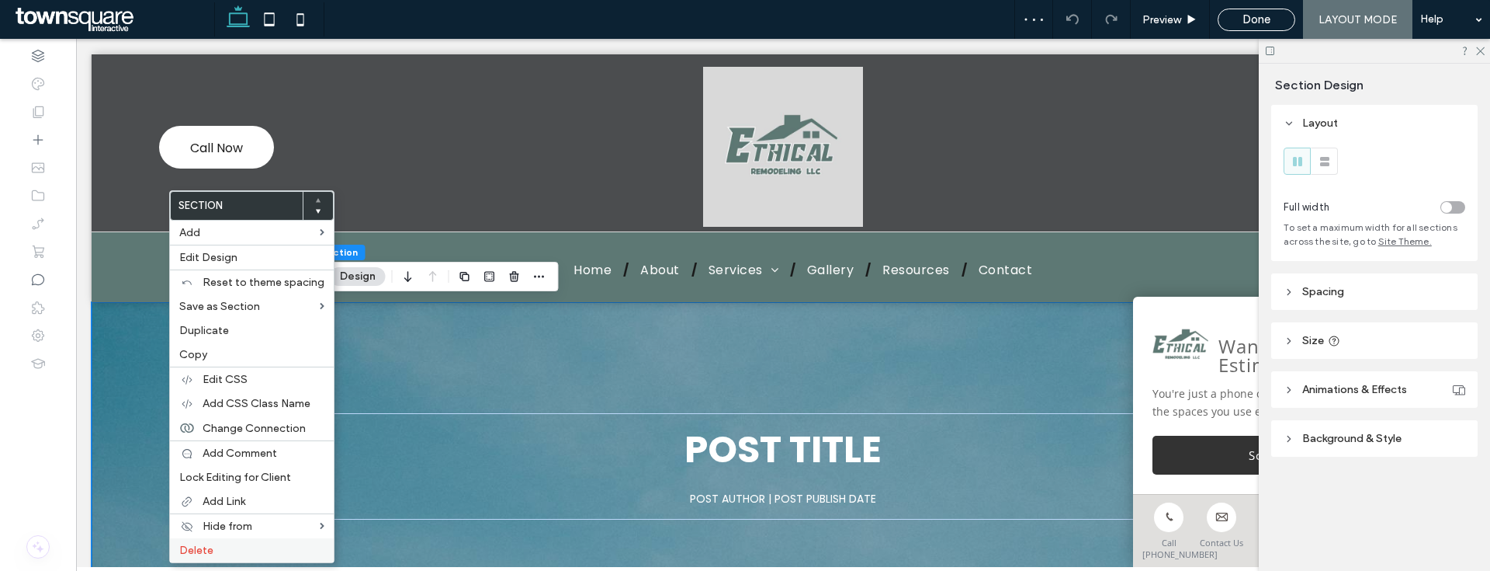
click at [206, 552] on span "Delete" at bounding box center [196, 549] width 34 height 13
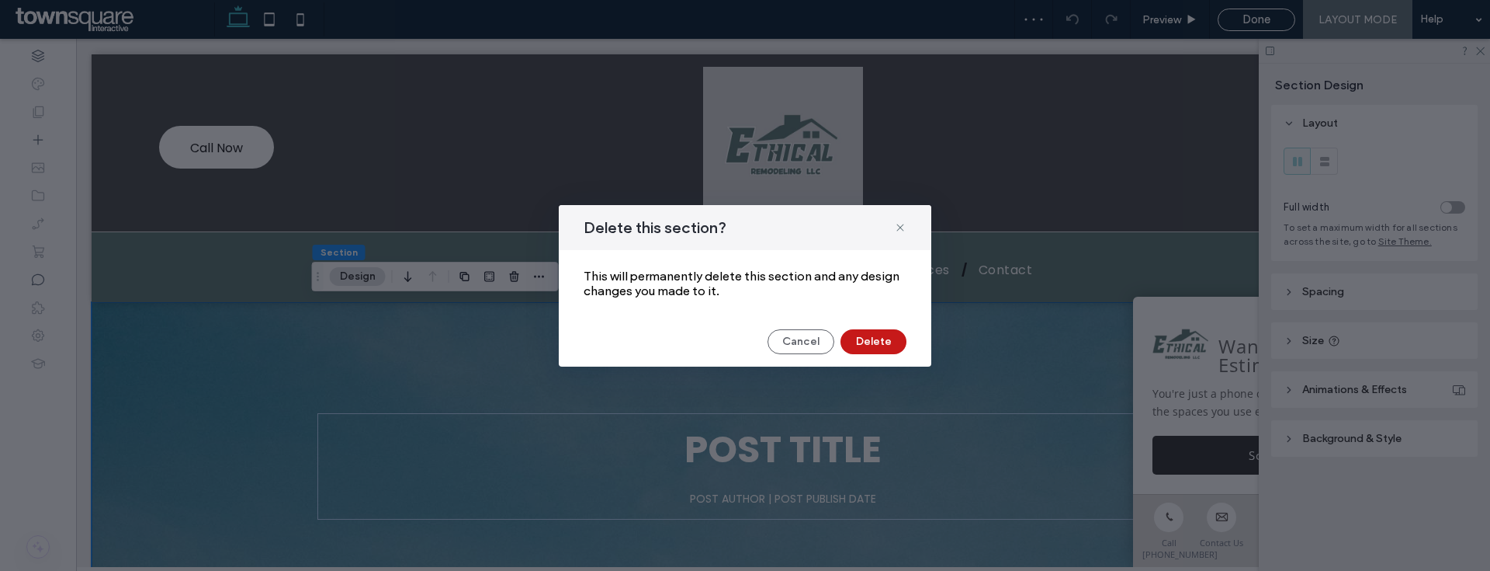
click at [883, 338] on button "Delete" at bounding box center [874, 341] width 66 height 25
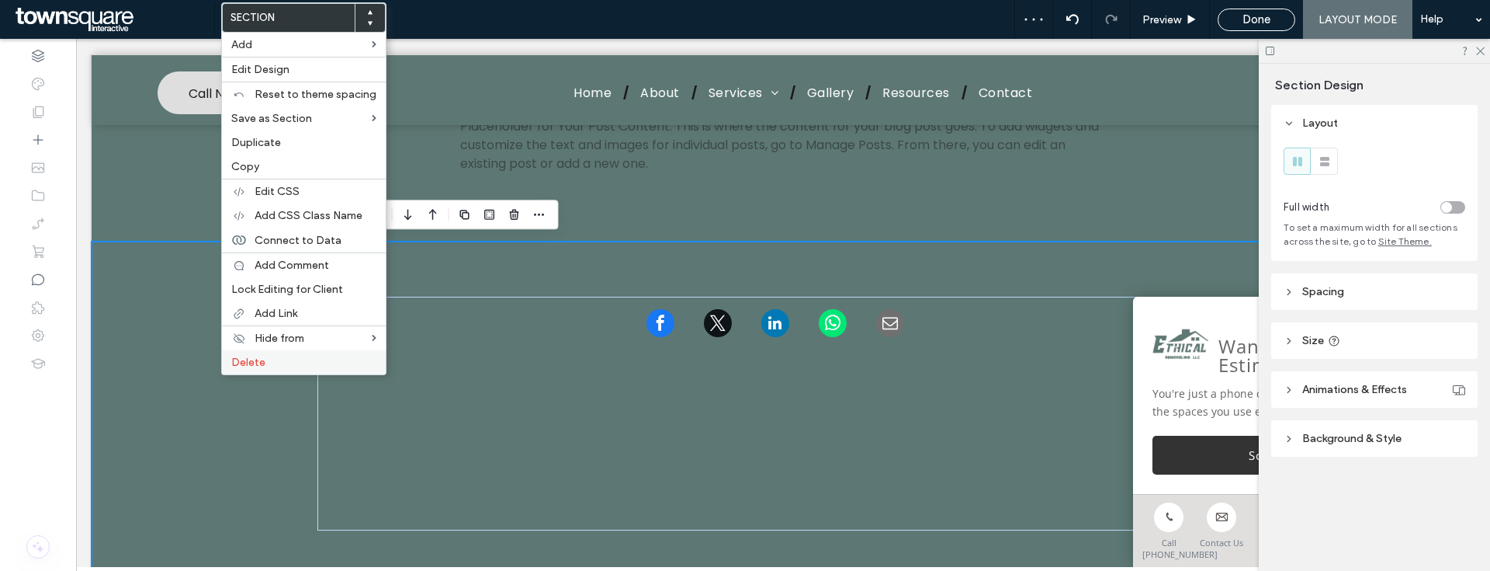
click at [277, 367] on label "Delete" at bounding box center [303, 362] width 145 height 13
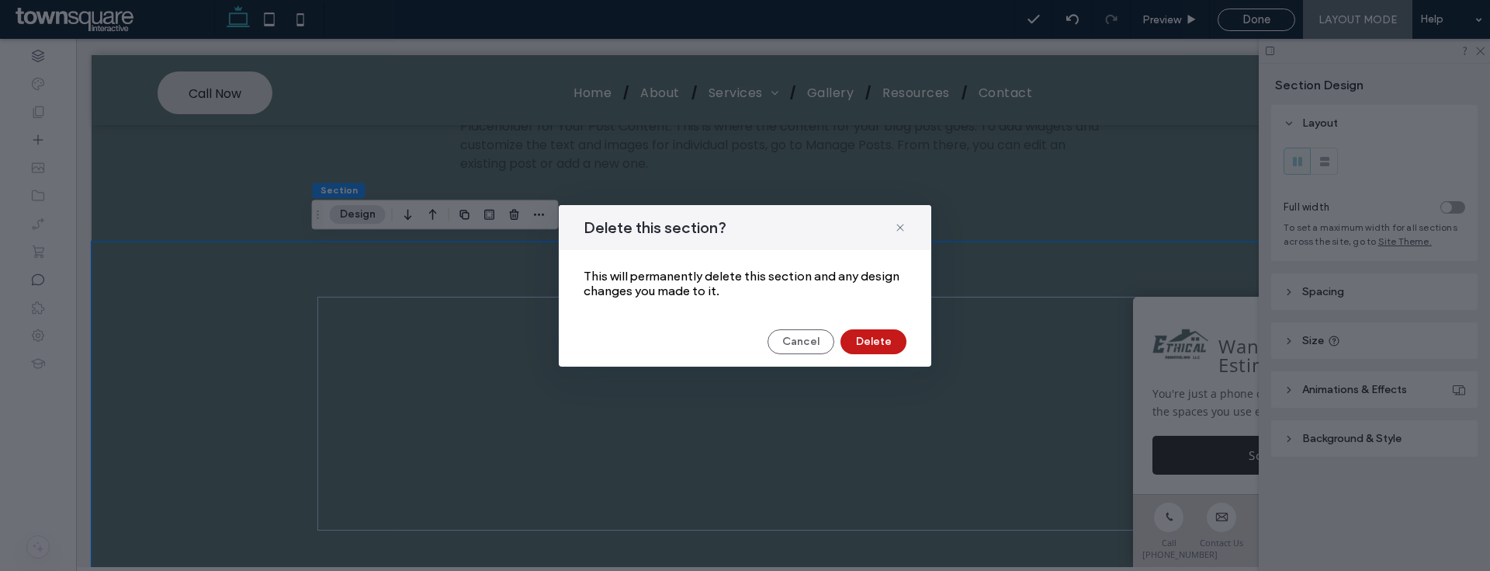
click at [858, 348] on button "Delete" at bounding box center [874, 341] width 66 height 25
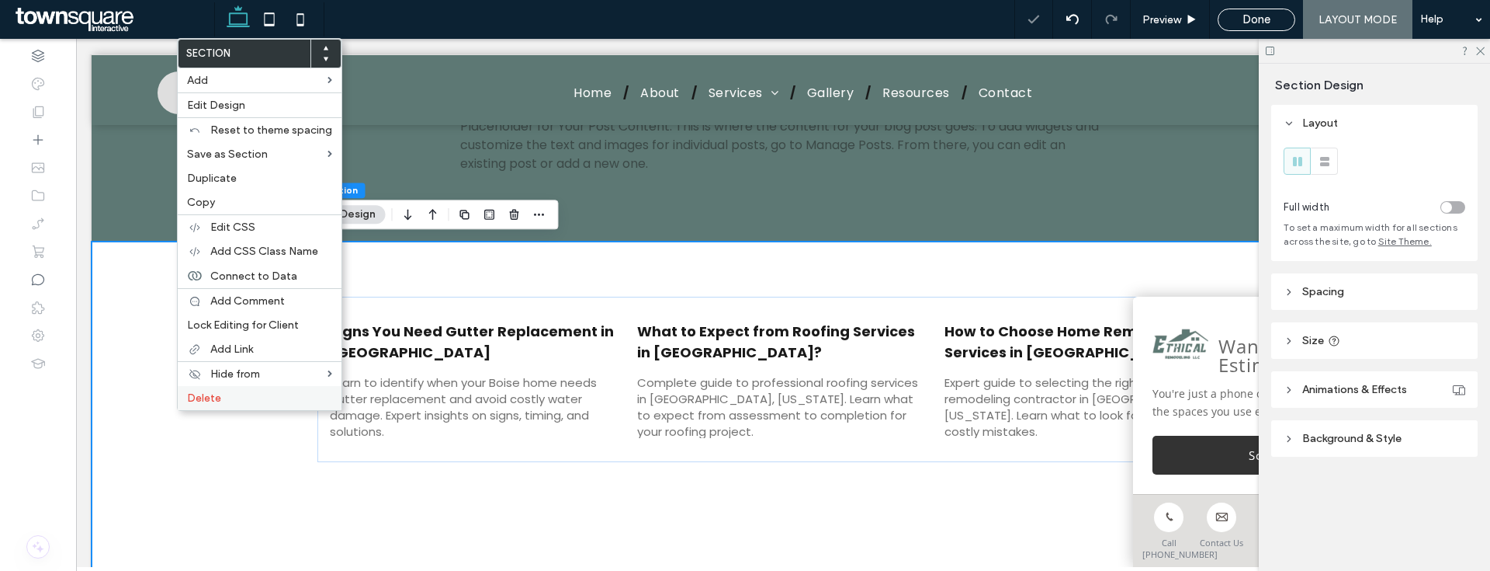
click at [245, 392] on label "Delete" at bounding box center [259, 397] width 145 height 13
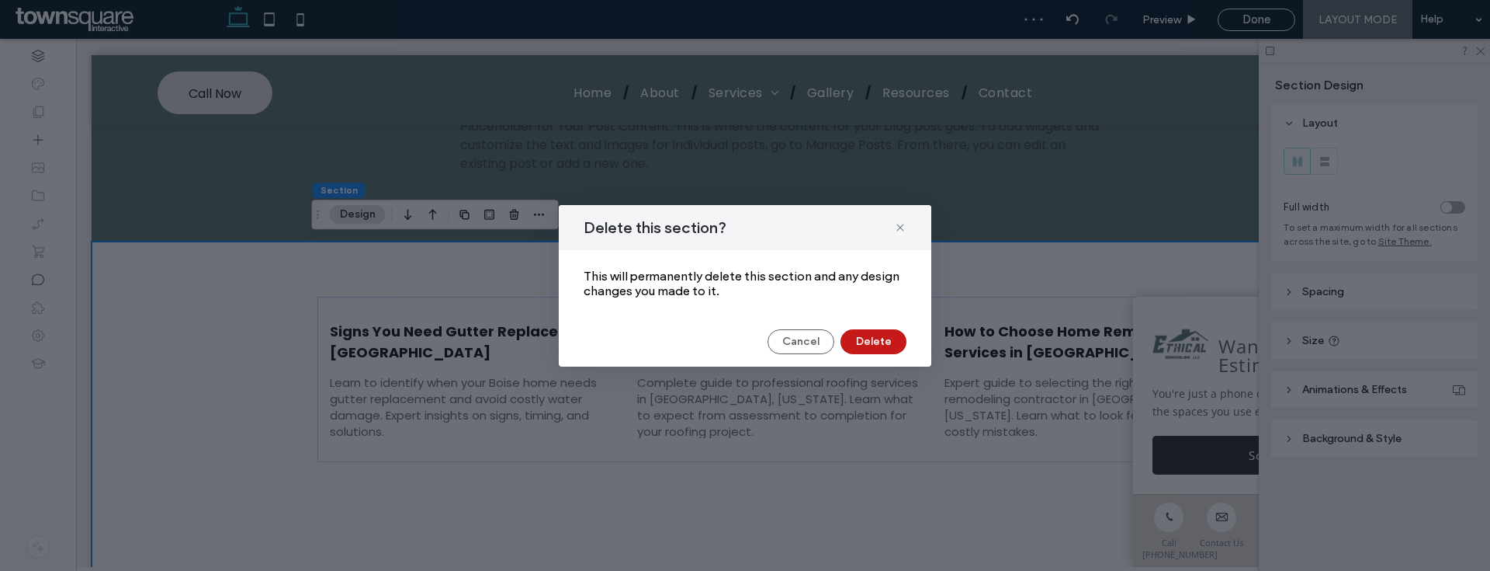
click at [901, 344] on button "Delete" at bounding box center [874, 341] width 66 height 25
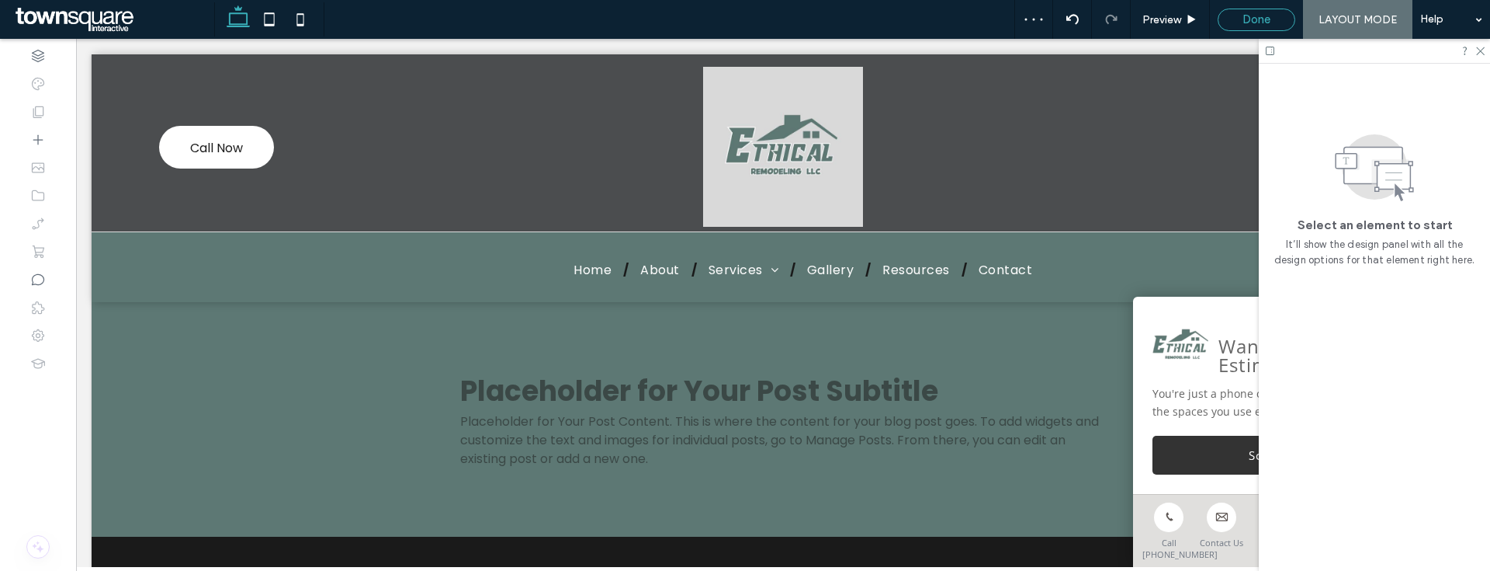
click at [1250, 28] on div "Done" at bounding box center [1257, 20] width 78 height 23
click at [1251, 17] on span "Done" at bounding box center [1257, 19] width 28 height 14
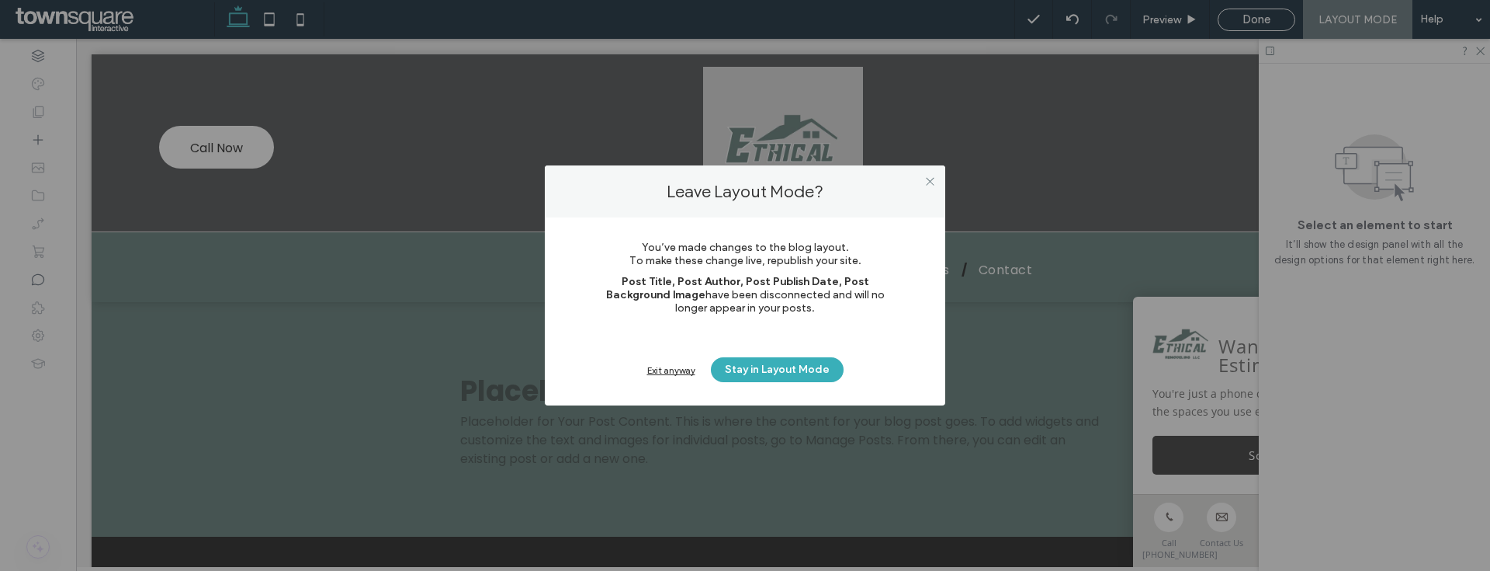
click at [646, 371] on div "Exit anyway Stay in Layout Mode" at bounding box center [744, 369] width 307 height 25
click at [651, 370] on div "Exit anyway" at bounding box center [671, 370] width 48 height 12
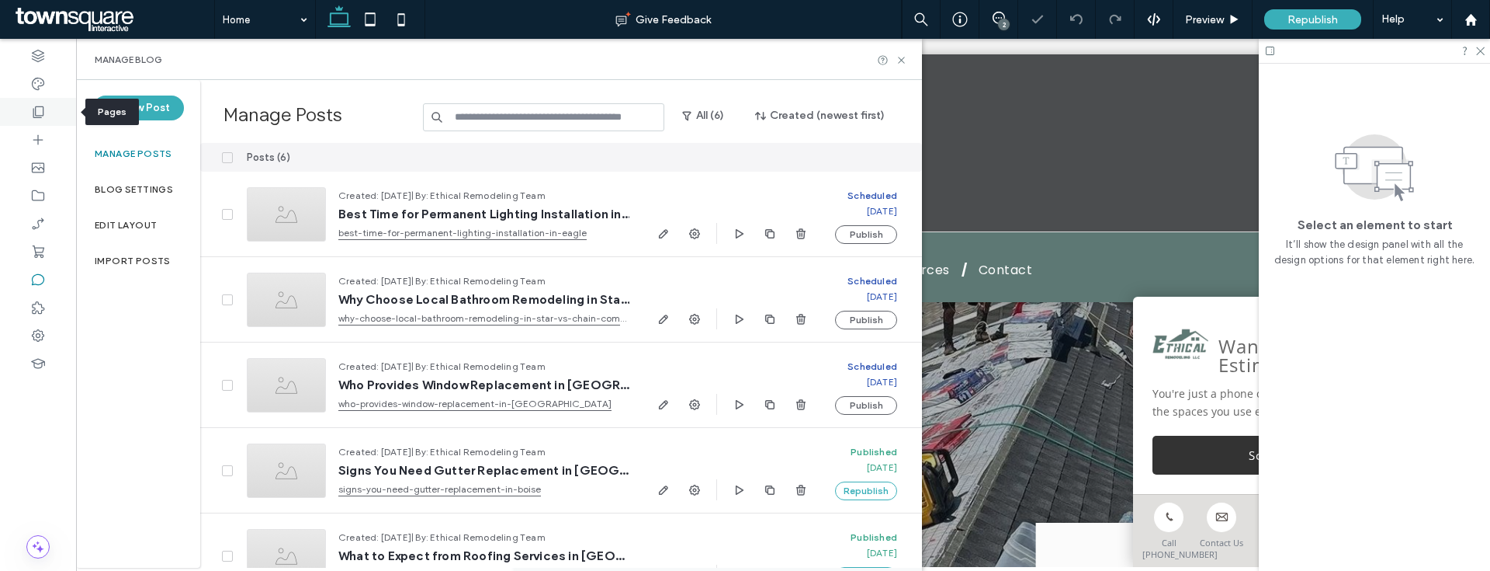
click at [40, 113] on icon at bounding box center [38, 112] width 16 height 16
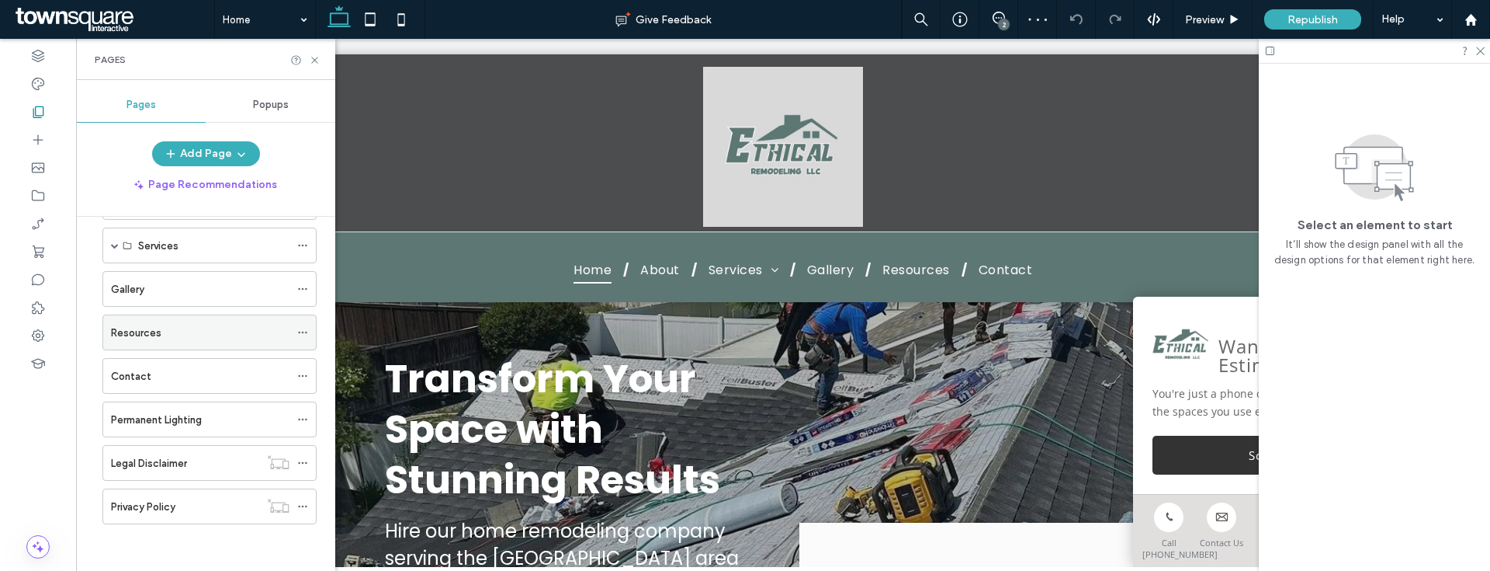
click at [179, 324] on div "Resources" at bounding box center [200, 332] width 179 height 16
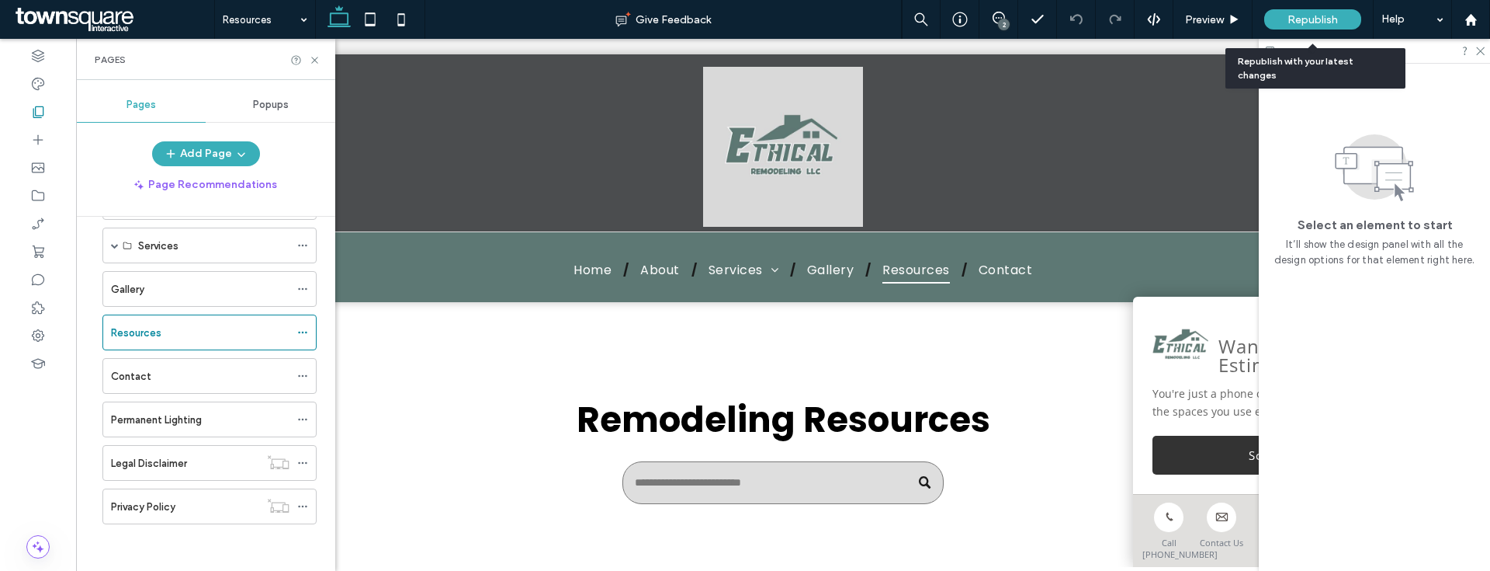
click at [1334, 23] on span "Republish" at bounding box center [1313, 19] width 50 height 13
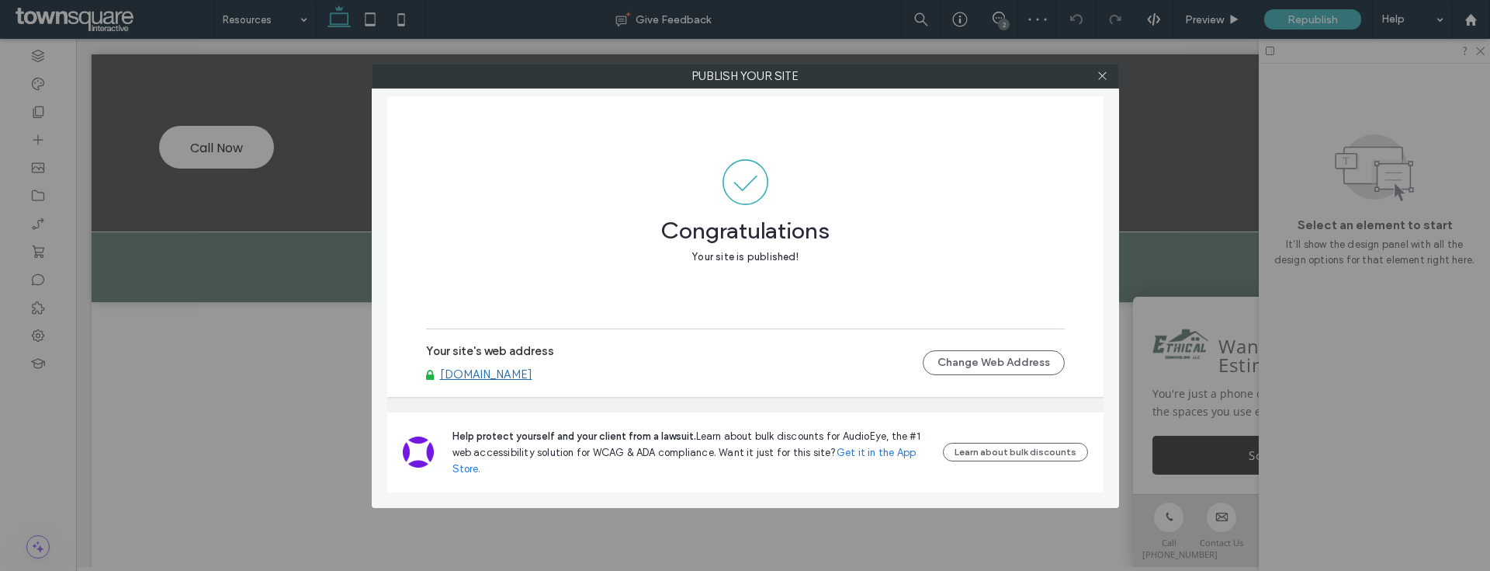
click at [528, 380] on link "www.idahoethicalcontracting.com" at bounding box center [486, 374] width 92 height 14
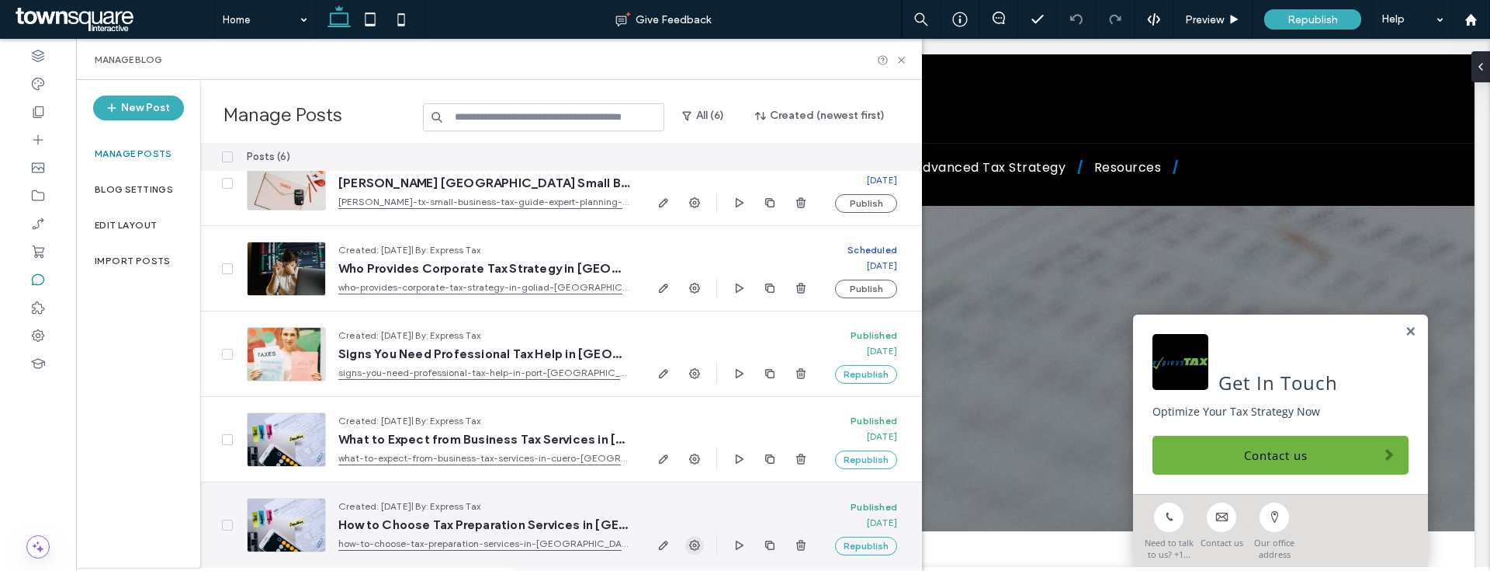
click at [686, 543] on span "button" at bounding box center [694, 545] width 19 height 19
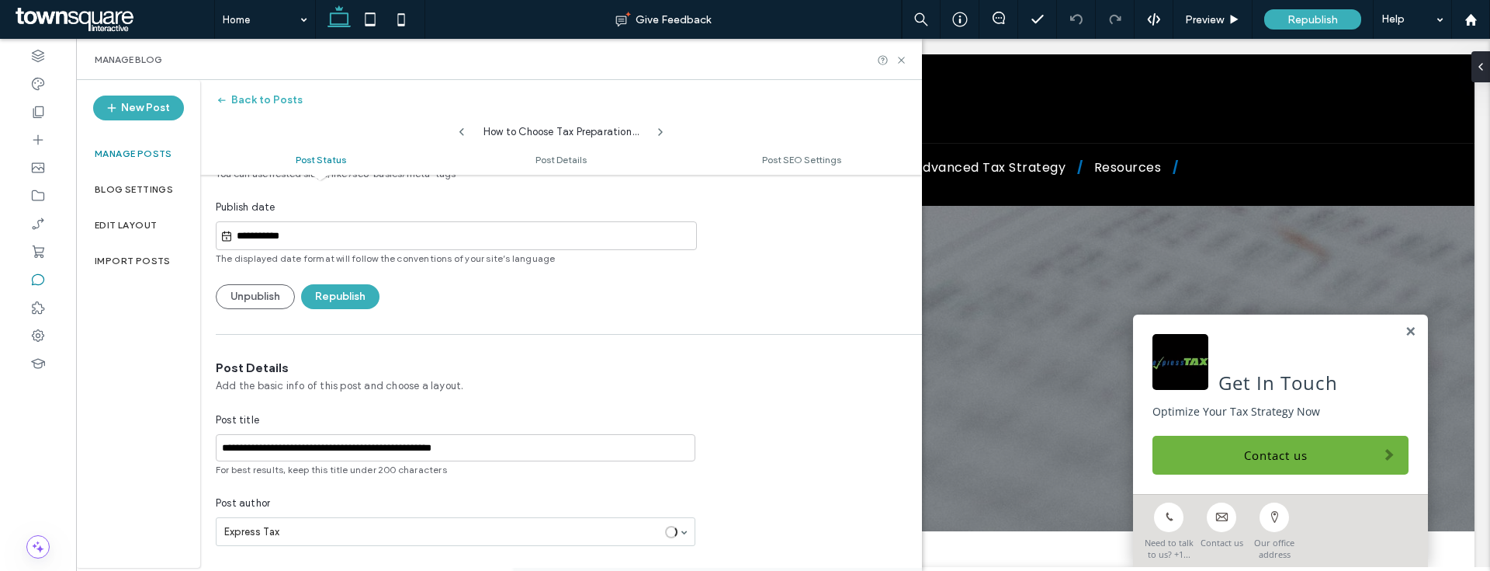
scroll to position [301, 0]
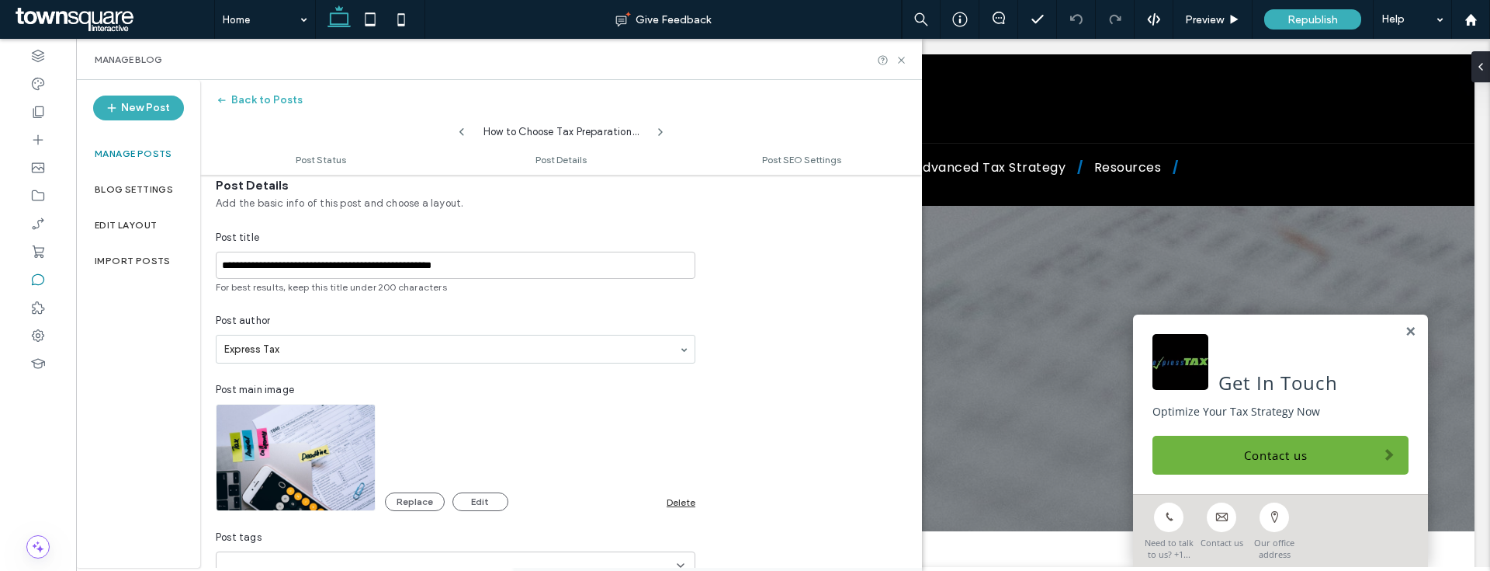
click at [687, 506] on div "Delete" at bounding box center [681, 502] width 29 height 12
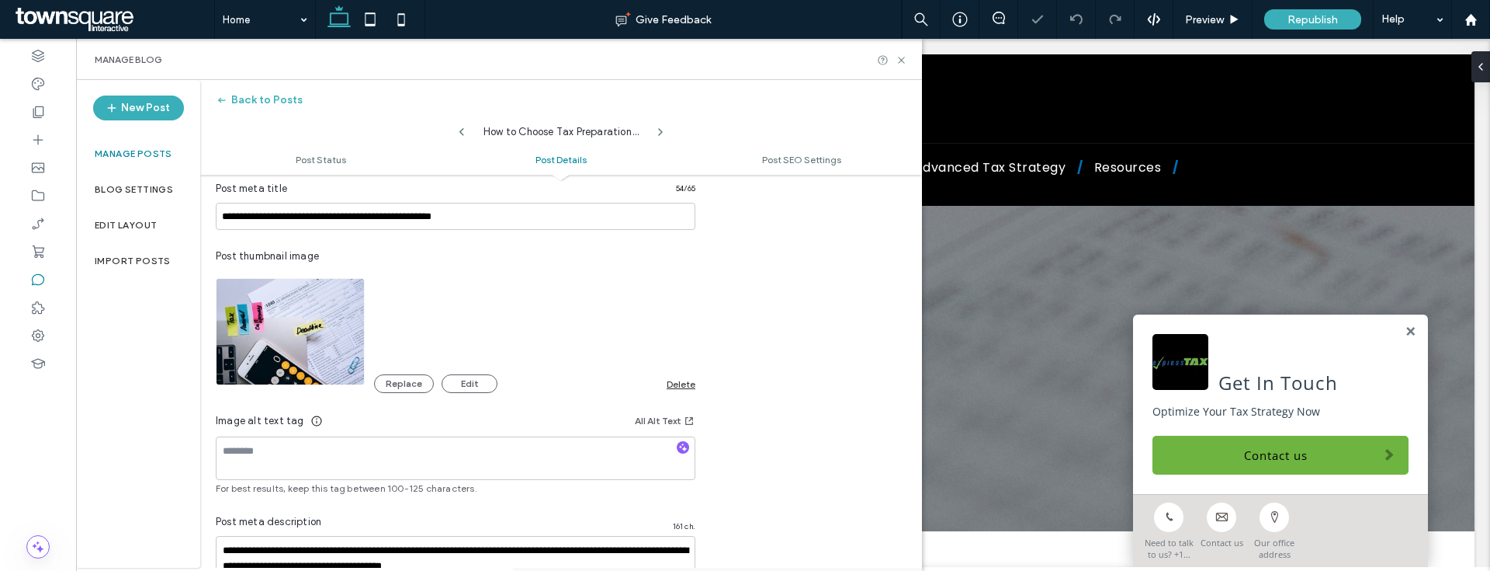
scroll to position [907, 0]
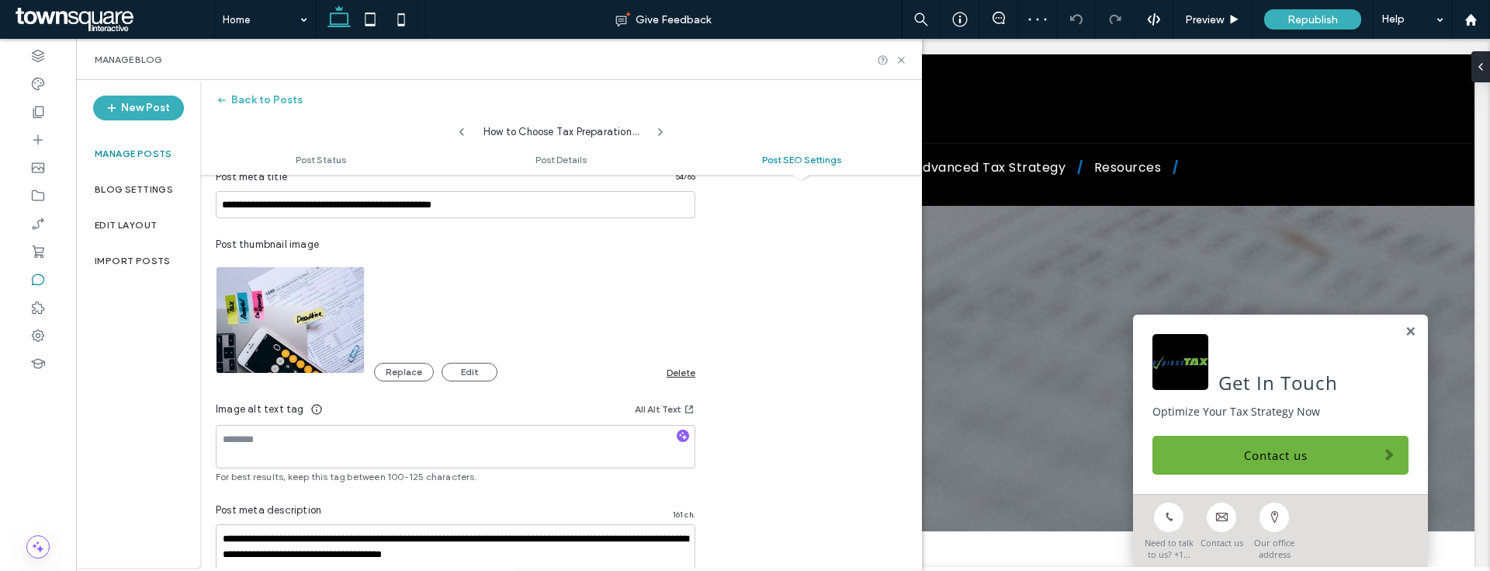
click at [692, 366] on div "Delete" at bounding box center [681, 372] width 29 height 12
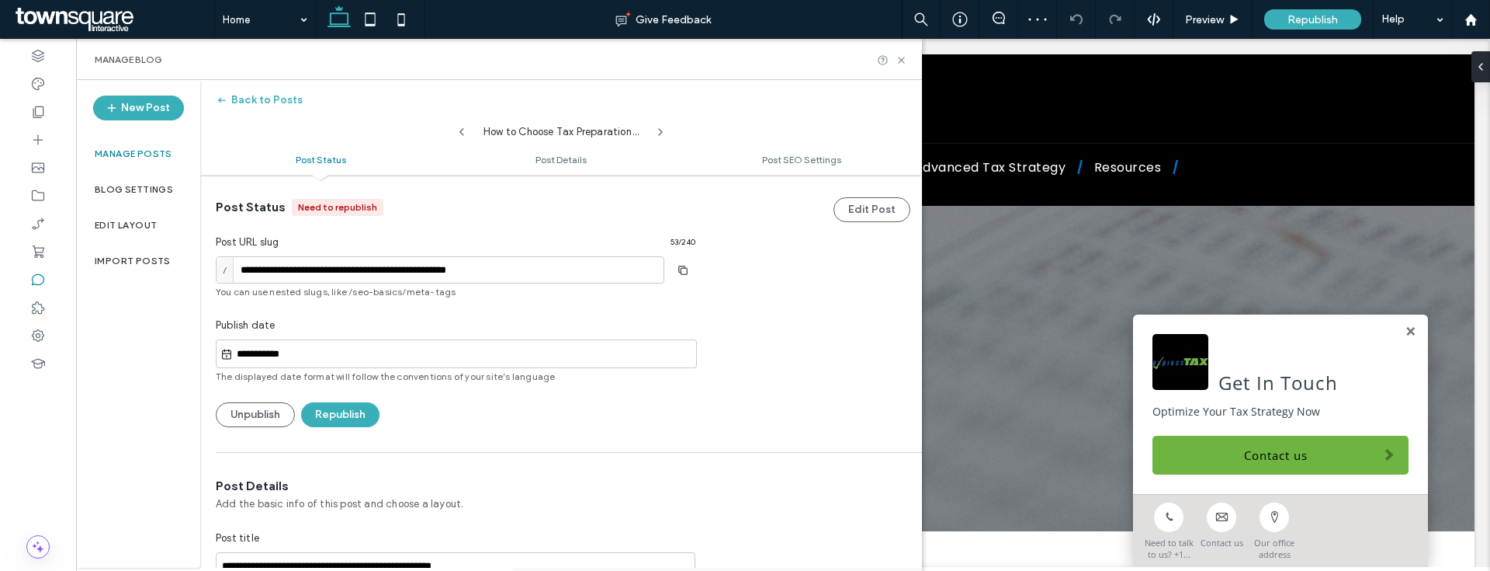
scroll to position [0, 0]
click at [373, 418] on button "Republish" at bounding box center [340, 415] width 78 height 25
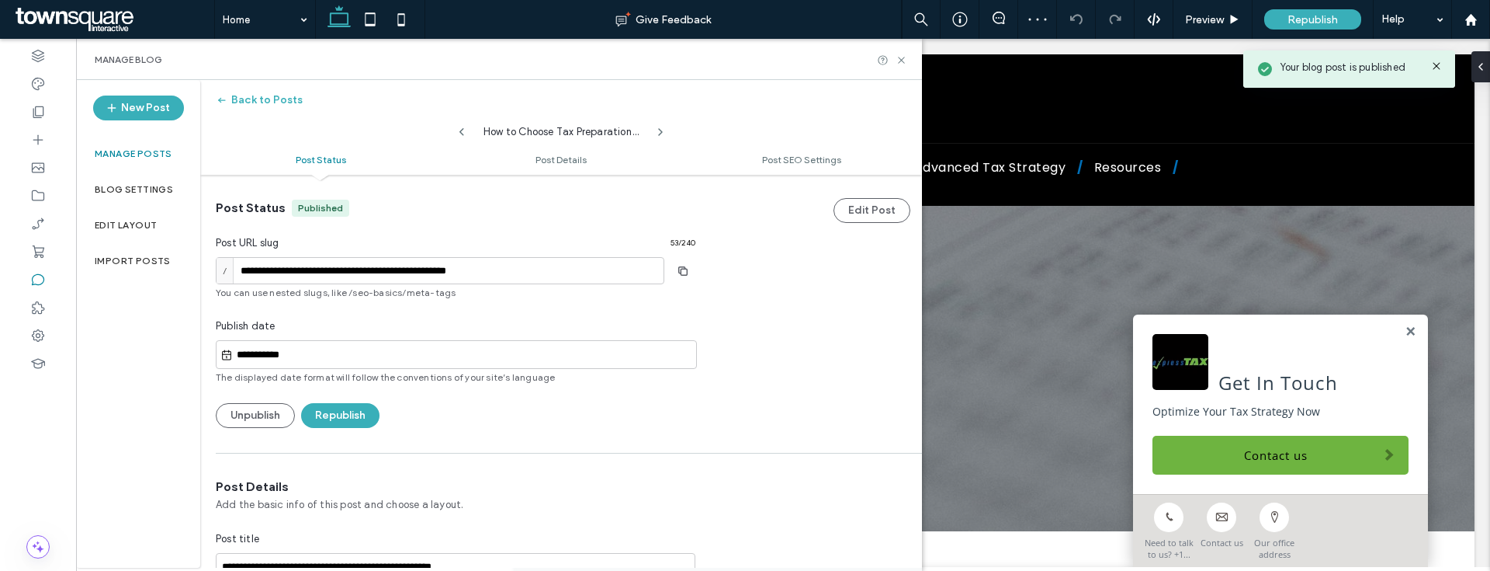
click at [459, 133] on icon at bounding box center [462, 132] width 12 height 12
type input "**********"
type textarea "**********"
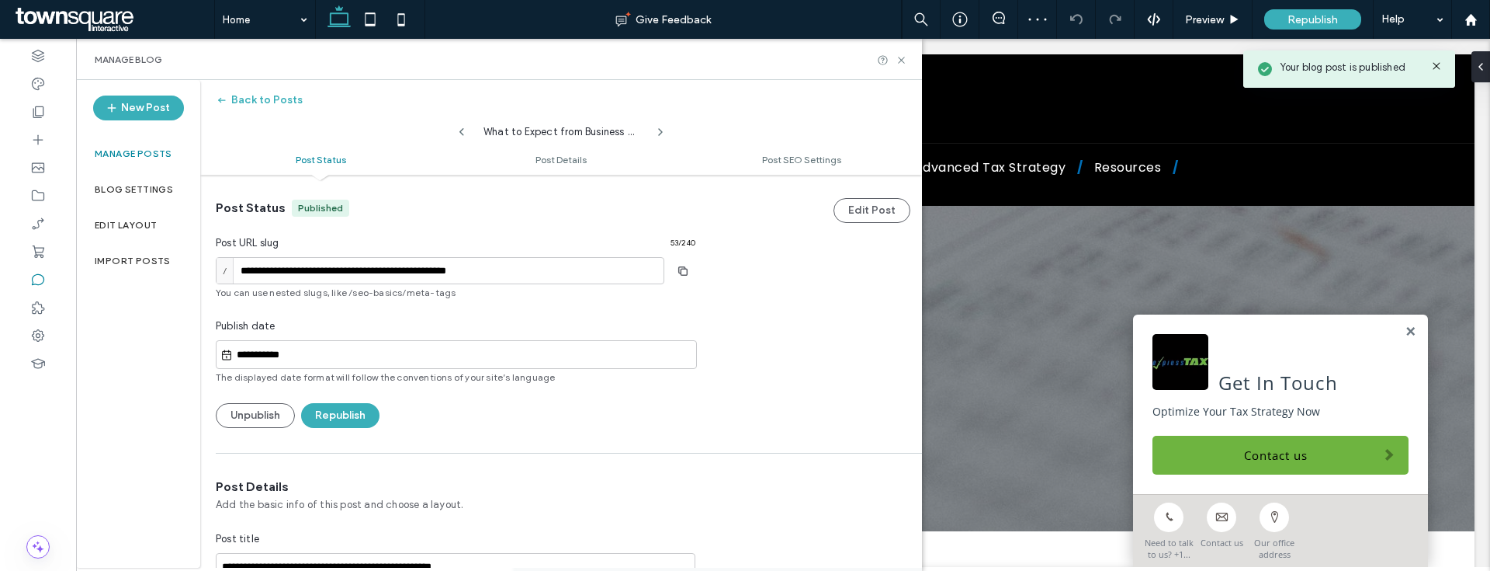
scroll to position [301, 0]
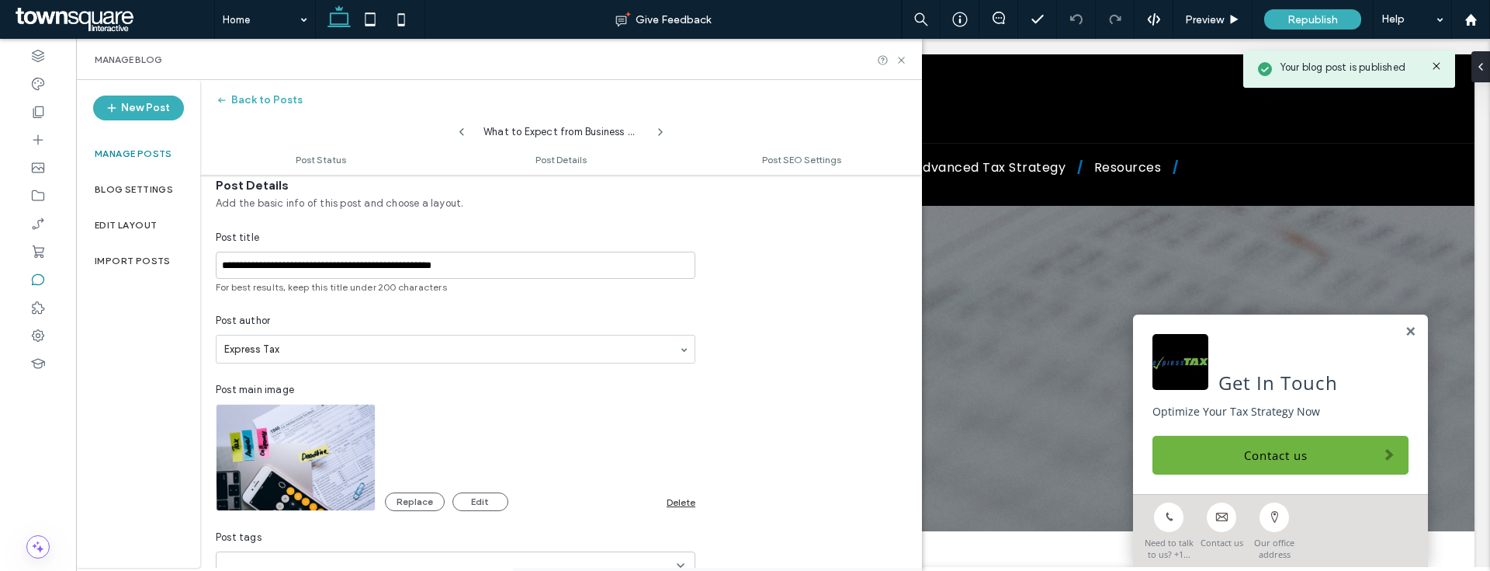
click at [679, 498] on div "Delete" at bounding box center [681, 502] width 29 height 12
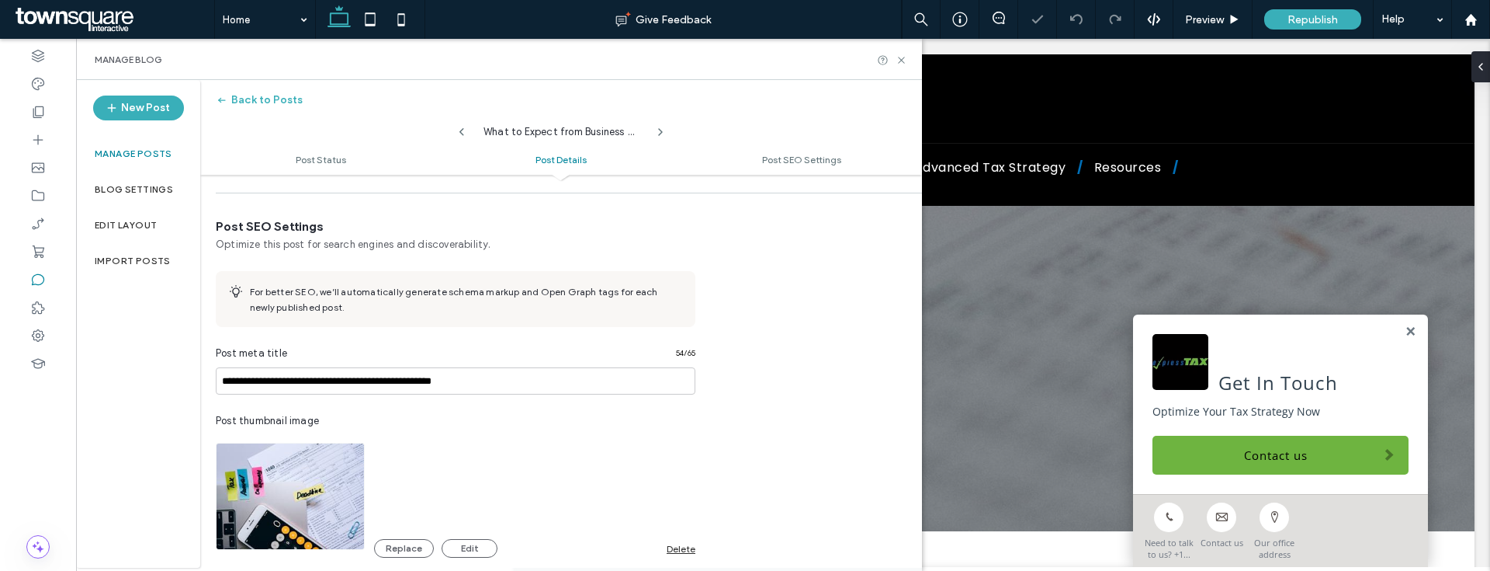
scroll to position [761, 0]
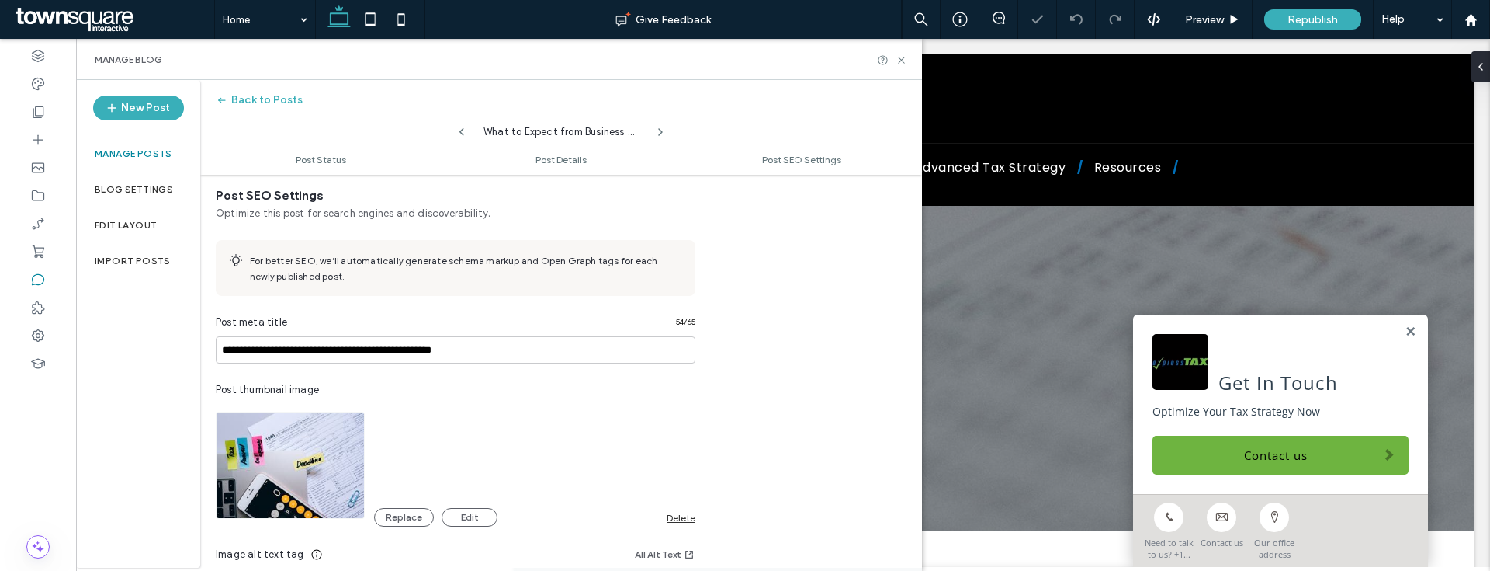
click at [671, 519] on div "Delete" at bounding box center [681, 518] width 29 height 12
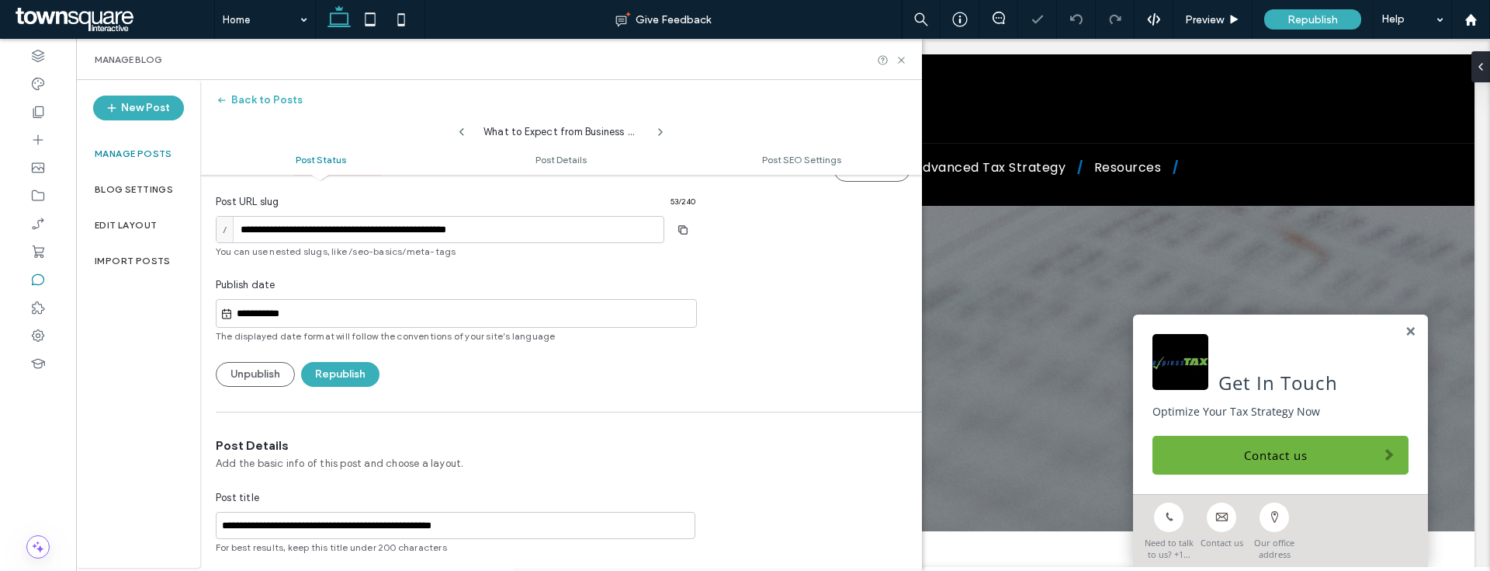
scroll to position [0, 0]
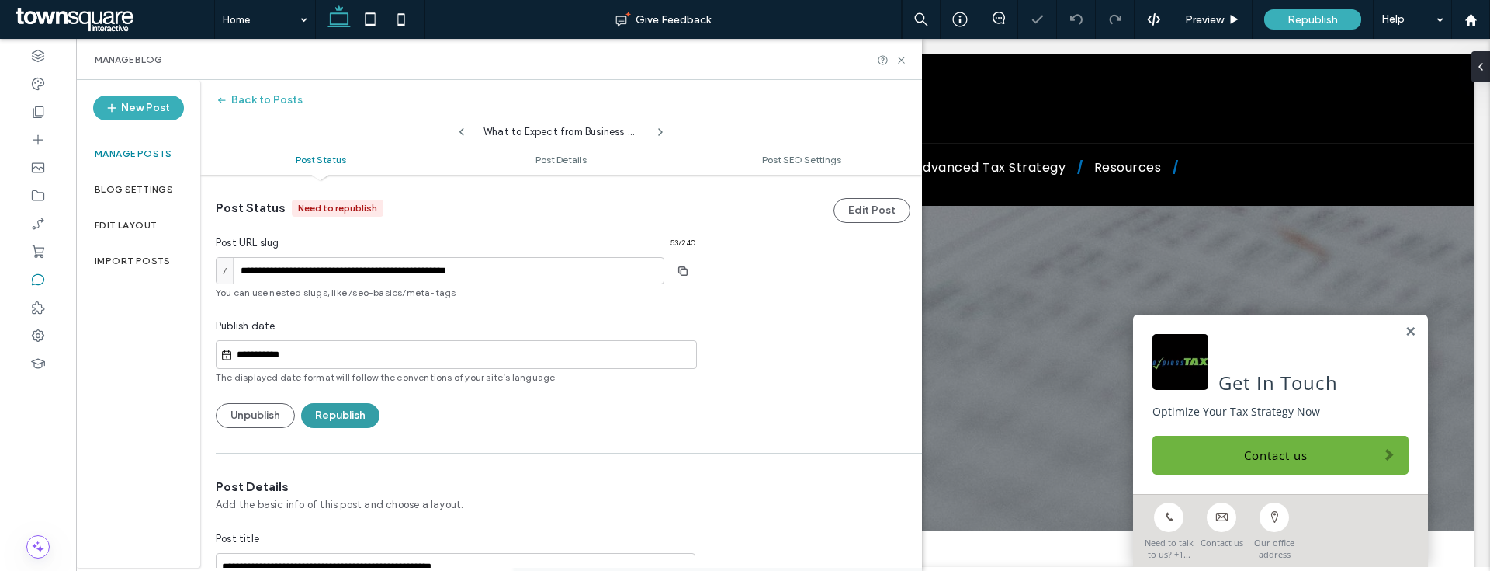
click at [346, 411] on button "Republish" at bounding box center [340, 415] width 78 height 25
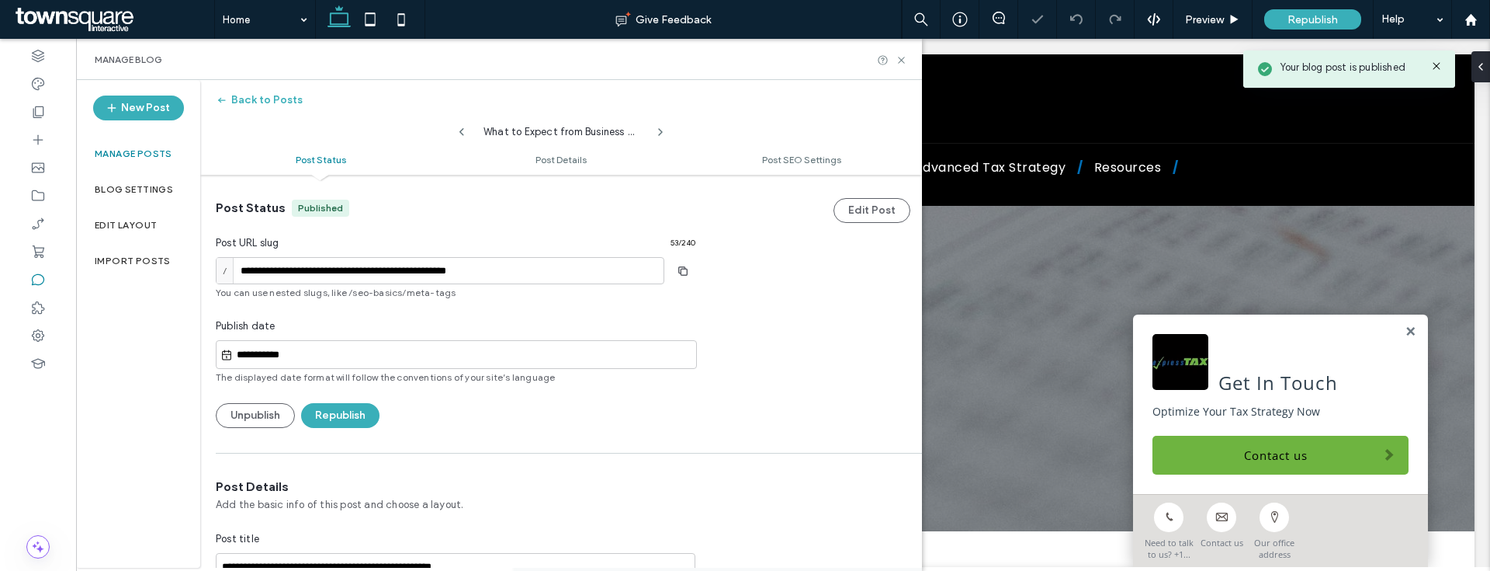
click at [471, 126] on div "What to Expect from Business Tax Services in [GEOGRAPHIC_DATA] [GEOGRAPHIC_DATA…" at bounding box center [561, 127] width 186 height 23
click at [467, 129] on icon at bounding box center [462, 132] width 12 height 12
type input "**********"
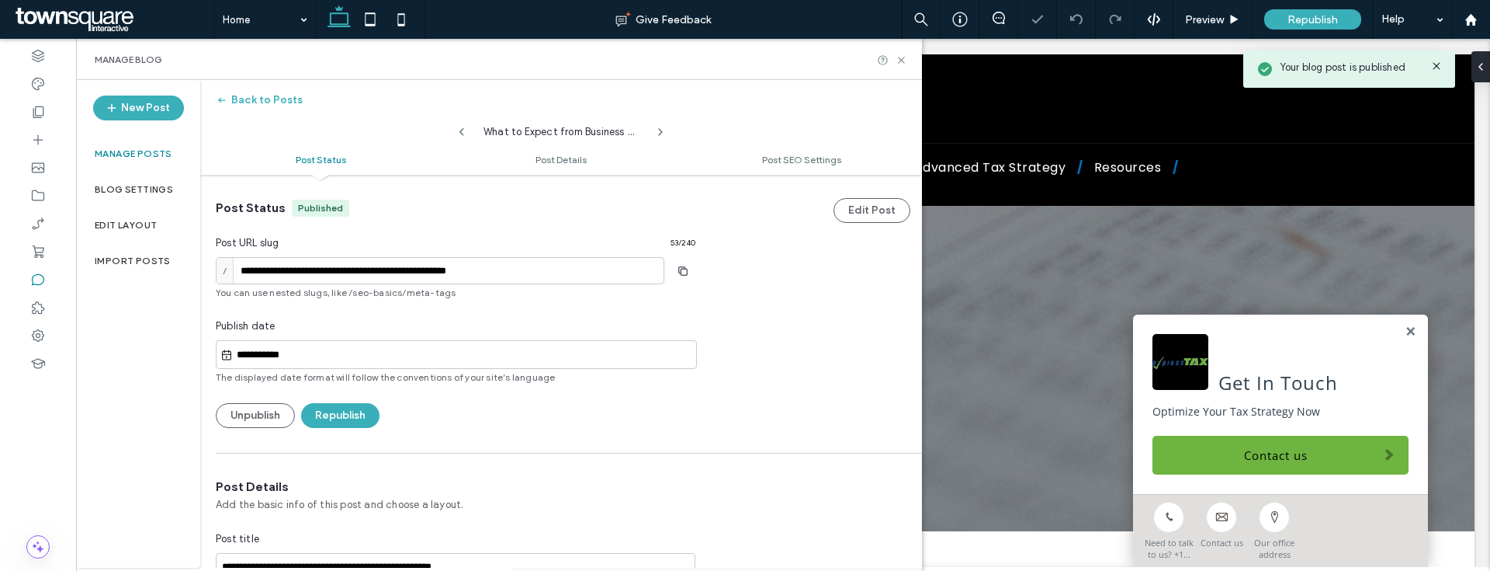
type textarea "**********"
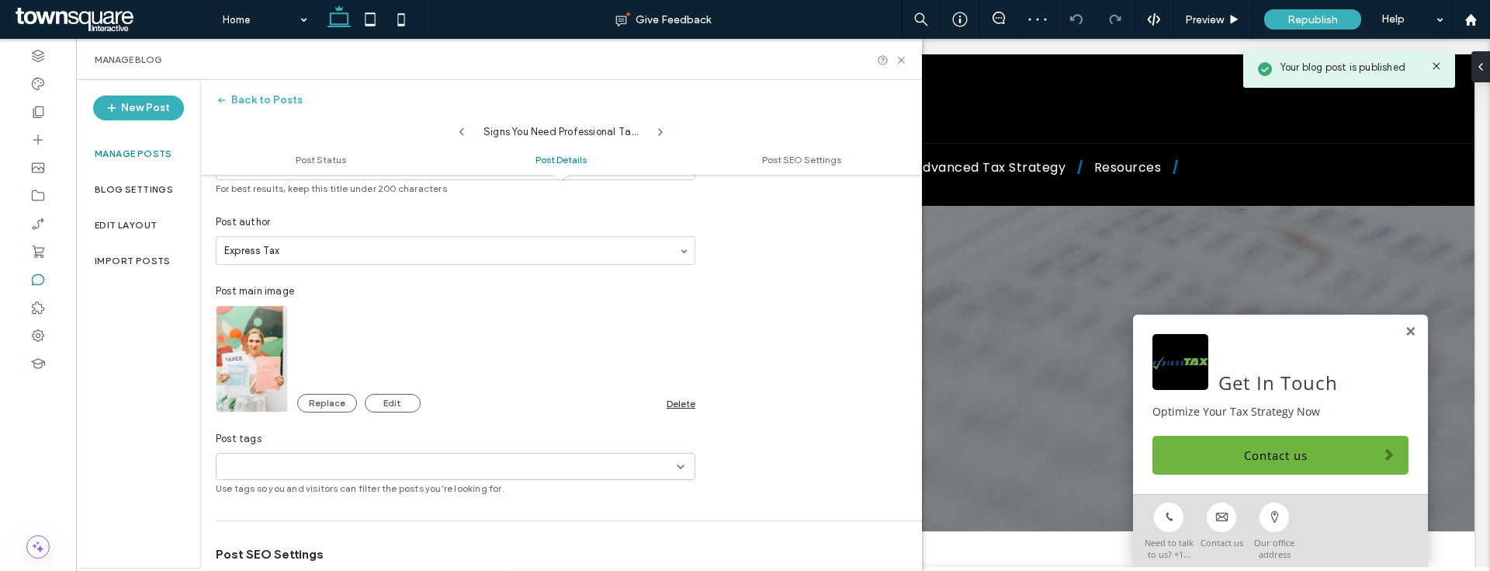
click at [675, 404] on div "Delete" at bounding box center [681, 403] width 29 height 12
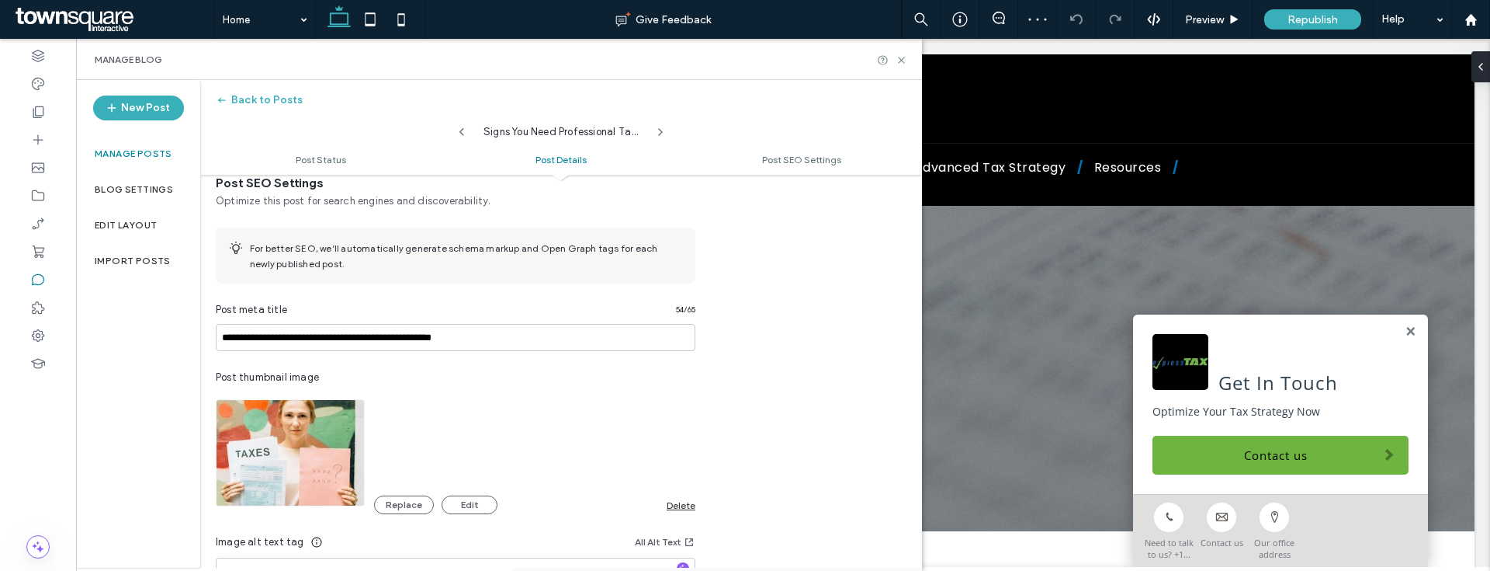
scroll to position [794, 0]
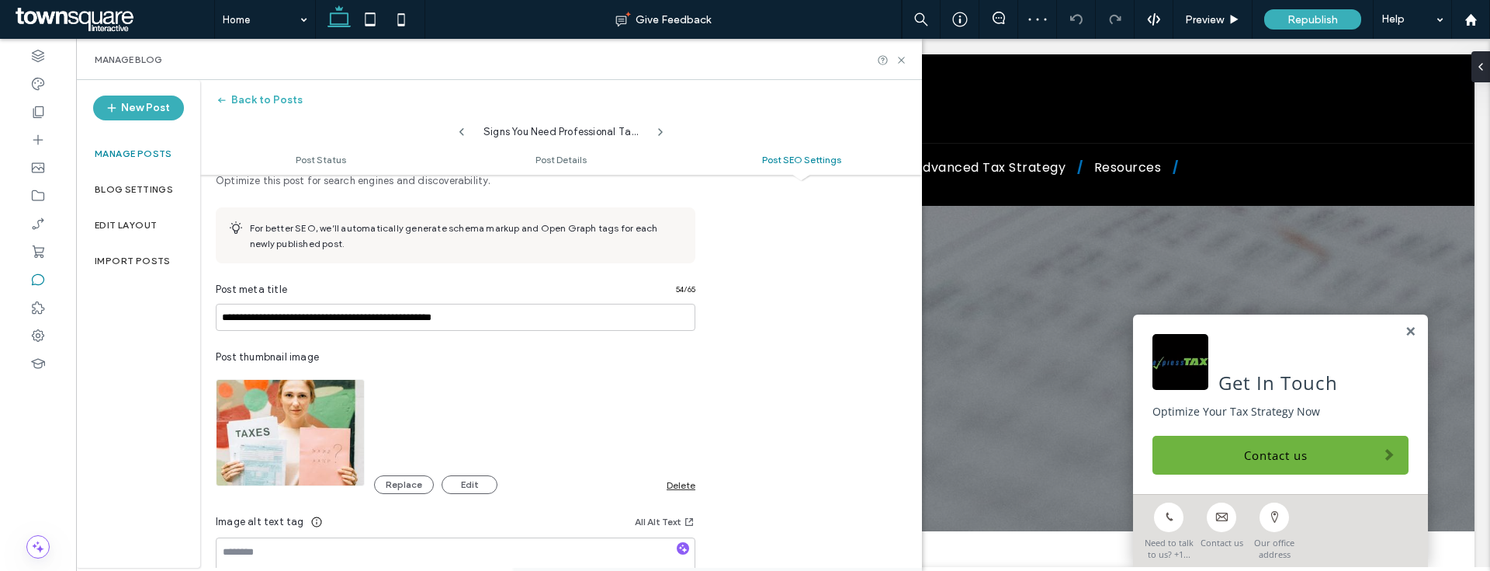
click at [670, 486] on div "Delete" at bounding box center [681, 485] width 29 height 12
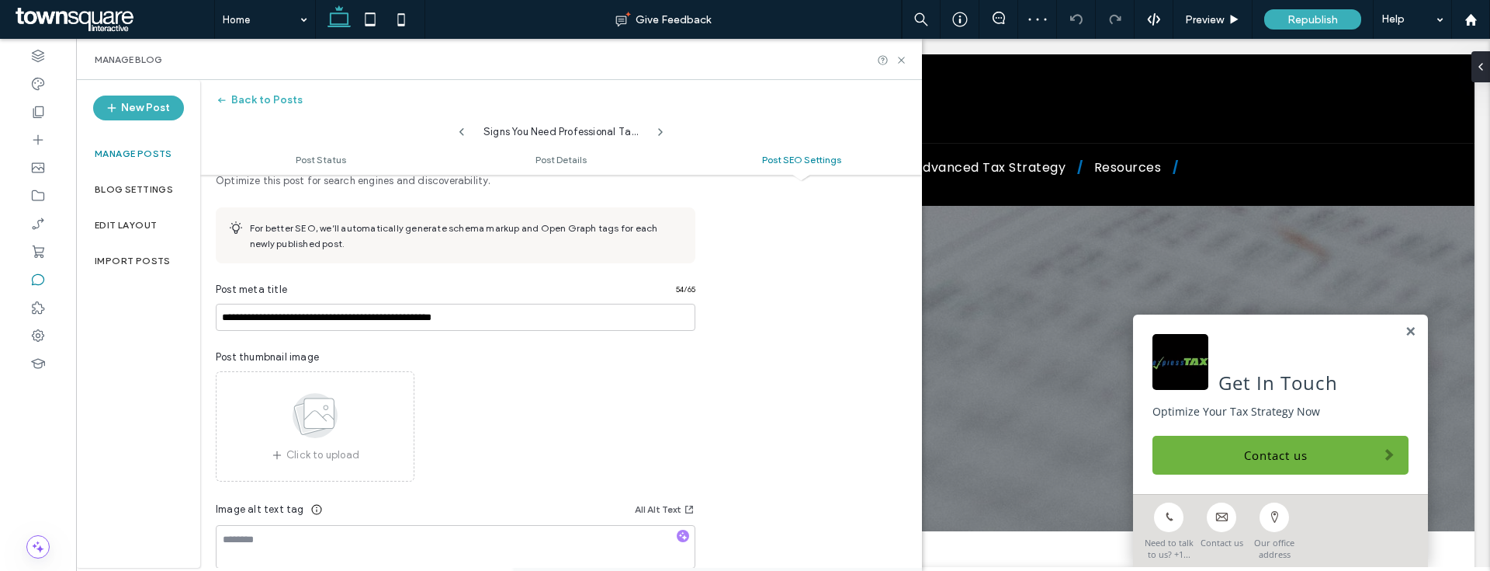
scroll to position [0, 0]
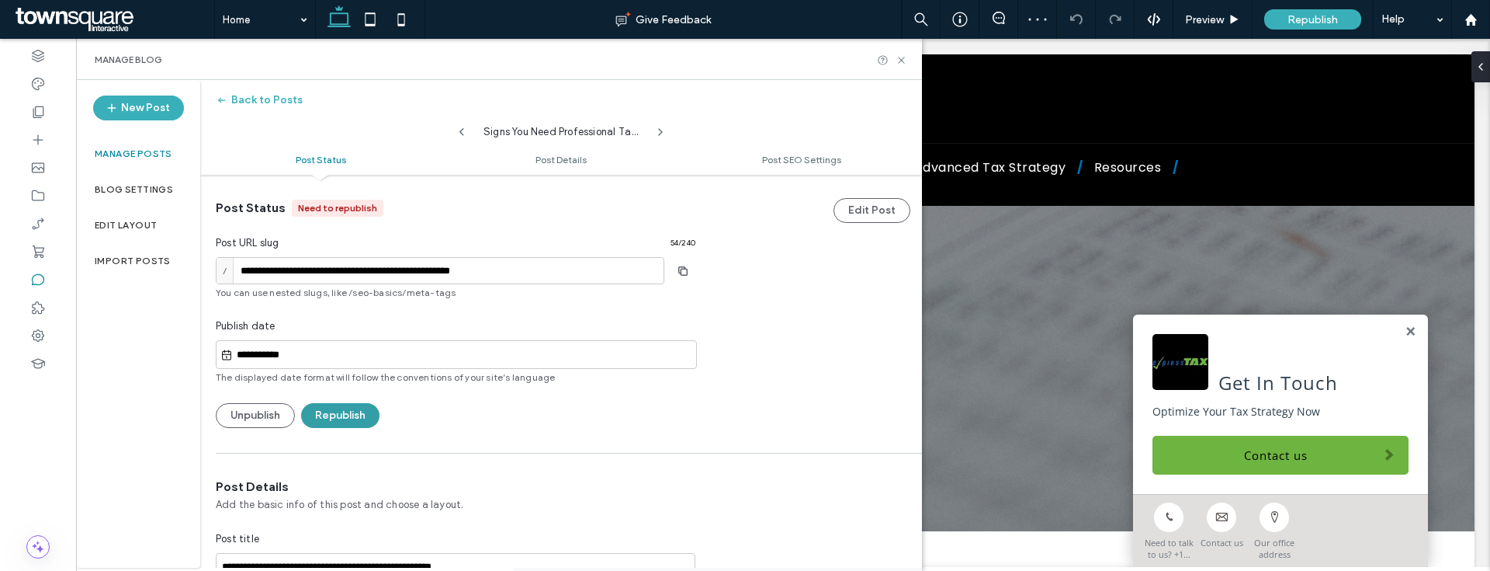
click at [341, 408] on button "Republish" at bounding box center [340, 415] width 78 height 25
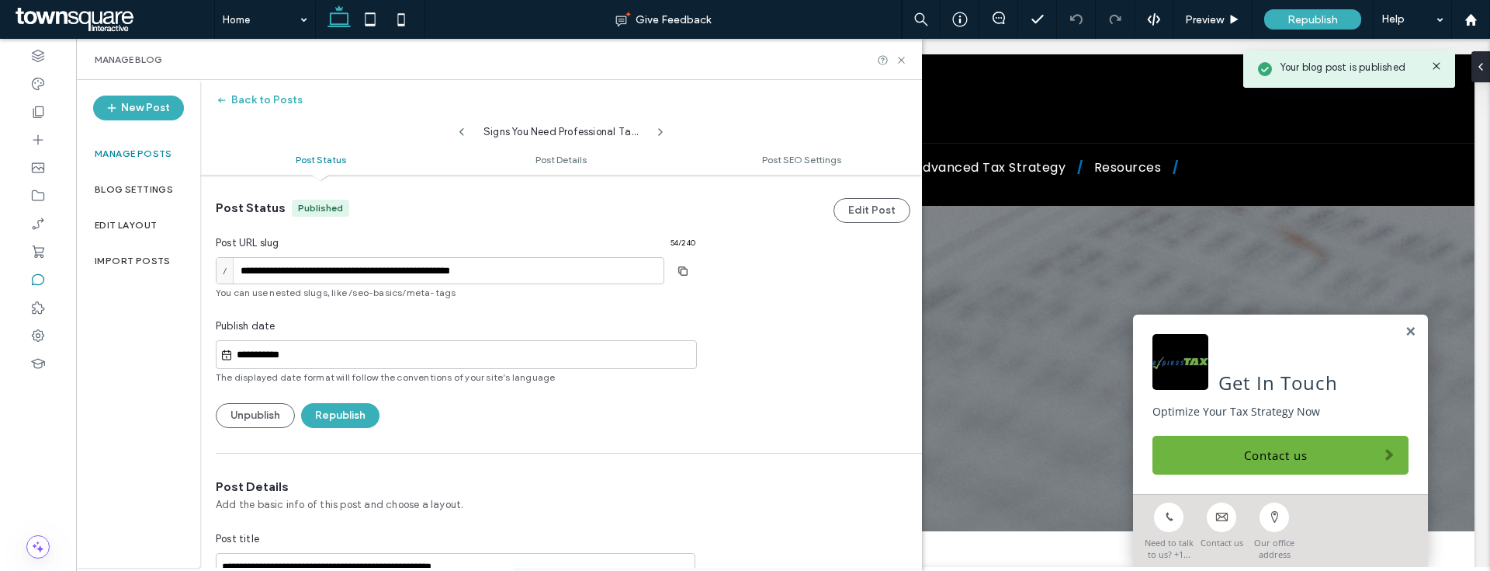
click at [462, 130] on use at bounding box center [462, 132] width 5 height 8
type input "**********"
type textarea "**********"
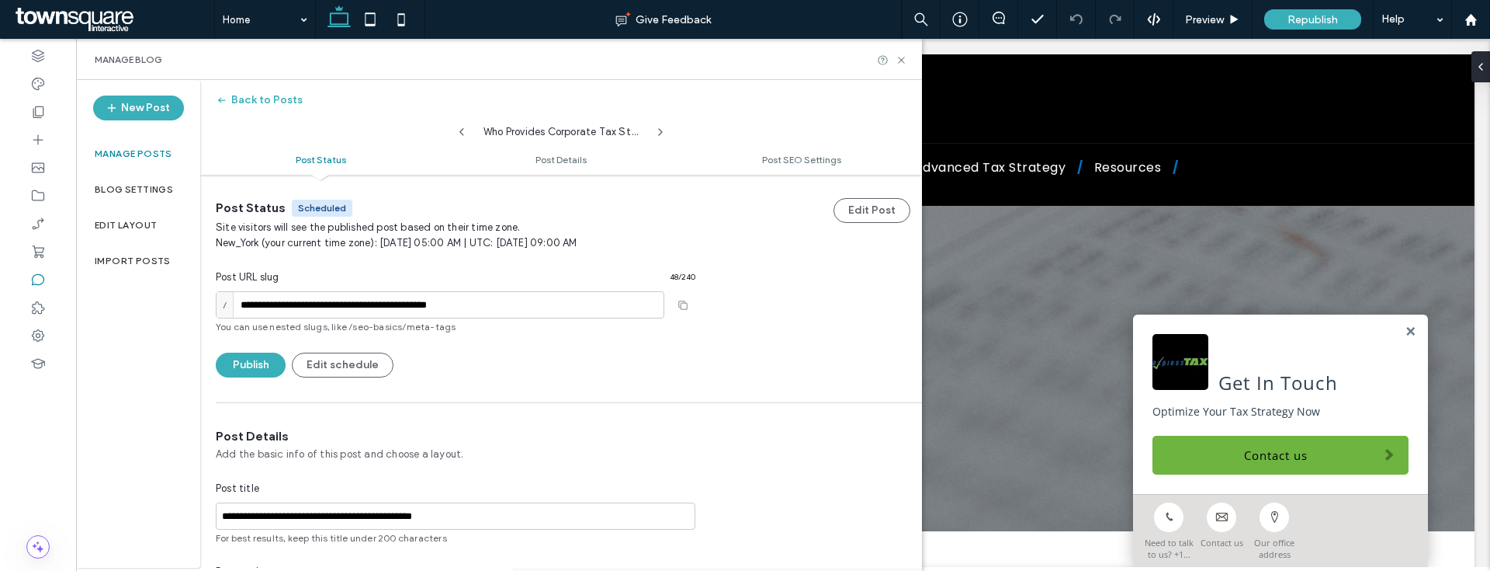
scroll to position [511, 0]
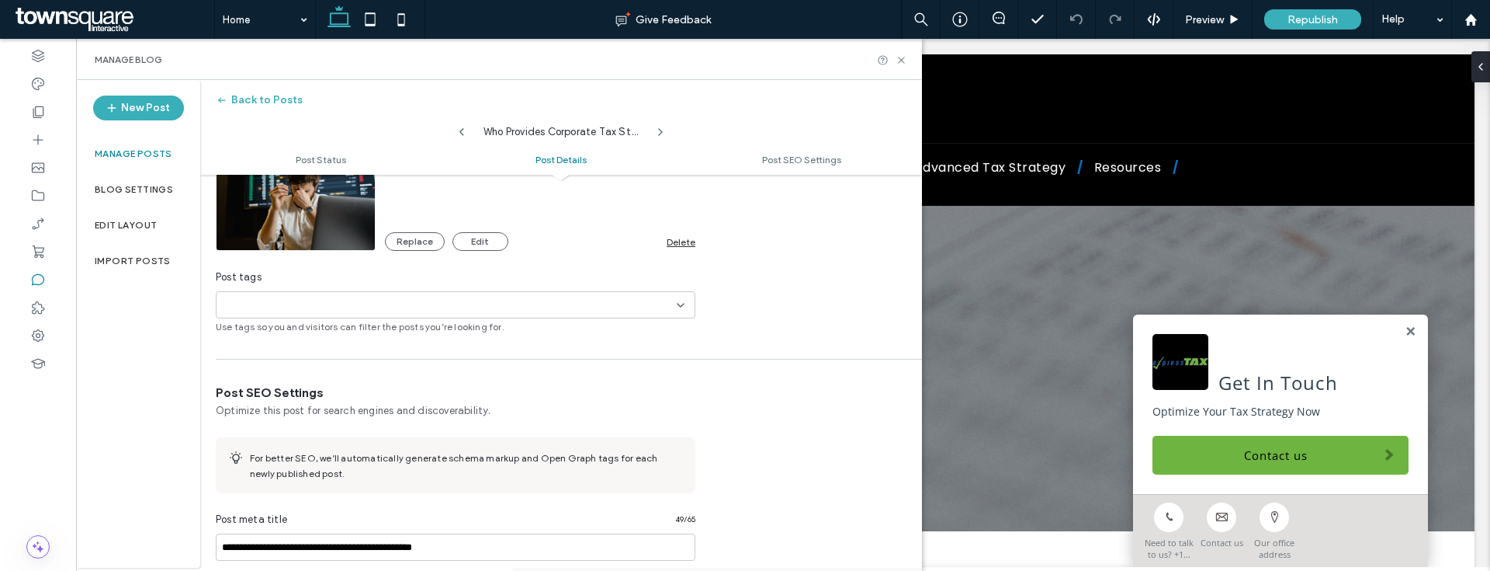
click at [682, 241] on div "Delete" at bounding box center [681, 242] width 29 height 12
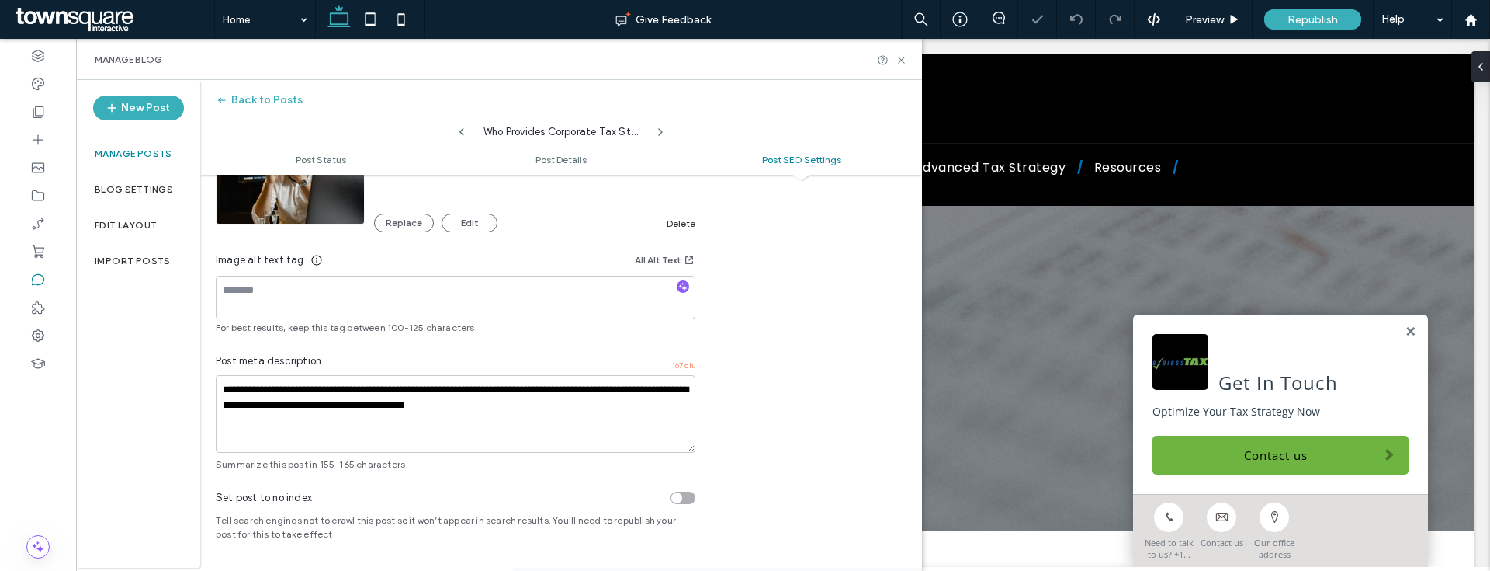
click at [679, 221] on div "Delete" at bounding box center [681, 223] width 29 height 12
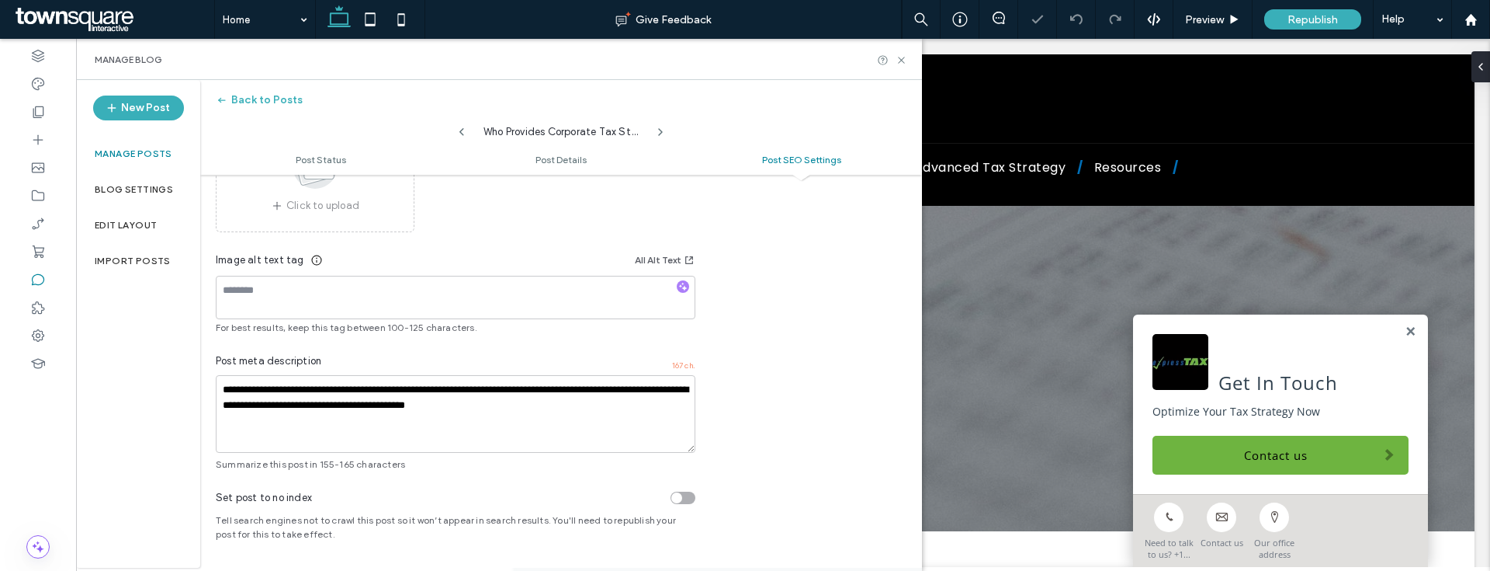
click at [463, 127] on icon at bounding box center [462, 132] width 12 height 12
type input "**********"
type textarea "**********"
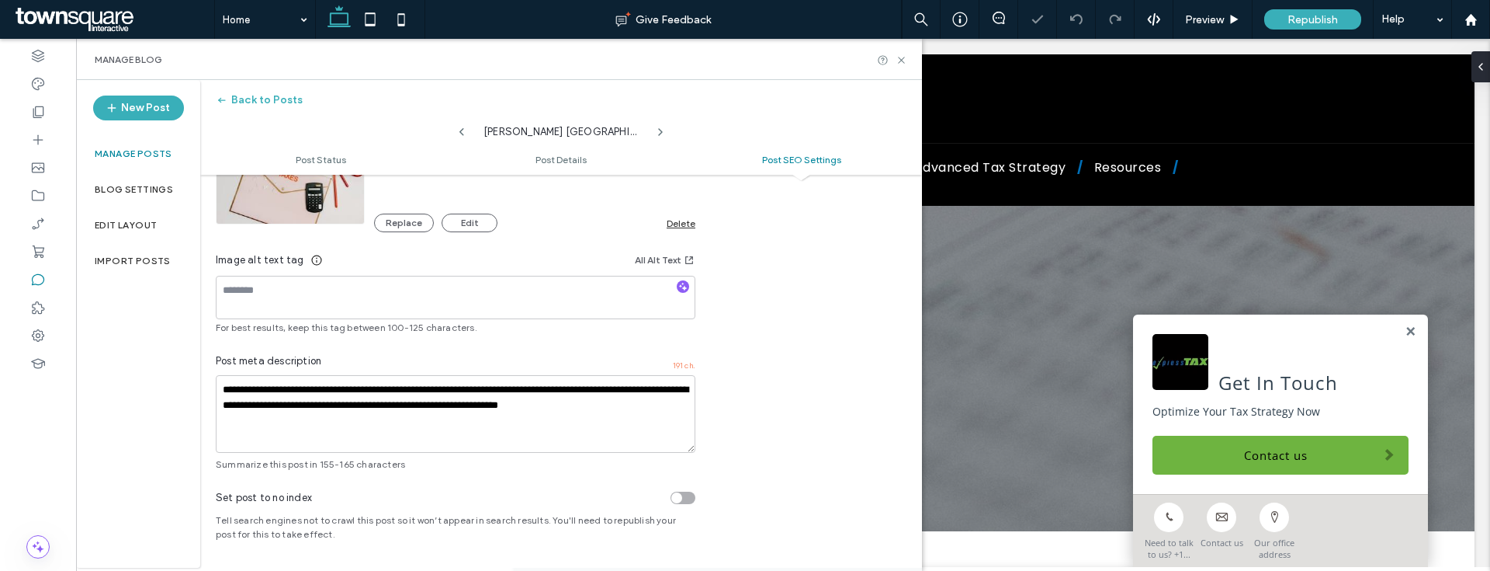
click at [685, 227] on div "Delete" at bounding box center [681, 223] width 29 height 12
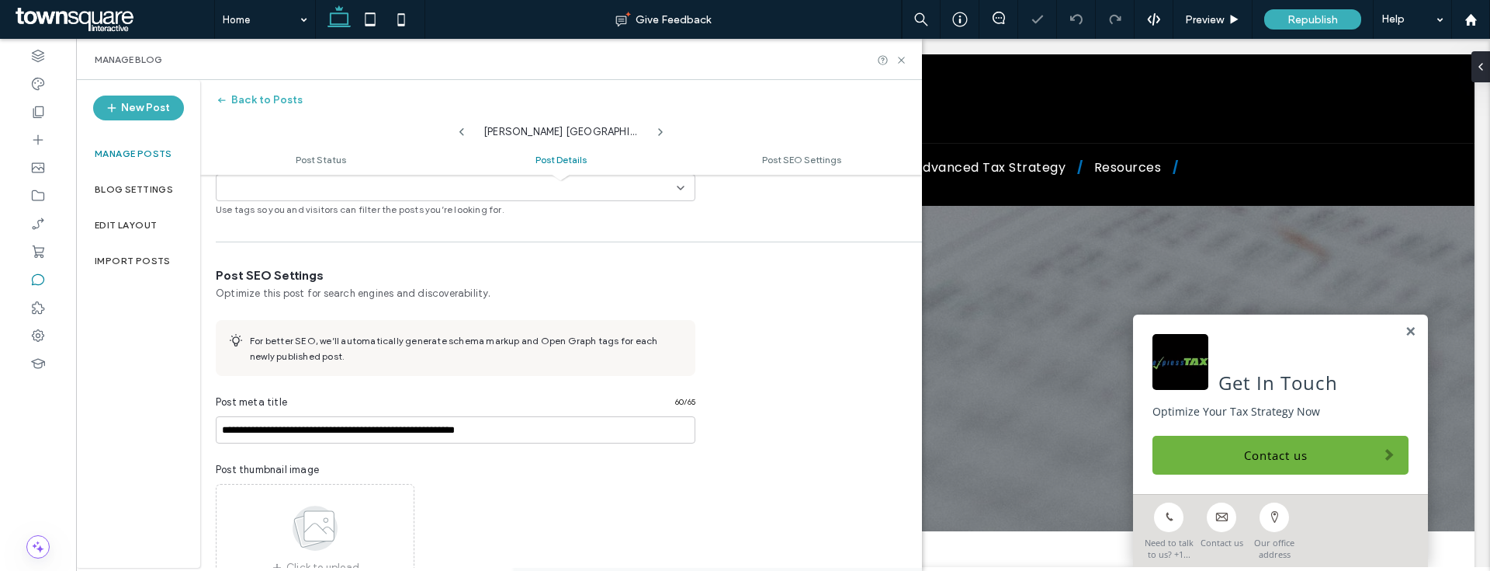
scroll to position [244, 0]
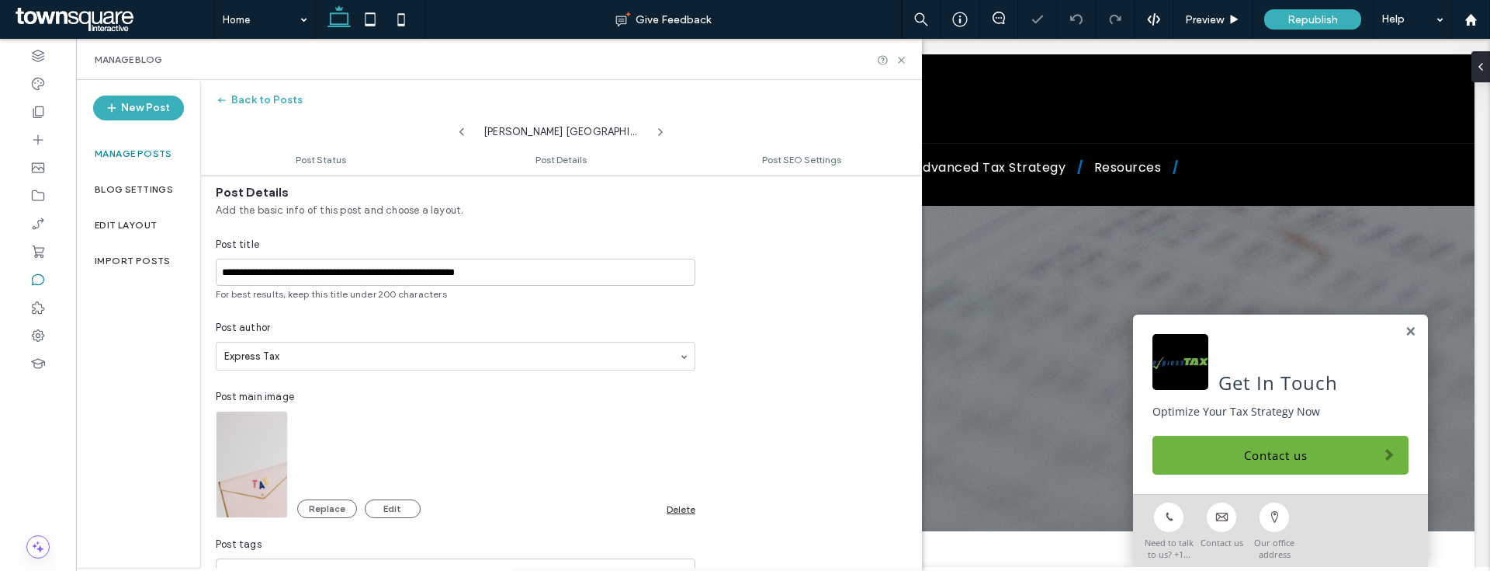
click at [686, 514] on div "Replace Edit Delete" at bounding box center [496, 508] width 398 height 19
click at [682, 512] on div "Delete" at bounding box center [681, 509] width 29 height 12
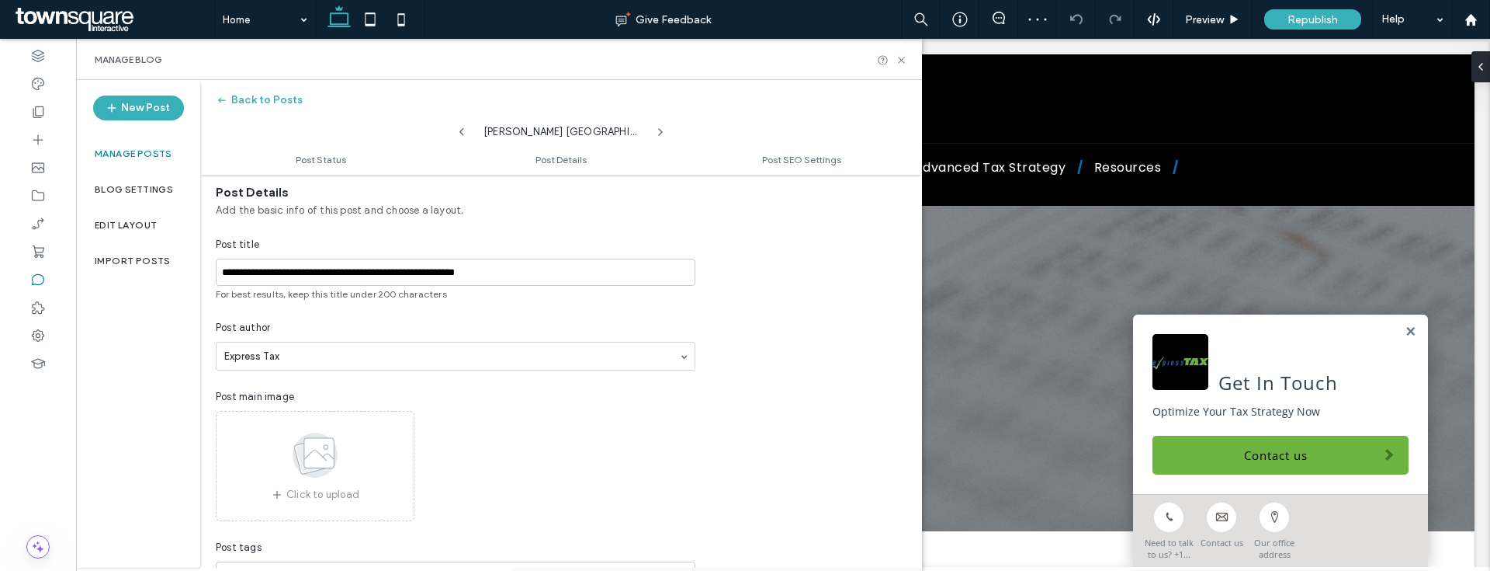
click at [456, 134] on icon at bounding box center [462, 132] width 12 height 12
type input "**********"
type textarea "**********"
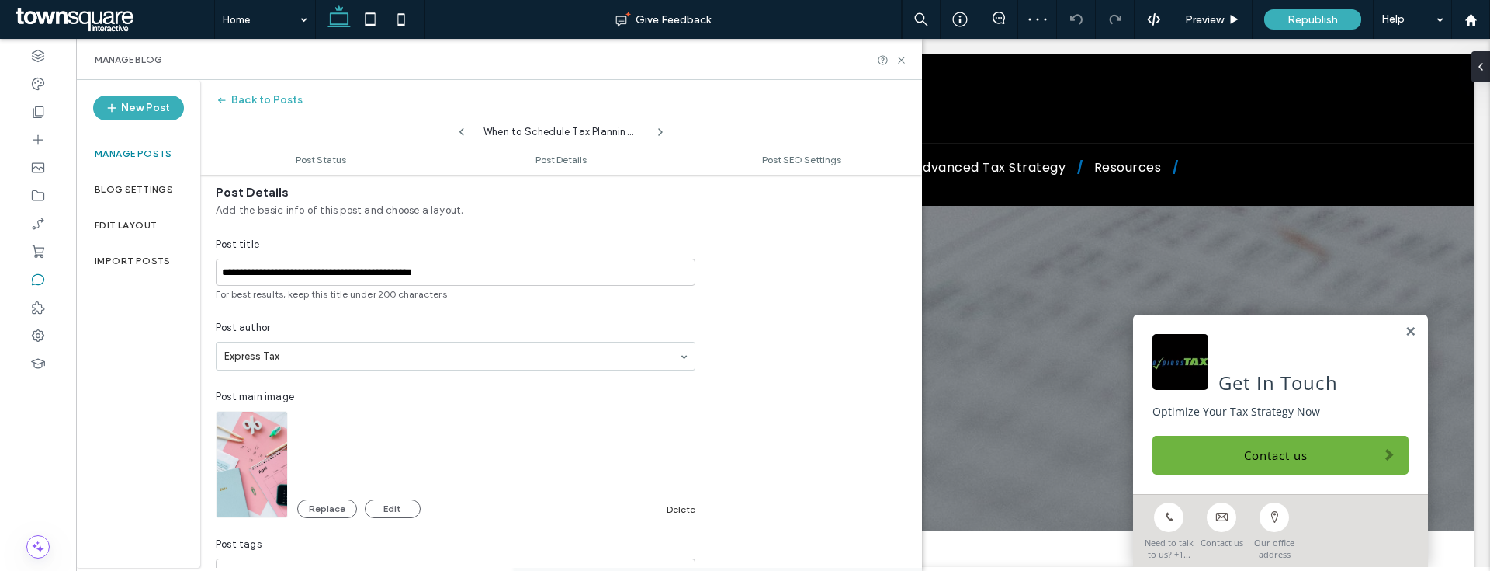
click at [682, 512] on div "Delete" at bounding box center [681, 509] width 29 height 12
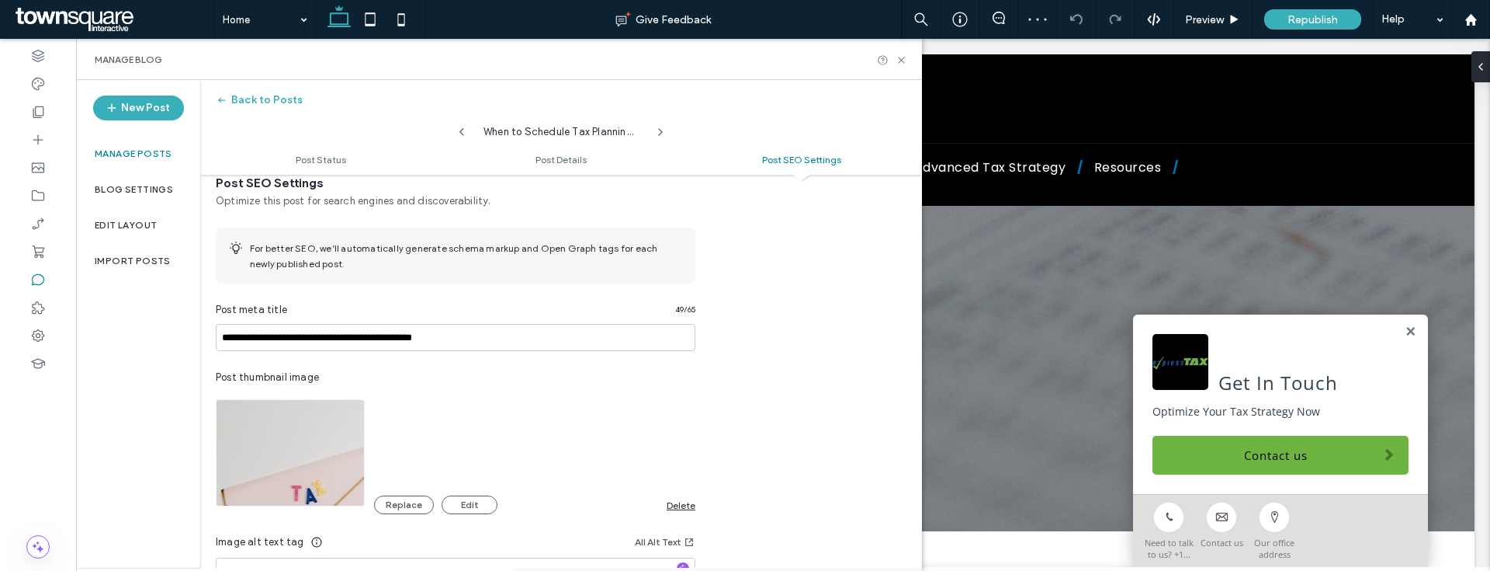
scroll to position [747, 0]
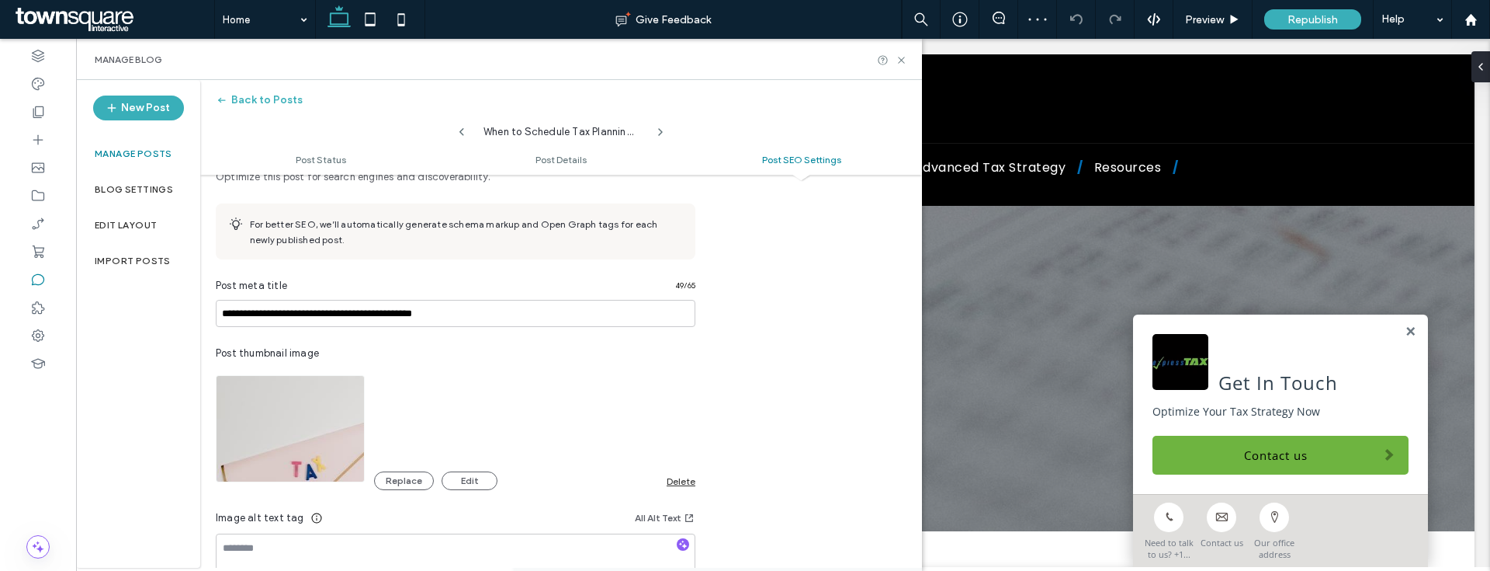
click at [672, 484] on div "Delete" at bounding box center [681, 481] width 29 height 12
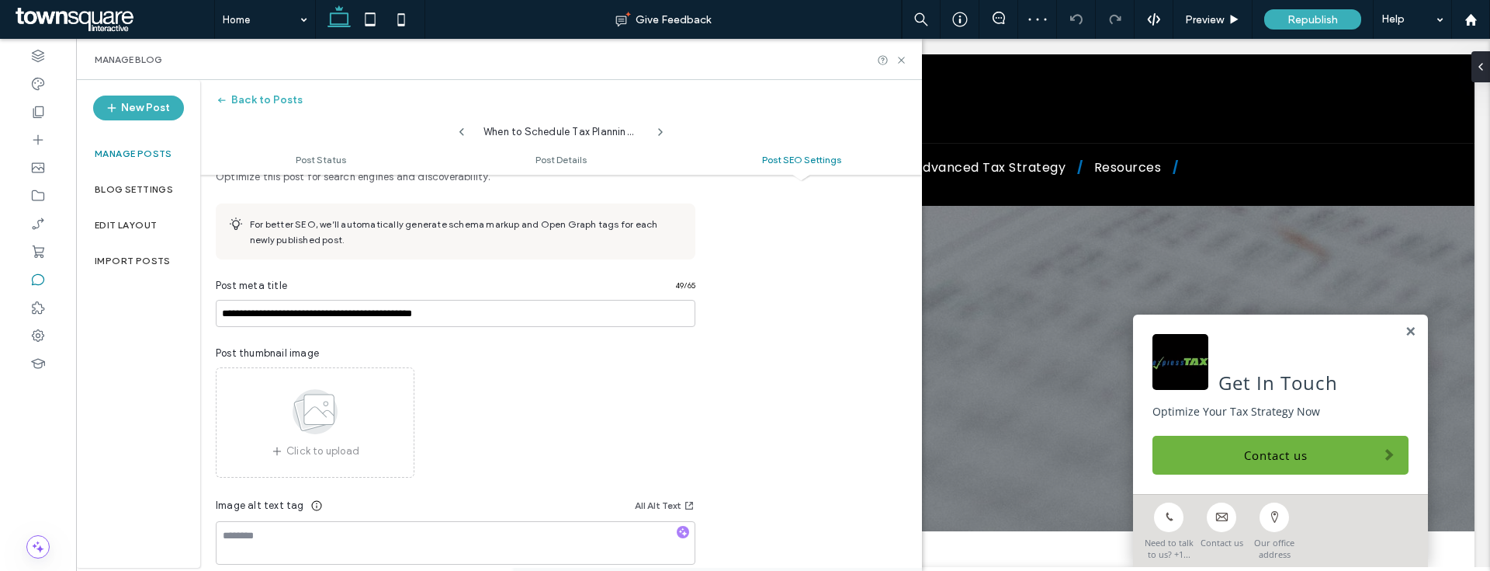
click at [462, 127] on icon at bounding box center [462, 132] width 12 height 12
type input "**********"
type textarea "**********"
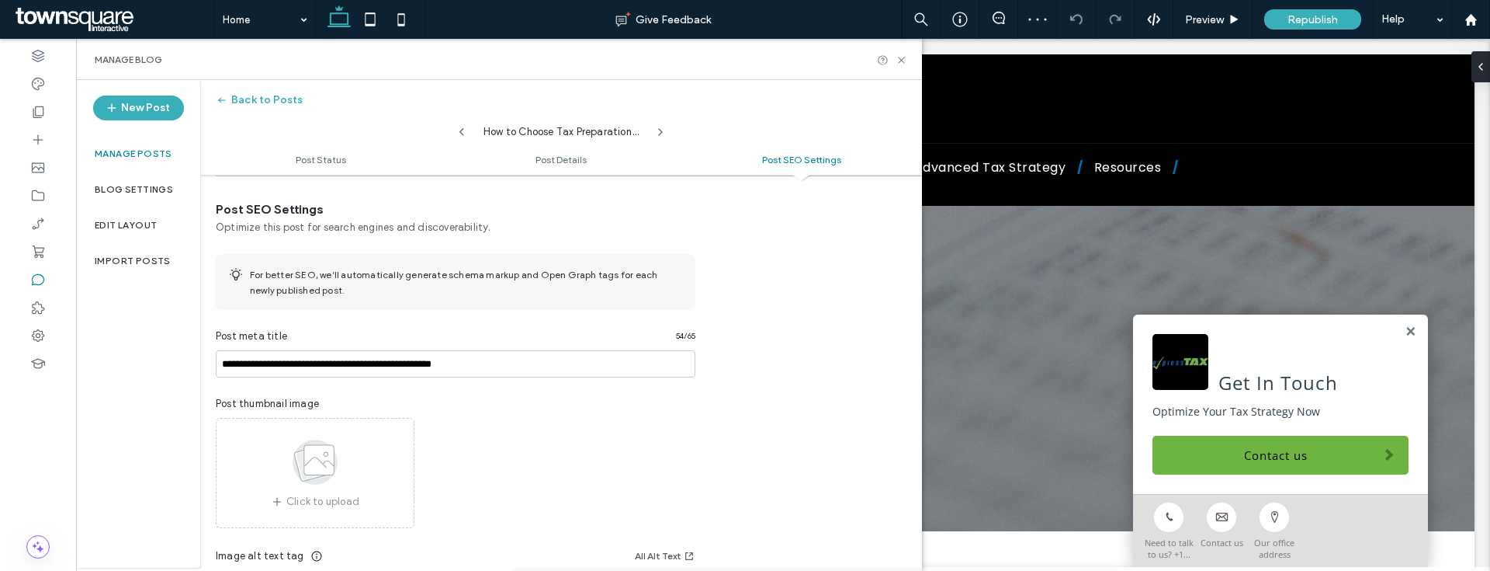
scroll to position [798, 0]
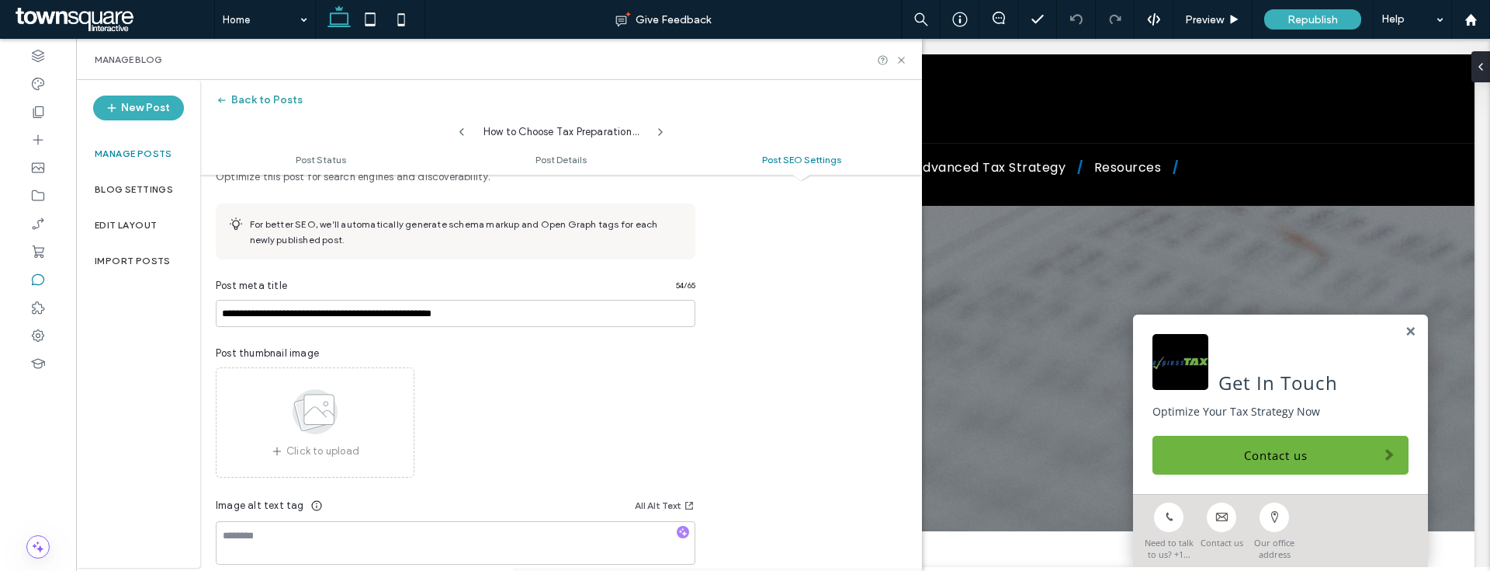
click at [264, 104] on button "Back to Posts" at bounding box center [259, 100] width 87 height 25
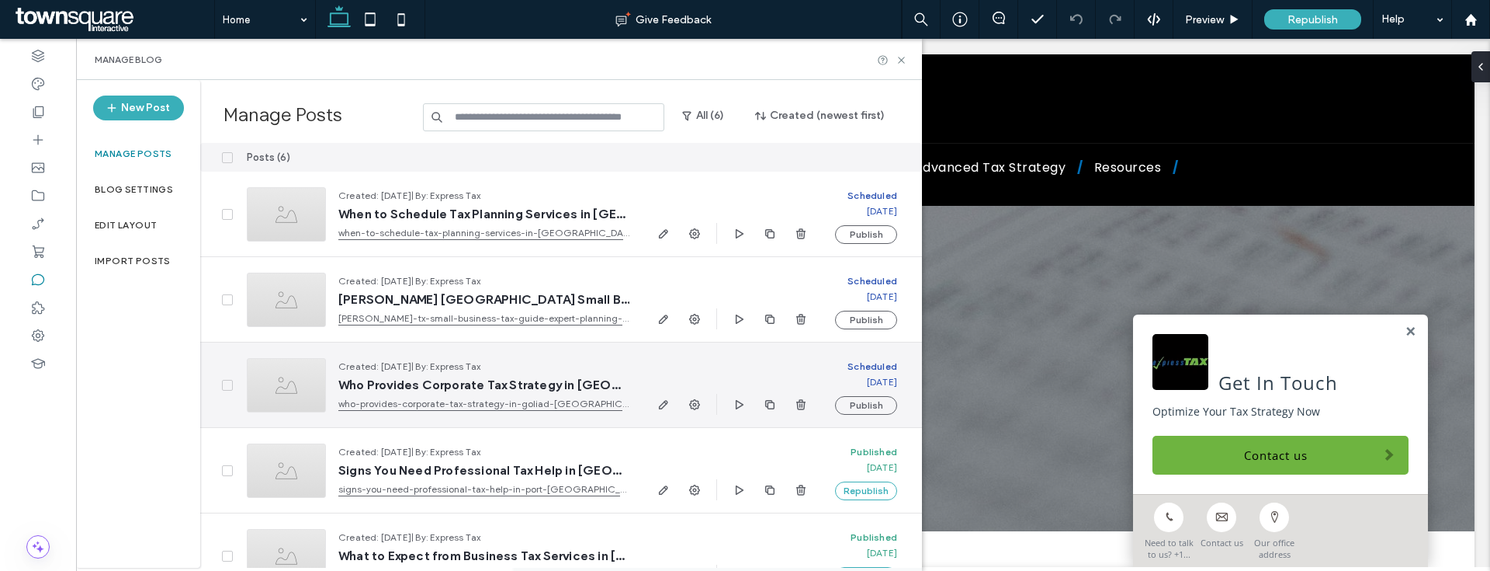
scroll to position [116, 0]
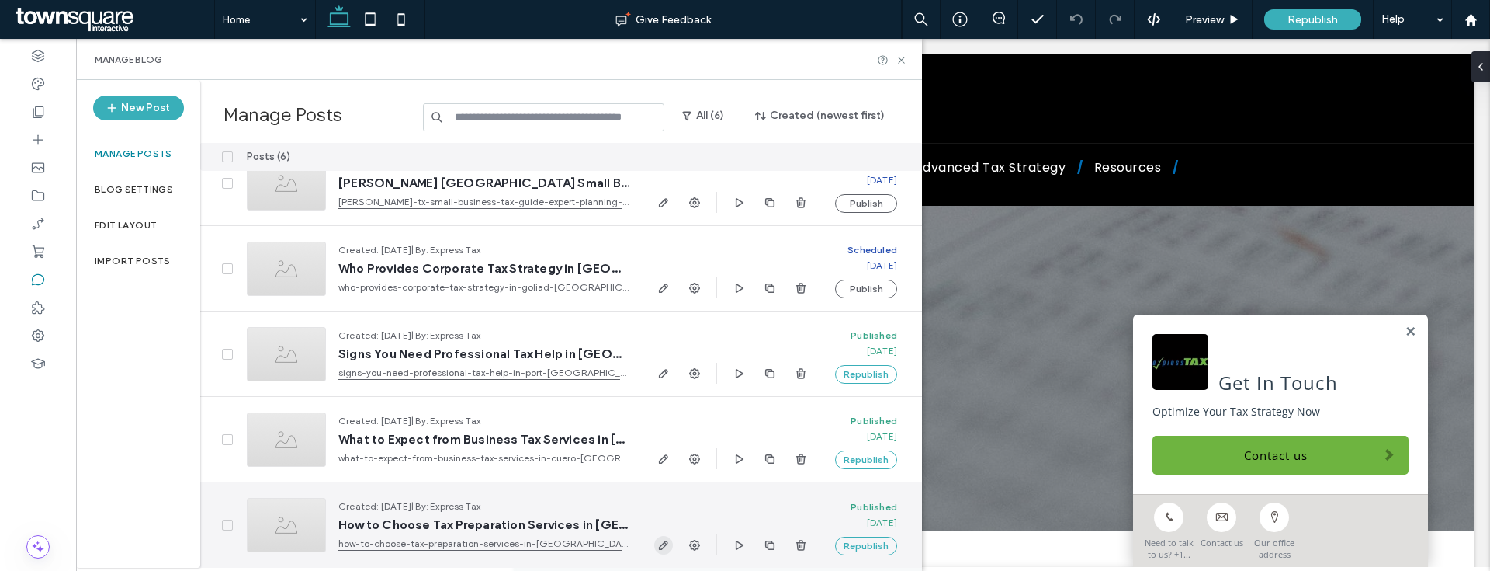
click at [662, 546] on icon "button" at bounding box center [663, 545] width 12 height 12
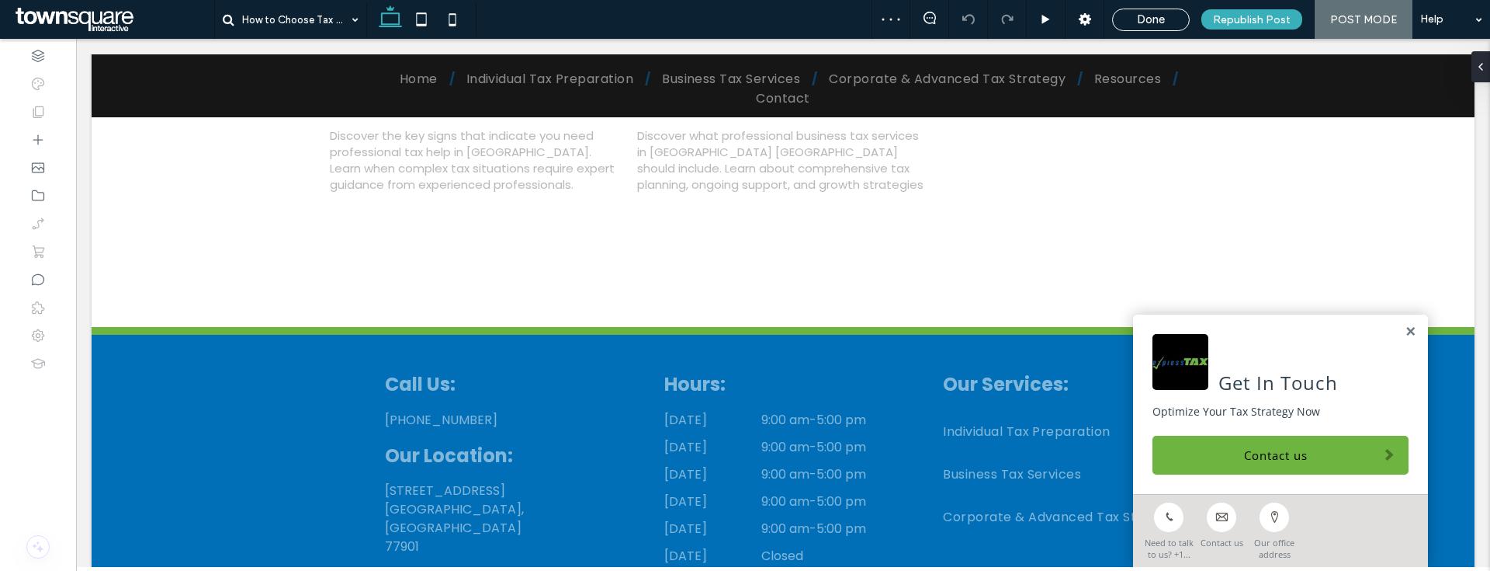
scroll to position [2498, 0]
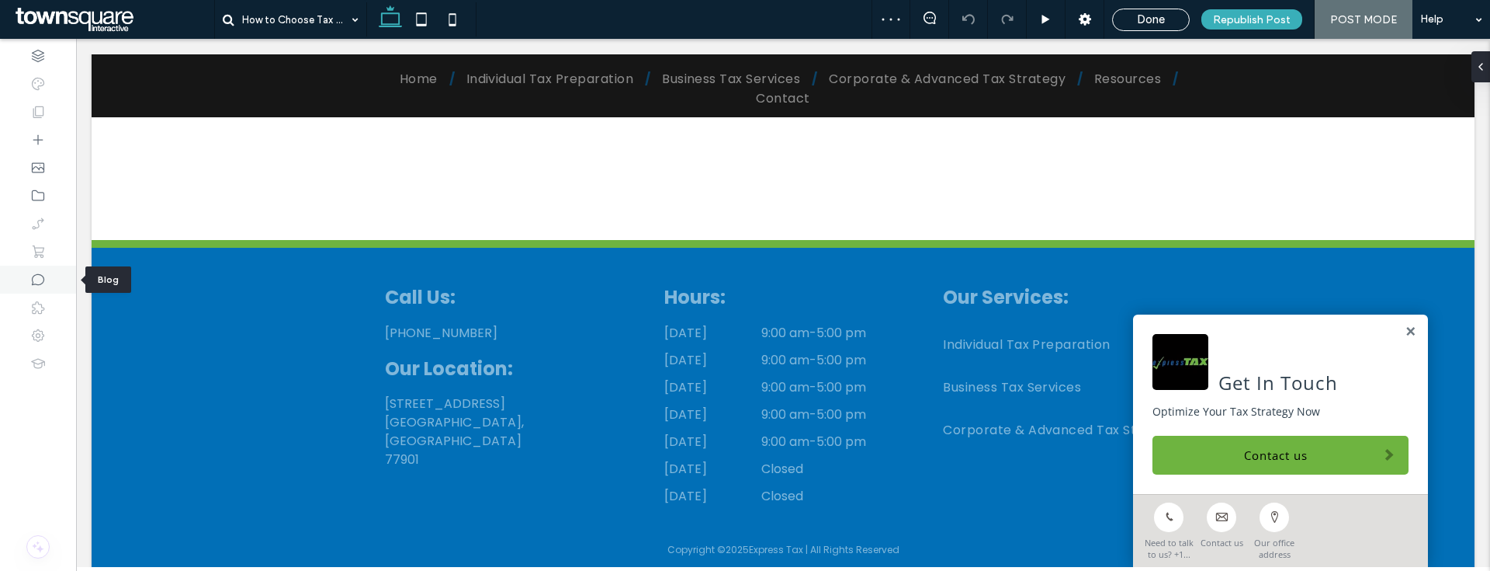
click at [50, 289] on div at bounding box center [38, 279] width 76 height 28
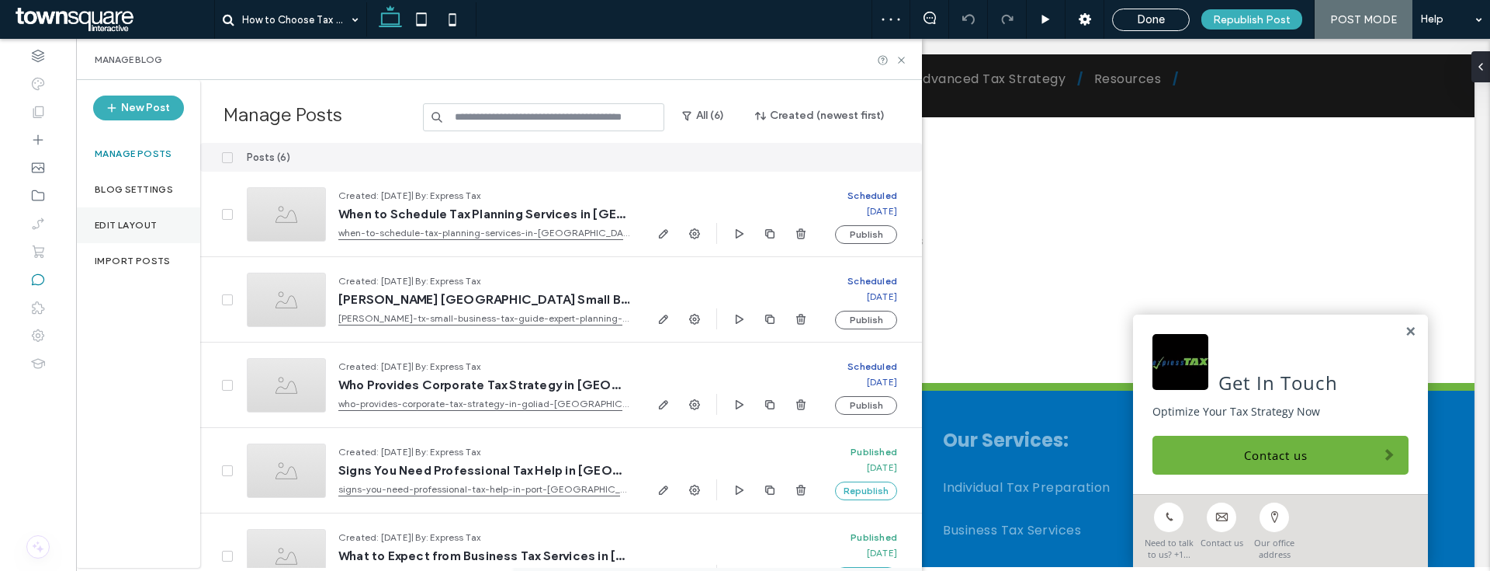
scroll to position [2641, 0]
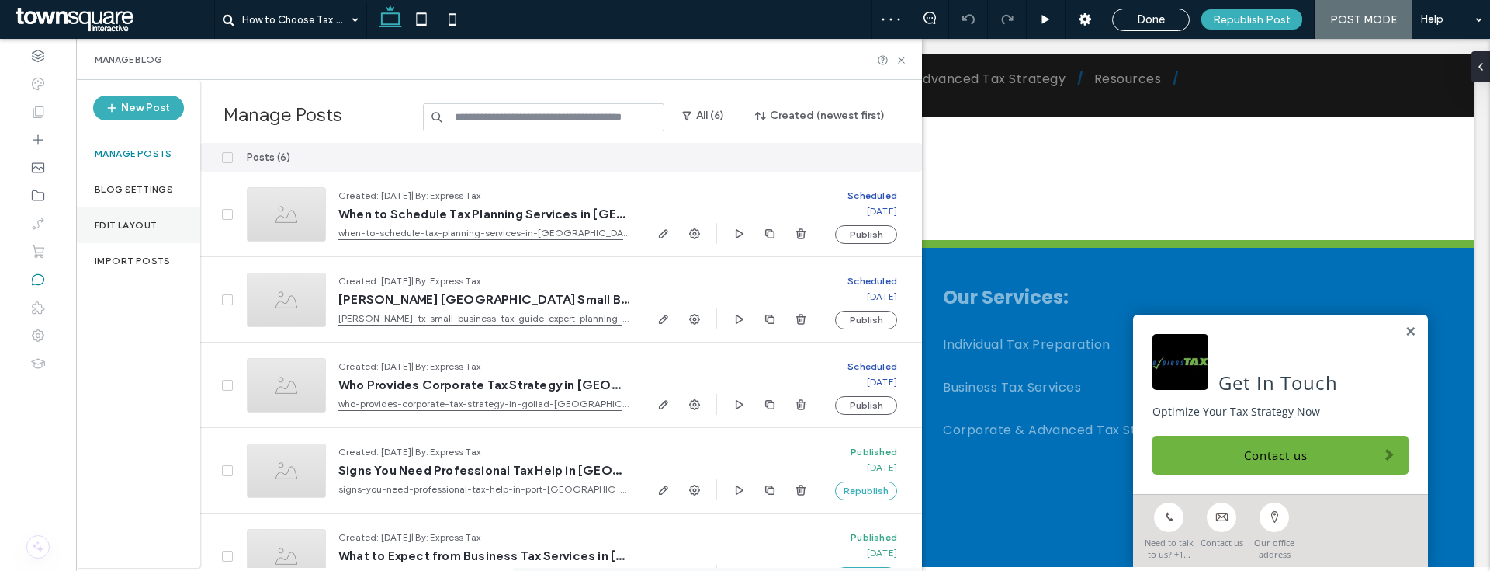
click at [140, 232] on div "Edit Layout" at bounding box center [138, 225] width 124 height 36
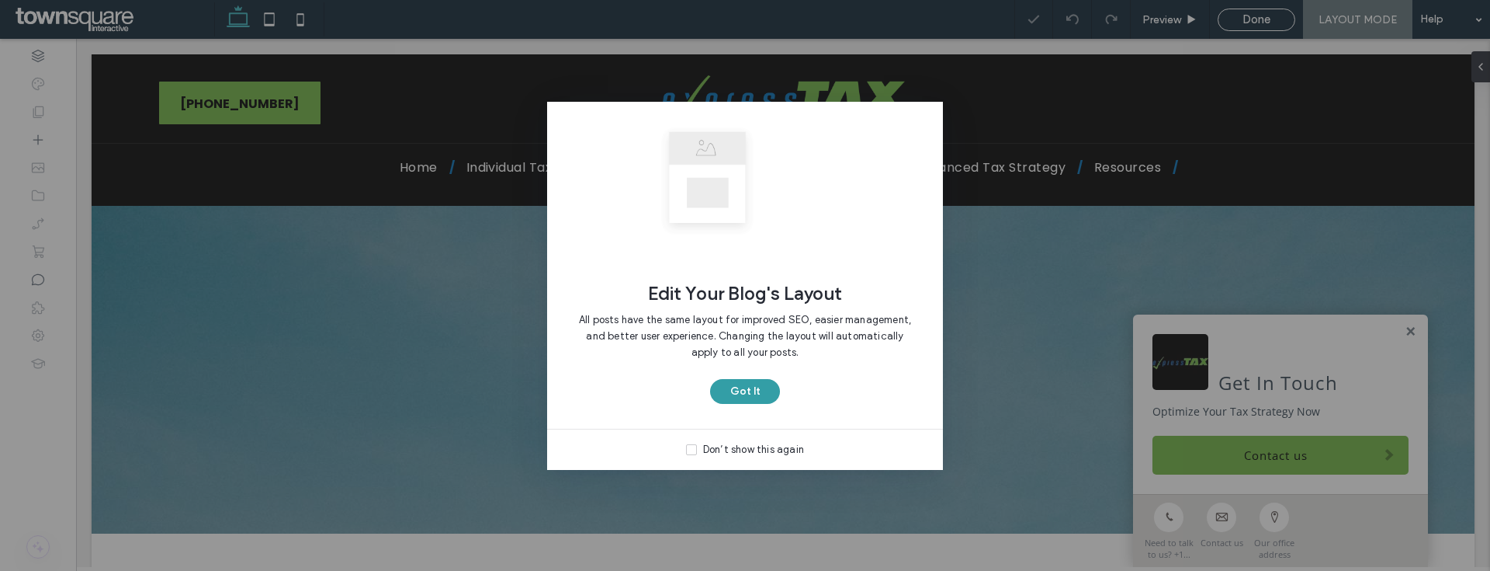
click at [735, 390] on button "Got It" at bounding box center [745, 391] width 70 height 25
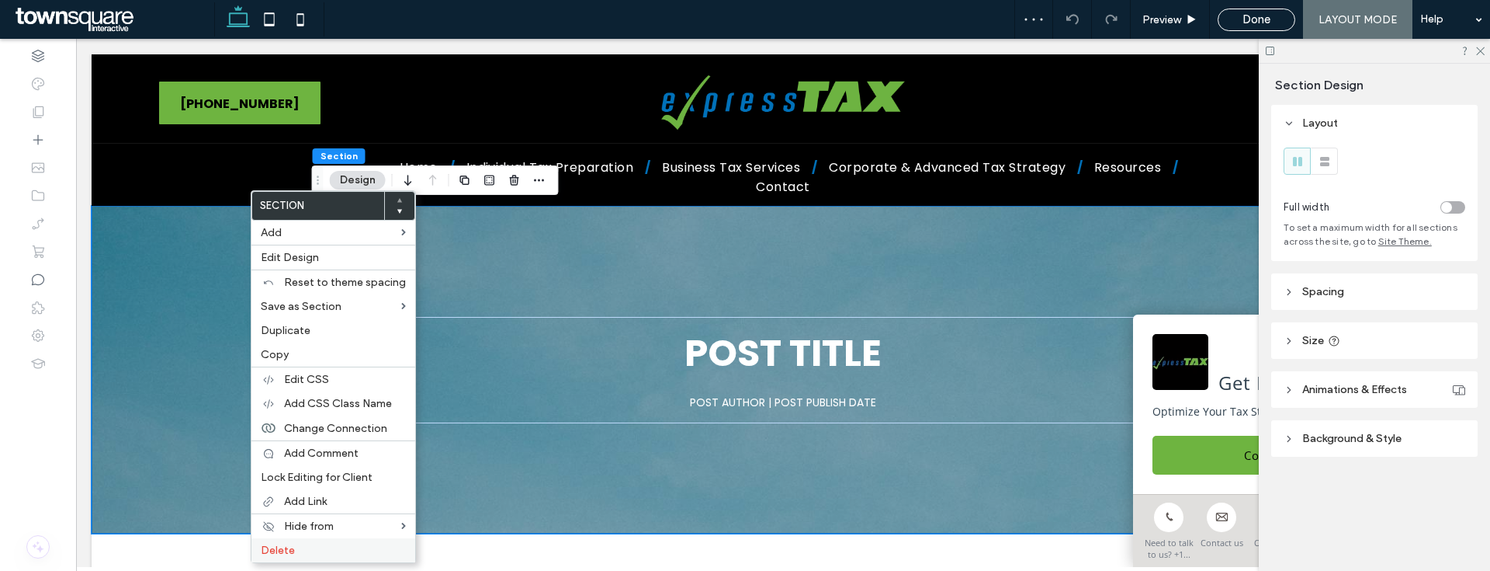
click at [279, 544] on span "Delete" at bounding box center [278, 549] width 34 height 13
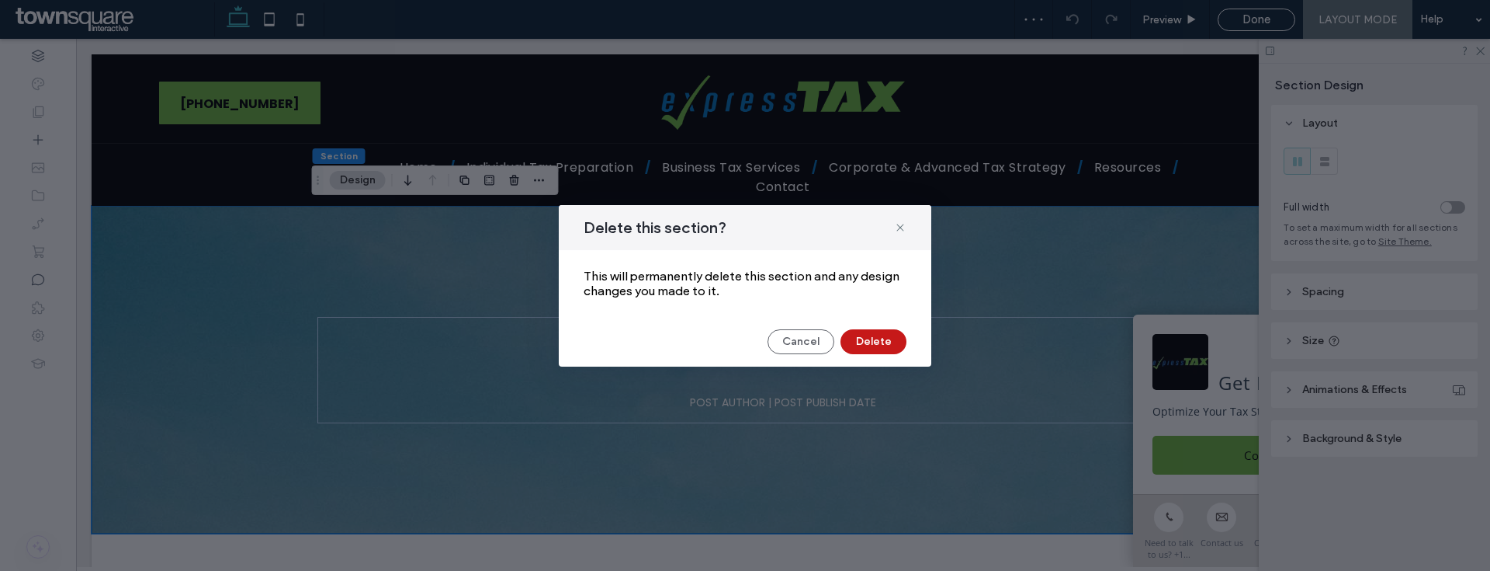
drag, startPoint x: 876, startPoint y: 335, endPoint x: 636, endPoint y: 314, distance: 240.7
click at [876, 335] on button "Delete" at bounding box center [874, 341] width 66 height 25
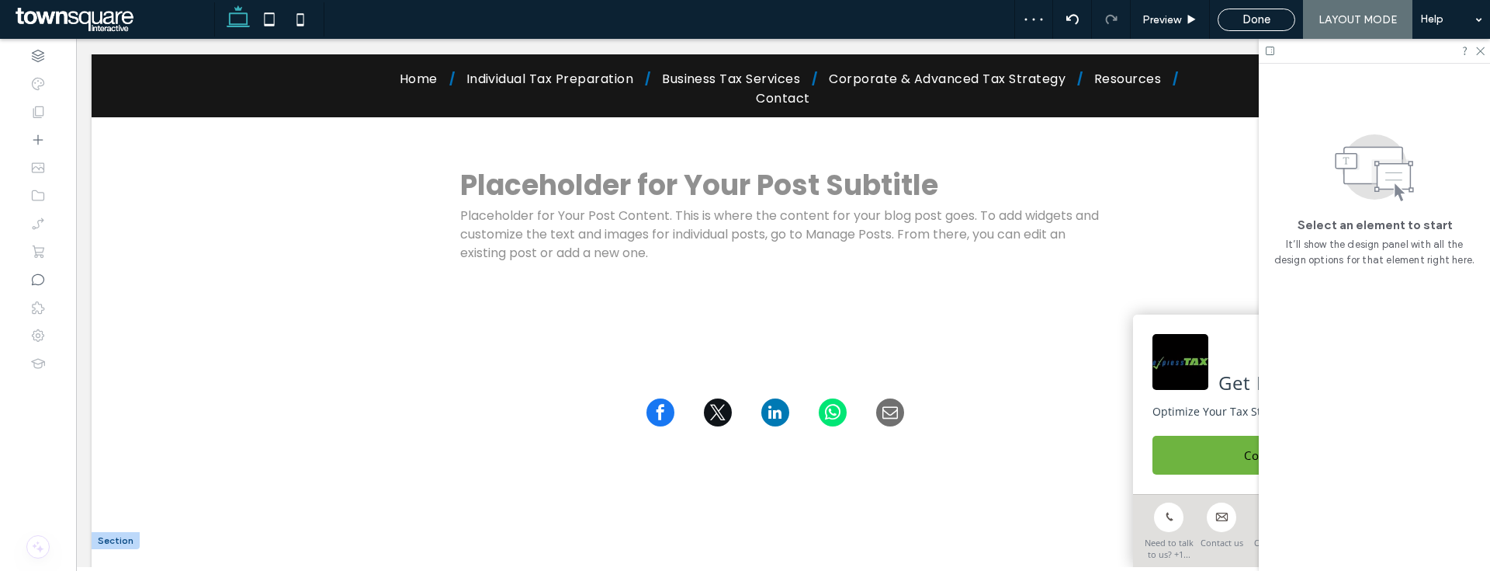
scroll to position [294, 0]
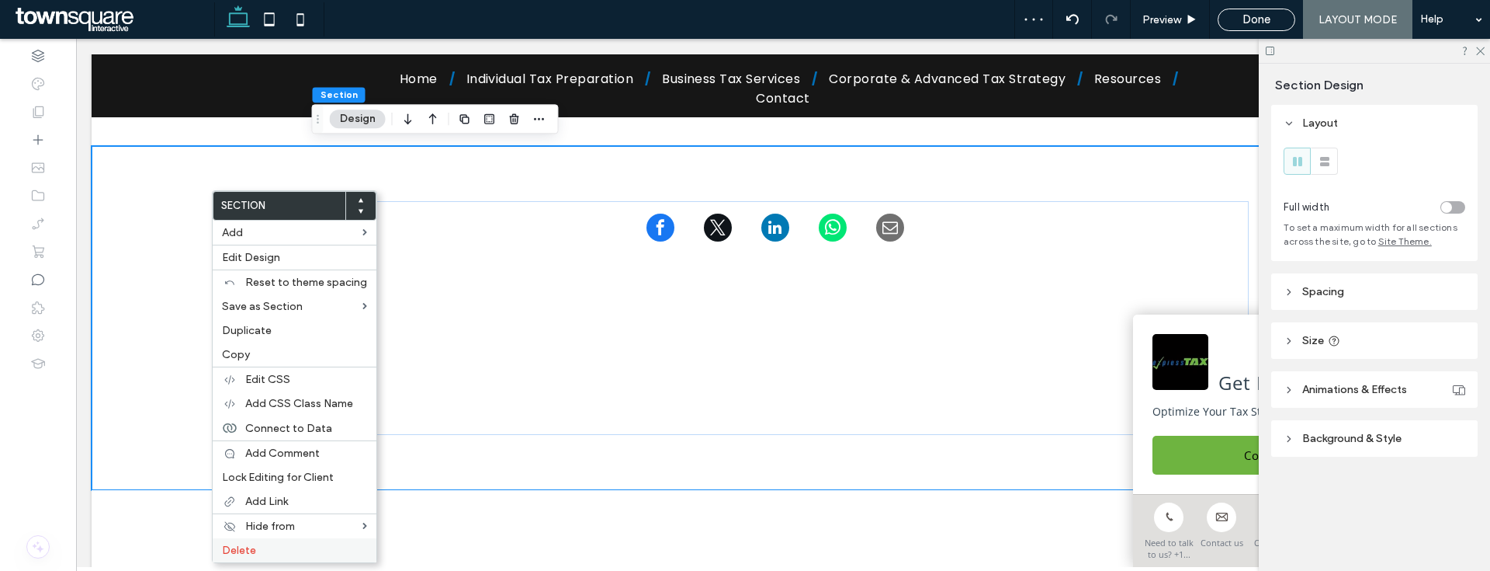
click at [250, 553] on span "Delete" at bounding box center [239, 549] width 34 height 13
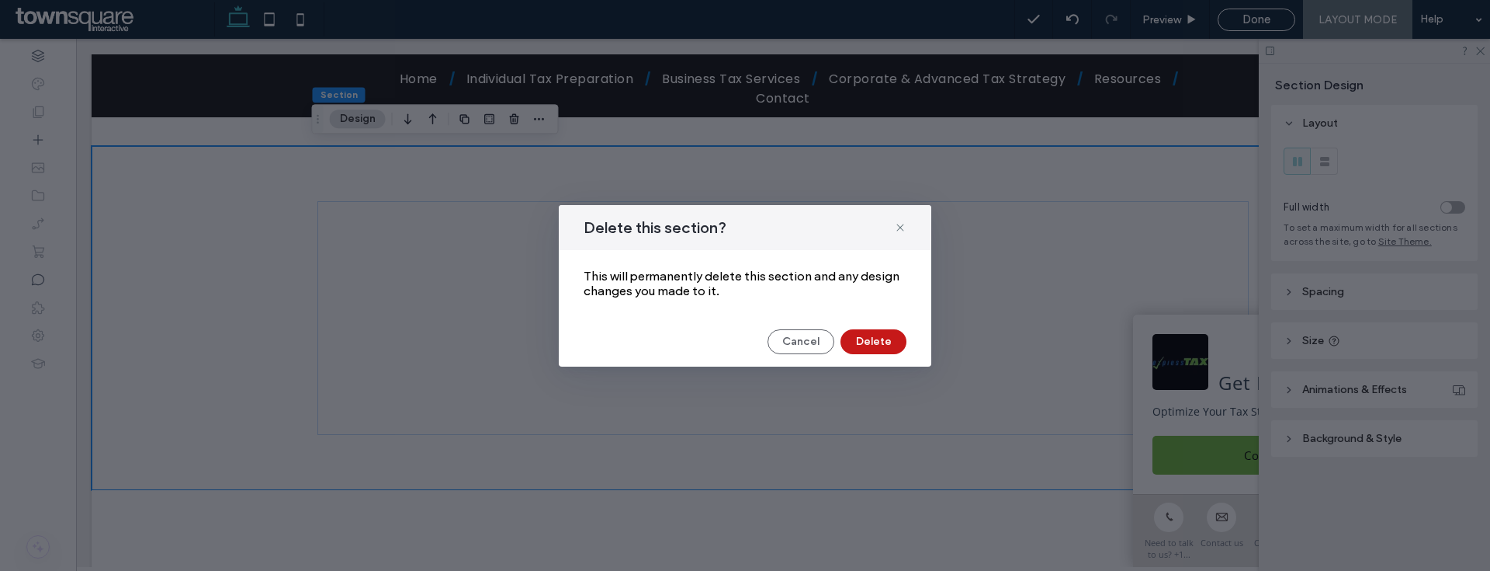
click at [877, 337] on button "Delete" at bounding box center [874, 341] width 66 height 25
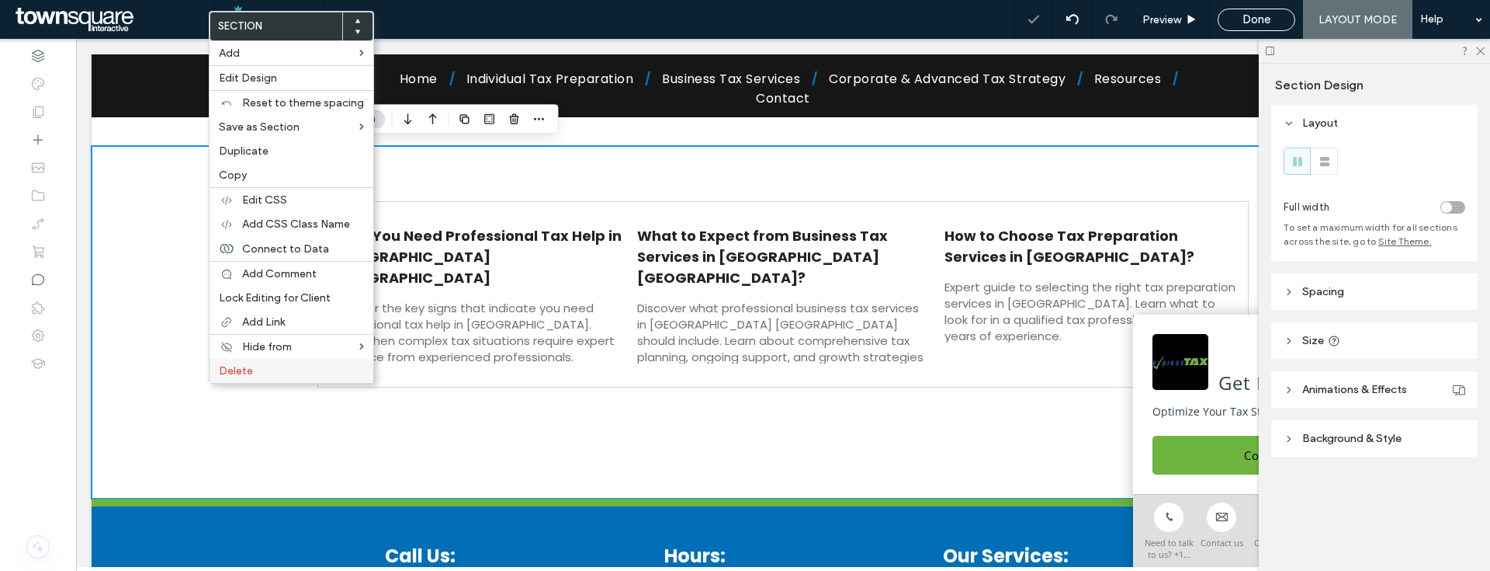
click at [266, 369] on label "Delete" at bounding box center [291, 370] width 145 height 13
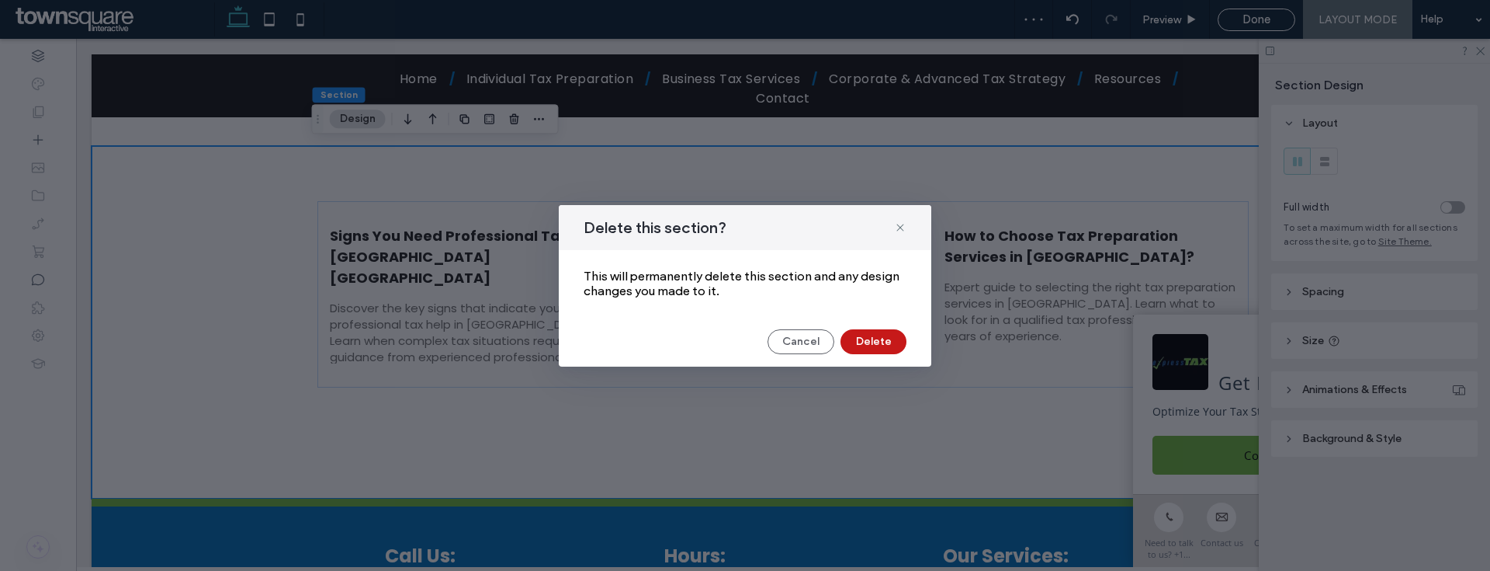
click at [894, 350] on button "Delete" at bounding box center [874, 341] width 66 height 25
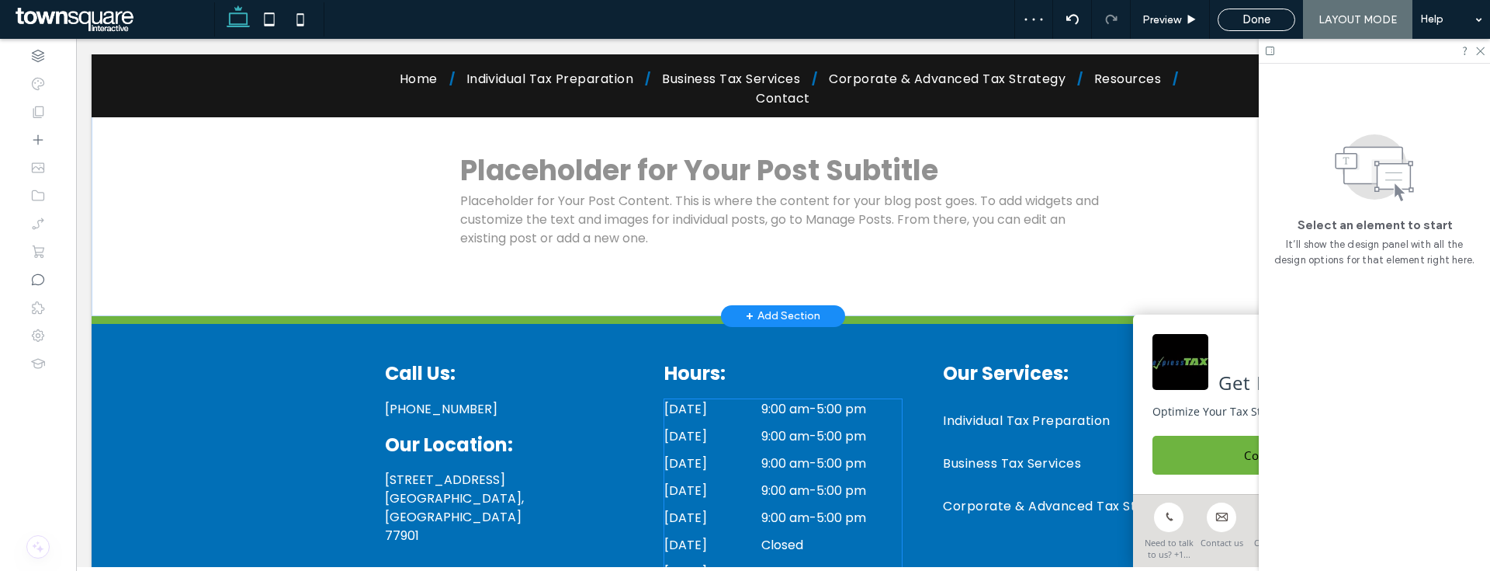
scroll to position [0, 0]
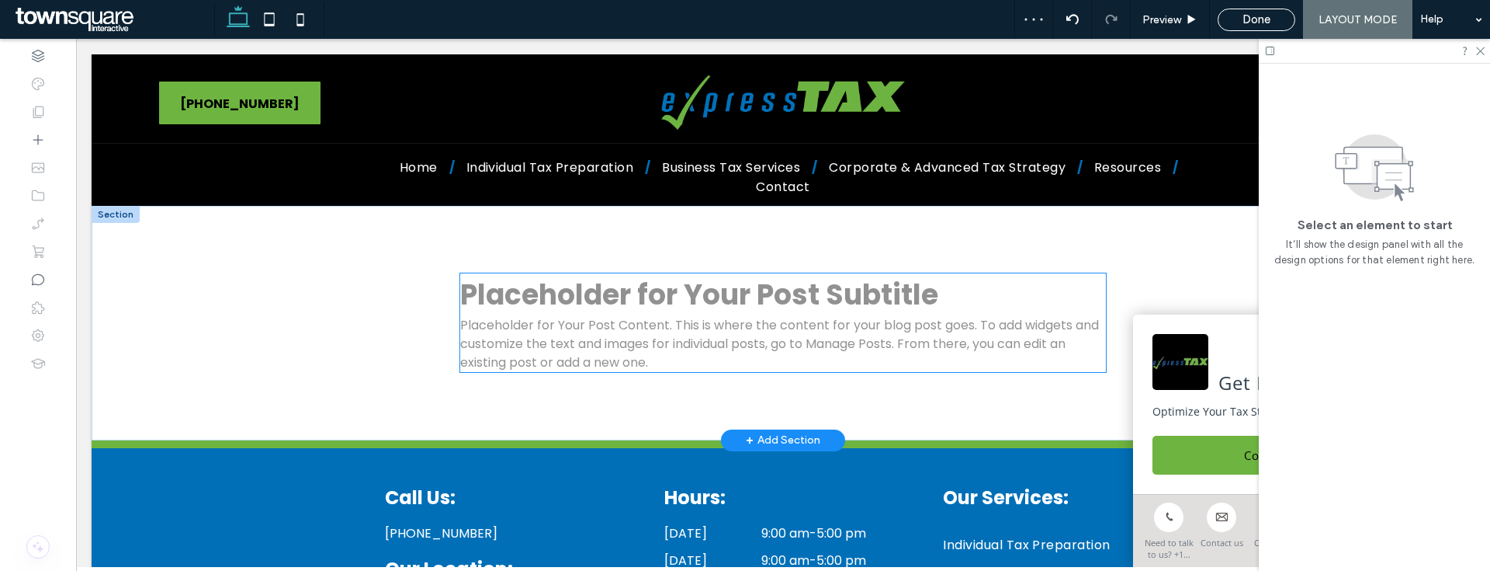
click at [671, 331] on p "Placeholder for Your Post Content. This is where the content for your blog post…" at bounding box center [783, 344] width 646 height 56
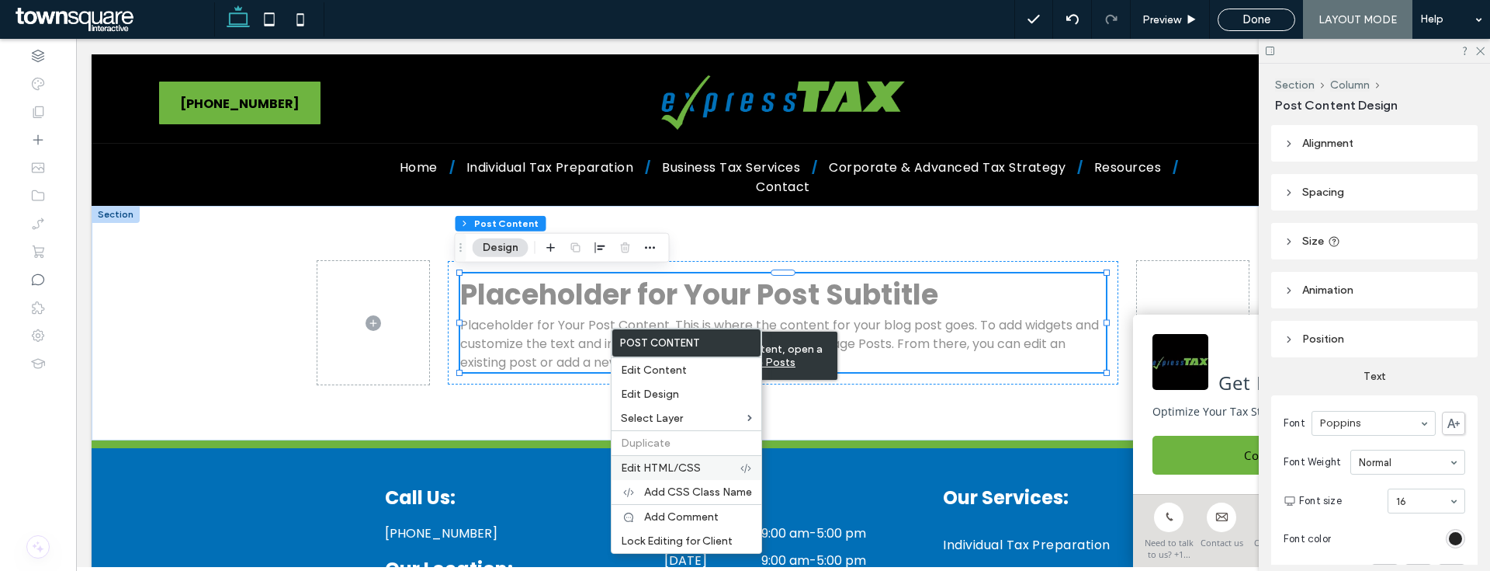
click at [643, 470] on span "Edit HTML/CSS" at bounding box center [661, 467] width 80 height 13
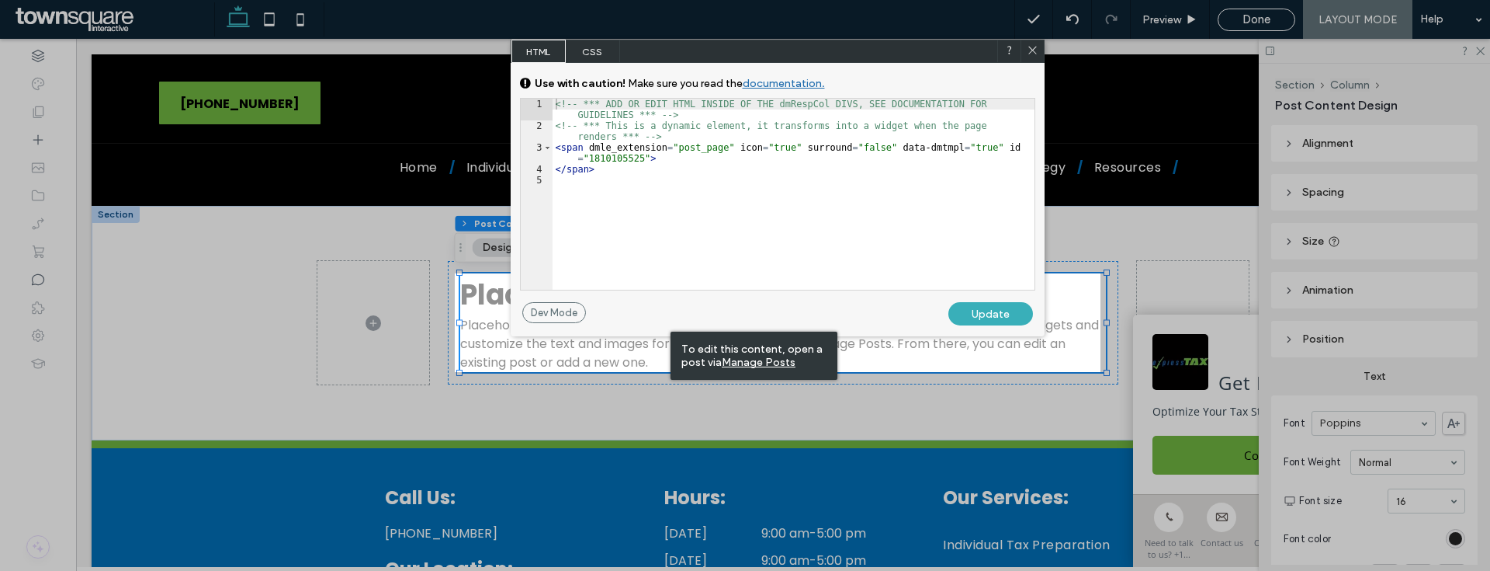
click at [590, 50] on span "CSS" at bounding box center [593, 51] width 54 height 23
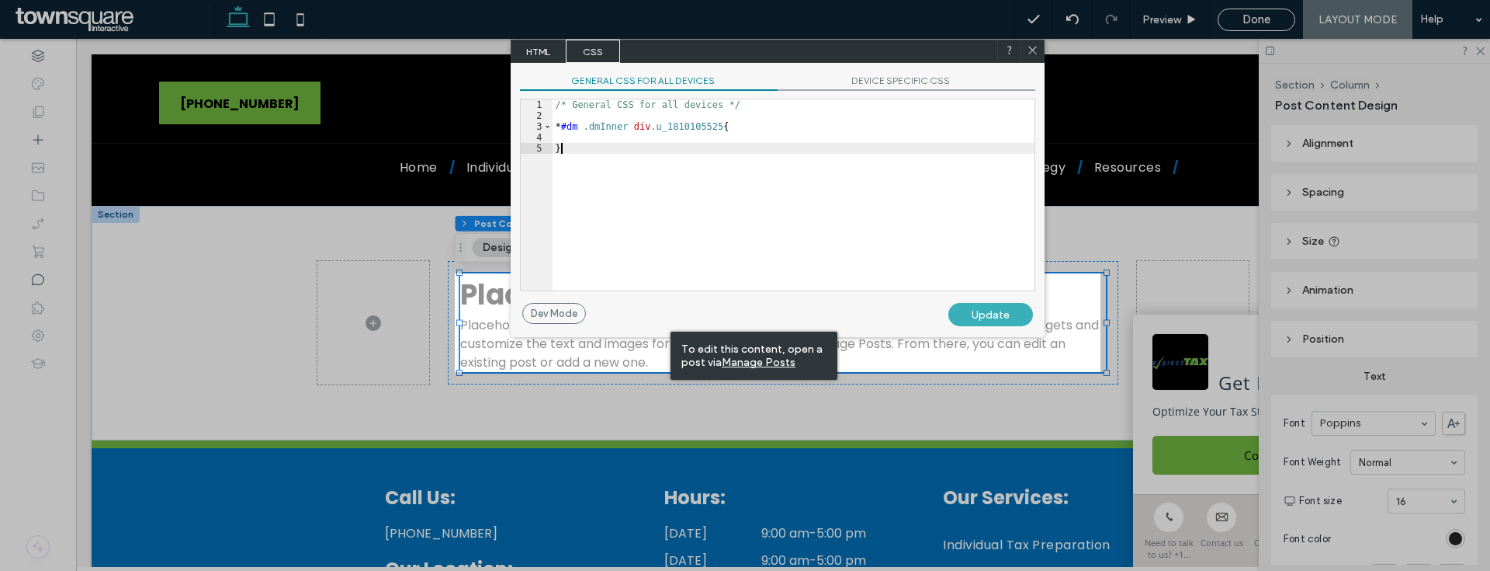
scroll to position [2, 0]
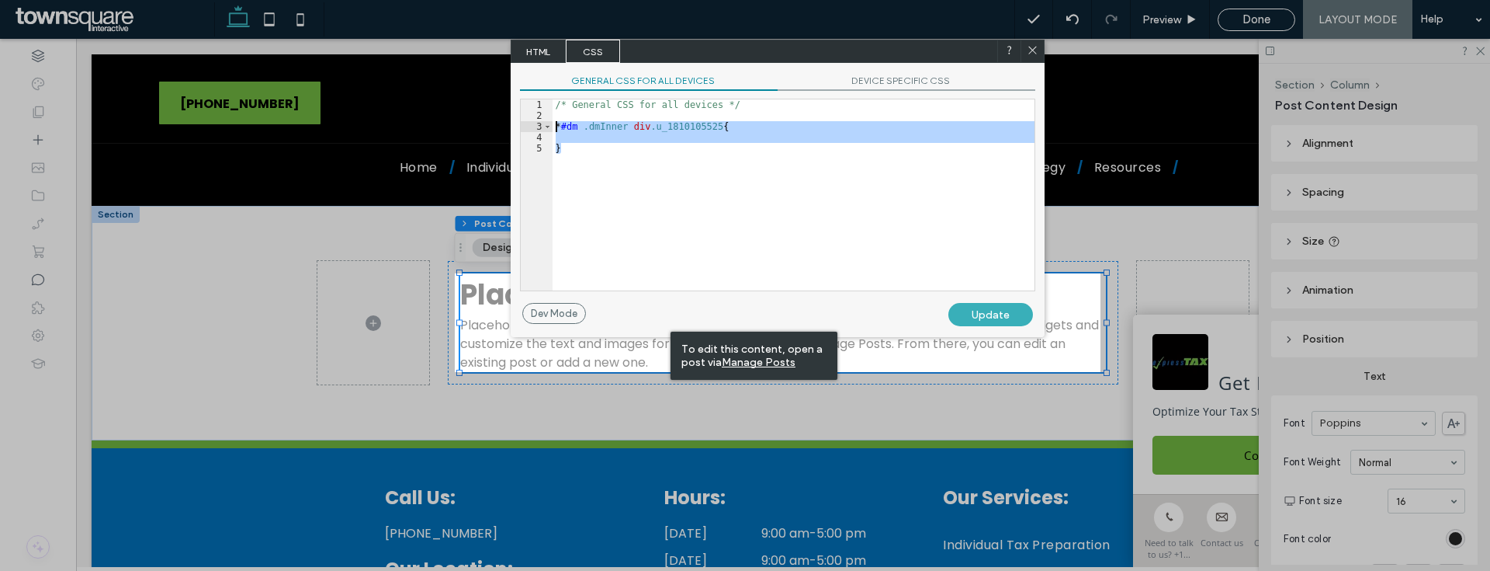
drag, startPoint x: 653, startPoint y: 204, endPoint x: 539, endPoint y: 121, distance: 140.5
click at [539, 121] on div "** 1 2 3 4 5 /* General CSS for all devices */ * #dm .dmInner div .u_1810105525…" at bounding box center [777, 195] width 515 height 193
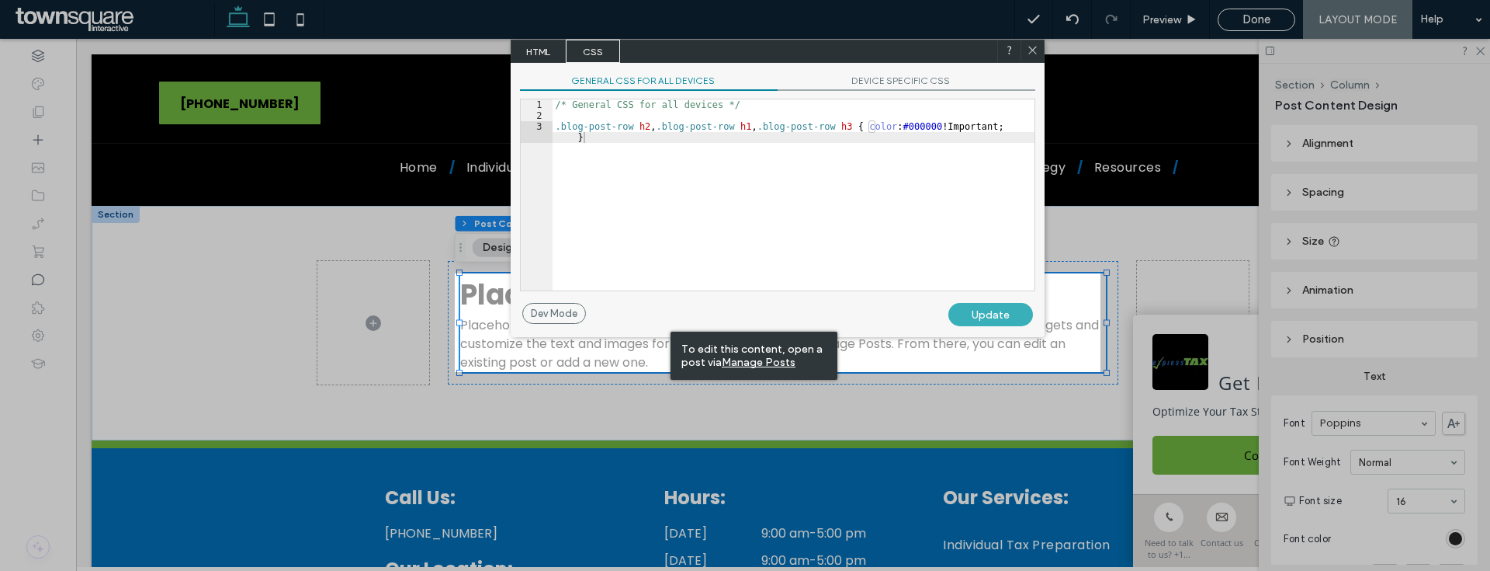
click at [1012, 320] on div "Update" at bounding box center [991, 314] width 85 height 23
click at [983, 317] on div "Update" at bounding box center [991, 314] width 85 height 23
click at [1030, 51] on icon at bounding box center [1033, 50] width 12 height 12
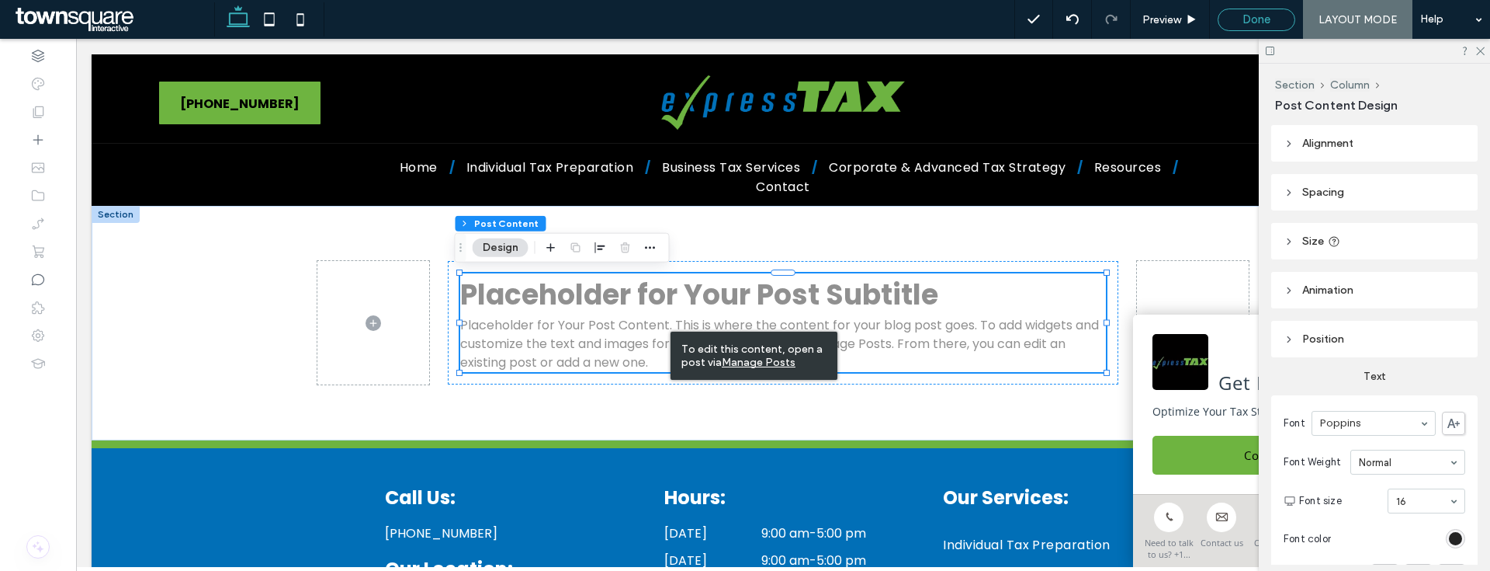
click at [1243, 17] on span "Done" at bounding box center [1257, 19] width 28 height 14
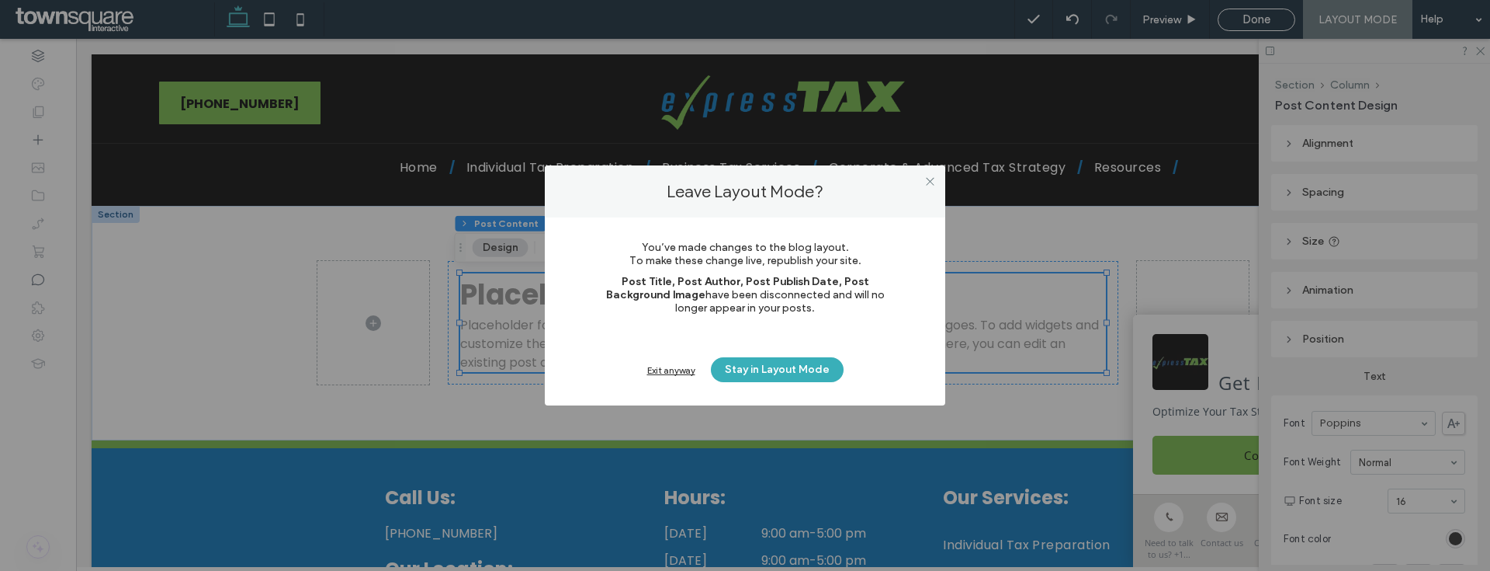
click at [668, 371] on div "Exit anyway" at bounding box center [671, 370] width 48 height 12
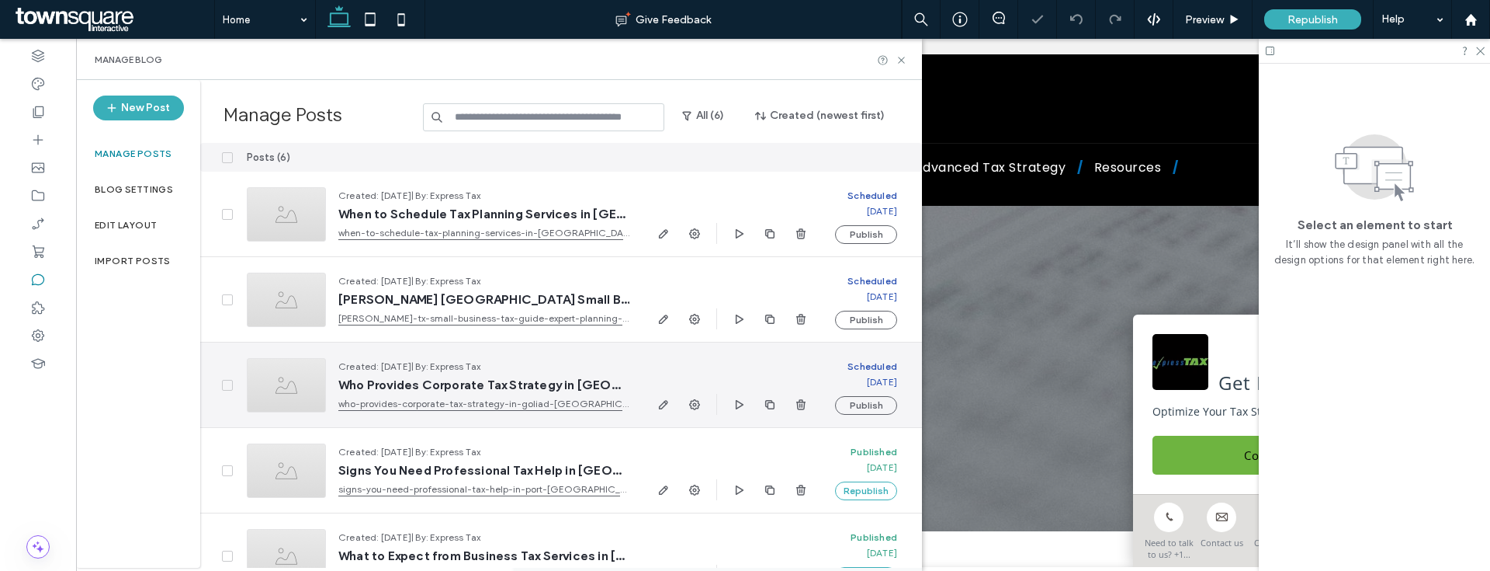
scroll to position [116, 0]
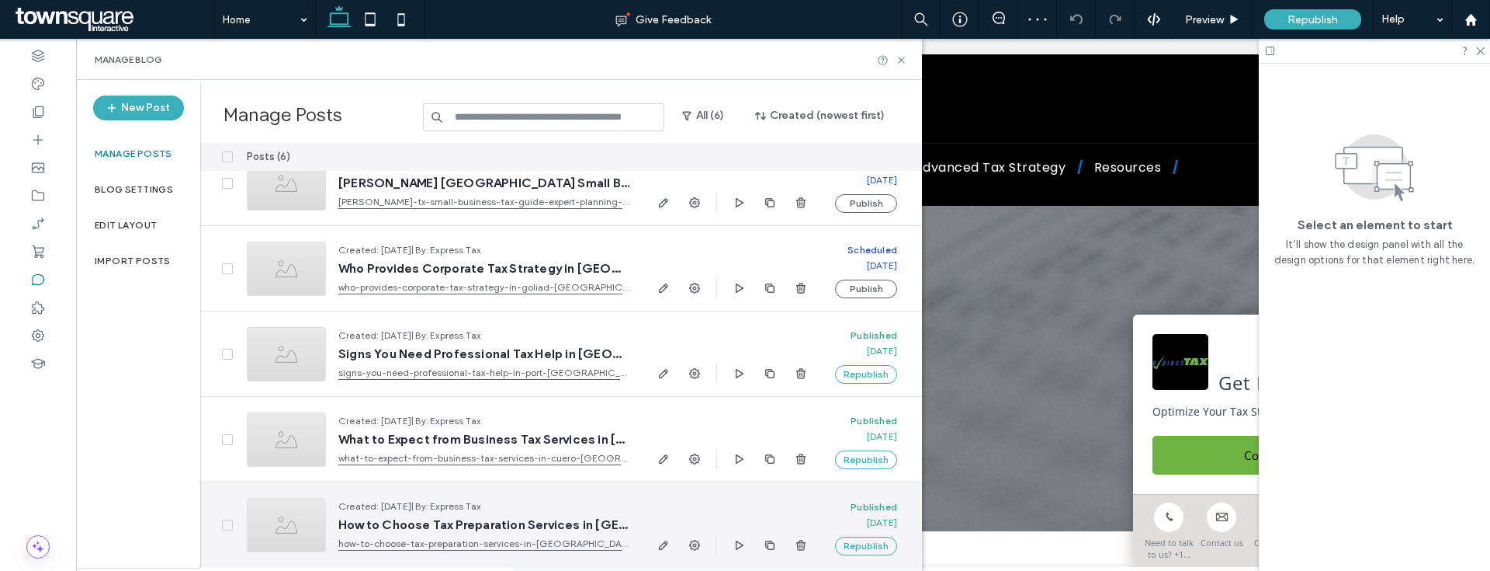
click at [655, 554] on div at bounding box center [732, 544] width 156 height 21
click at [664, 539] on icon "button" at bounding box center [663, 545] width 12 height 12
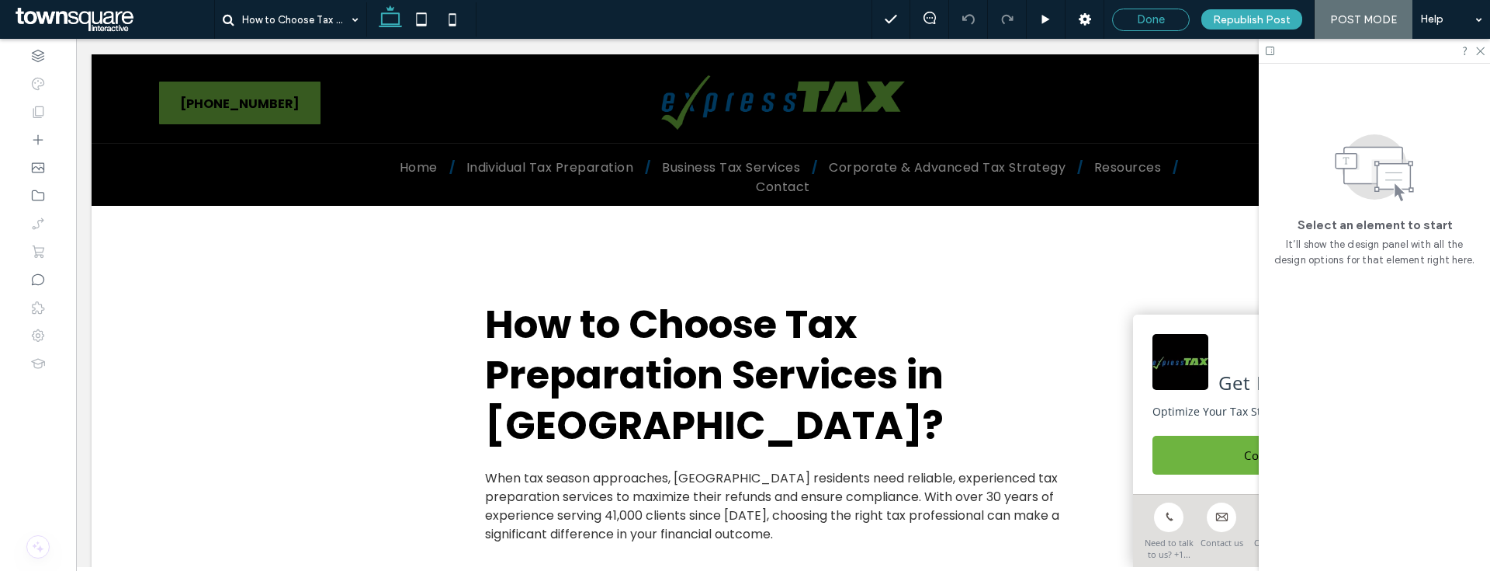
click at [1181, 24] on div "Done" at bounding box center [1151, 19] width 76 height 14
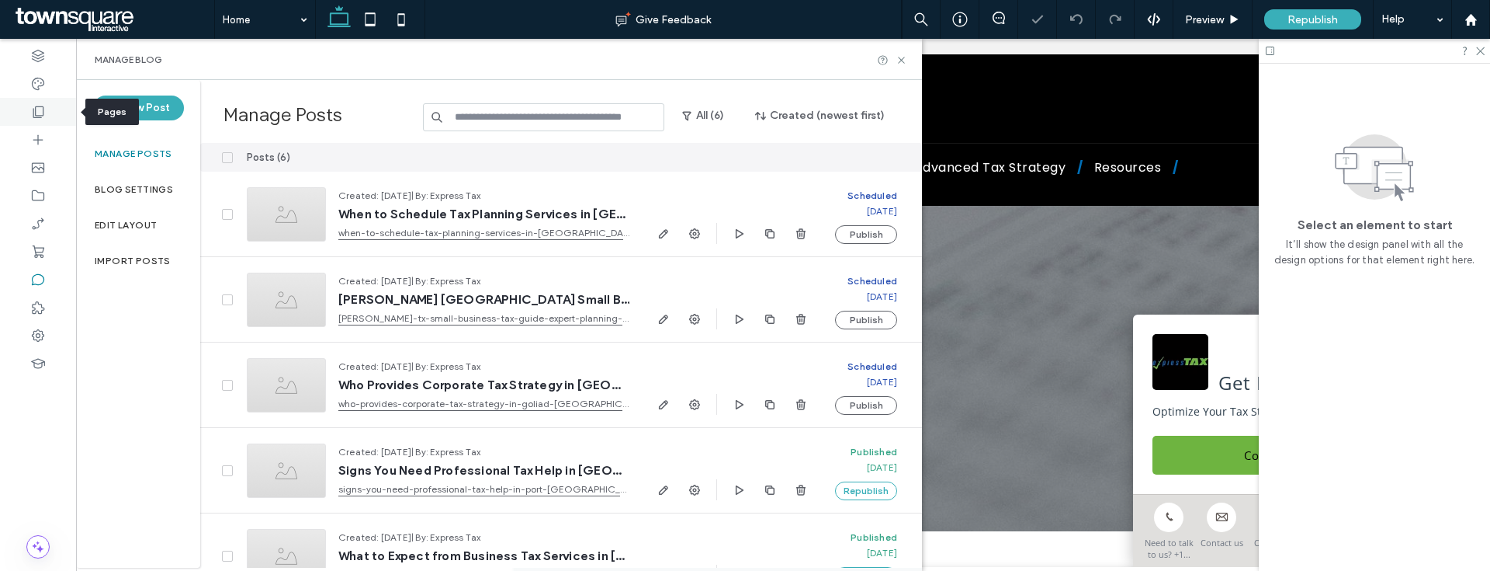
click at [19, 116] on div at bounding box center [38, 112] width 76 height 28
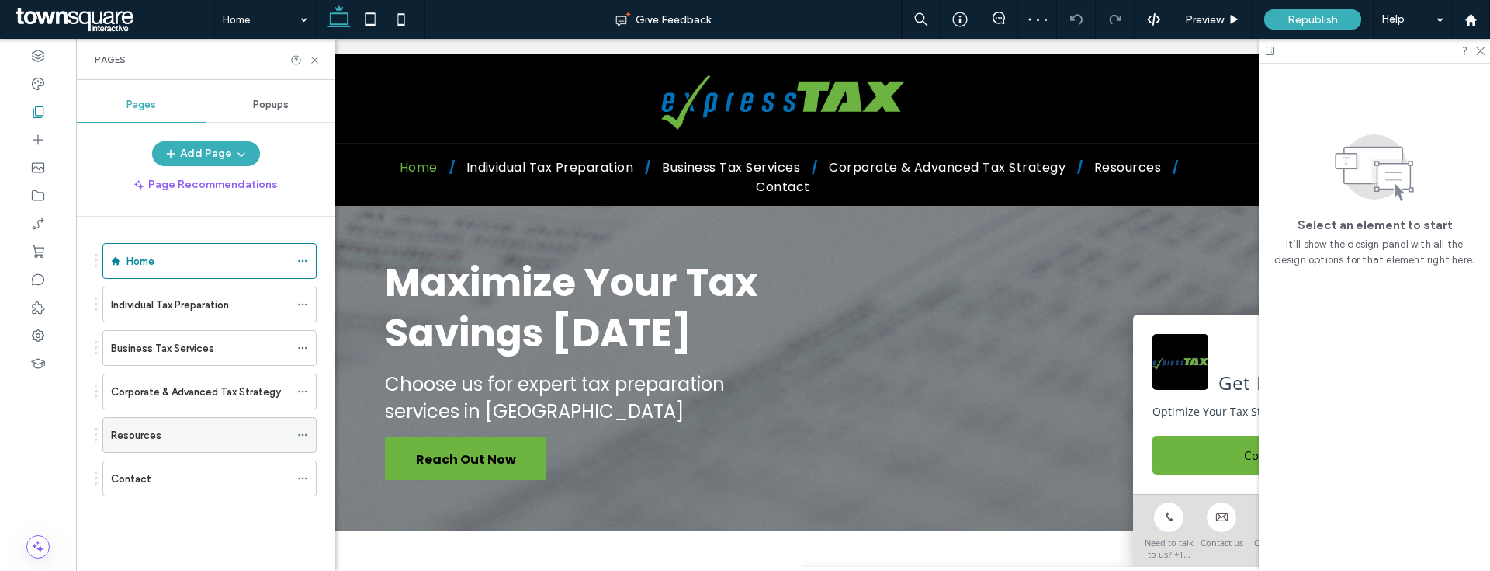
click at [161, 429] on div "Resources" at bounding box center [200, 435] width 179 height 16
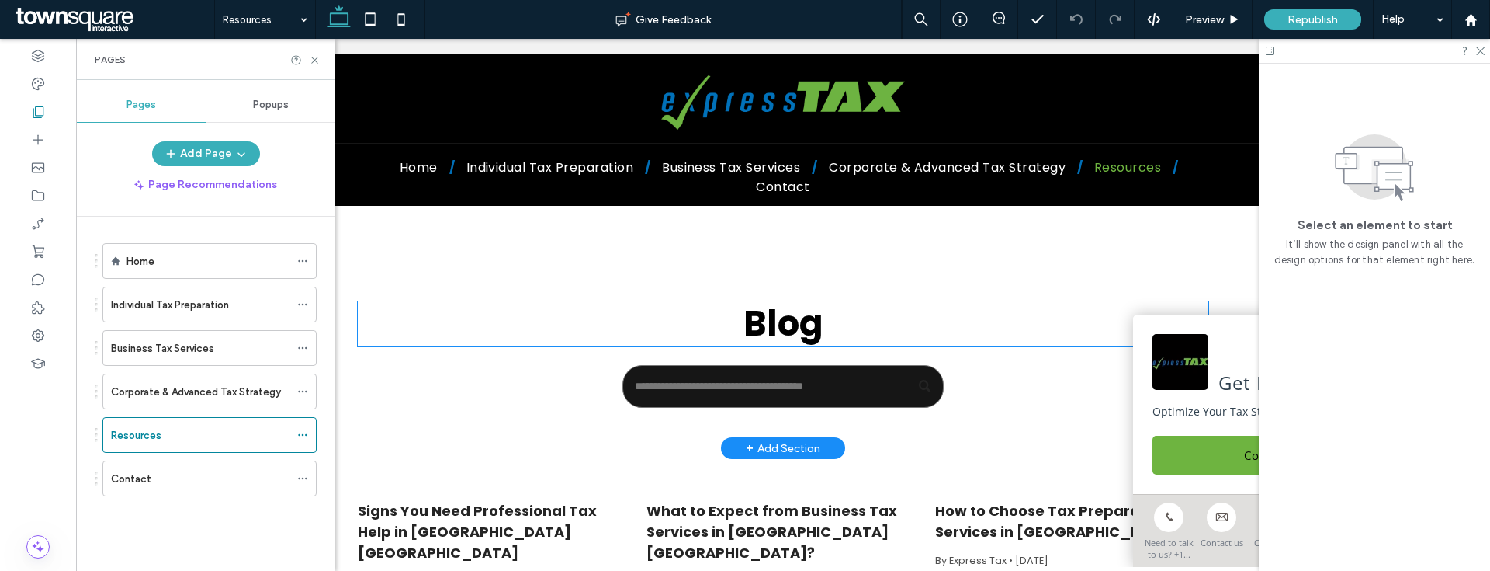
click at [768, 309] on span "Blog" at bounding box center [784, 323] width 80 height 49
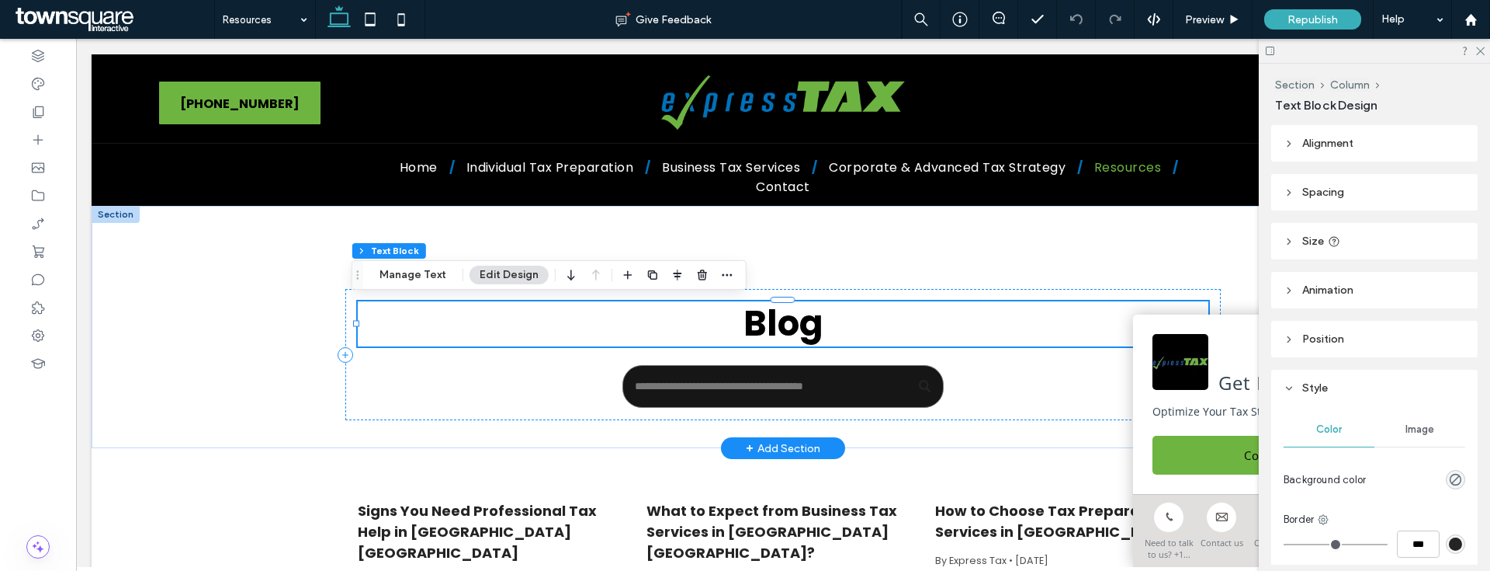
click at [768, 309] on span "Blog" at bounding box center [784, 323] width 80 height 49
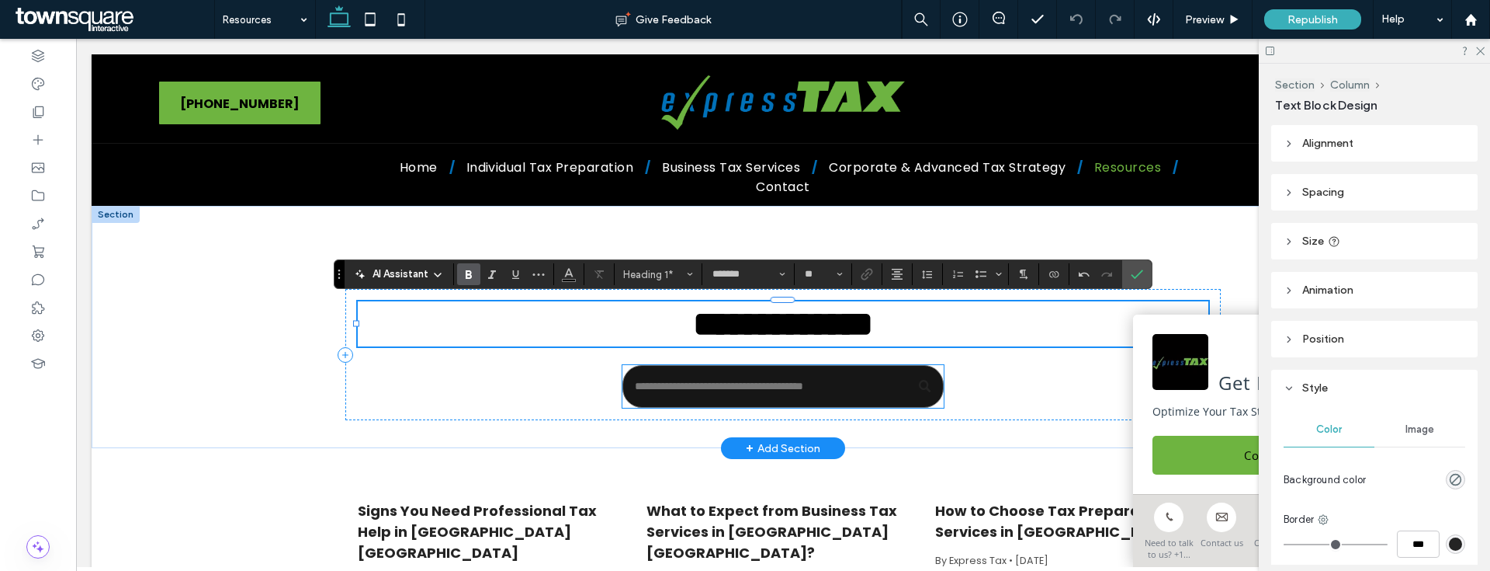
click at [842, 402] on input "Search" at bounding box center [783, 386] width 321 height 43
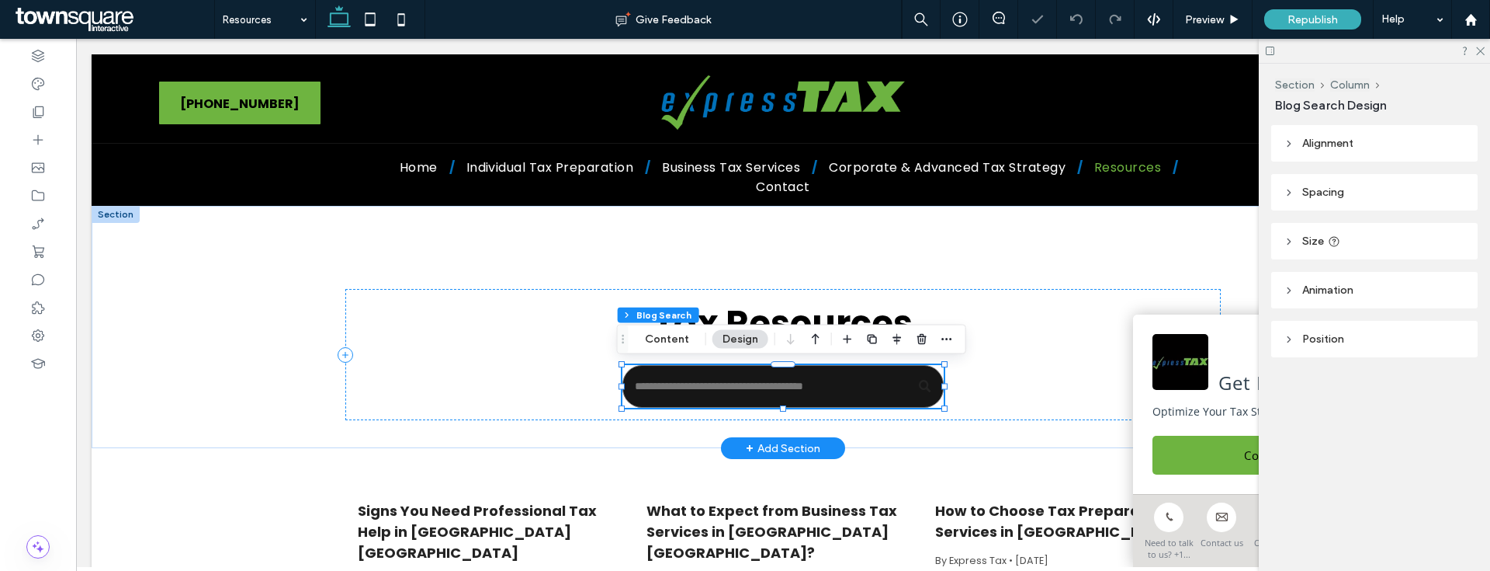
click at [842, 402] on input "Search" at bounding box center [783, 386] width 321 height 43
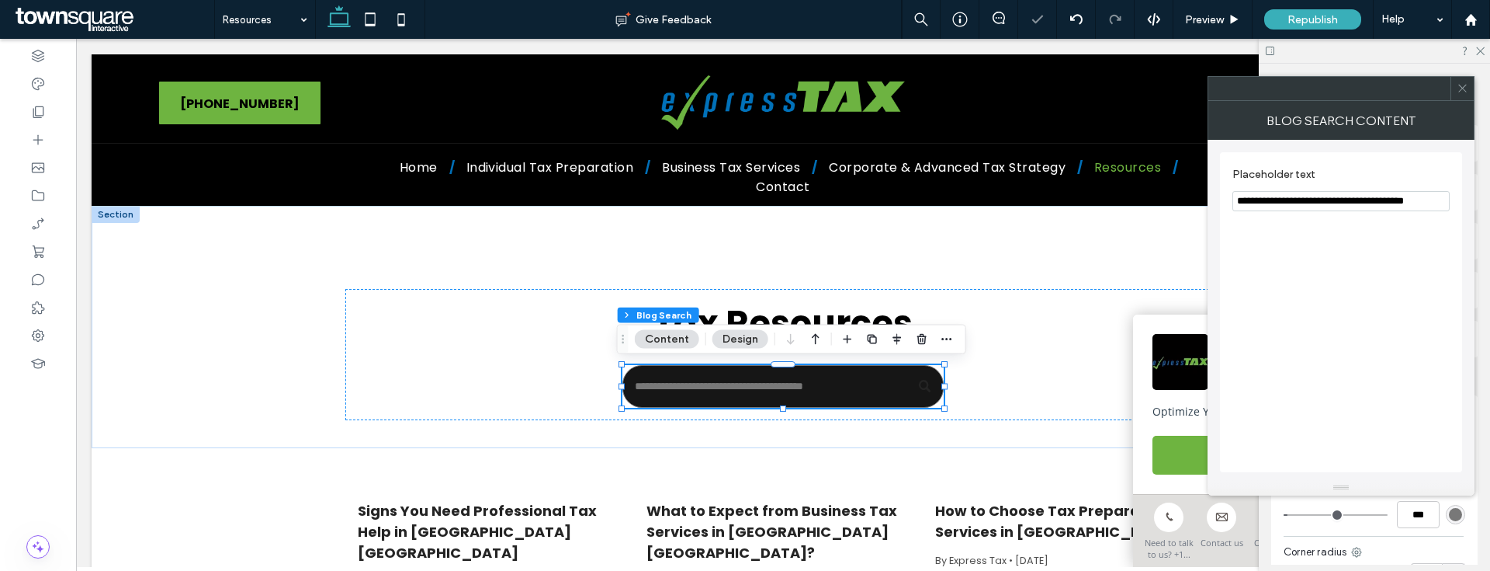
drag, startPoint x: 1273, startPoint y: 201, endPoint x: 1455, endPoint y: 212, distance: 182.7
click at [1455, 212] on div "**********" at bounding box center [1341, 312] width 242 height 320
type input "**********"
click at [1467, 87] on icon at bounding box center [1463, 88] width 12 height 12
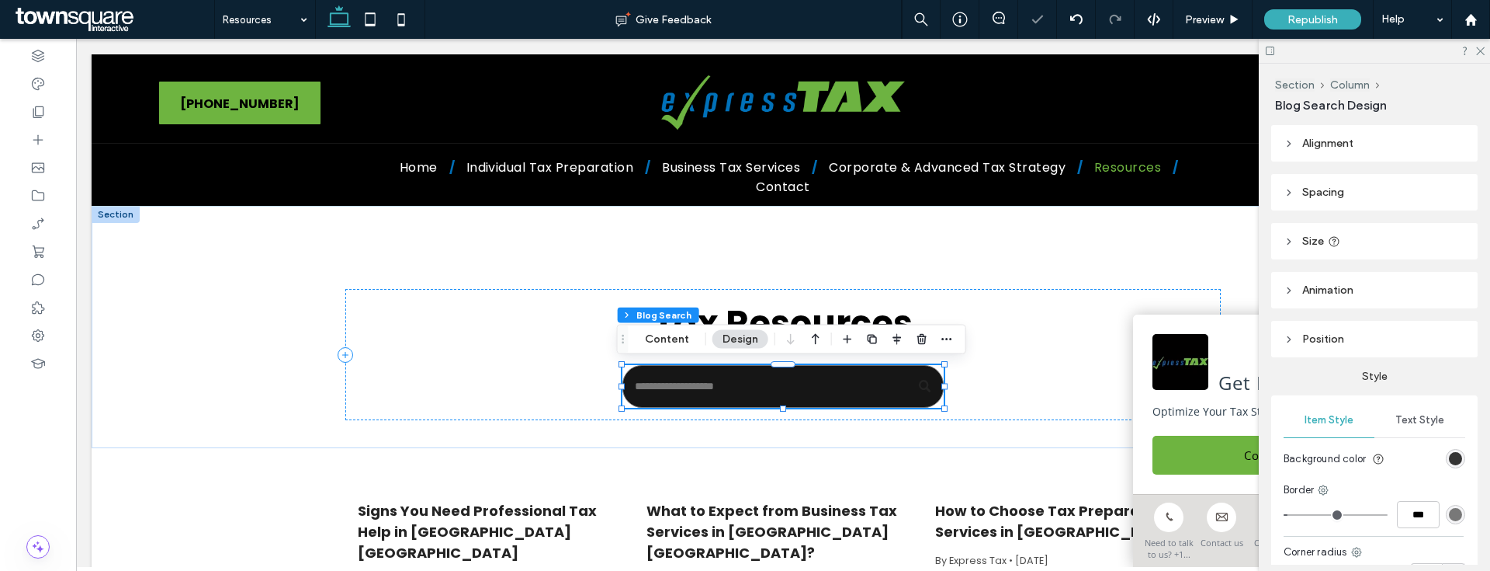
click at [1452, 456] on div "rgb(22, 22, 22)" at bounding box center [1455, 458] width 13 height 13
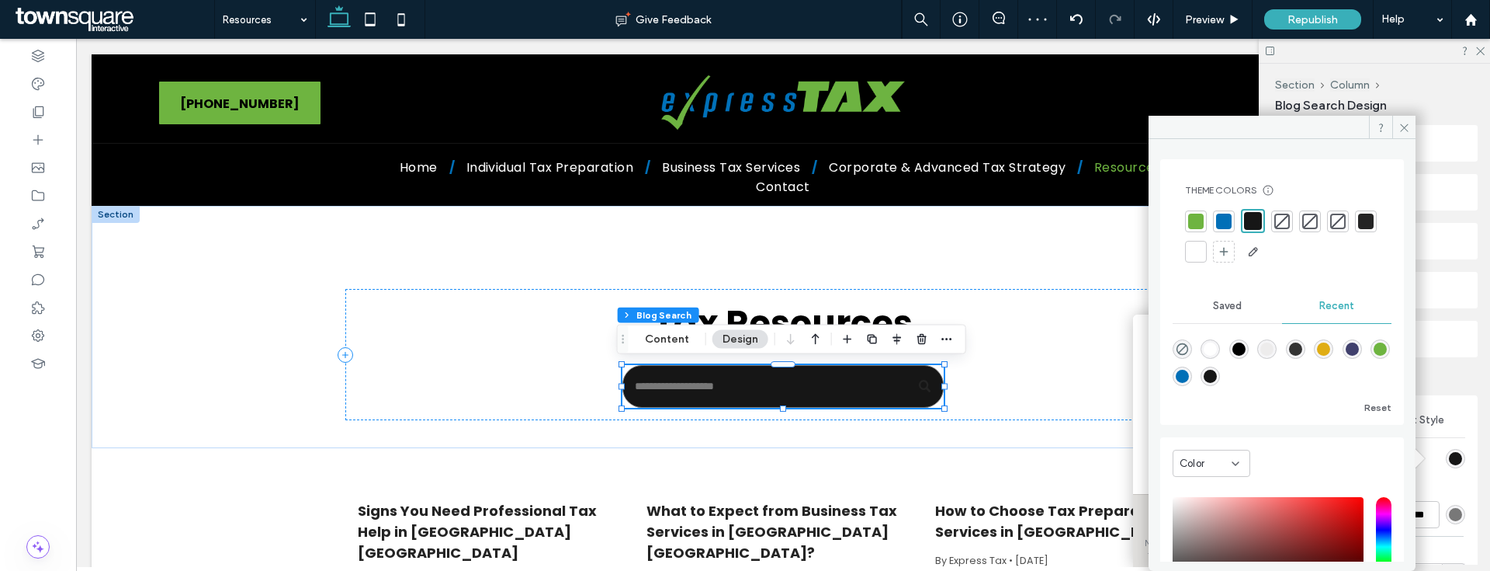
click at [1204, 249] on div at bounding box center [1196, 252] width 16 height 16
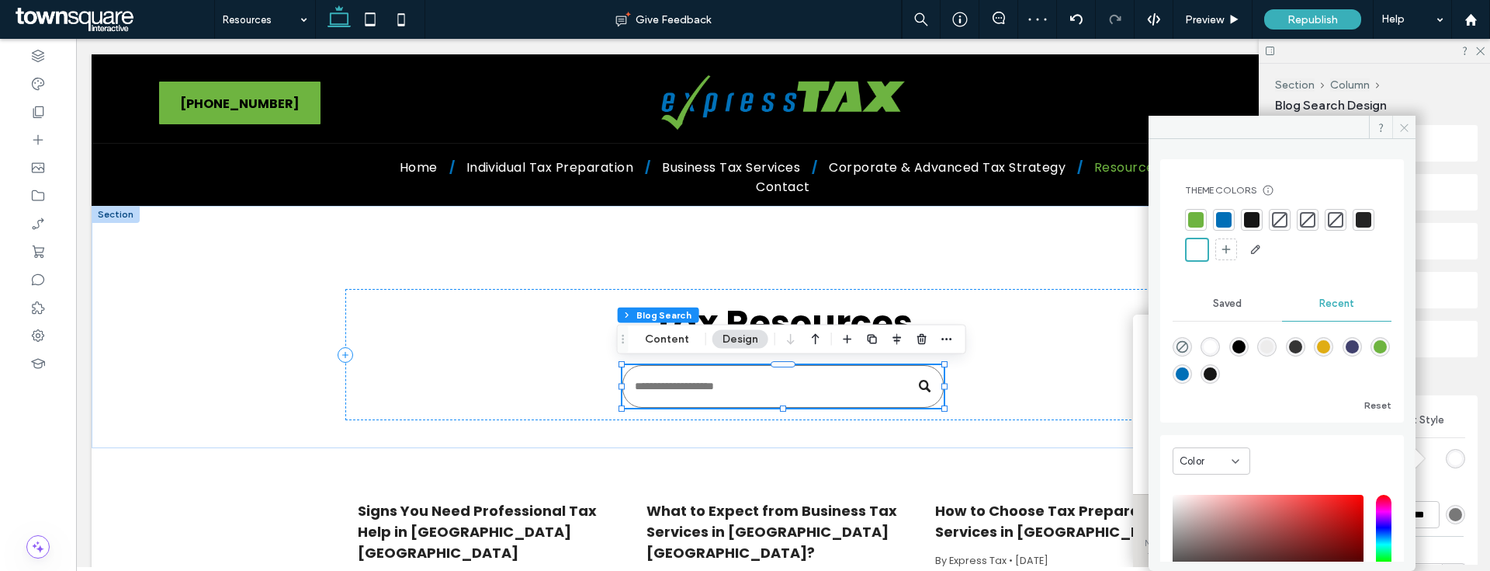
click at [1400, 123] on icon at bounding box center [1405, 128] width 12 height 12
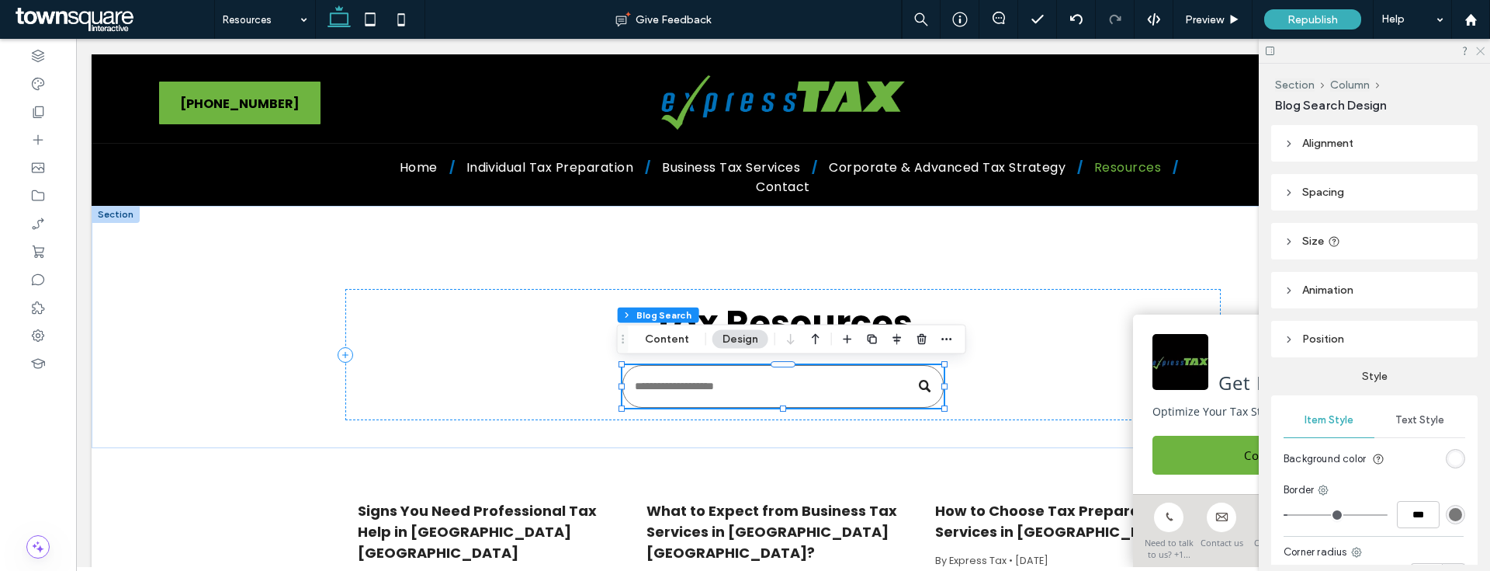
click at [1479, 54] on icon at bounding box center [1480, 50] width 10 height 10
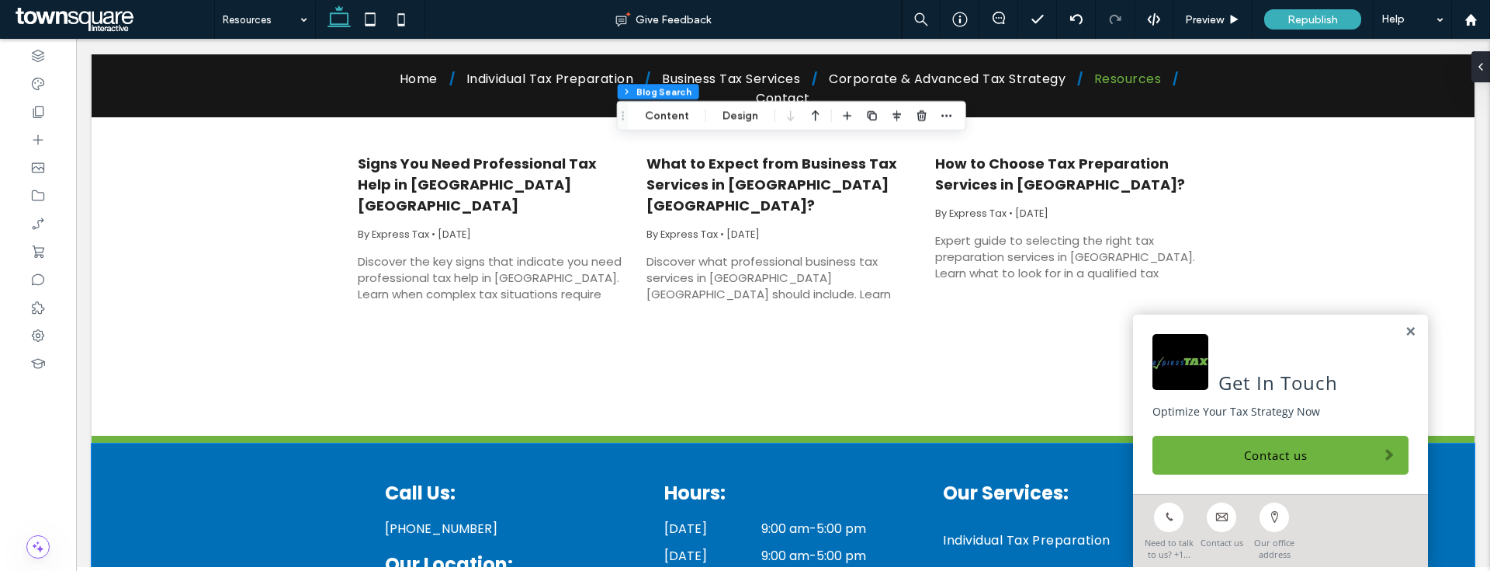
scroll to position [360, 0]
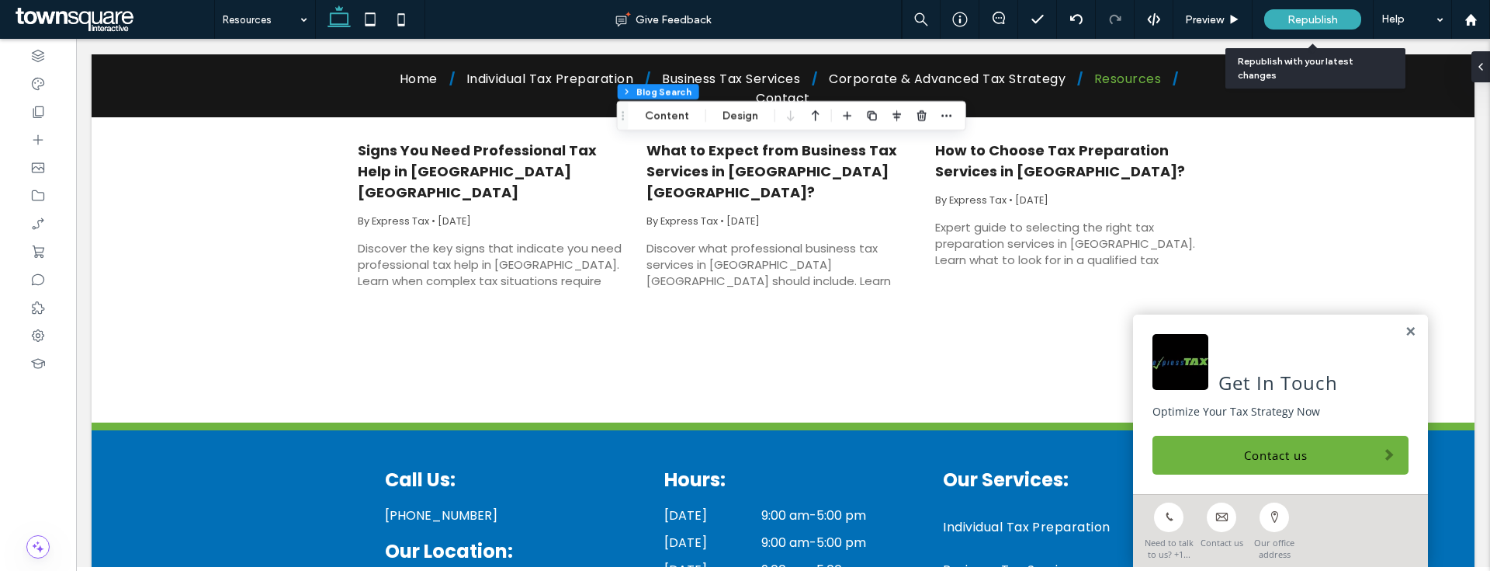
click at [1318, 17] on span "Republish" at bounding box center [1313, 19] width 50 height 13
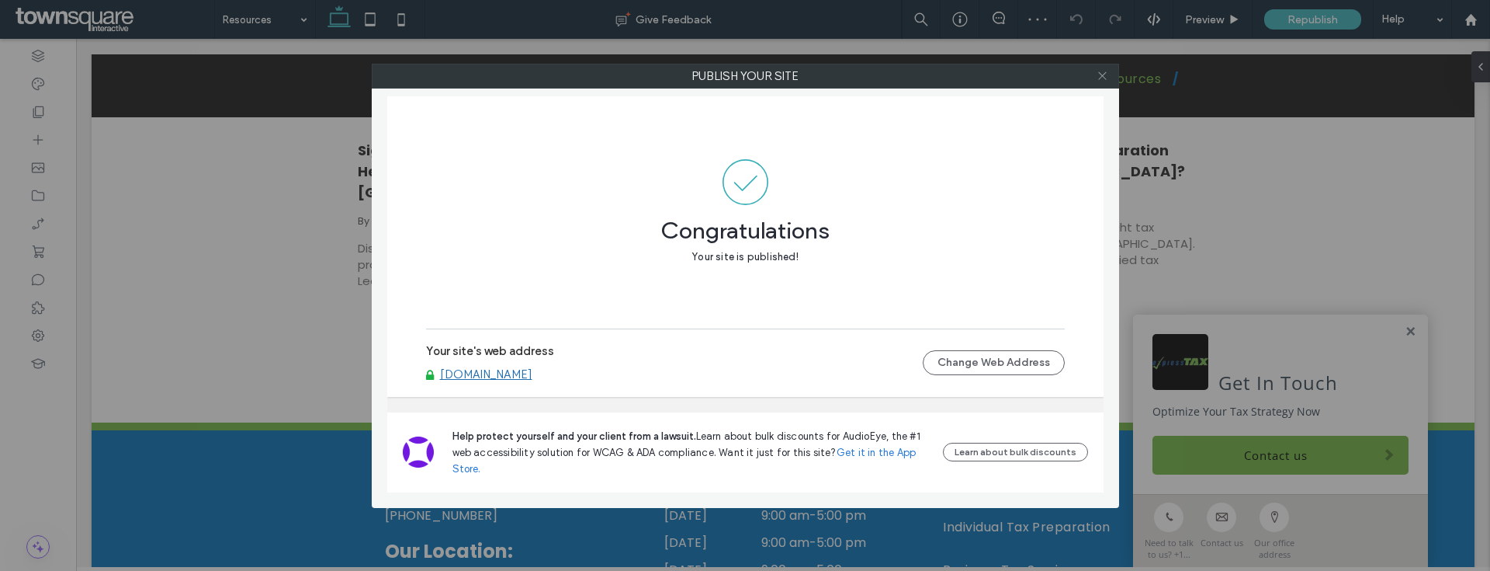
click at [1106, 78] on icon at bounding box center [1103, 76] width 12 height 12
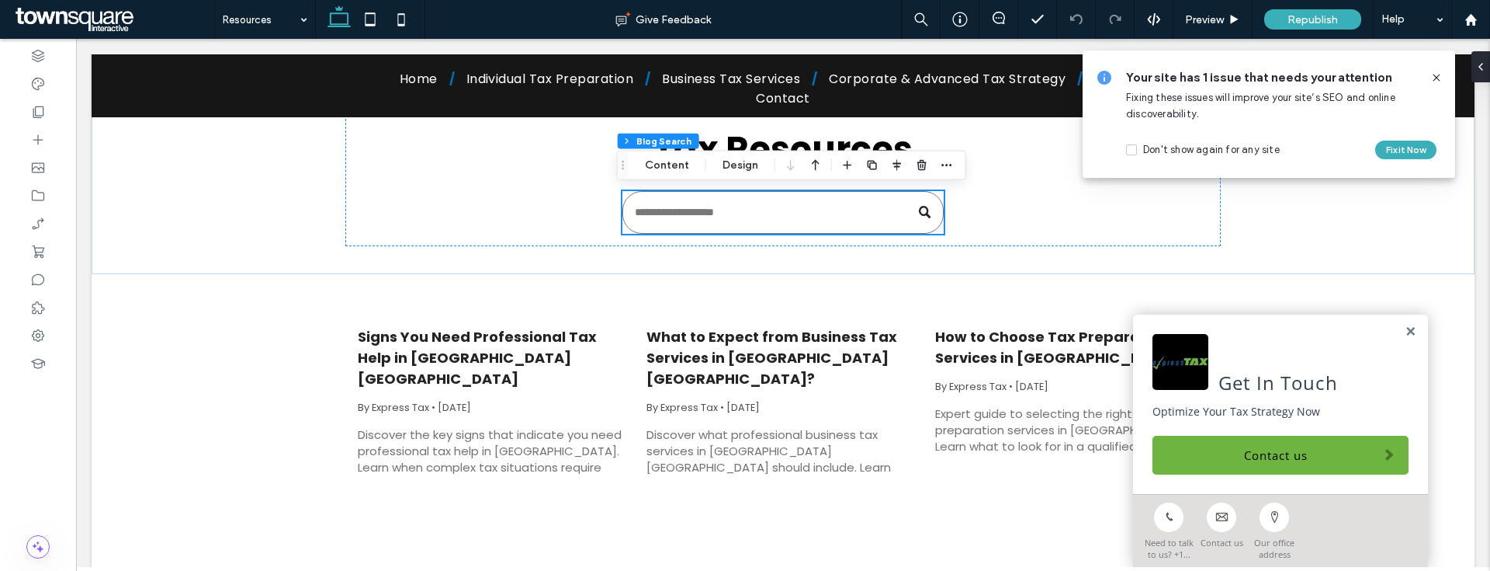
scroll to position [0, 0]
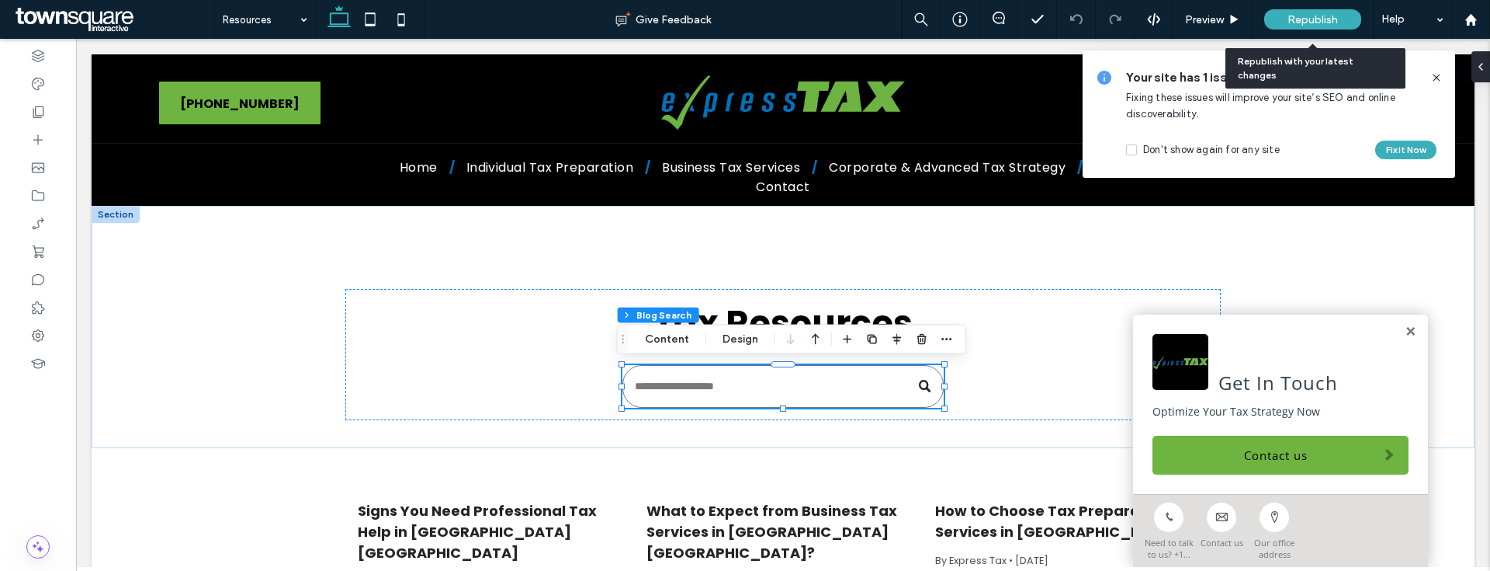
click at [1327, 25] on span "Republish" at bounding box center [1313, 19] width 50 height 13
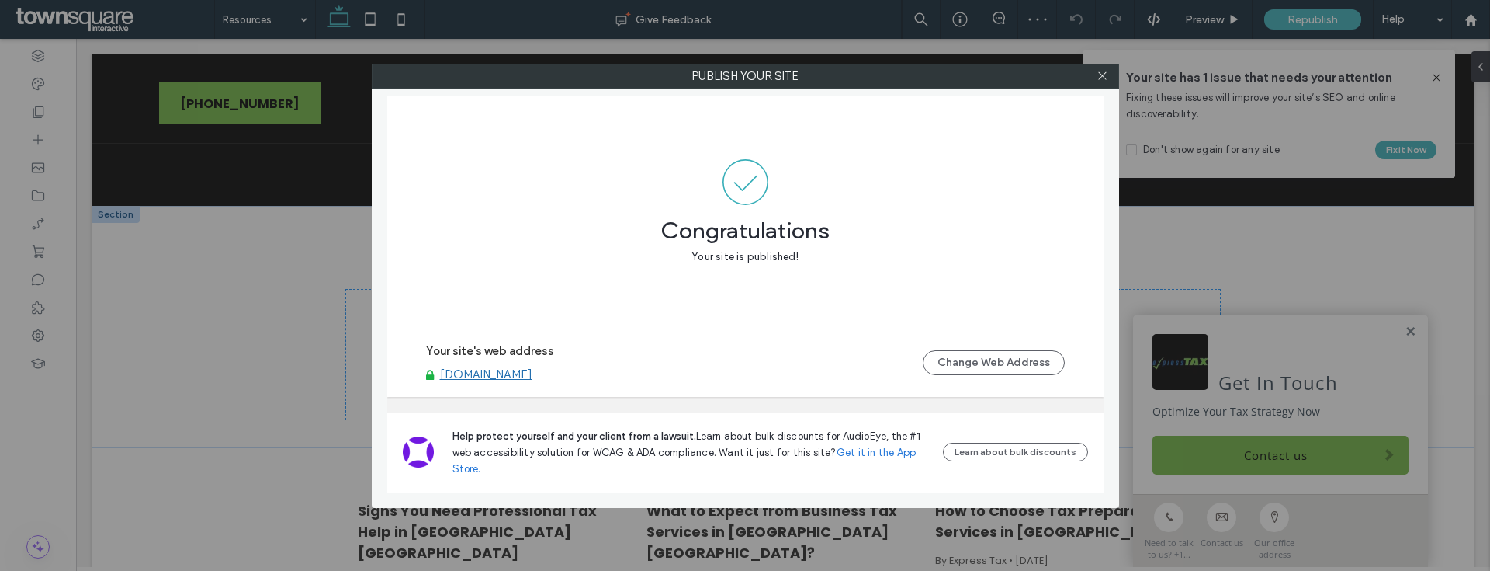
click at [521, 369] on link "[DOMAIN_NAME]" at bounding box center [486, 374] width 92 height 14
